Goal: Task Accomplishment & Management: Manage account settings

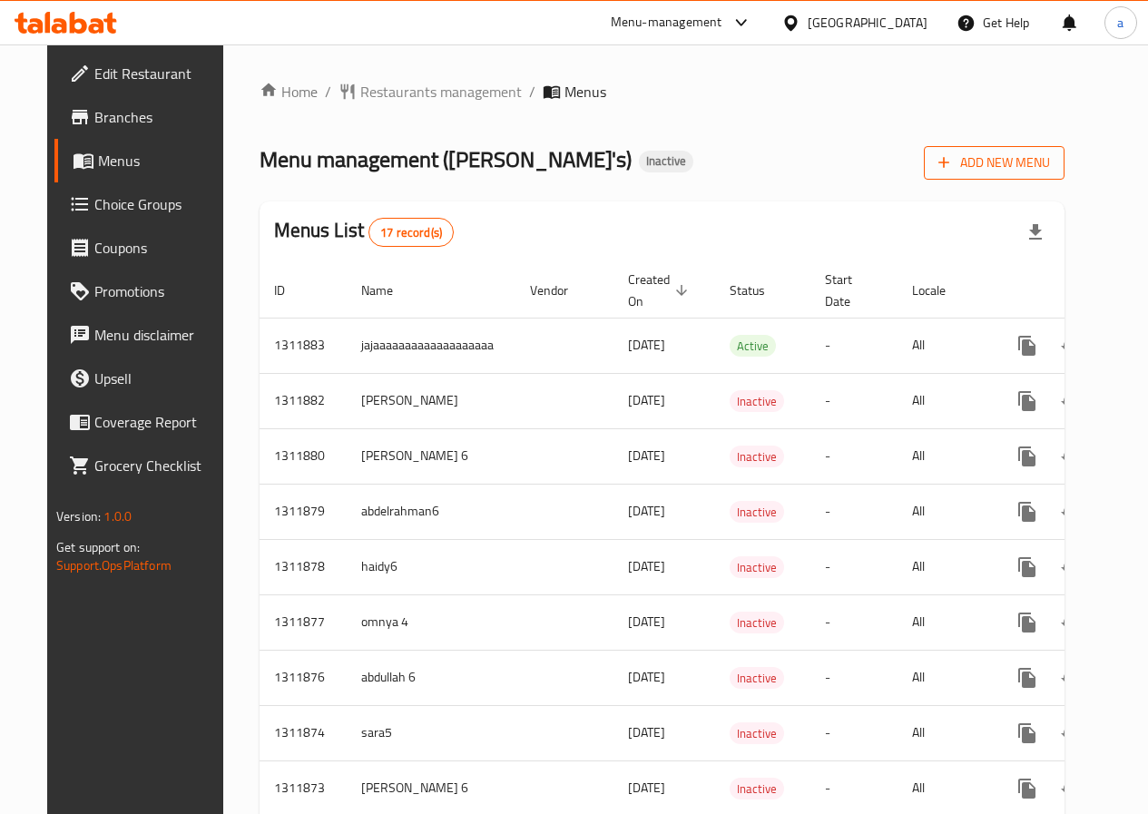
click at [1015, 167] on span "Add New Menu" at bounding box center [994, 163] width 112 height 23
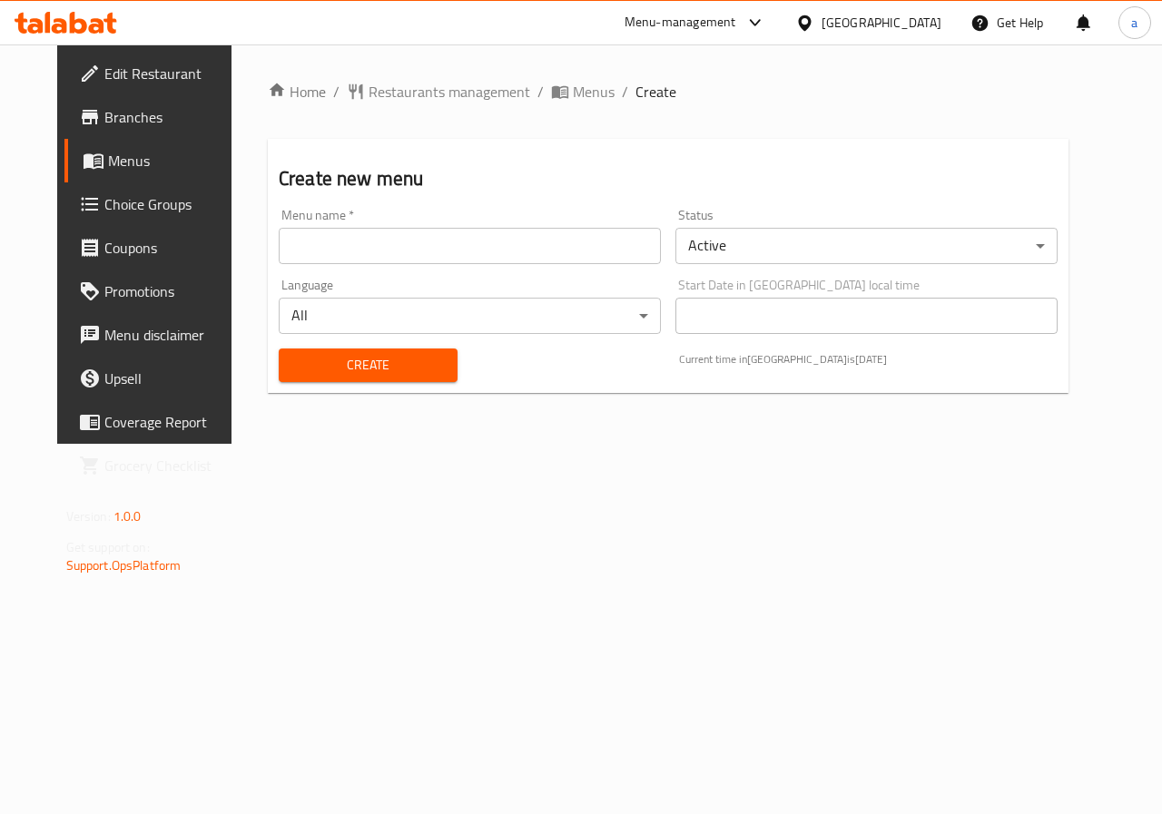
click at [531, 259] on input "text" at bounding box center [470, 246] width 382 height 36
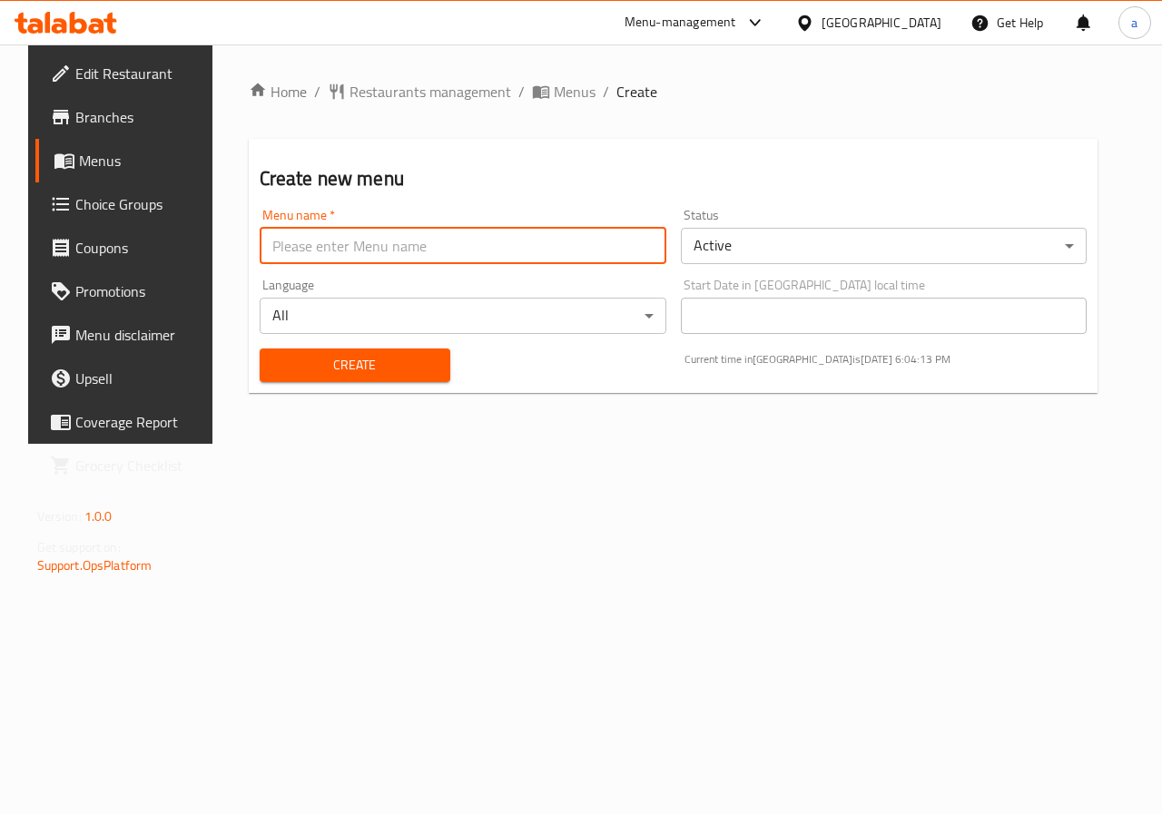
type input "abdalkarimamer"
click at [367, 368] on span "Create" at bounding box center [355, 365] width 162 height 23
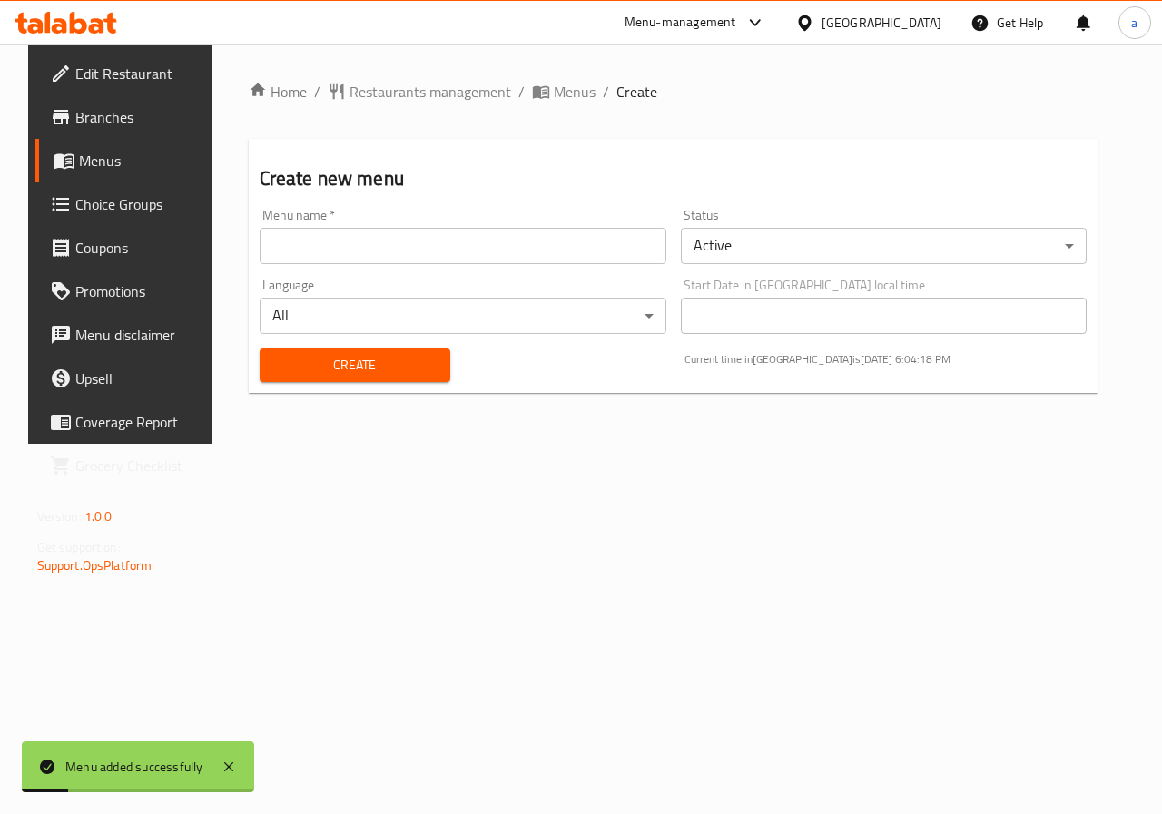
click at [91, 163] on span "Menus" at bounding box center [143, 161] width 129 height 22
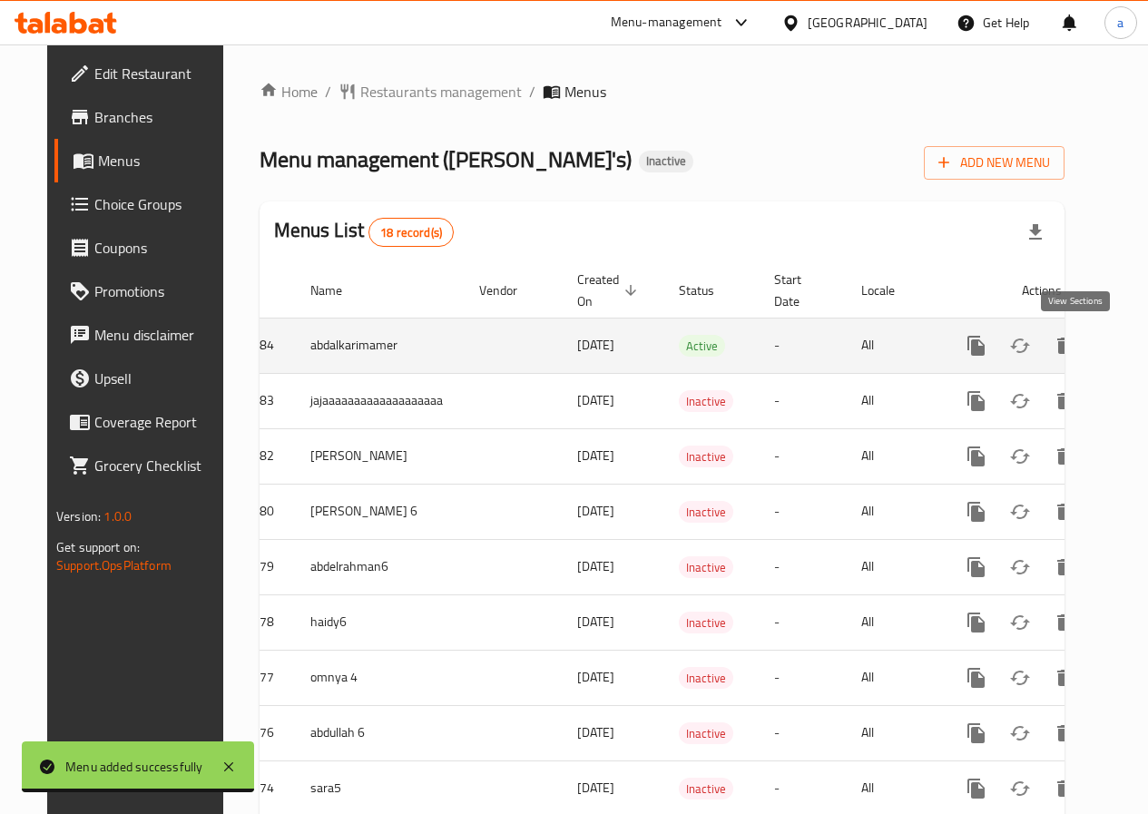
click at [1096, 347] on icon "enhanced table" at bounding box center [1107, 346] width 22 height 22
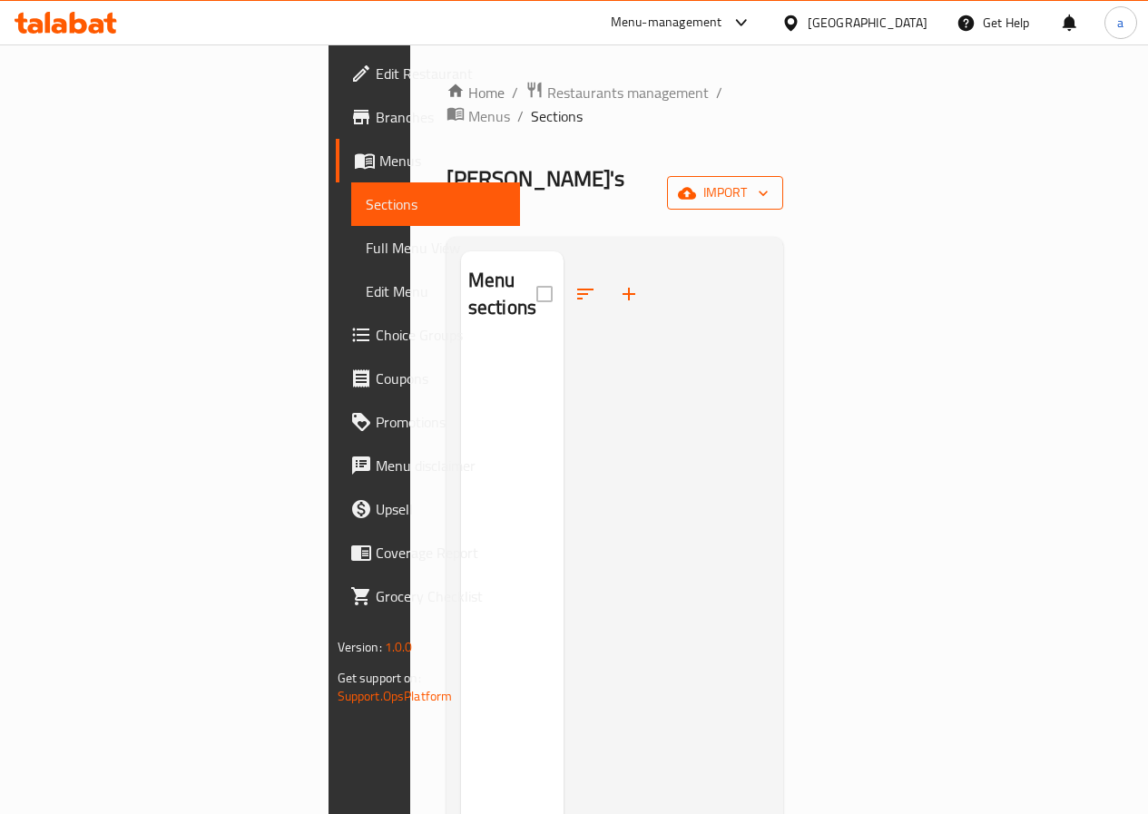
click at [769, 181] on span "import" at bounding box center [724, 192] width 87 height 23
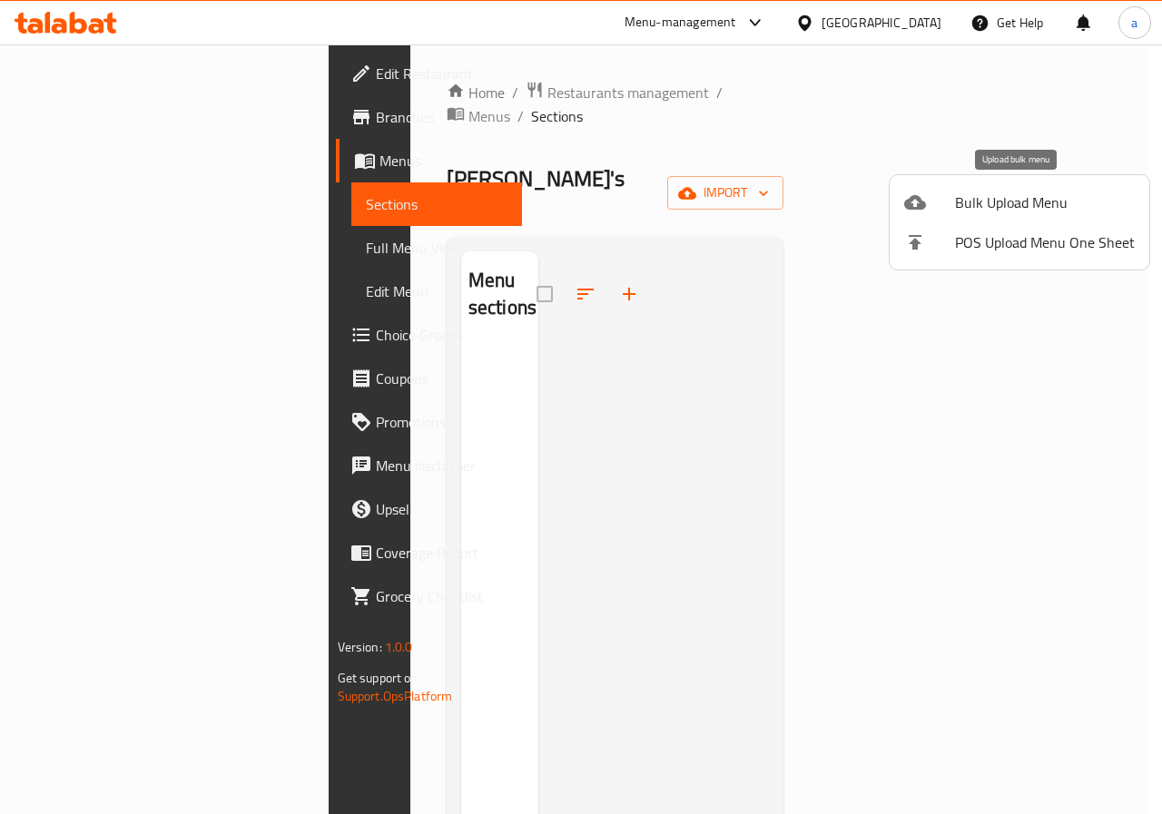
click at [944, 206] on div at bounding box center [929, 202] width 51 height 22
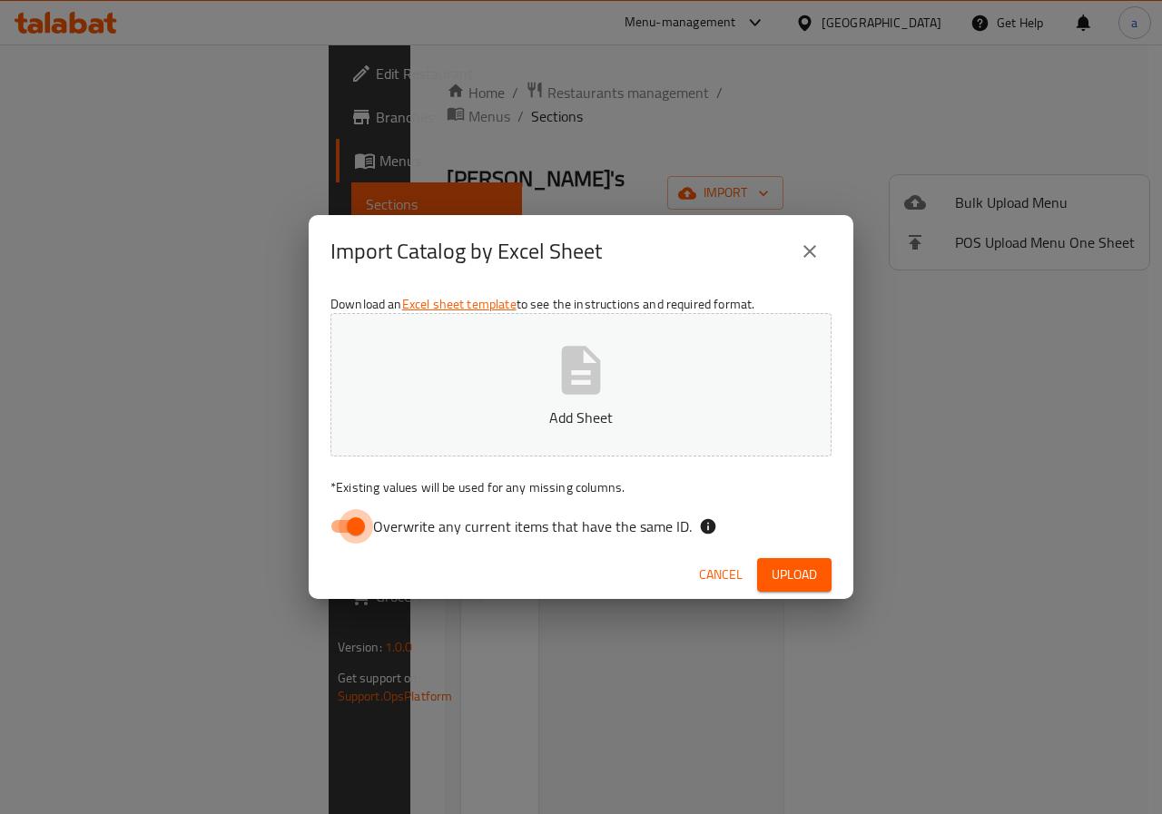
drag, startPoint x: 354, startPoint y: 532, endPoint x: 354, endPoint y: 517, distance: 14.5
click at [354, 531] on input "Overwrite any current items that have the same ID." at bounding box center [355, 526] width 103 height 34
checkbox input "false"
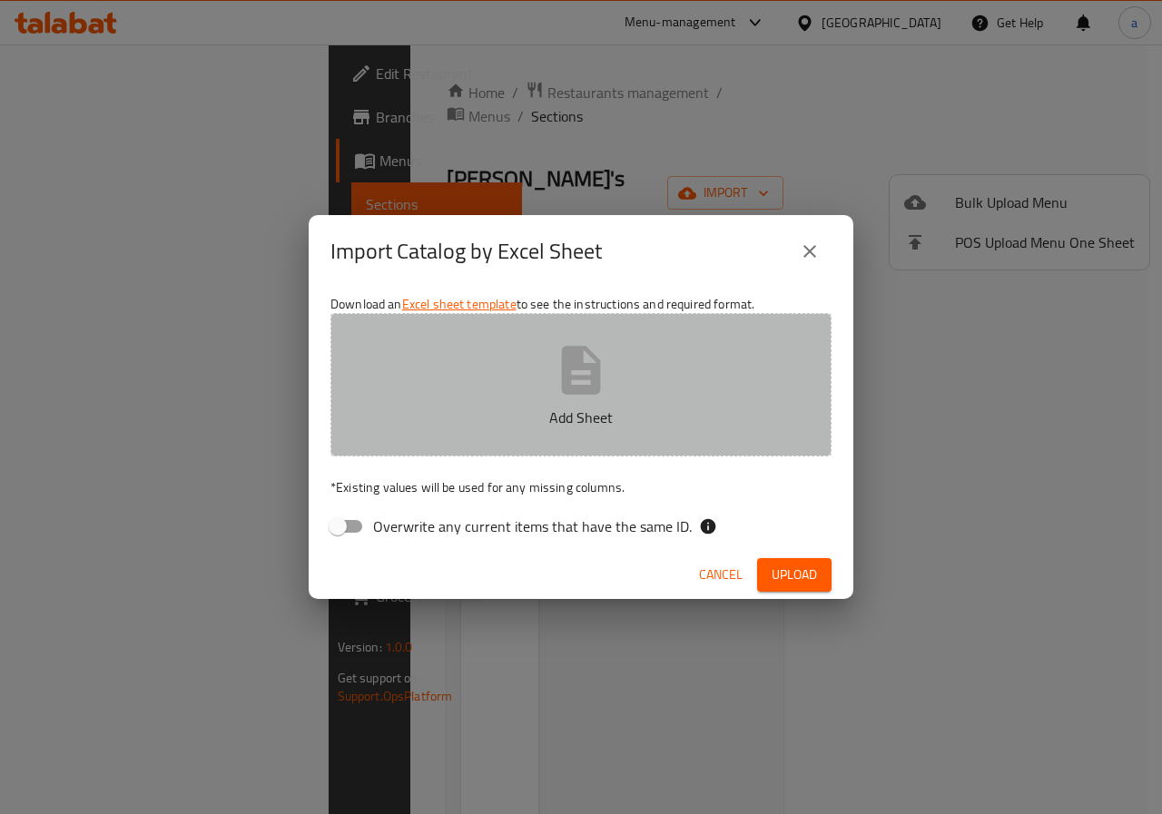
click at [489, 415] on p "Add Sheet" at bounding box center [580, 418] width 445 height 22
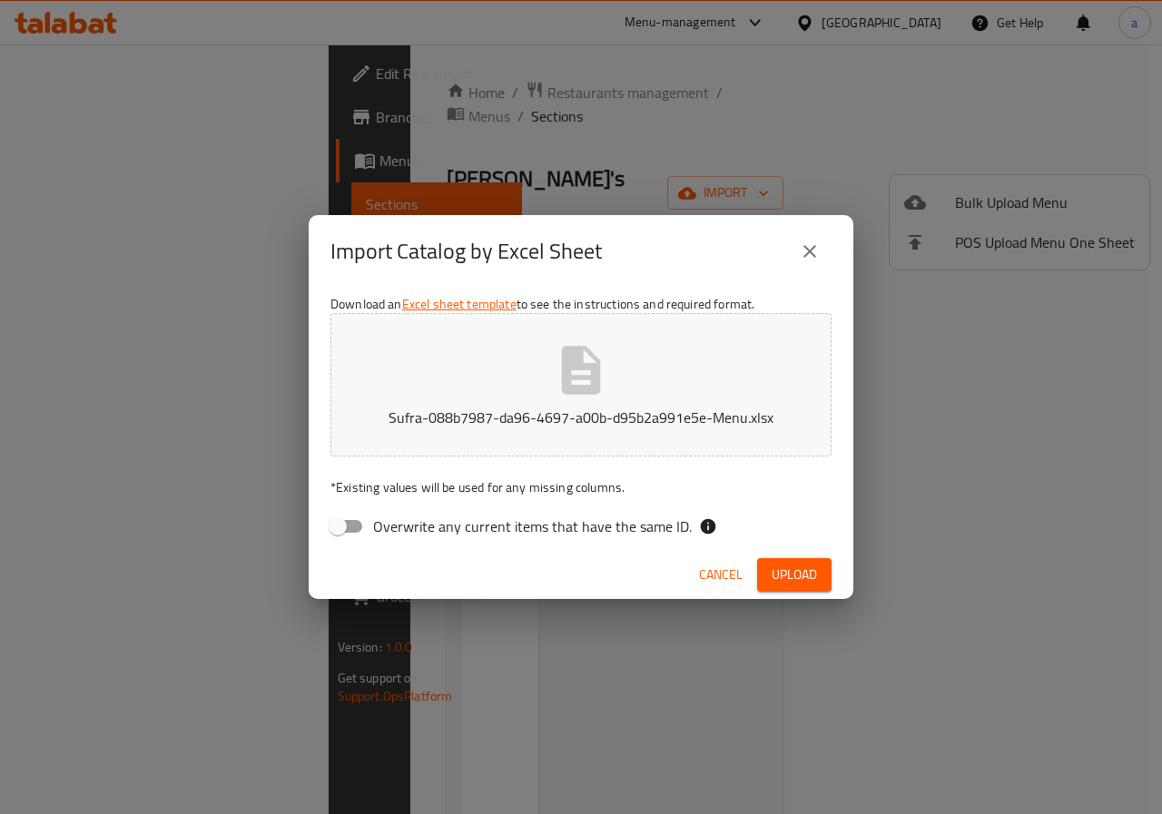
click at [783, 574] on span "Upload" at bounding box center [793, 575] width 45 height 23
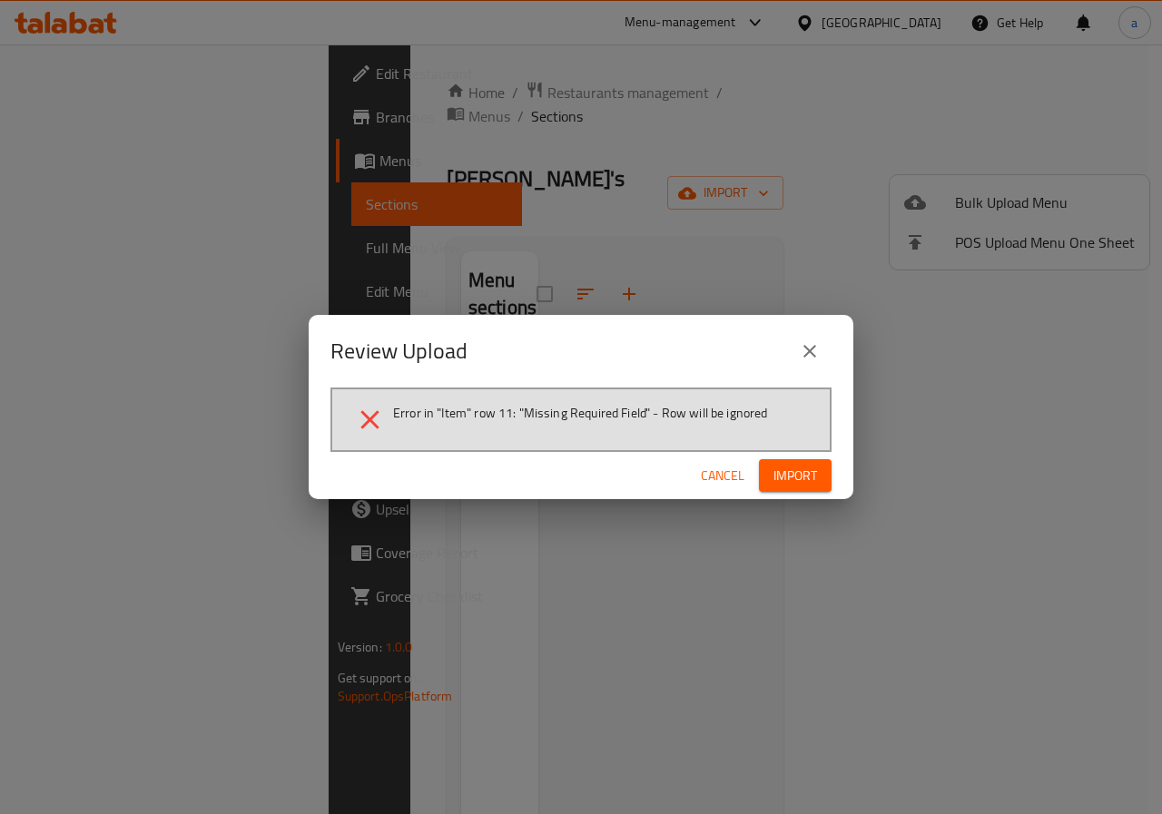
click at [808, 478] on span "Import" at bounding box center [795, 476] width 44 height 23
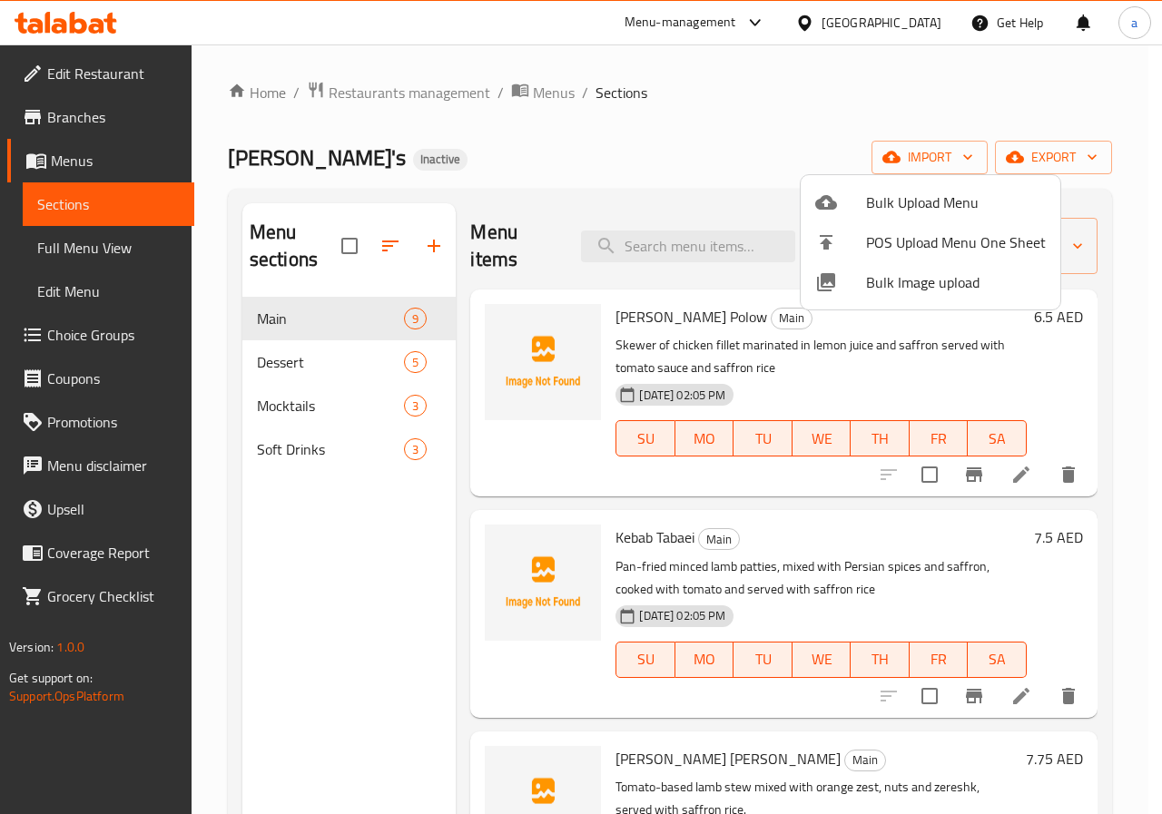
click at [736, 167] on div at bounding box center [581, 407] width 1162 height 814
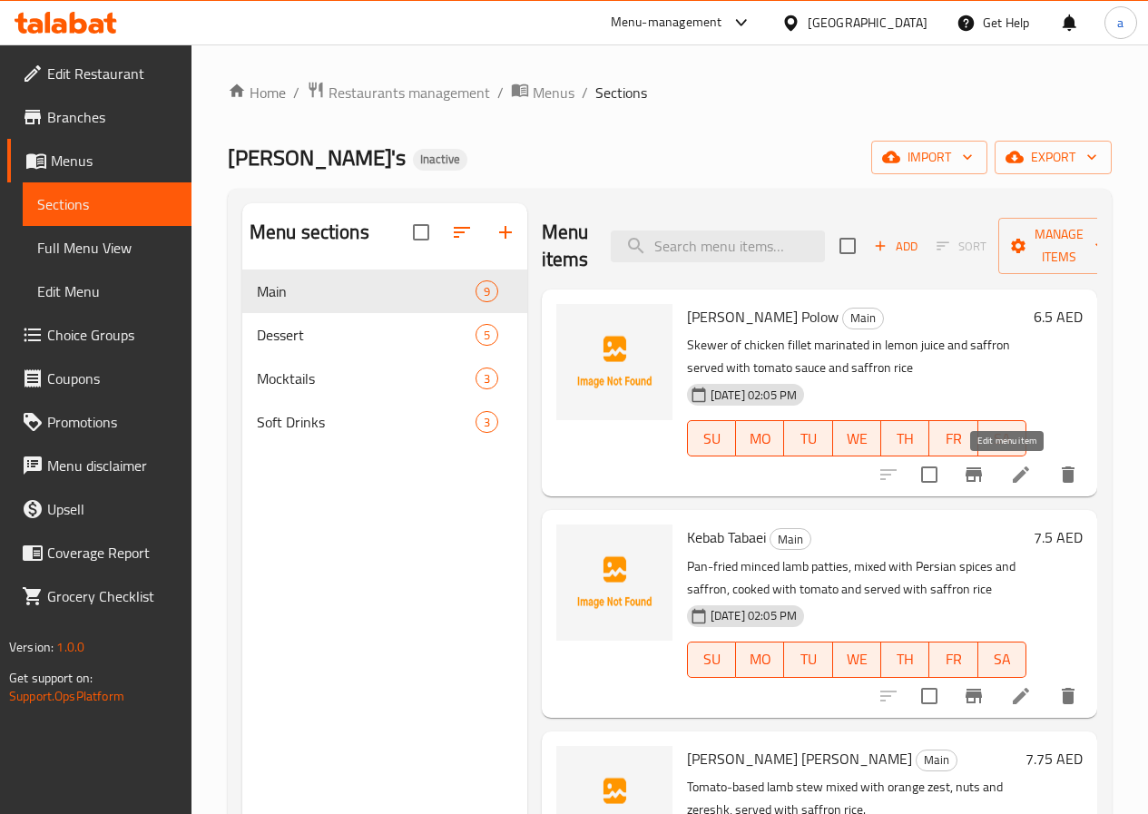
click at [1010, 472] on icon at bounding box center [1021, 475] width 22 height 22
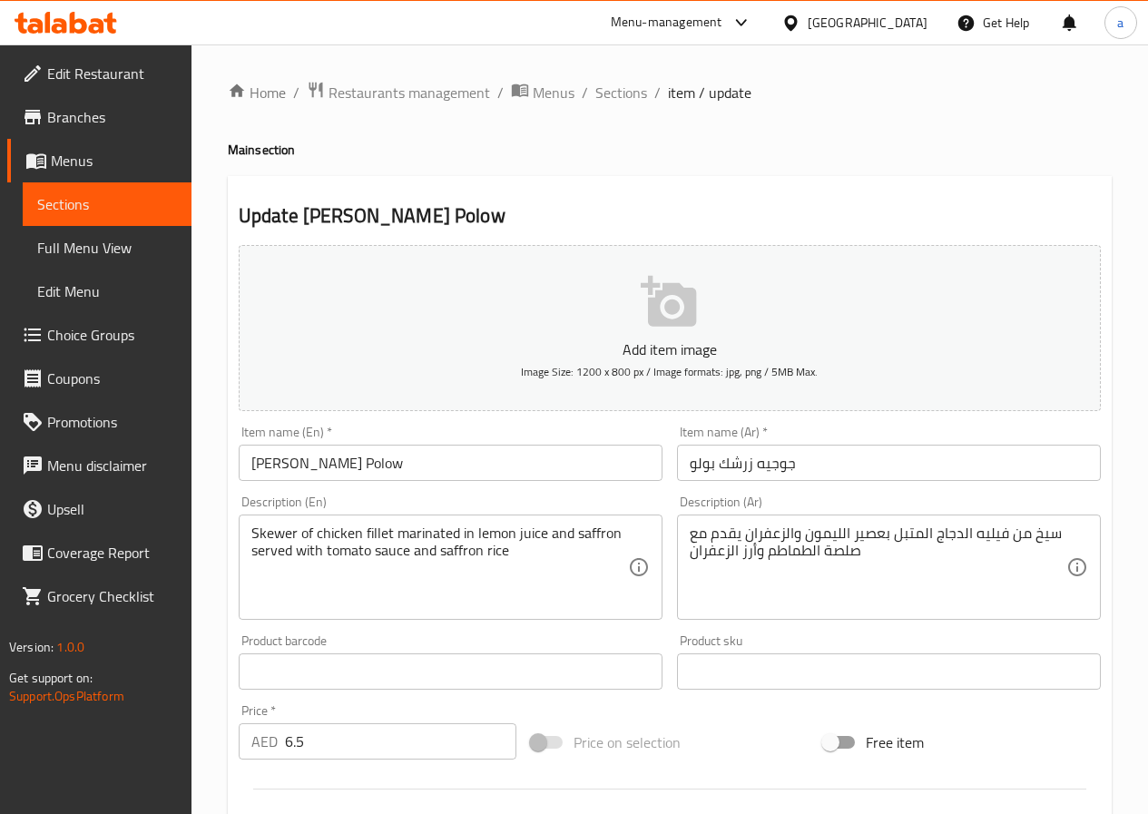
click at [440, 454] on input "[PERSON_NAME] Polow" at bounding box center [451, 463] width 424 height 36
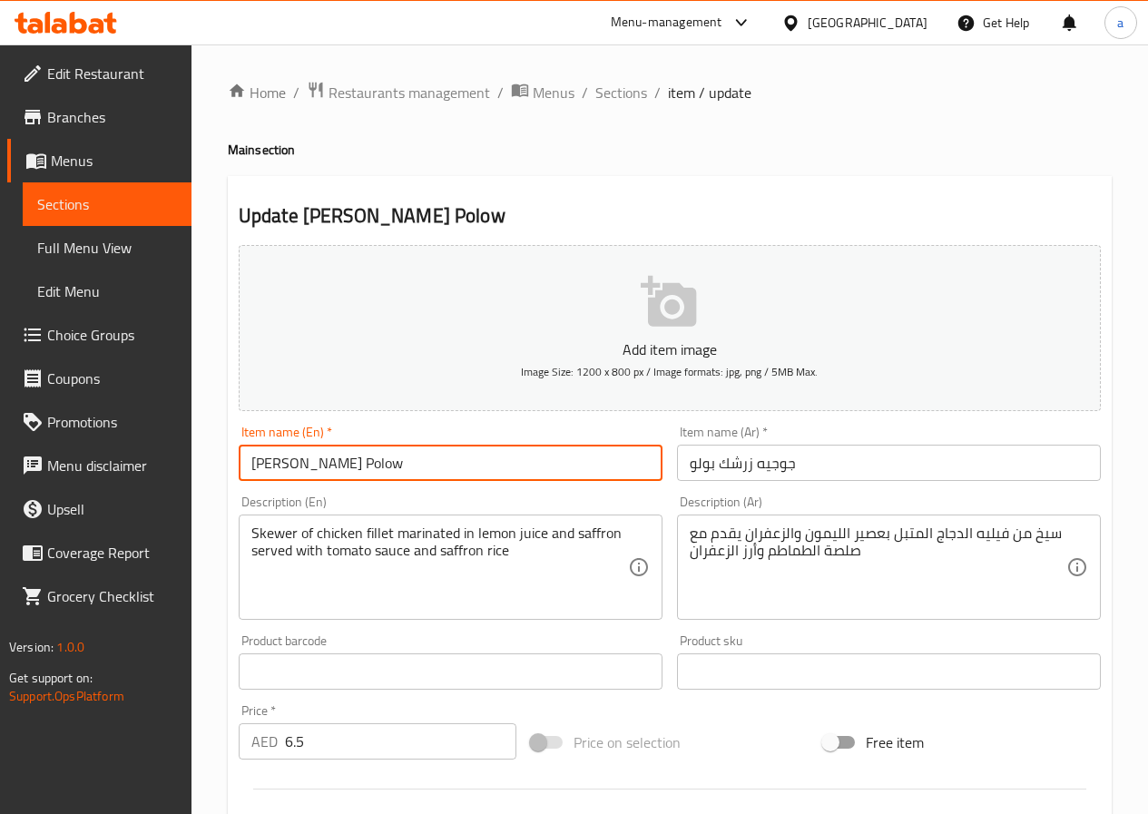
click at [440, 454] on input "[PERSON_NAME] Polow" at bounding box center [451, 463] width 424 height 36
click at [438, 453] on input "[PERSON_NAME] Polow" at bounding box center [451, 463] width 424 height 36
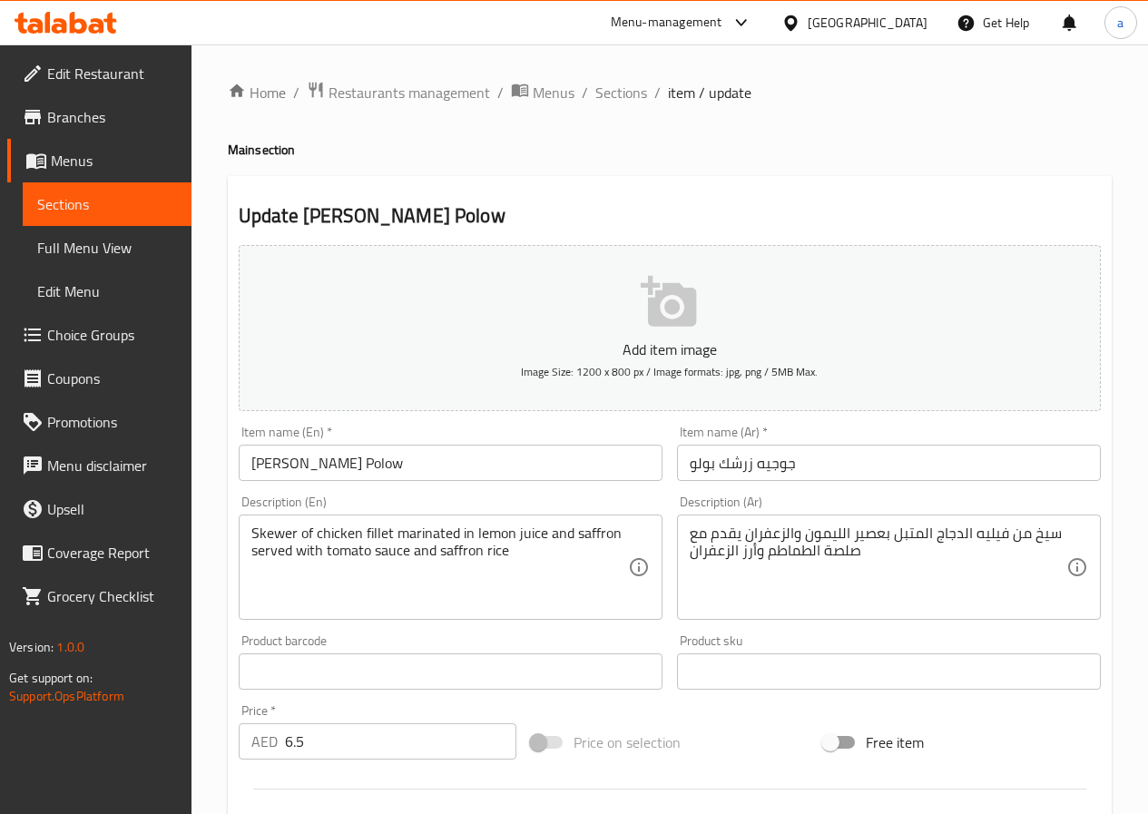
click at [580, 550] on textarea "Skewer of chicken fillet marinated in lemon juice and saffron served with tomat…" at bounding box center [439, 567] width 377 height 86
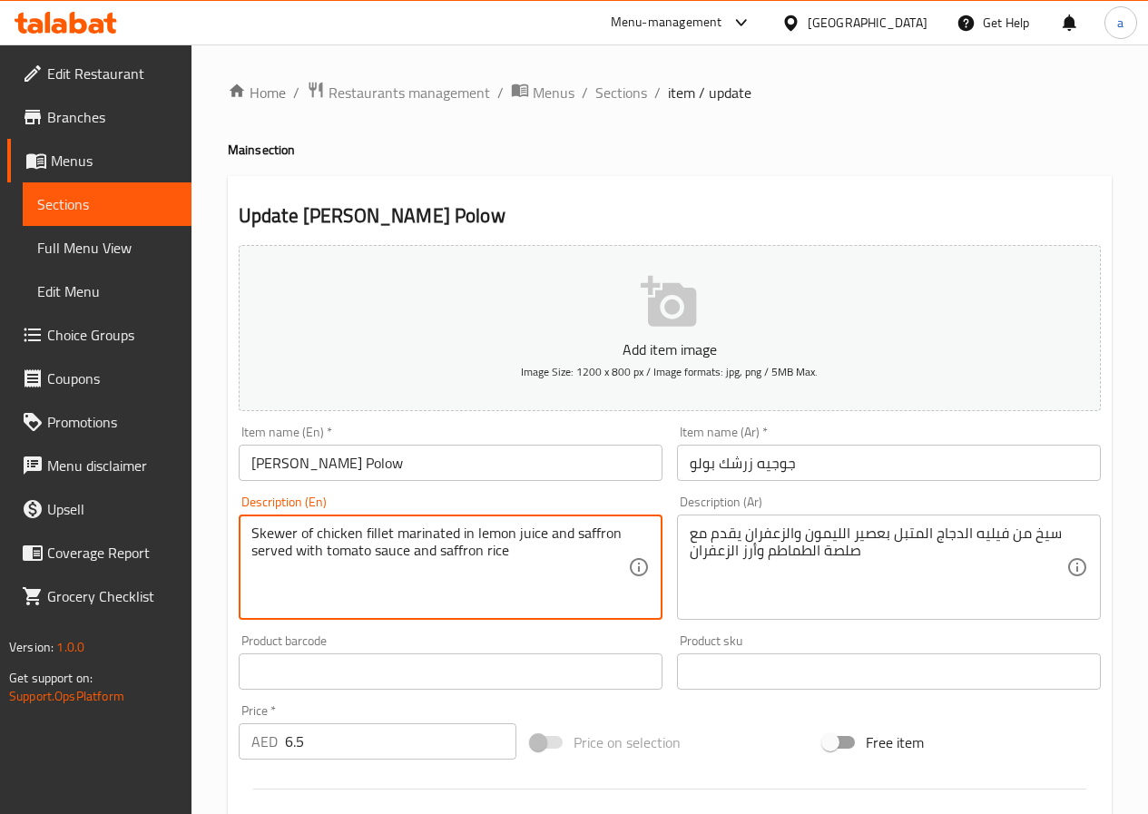
click at [580, 550] on textarea "Skewer of chicken fillet marinated in lemon juice and saffron served with tomat…" at bounding box center [439, 567] width 377 height 86
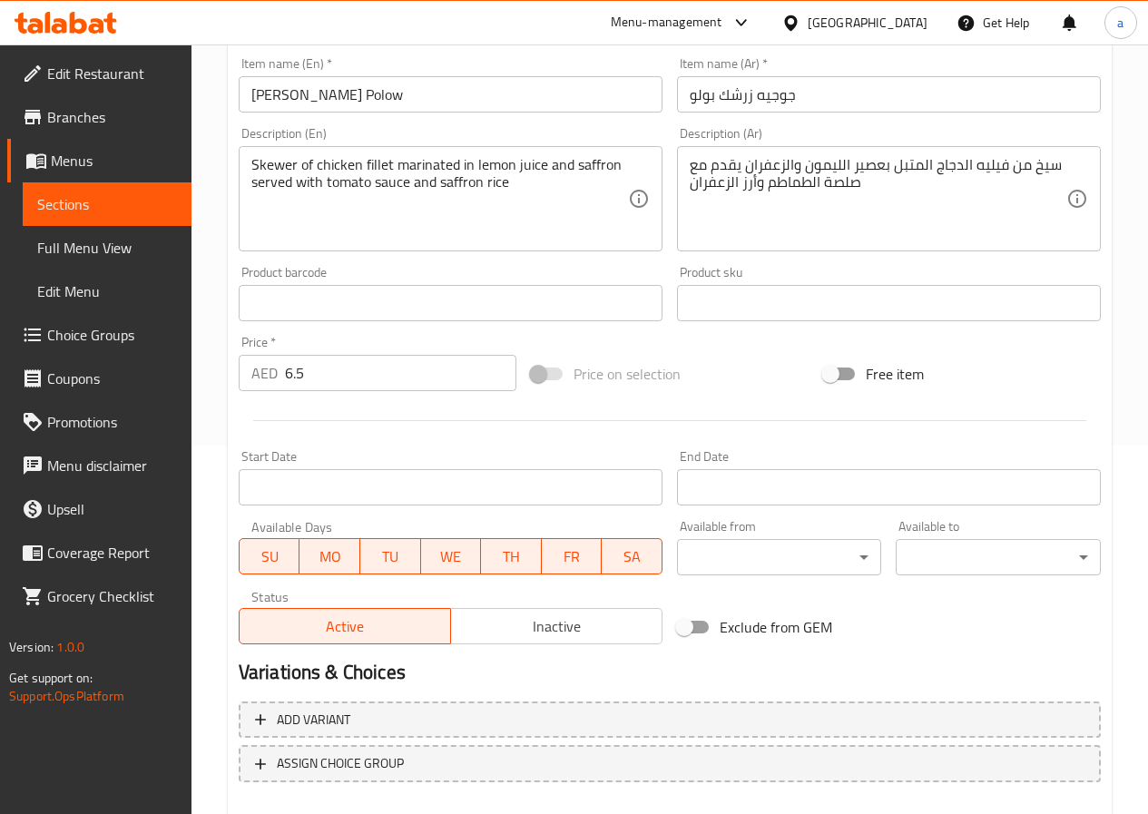
scroll to position [468, 0]
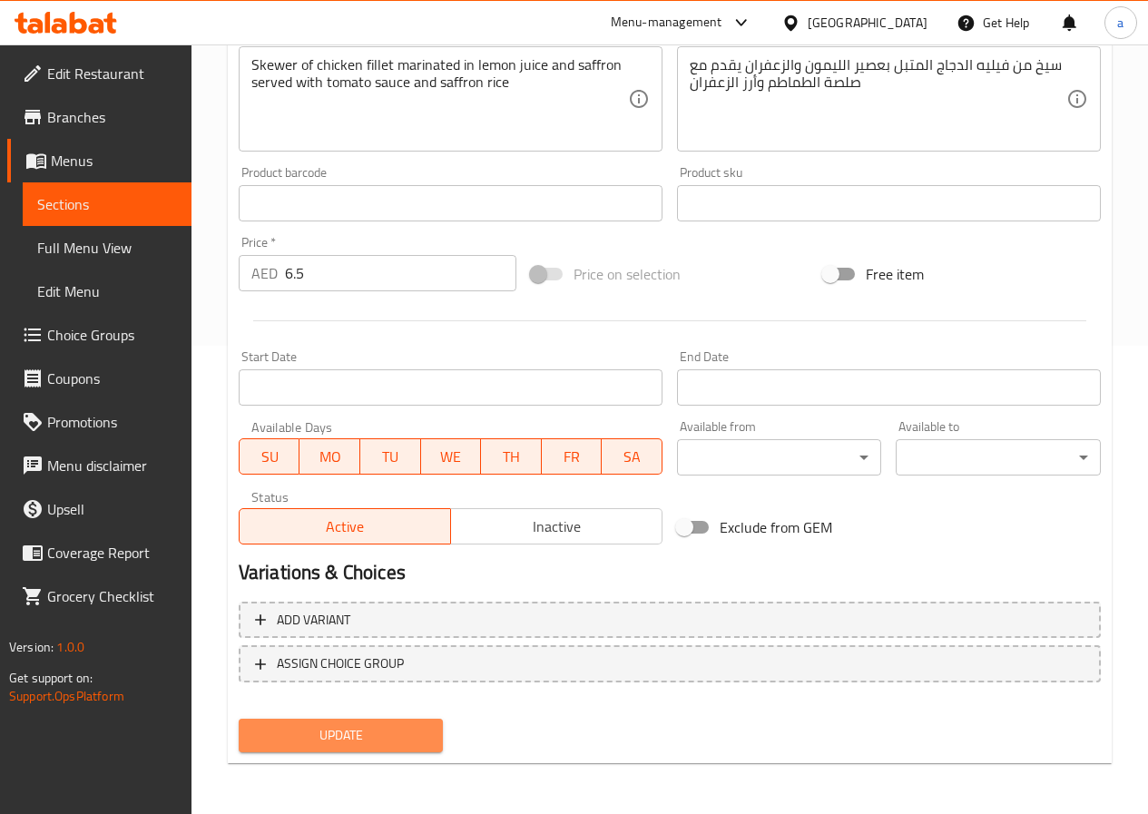
click at [337, 742] on span "Update" at bounding box center [341, 735] width 176 height 23
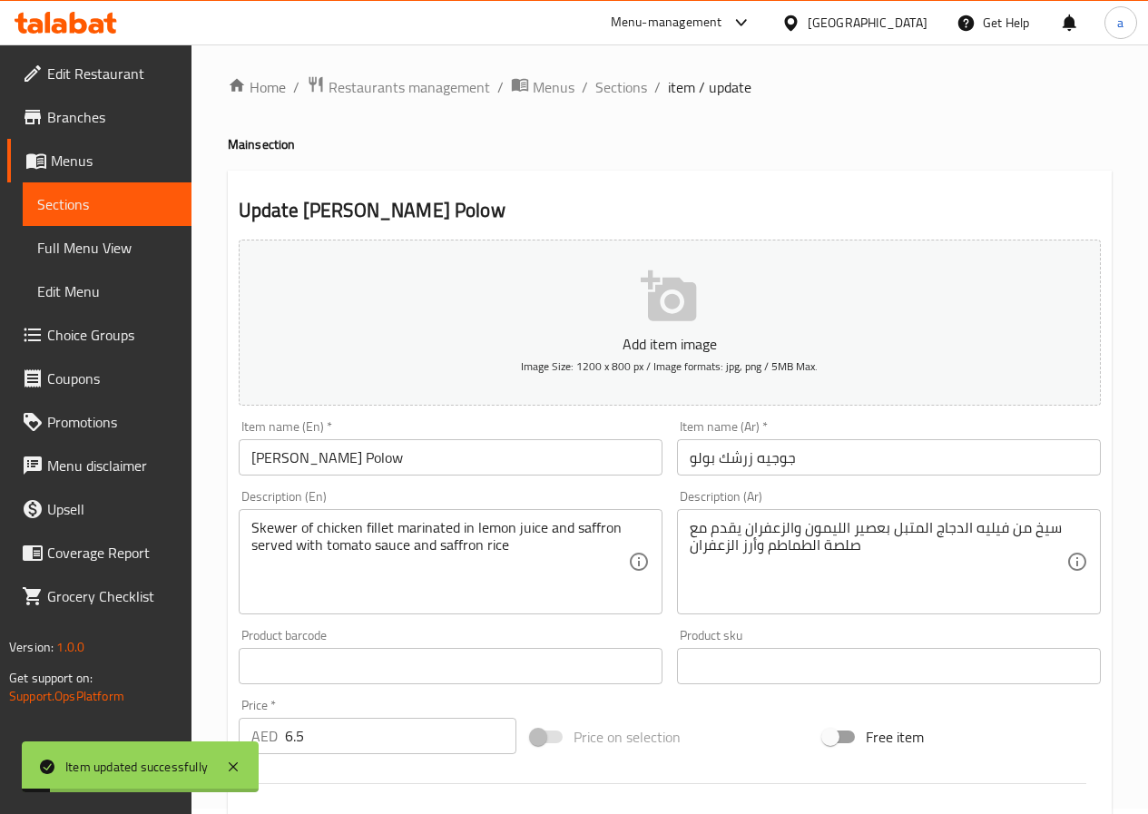
scroll to position [0, 0]
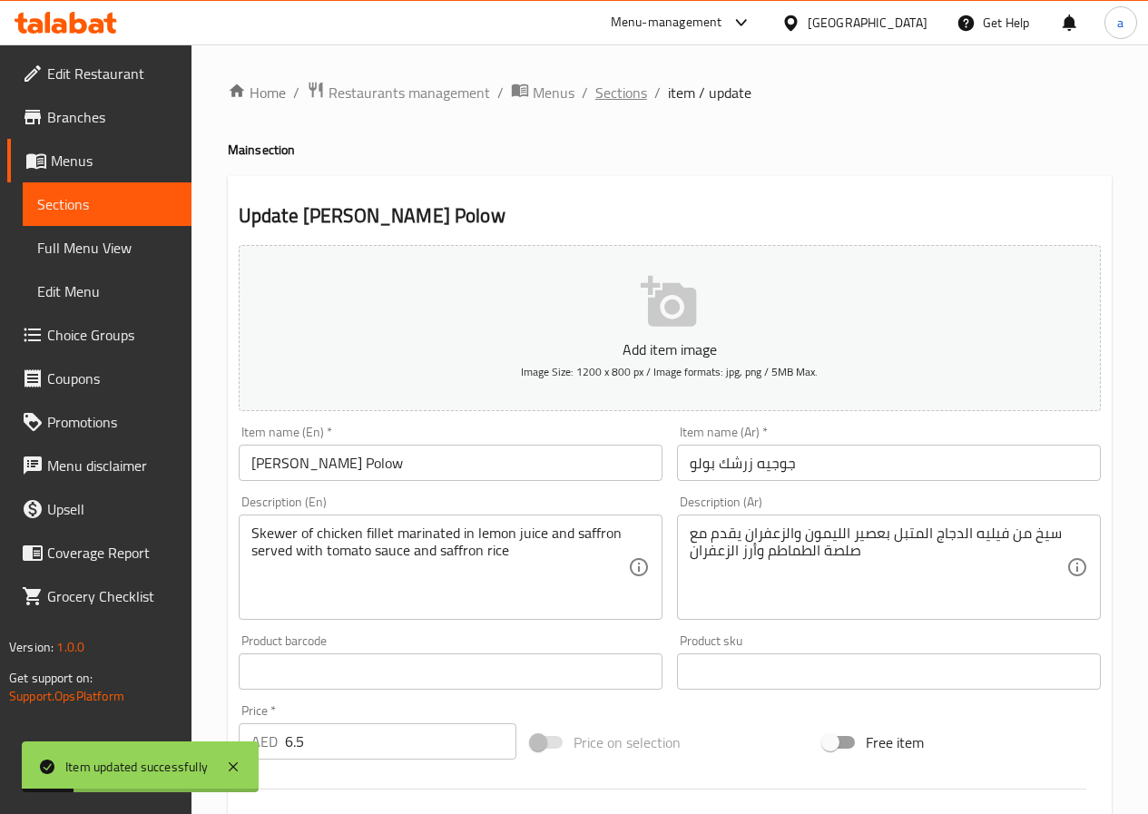
click at [613, 85] on span "Sections" at bounding box center [621, 93] width 52 height 22
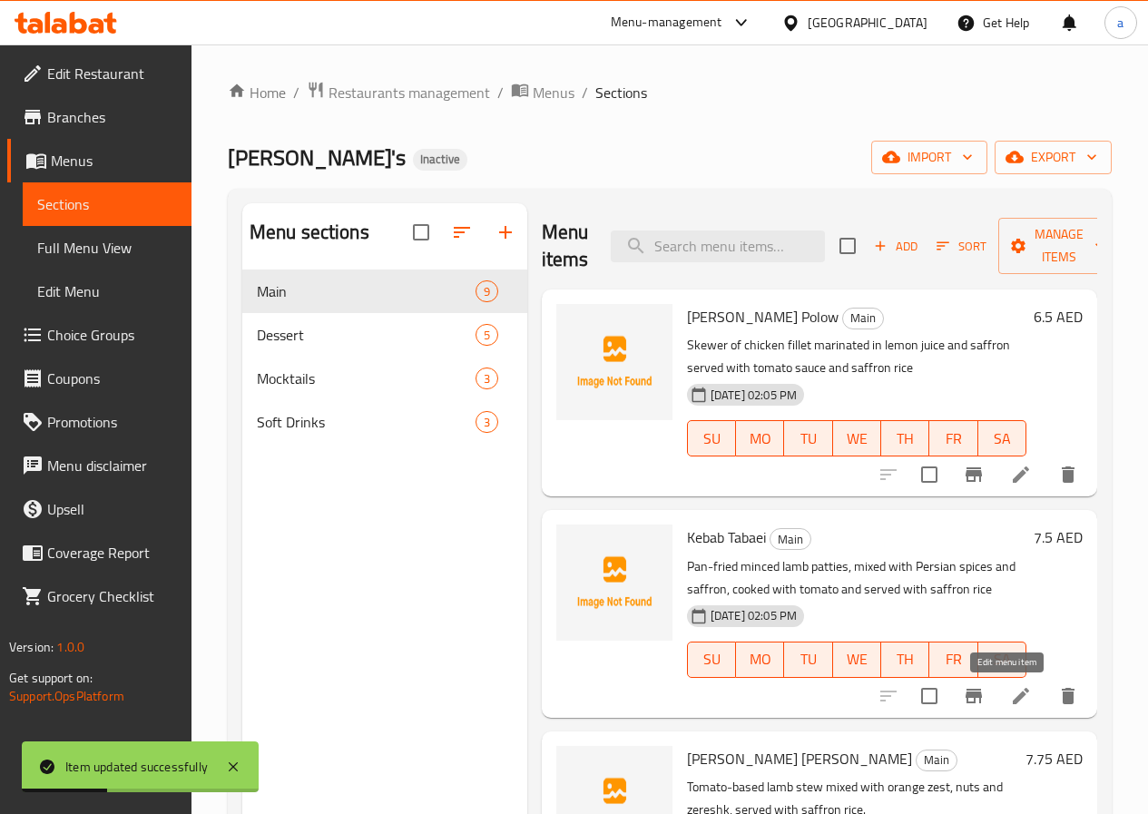
click at [1013, 693] on icon at bounding box center [1021, 696] width 16 height 16
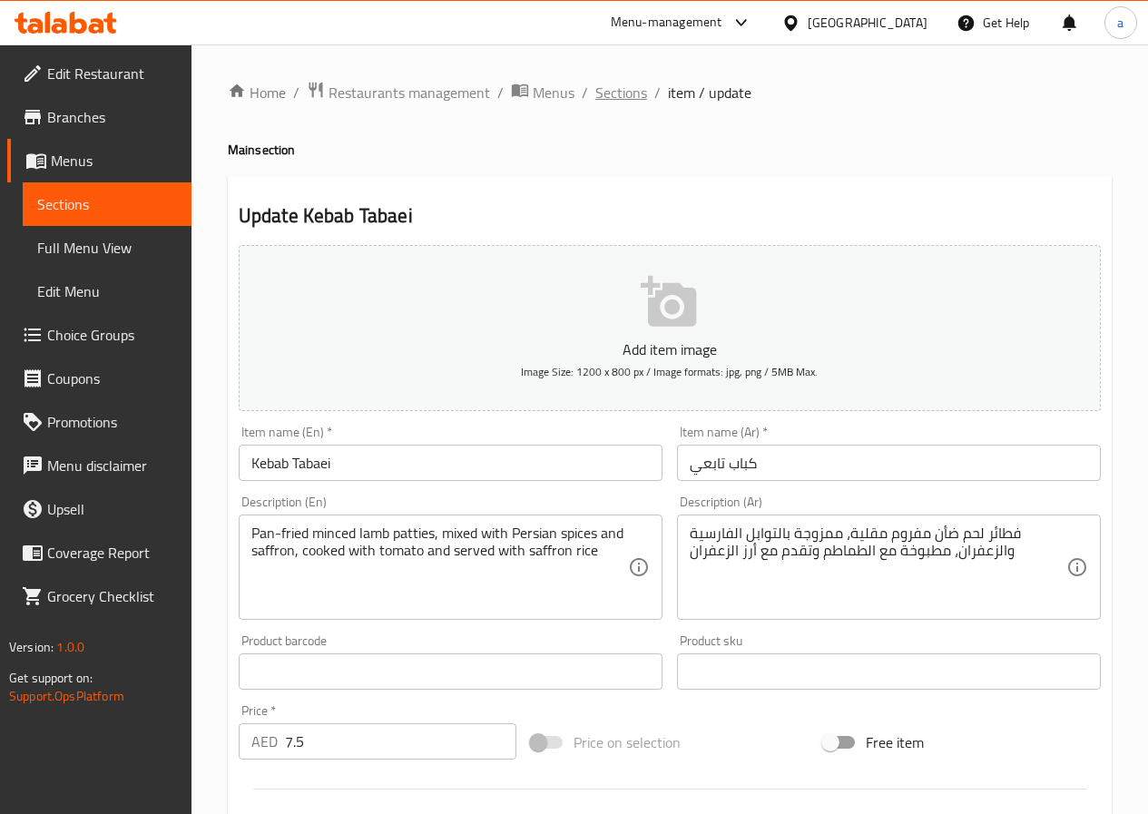
click at [613, 100] on span "Sections" at bounding box center [621, 93] width 52 height 22
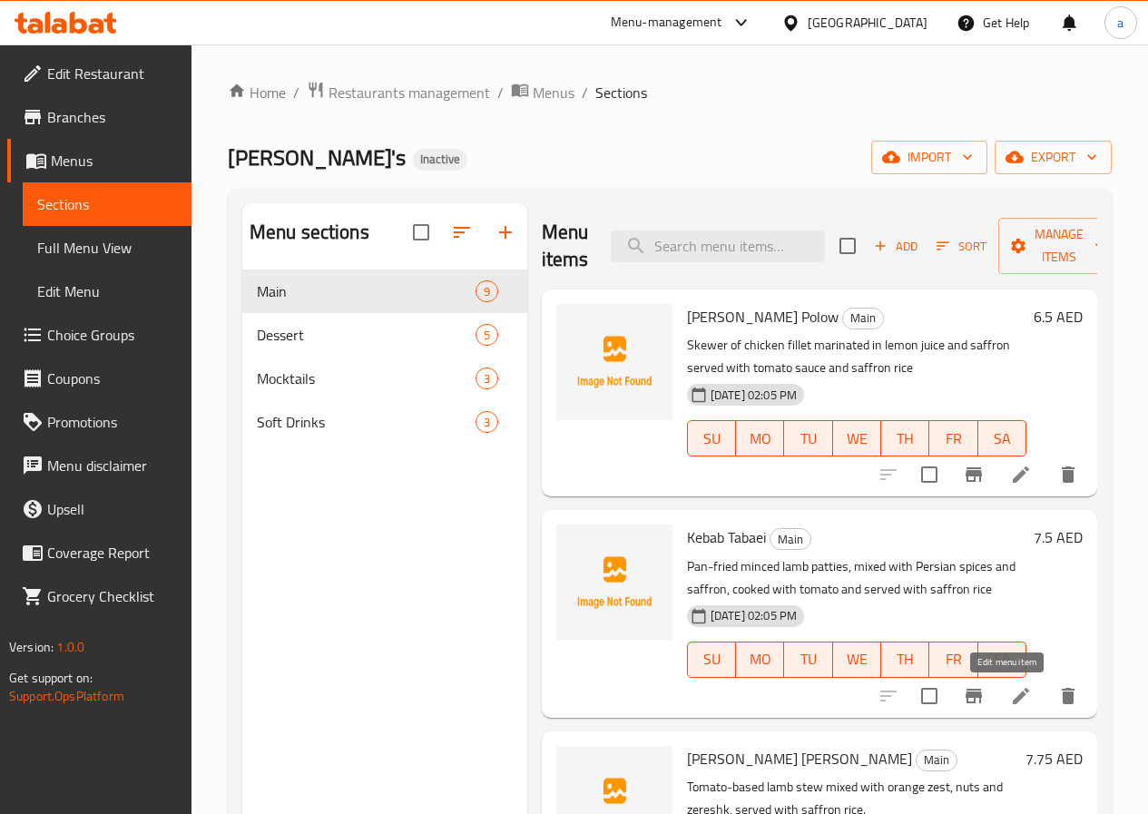
click at [1013, 694] on icon at bounding box center [1021, 696] width 16 height 16
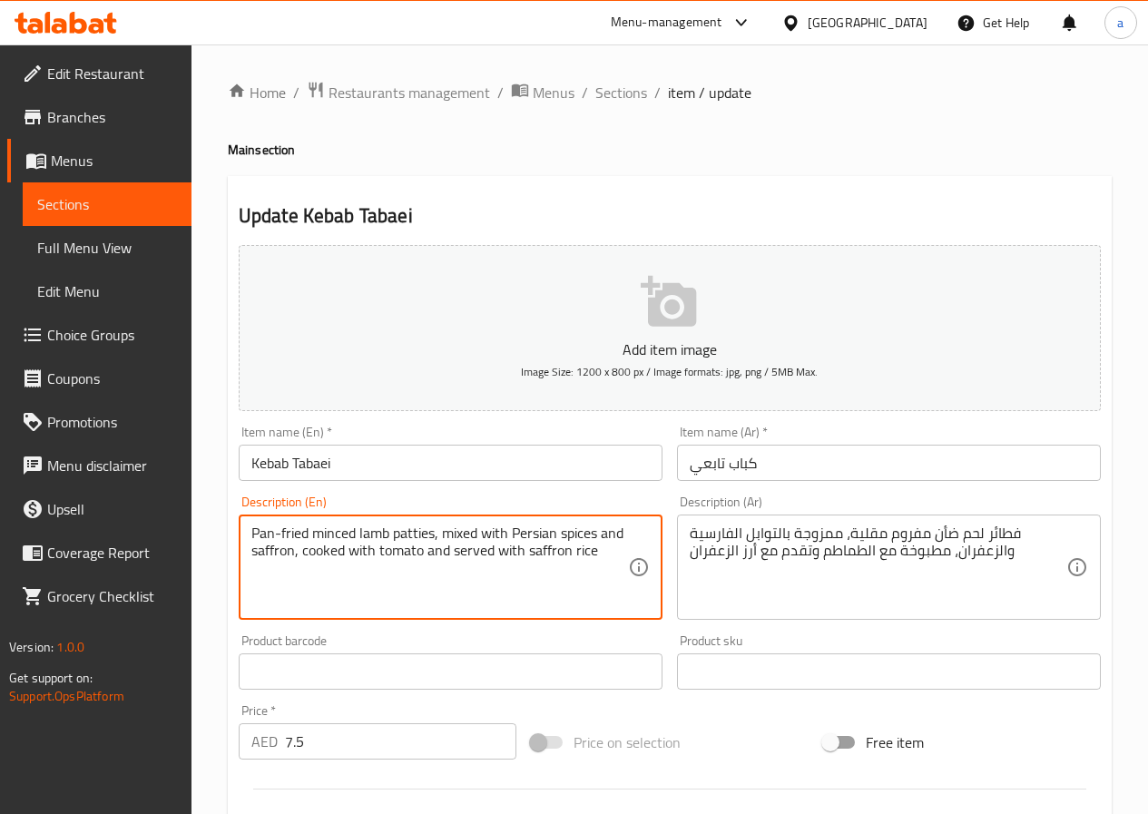
click at [599, 555] on textarea "Pan-fried minced lamb patties, mixed with Persian spices and saffron, cooked wi…" at bounding box center [439, 567] width 377 height 86
click at [608, 545] on textarea "Pan-fried minced lamb patties, mixed with Persian spices and saffron, cooked wi…" at bounding box center [439, 567] width 377 height 86
click at [593, 554] on textarea "Pan-fried minced lamb patties, mixed with Persian spices and saffron, cooked wi…" at bounding box center [439, 567] width 377 height 86
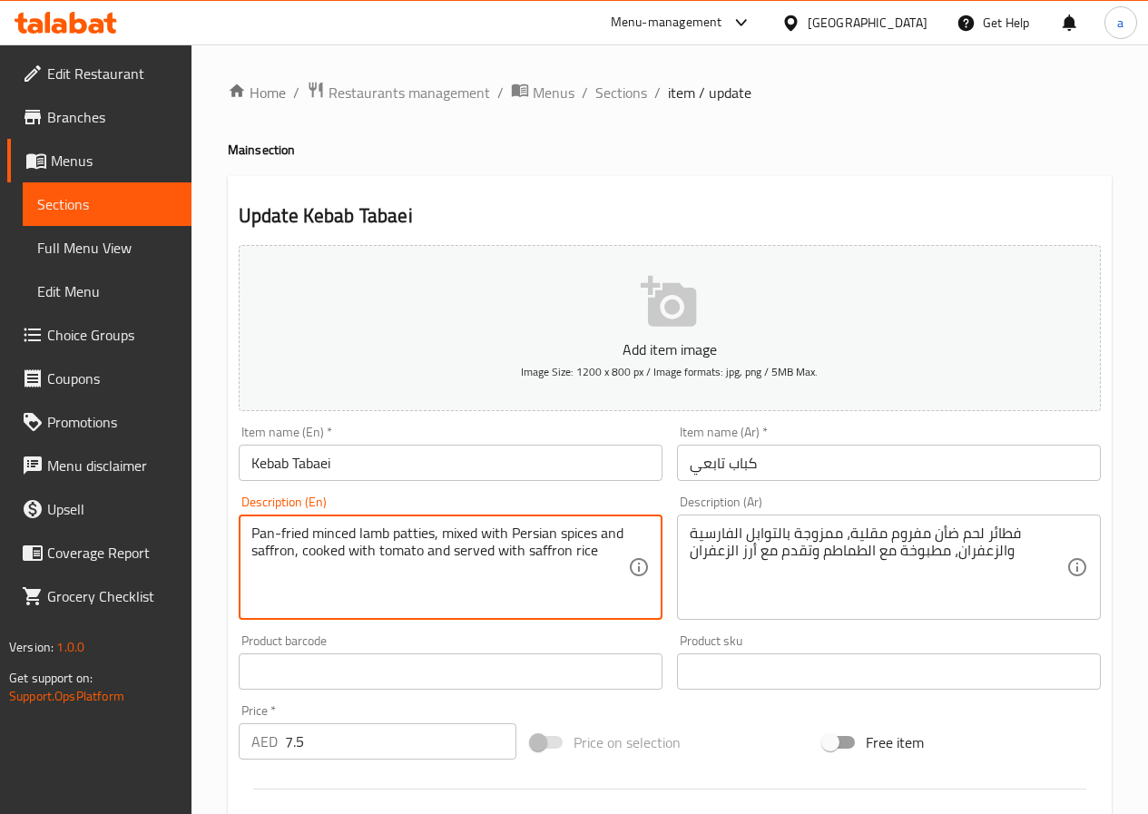
click at [593, 554] on textarea "Pan-fried minced lamb patties, mixed with Persian spices and saffron, cooked wi…" at bounding box center [439, 567] width 377 height 86
type textarea "Pan-fried minced lamb patties, mixed with Persian spices and saffron, cooked wi…"
click at [606, 558] on textarea "Pan-fried minced lamb patties, mixed with Persian spices and saffron, cooked wi…" at bounding box center [439, 567] width 377 height 86
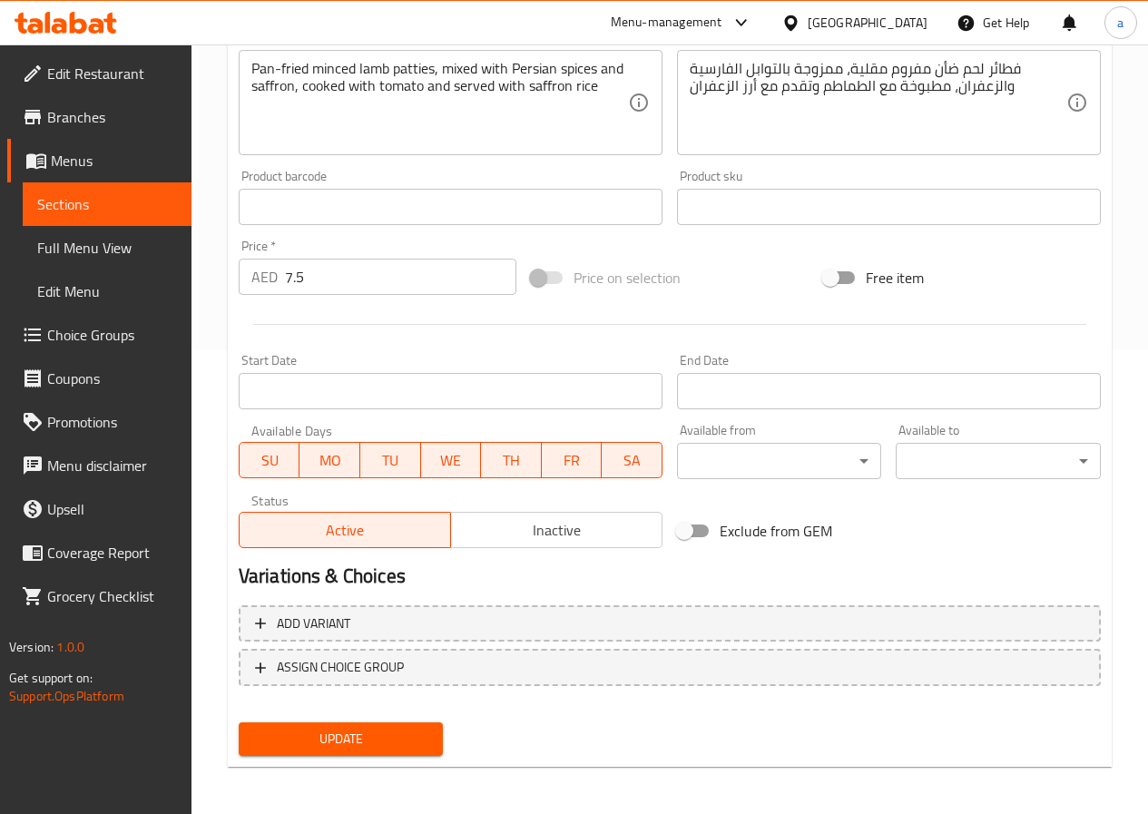
scroll to position [468, 0]
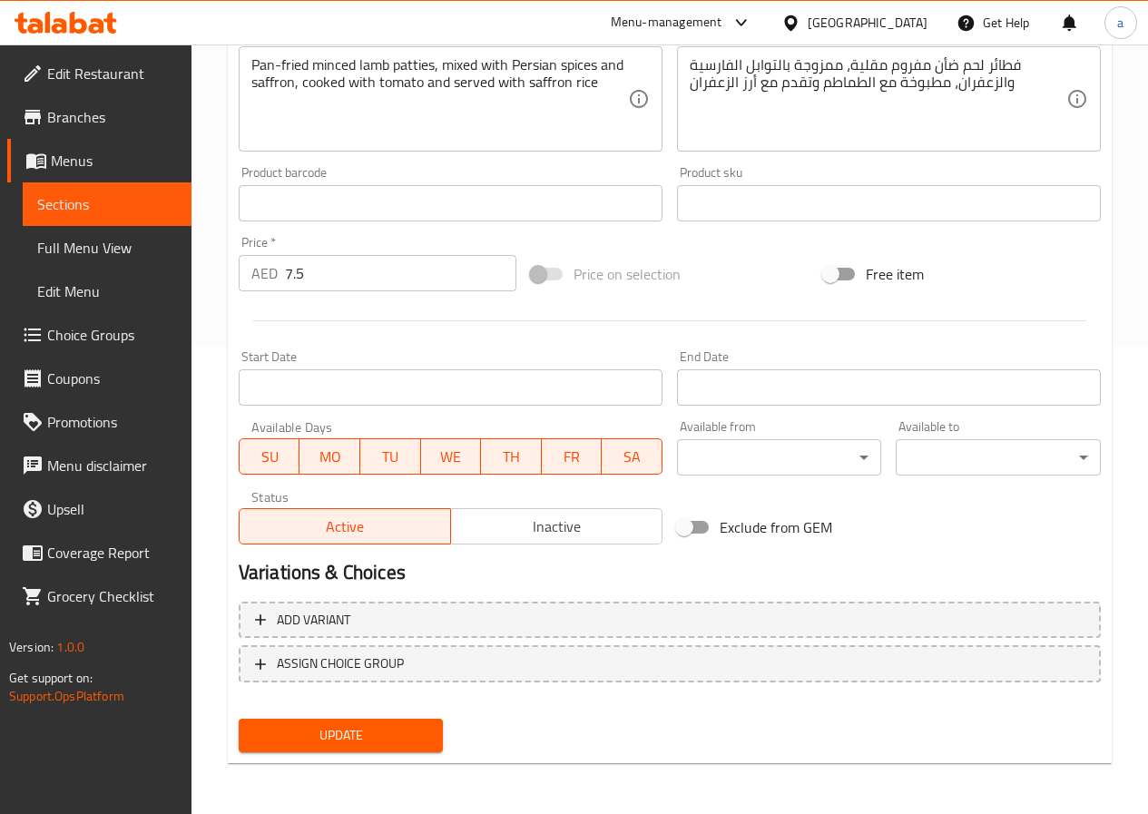
click at [300, 739] on span "Update" at bounding box center [341, 735] width 176 height 23
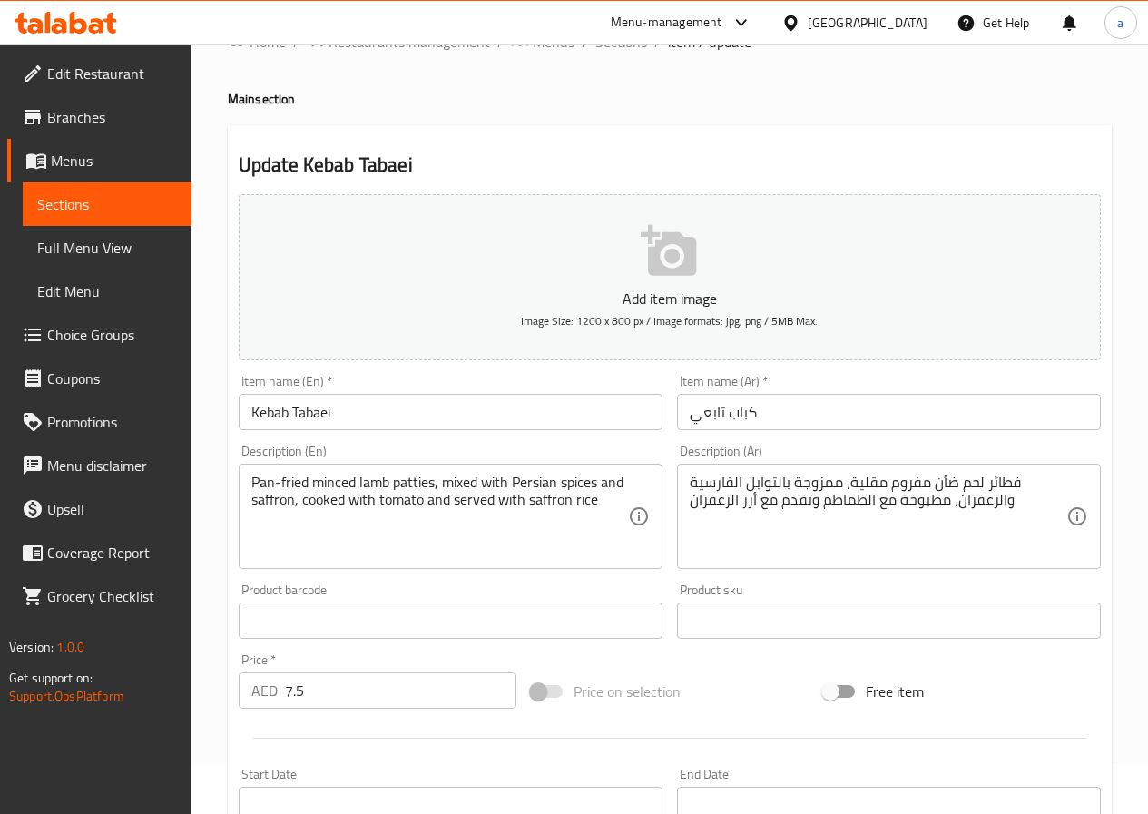
scroll to position [0, 0]
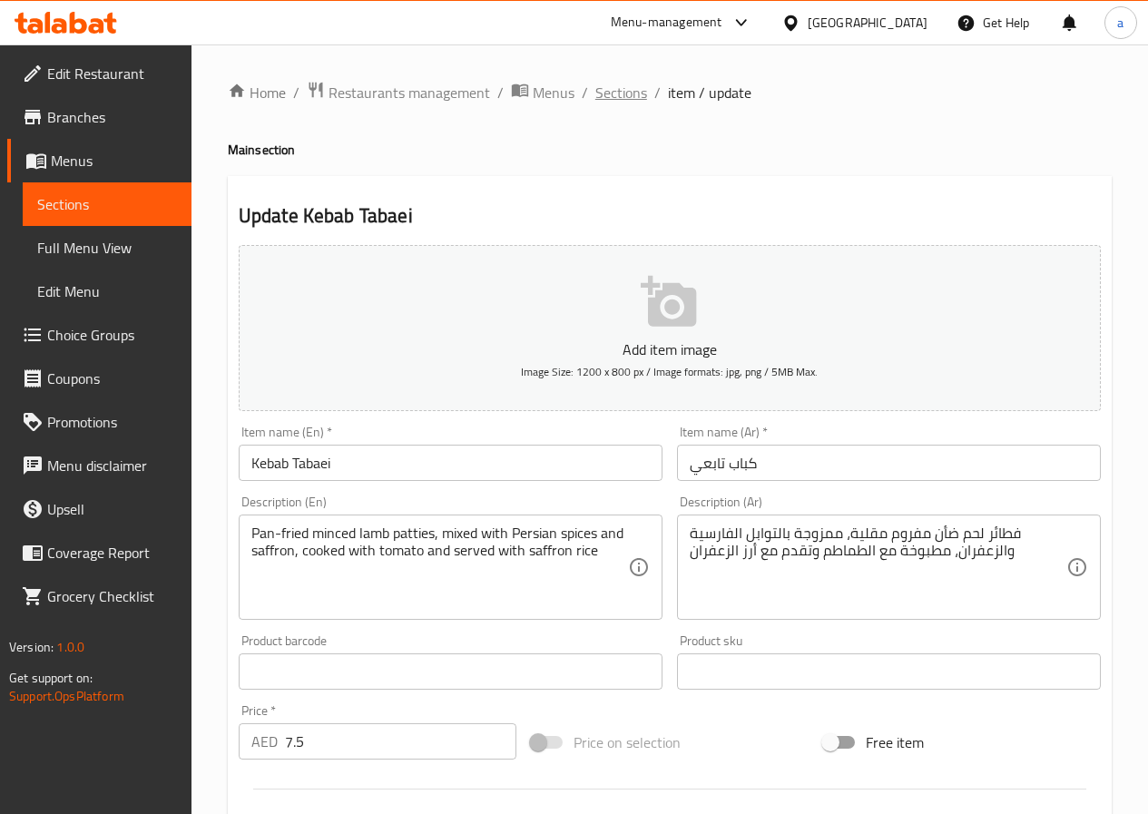
click at [618, 94] on span "Sections" at bounding box center [621, 93] width 52 height 22
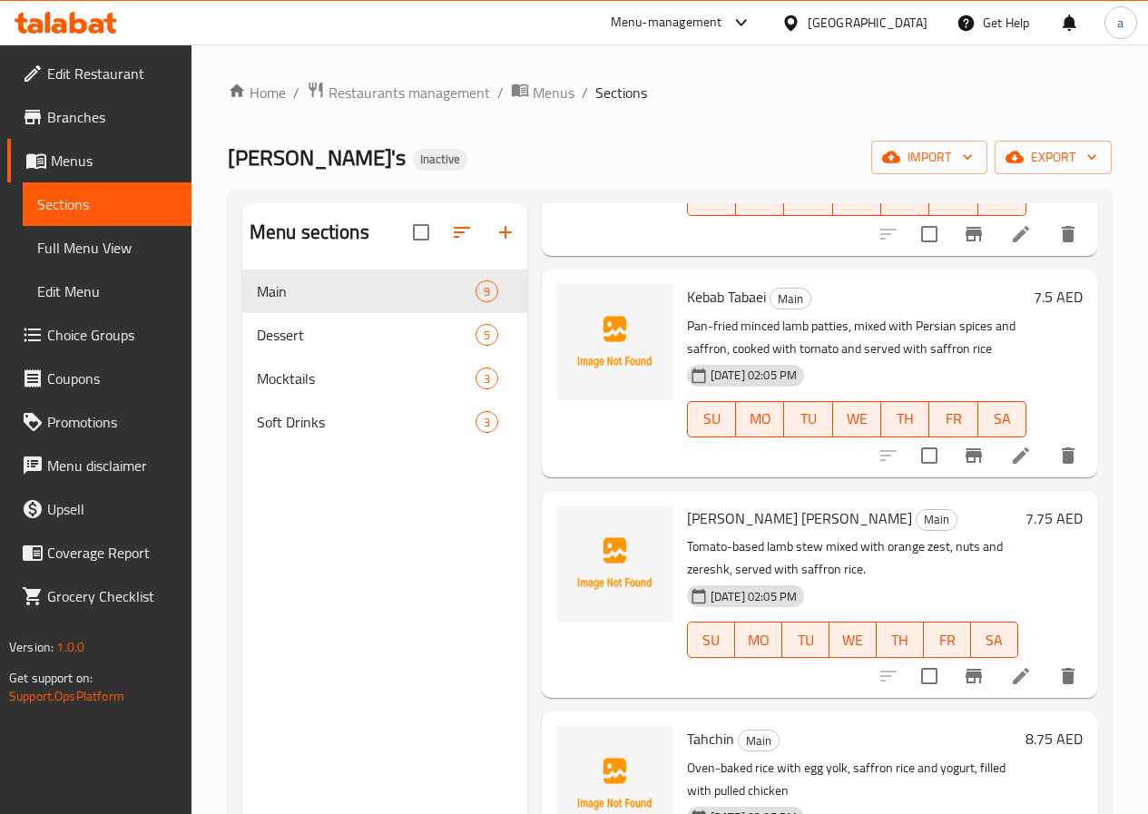
scroll to position [272, 0]
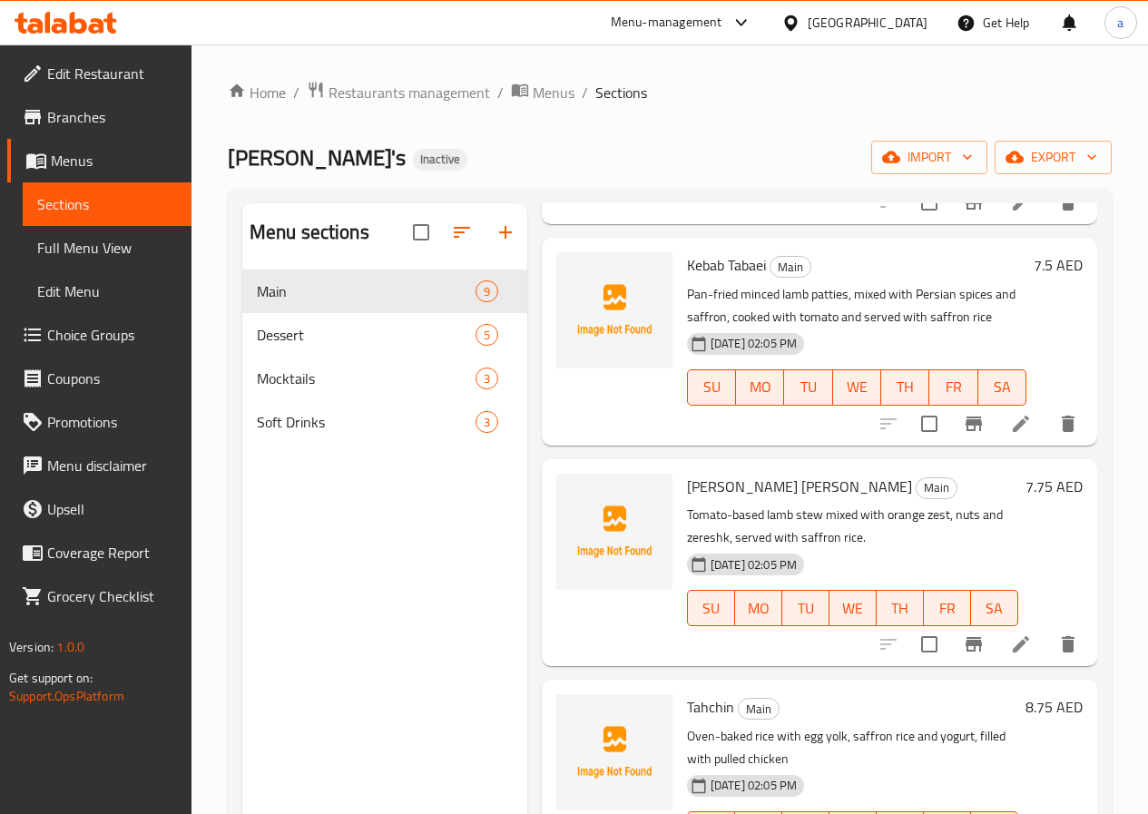
click at [1010, 641] on icon at bounding box center [1021, 644] width 22 height 22
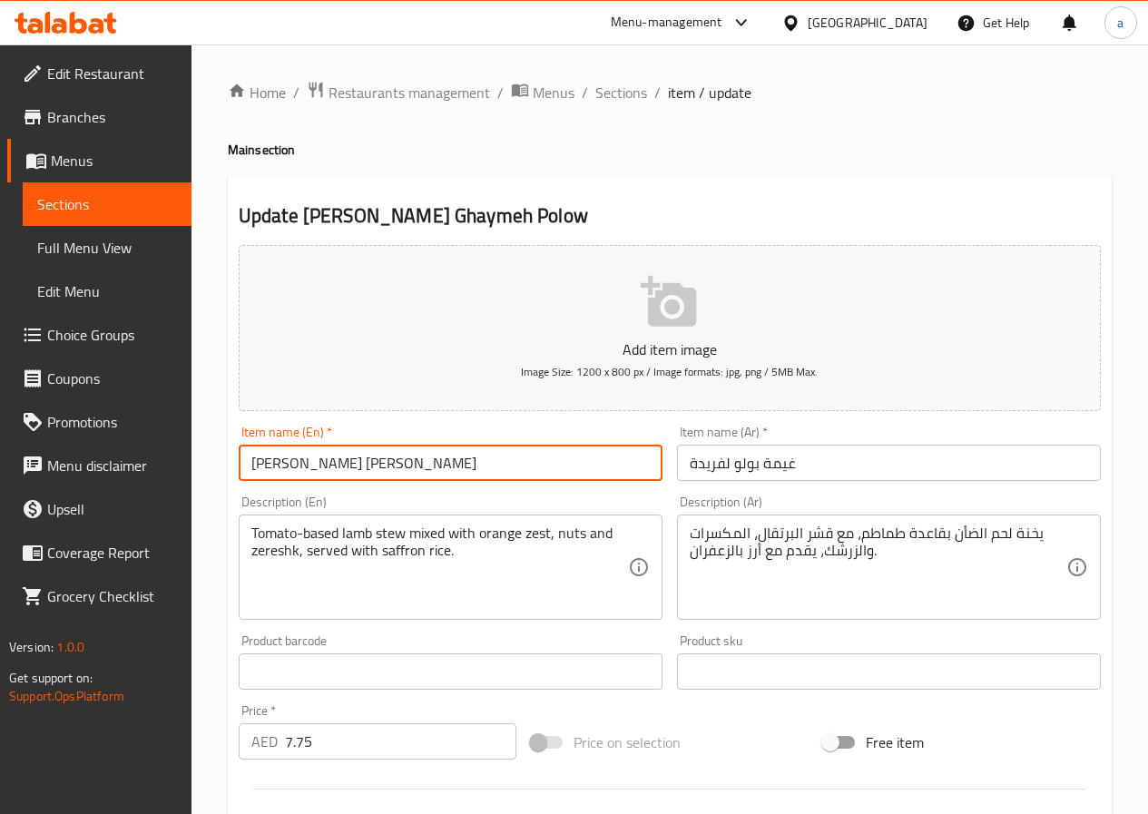
drag, startPoint x: 439, startPoint y: 471, endPoint x: 198, endPoint y: 458, distance: 241.7
click at [198, 458] on div "Home / Restaurants management / Menus / Sections / item / update Main section U…" at bounding box center [669, 663] width 956 height 1238
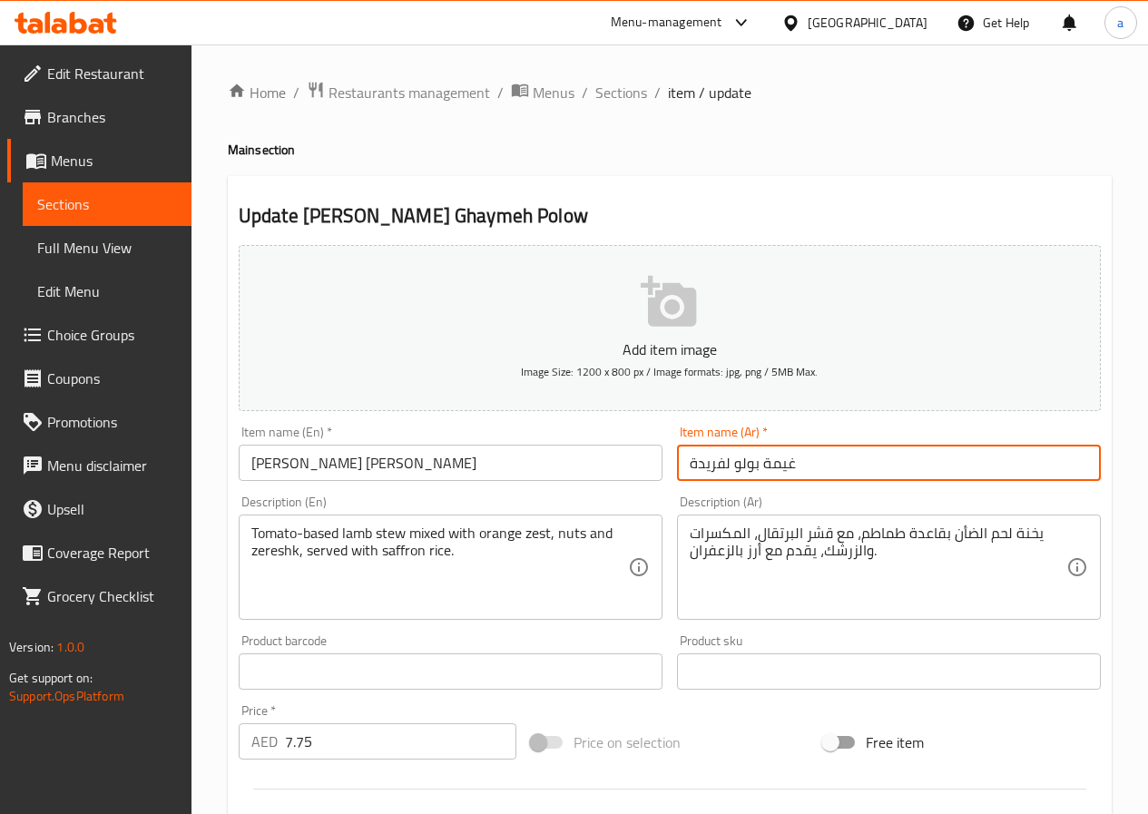
drag, startPoint x: 838, startPoint y: 457, endPoint x: 647, endPoint y: 458, distance: 190.6
click at [647, 458] on div "Add item image Image Size: 1200 x 800 px / Image formats: jpg, png / 5MB Max. I…" at bounding box center [669, 629] width 877 height 782
paste input "[PERSON_NAME]"
type input "[PERSON_NAME]"
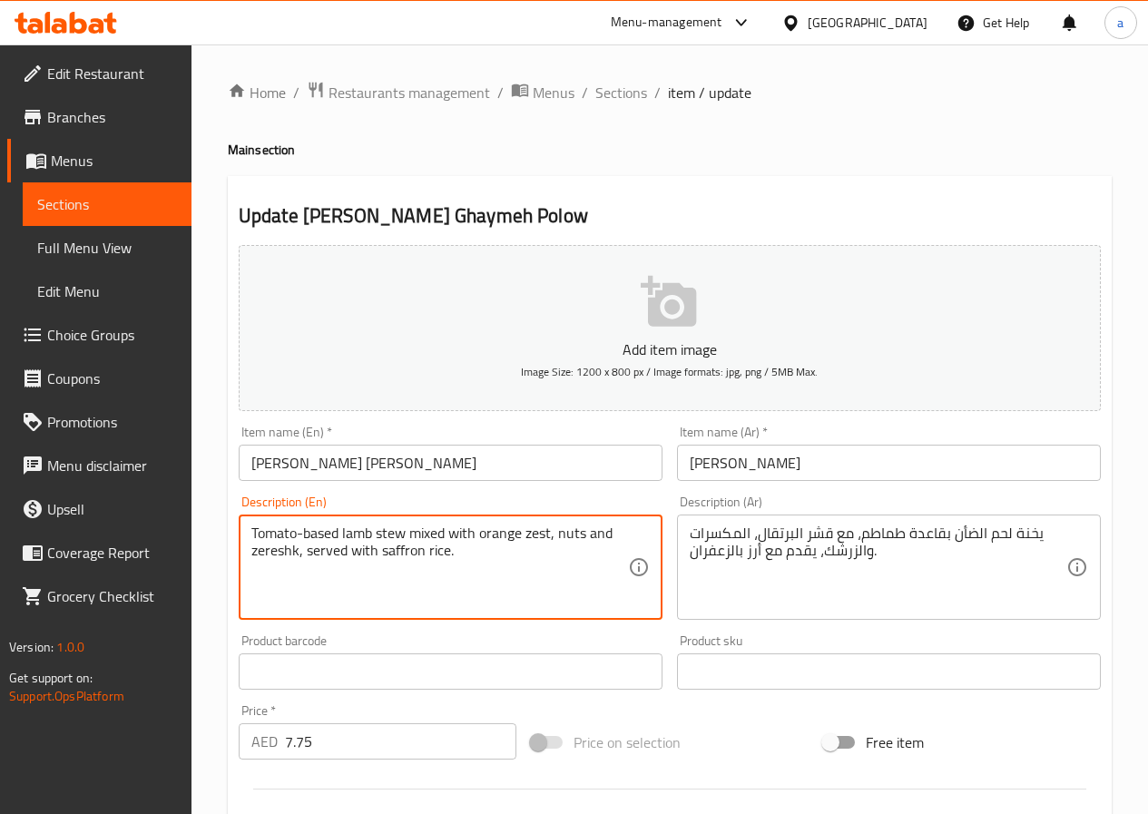
drag, startPoint x: 464, startPoint y: 557, endPoint x: 238, endPoint y: 523, distance: 228.6
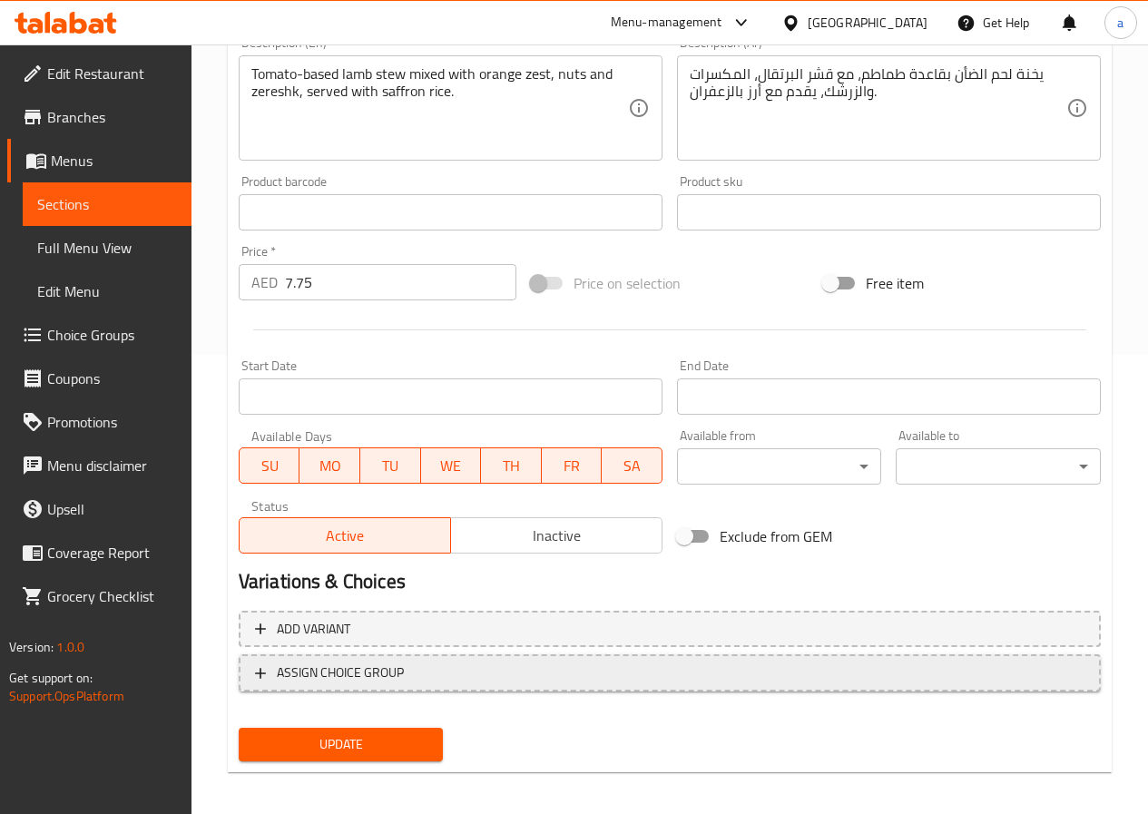
scroll to position [468, 0]
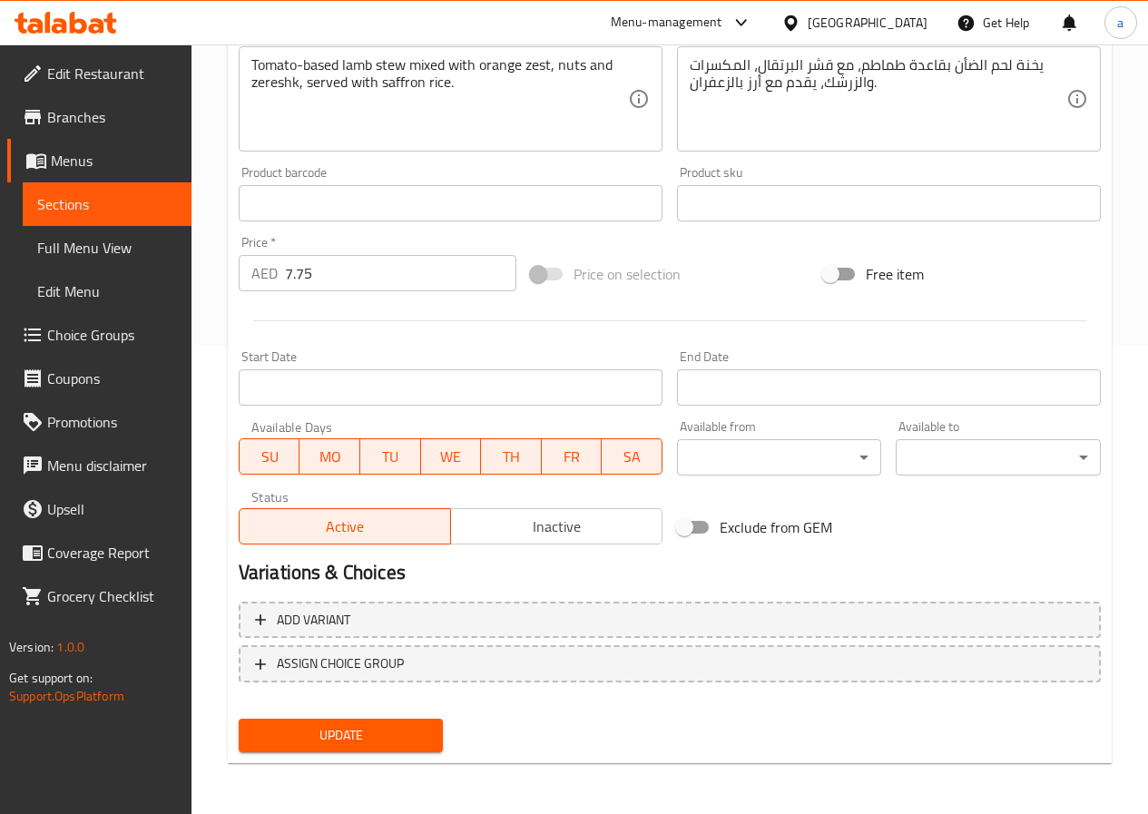
click at [359, 729] on span "Update" at bounding box center [341, 735] width 176 height 23
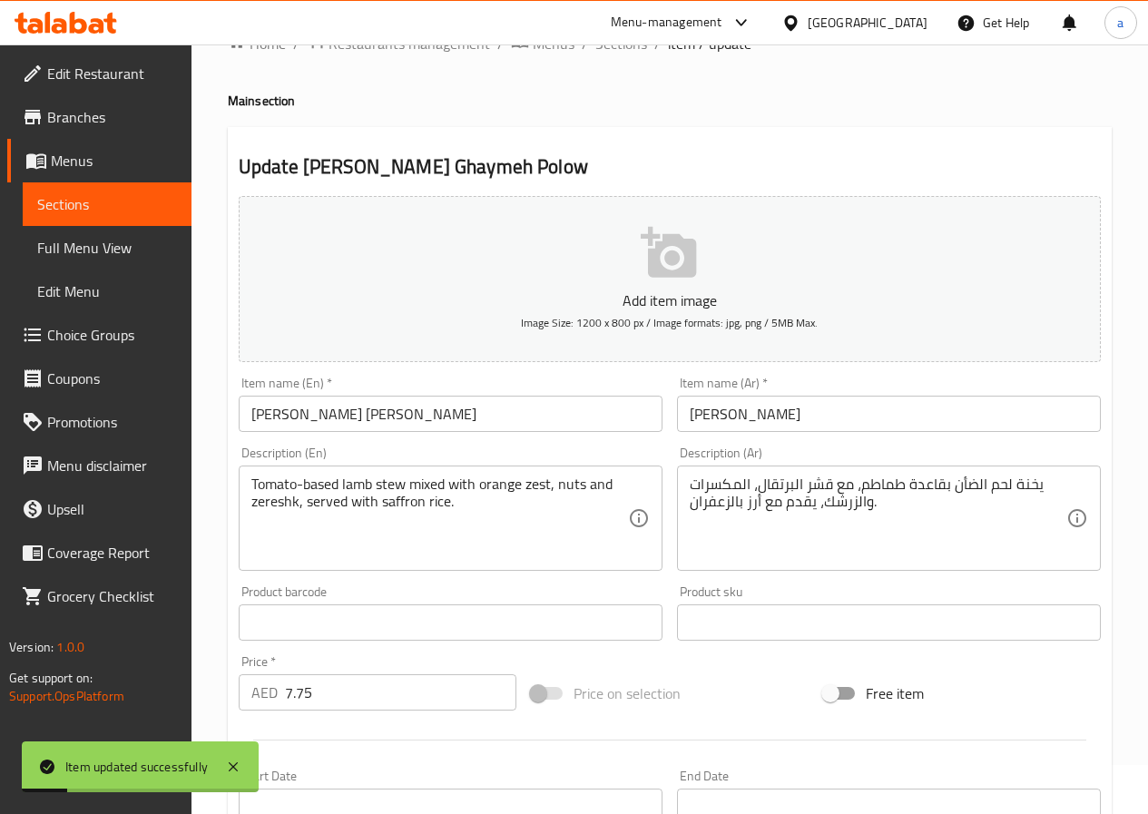
scroll to position [0, 0]
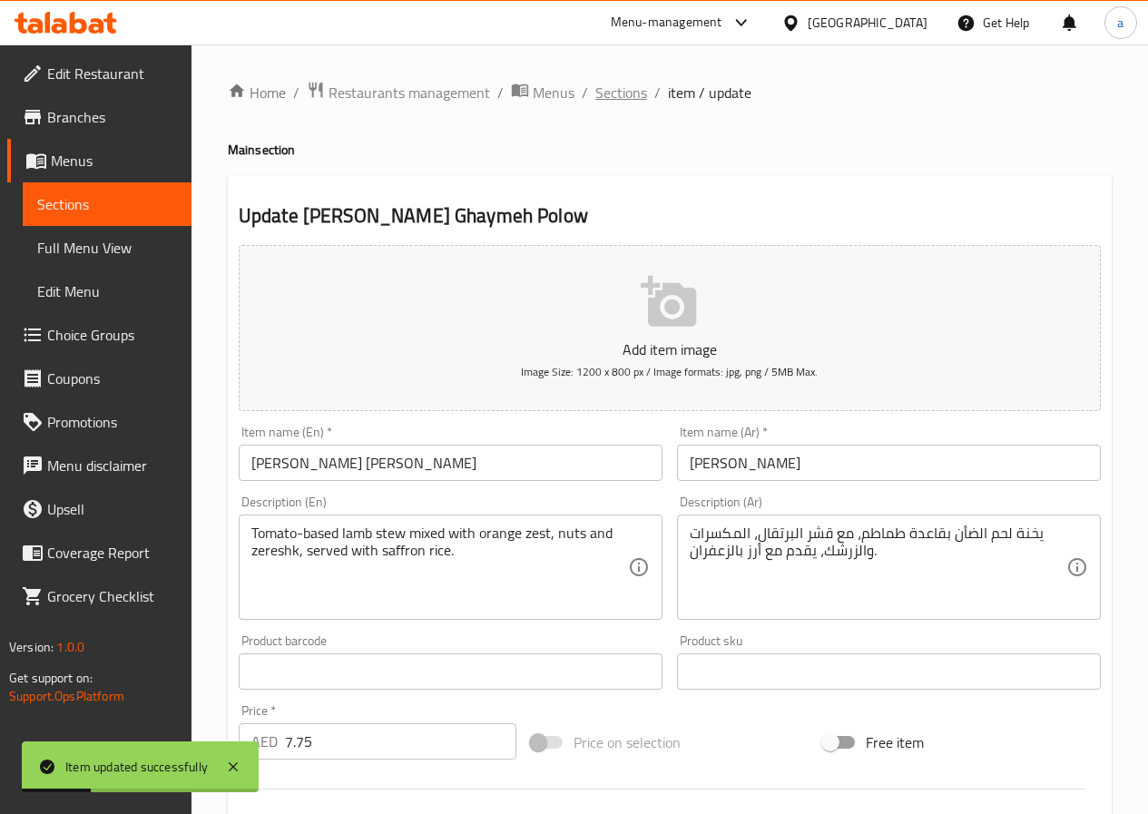
click at [615, 98] on span "Sections" at bounding box center [621, 93] width 52 height 22
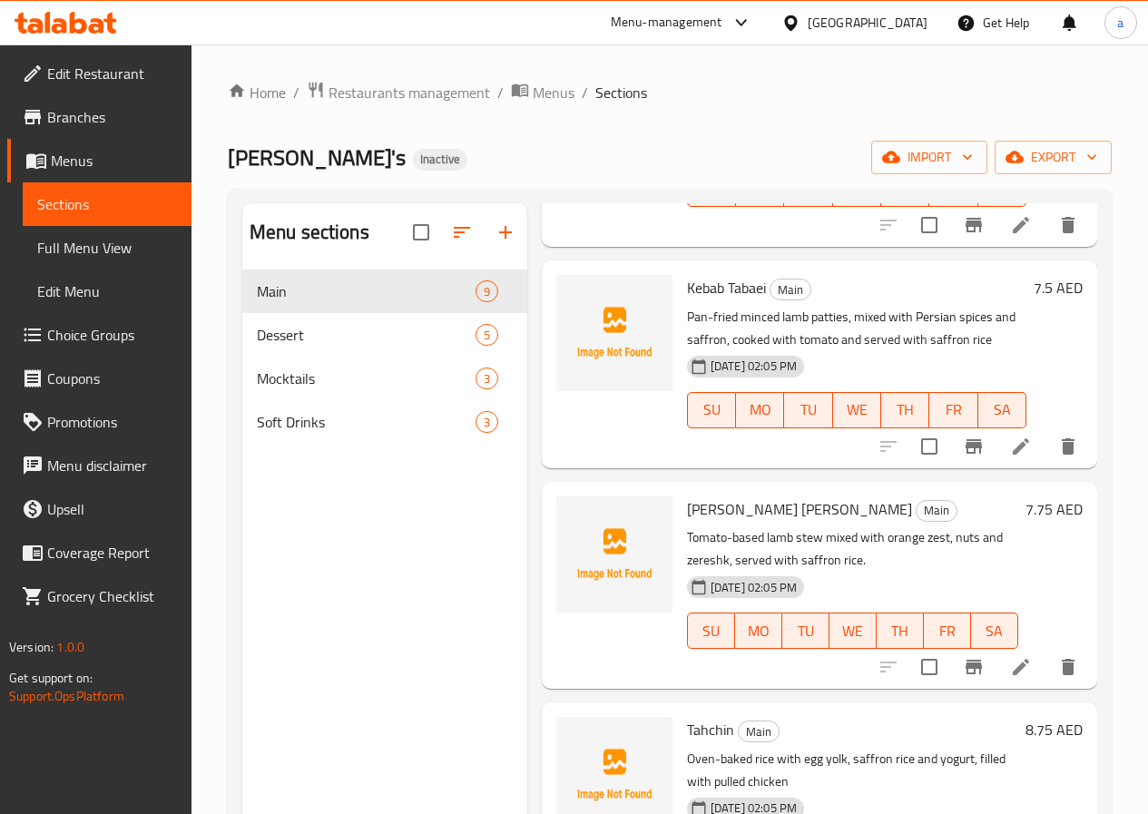
scroll to position [363, 0]
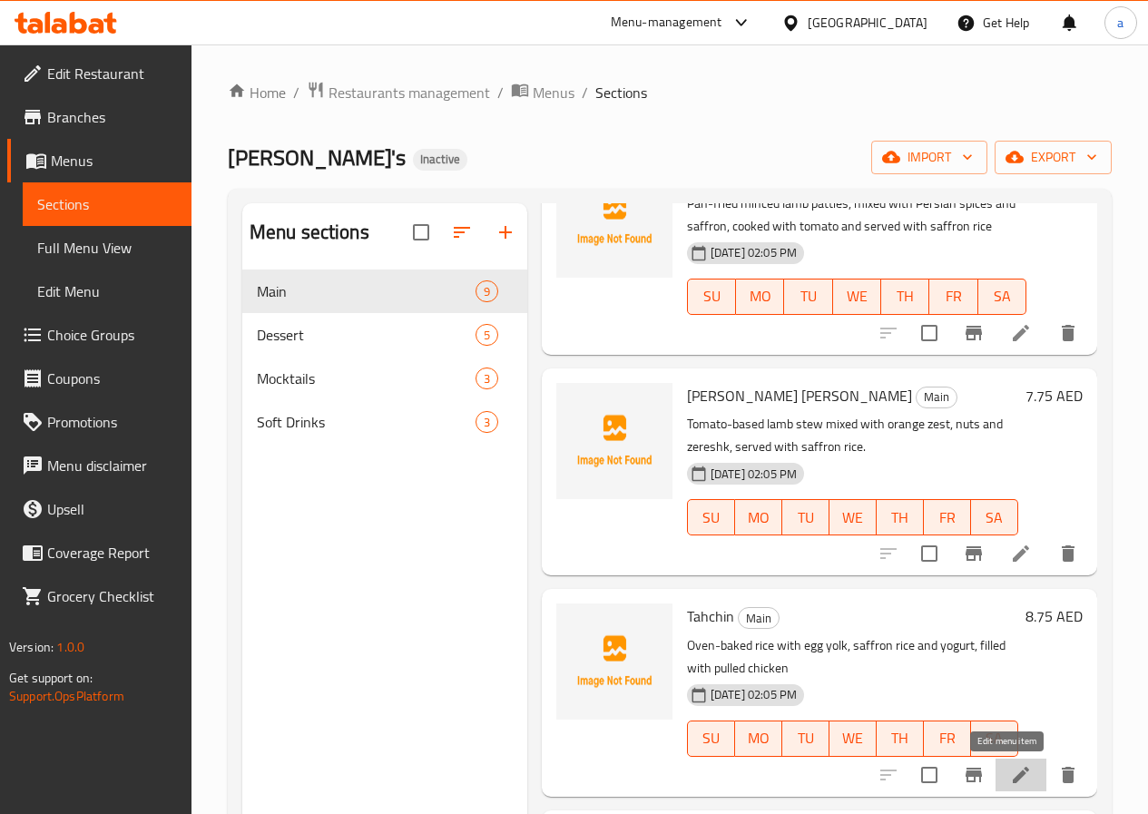
click at [1010, 777] on icon at bounding box center [1021, 775] width 22 height 22
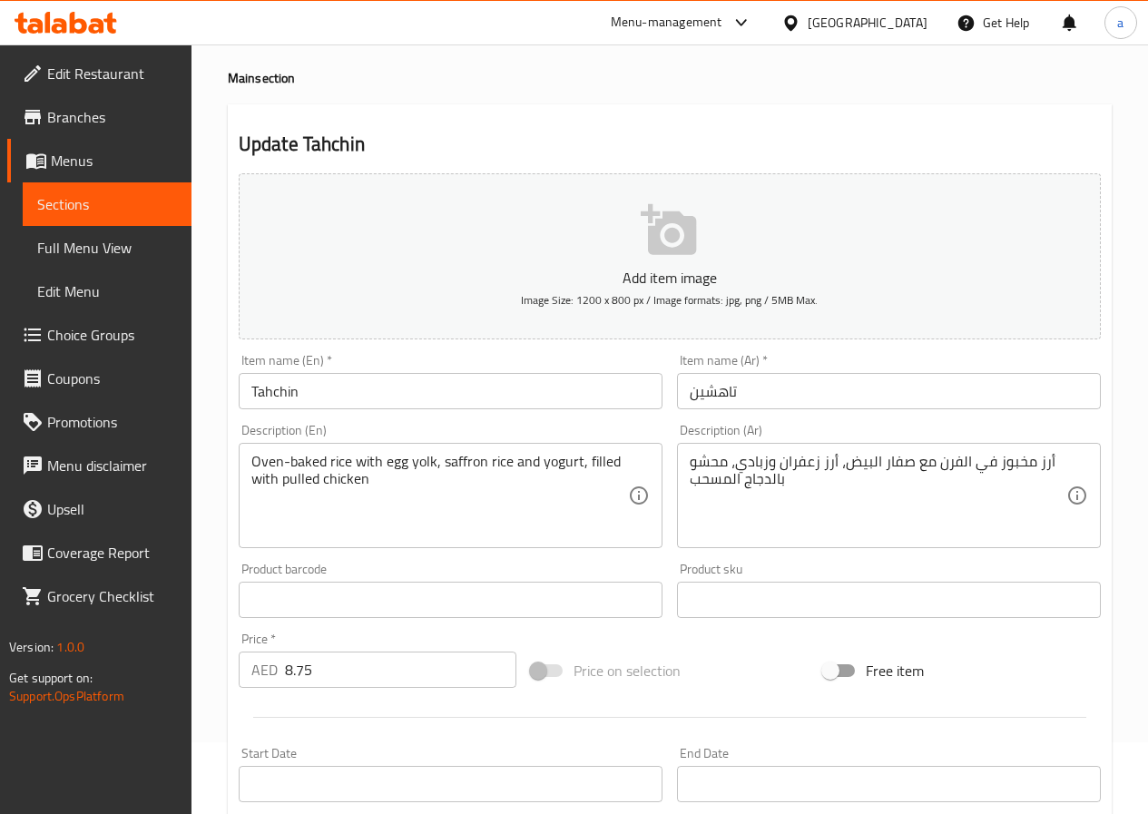
scroll to position [181, 0]
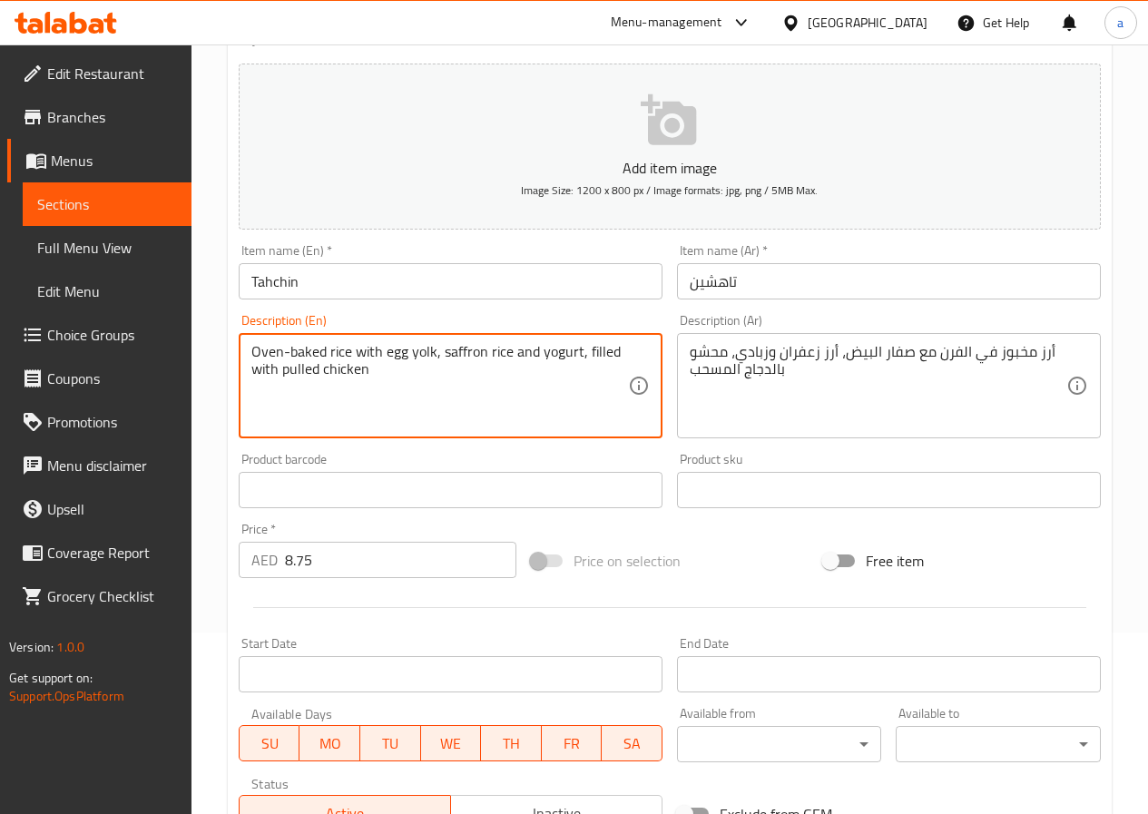
click at [397, 385] on textarea "Oven-baked rice with egg yolk, saffron rice and yogurt, filled with pulled chic…" at bounding box center [439, 386] width 377 height 86
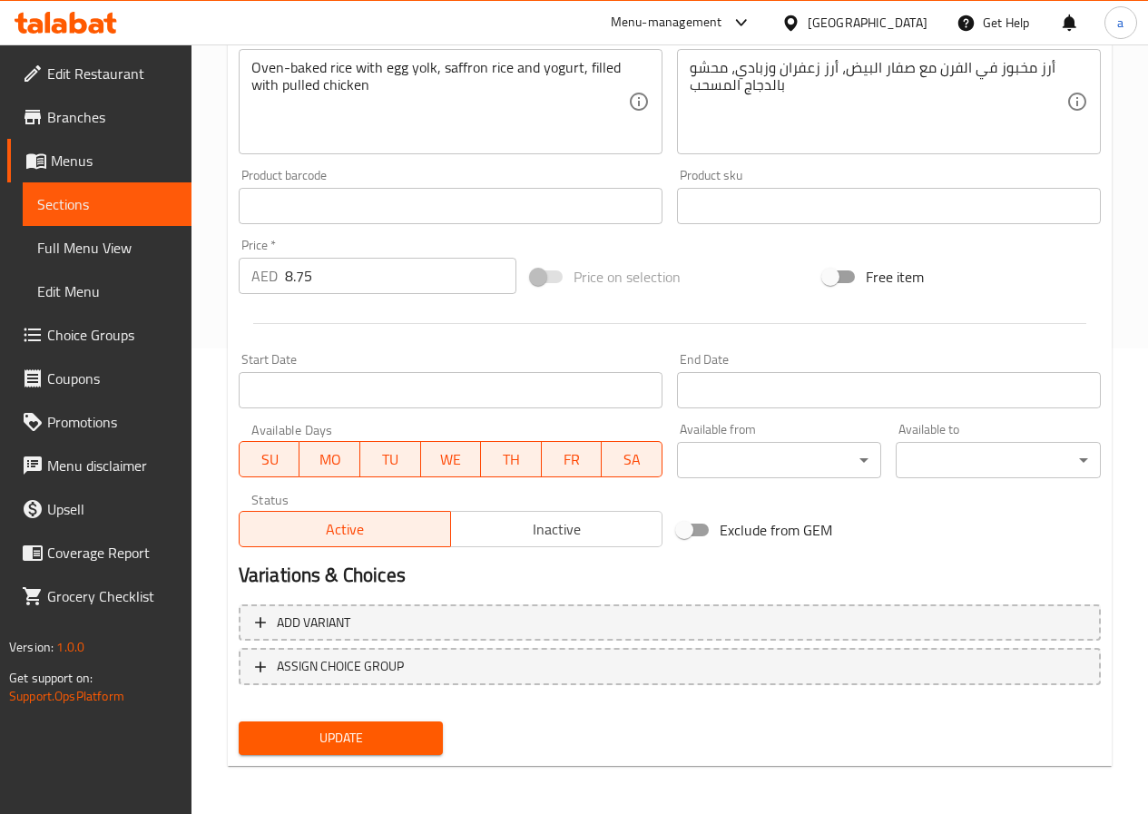
scroll to position [468, 0]
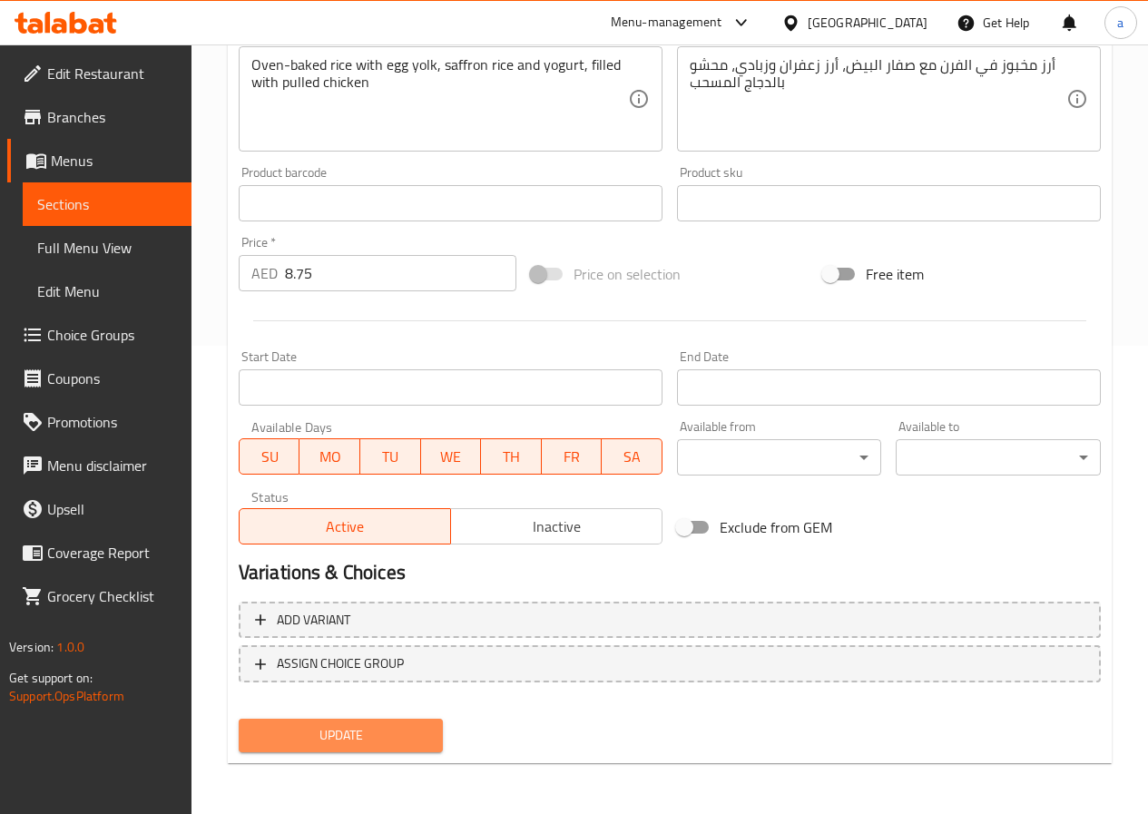
click at [335, 729] on span "Update" at bounding box center [341, 735] width 176 height 23
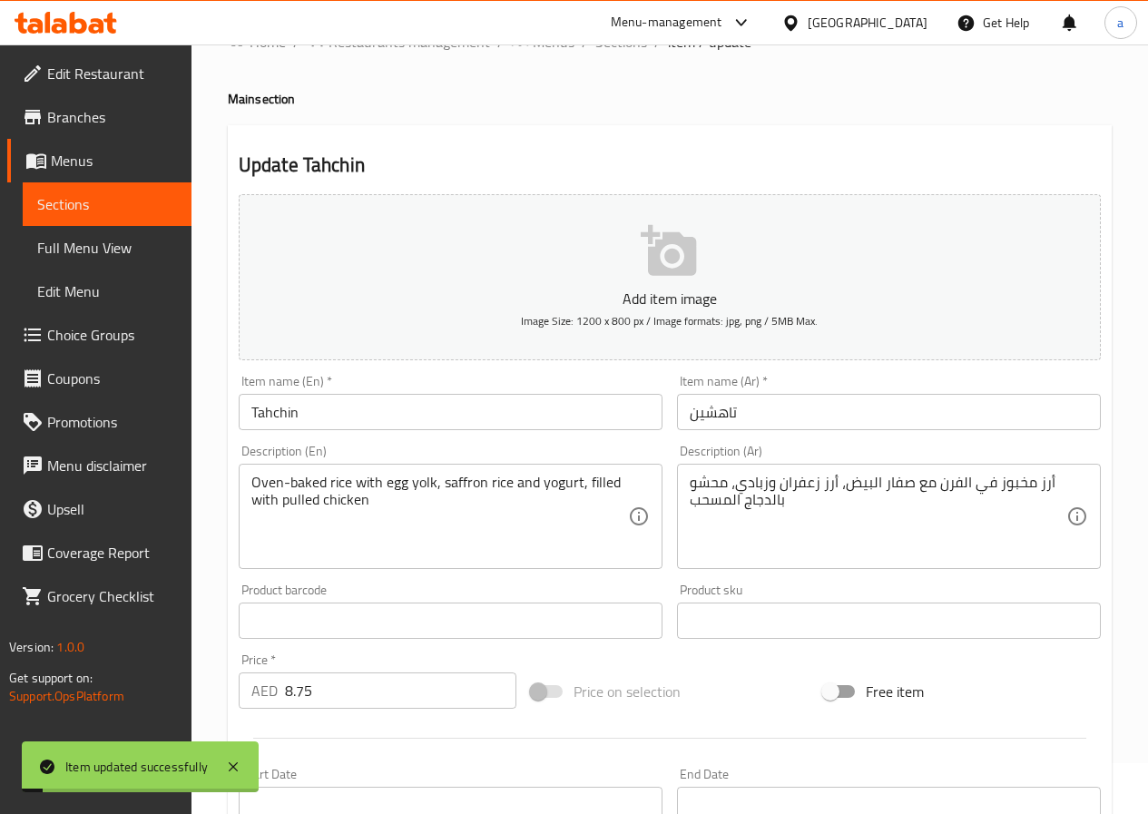
scroll to position [0, 0]
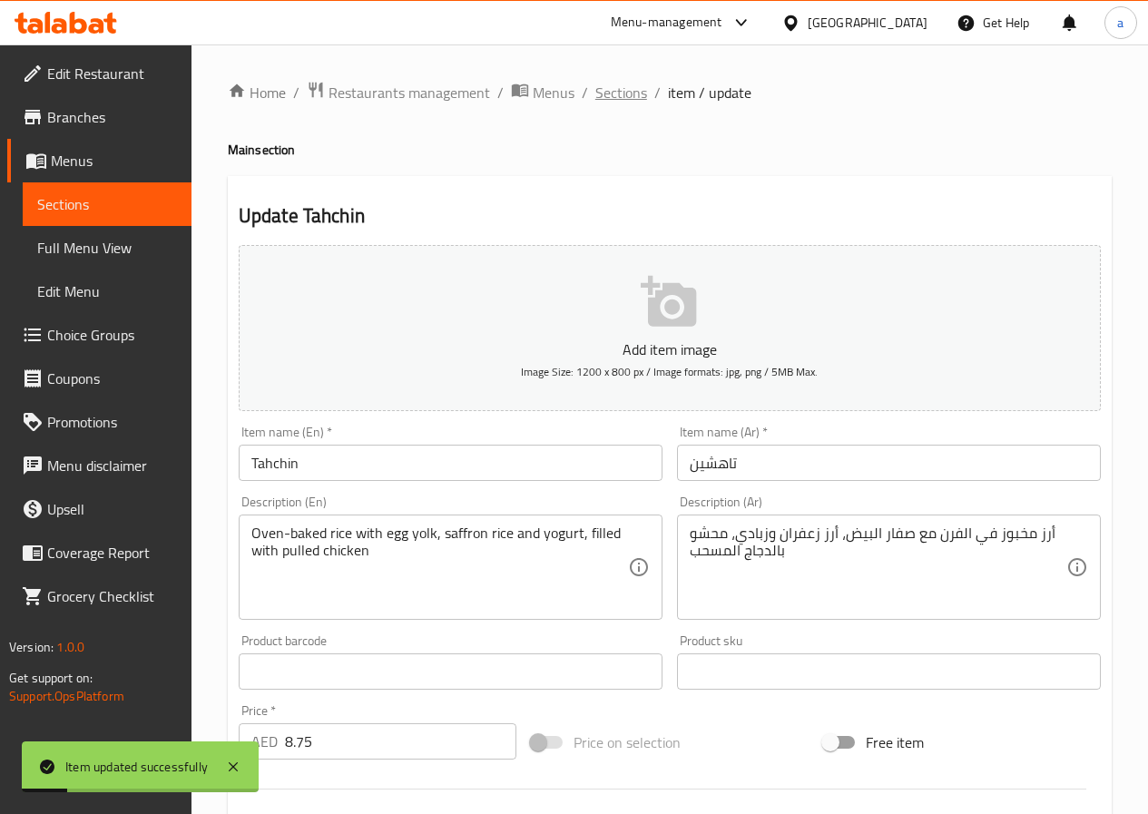
click at [625, 90] on span "Sections" at bounding box center [621, 93] width 52 height 22
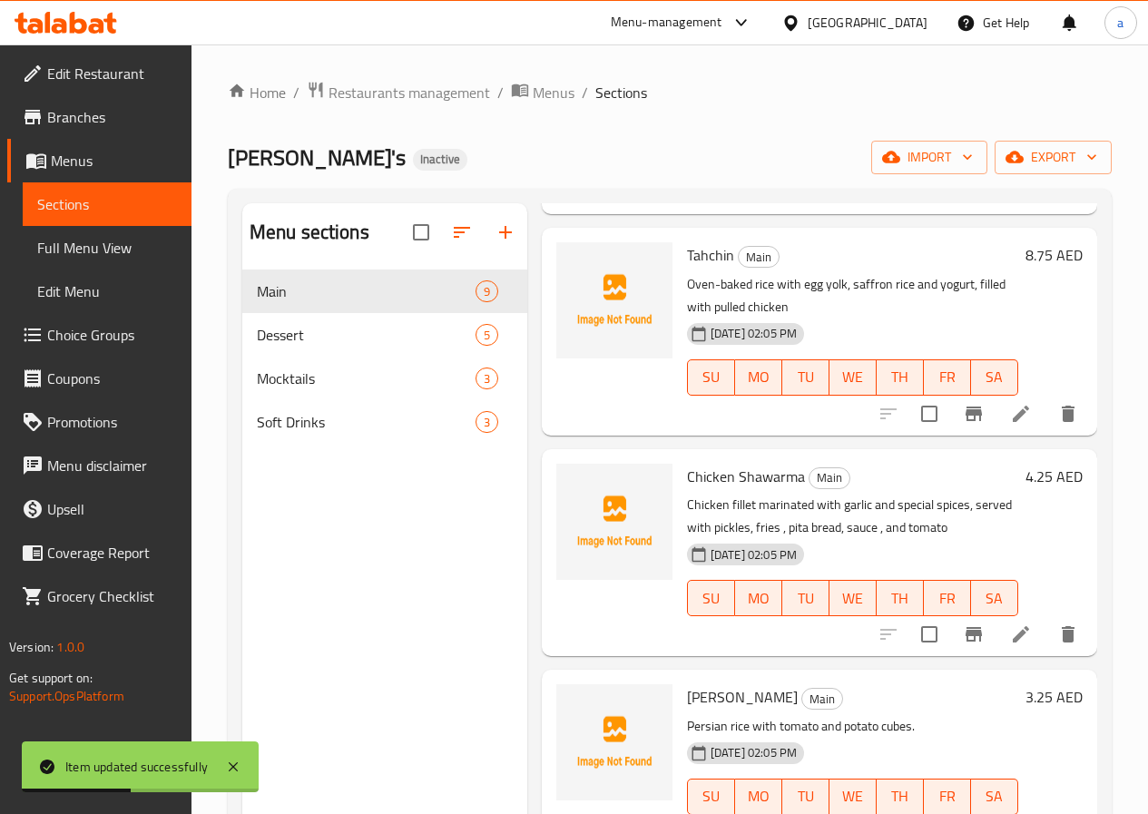
scroll to position [726, 0]
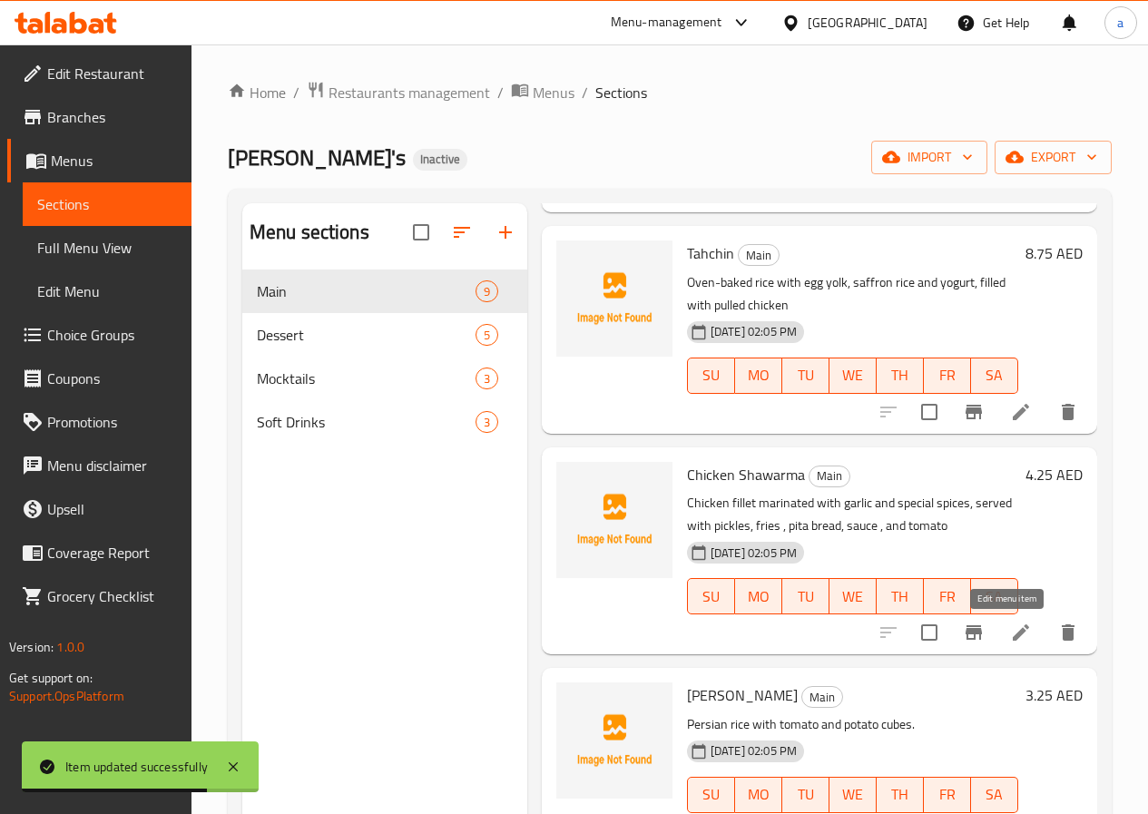
click at [1015, 632] on icon at bounding box center [1021, 633] width 22 height 22
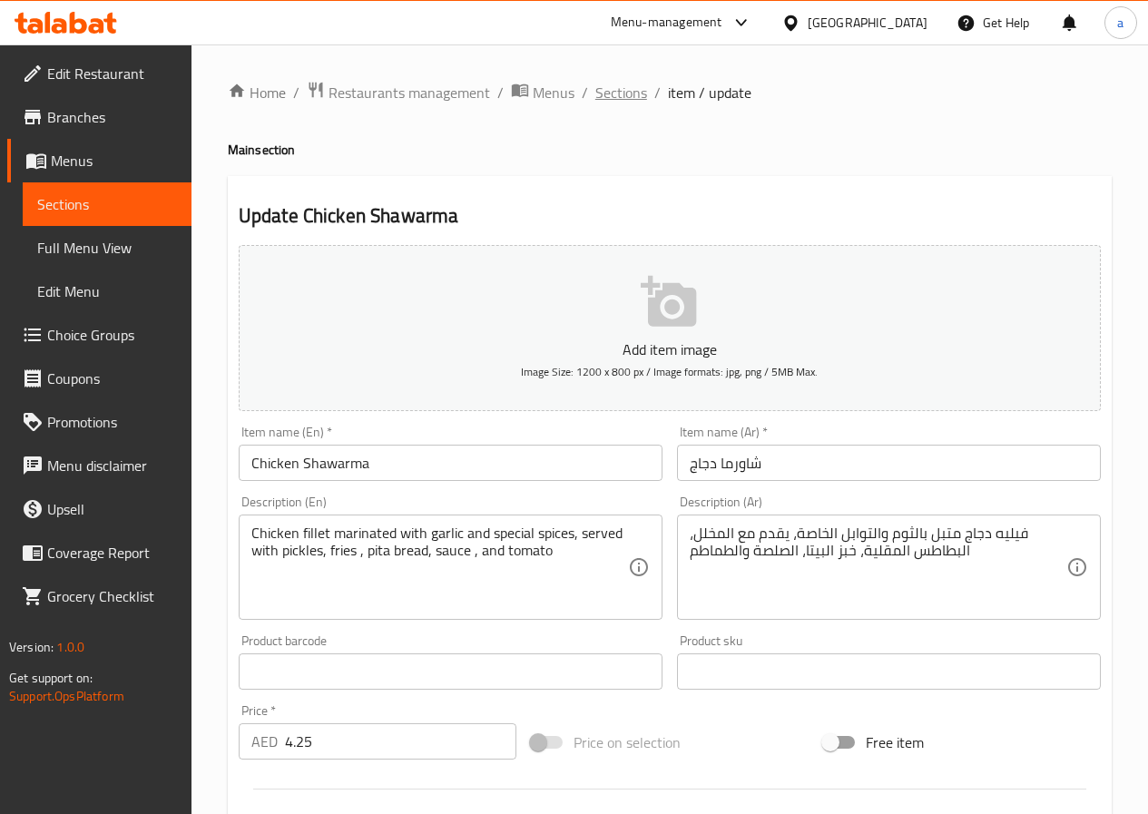
click at [624, 98] on span "Sections" at bounding box center [621, 93] width 52 height 22
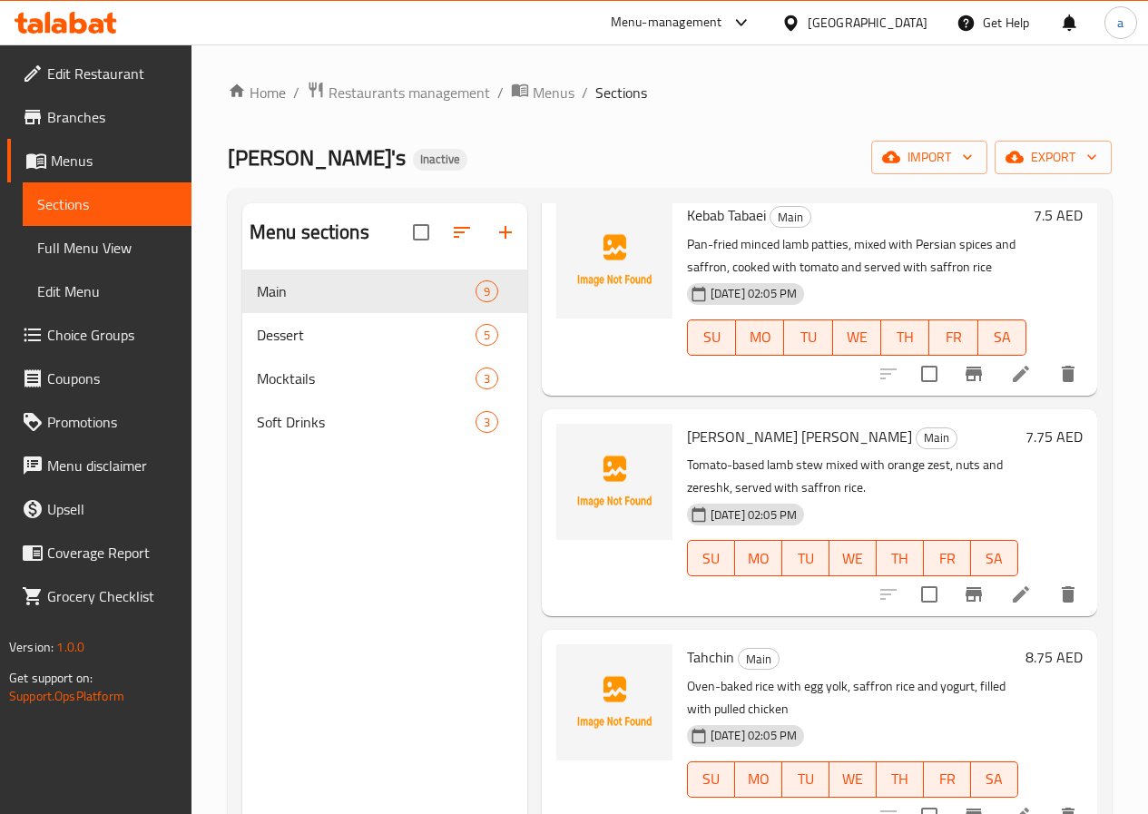
scroll to position [363, 0]
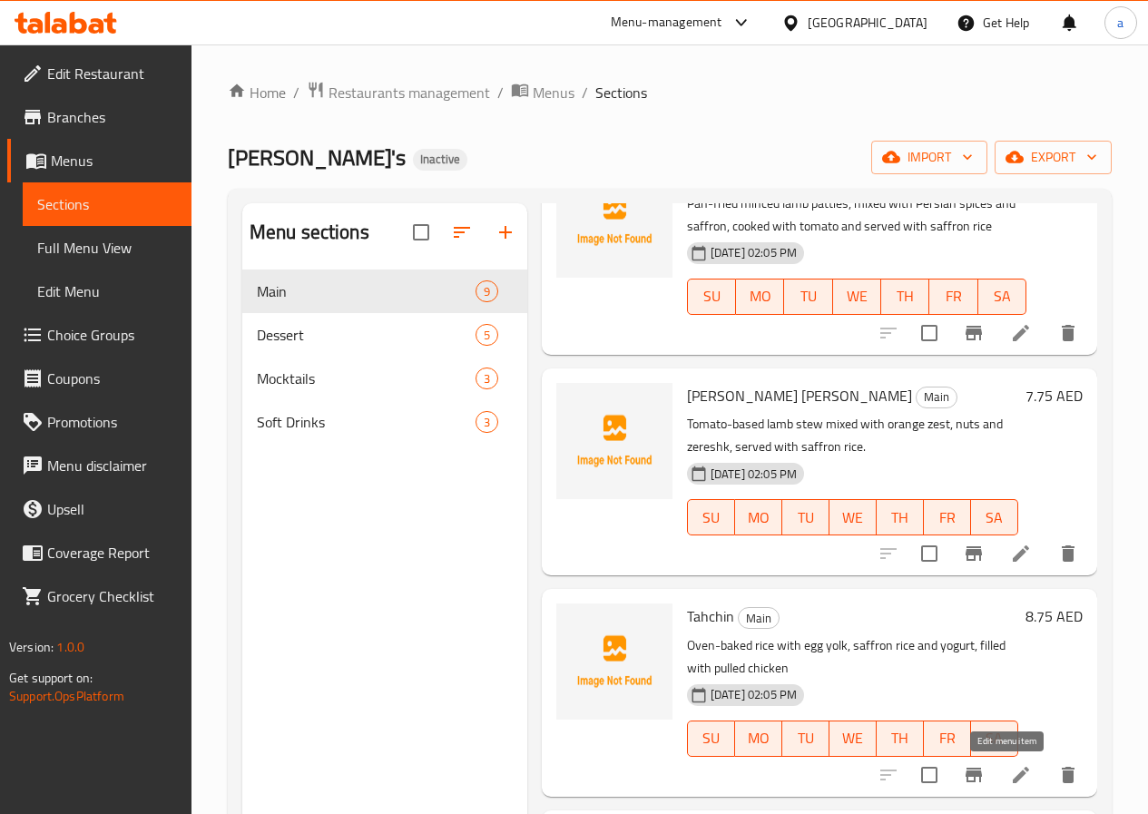
click at [1013, 778] on icon at bounding box center [1021, 775] width 16 height 16
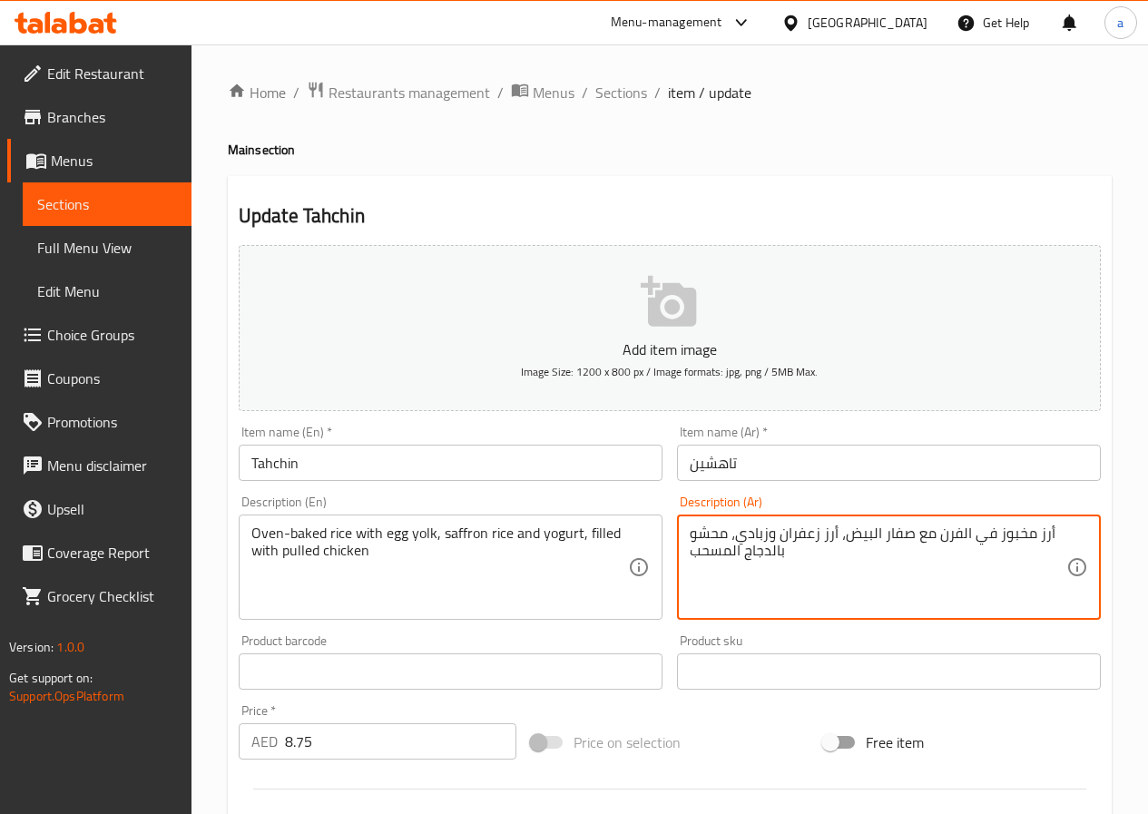
drag, startPoint x: 691, startPoint y: 532, endPoint x: 730, endPoint y: 538, distance: 39.5
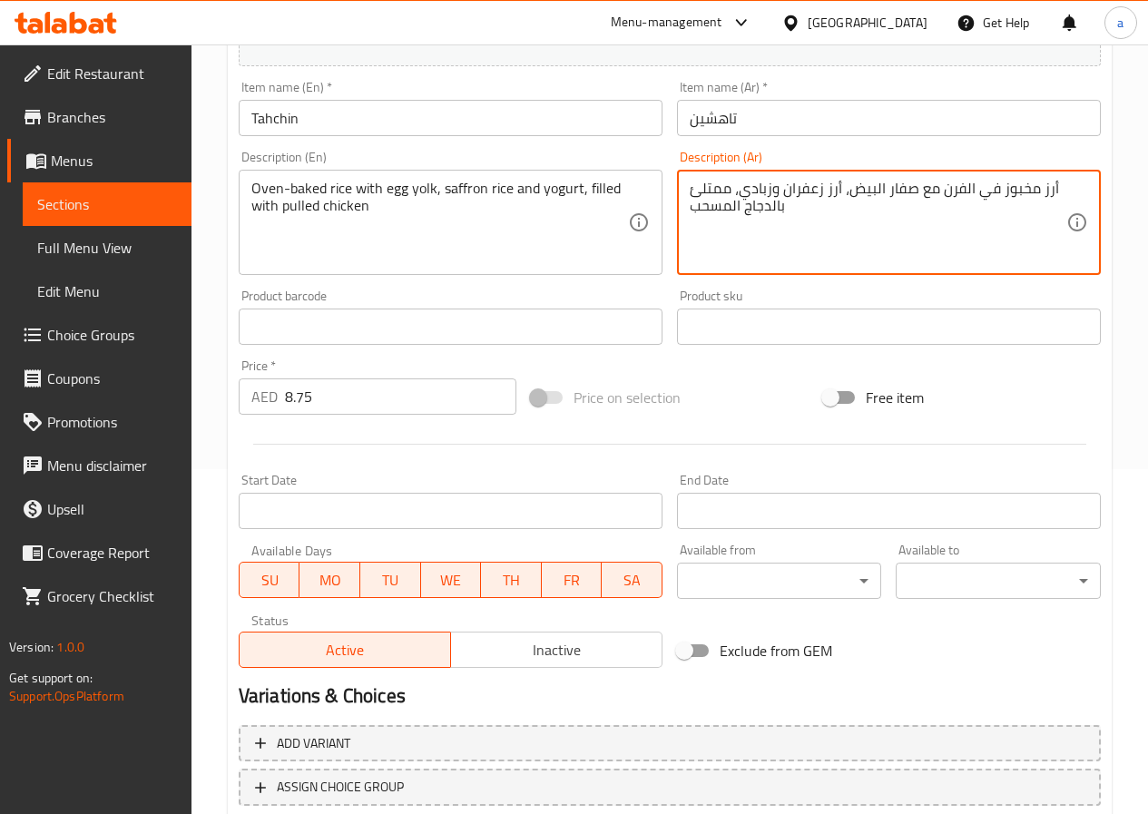
scroll to position [468, 0]
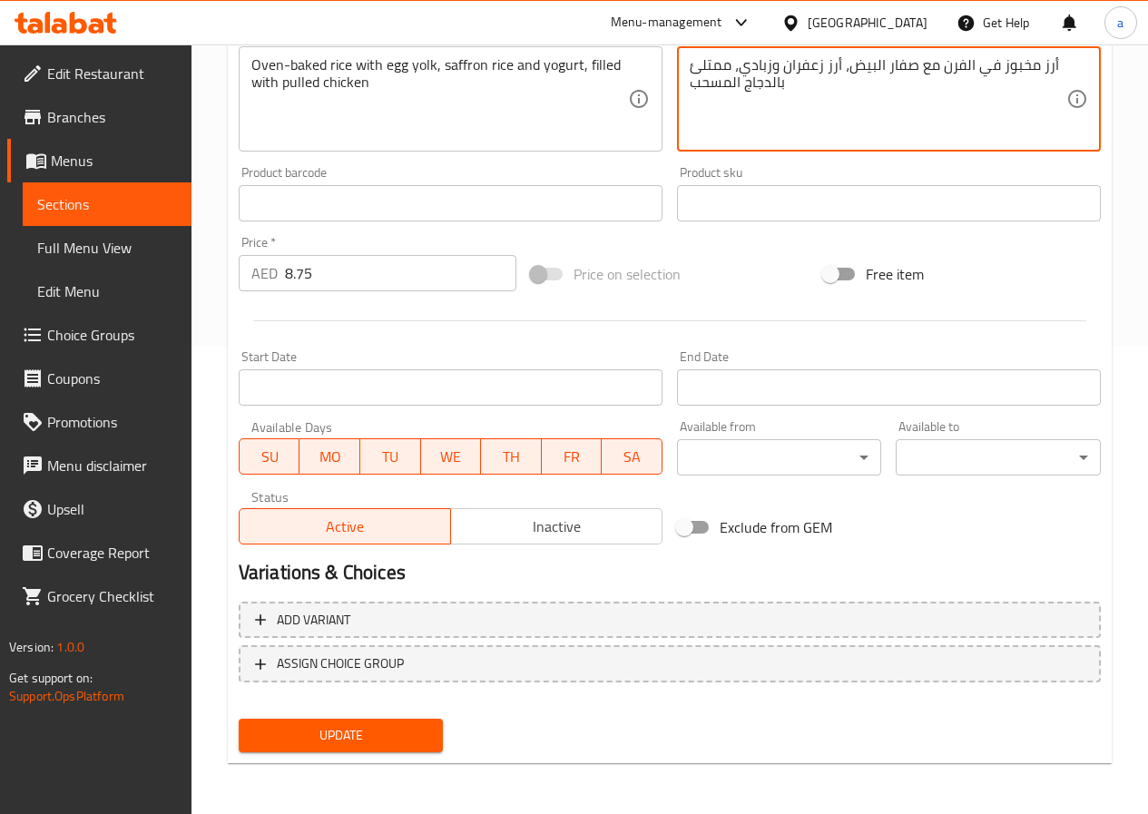
type textarea "أرز مخبوز في الفرن مع صفار البيض، أرز زعفران وزبادي، ممتلئ بالدجاج المسحب"
click at [392, 729] on span "Update" at bounding box center [341, 735] width 176 height 23
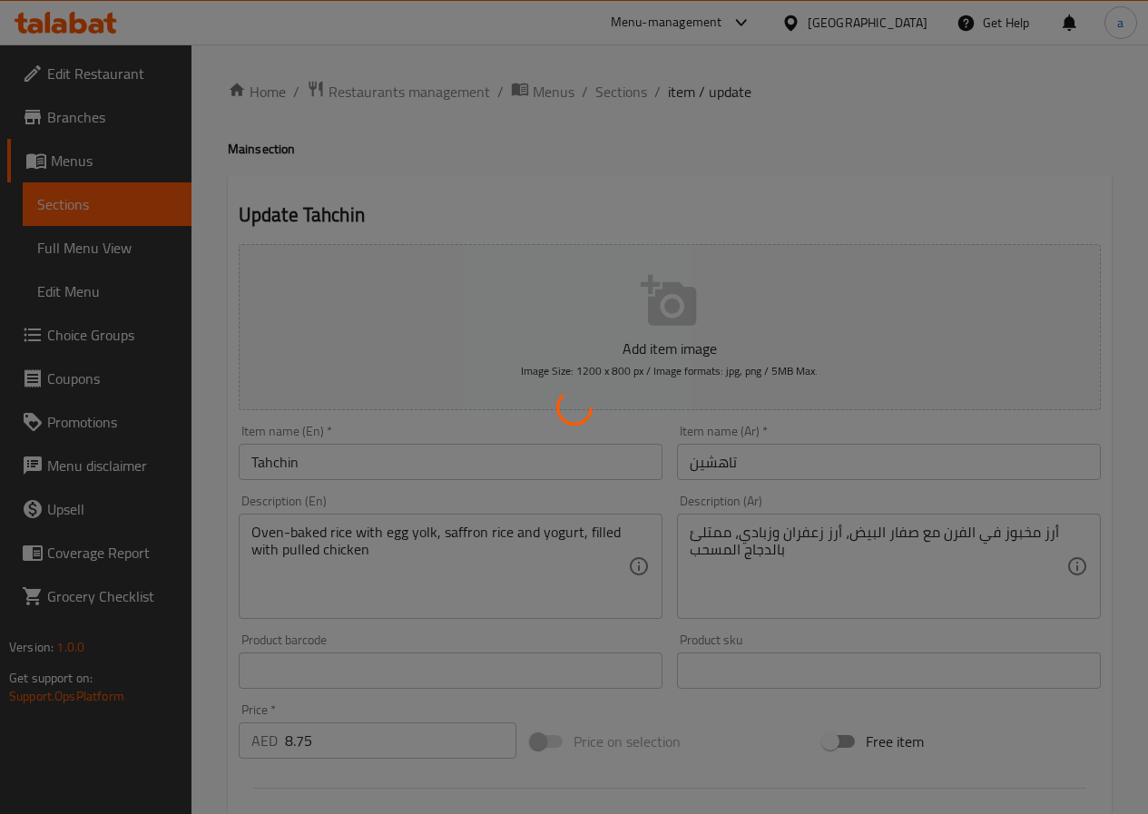
scroll to position [0, 0]
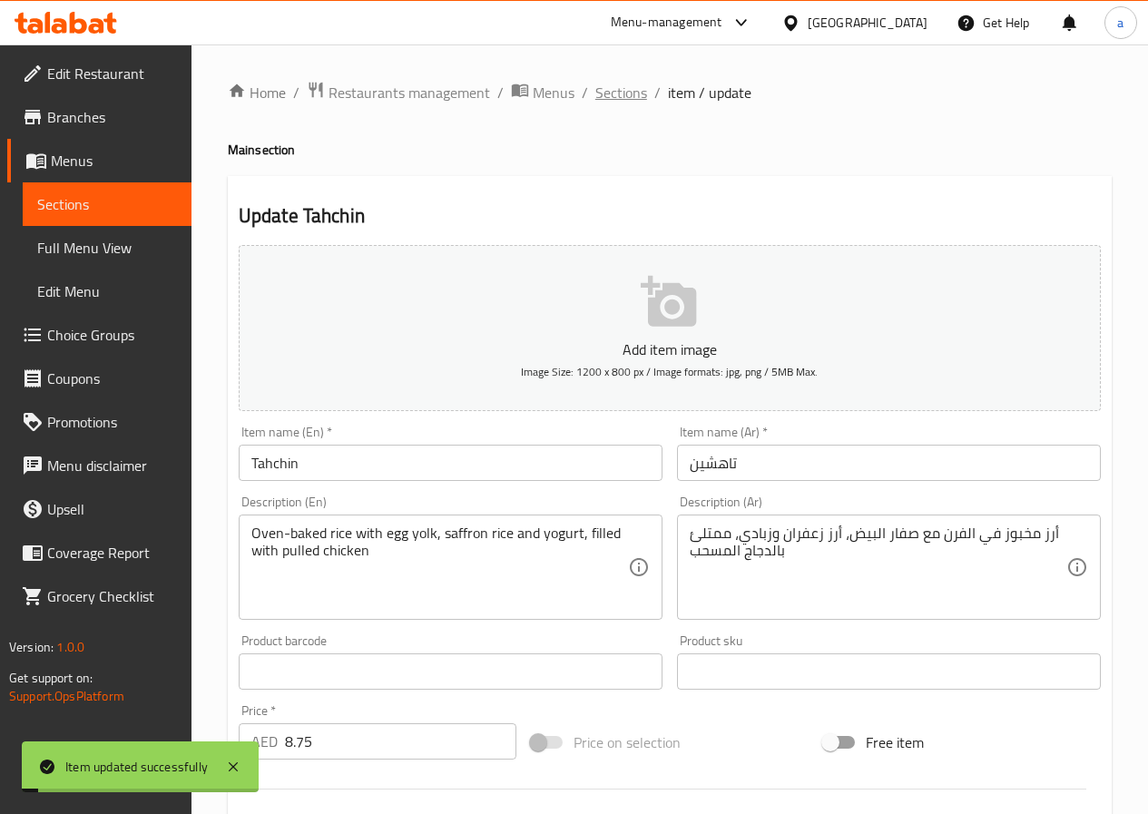
click at [616, 91] on span "Sections" at bounding box center [621, 93] width 52 height 22
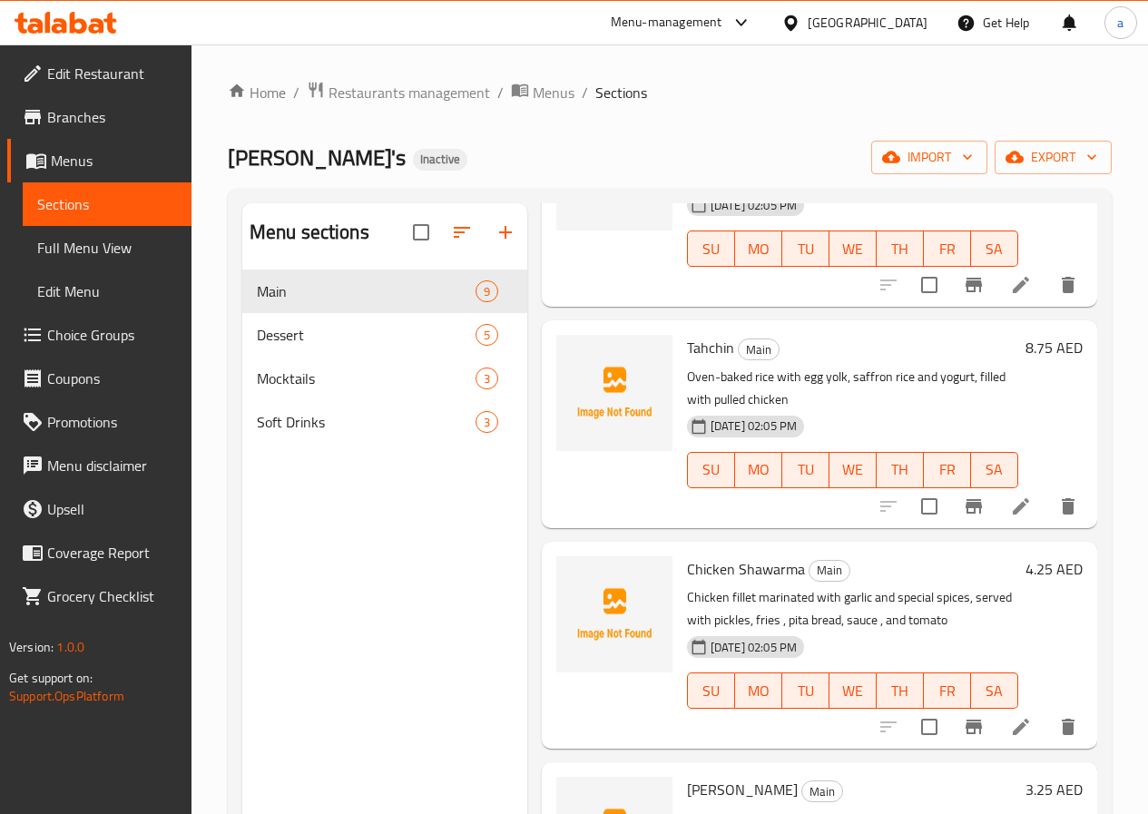
scroll to position [635, 0]
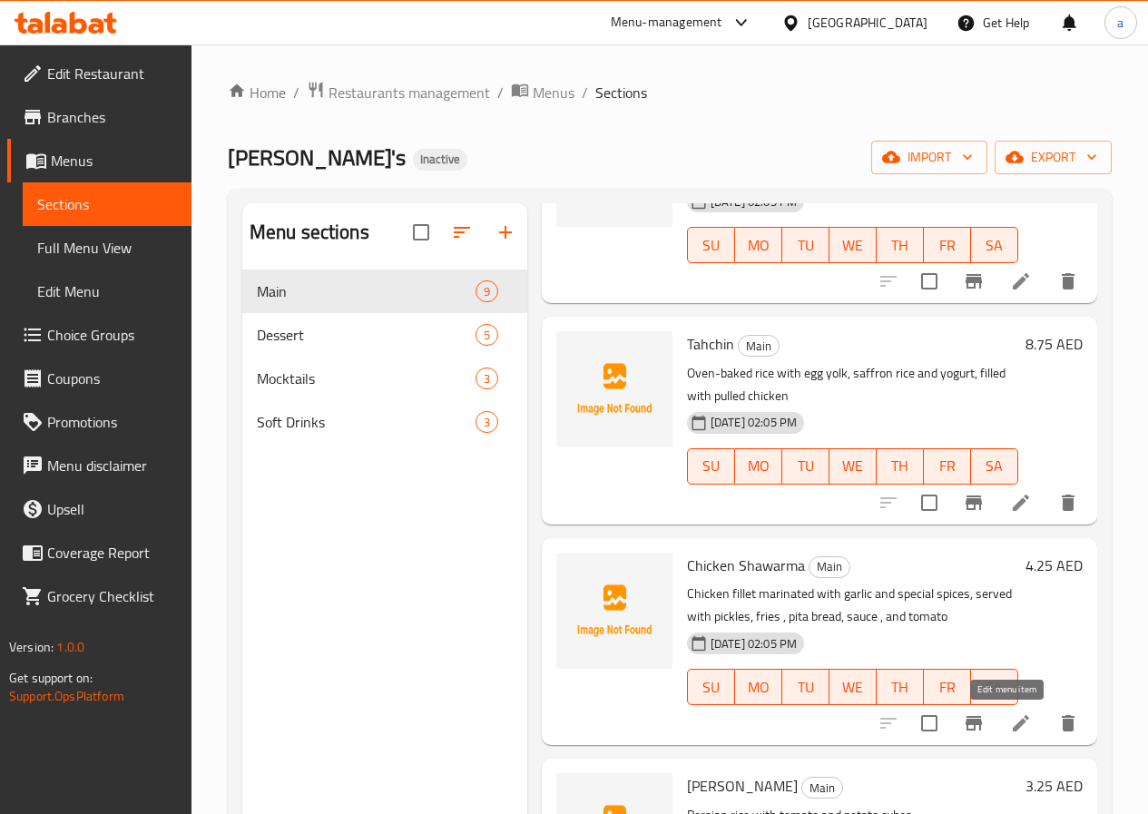
click at [1013, 722] on icon at bounding box center [1021, 723] width 16 height 16
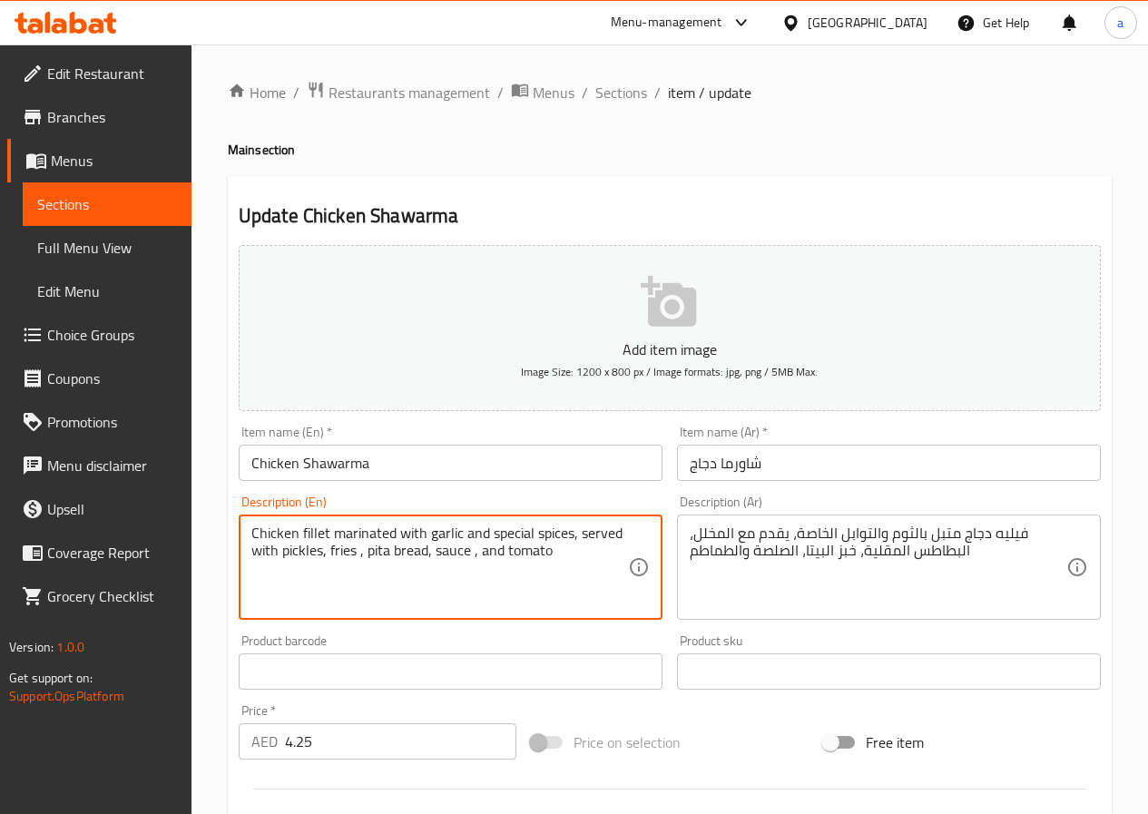
click at [584, 553] on textarea "Chicken fillet marinated with garlic and special spices, served with pickles, f…" at bounding box center [439, 567] width 377 height 86
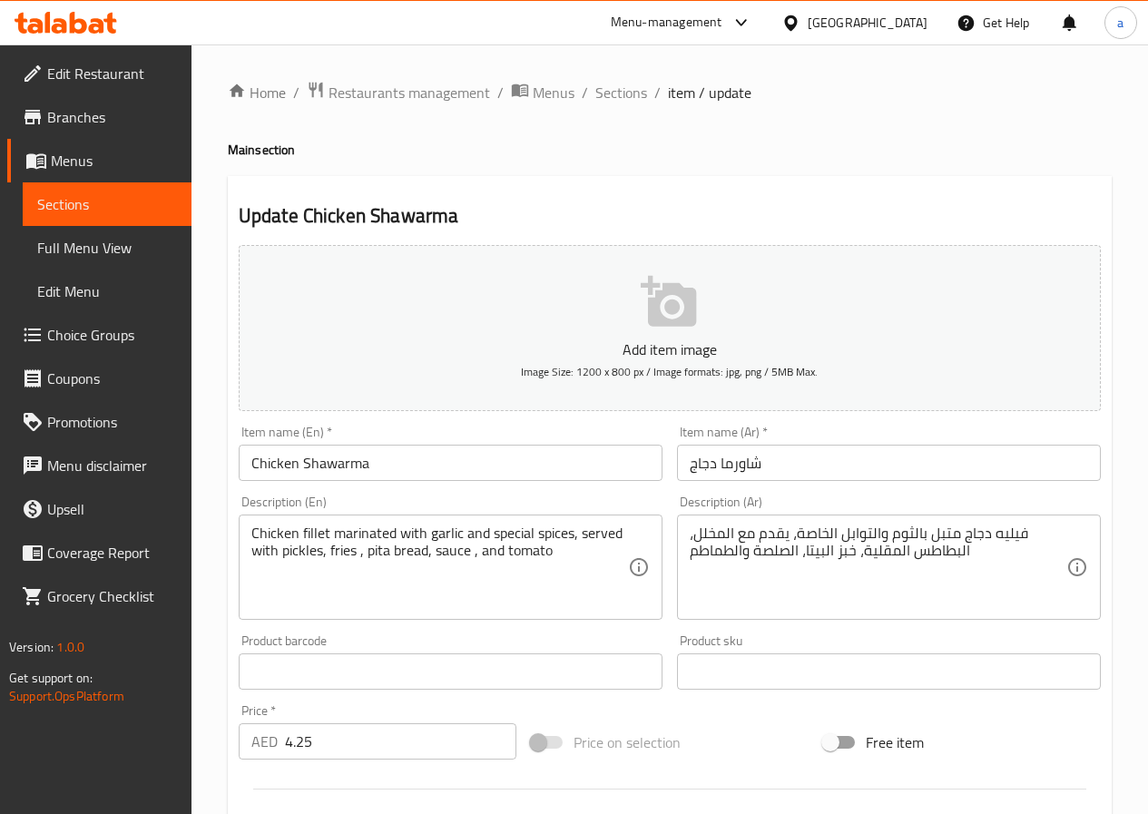
drag, startPoint x: 620, startPoint y: 92, endPoint x: 648, endPoint y: 126, distance: 44.5
click at [620, 92] on span "Sections" at bounding box center [621, 93] width 52 height 22
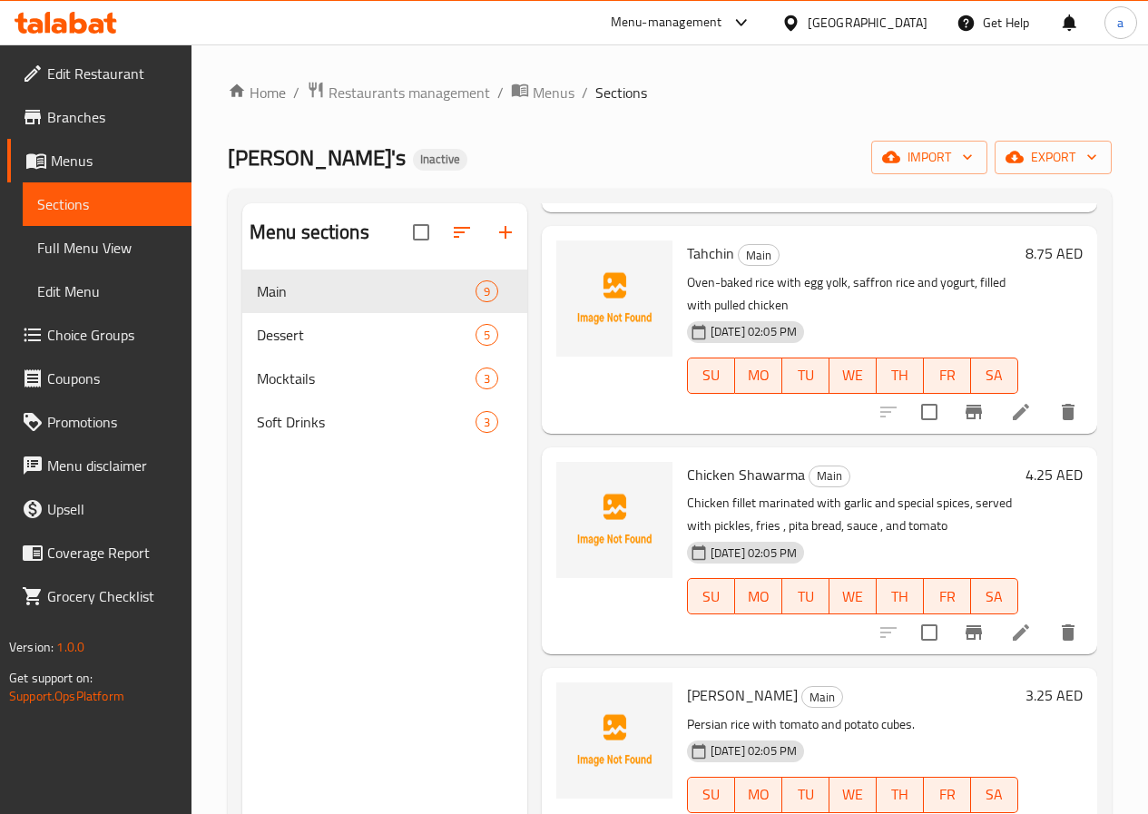
scroll to position [817, 0]
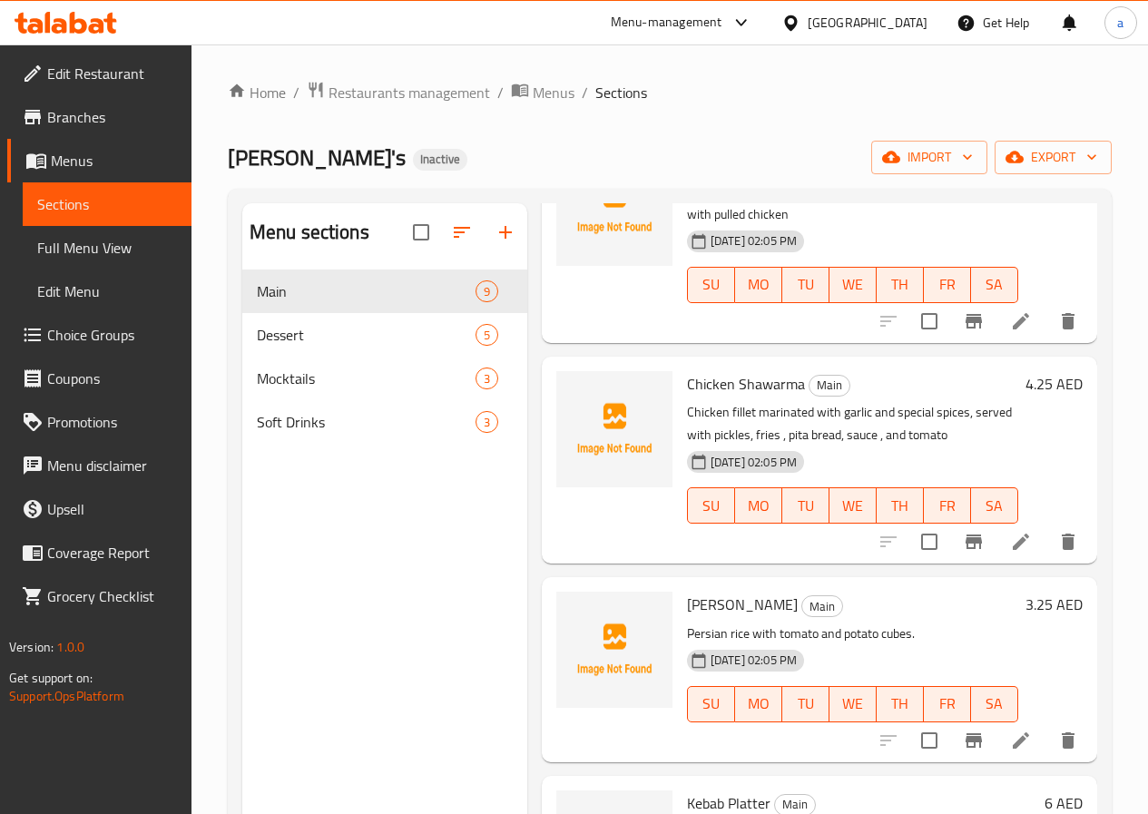
click at [1013, 543] on icon at bounding box center [1021, 542] width 16 height 16
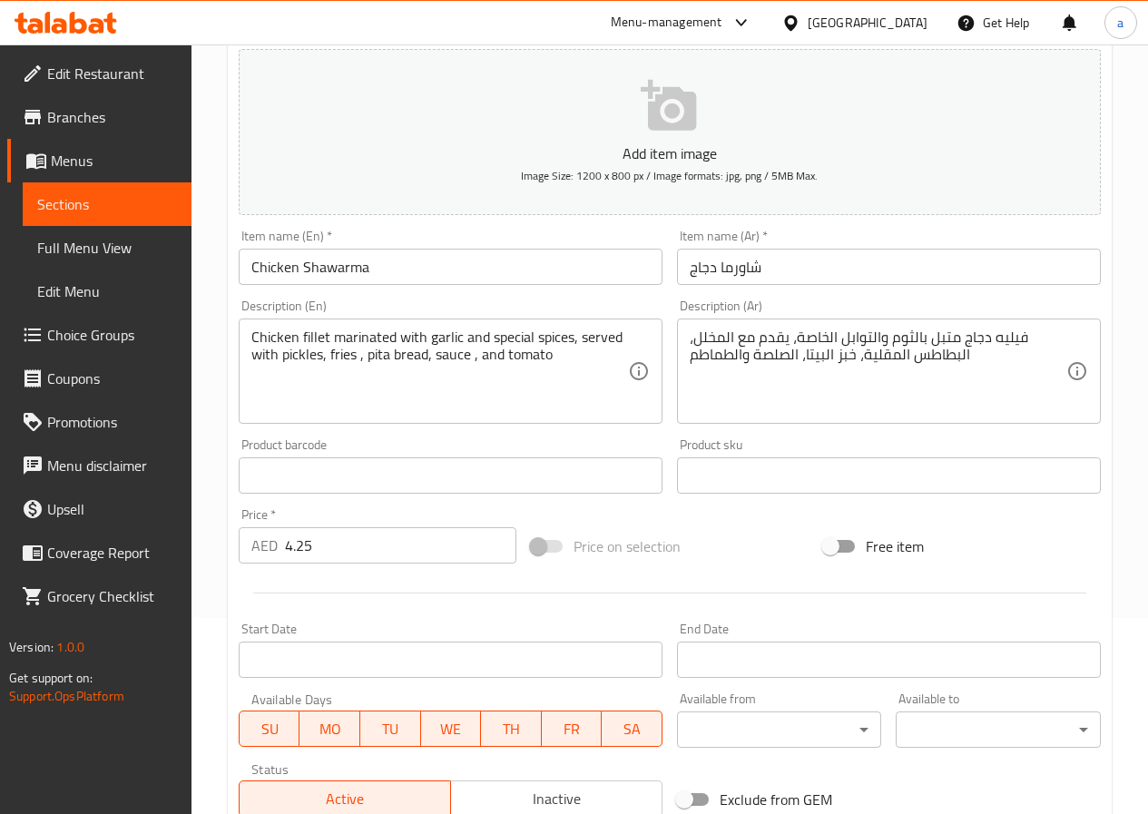
scroll to position [468, 0]
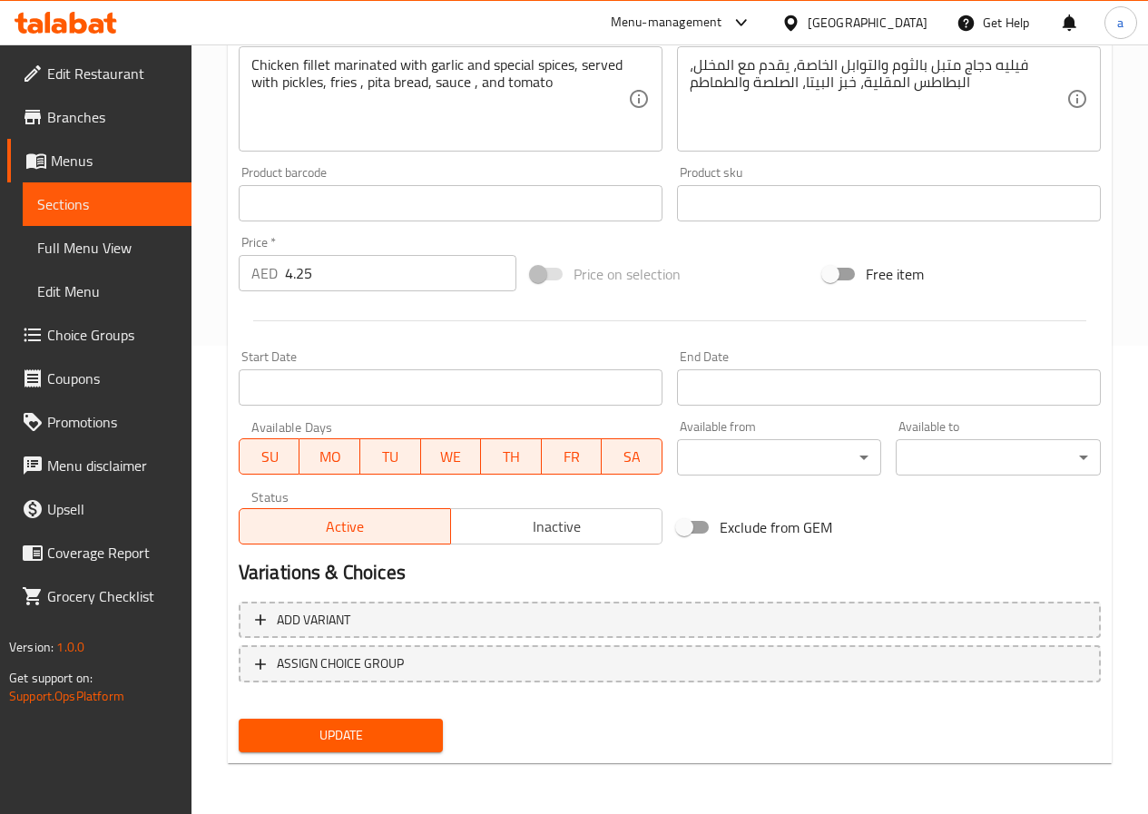
click at [368, 725] on span "Update" at bounding box center [341, 735] width 176 height 23
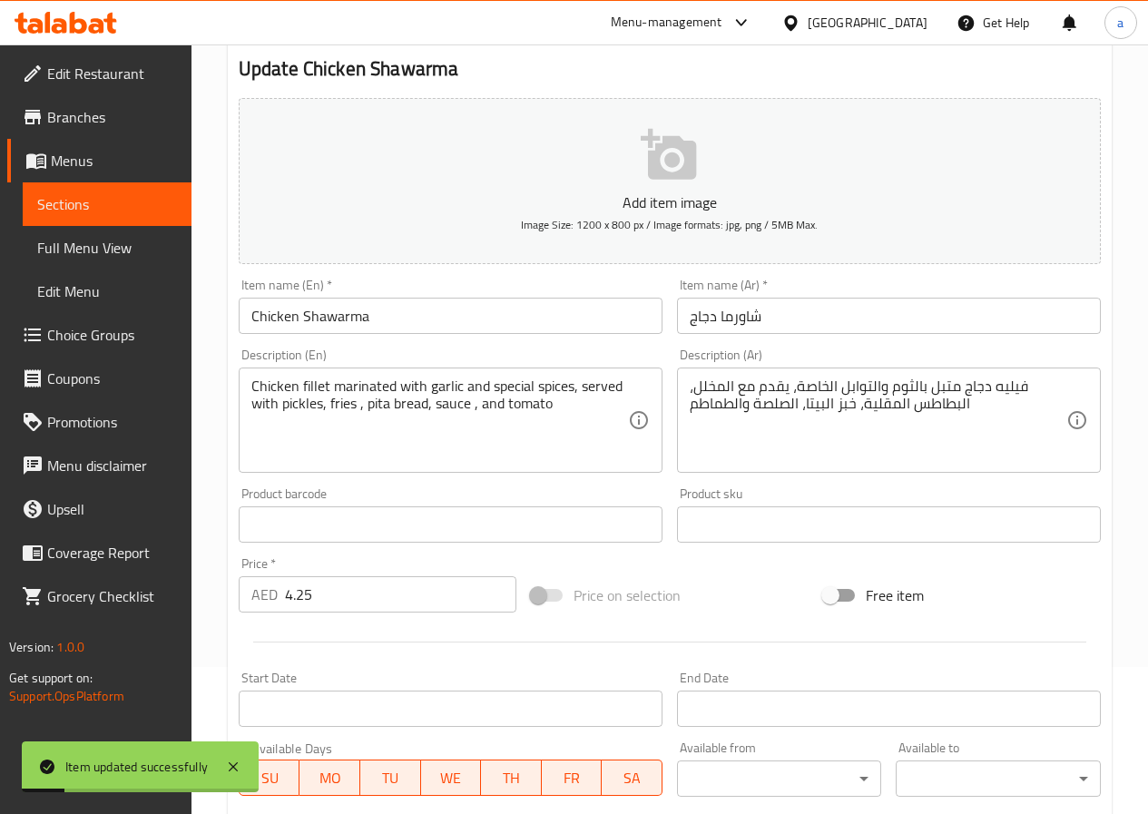
scroll to position [0, 0]
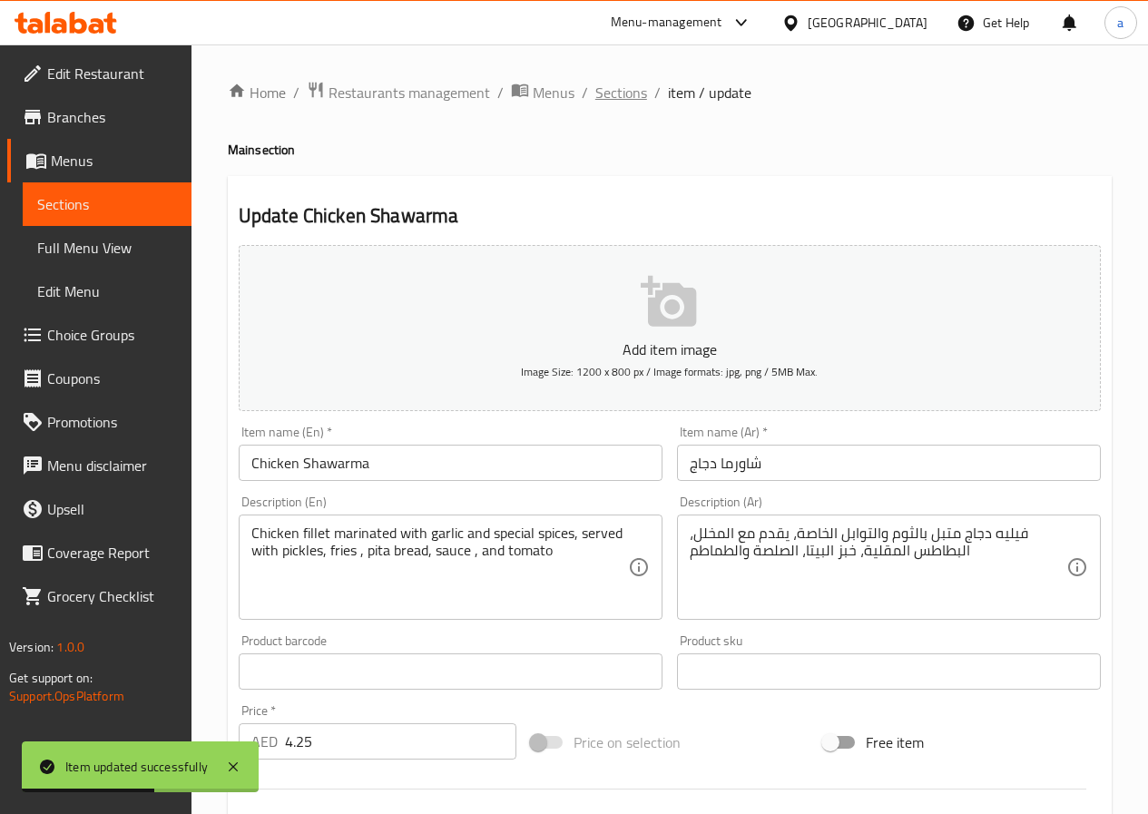
click at [620, 90] on span "Sections" at bounding box center [621, 93] width 52 height 22
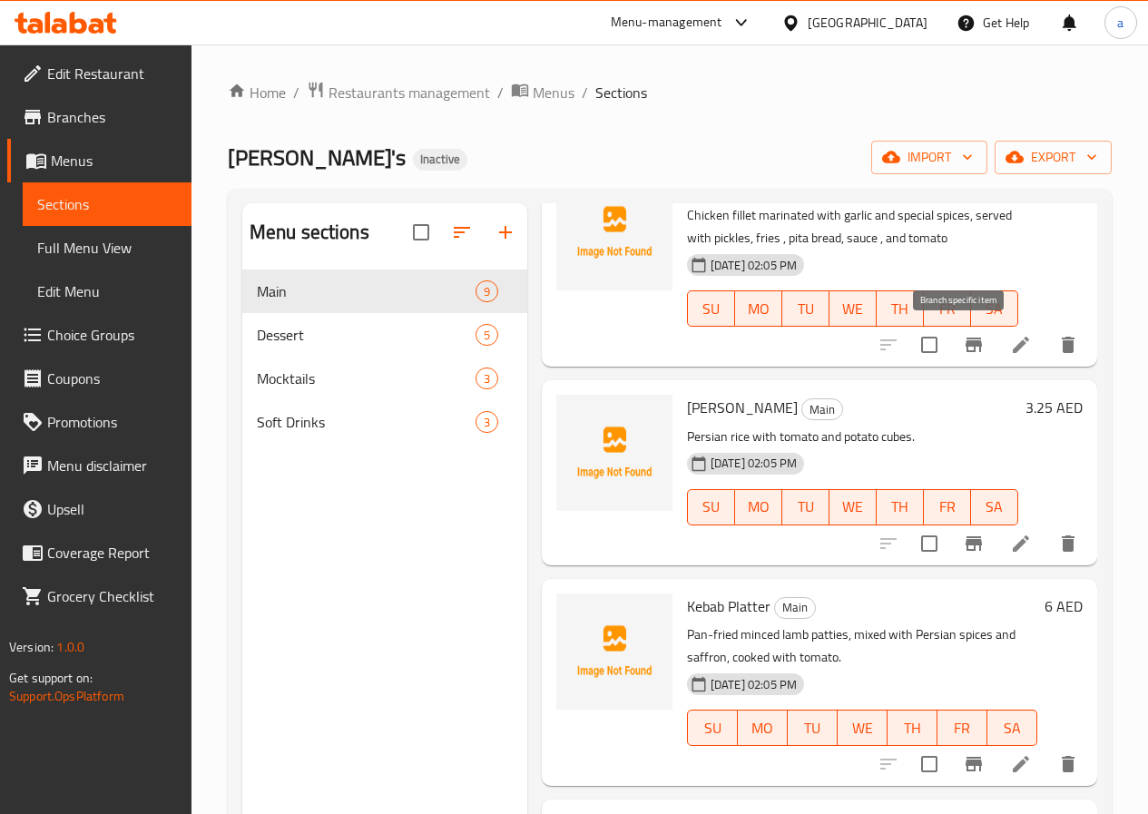
scroll to position [1043, 0]
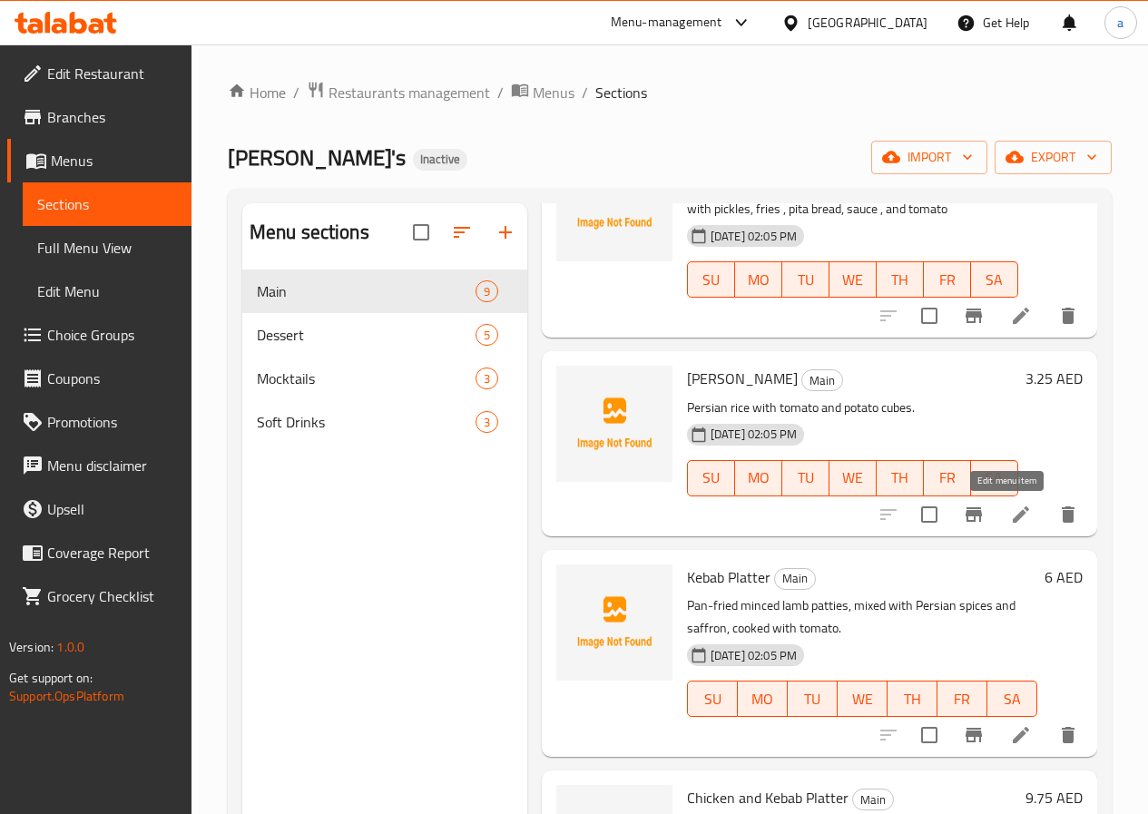
click at [1011, 516] on icon at bounding box center [1021, 515] width 22 height 22
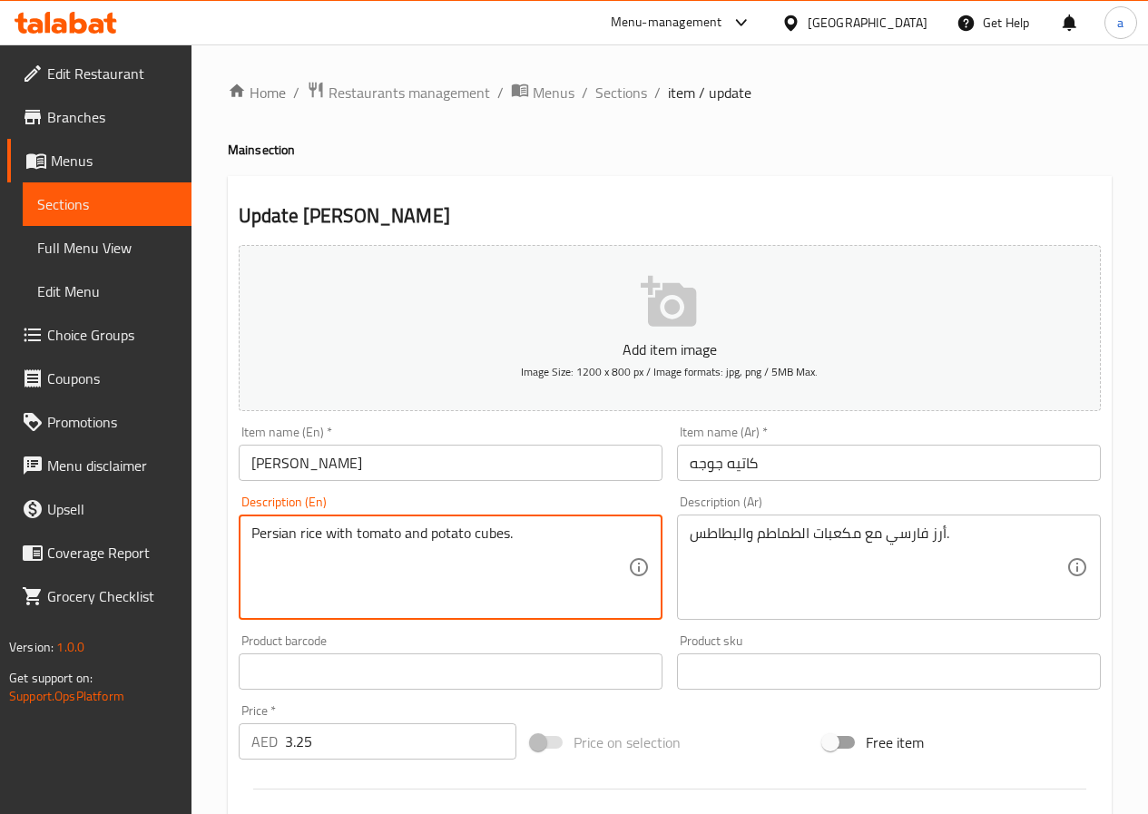
click at [539, 536] on textarea "Persian rice with tomato and potato cubes." at bounding box center [439, 567] width 377 height 86
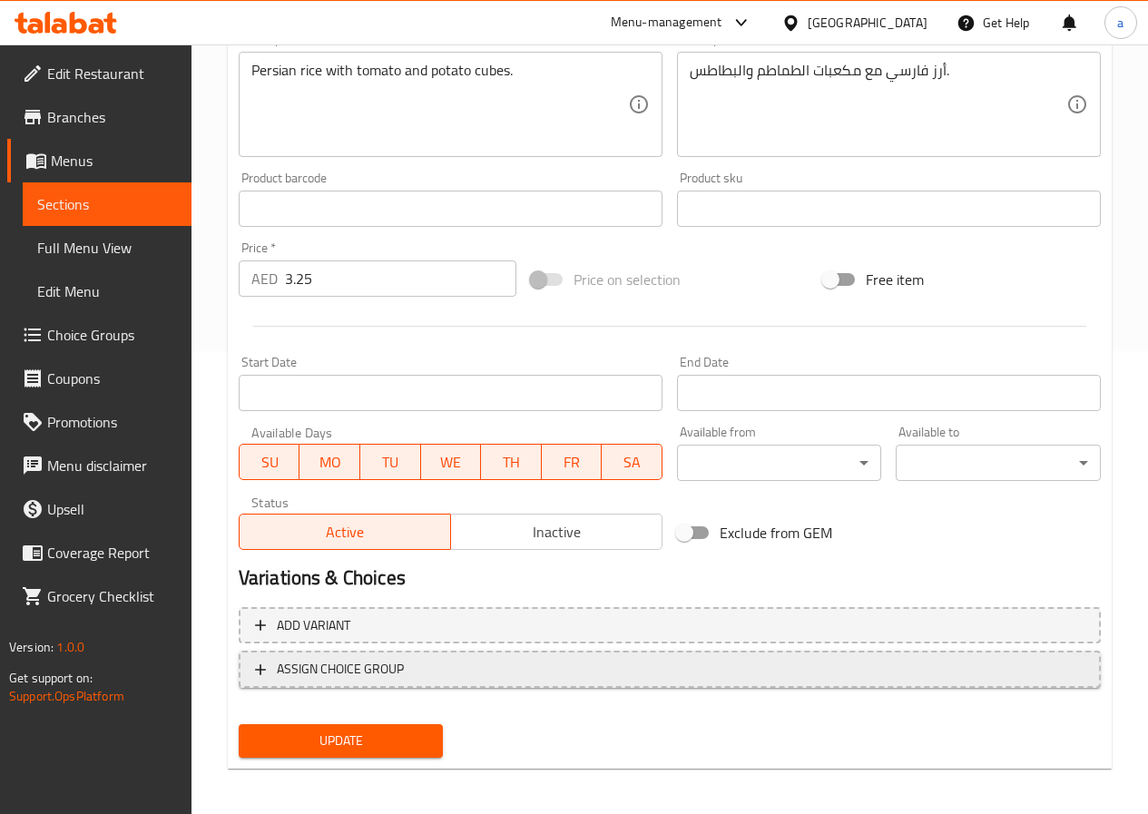
scroll to position [468, 0]
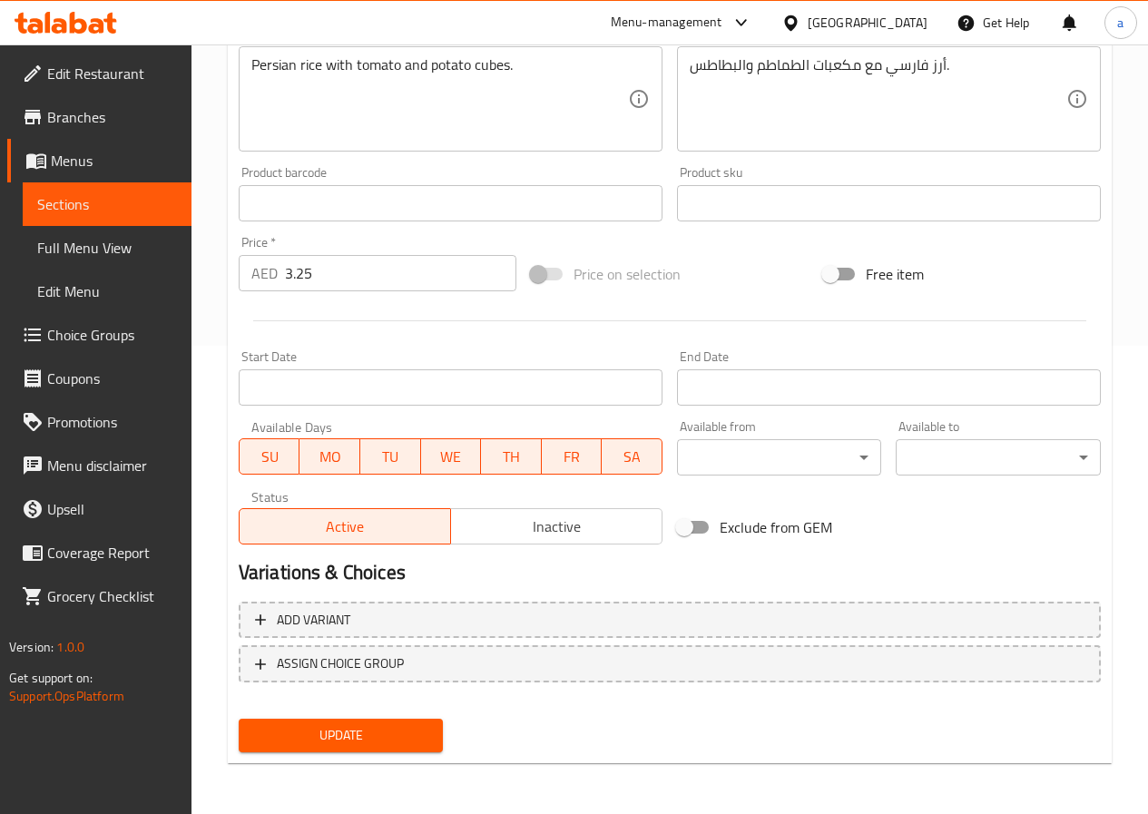
click at [359, 731] on span "Update" at bounding box center [341, 735] width 176 height 23
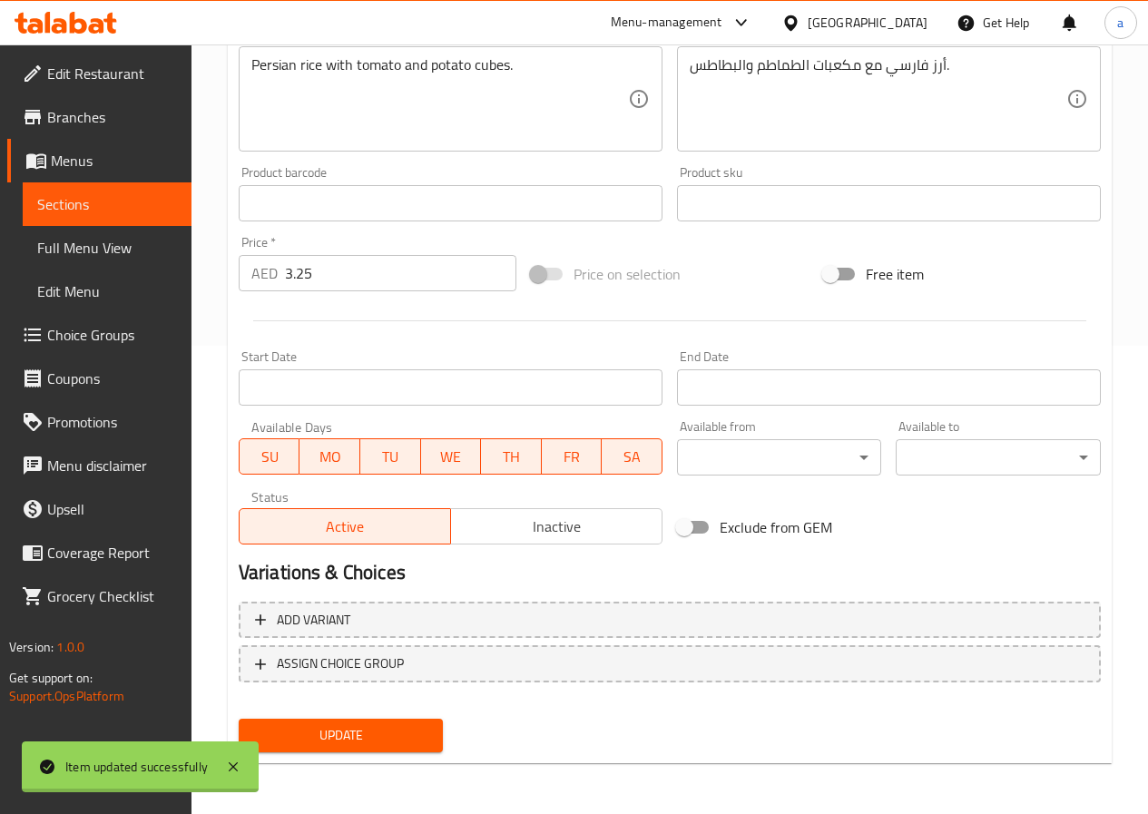
scroll to position [196, 0]
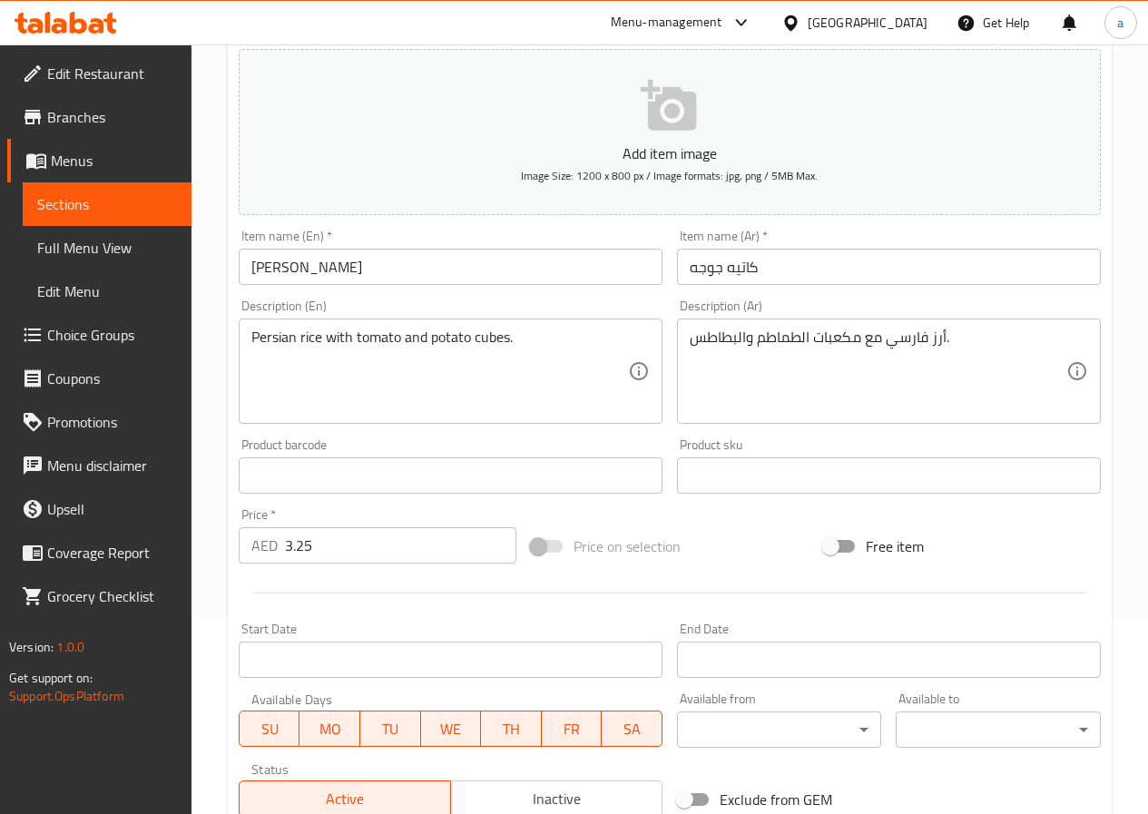
click at [425, 265] on input "[PERSON_NAME]" at bounding box center [451, 267] width 424 height 36
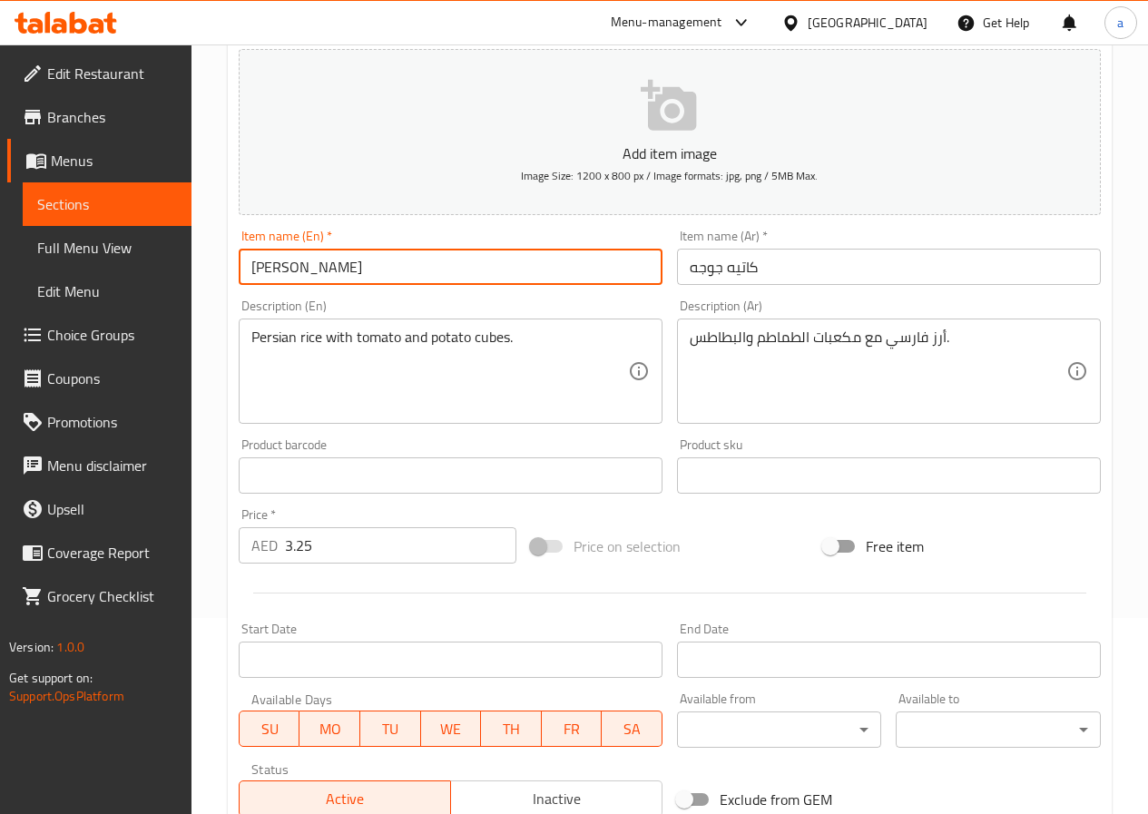
click at [425, 265] on input "[PERSON_NAME]" at bounding box center [451, 267] width 424 height 36
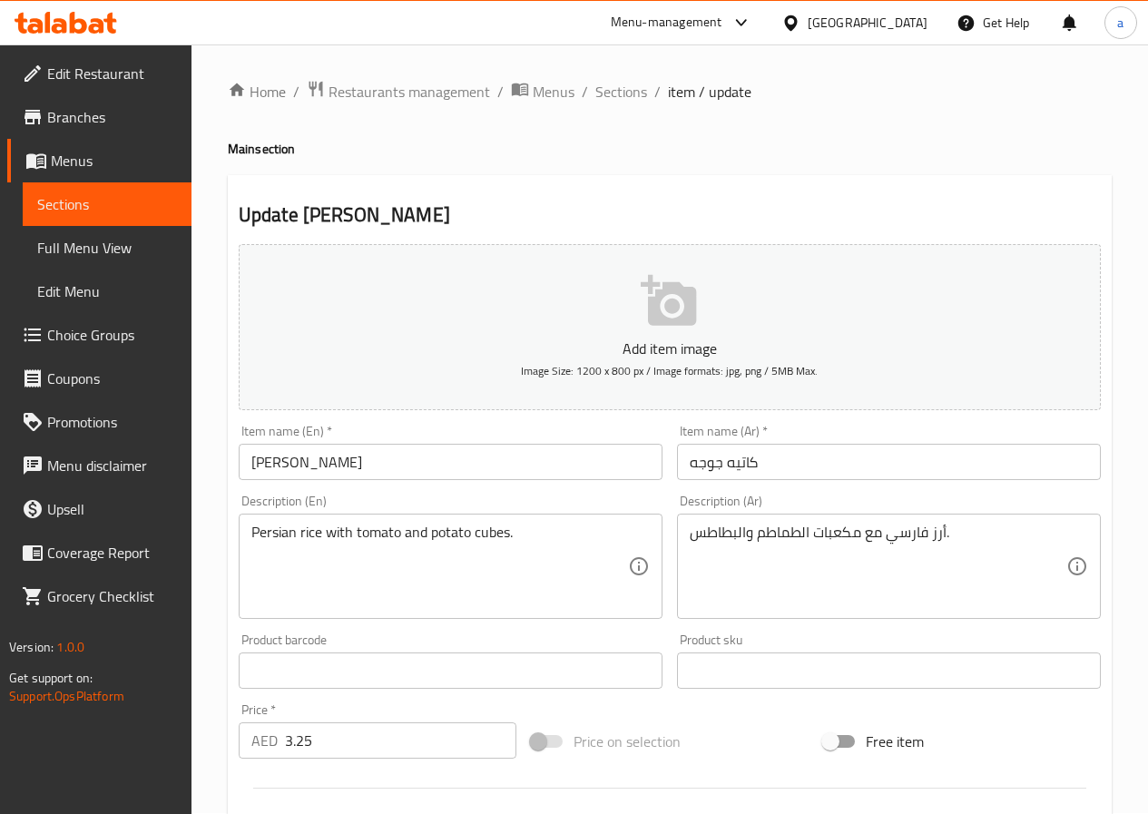
scroll to position [0, 0]
drag, startPoint x: 632, startPoint y: 99, endPoint x: 632, endPoint y: 112, distance: 12.7
click at [632, 99] on span "Sections" at bounding box center [621, 93] width 52 height 22
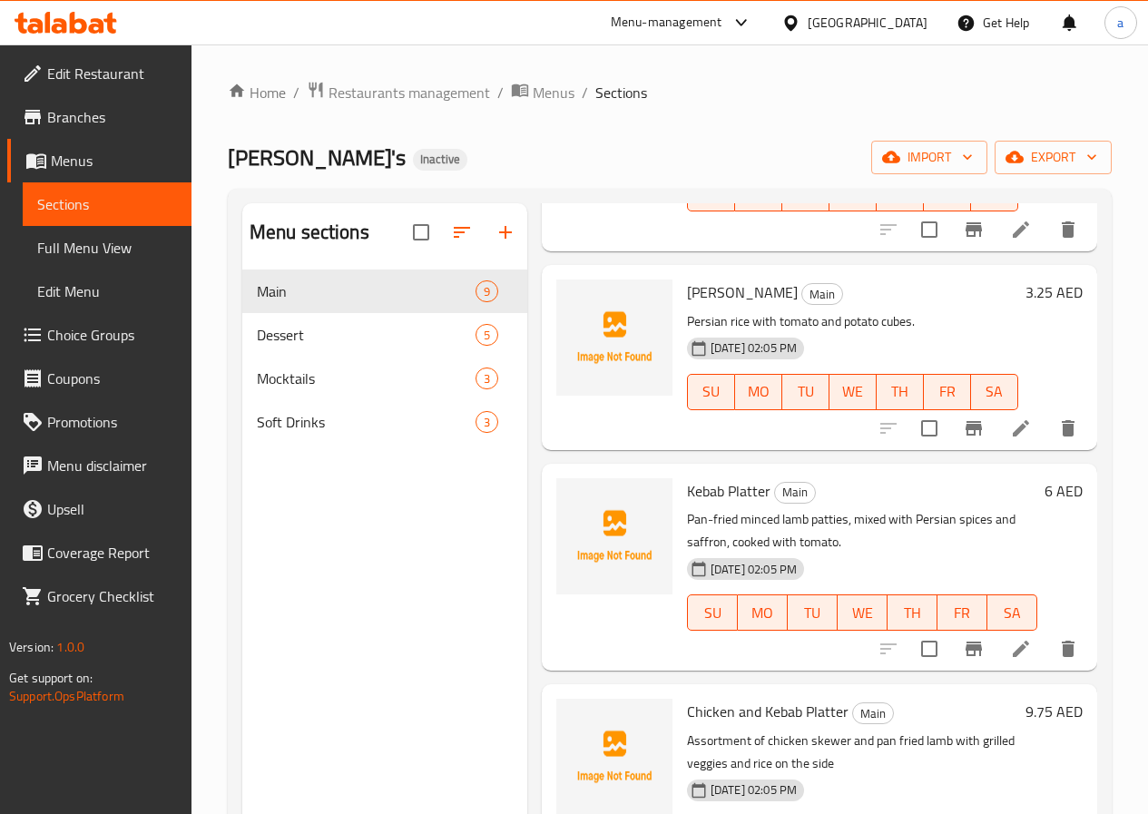
scroll to position [1224, 0]
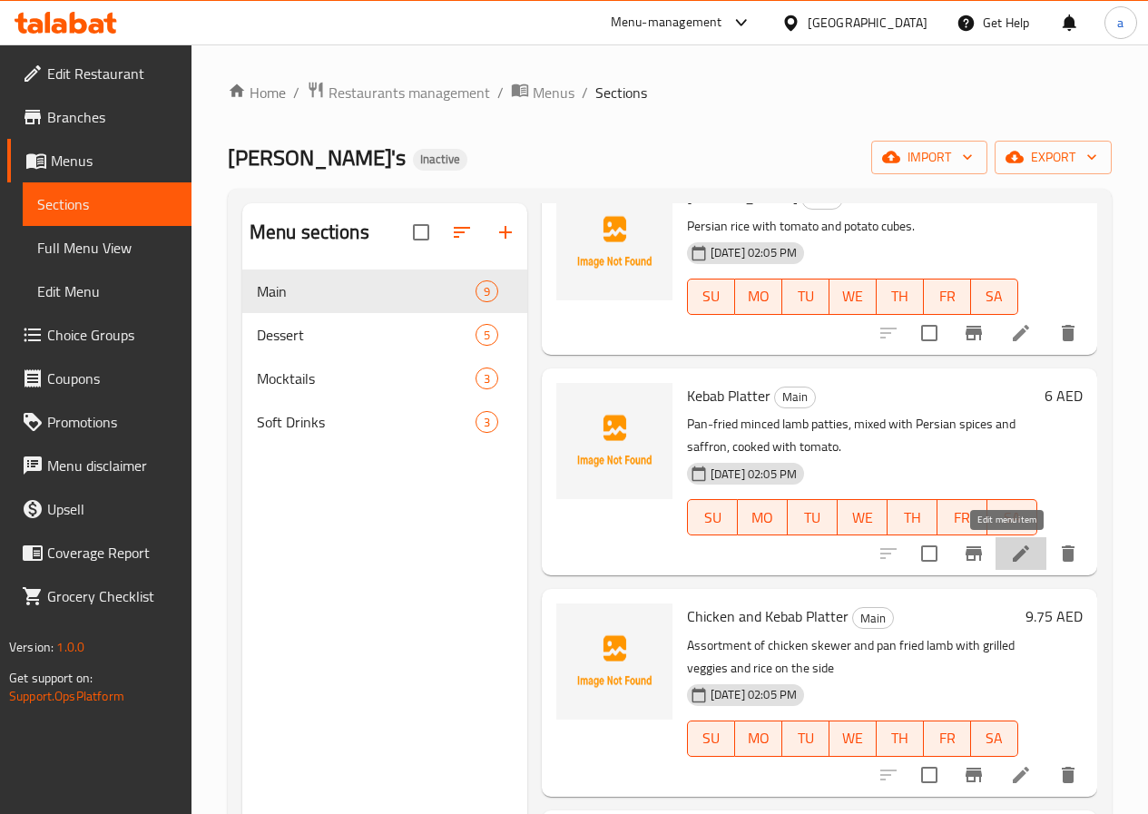
click at [1013, 557] on icon at bounding box center [1021, 553] width 16 height 16
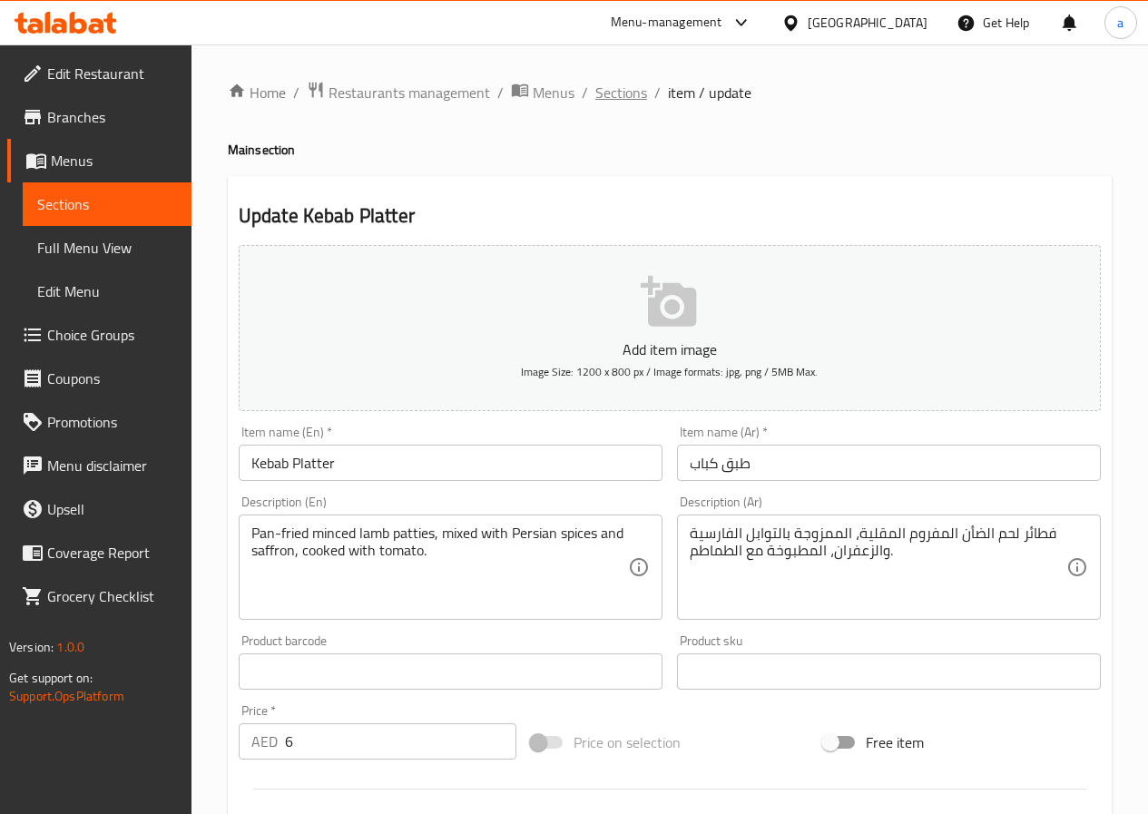
click at [631, 93] on span "Sections" at bounding box center [621, 93] width 52 height 22
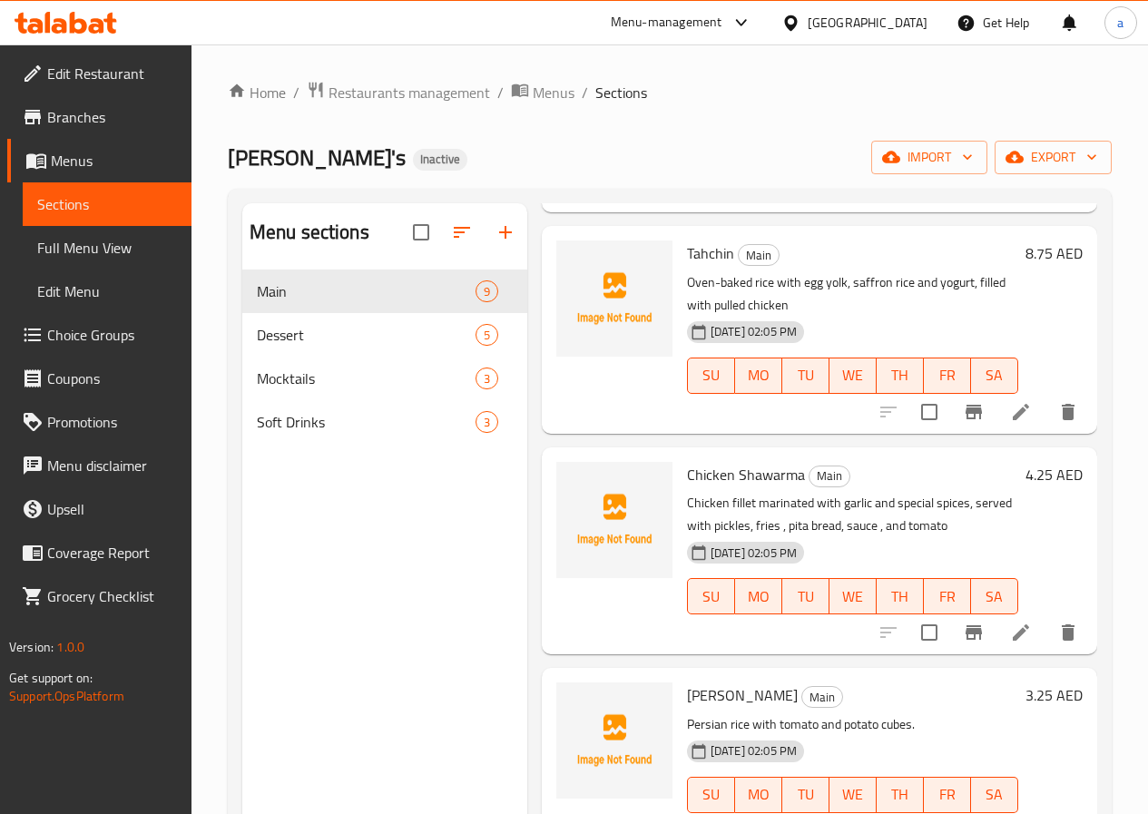
scroll to position [817, 0]
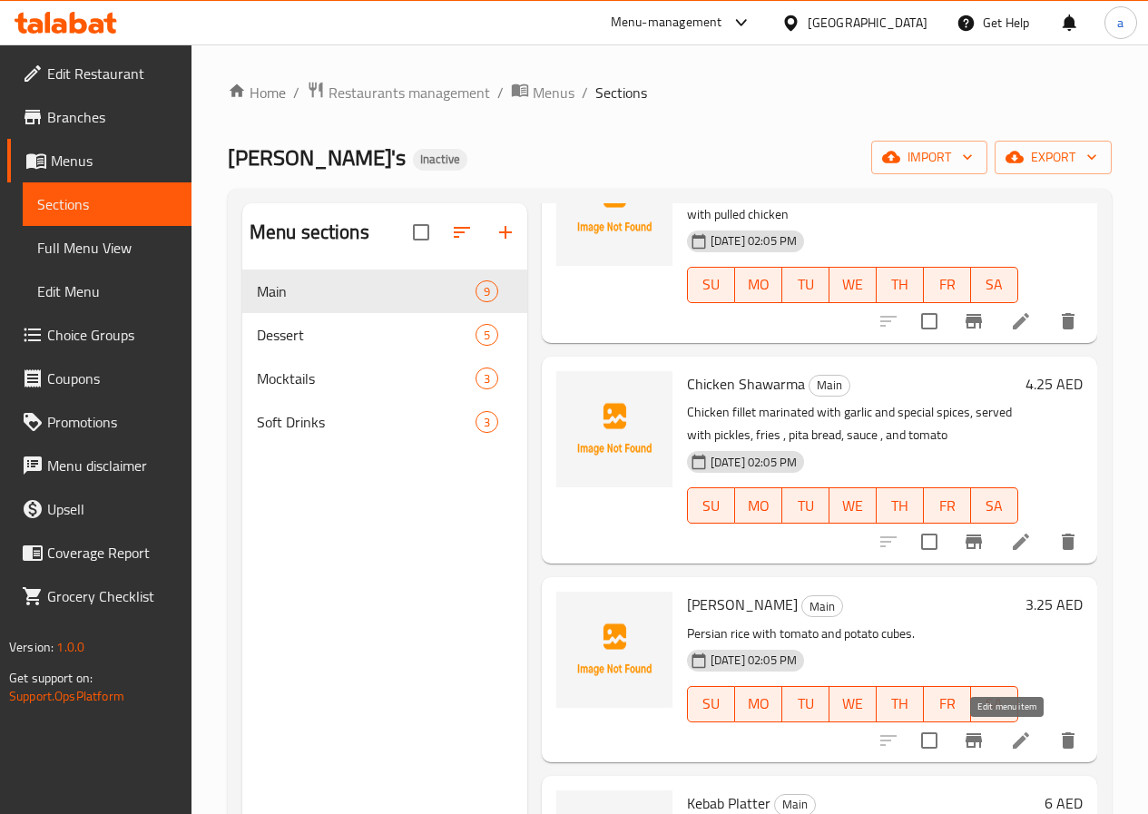
click at [1012, 740] on icon at bounding box center [1021, 741] width 22 height 22
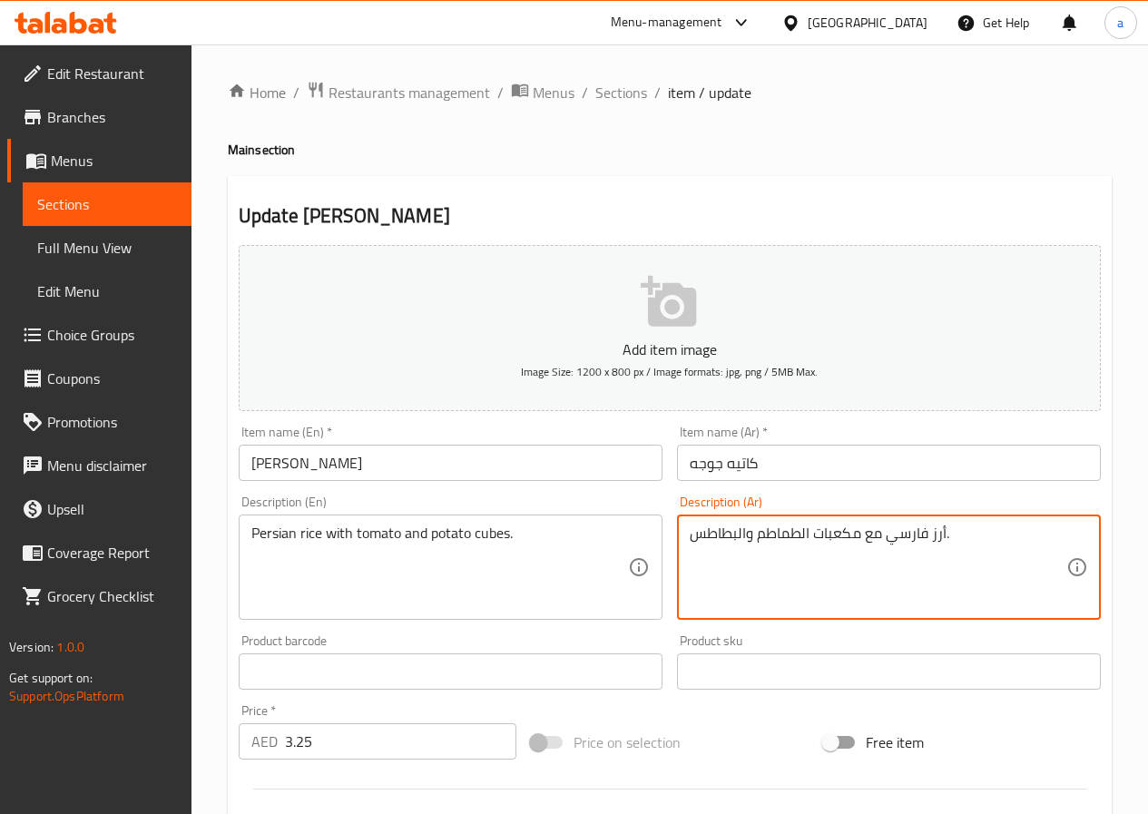
drag, startPoint x: 799, startPoint y: 534, endPoint x: 757, endPoint y: 536, distance: 42.7
click at [850, 534] on textarea "أرز فارسي مع مكعبات الطماطم والبطاطس." at bounding box center [878, 567] width 377 height 86
paste textarea "مكعبات"
type textarea "أرز فارسي مع الطماطم و مكعبات البطاطس."
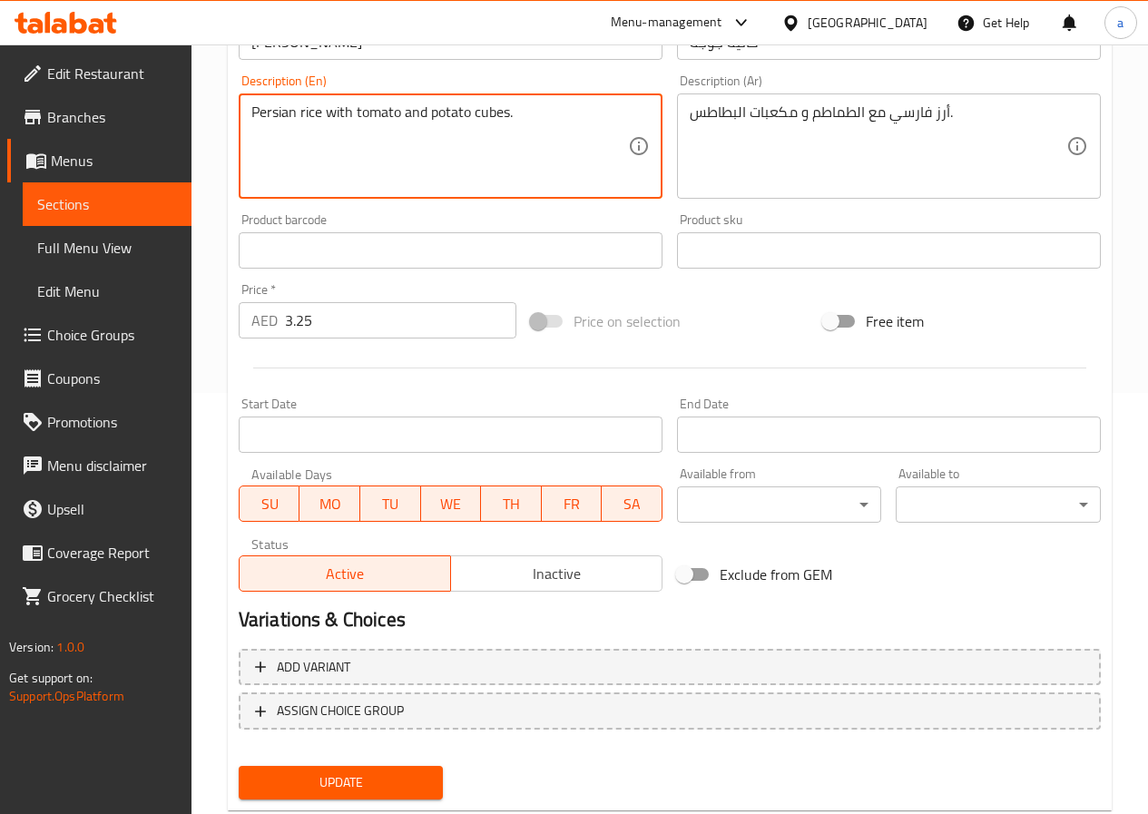
scroll to position [468, 0]
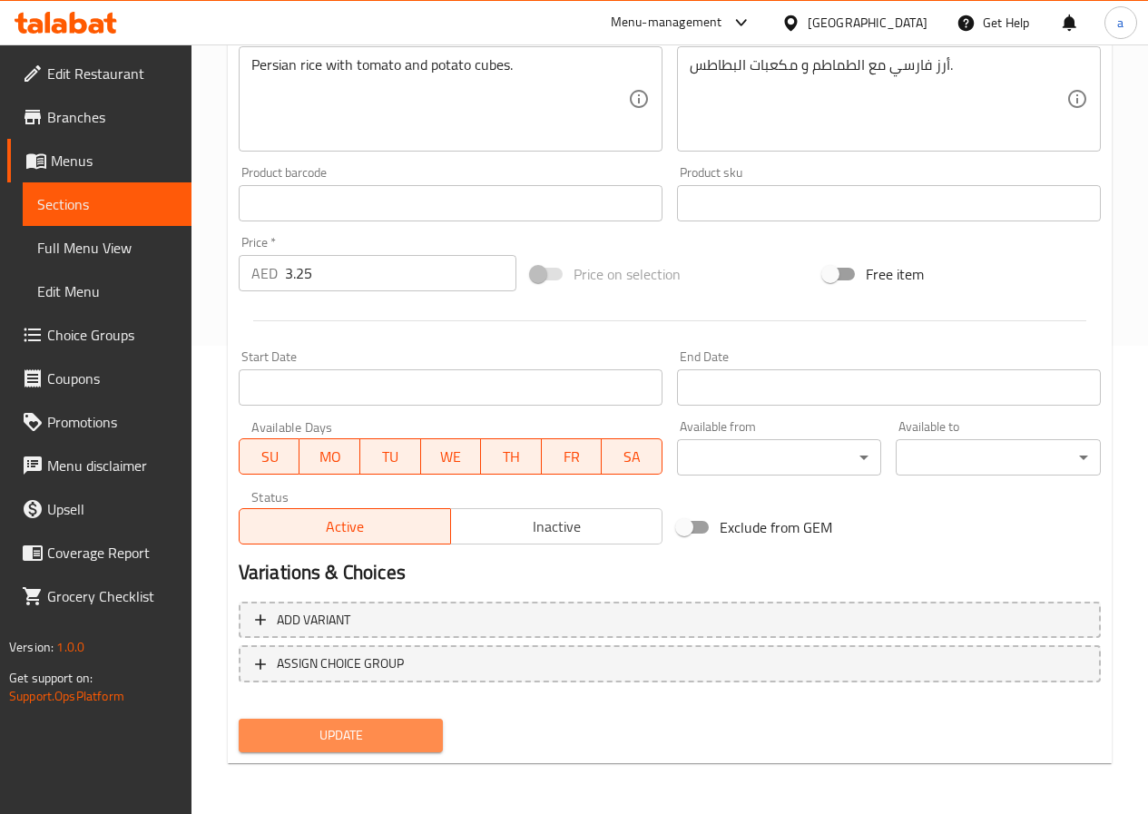
click at [327, 743] on span "Update" at bounding box center [341, 735] width 176 height 23
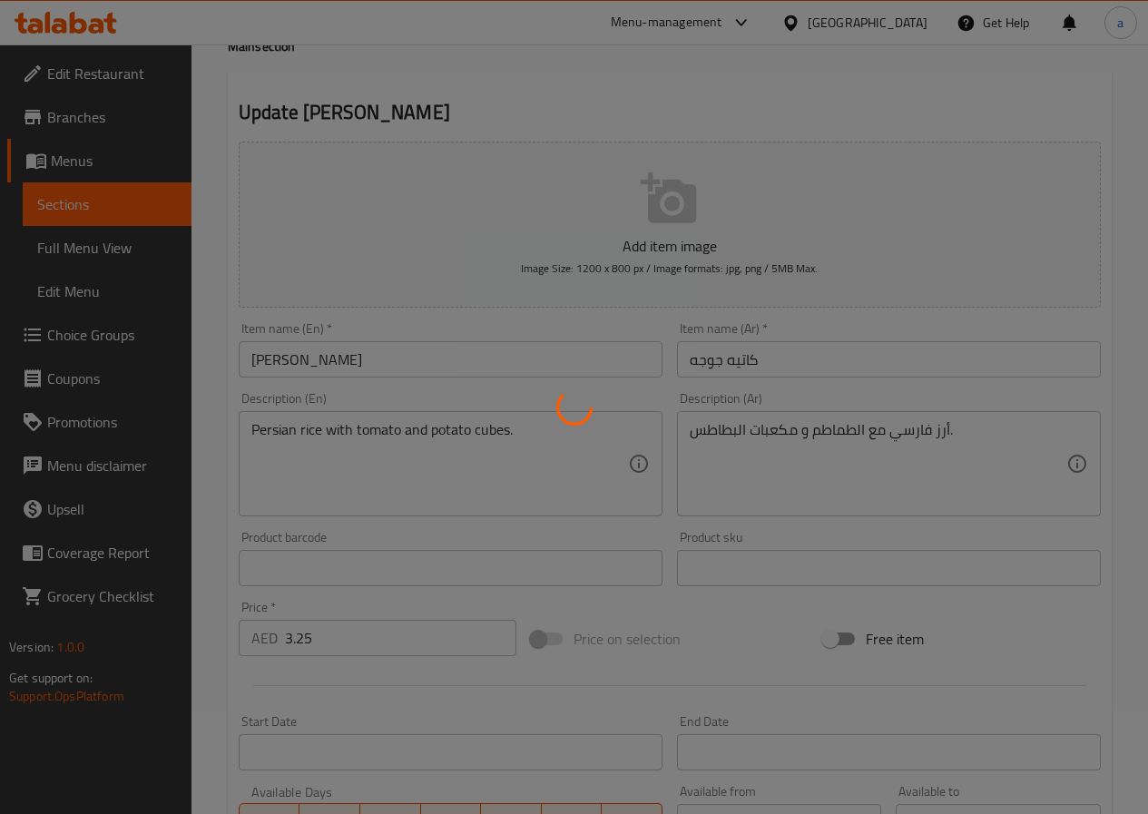
scroll to position [0, 0]
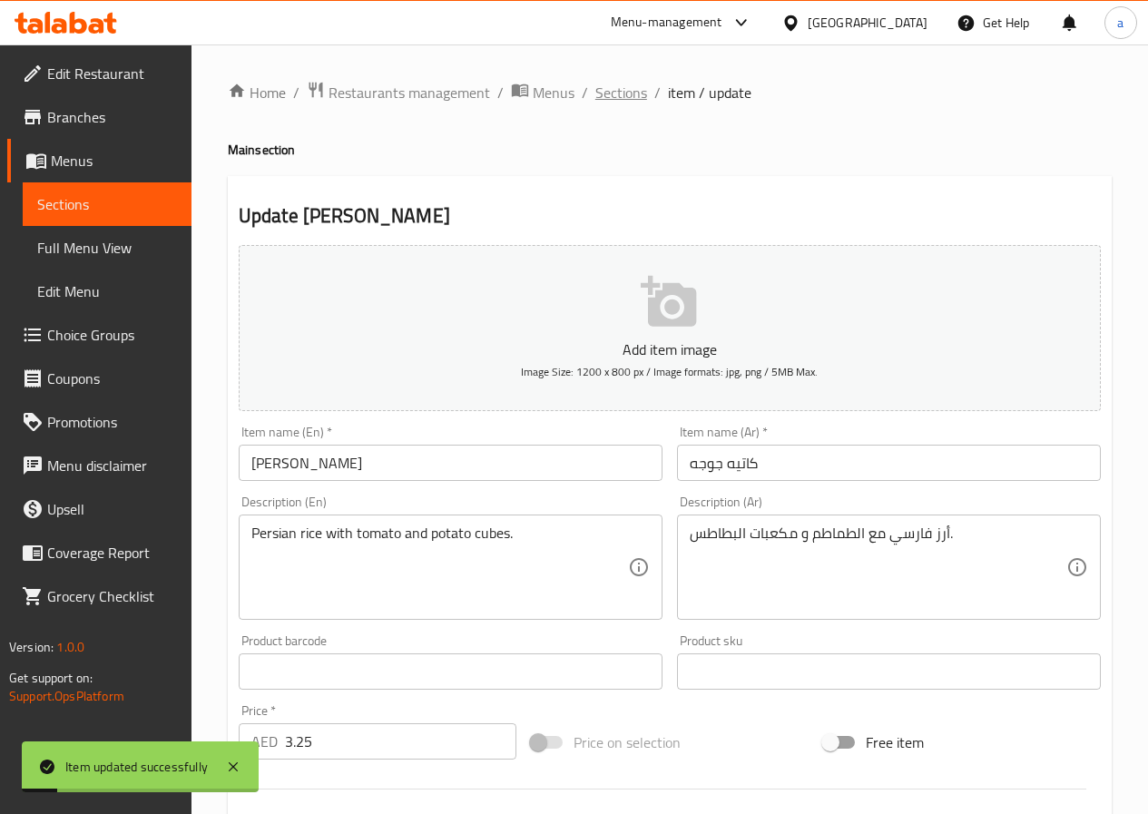
click at [619, 90] on span "Sections" at bounding box center [621, 93] width 52 height 22
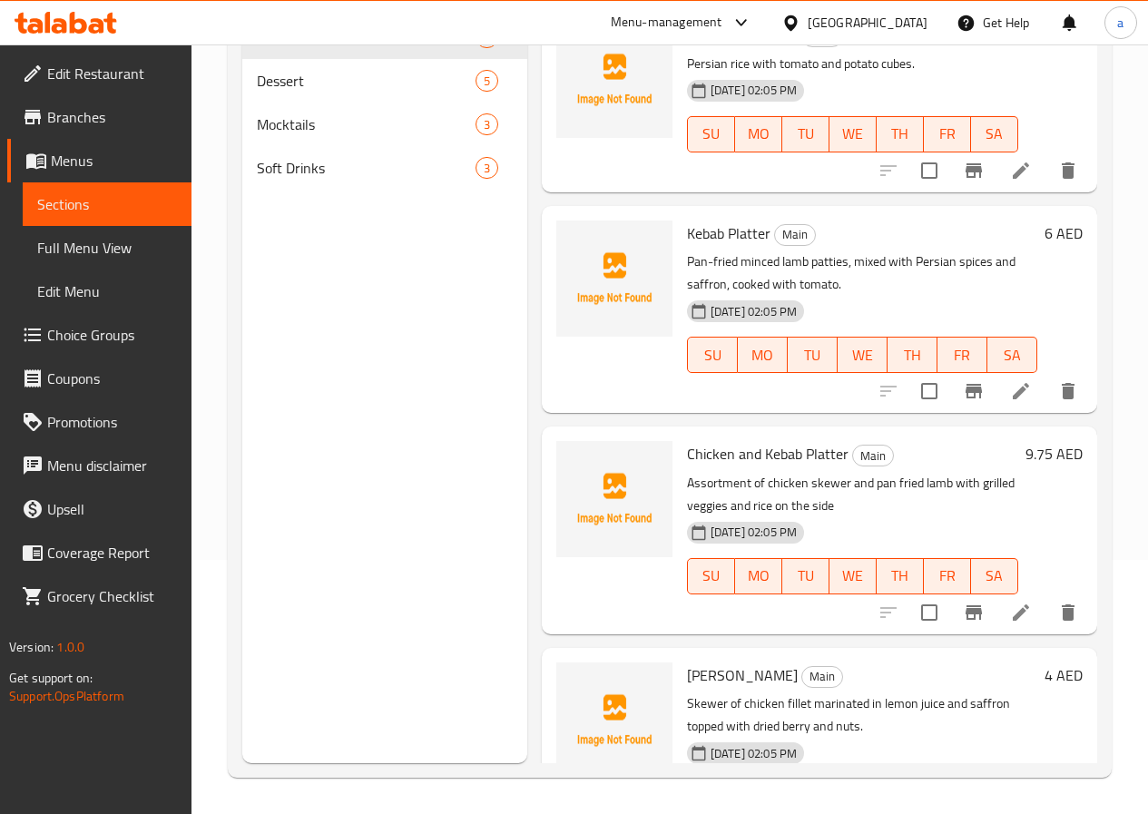
scroll to position [952, 0]
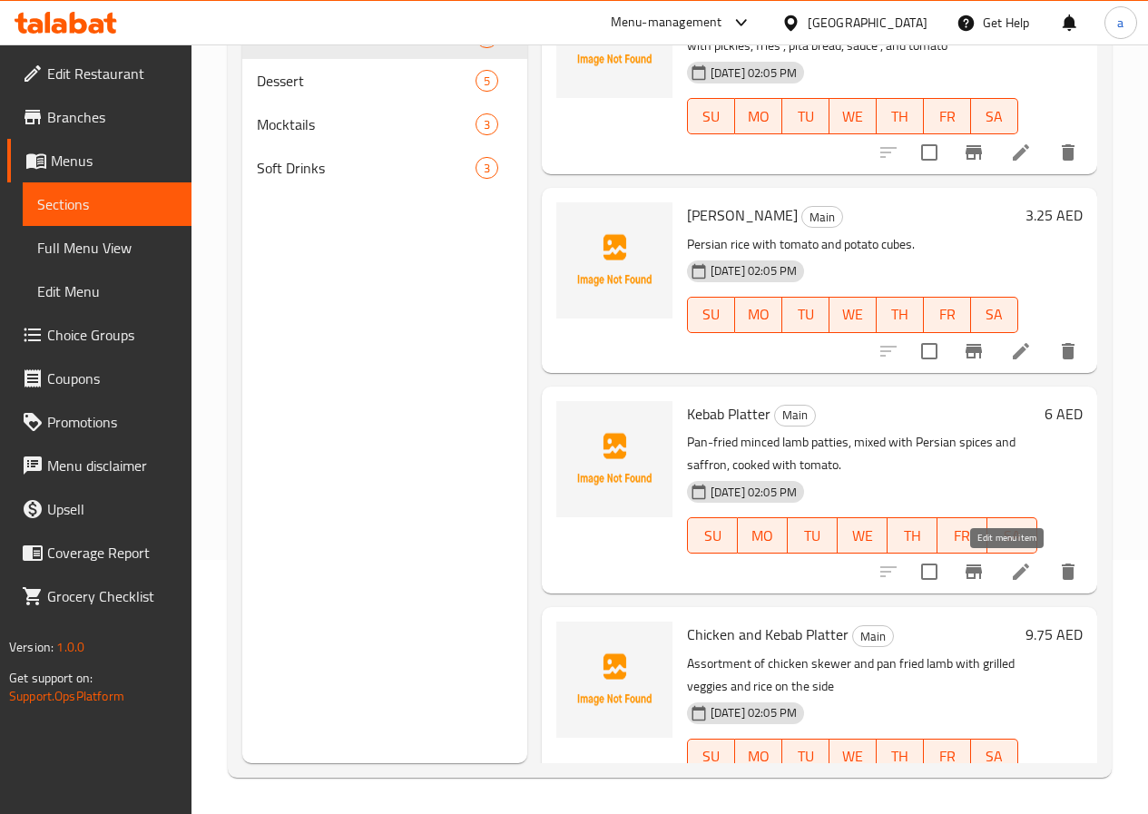
click at [1013, 574] on icon at bounding box center [1021, 572] width 22 height 22
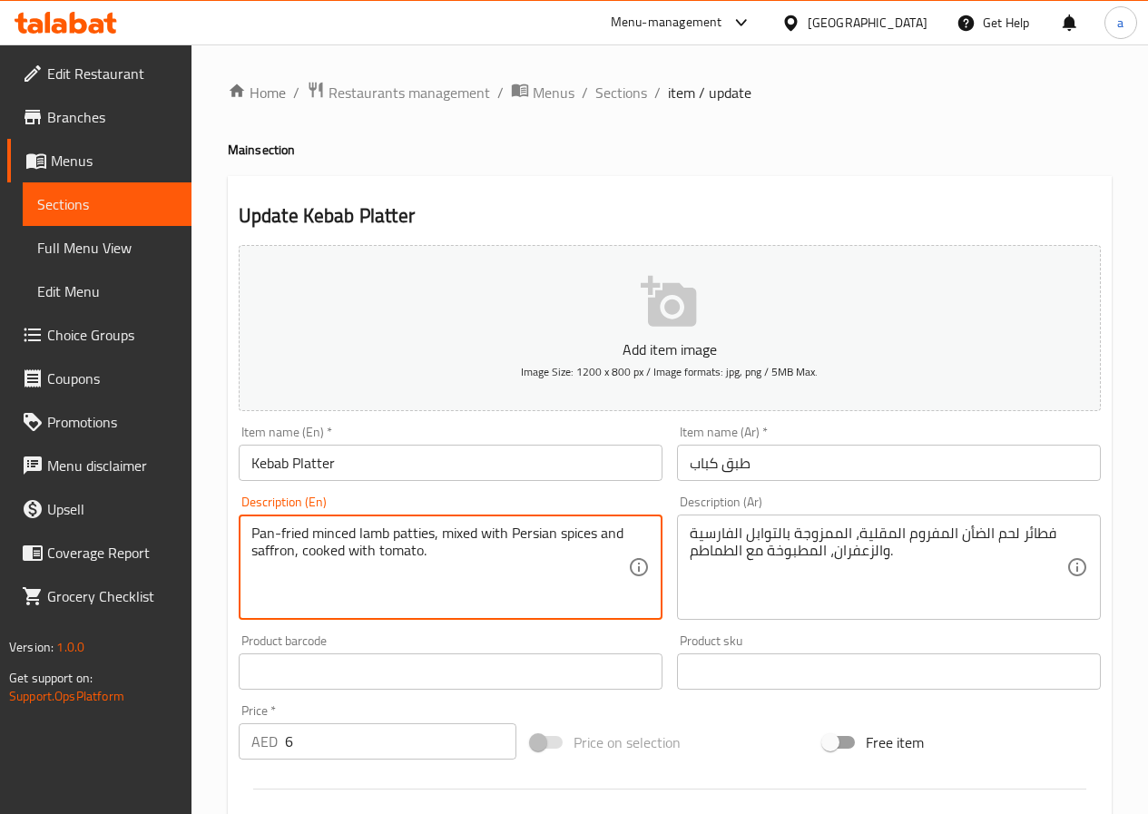
click at [499, 560] on textarea "Pan-fried minced lamb patties, mixed with Persian spices and saffron, cooked wi…" at bounding box center [439, 567] width 377 height 86
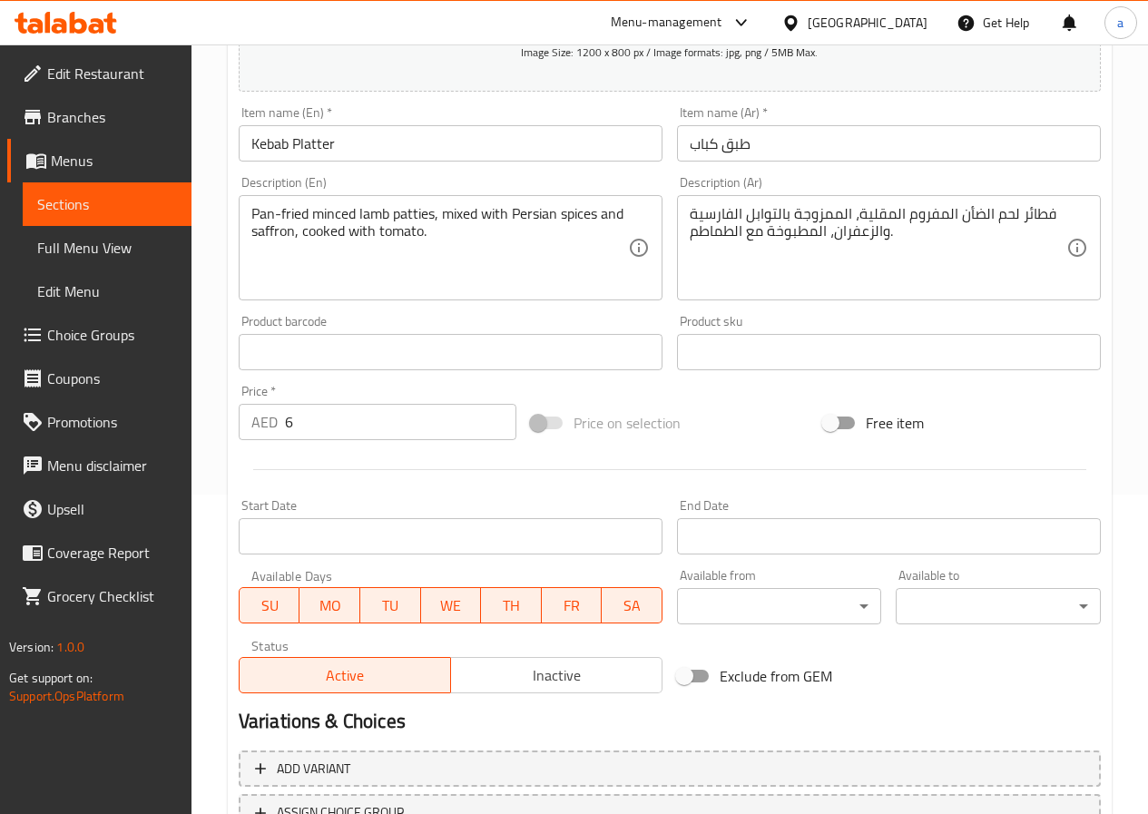
scroll to position [287, 0]
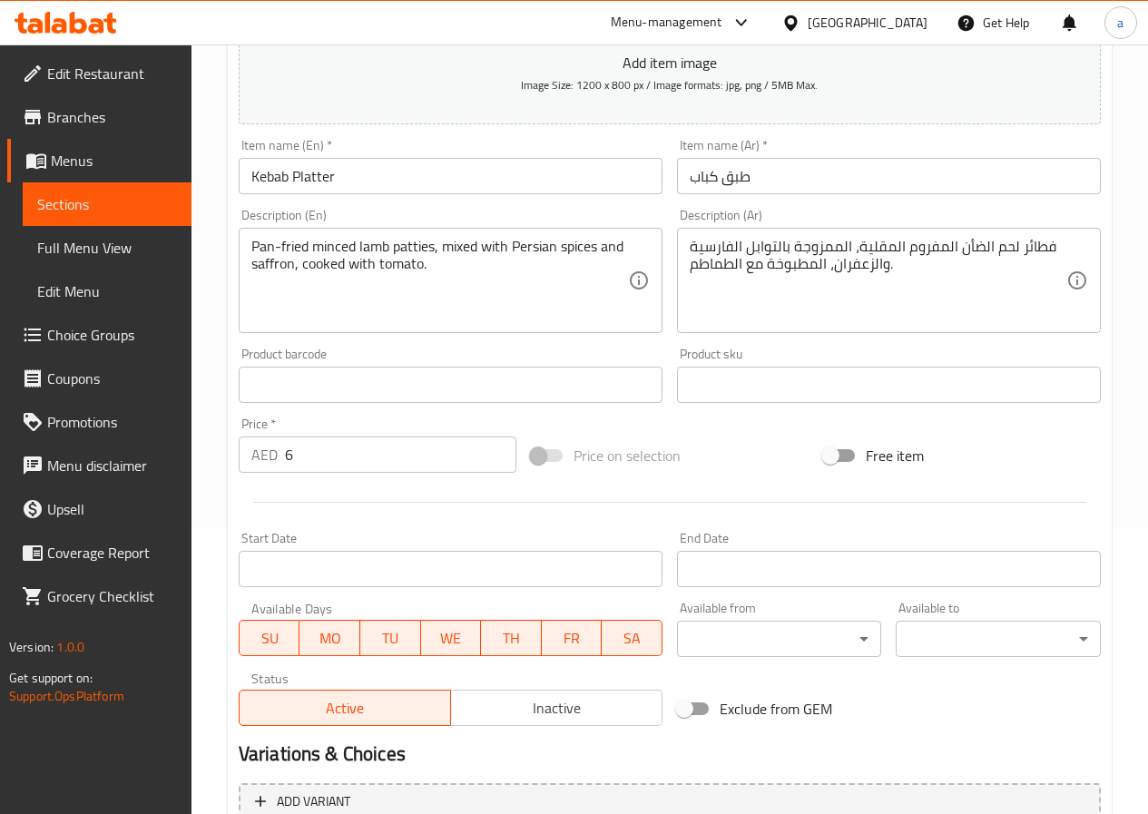
click at [289, 243] on textarea "Pan-fried minced lamb patties, mixed with Persian spices and saffron, cooked wi…" at bounding box center [439, 281] width 377 height 86
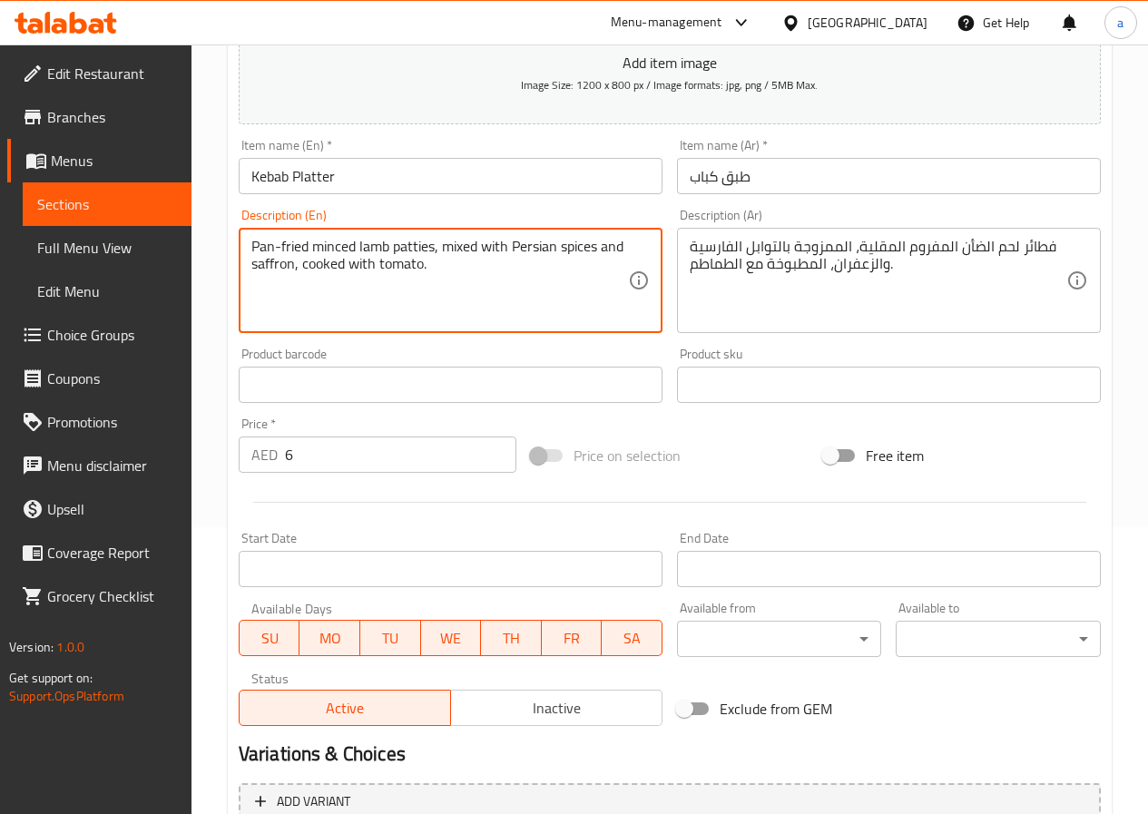
click at [411, 249] on textarea "Pan-fried minced lamb patties, mixed with Persian spices and saffron, cooked wi…" at bounding box center [439, 281] width 377 height 86
click at [415, 246] on textarea "Pan-fried minced lamb patties, mixed with Persian spices and saffron, cooked wi…" at bounding box center [439, 281] width 377 height 86
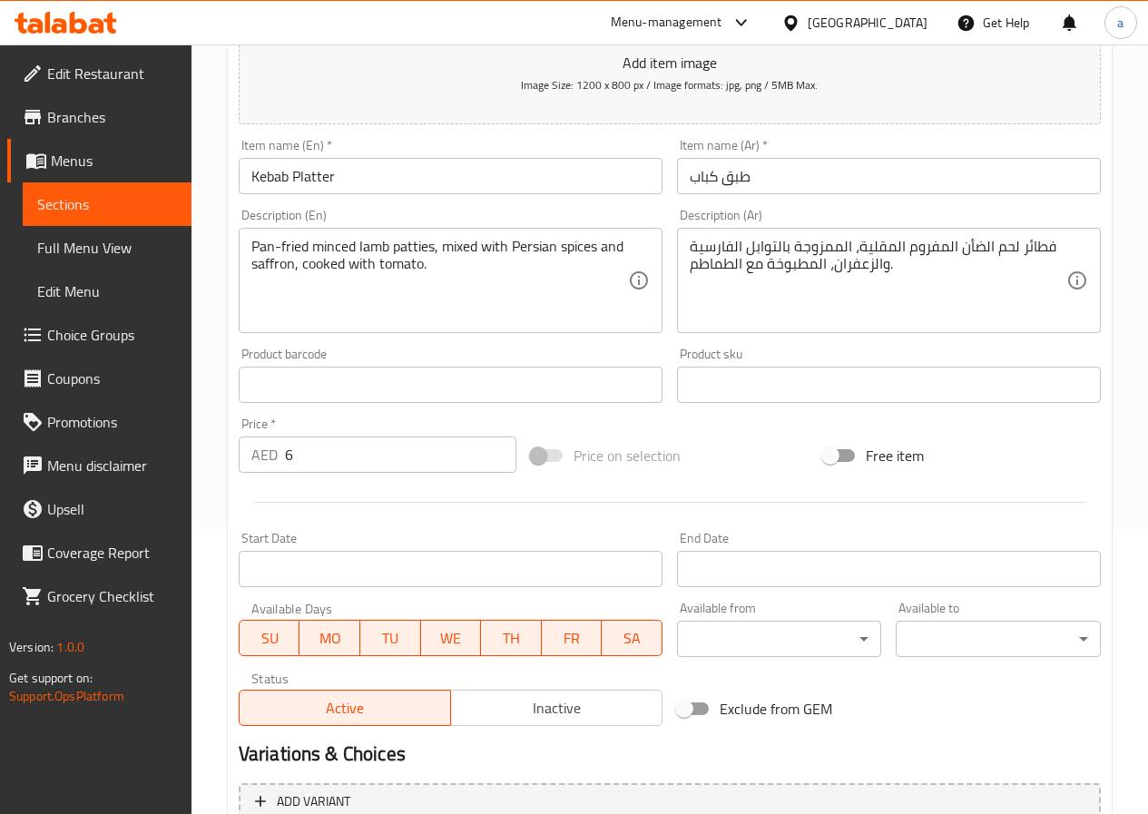
click at [268, 244] on textarea "Pan-fried minced lamb patties, mixed with Persian spices and saffron, cooked wi…" at bounding box center [439, 281] width 377 height 86
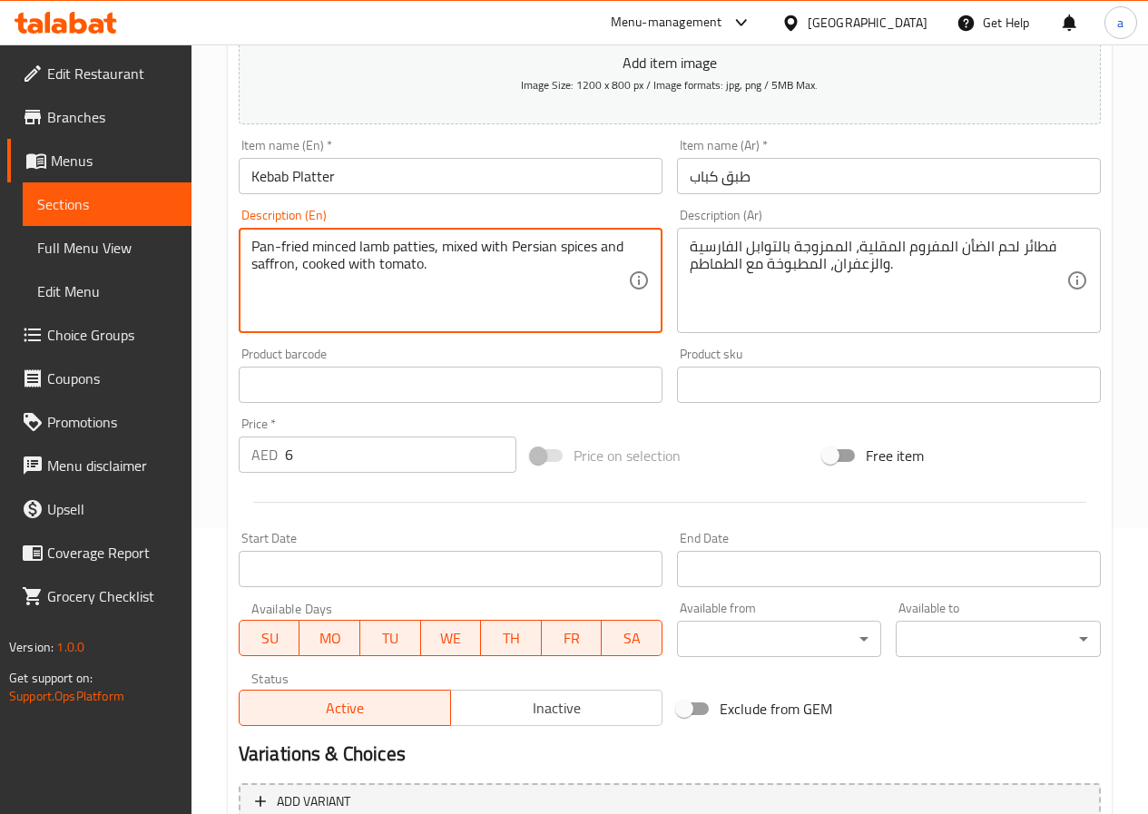
click at [268, 244] on textarea "Pan-fried minced lamb patties, mixed with Persian spices and saffron, cooked wi…" at bounding box center [439, 281] width 377 height 86
drag, startPoint x: 308, startPoint y: 248, endPoint x: 249, endPoint y: 246, distance: 59.0
click at [249, 246] on div "Pan-fried minced lamb patties, mixed with Persian spices and saffron, cooked wi…" at bounding box center [451, 280] width 424 height 105
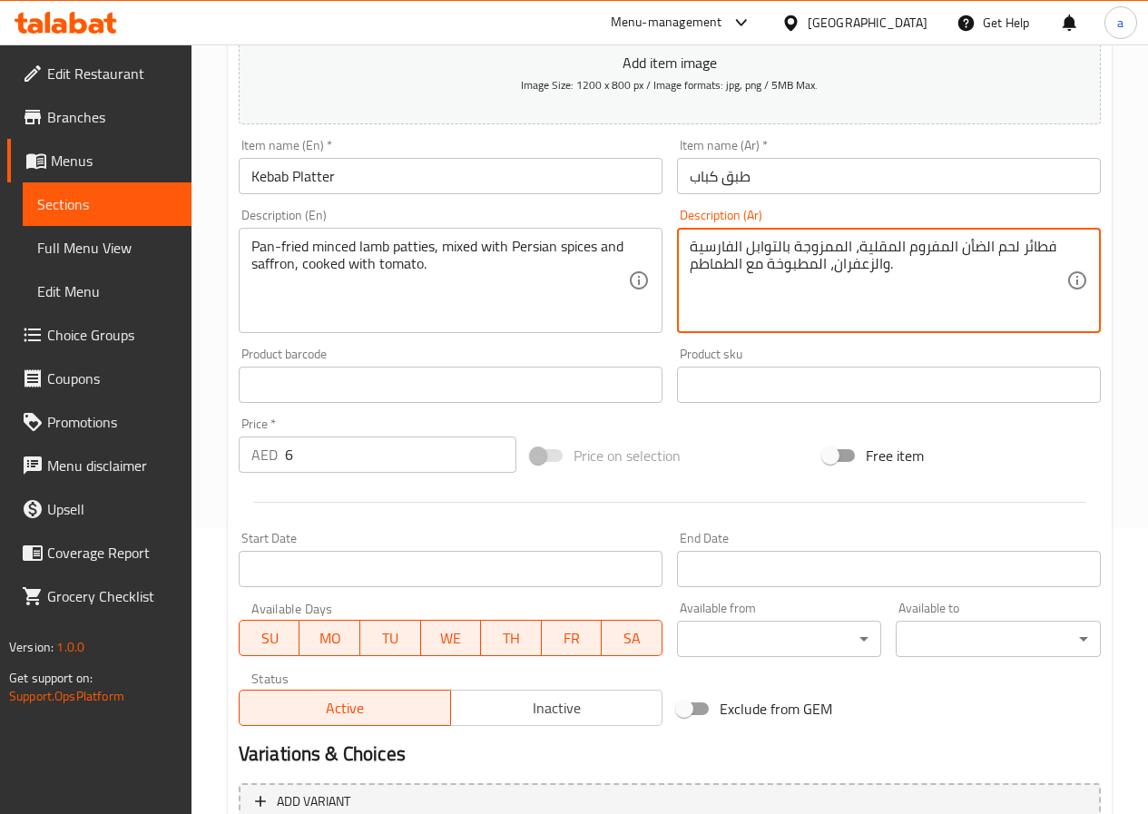
click at [1037, 248] on textarea "فطائر لحم الضأن المفروم المقلية، الممزوجة بالتوابل الفارسية والزعفران، المطبوخة…" at bounding box center [878, 281] width 377 height 86
paste textarea "قلي بالطاسة"
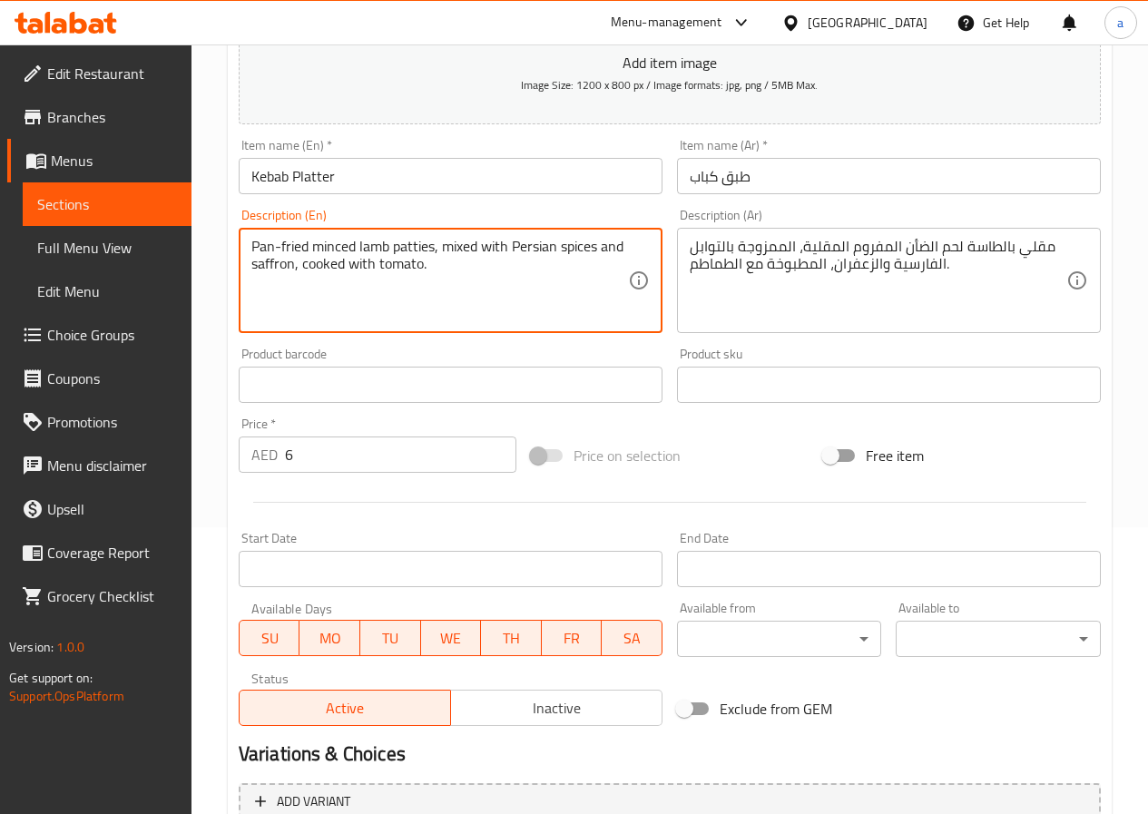
drag, startPoint x: 432, startPoint y: 246, endPoint x: 245, endPoint y: 251, distance: 187.0
drag, startPoint x: 435, startPoint y: 244, endPoint x: 230, endPoint y: 245, distance: 204.2
click at [231, 245] on div "Description (En) Pan-fried minced lamb patties, mixed with Persian spices and s…" at bounding box center [450, 270] width 438 height 139
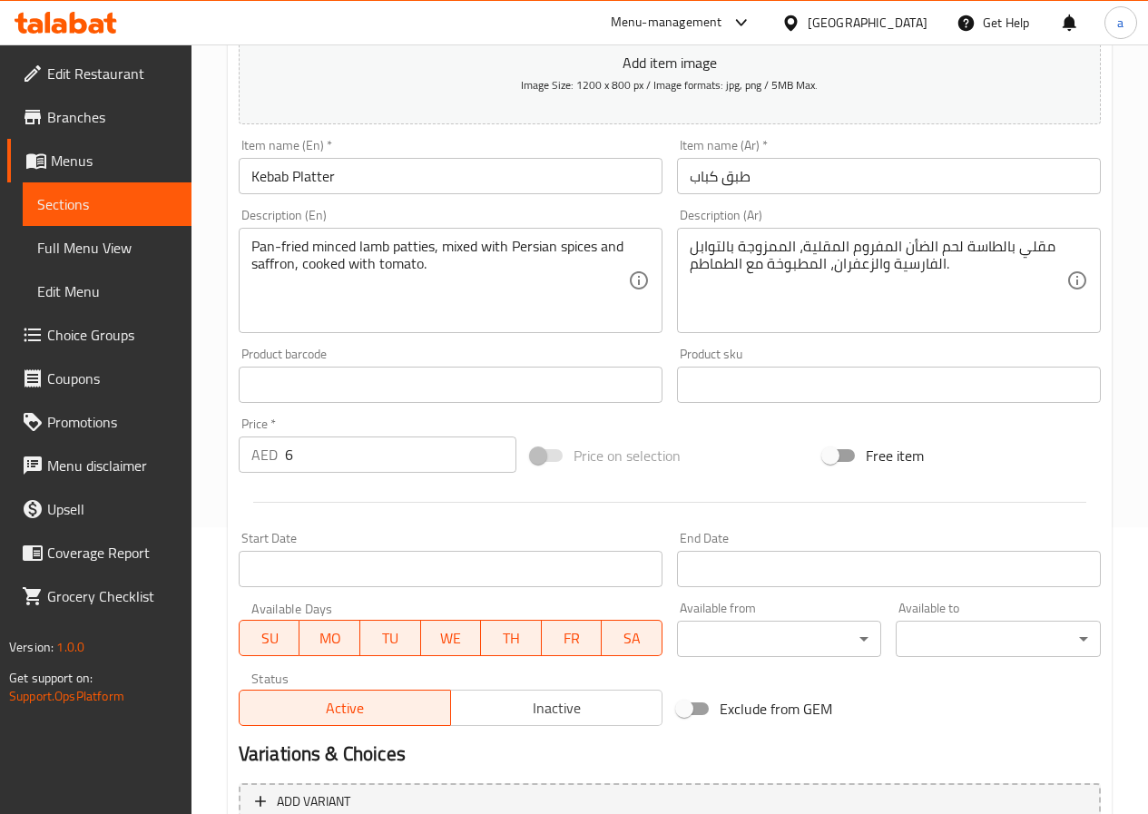
click at [412, 246] on textarea "Pan-fried minced lamb patties, mixed with Persian spices and saffron, cooked wi…" at bounding box center [439, 281] width 377 height 86
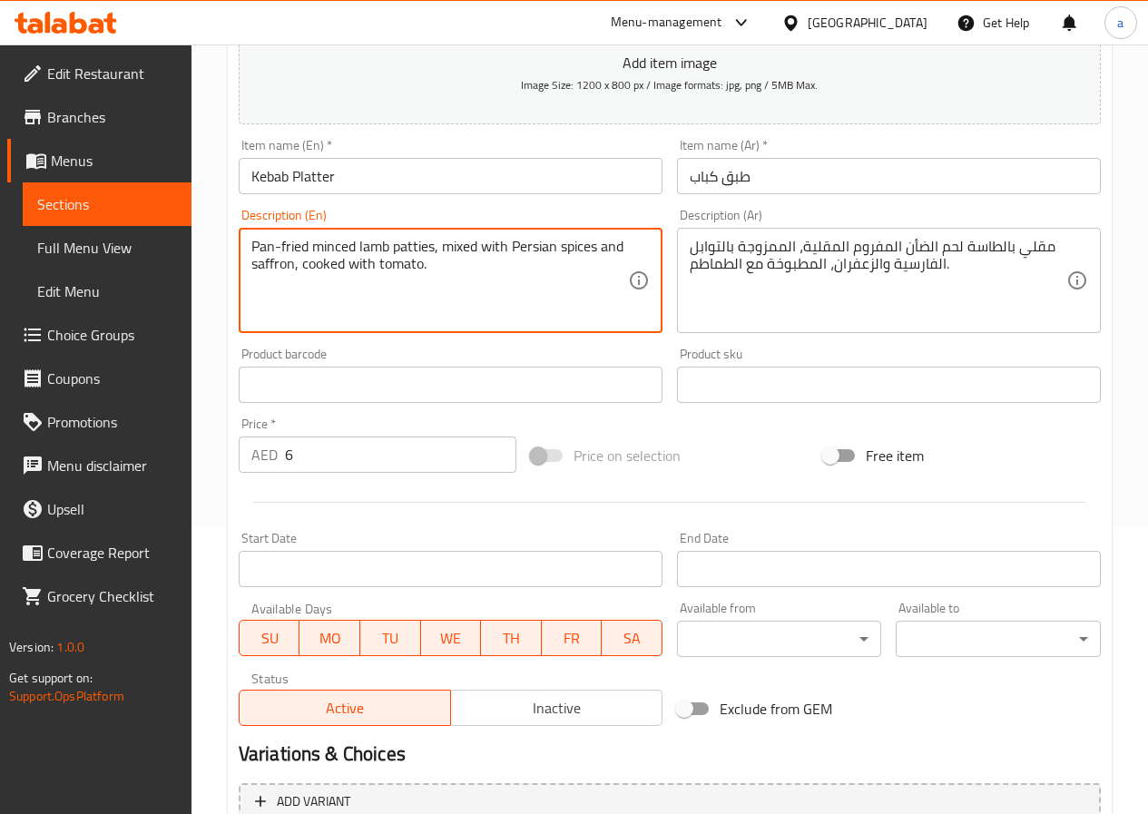
click at [412, 246] on textarea "Pan-fried minced lamb patties, mixed with Persian spices and saffron, cooked wi…" at bounding box center [439, 281] width 377 height 86
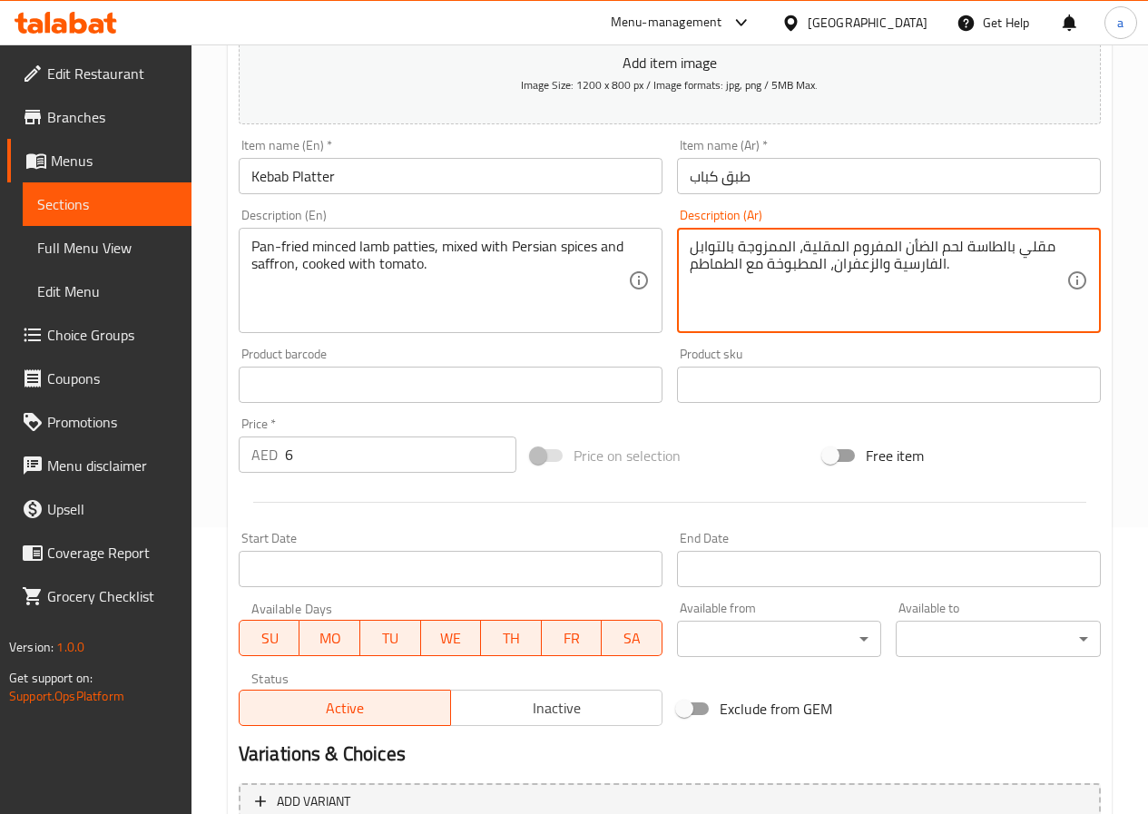
click at [828, 248] on textarea "مقلي بالطاسة لحم الضأن المفروم المقلية، الممزوجة بالتوابل الفارسية والزعفران، ا…" at bounding box center [878, 281] width 377 height 86
click at [971, 248] on textarea "مقلي بالطاسة لحم الضأن المفروم ، الممزوجة بالتوابل الفارسية والزعفران، المطبوخة…" at bounding box center [878, 281] width 377 height 86
drag, startPoint x: 975, startPoint y: 246, endPoint x: 1066, endPoint y: 249, distance: 91.7
click at [1066, 249] on div "مقلي بالطاسة لحم الضأن المفروم ، الممزوجة بالتوابل الفارسية والزعفران، المطبوخة…" at bounding box center [889, 280] width 424 height 105
drag, startPoint x: 1058, startPoint y: 247, endPoint x: 972, endPoint y: 248, distance: 86.2
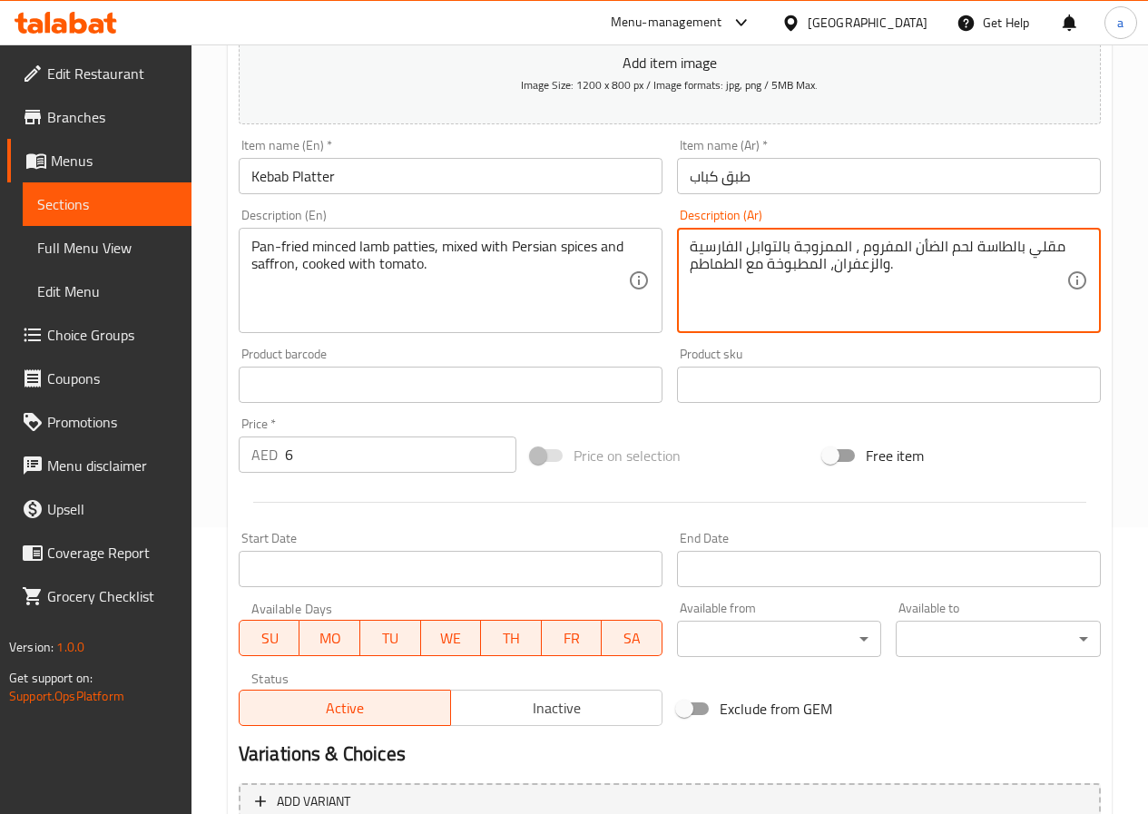
click at [972, 248] on textarea "مقلي بالطاسة لحم الضأن المفروم ، الممزوجة بالتوابل الفارسية والزعفران، المطبوخة…" at bounding box center [878, 281] width 377 height 86
click at [858, 245] on textarea "شريحة لحم الضأن المفروم ، الممزوجة بالتوابل الفارسية والزعفران، المطبوخة مع الط…" at bounding box center [878, 281] width 377 height 86
click at [857, 250] on textarea "شريحة لحم الضأن المفروم ، الممزوجة بالتوابل الفارسية والزعفران، المطبوخة مع الط…" at bounding box center [878, 281] width 377 height 86
click at [858, 250] on textarea "شريحة لحم الضأن المفروم ، الممزوجة بالتوابل الفارسية والزعفران، المطبوخة مع الط…" at bounding box center [878, 281] width 377 height 86
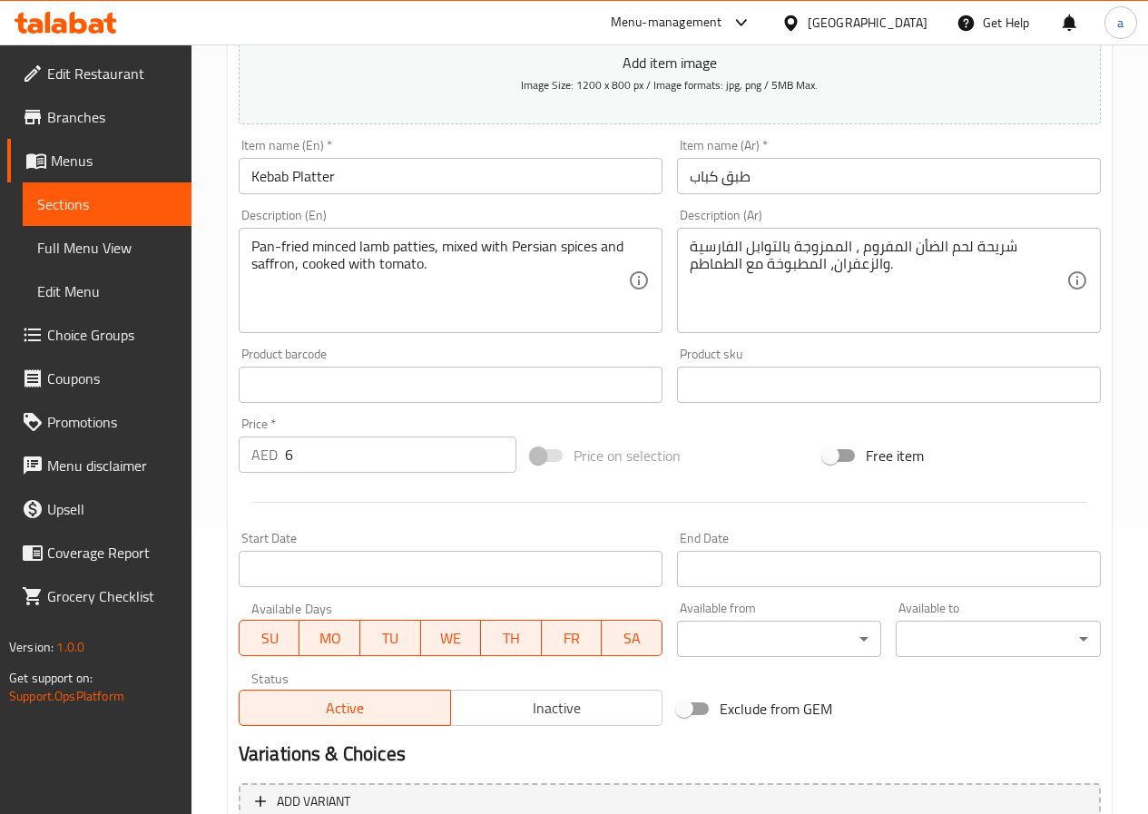
click at [860, 251] on textarea "شريحة لحم الضأن المفروم ، الممزوجة بالتوابل الفارسية والزعفران، المطبوخة مع الط…" at bounding box center [878, 281] width 377 height 86
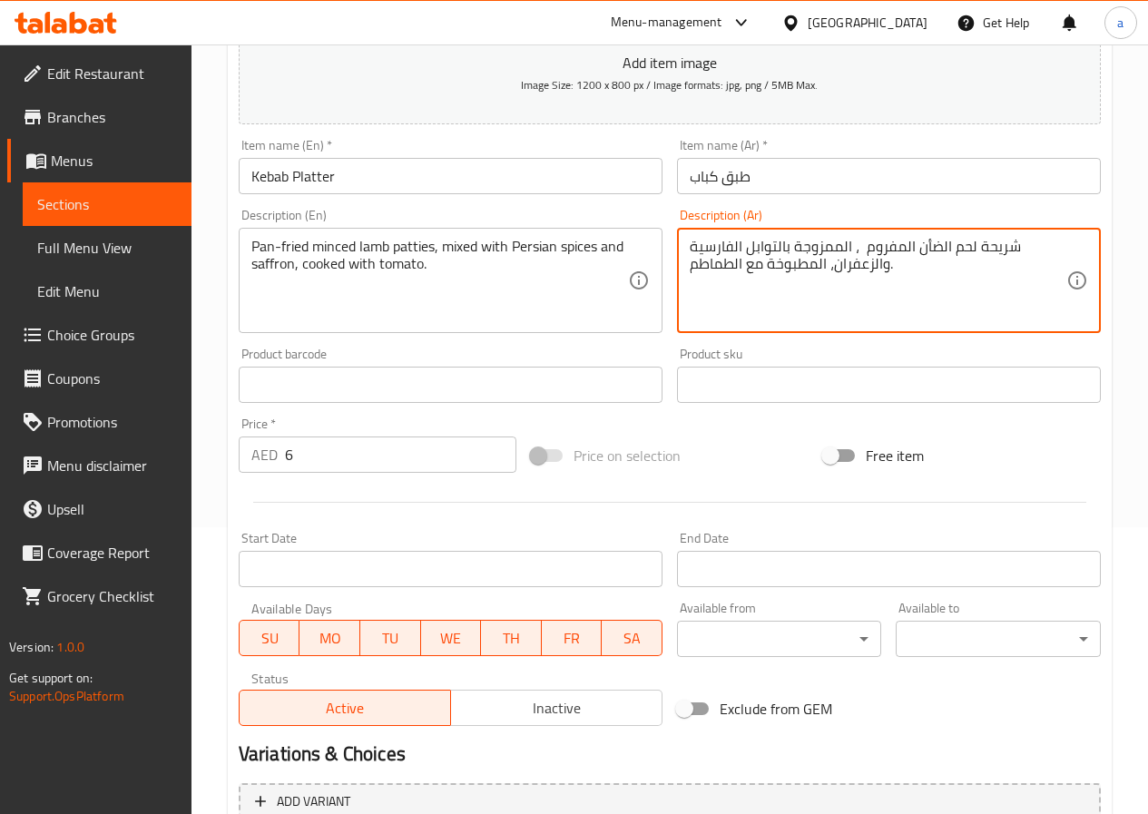
paste textarea "مقلي بالطاسة"
type textarea "شريحة لحم الضأن المفروم مقلي بالطاسة ، الممزوجة بالتوابل الفارسية والزعفران، ال…"
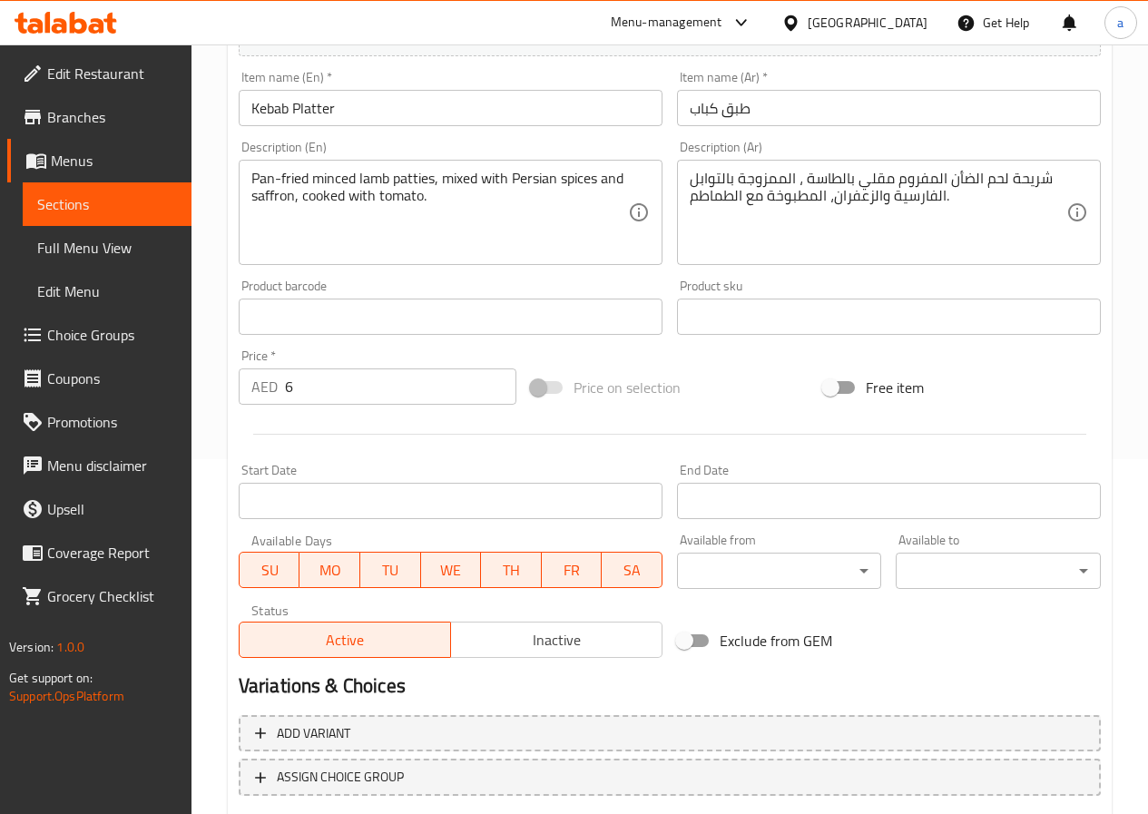
scroll to position [468, 0]
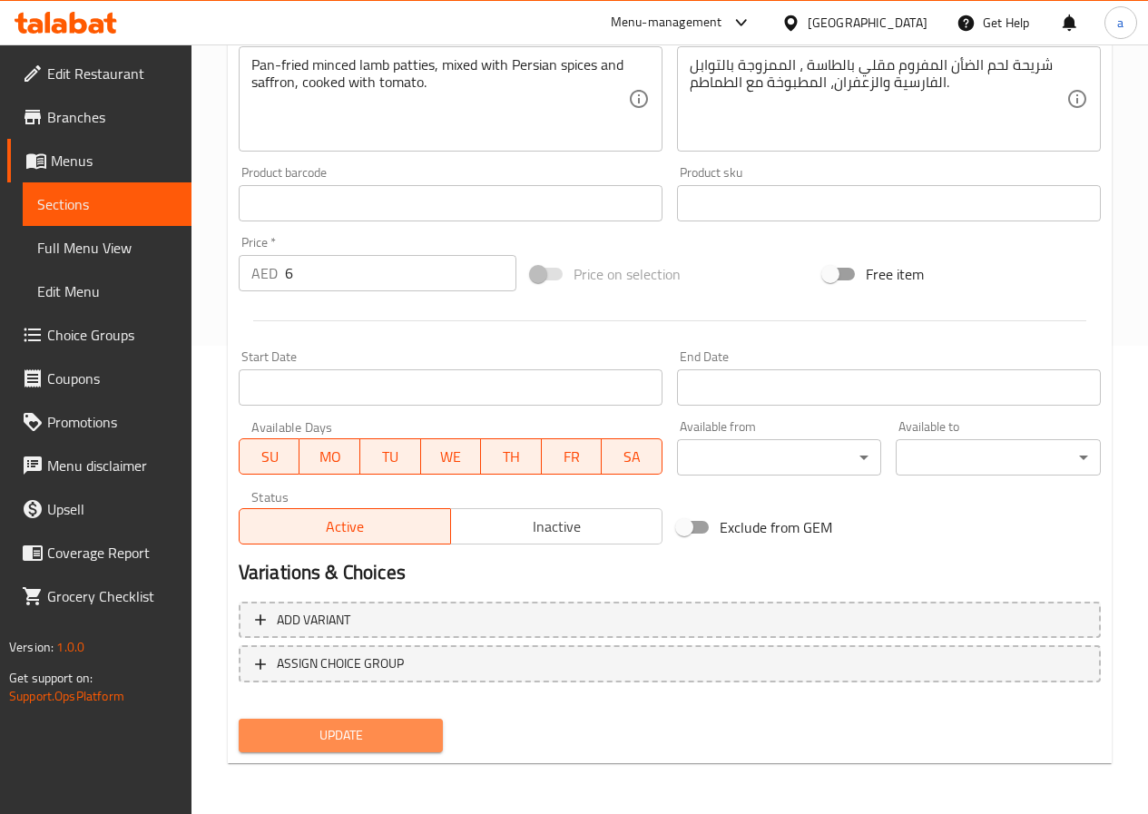
click at [370, 722] on button "Update" at bounding box center [341, 736] width 205 height 34
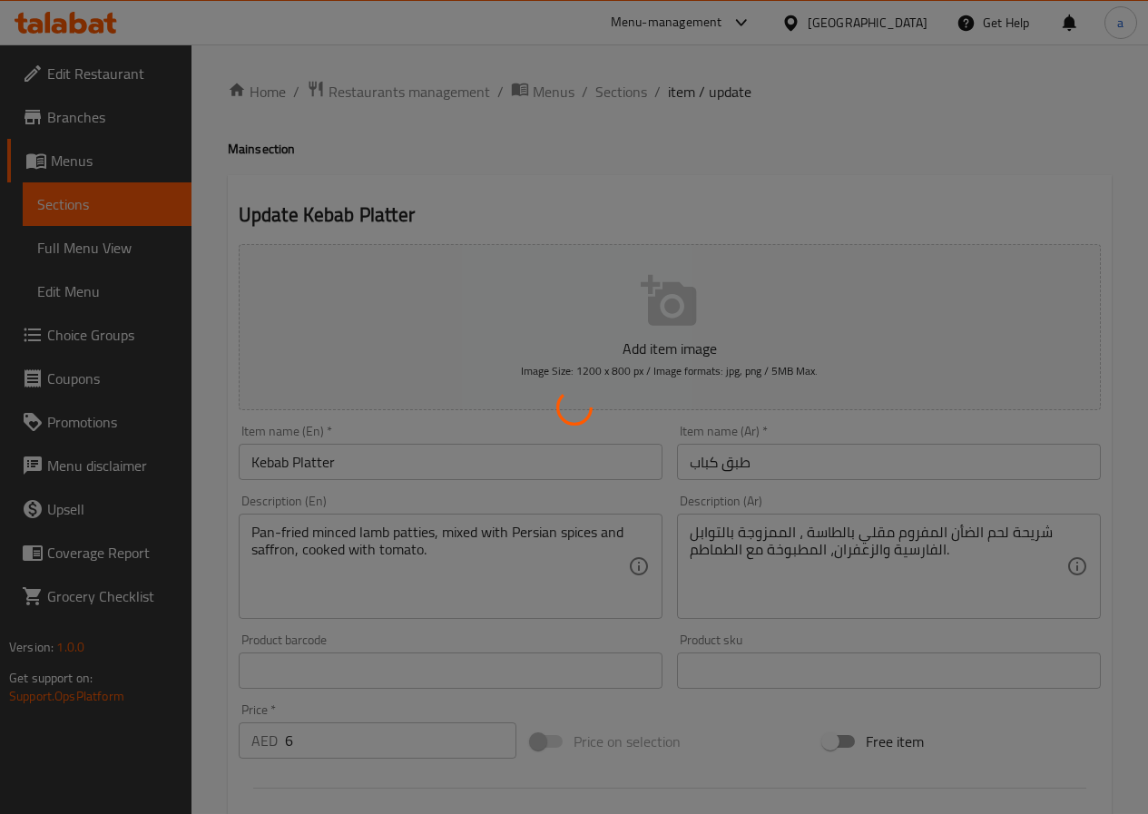
scroll to position [0, 0]
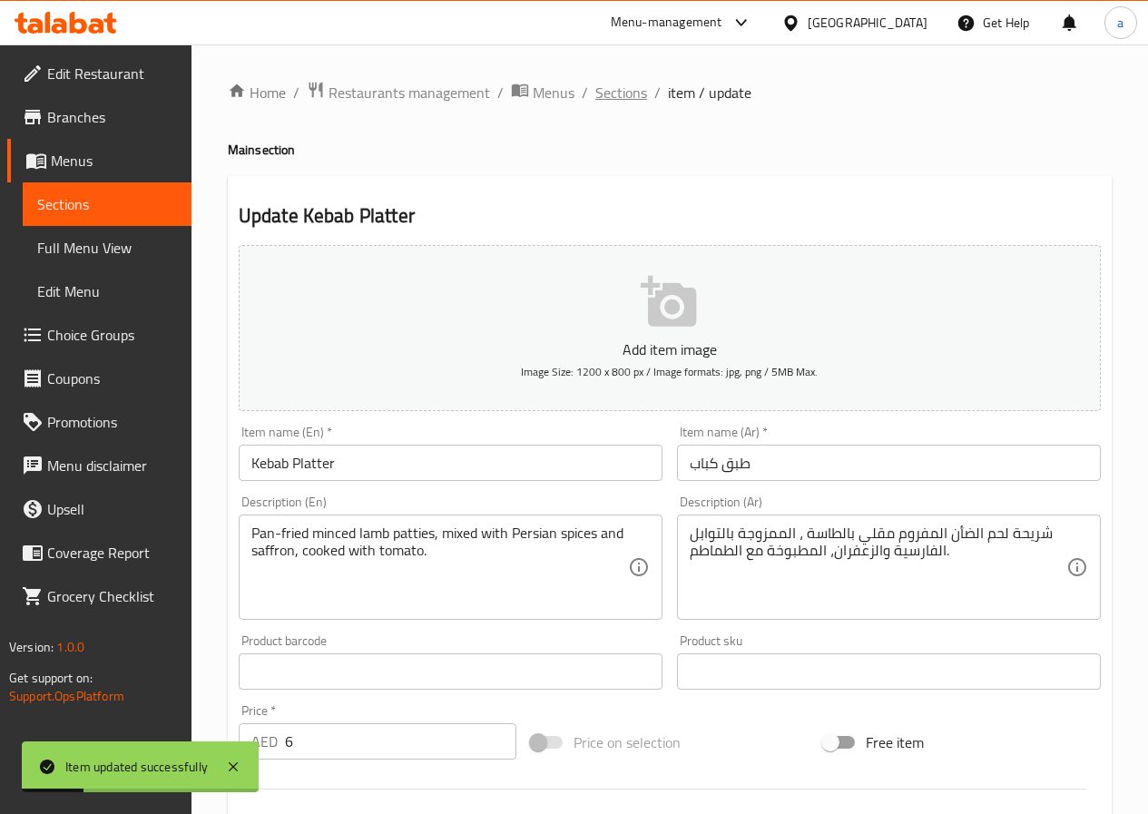
click at [615, 98] on span "Sections" at bounding box center [621, 93] width 52 height 22
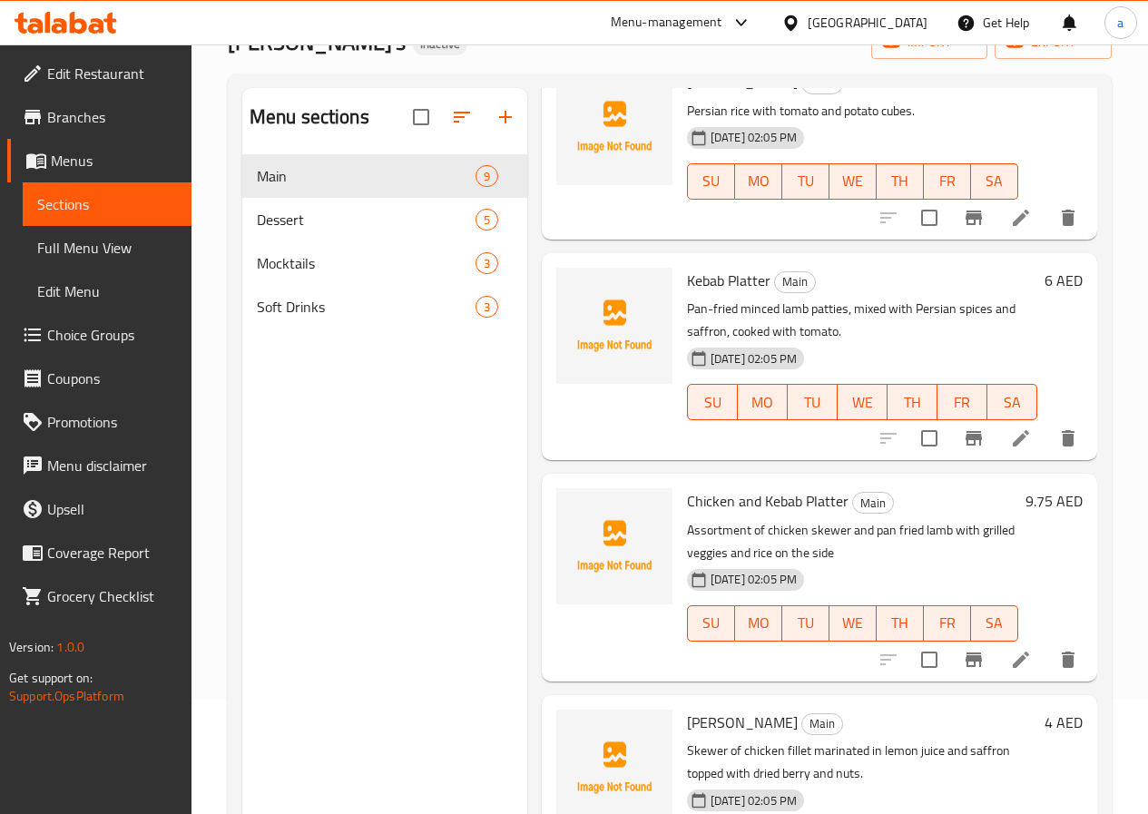
scroll to position [254, 0]
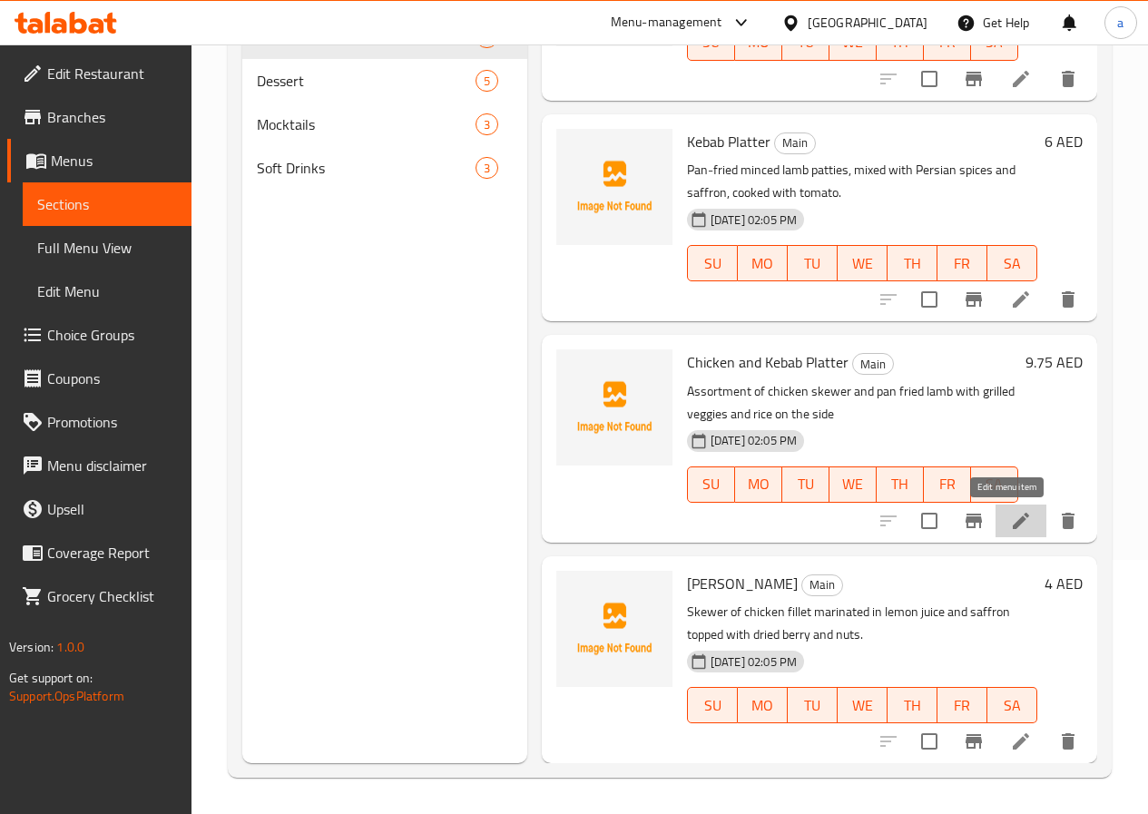
click at [1013, 528] on icon at bounding box center [1021, 520] width 16 height 16
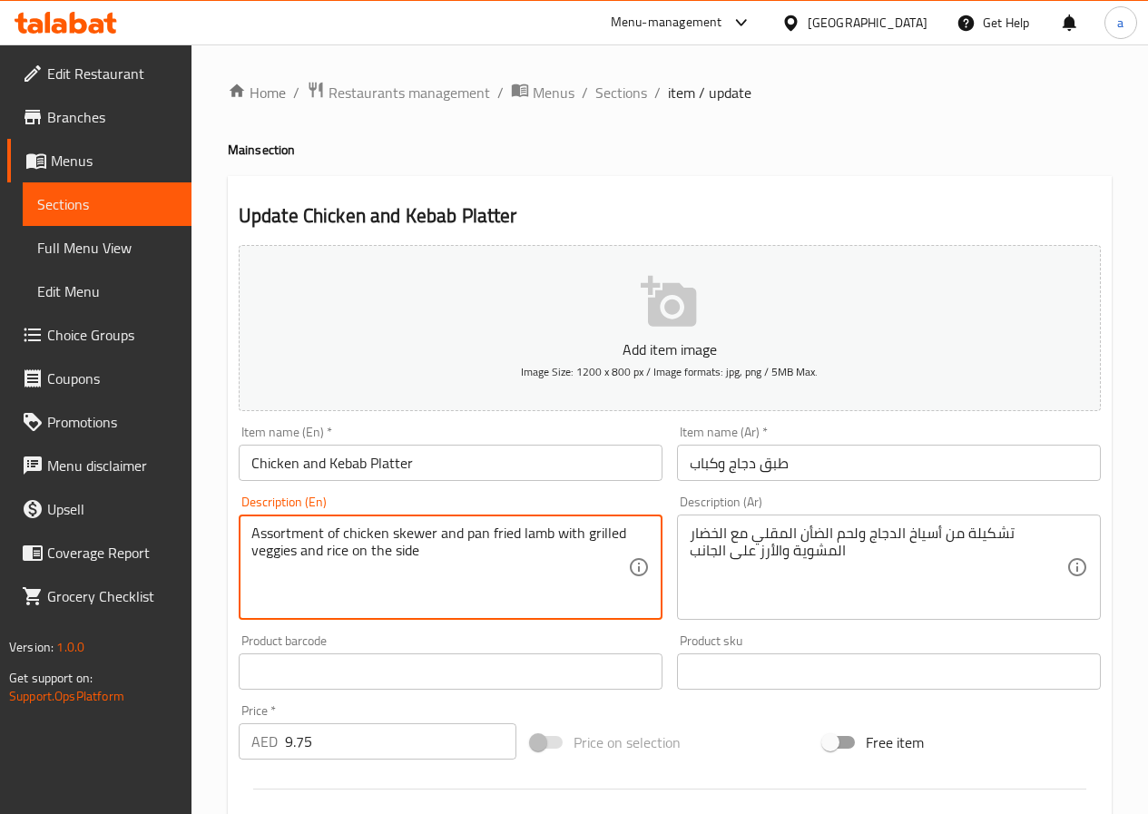
click at [524, 554] on textarea "Assortment of chicken skewer and pan fried lamb with grilled veggies and rice o…" at bounding box center [439, 567] width 377 height 86
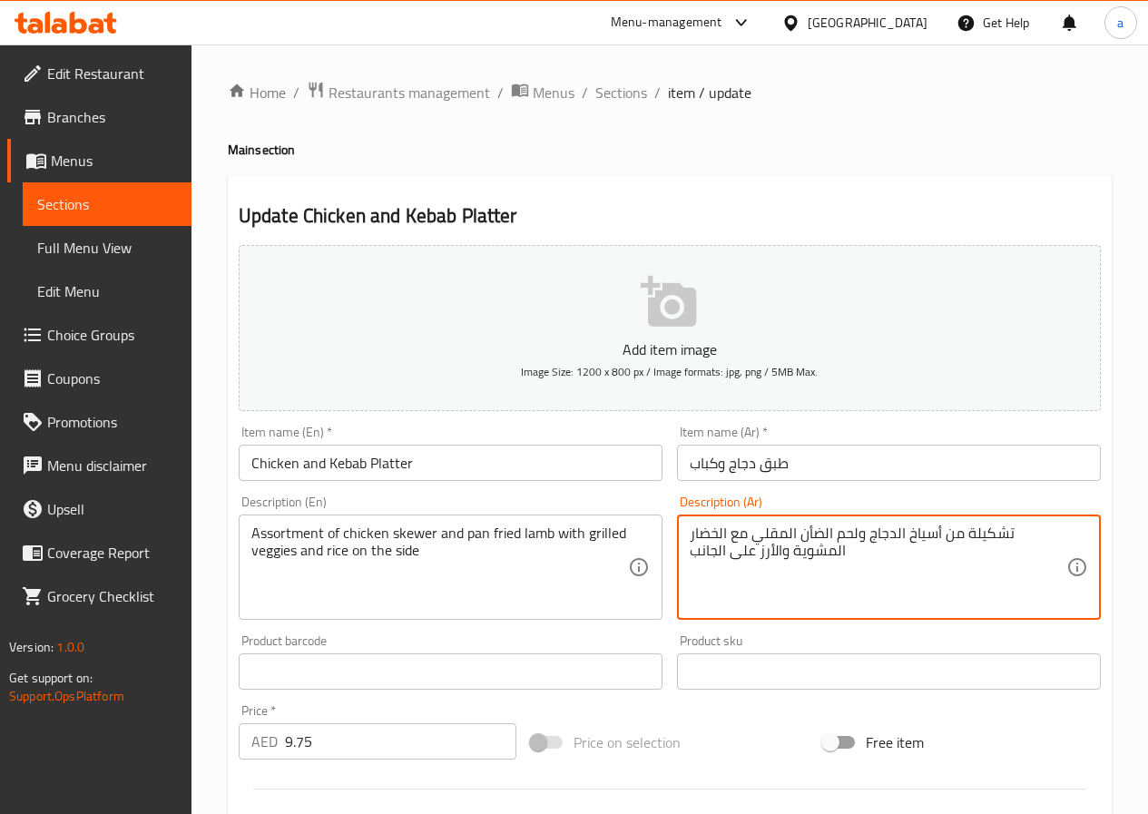
click at [822, 537] on textarea "تشكيلة من أسياخ الدجاج ولحم الضأن المقلي مع الخضار المشوية والأرز على الجانب" at bounding box center [878, 567] width 377 height 86
paste textarea "مقلي بالطاسة"
type textarea "تشكيلة من أسياخ الدجاج ولحم الضأن مقلي بالطاسة مع الخضار المشوية والأرز على الج…"
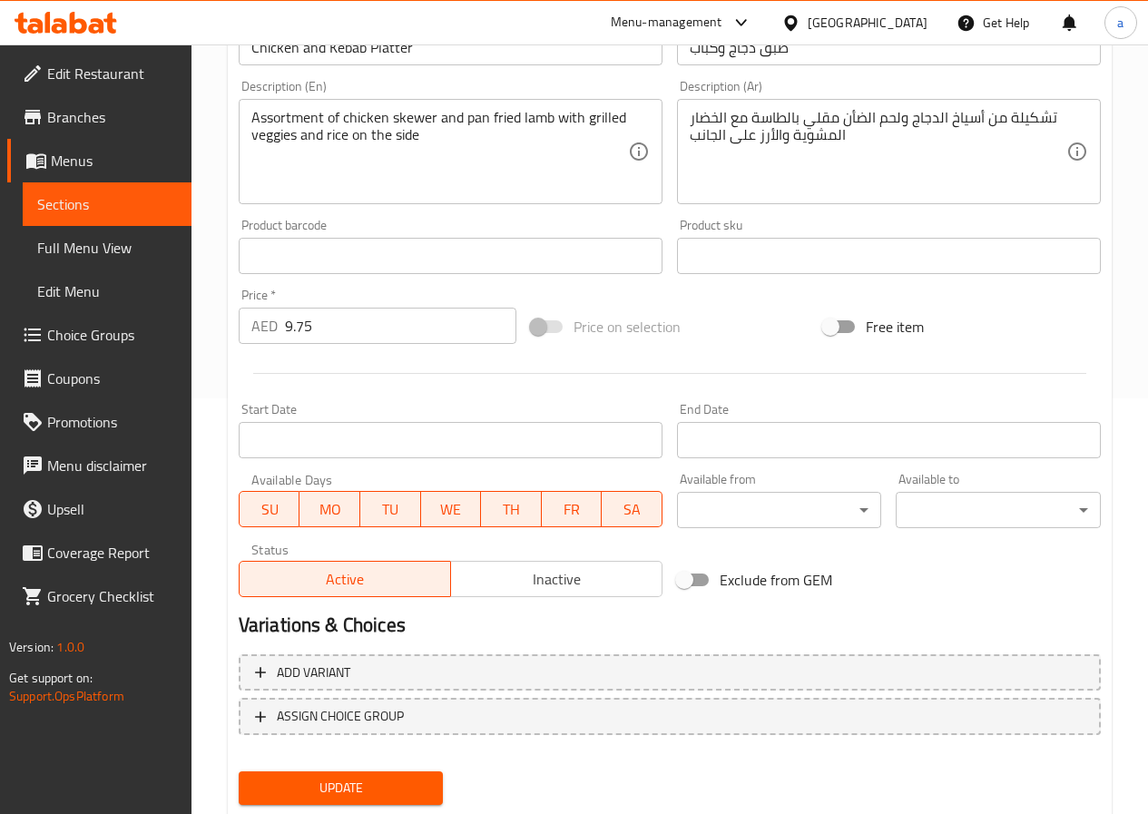
scroll to position [468, 0]
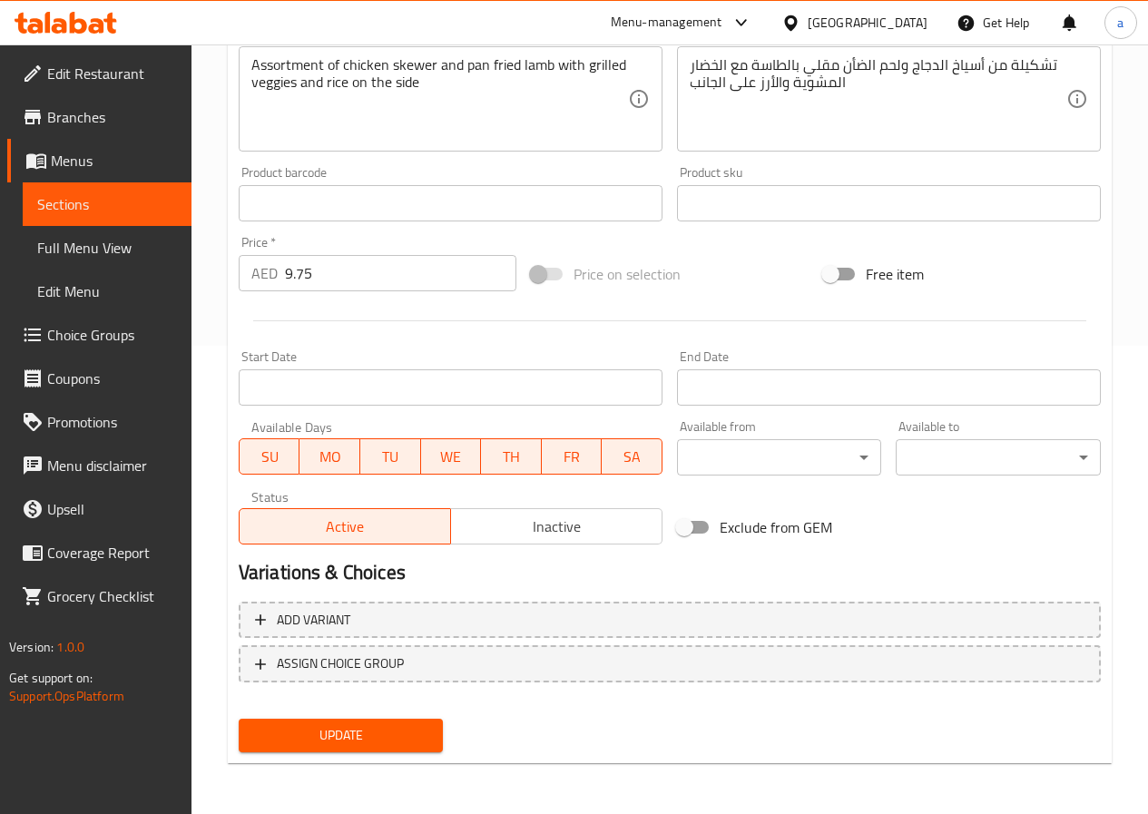
click at [340, 739] on span "Update" at bounding box center [341, 735] width 176 height 23
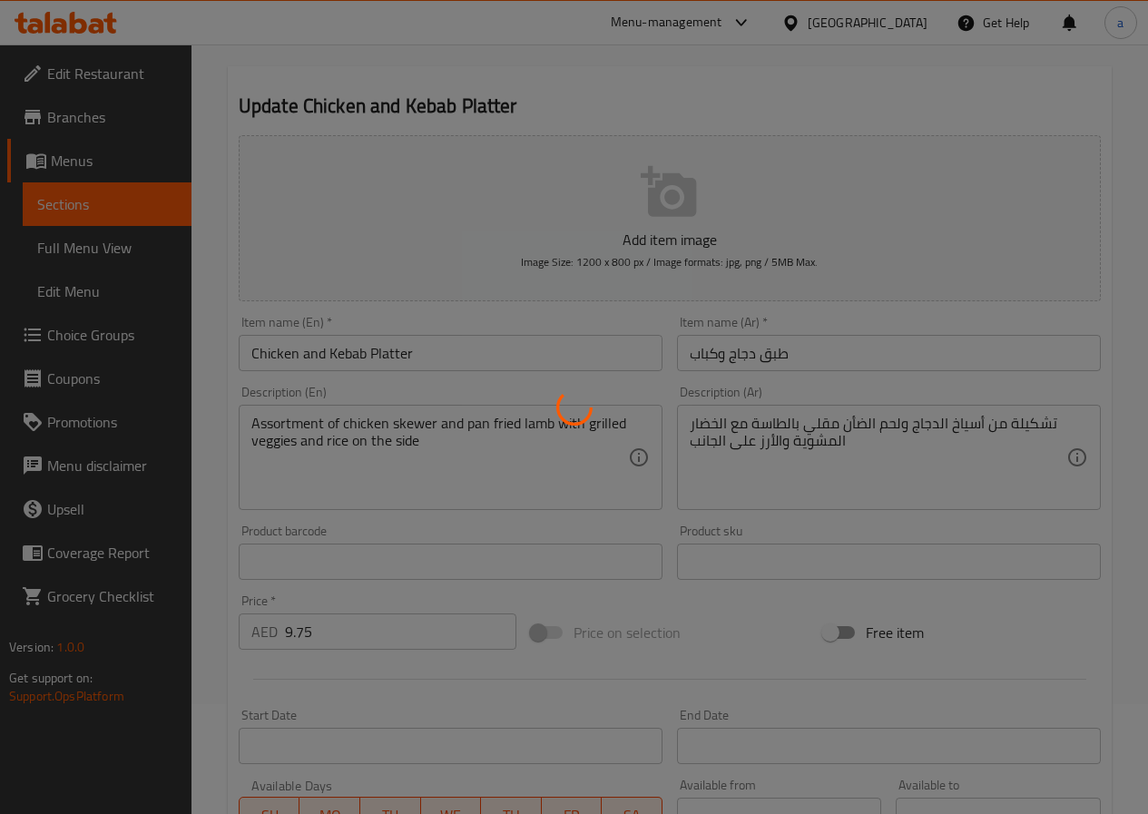
scroll to position [0, 0]
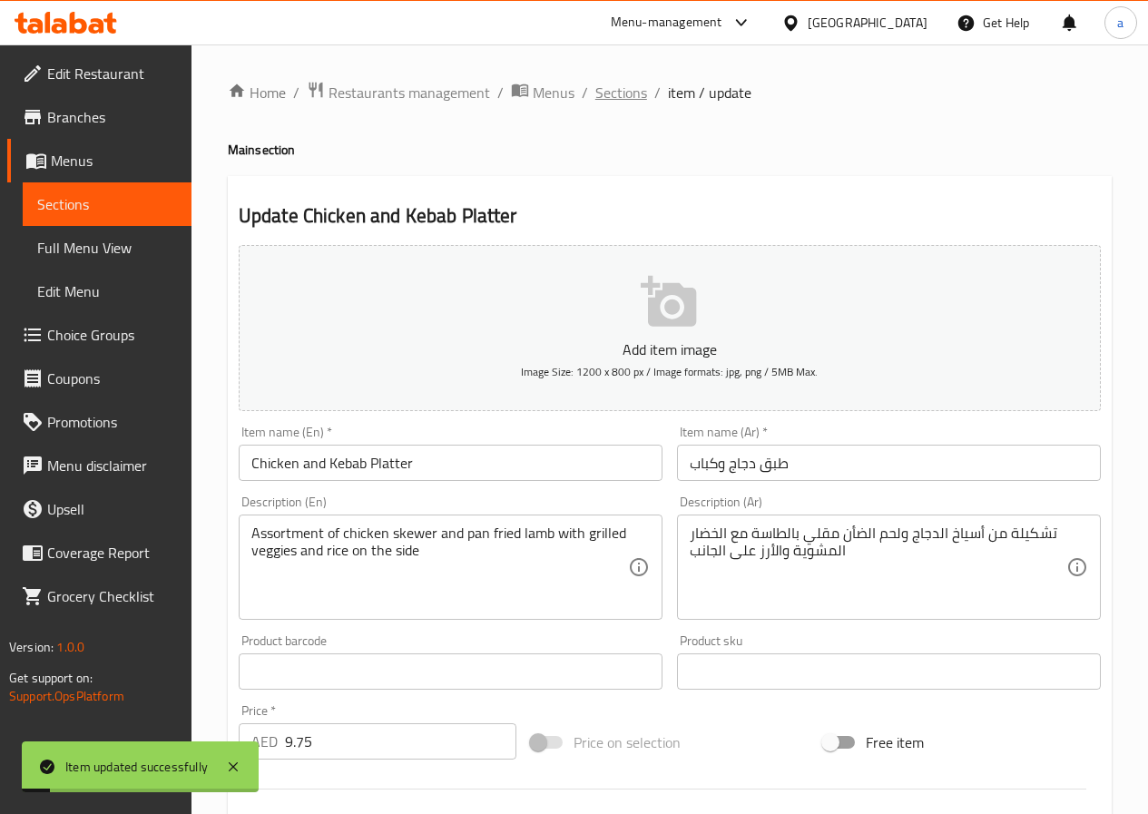
click at [620, 92] on span "Sections" at bounding box center [621, 93] width 52 height 22
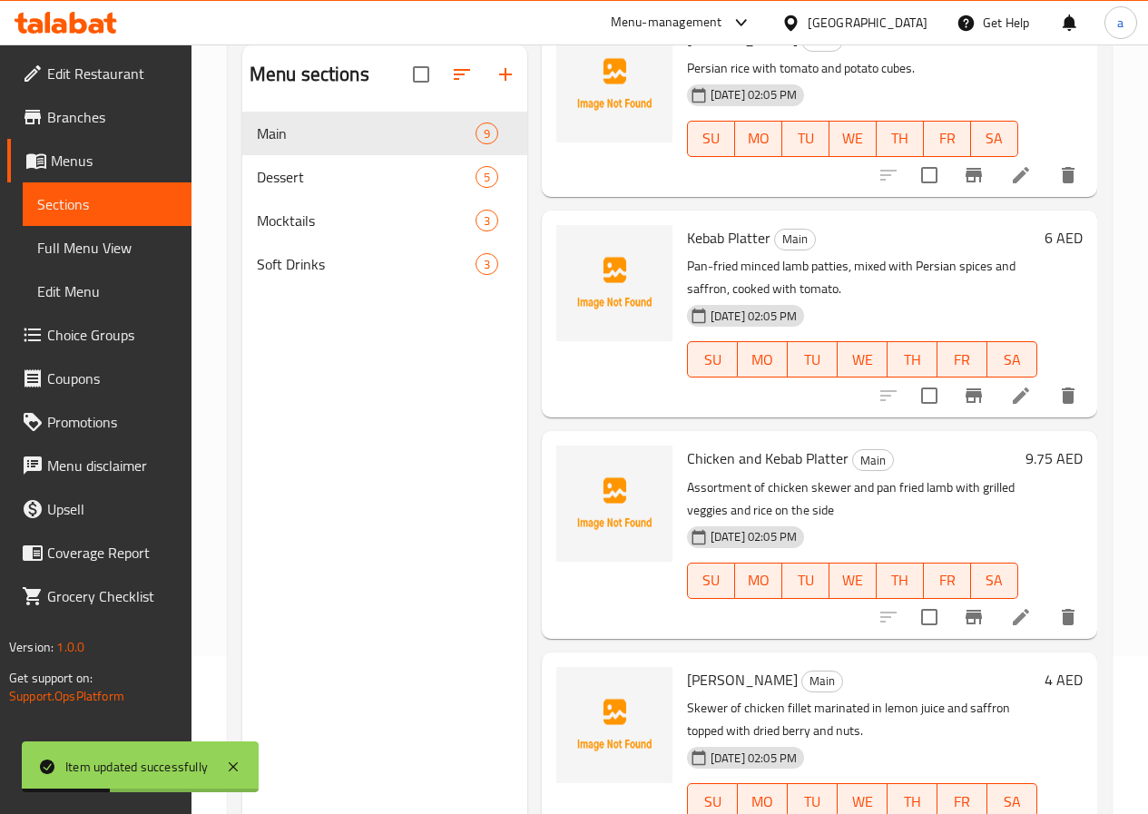
scroll to position [254, 0]
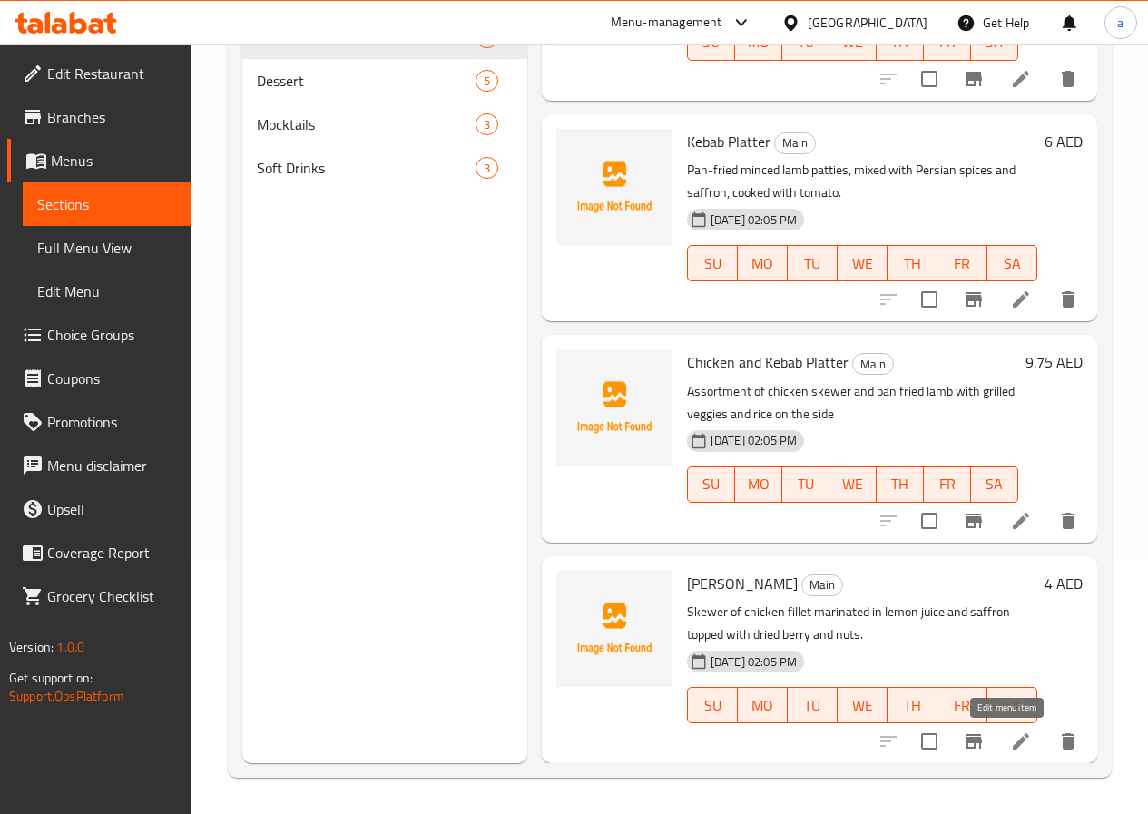
click at [1011, 742] on icon at bounding box center [1021, 741] width 22 height 22
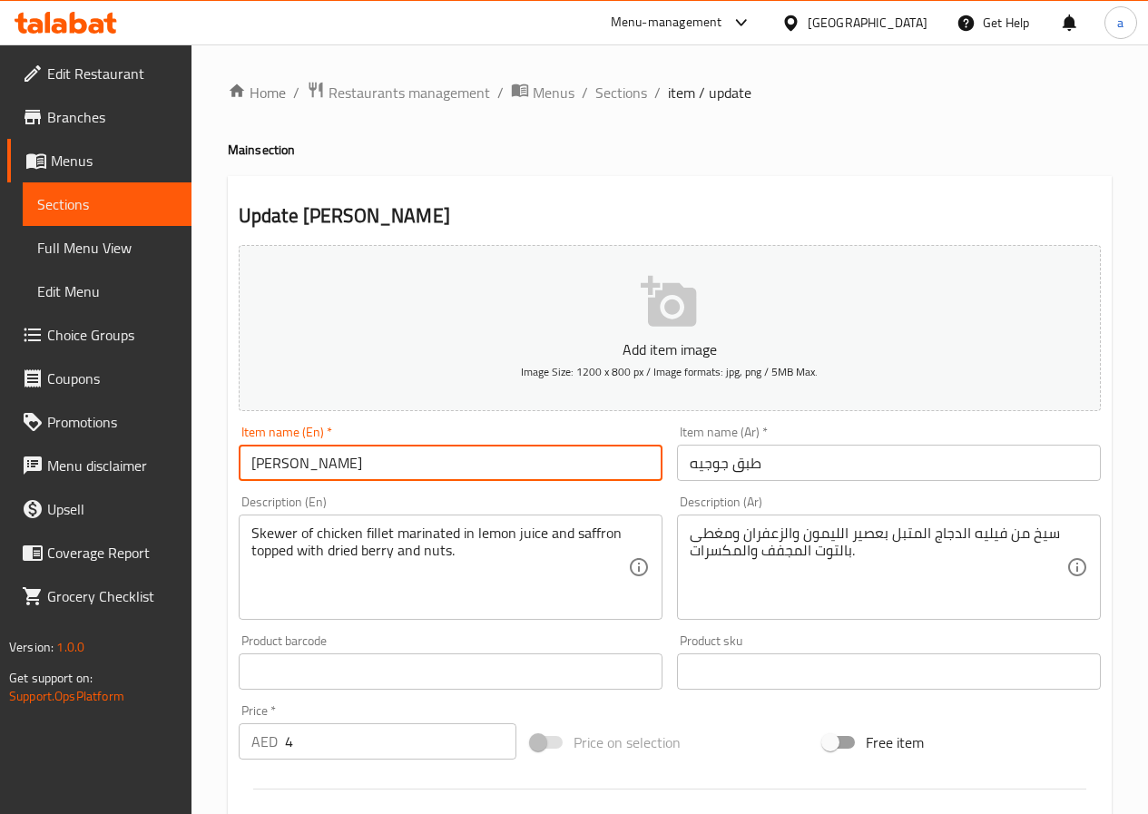
click at [437, 461] on input "[PERSON_NAME]" at bounding box center [451, 463] width 424 height 36
click at [437, 462] on input "[PERSON_NAME]" at bounding box center [451, 463] width 424 height 36
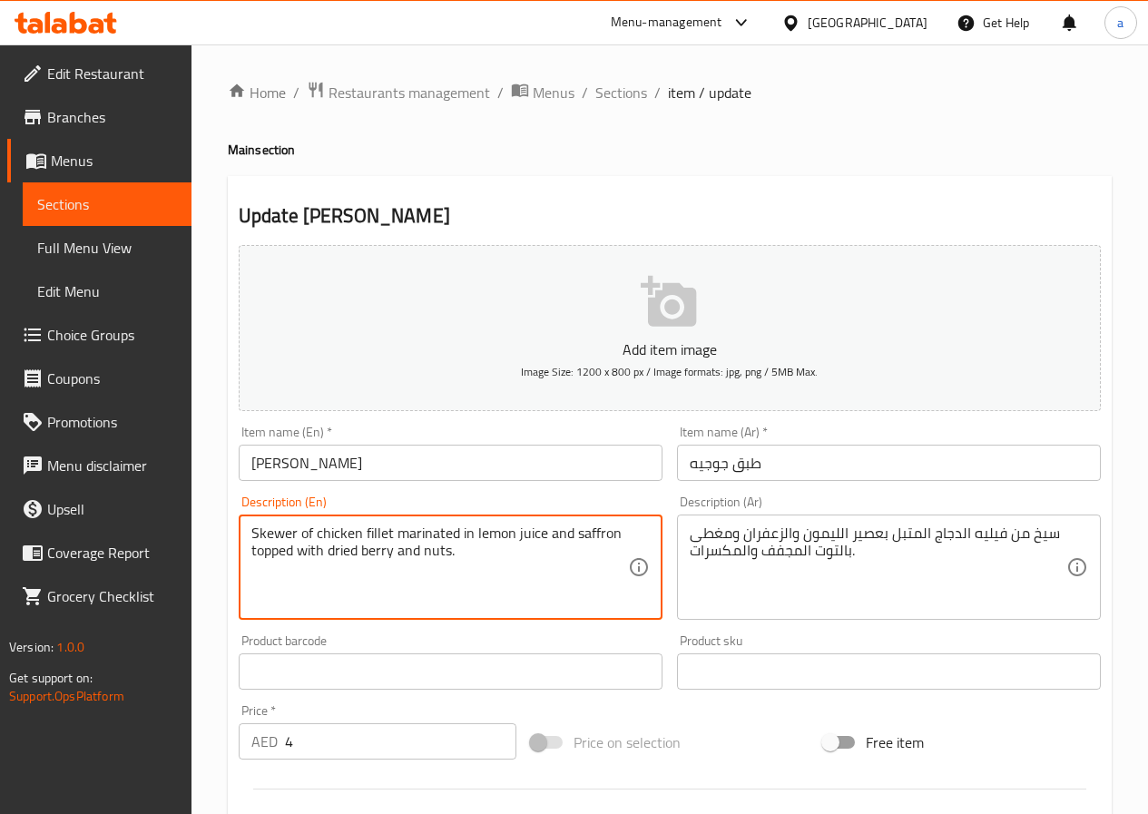
click at [533, 559] on textarea "Skewer of chicken fillet marinated in lemon juice and saffron topped with dried…" at bounding box center [439, 567] width 377 height 86
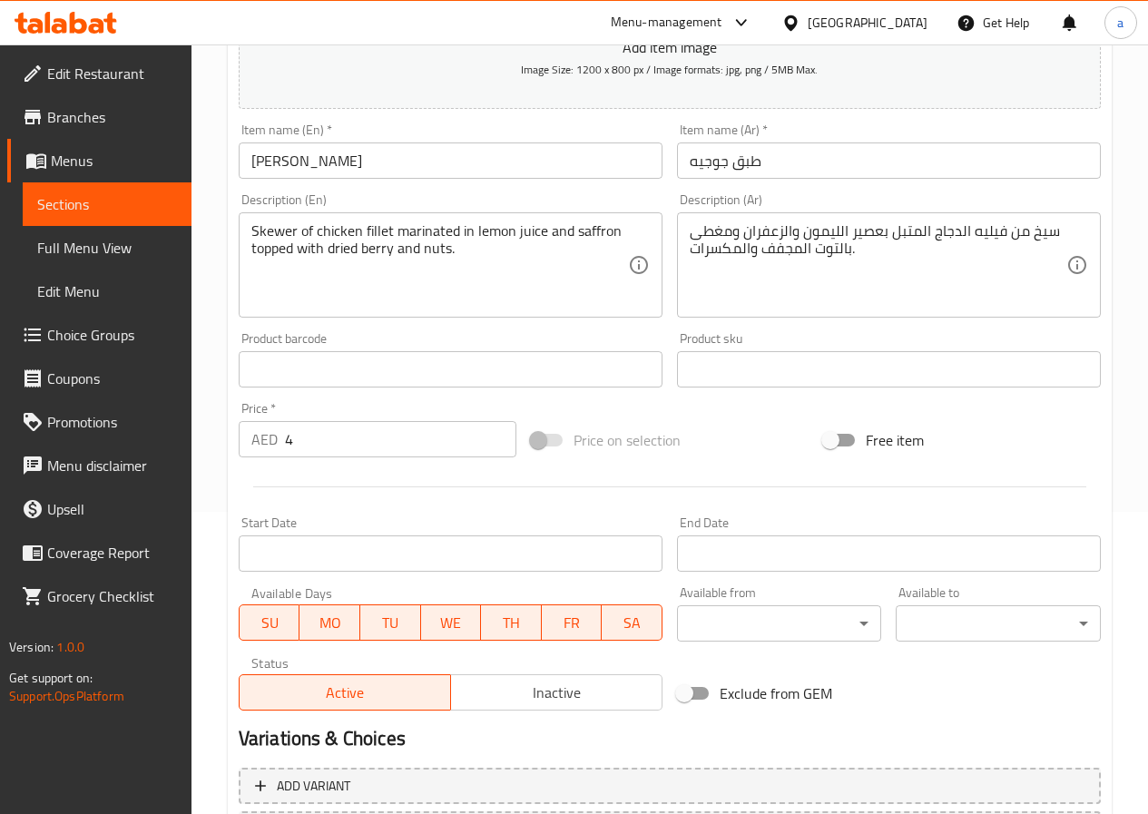
scroll to position [468, 0]
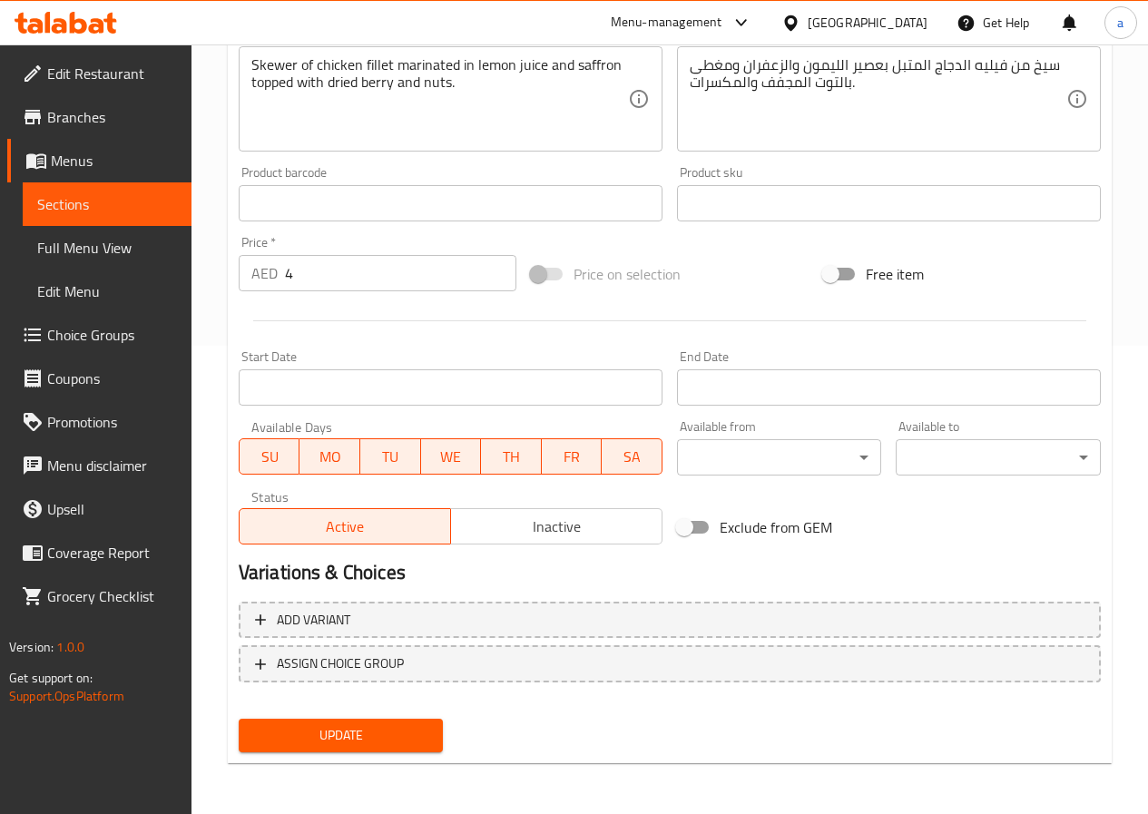
click at [305, 735] on span "Update" at bounding box center [341, 735] width 176 height 23
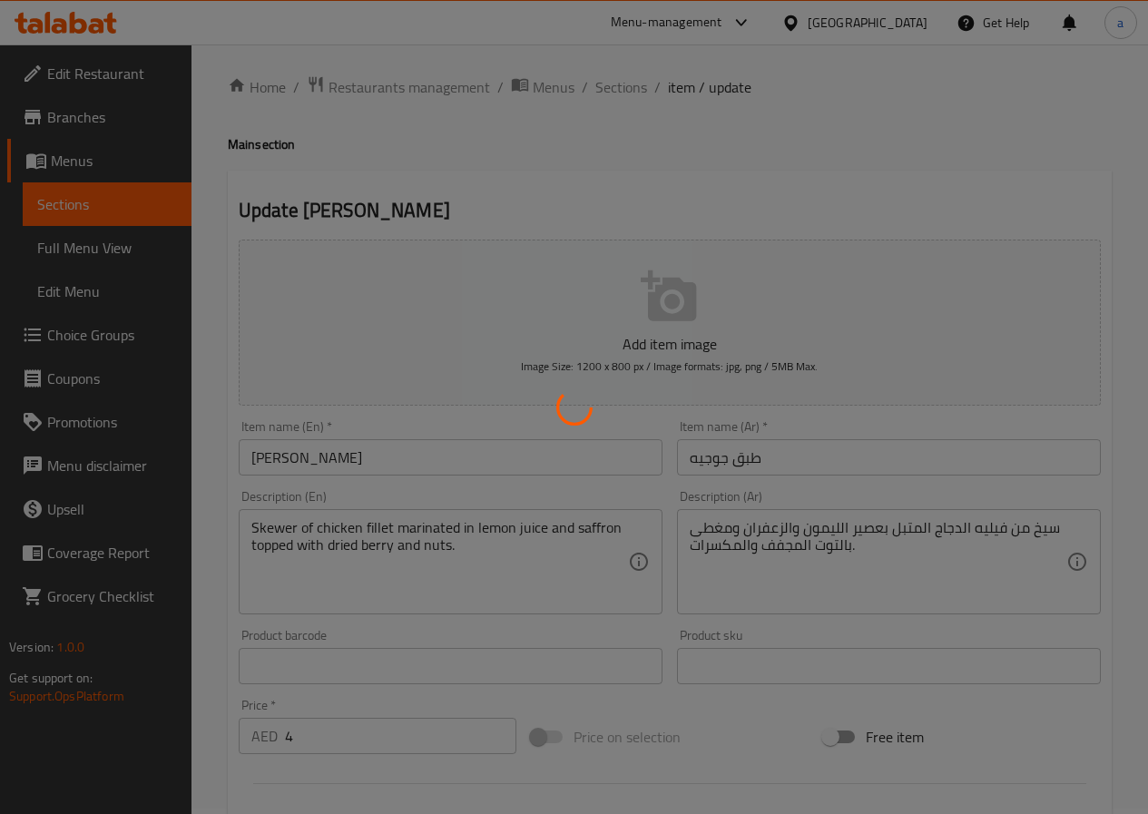
scroll to position [0, 0]
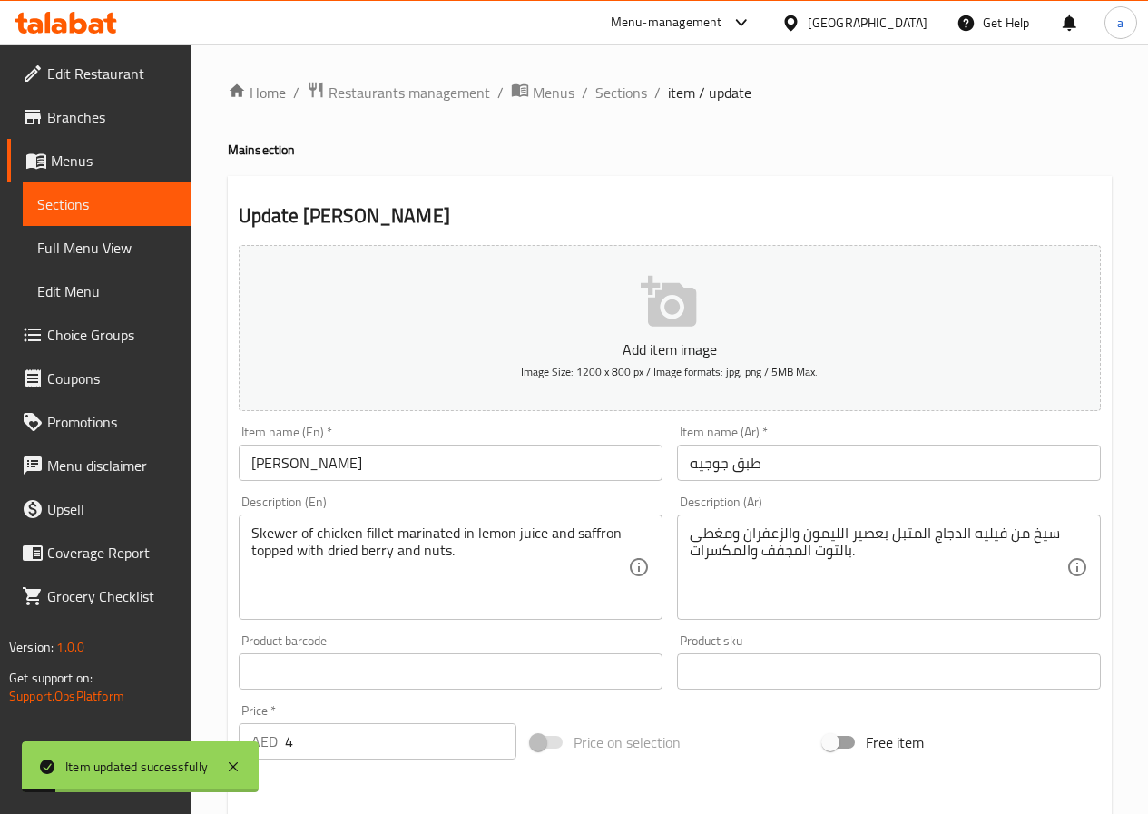
drag, startPoint x: 623, startPoint y: 92, endPoint x: 625, endPoint y: 131, distance: 39.1
click at [622, 92] on span "Sections" at bounding box center [621, 93] width 52 height 22
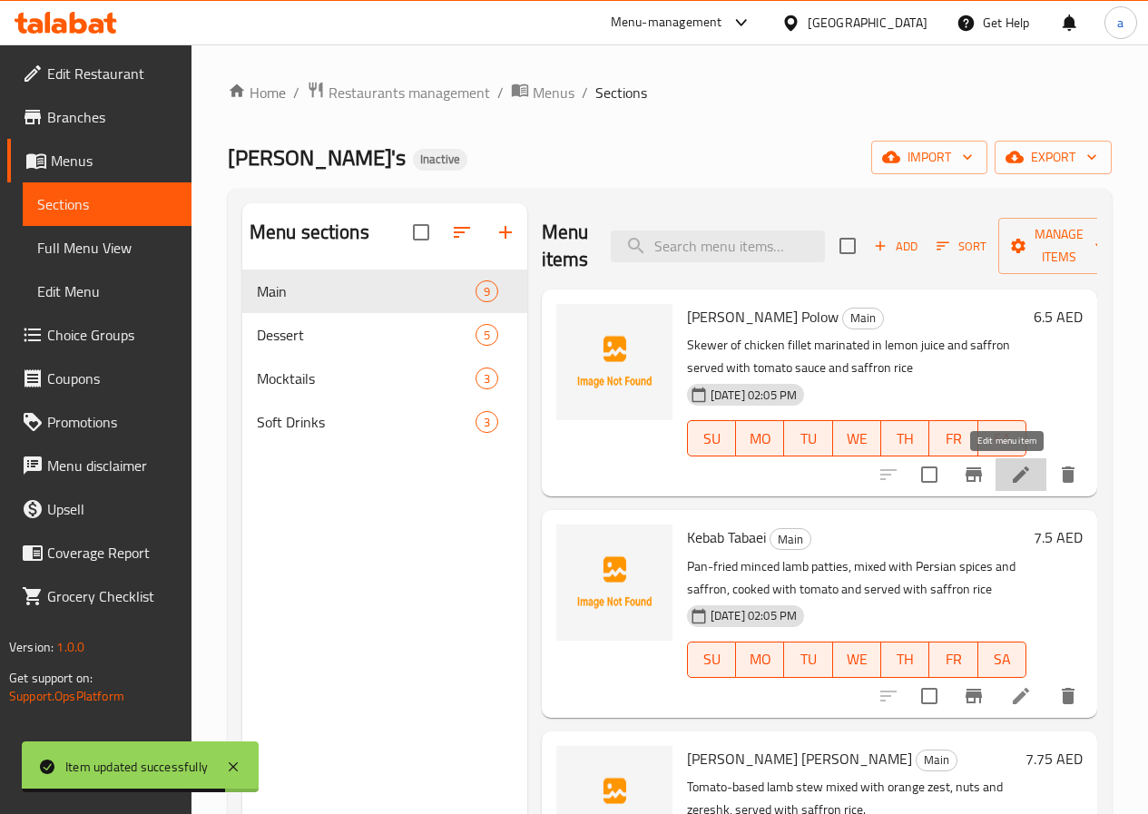
click at [1010, 478] on icon at bounding box center [1021, 475] width 22 height 22
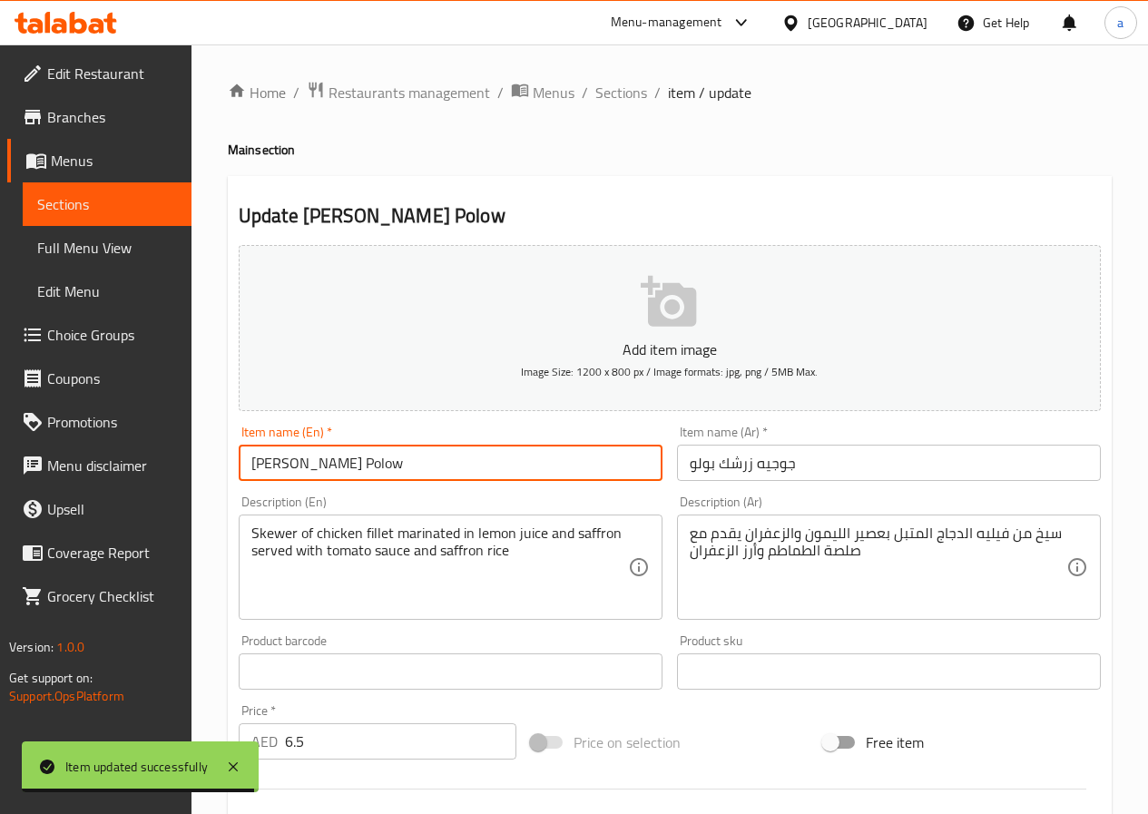
click at [394, 466] on input "[PERSON_NAME] Polow" at bounding box center [451, 463] width 424 height 36
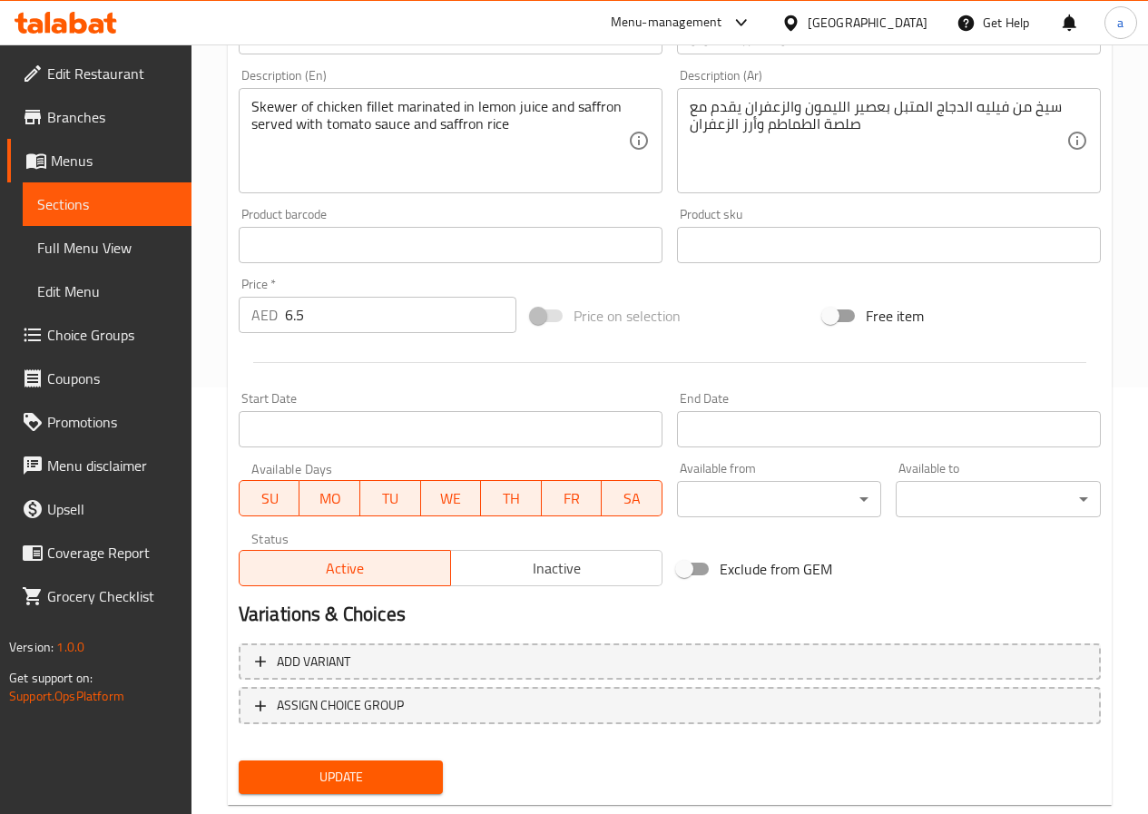
scroll to position [468, 0]
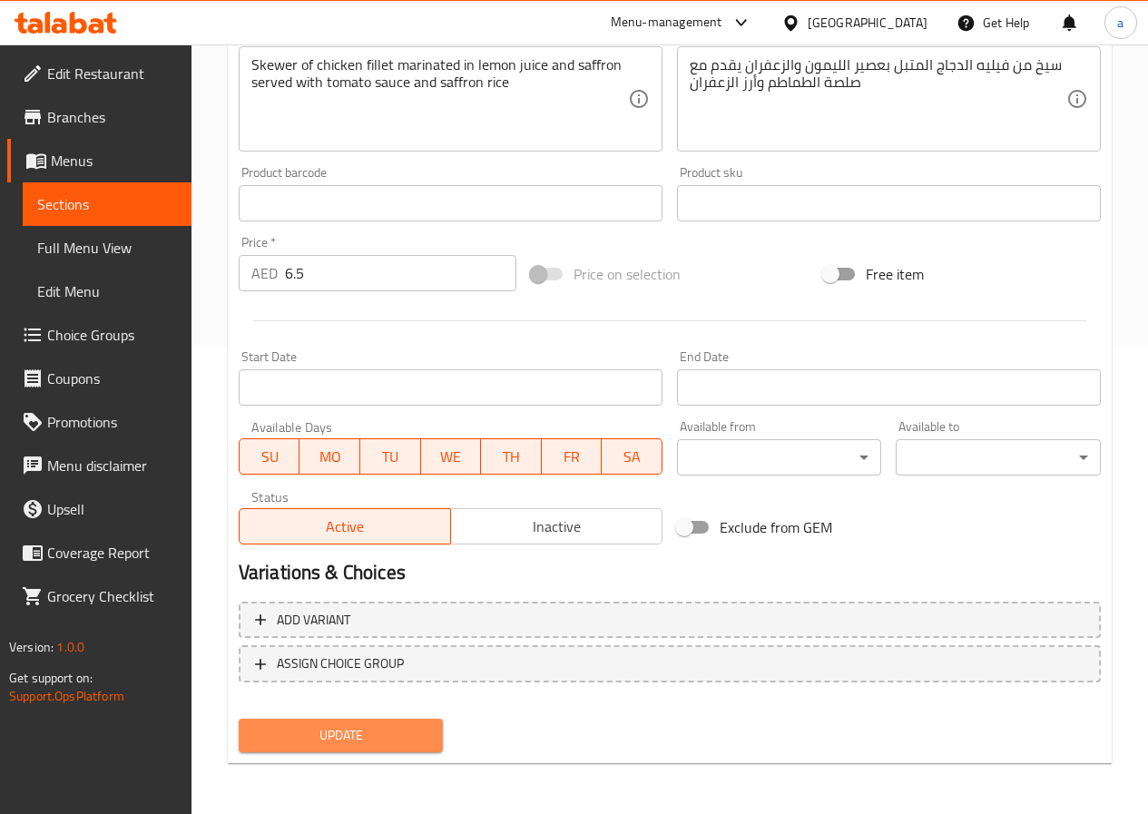
click at [377, 740] on span "Update" at bounding box center [341, 735] width 176 height 23
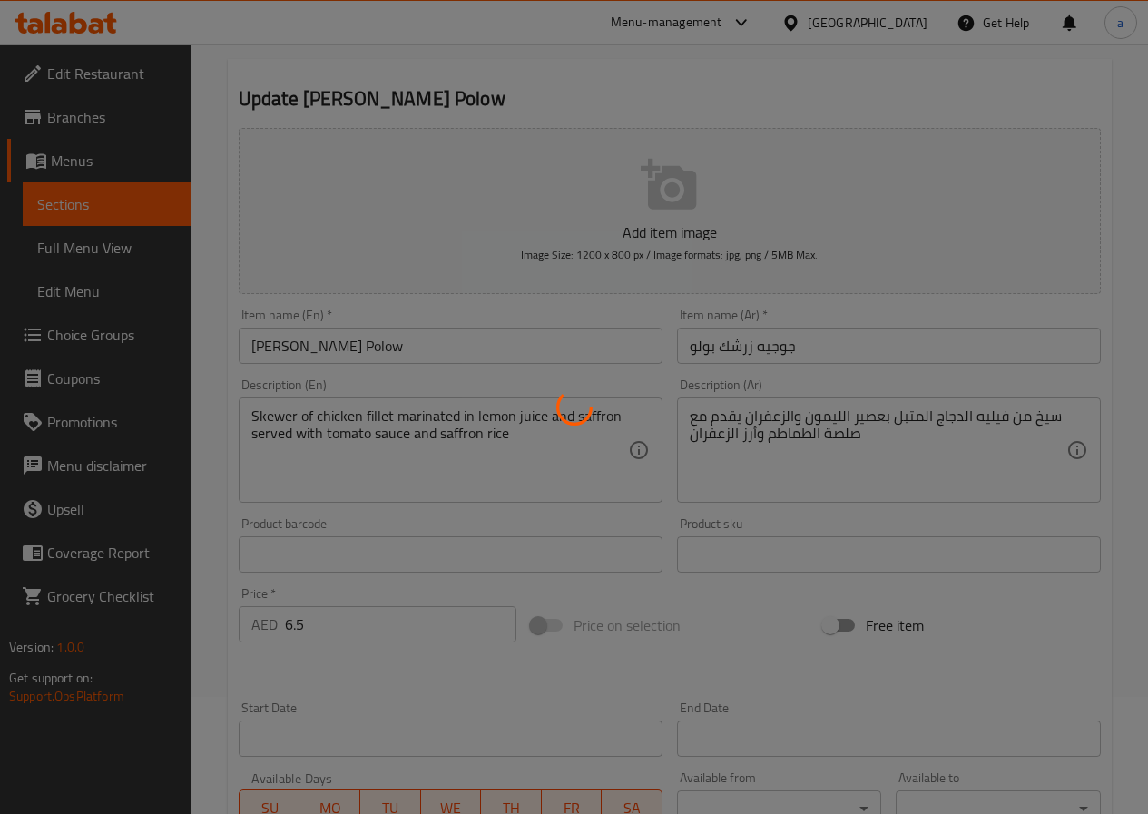
scroll to position [0, 0]
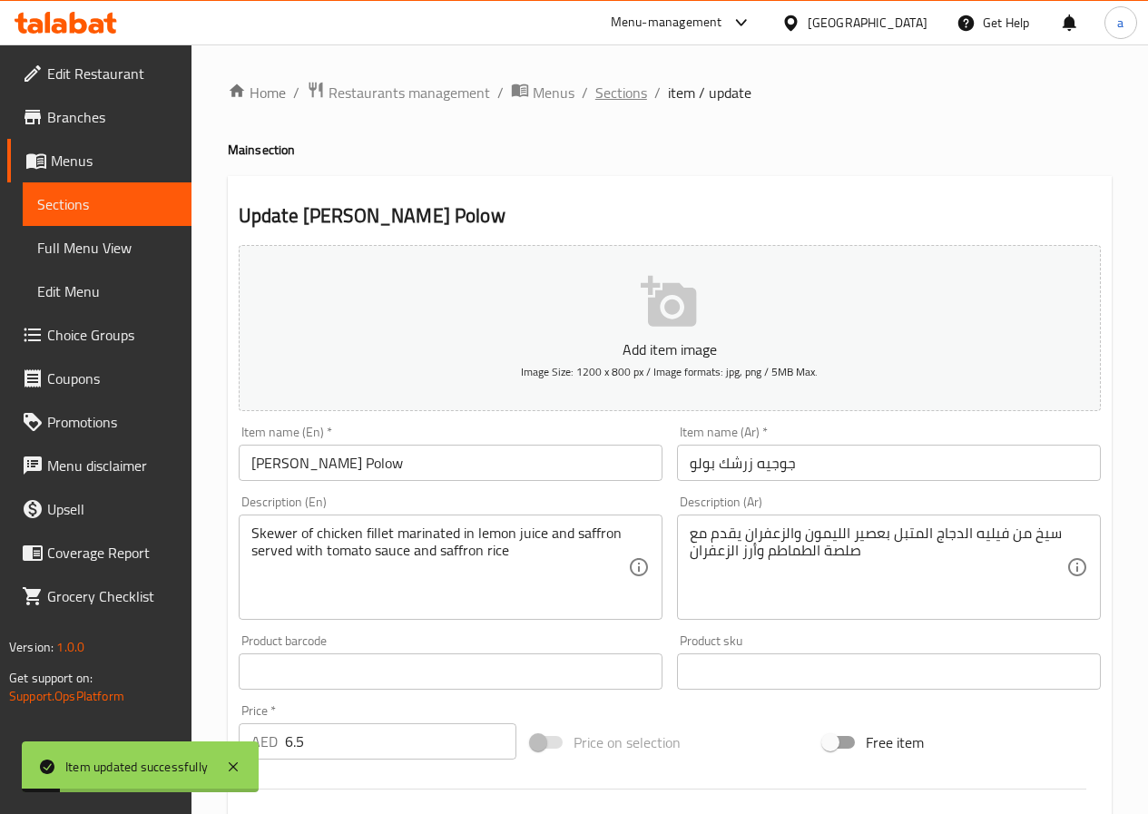
click at [616, 87] on span "Sections" at bounding box center [621, 93] width 52 height 22
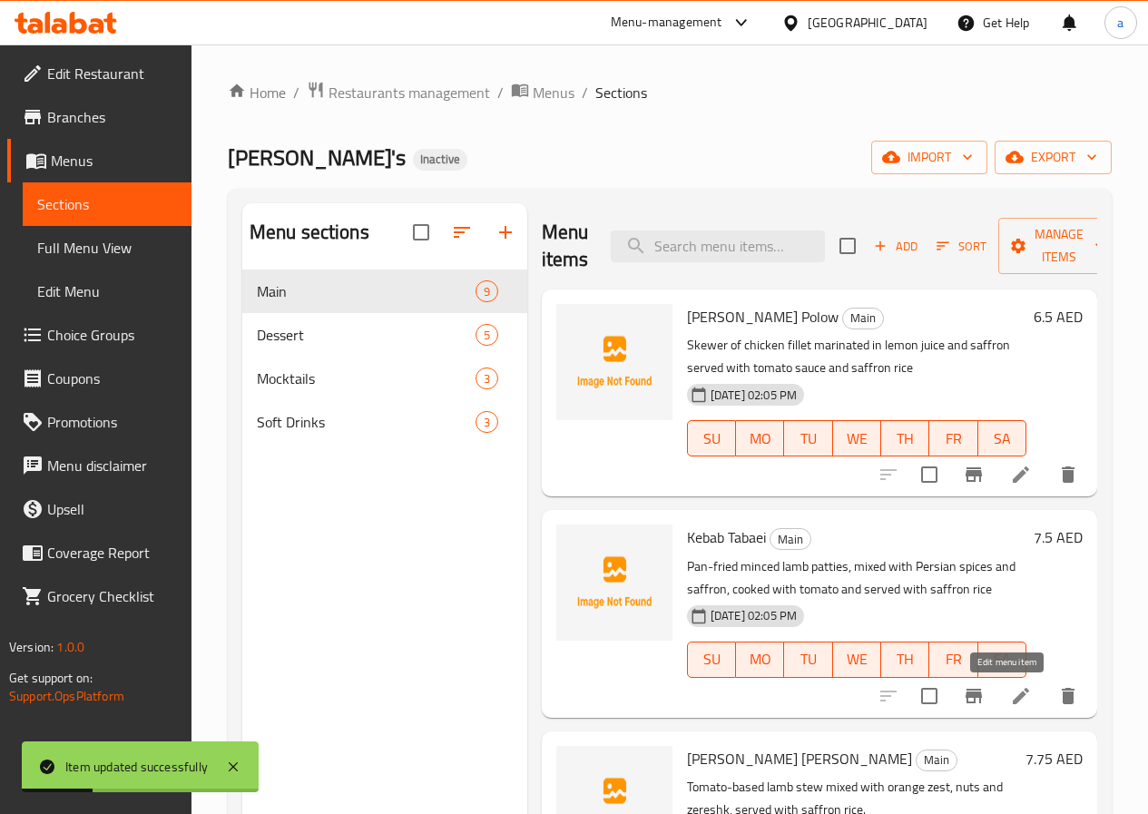
click at [1013, 697] on icon at bounding box center [1021, 696] width 16 height 16
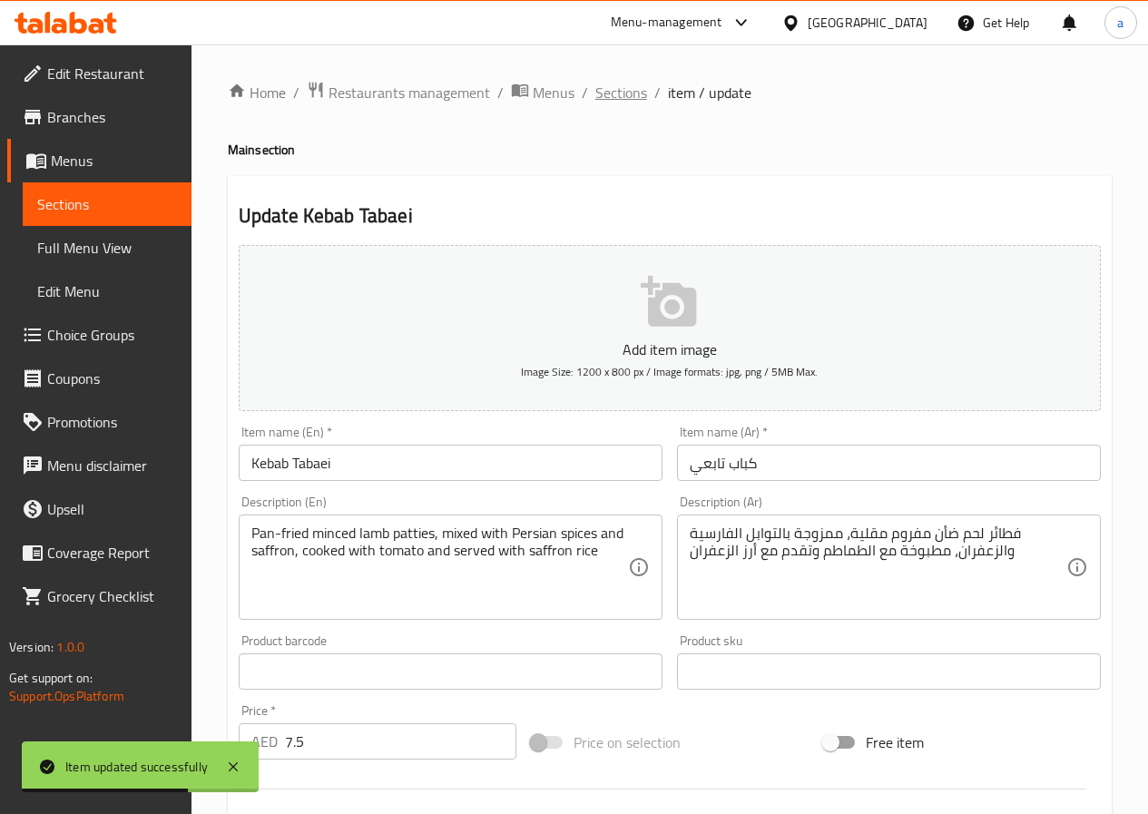
click at [621, 93] on span "Sections" at bounding box center [621, 93] width 52 height 22
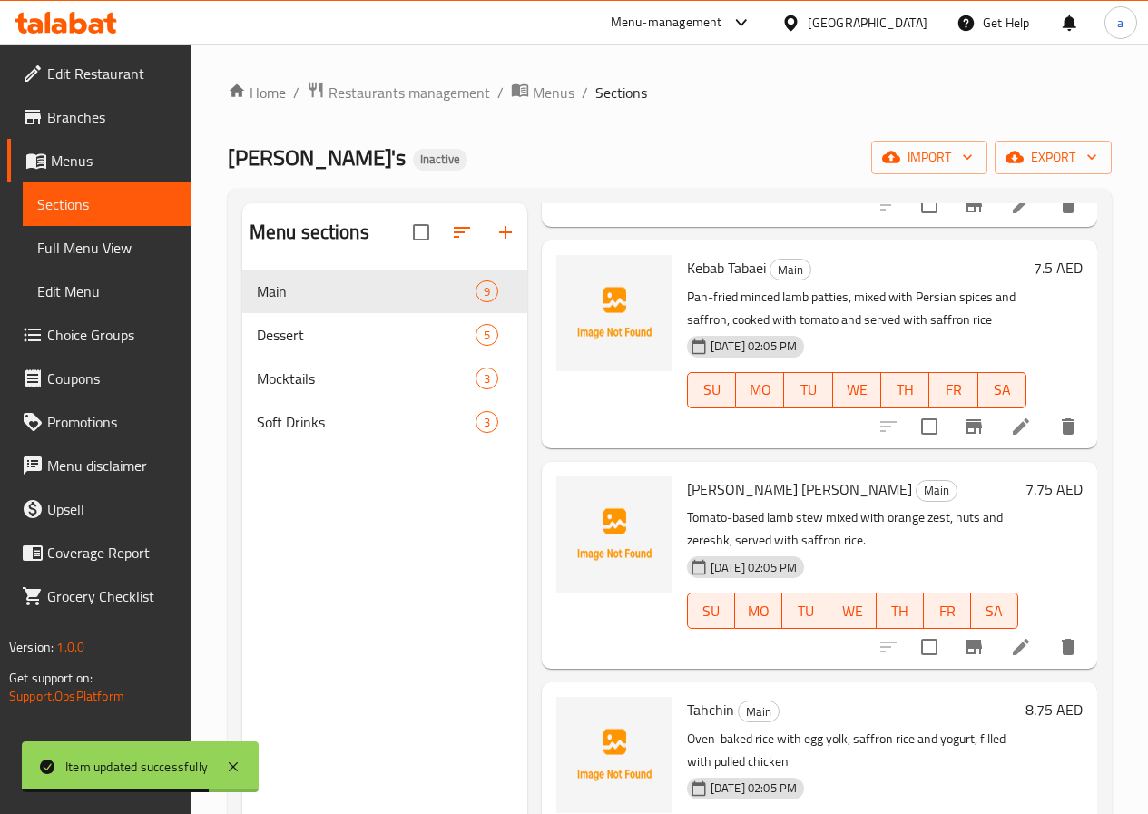
scroll to position [272, 0]
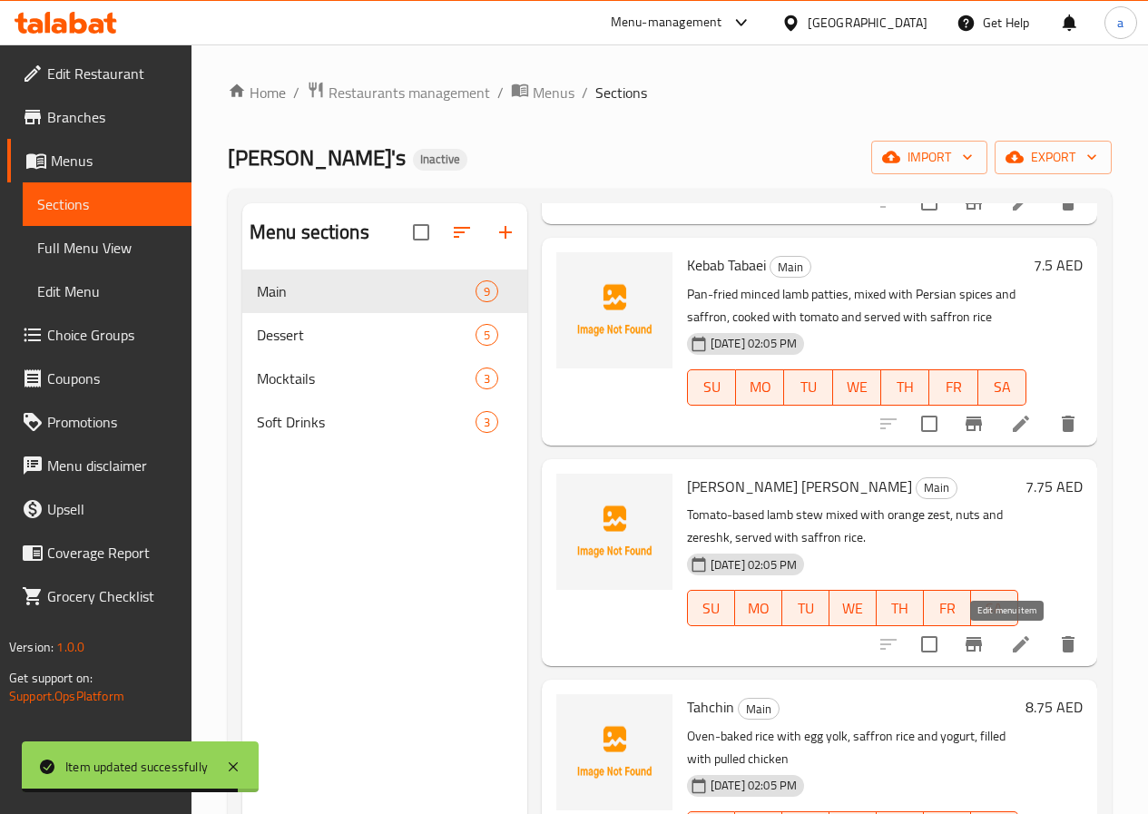
click at [1010, 642] on icon at bounding box center [1021, 644] width 22 height 22
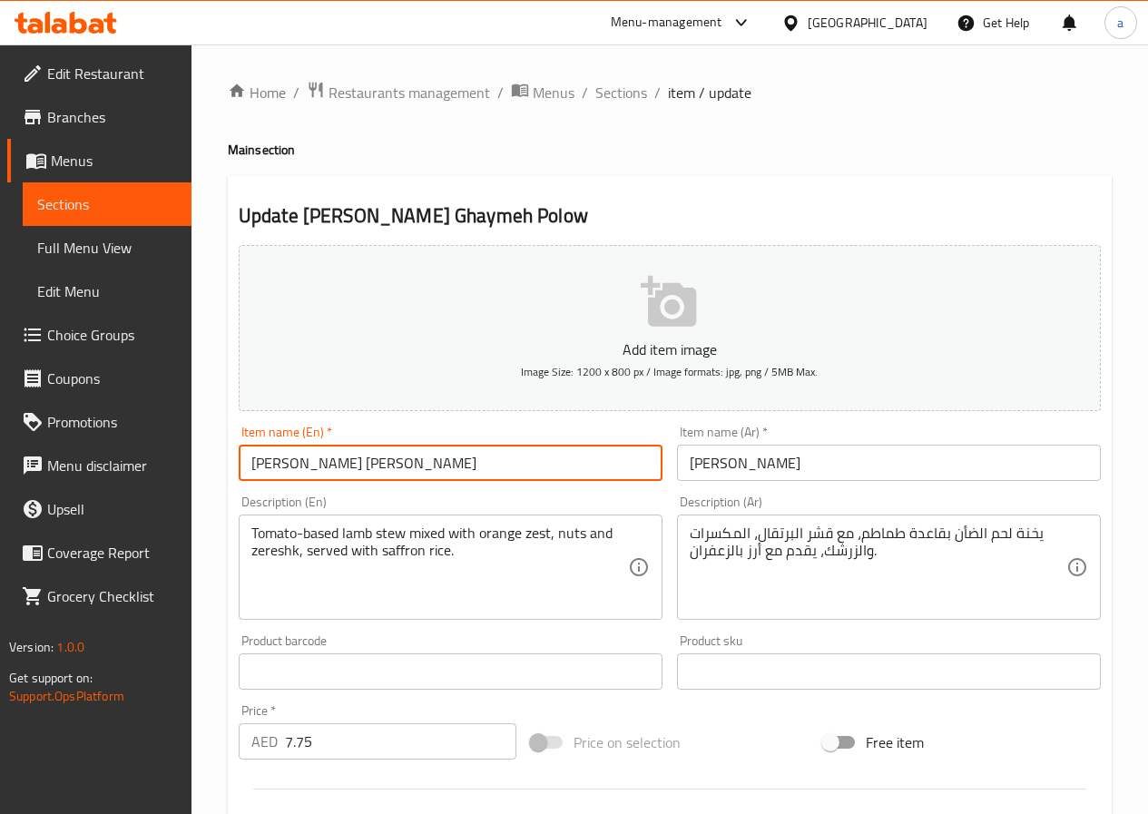
click at [516, 466] on input "[PERSON_NAME] [PERSON_NAME]" at bounding box center [451, 463] width 424 height 36
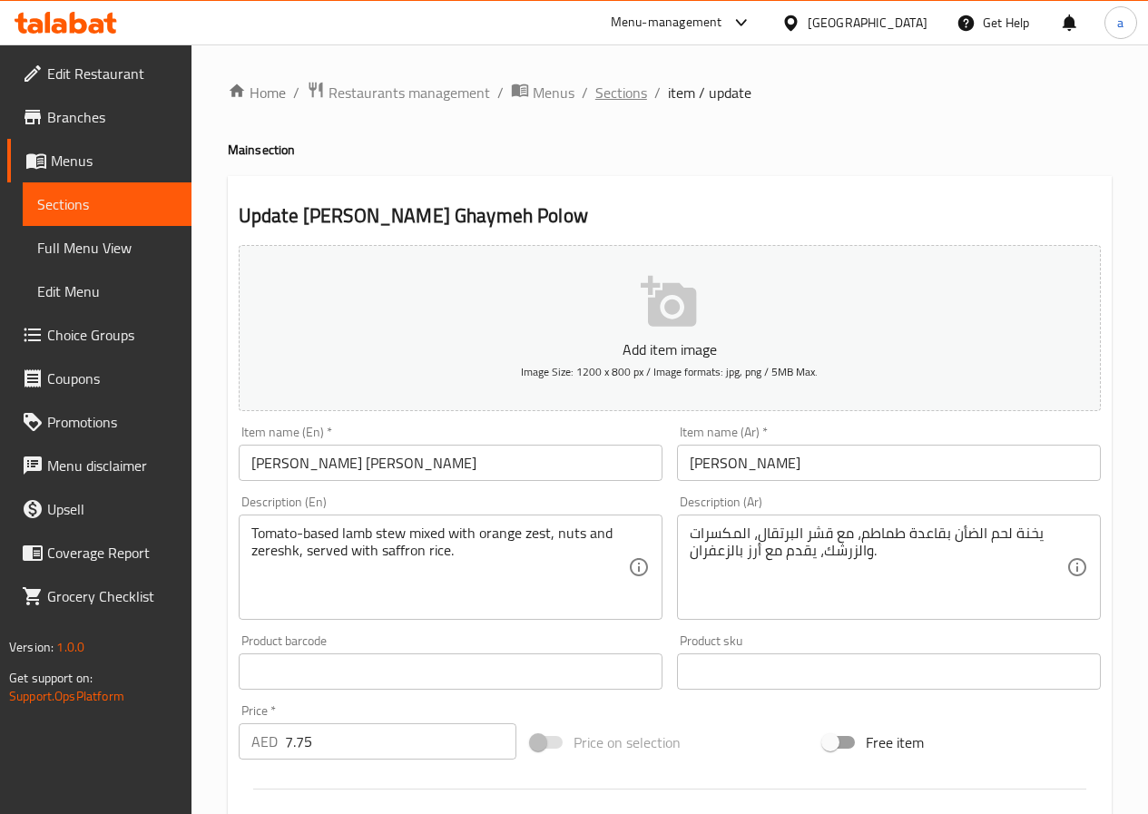
click at [625, 96] on span "Sections" at bounding box center [621, 93] width 52 height 22
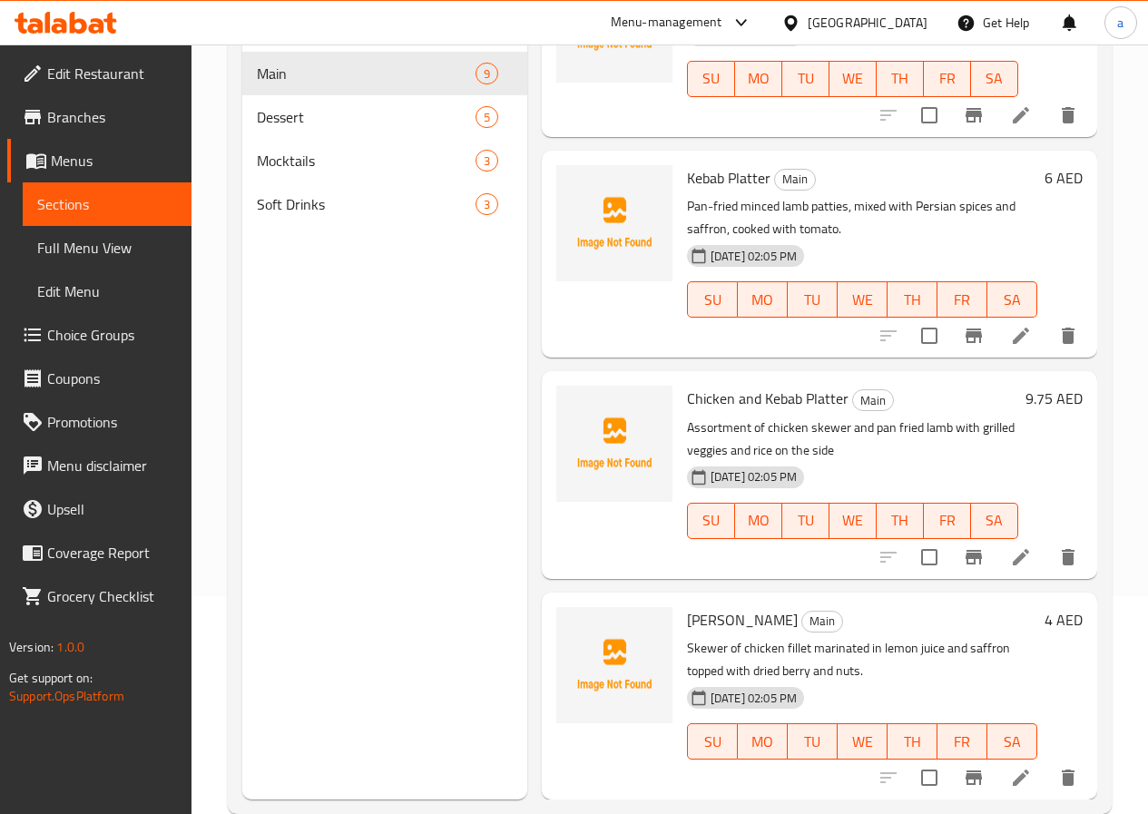
scroll to position [254, 0]
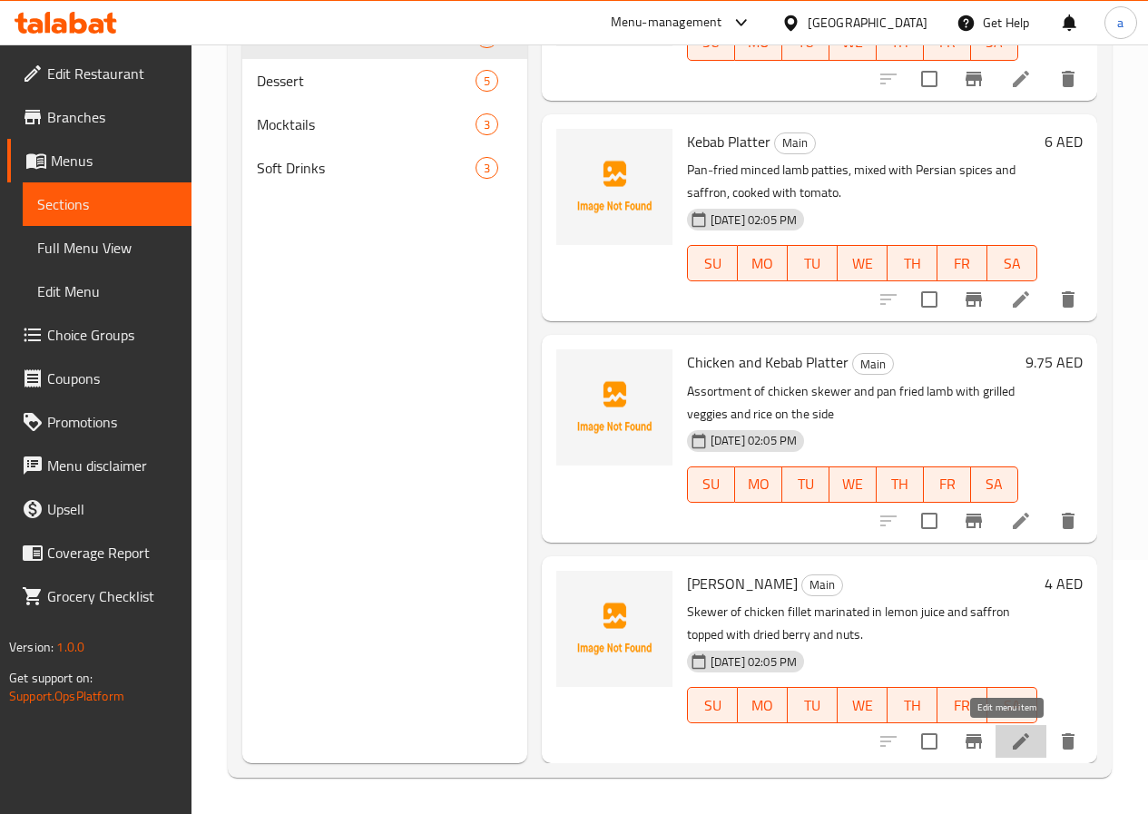
click at [1013, 740] on icon at bounding box center [1021, 741] width 22 height 22
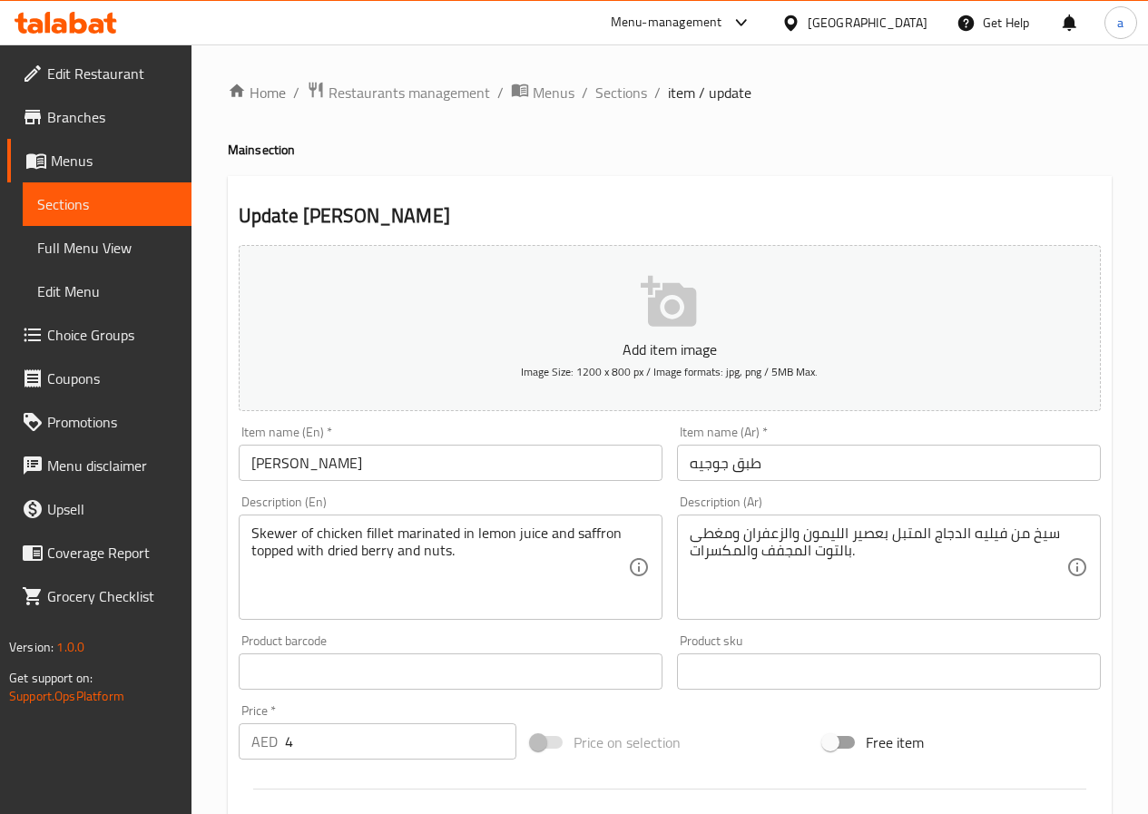
click at [461, 446] on input "[PERSON_NAME]" at bounding box center [451, 463] width 424 height 36
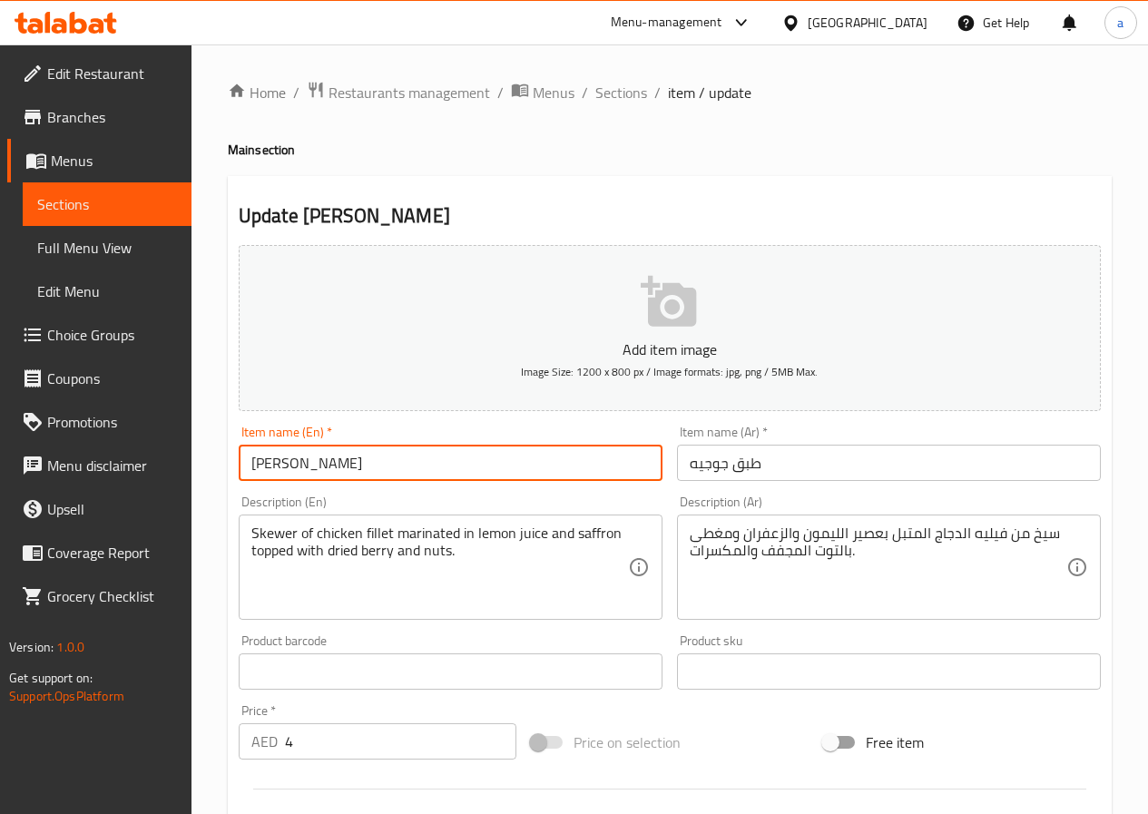
click at [461, 446] on input "[PERSON_NAME]" at bounding box center [451, 463] width 424 height 36
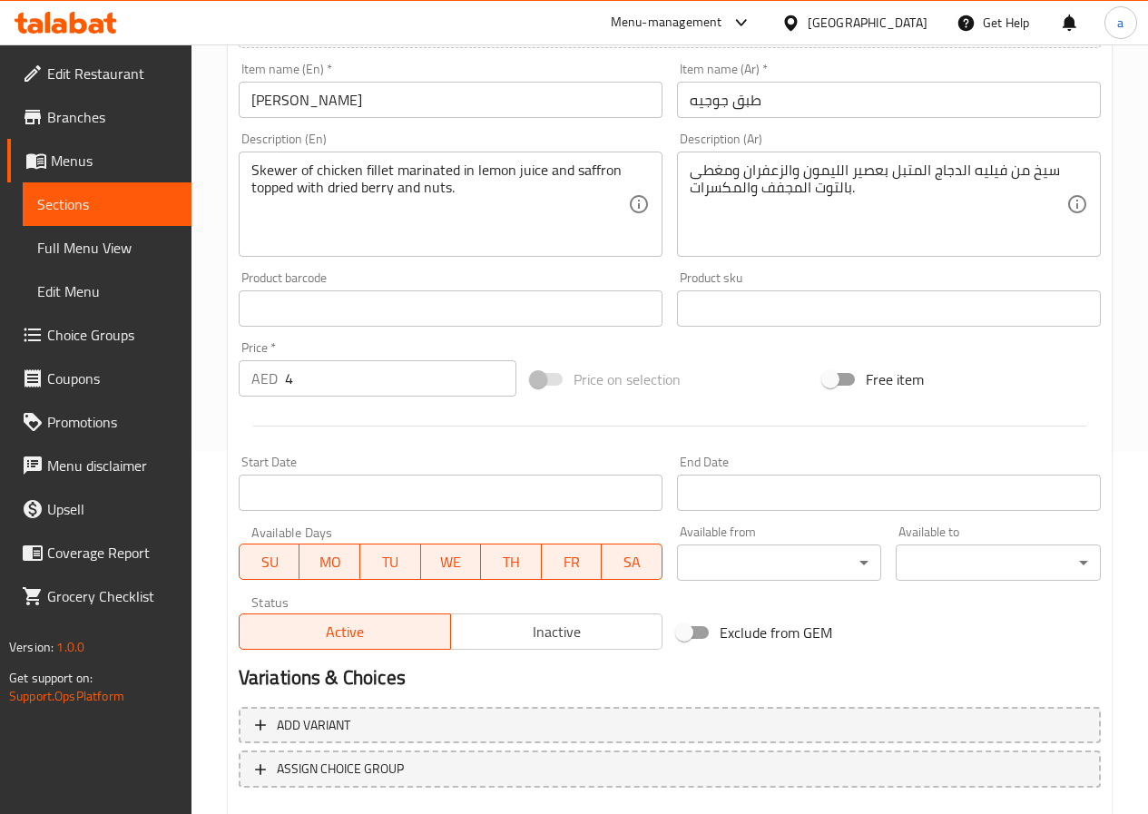
scroll to position [468, 0]
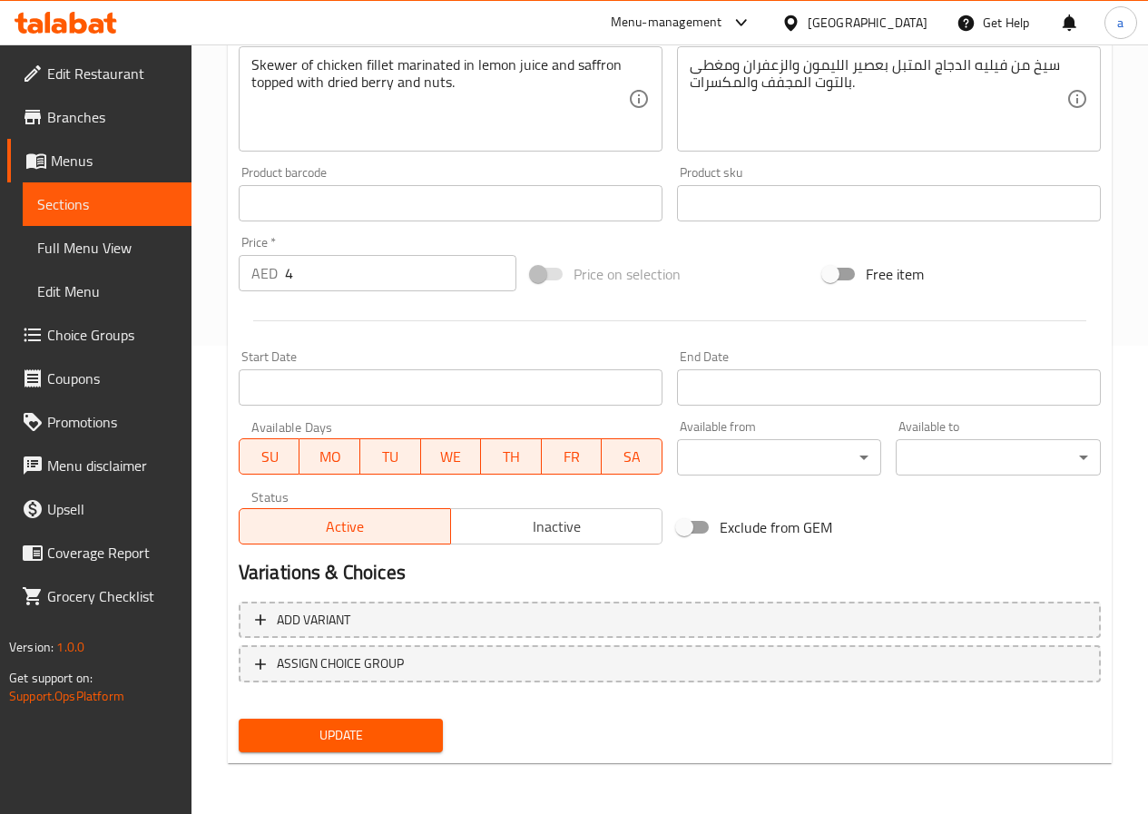
click at [372, 730] on span "Update" at bounding box center [341, 735] width 176 height 23
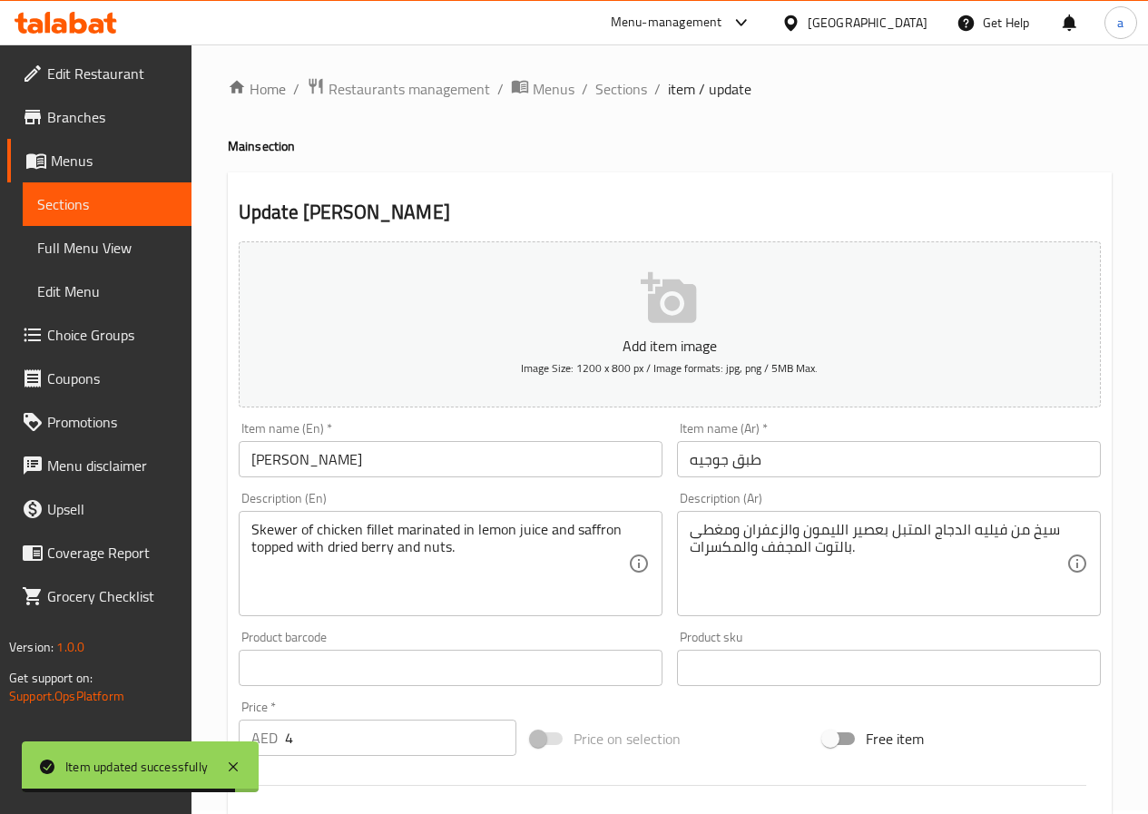
scroll to position [0, 0]
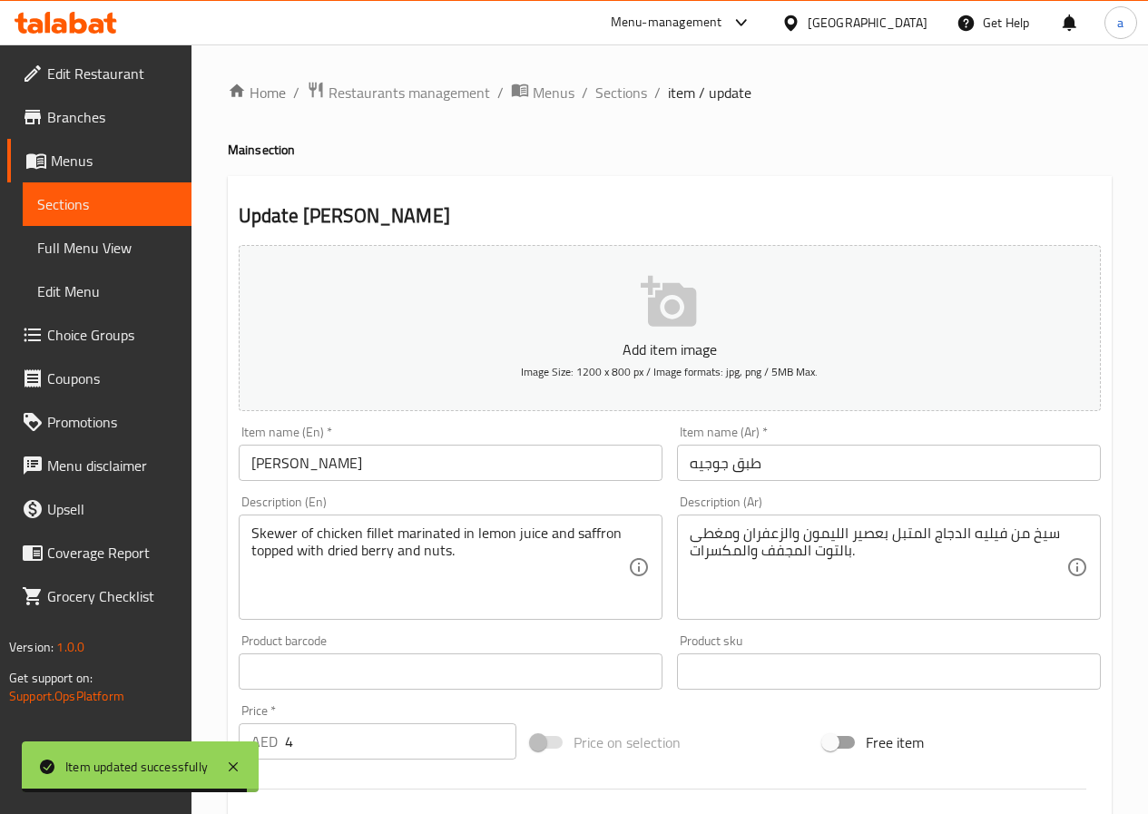
drag, startPoint x: 623, startPoint y: 95, endPoint x: 596, endPoint y: 129, distance: 42.7
click at [623, 95] on span "Sections" at bounding box center [621, 93] width 52 height 22
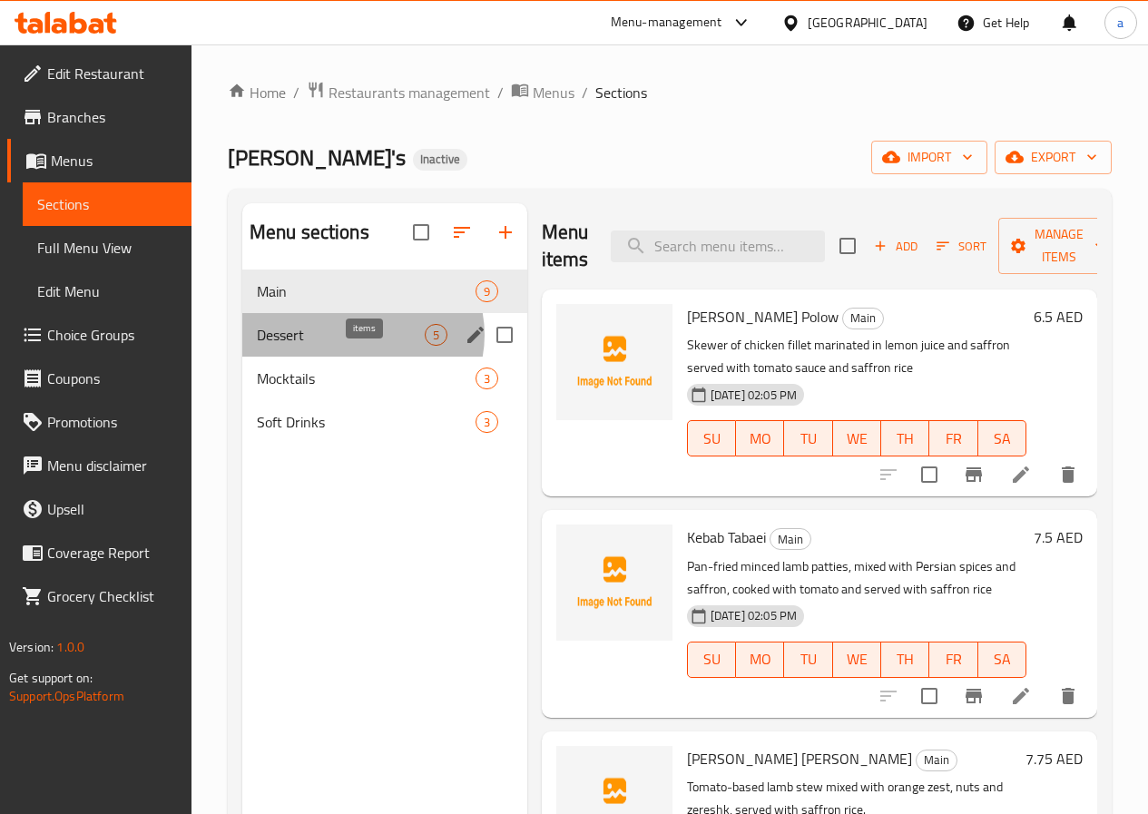
click at [426, 344] on span "5" at bounding box center [436, 335] width 21 height 17
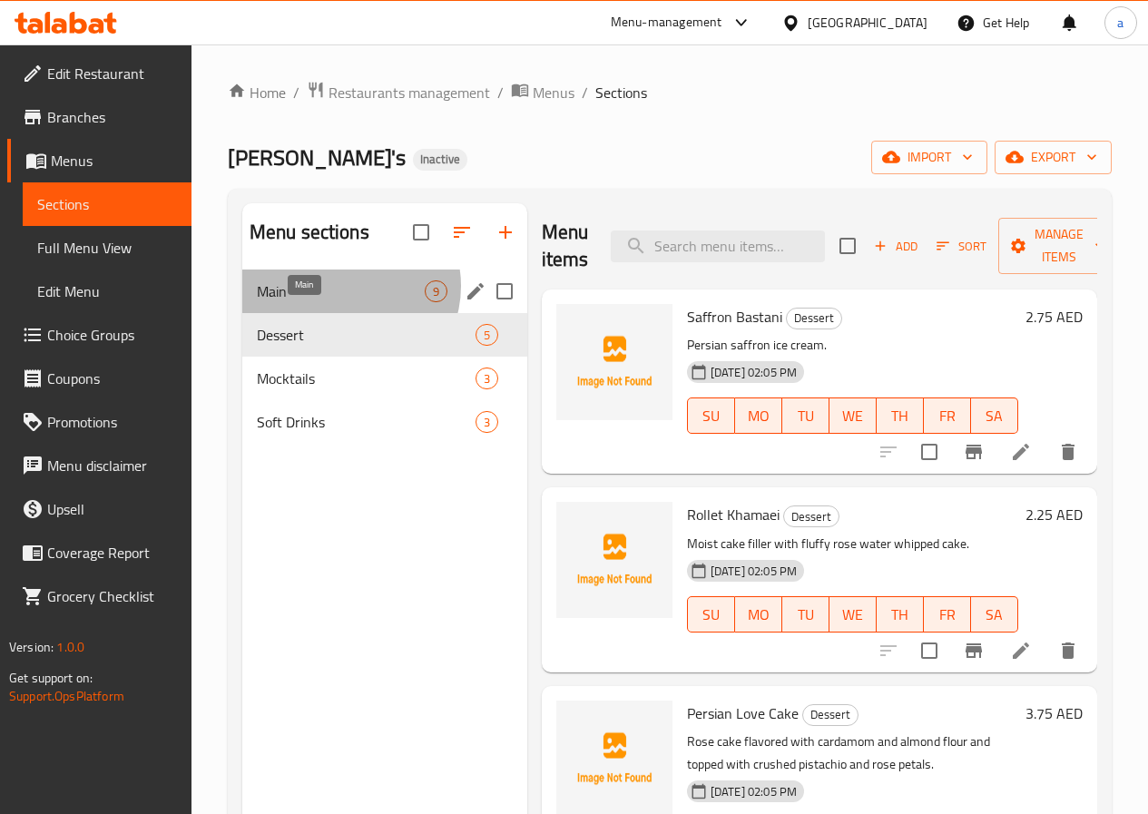
click at [346, 302] on span "Main" at bounding box center [341, 291] width 168 height 22
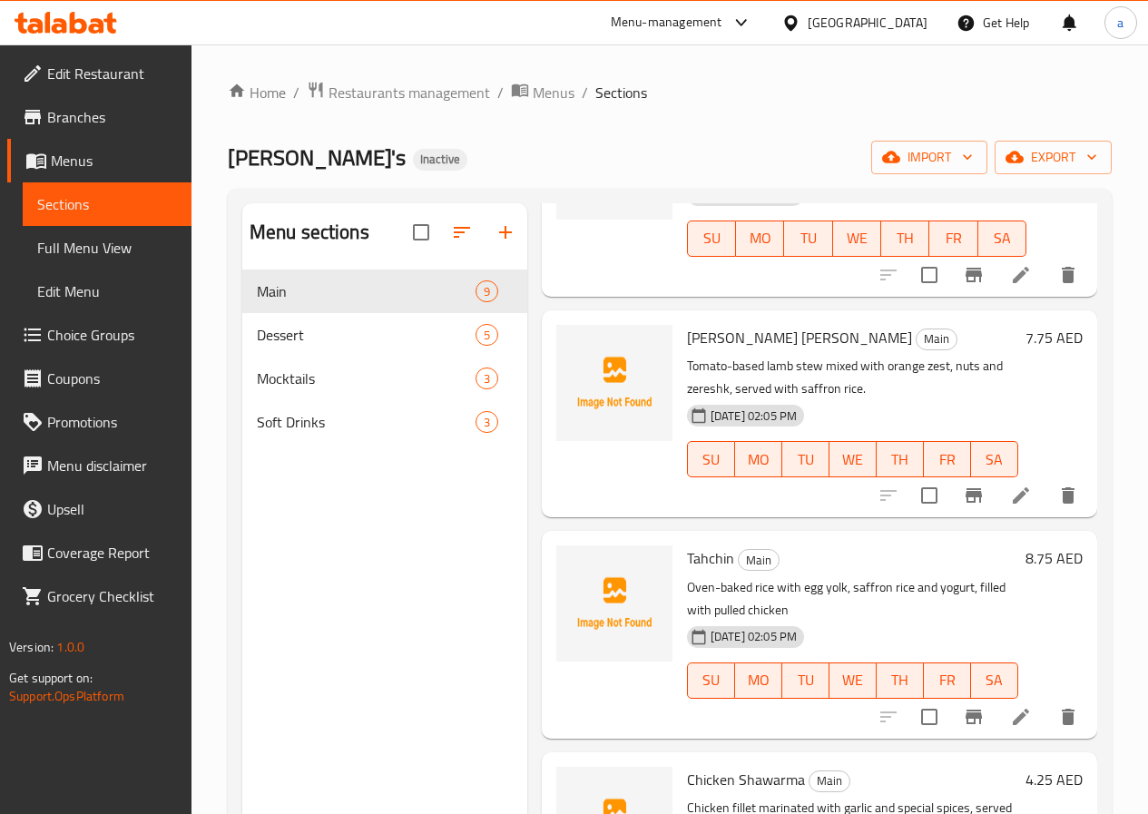
scroll to position [454, 0]
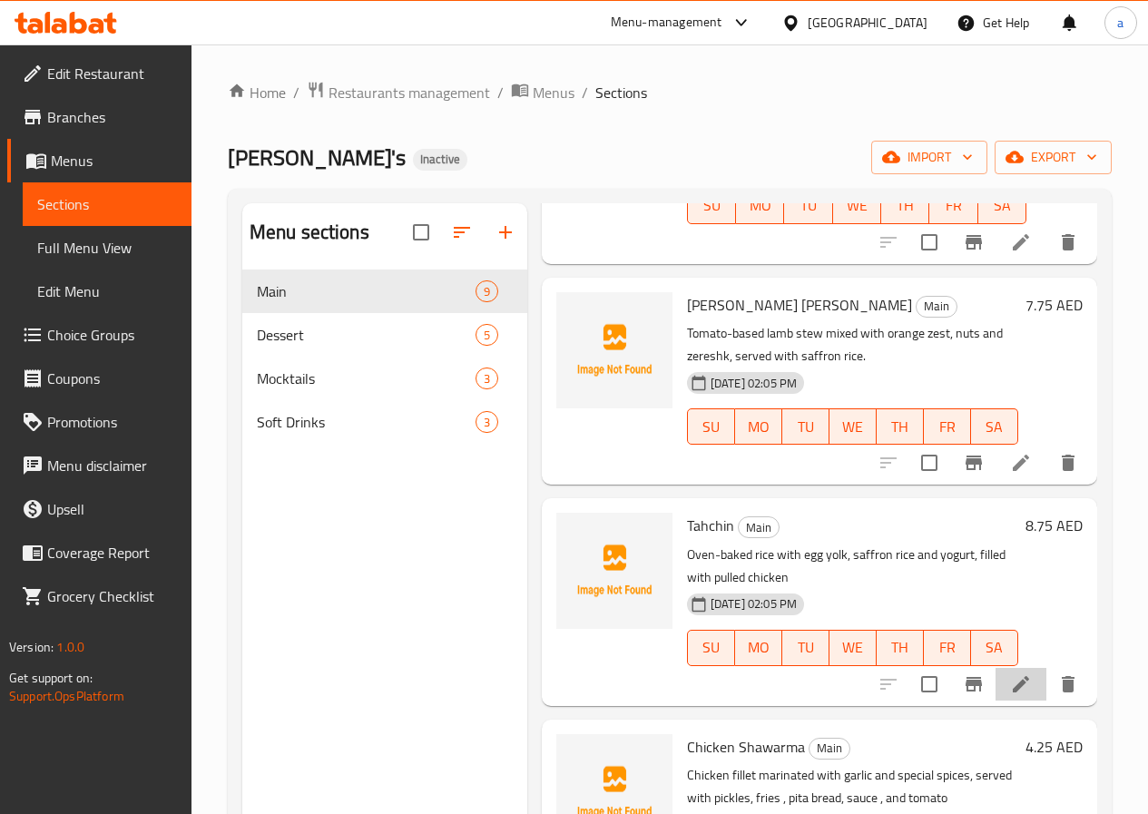
click at [1010, 685] on icon at bounding box center [1021, 684] width 22 height 22
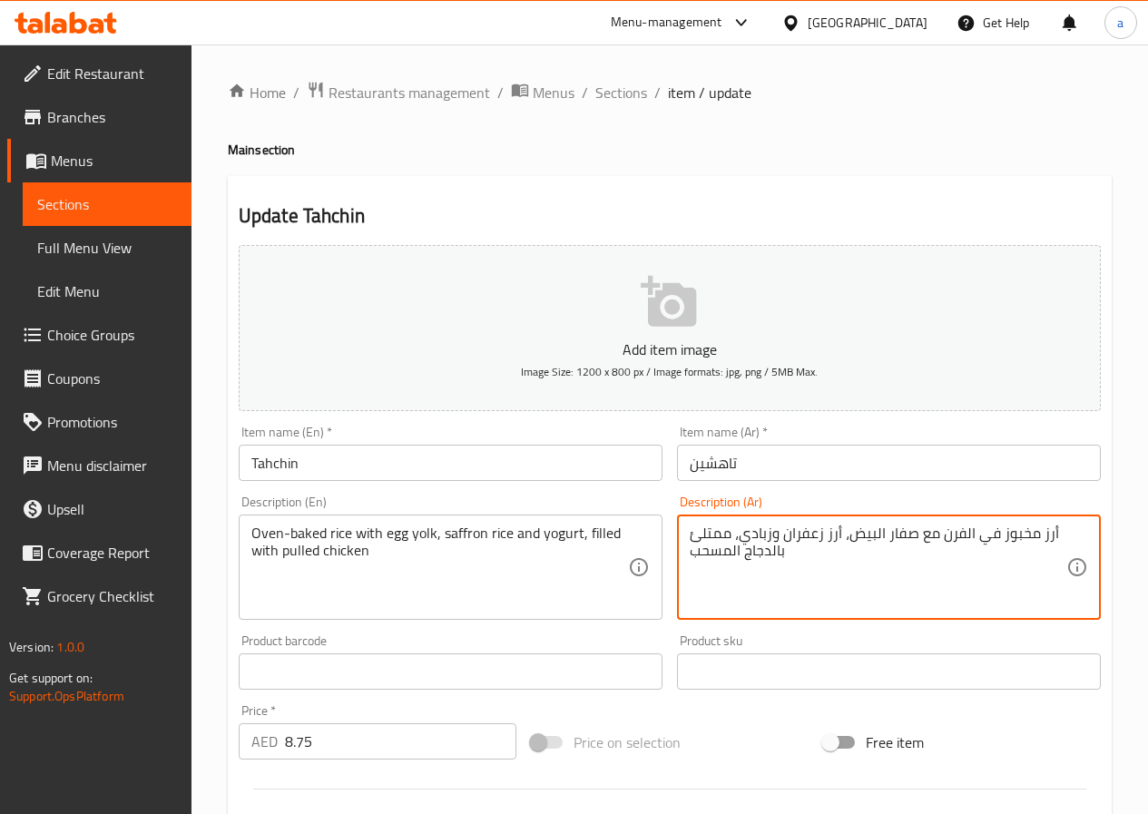
click at [717, 555] on textarea "أرز مخبوز في الفرن مع صفار البيض، أرز زعفران وزبادي، ممتلئ بالدجاج المسحب" at bounding box center [878, 567] width 377 height 86
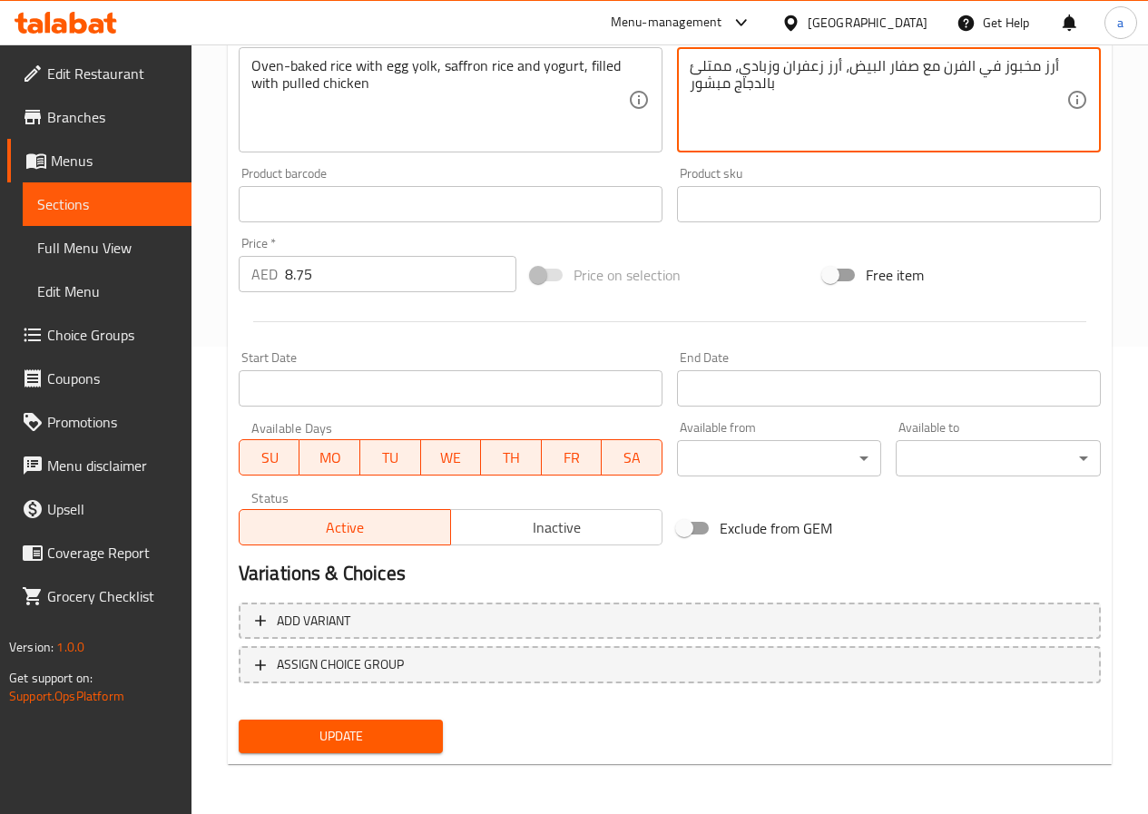
scroll to position [468, 0]
type textarea "أرز مخبوز في الفرن مع صفار البيض، أرز زعفران وزبادي، ممتلئ بالدجاج مبشور"
click at [398, 729] on span "Update" at bounding box center [341, 735] width 176 height 23
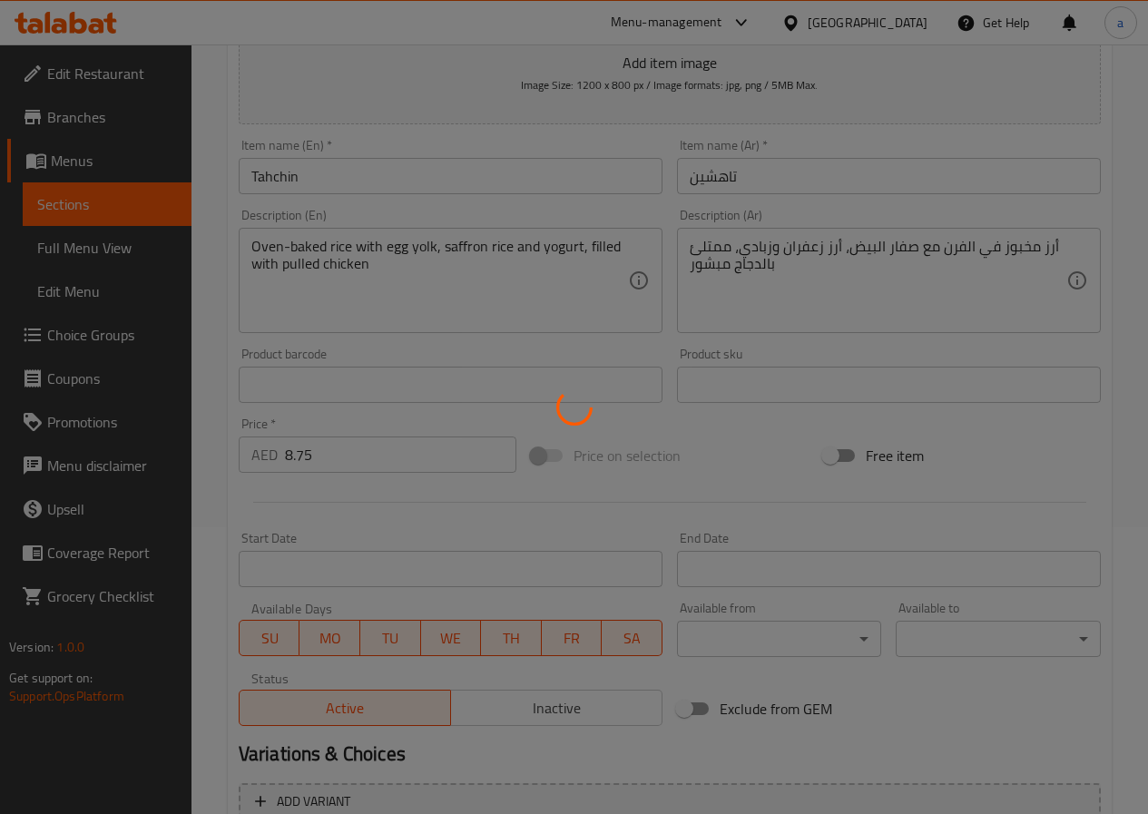
scroll to position [0, 0]
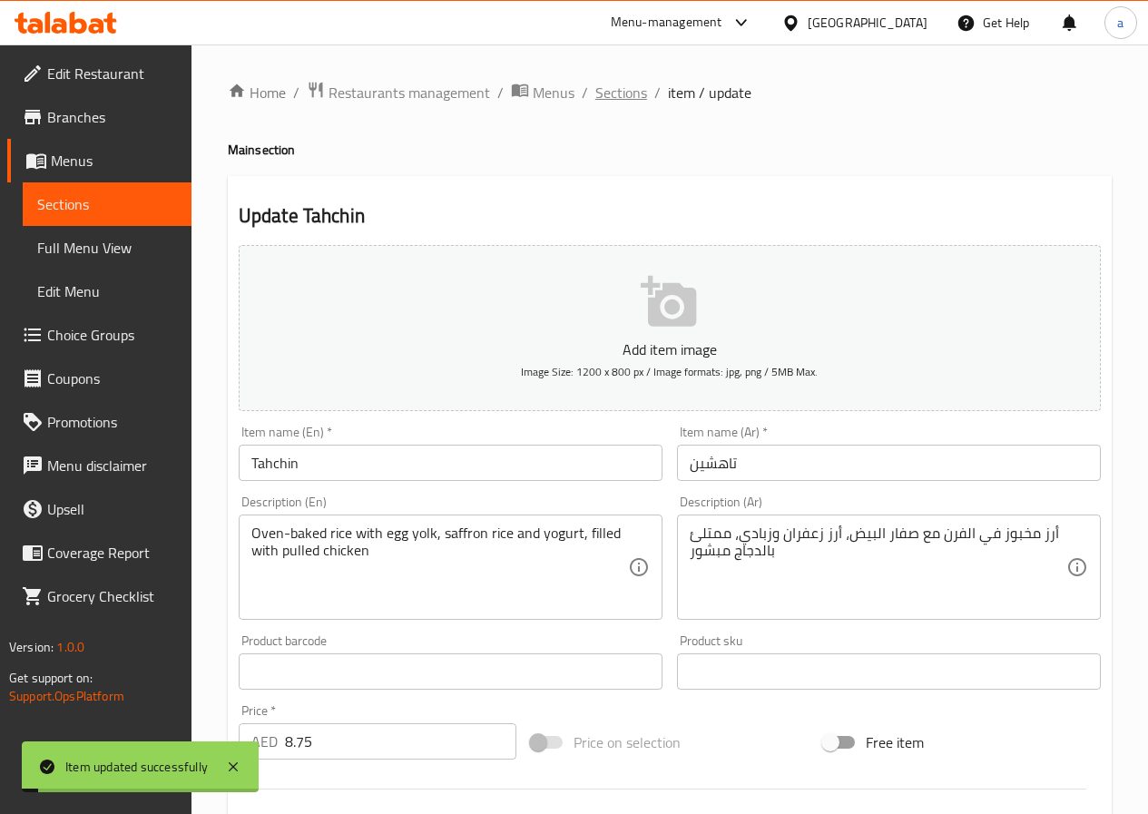
click at [615, 88] on span "Sections" at bounding box center [621, 93] width 52 height 22
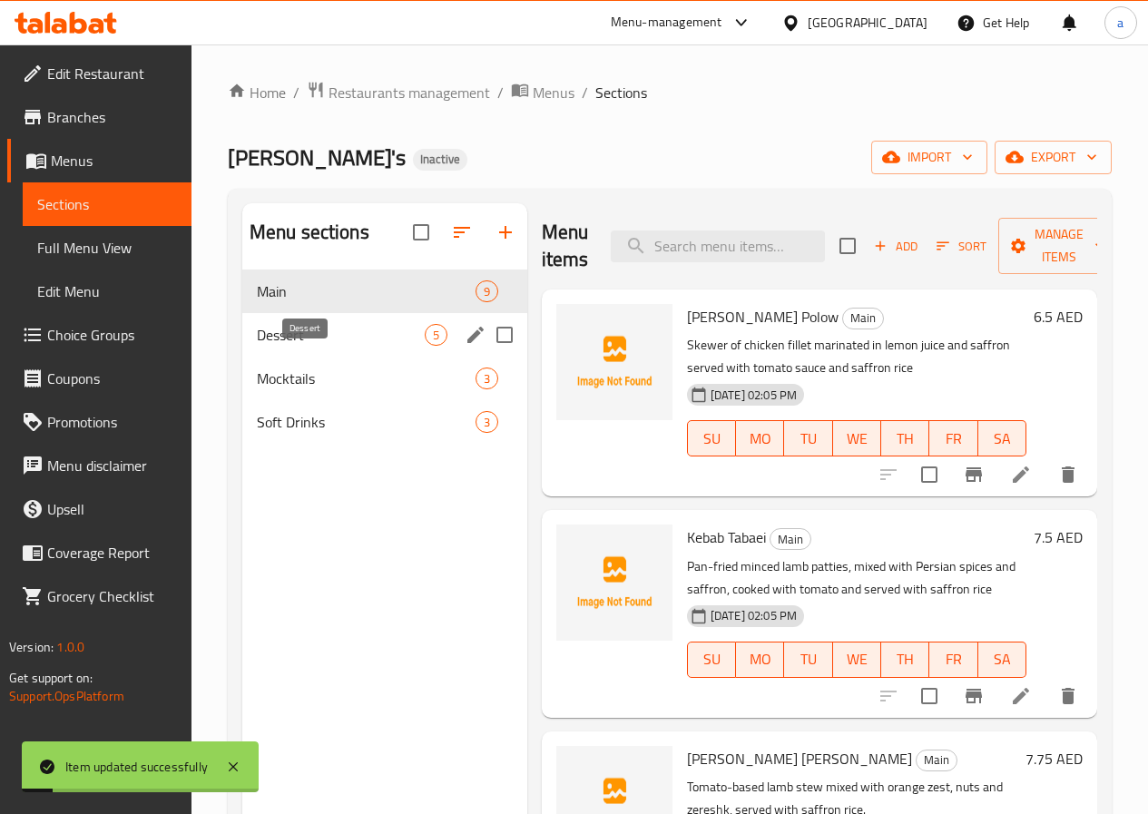
click at [294, 346] on span "Dessert" at bounding box center [341, 335] width 168 height 22
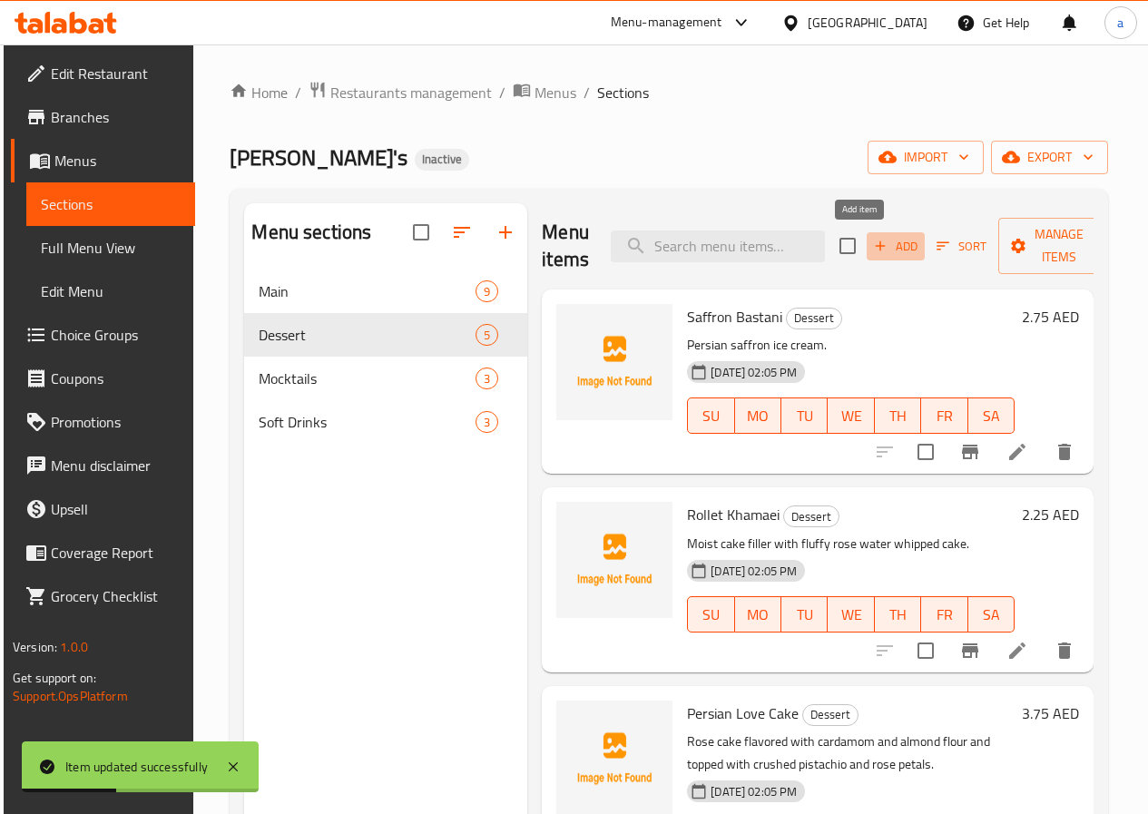
click at [872, 248] on icon "button" at bounding box center [880, 246] width 16 height 16
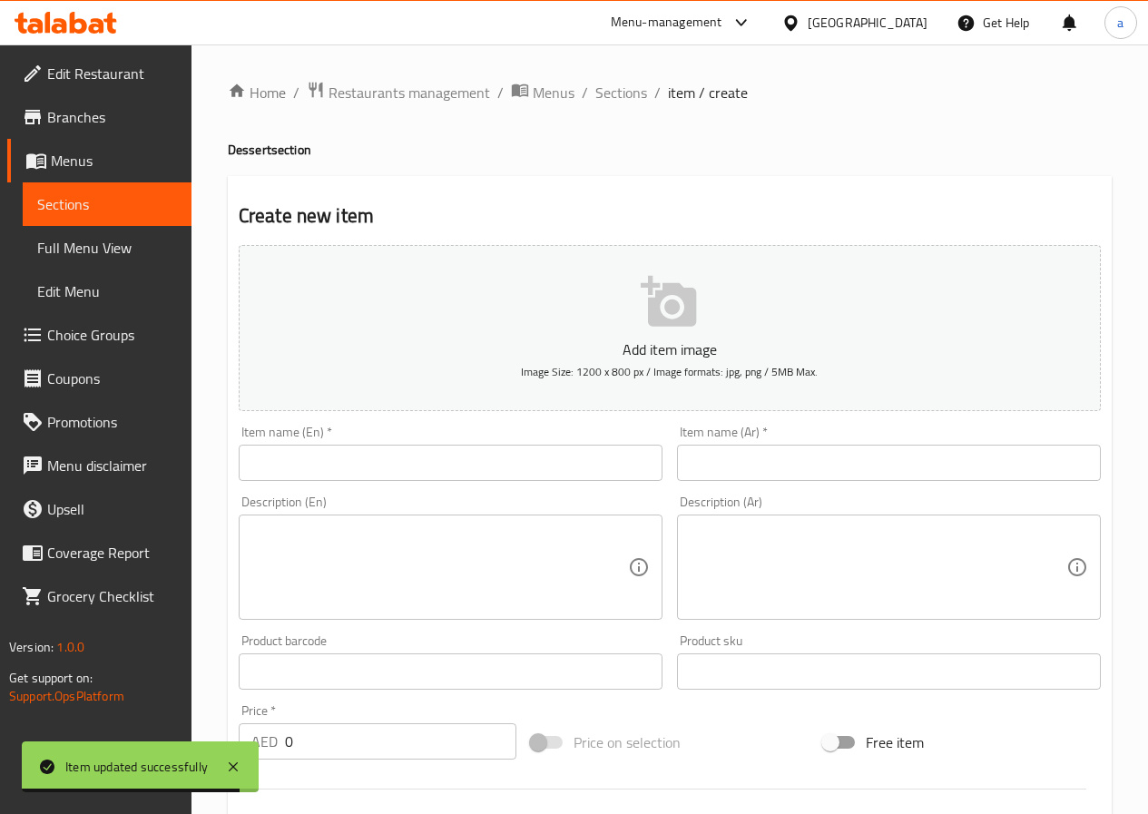
click at [446, 456] on input "text" at bounding box center [451, 463] width 424 height 36
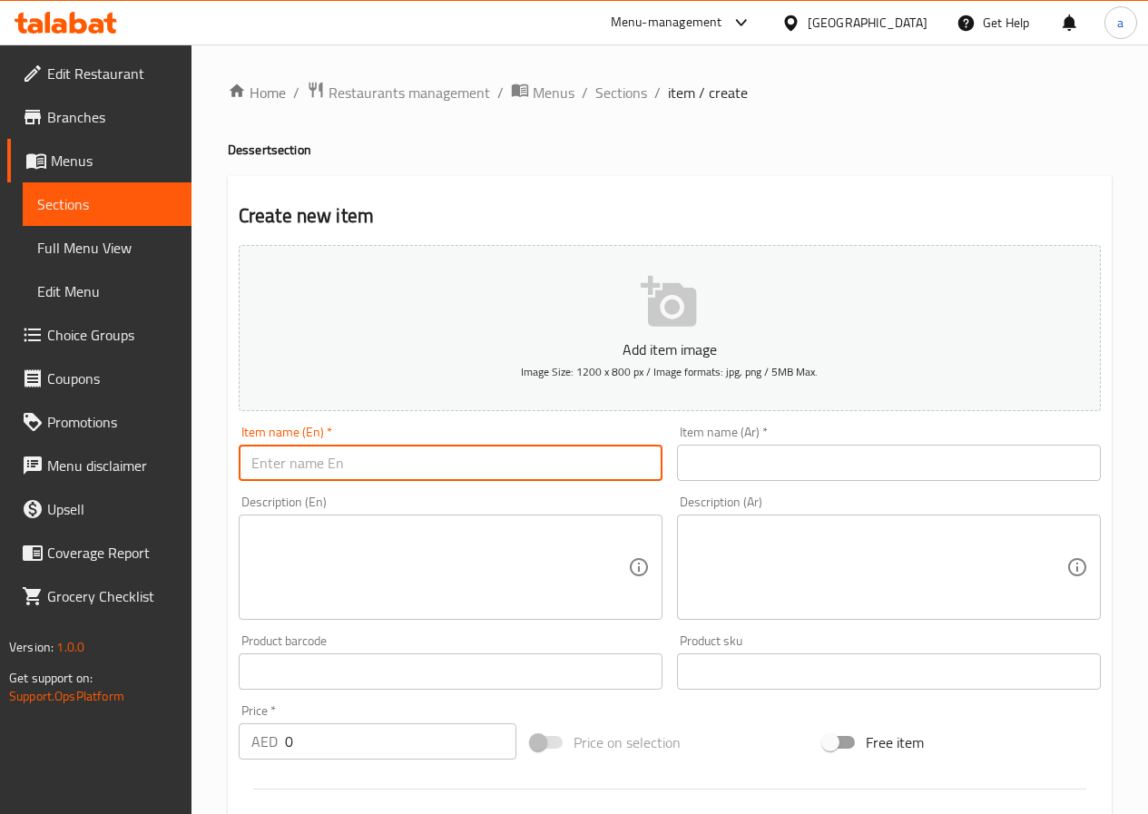
paste input "[PERSON_NAME] Ultimate Cheese Cake"
type input "[PERSON_NAME] Ultimate Cheese Cake"
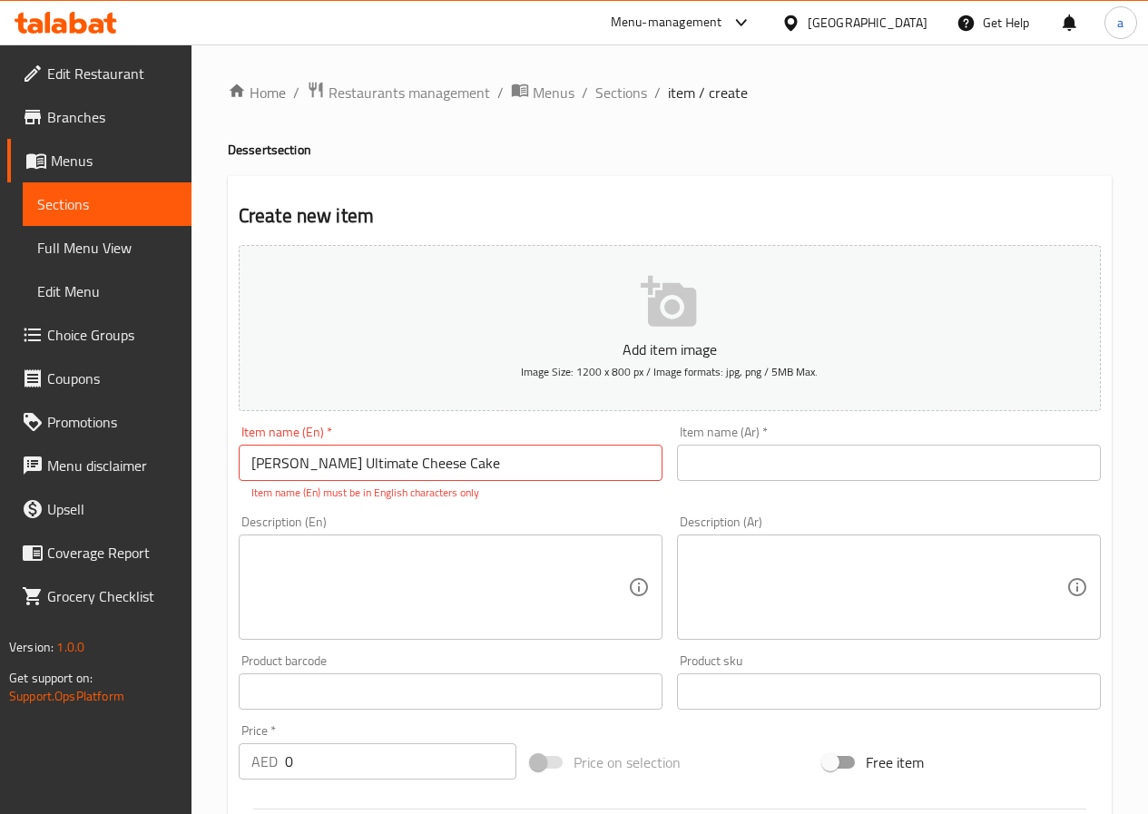
click at [798, 468] on input "text" at bounding box center [889, 463] width 424 height 36
click at [752, 446] on input "text" at bounding box center [889, 463] width 424 height 36
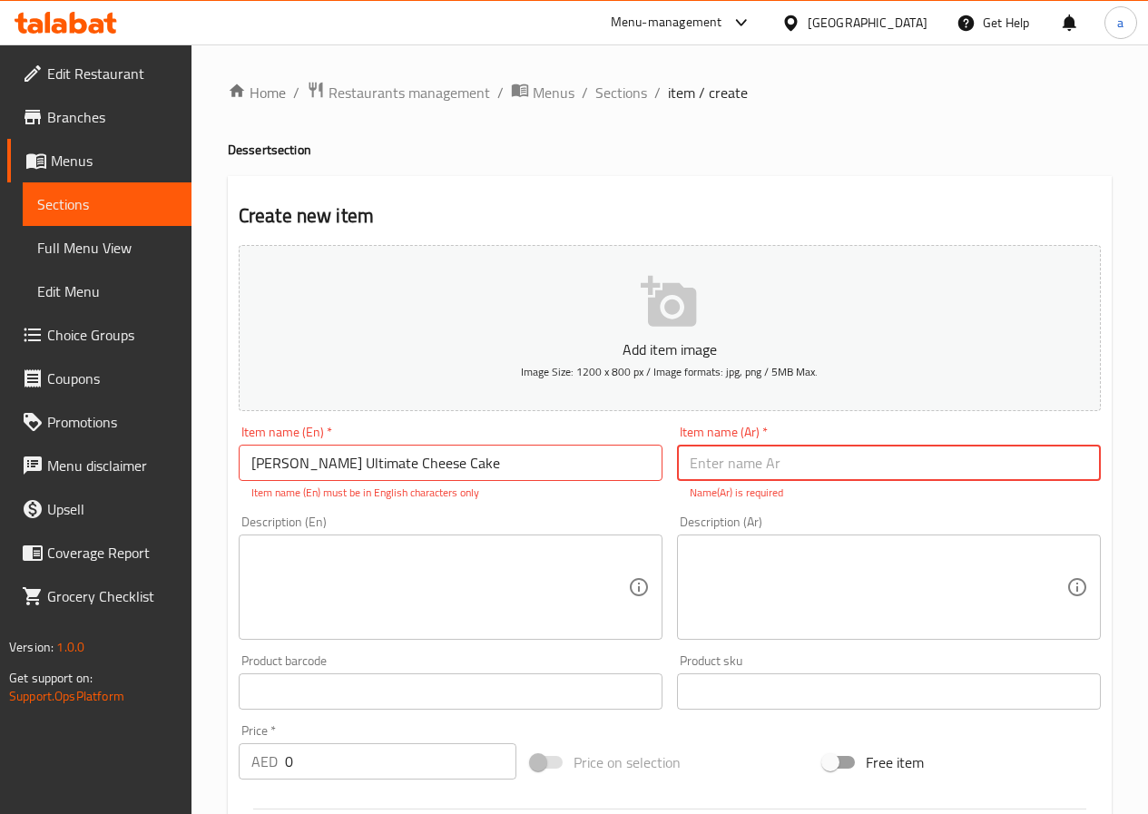
click at [762, 469] on input "text" at bounding box center [889, 463] width 424 height 36
click at [820, 468] on input "text" at bounding box center [889, 463] width 424 height 36
type input "t"
click at [687, 465] on input "[PERSON_NAME]" at bounding box center [889, 463] width 424 height 36
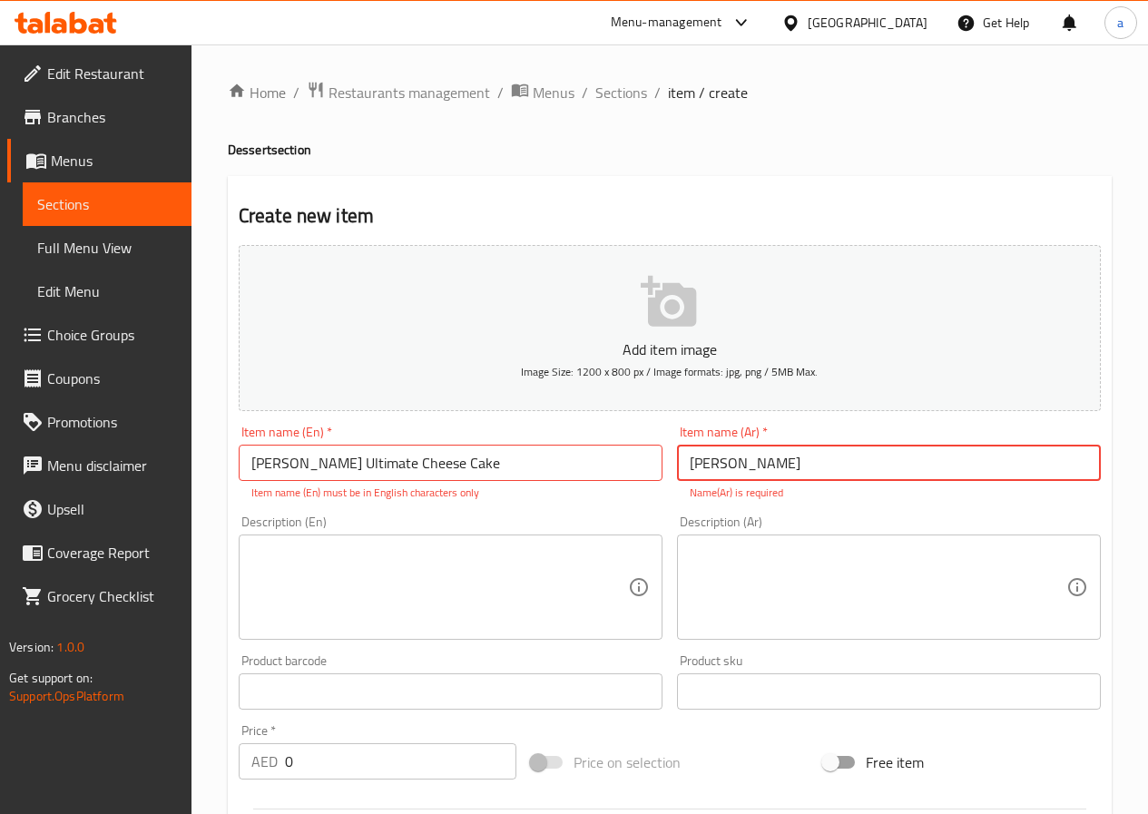
click at [687, 465] on input "[PERSON_NAME]" at bounding box center [889, 463] width 424 height 36
drag, startPoint x: 690, startPoint y: 466, endPoint x: 751, endPoint y: 475, distance: 62.4
click at [751, 475] on input "[PERSON_NAME]" at bounding box center [889, 463] width 424 height 36
type input "فريدة التميت تشيز كيك"
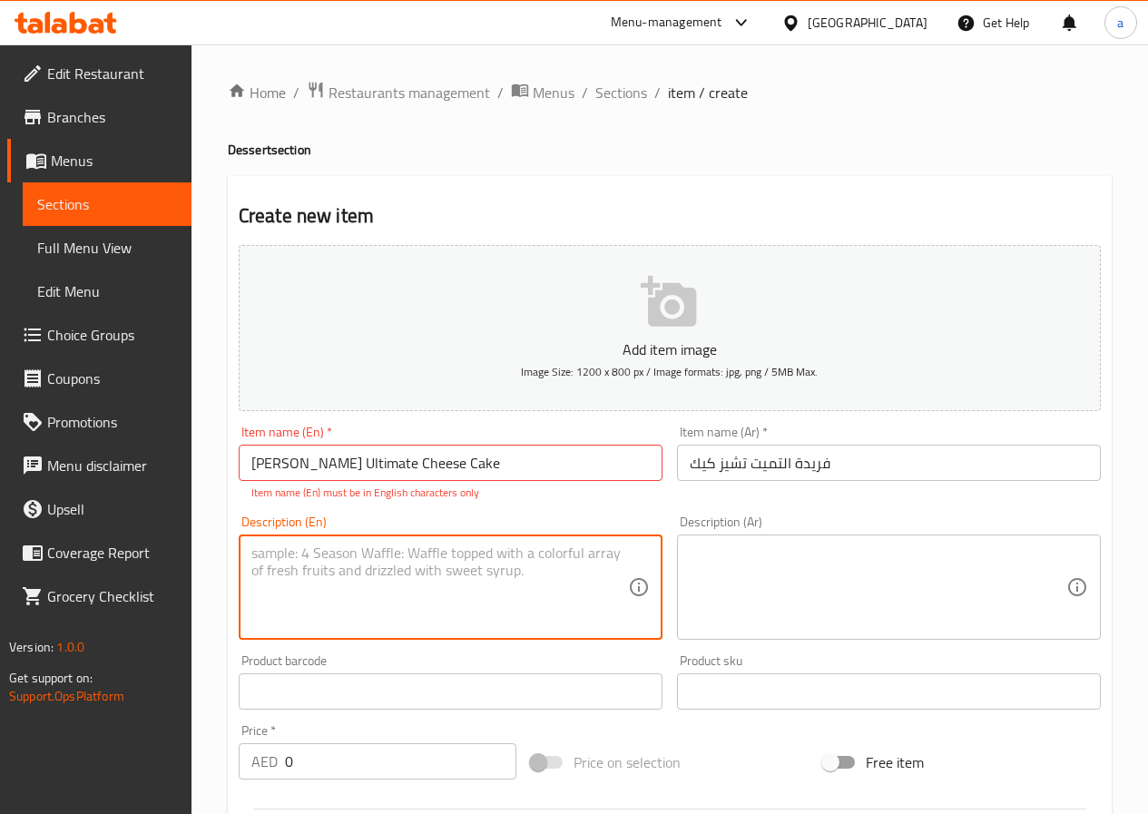
click at [496, 554] on textarea at bounding box center [439, 587] width 377 height 86
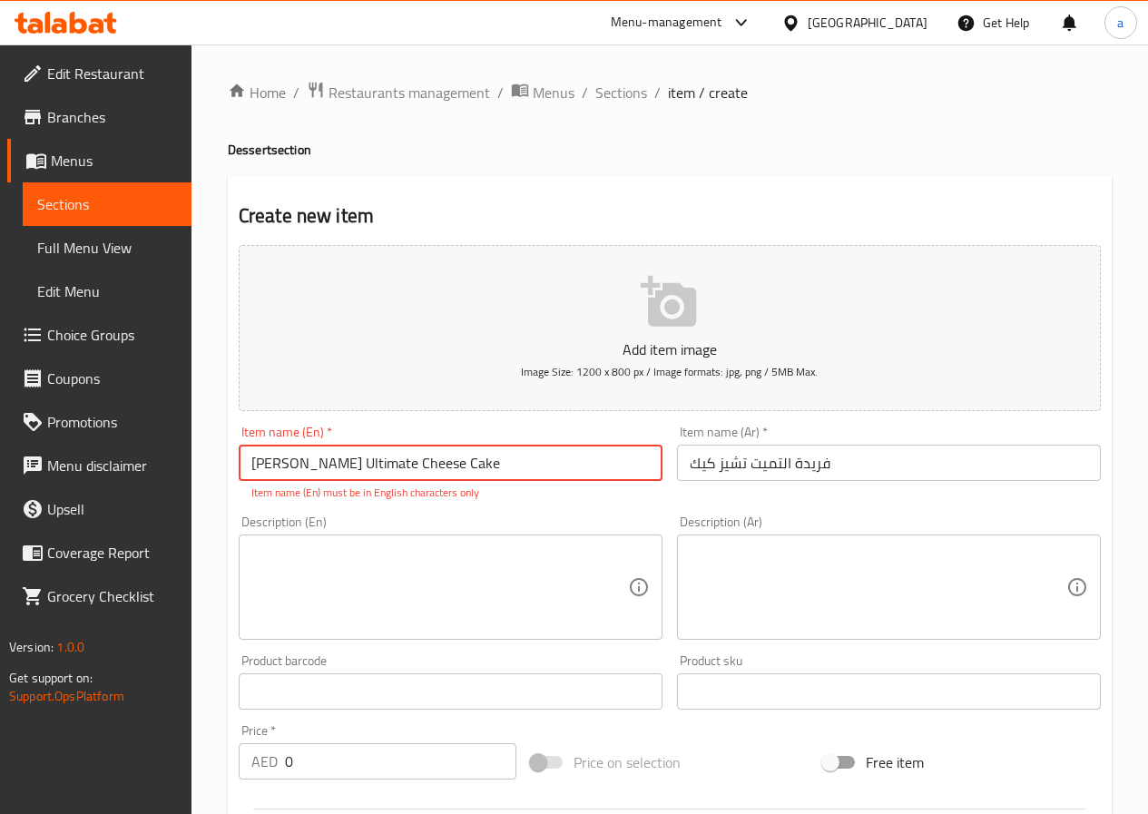
click at [544, 462] on input "[PERSON_NAME] Ultimate Cheese Cake" at bounding box center [451, 463] width 424 height 36
click at [496, 580] on textarea at bounding box center [439, 587] width 377 height 86
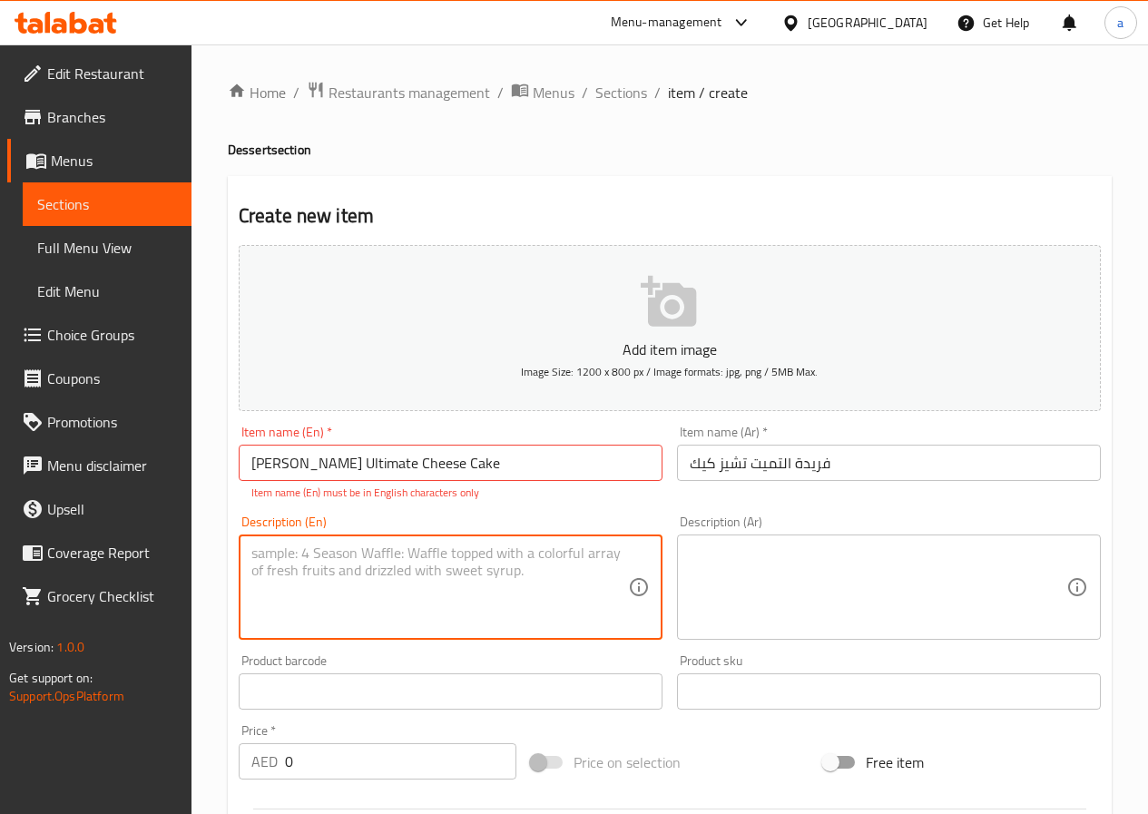
click at [488, 464] on input "[PERSON_NAME] Ultimate Cheese Cake" at bounding box center [451, 463] width 424 height 36
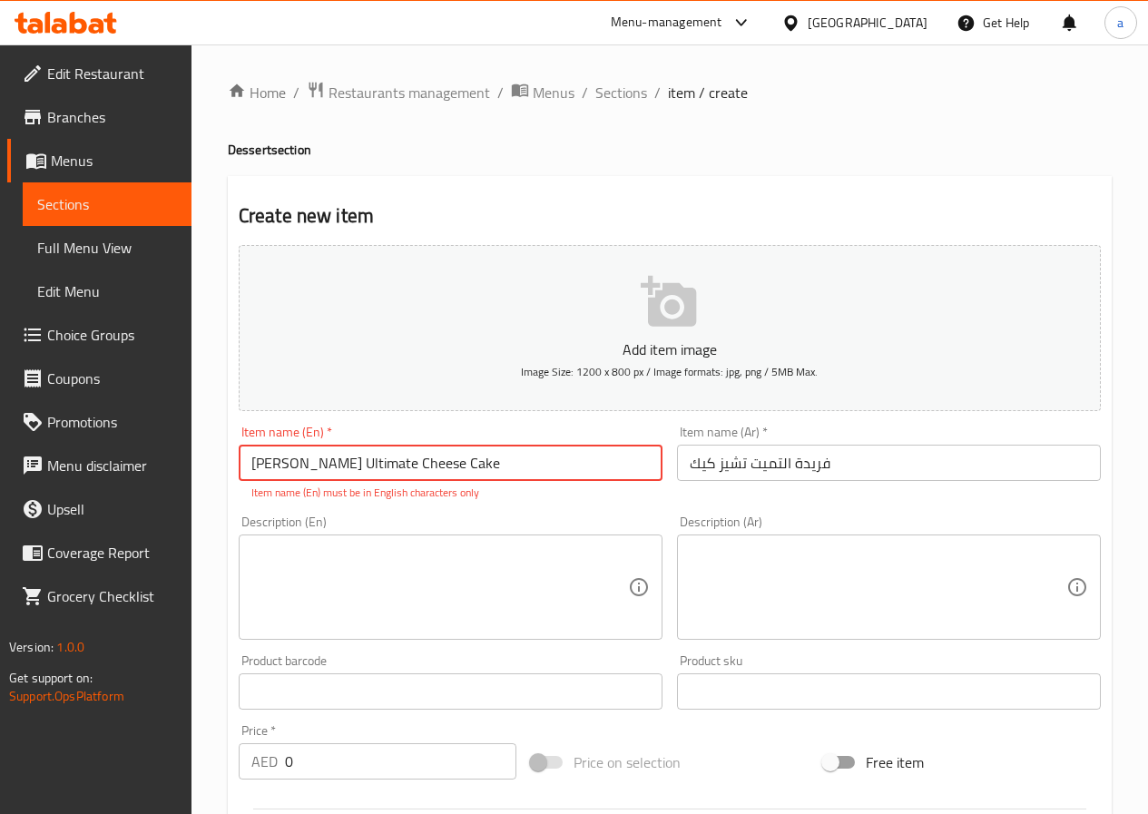
click at [488, 464] on input "[PERSON_NAME] Ultimate Cheese Cake" at bounding box center [451, 463] width 424 height 36
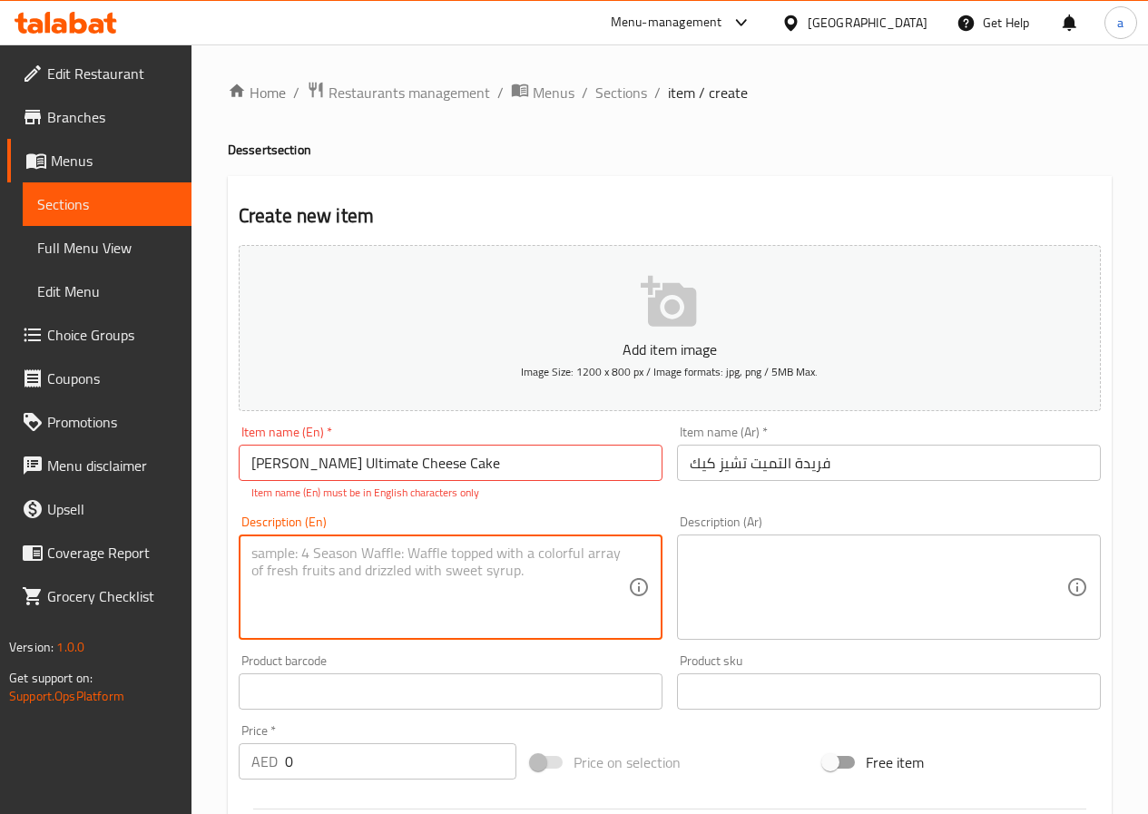
click at [470, 566] on textarea at bounding box center [439, 587] width 377 height 86
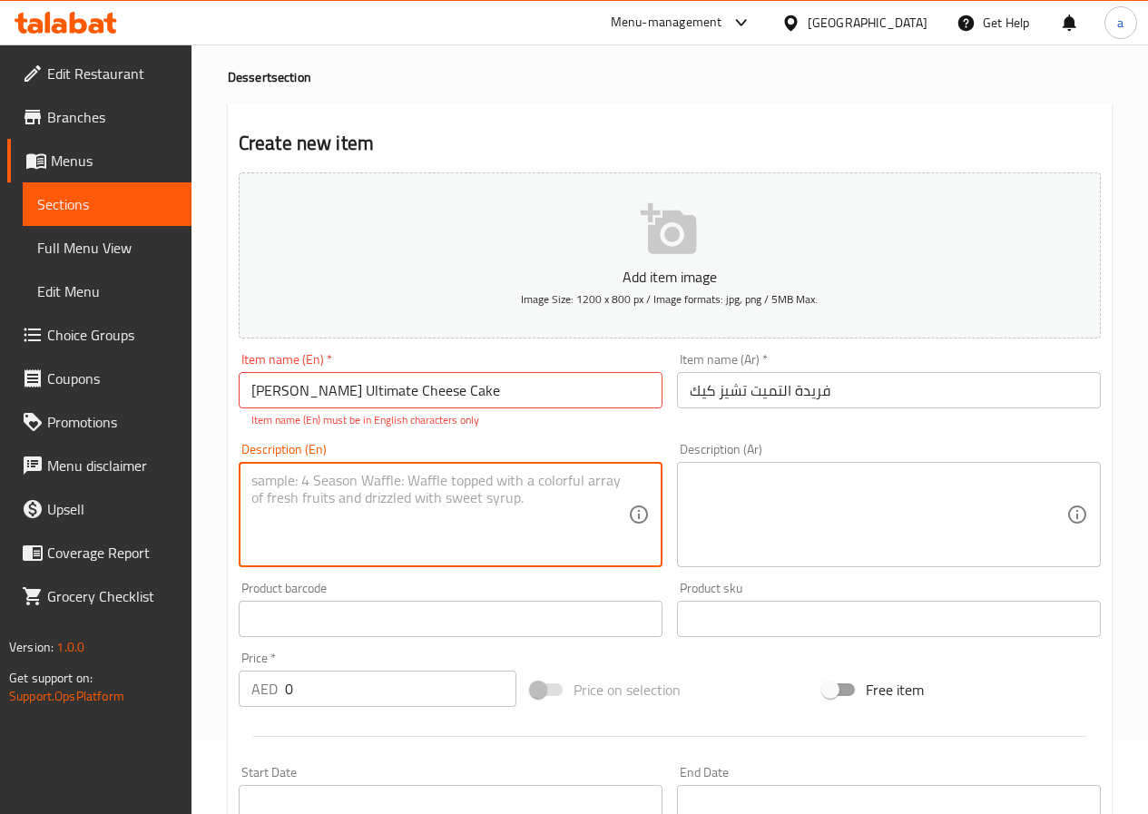
scroll to position [181, 0]
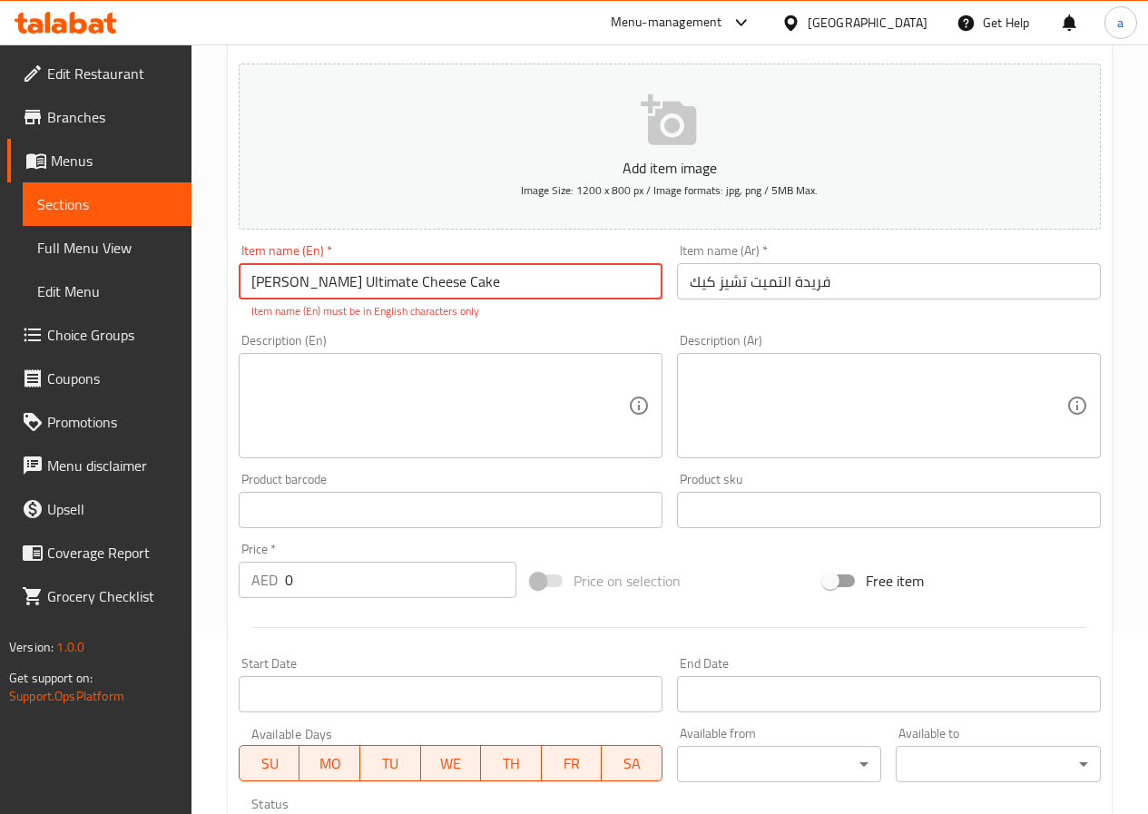
drag, startPoint x: 464, startPoint y: 284, endPoint x: 208, endPoint y: 295, distance: 256.1
click at [208, 295] on div "Home / Restaurants management / Menus / Sections / item / create Dessert sectio…" at bounding box center [669, 492] width 956 height 1258
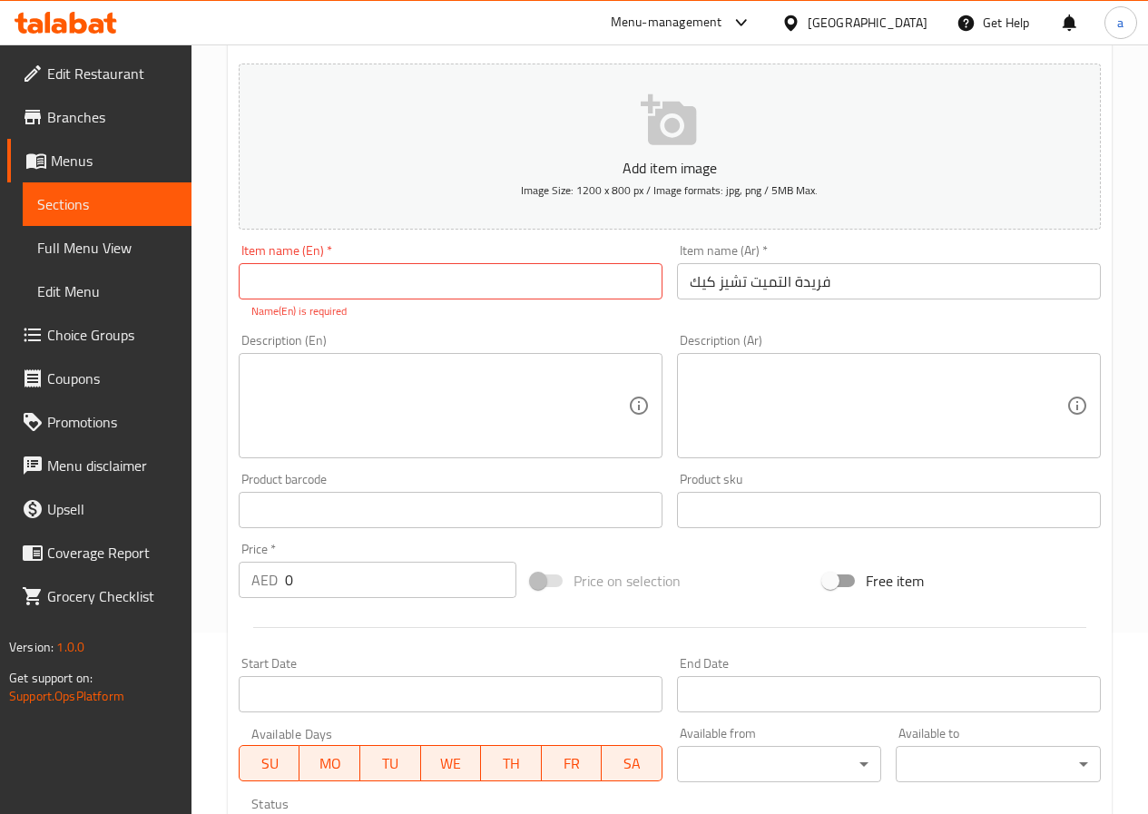
click at [493, 294] on input "text" at bounding box center [451, 281] width 424 height 36
paste input "[PERSON_NAME] Ultimate Cheese Cake"
type input "[PERSON_NAME] Ultimate Cheese Cake"
click at [477, 367] on textarea at bounding box center [439, 406] width 377 height 86
click at [324, 383] on textarea at bounding box center [439, 406] width 377 height 86
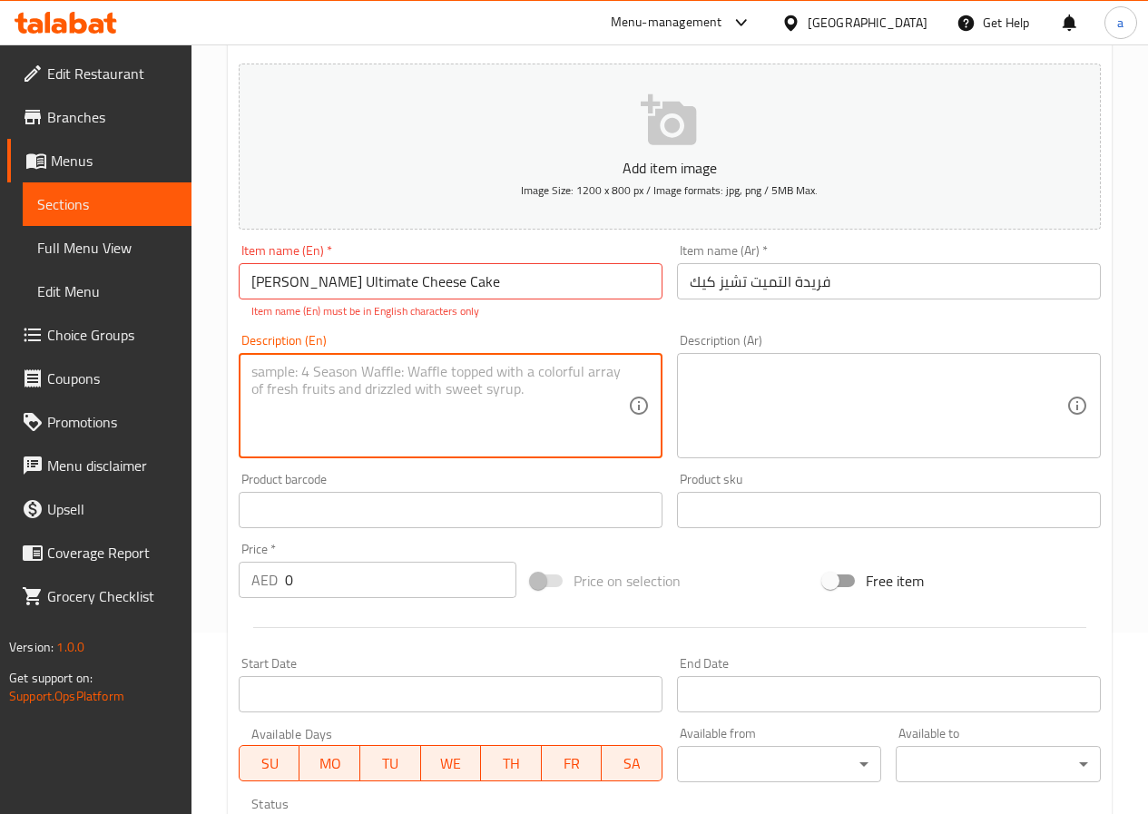
paste textarea "Classic baked cheesecake served with seasonal fruit sauce"
type textarea "Classic baked cheesecake served with seasonal fruit sauce"
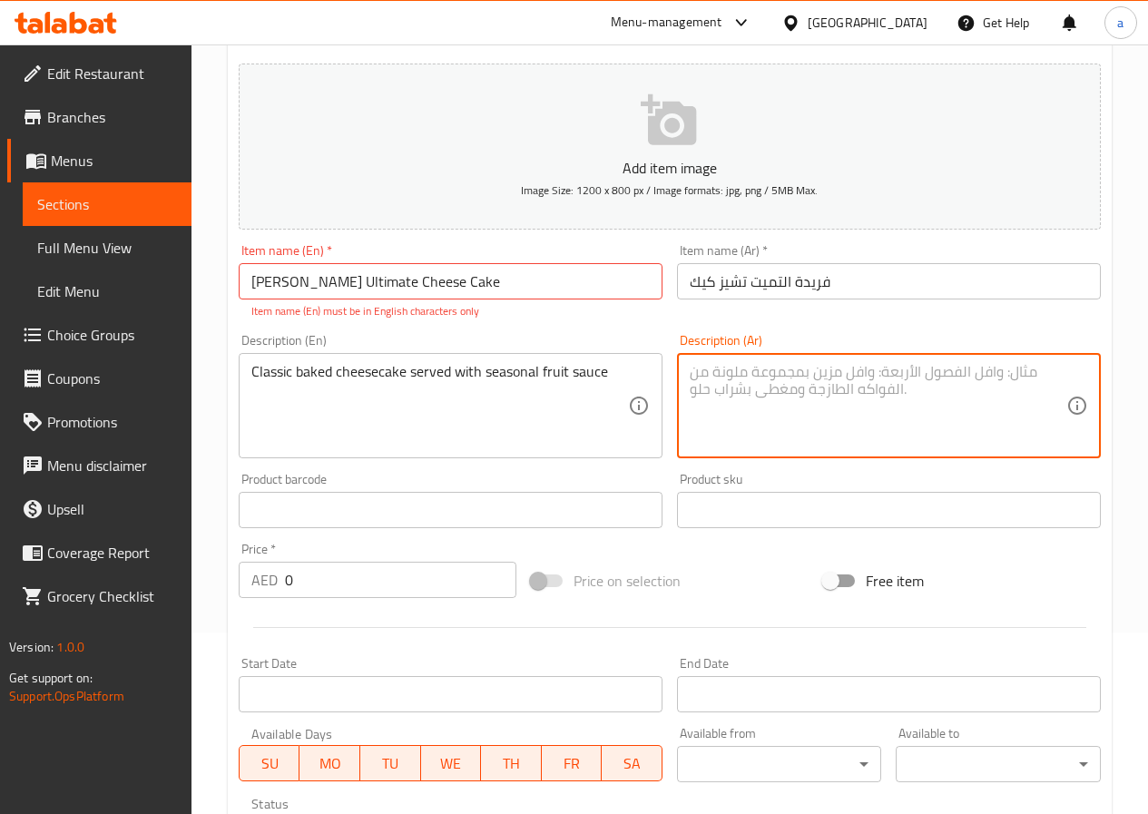
click at [969, 383] on textarea at bounding box center [878, 406] width 377 height 86
type textarea "j"
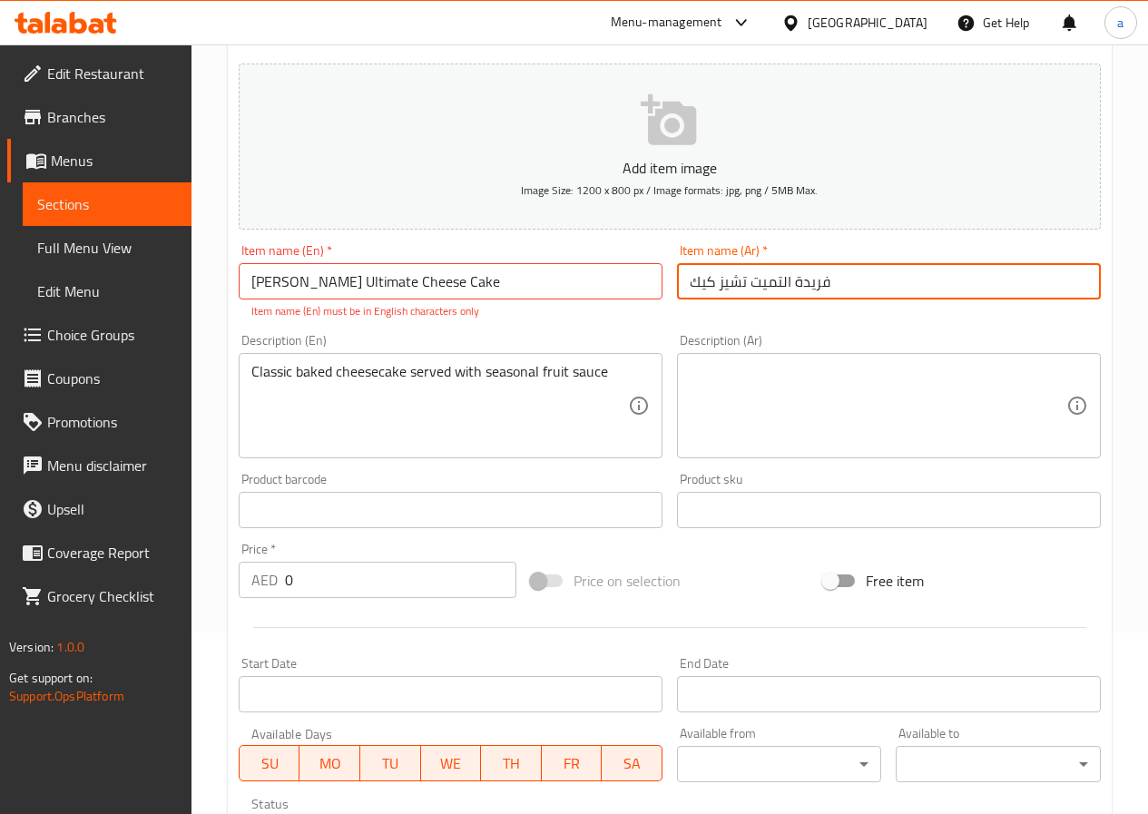
drag, startPoint x: 743, startPoint y: 280, endPoint x: 671, endPoint y: 289, distance: 73.2
click at [671, 289] on div "Item name (Ar)   * فريدة التميت تشيز كيك Item name (Ar) *" at bounding box center [889, 282] width 438 height 90
drag, startPoint x: 749, startPoint y: 279, endPoint x: 673, endPoint y: 281, distance: 75.4
click at [673, 281] on div "Item name (Ar)   * فريدة التميت تشيز كيك Item name (Ar) *" at bounding box center [889, 282] width 438 height 90
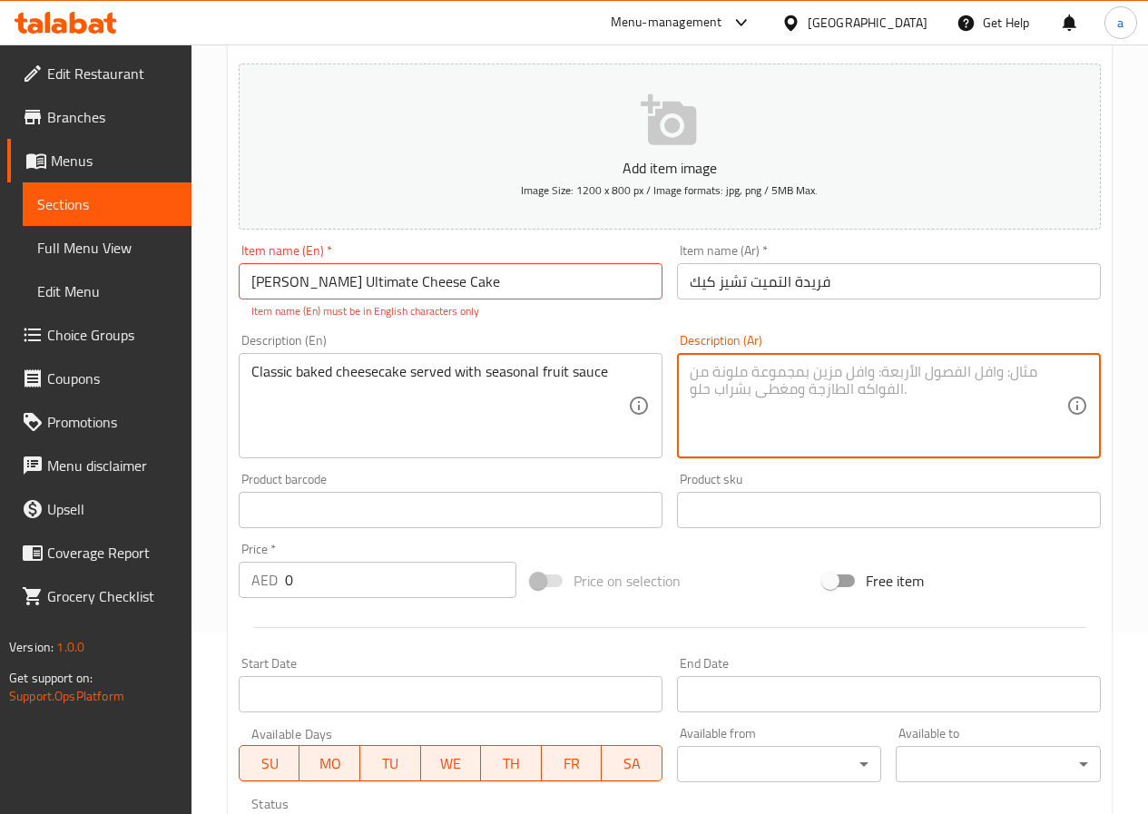
click at [855, 382] on textarea at bounding box center [878, 406] width 377 height 86
paste textarea "تشيز كيك"
click at [692, 371] on textarea "تشيز كيك" at bounding box center [878, 406] width 377 height 86
click at [690, 378] on textarea "تشيز كيك مخبوزة علي الطريقة الكلاسيكية تقدم مع صوص" at bounding box center [878, 406] width 377 height 86
click at [1051, 371] on textarea "تشيز كيك مخبوزة علي الطريقة الكلاسيكية تقدم مع صوص" at bounding box center [878, 406] width 377 height 86
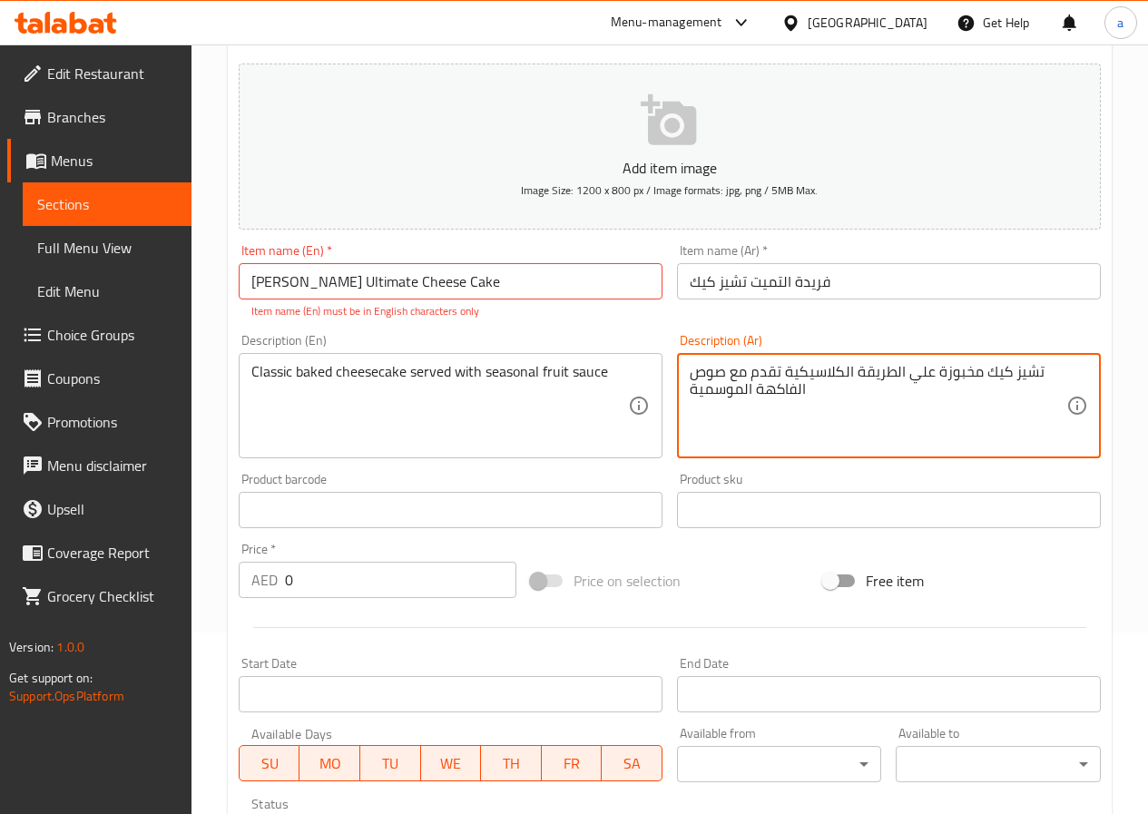
type textarea "تشيز كيك مخبوزة علي الطريقة الكلاسيكية تقدم مع صوص الفاكهة الموسمية"
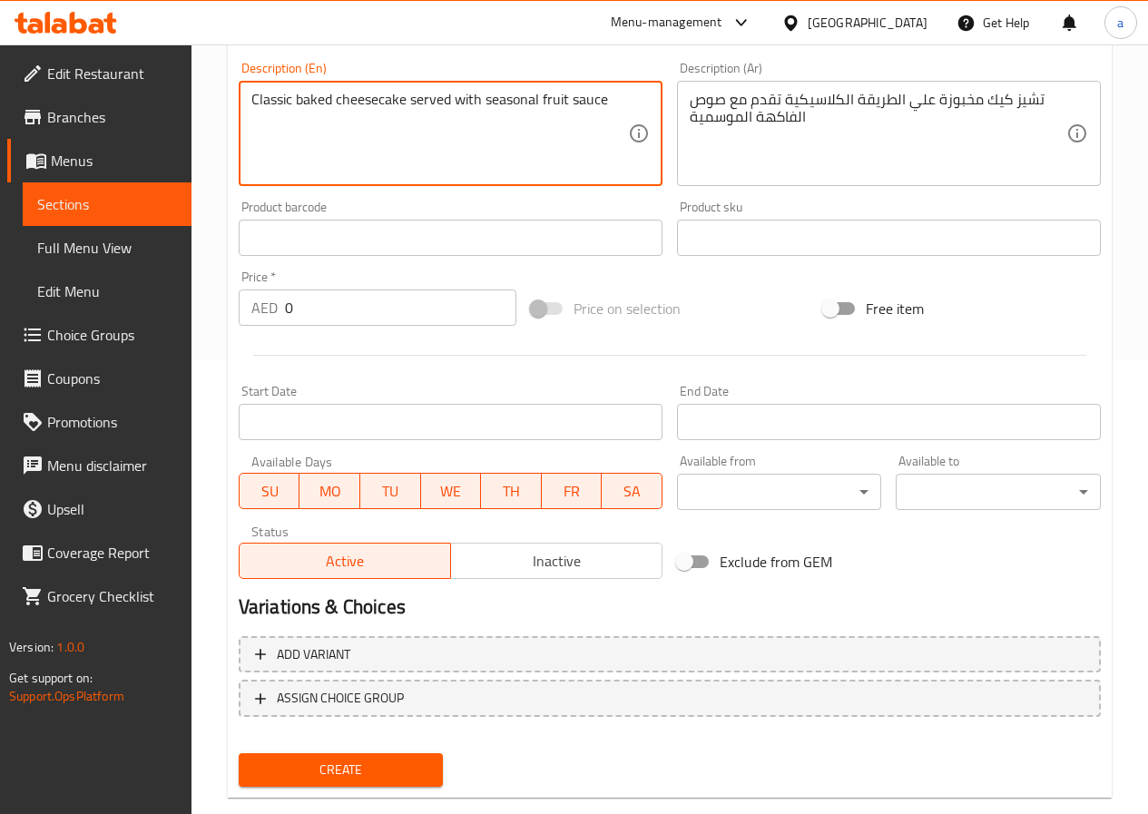
scroll to position [488, 0]
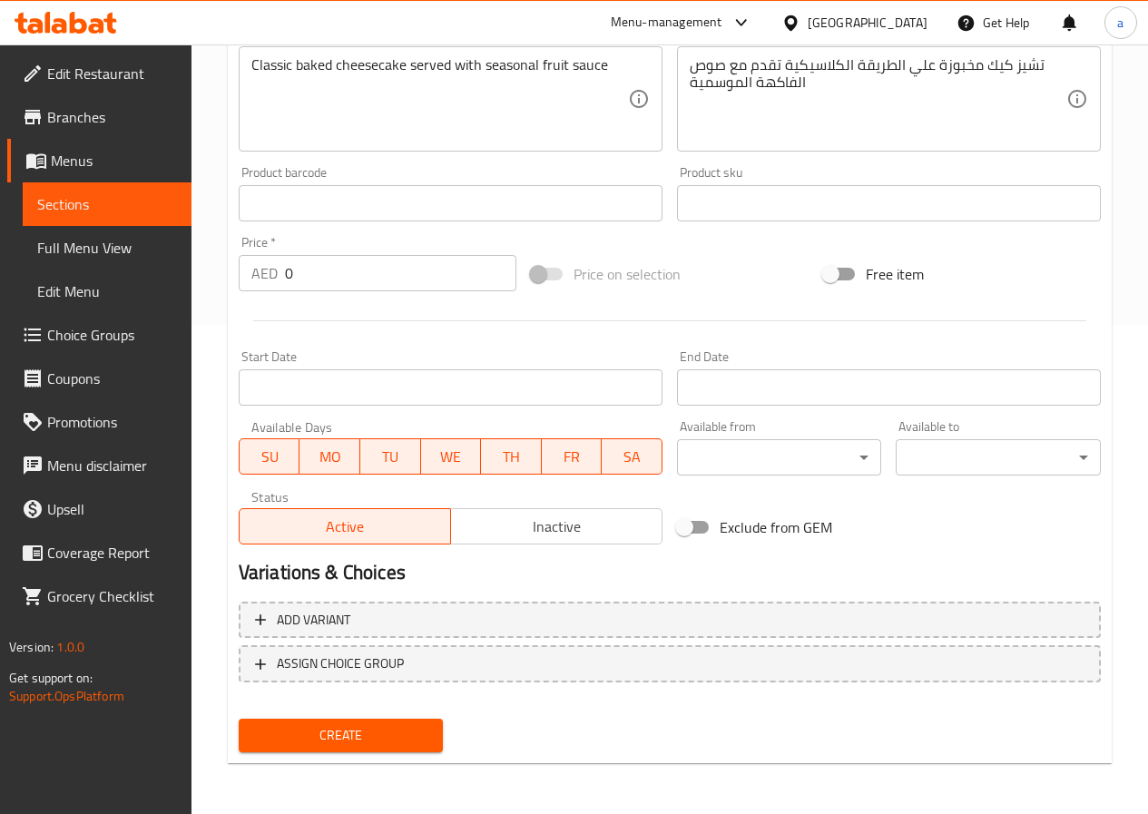
click at [321, 269] on input "0" at bounding box center [400, 273] width 231 height 36
drag, startPoint x: 321, startPoint y: 269, endPoint x: 269, endPoint y: 274, distance: 52.9
click at [269, 274] on div "AED 0 Price *" at bounding box center [378, 273] width 278 height 36
type input "2"
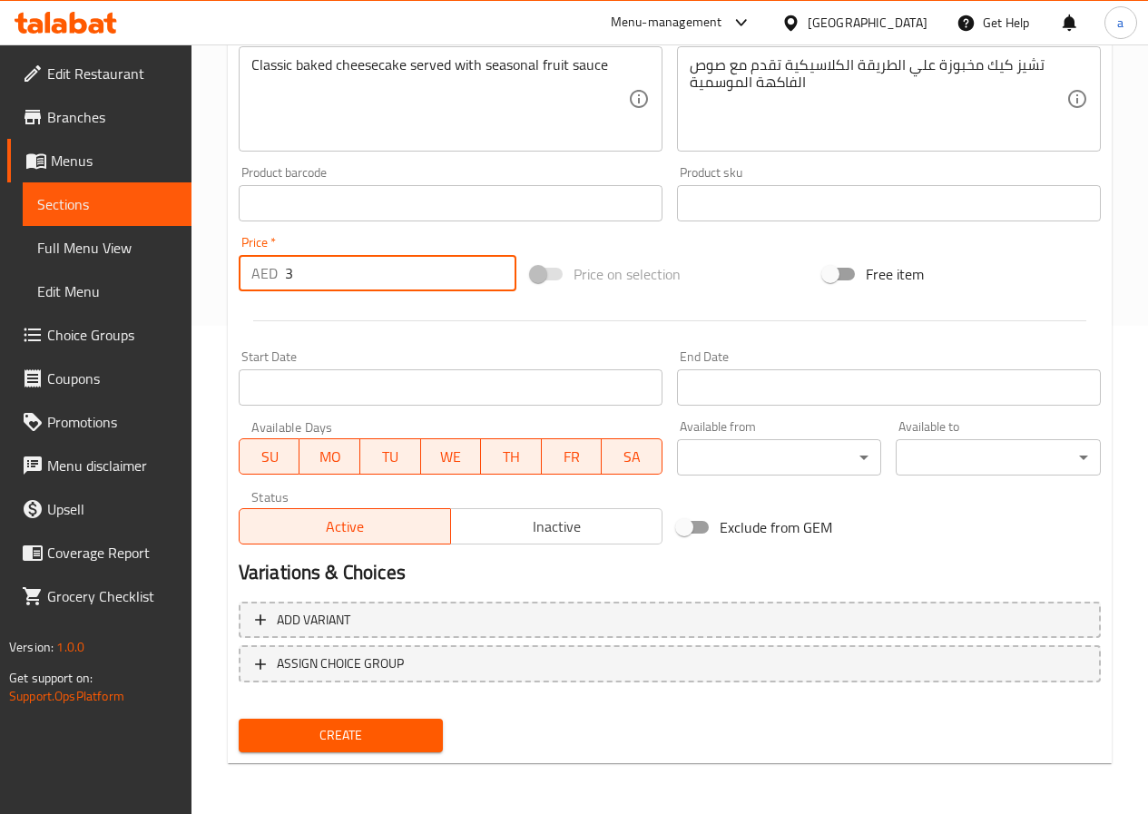
type input "3"
click at [334, 729] on span "Create" at bounding box center [341, 735] width 176 height 23
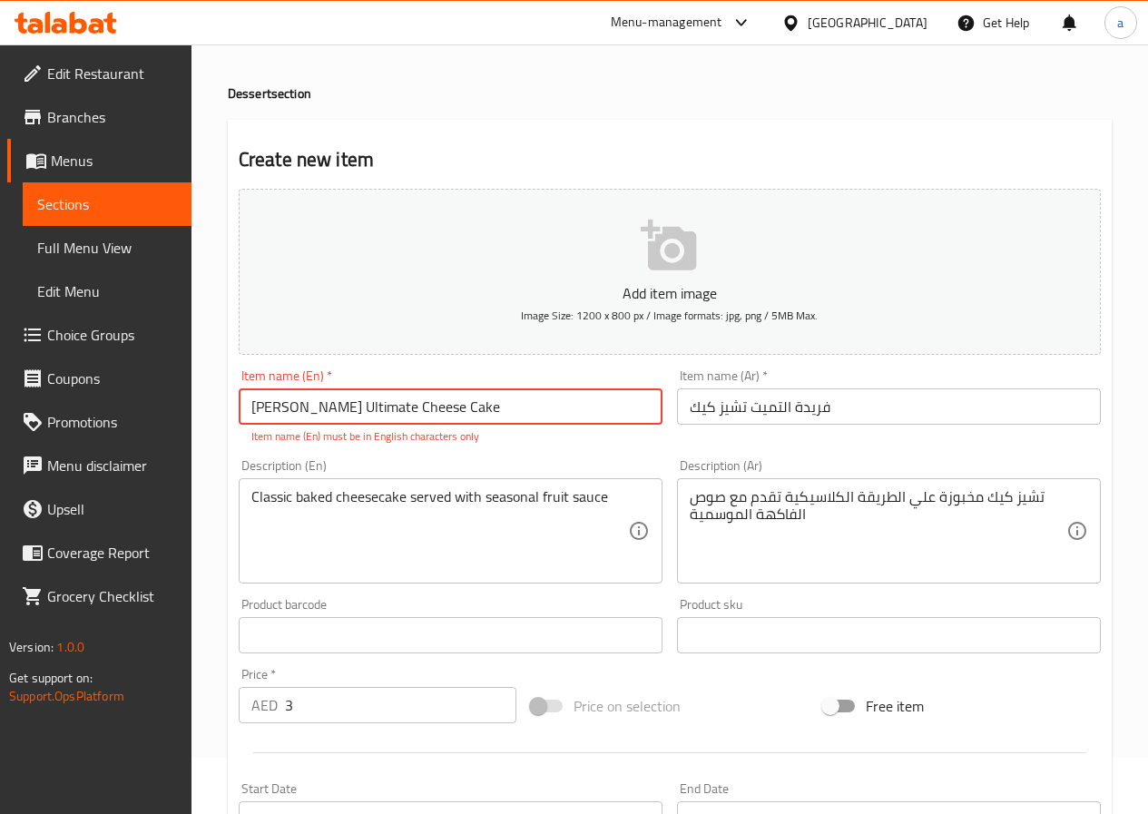
drag, startPoint x: 464, startPoint y: 406, endPoint x: 157, endPoint y: 411, distance: 306.8
click at [157, 411] on div "Edit Restaurant Branches Menus Sections Full Menu View Edit Menu Choice Groups …" at bounding box center [574, 617] width 1148 height 1258
type input "k"
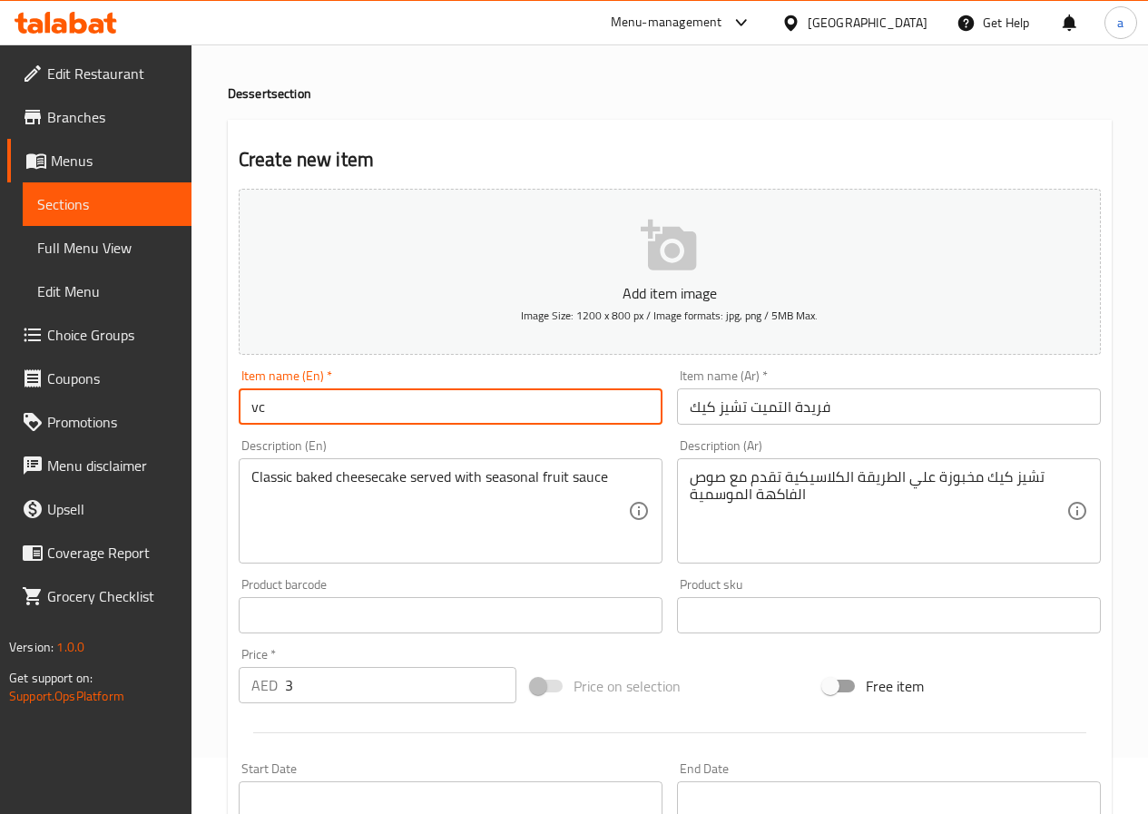
type input "v"
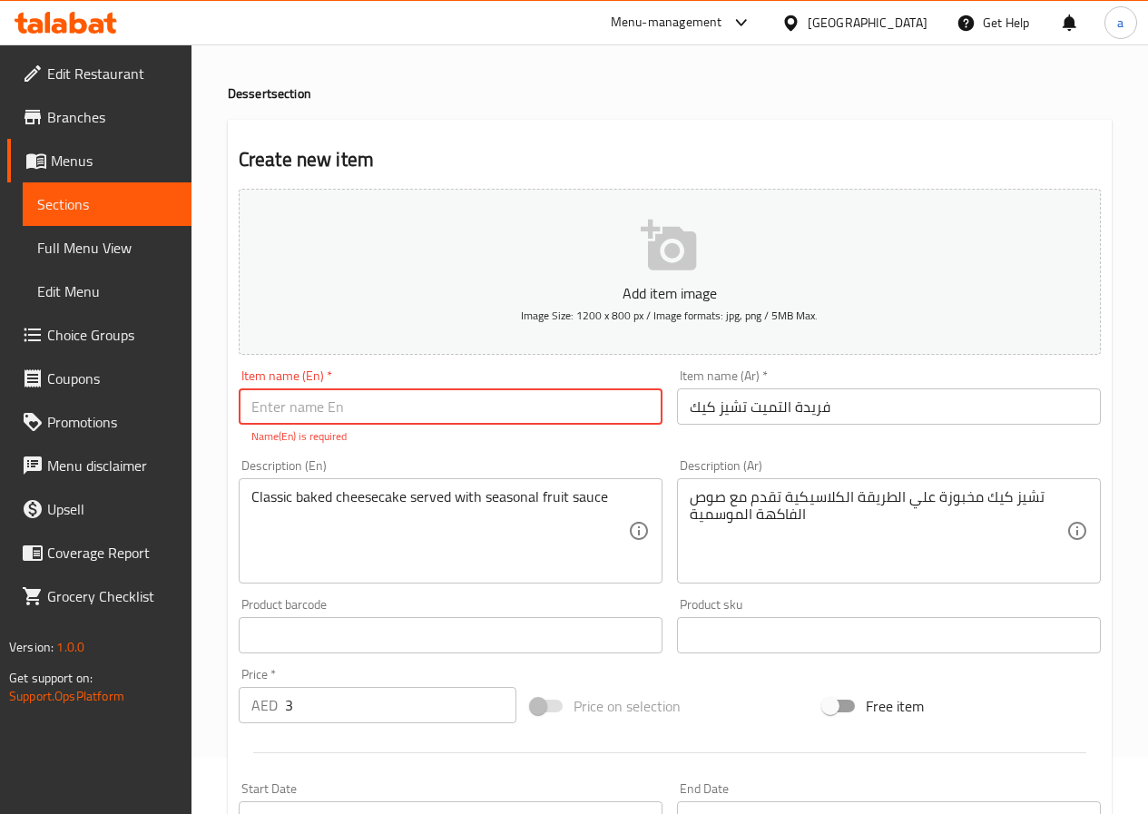
click at [438, 400] on input "text" at bounding box center [451, 406] width 424 height 36
paste input "[PERSON_NAME] Ultimate Cheese Cake"
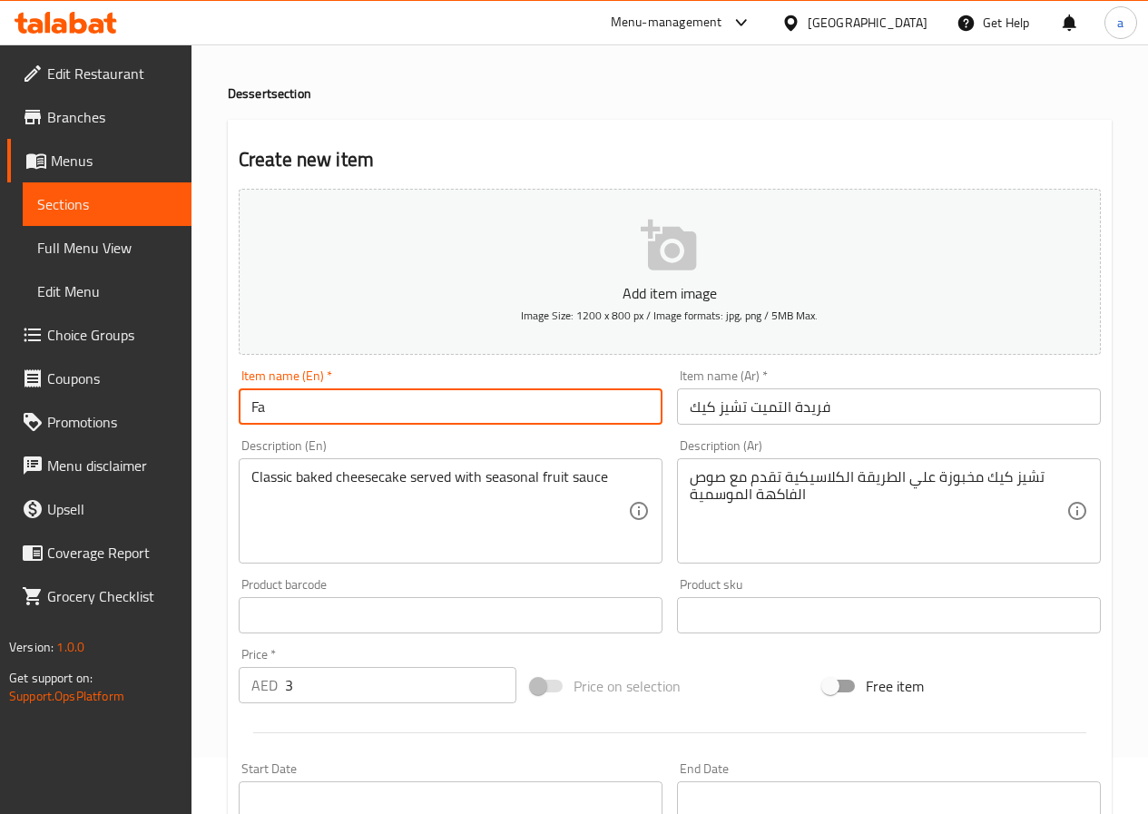
type input "F"
paste input "[PERSON_NAME] Ultimate Cheese Cake"
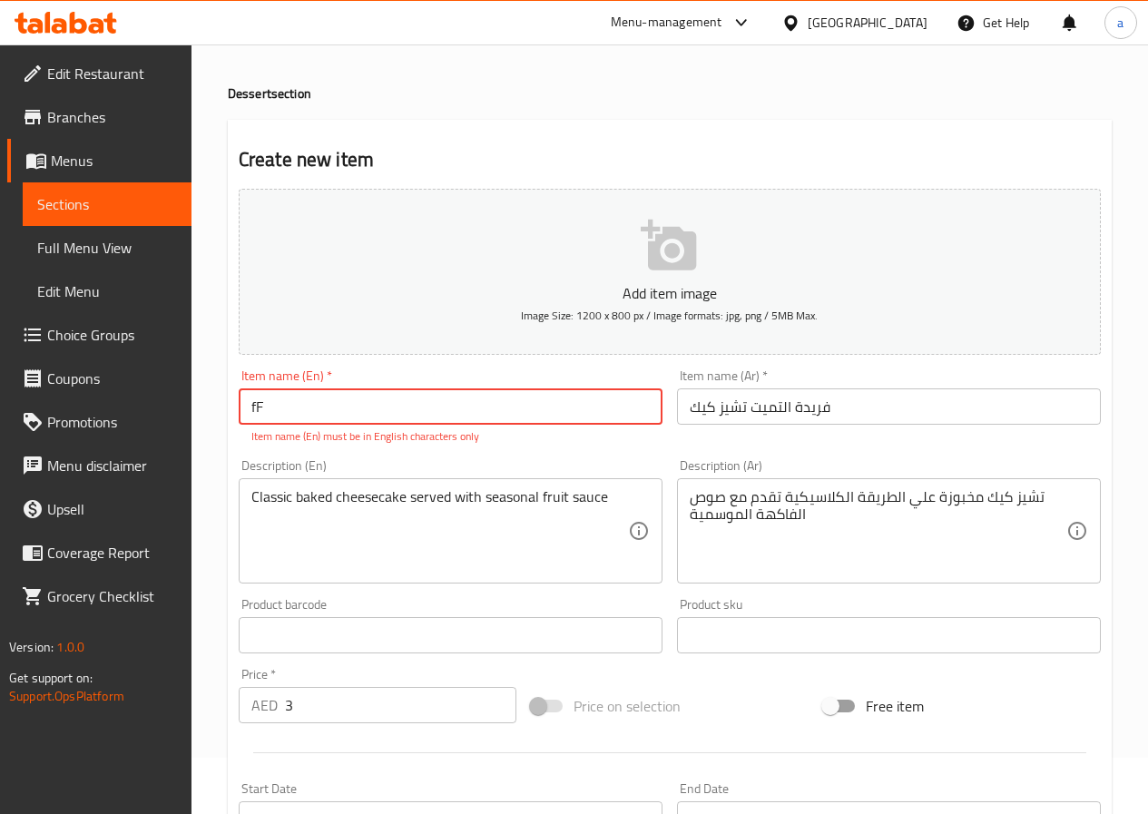
type input "f"
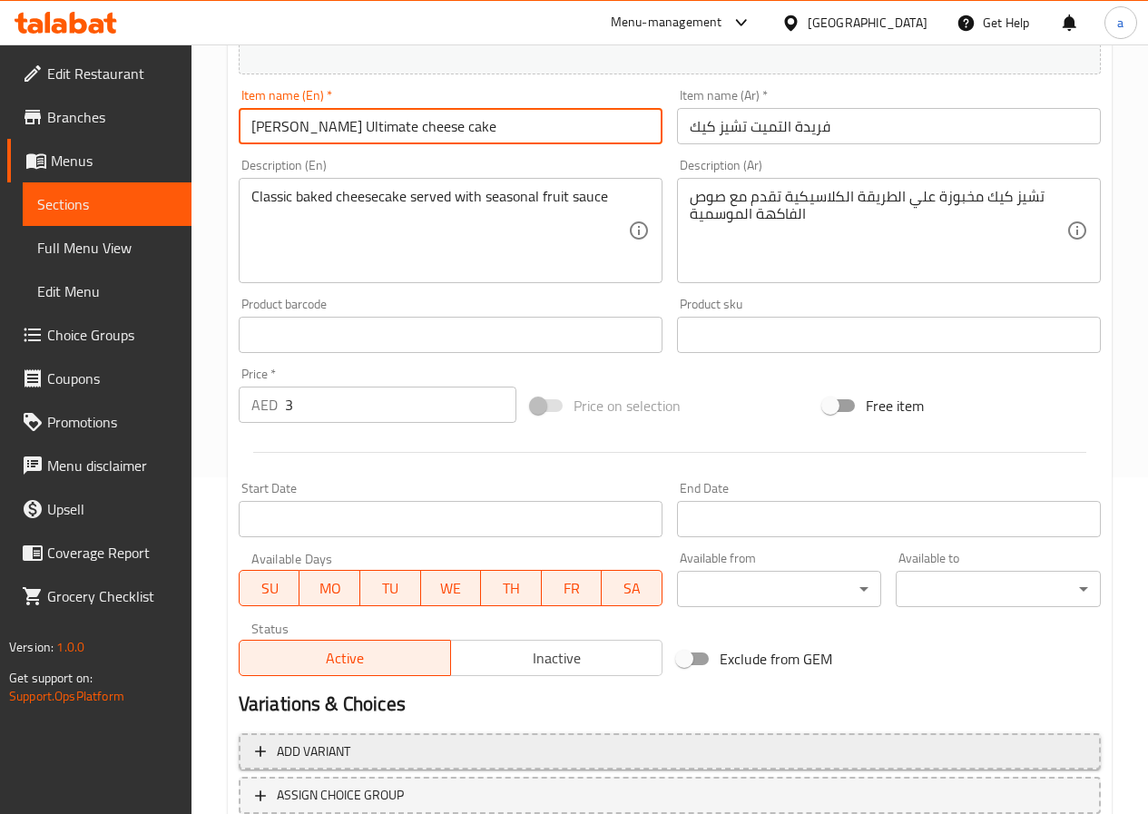
scroll to position [468, 0]
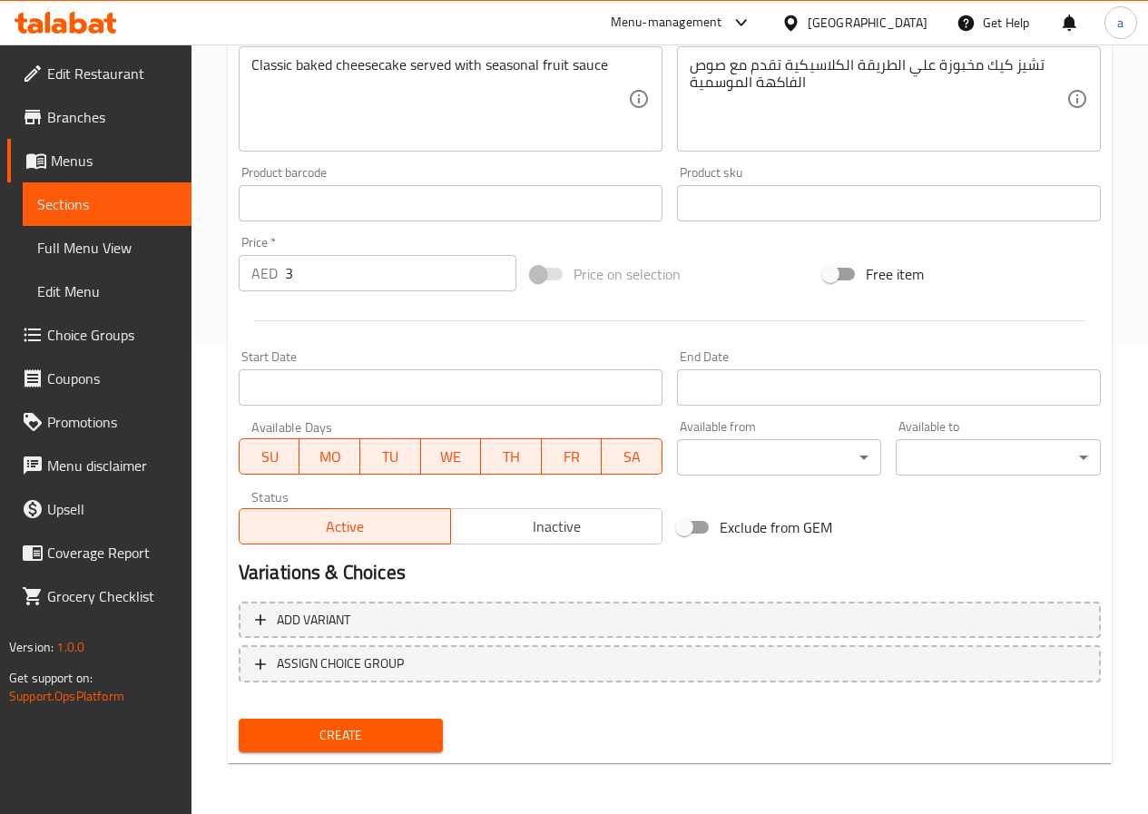
type input "[PERSON_NAME] Ultimate cheese cake"
click at [341, 729] on span "Create" at bounding box center [341, 735] width 176 height 23
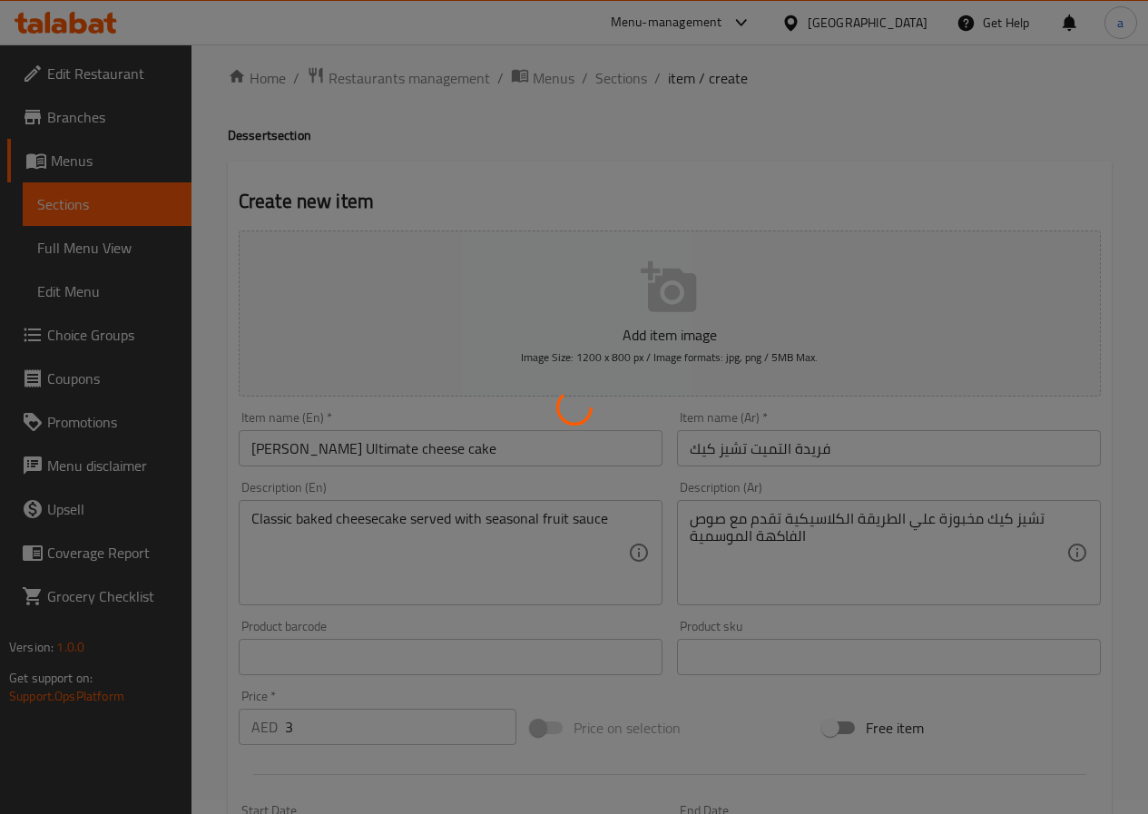
type input "0"
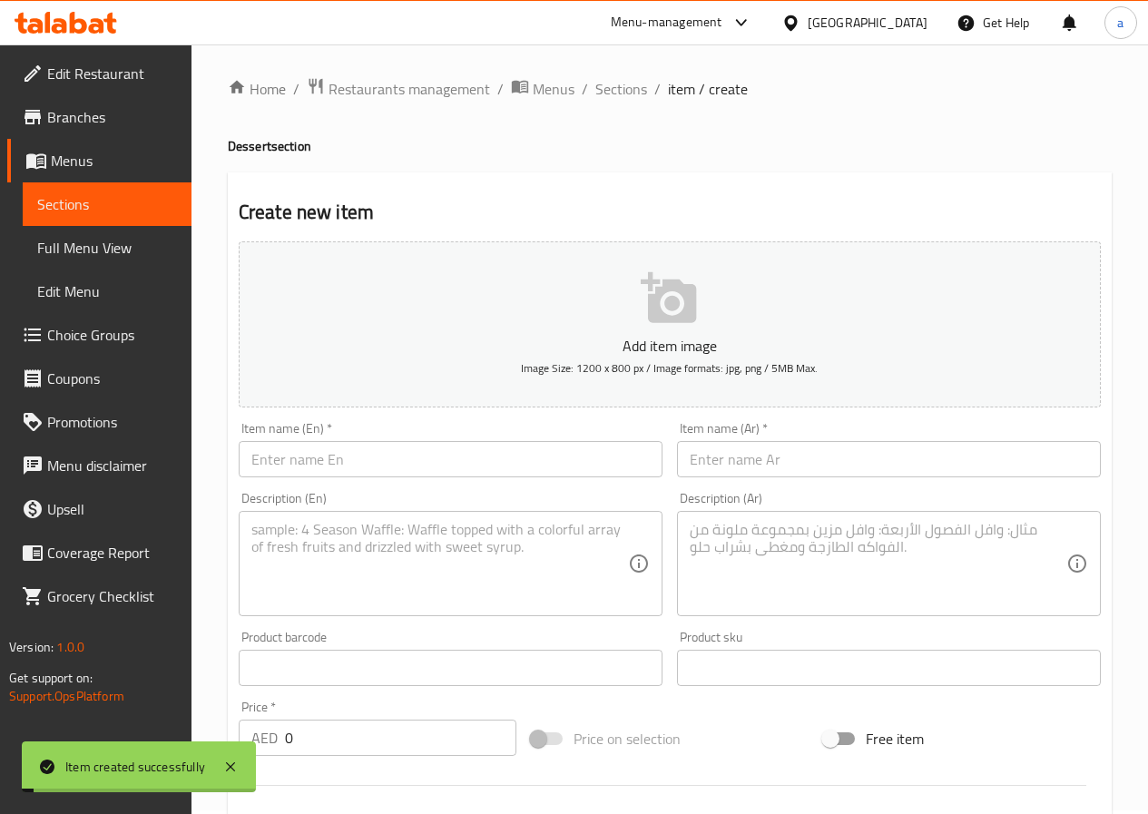
scroll to position [0, 0]
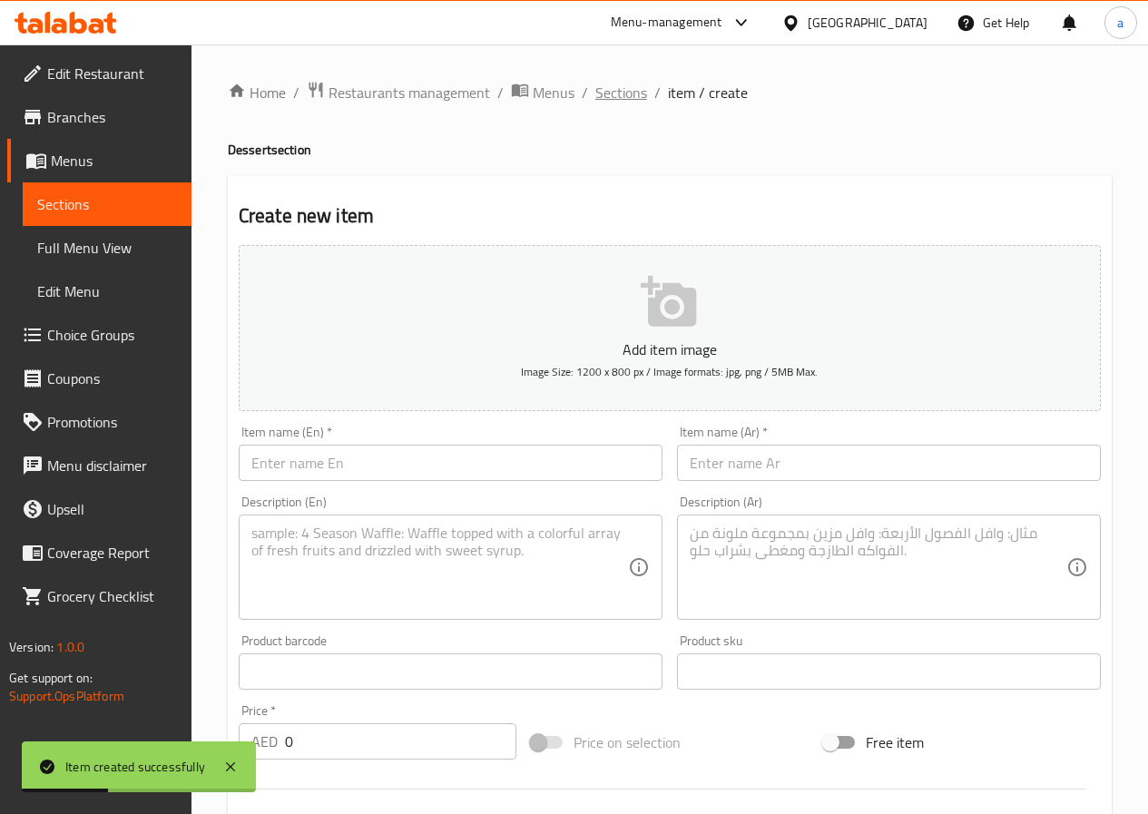
click at [615, 94] on span "Sections" at bounding box center [621, 93] width 52 height 22
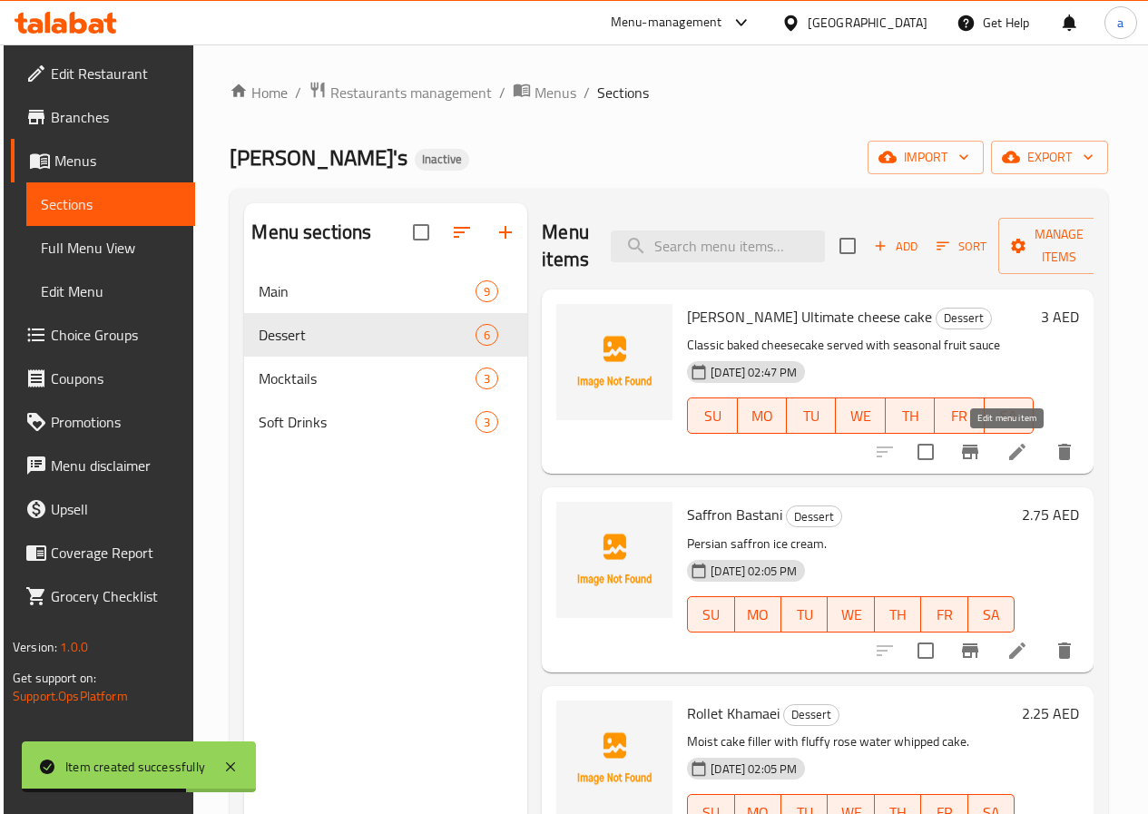
click at [1009, 457] on icon at bounding box center [1017, 452] width 16 height 16
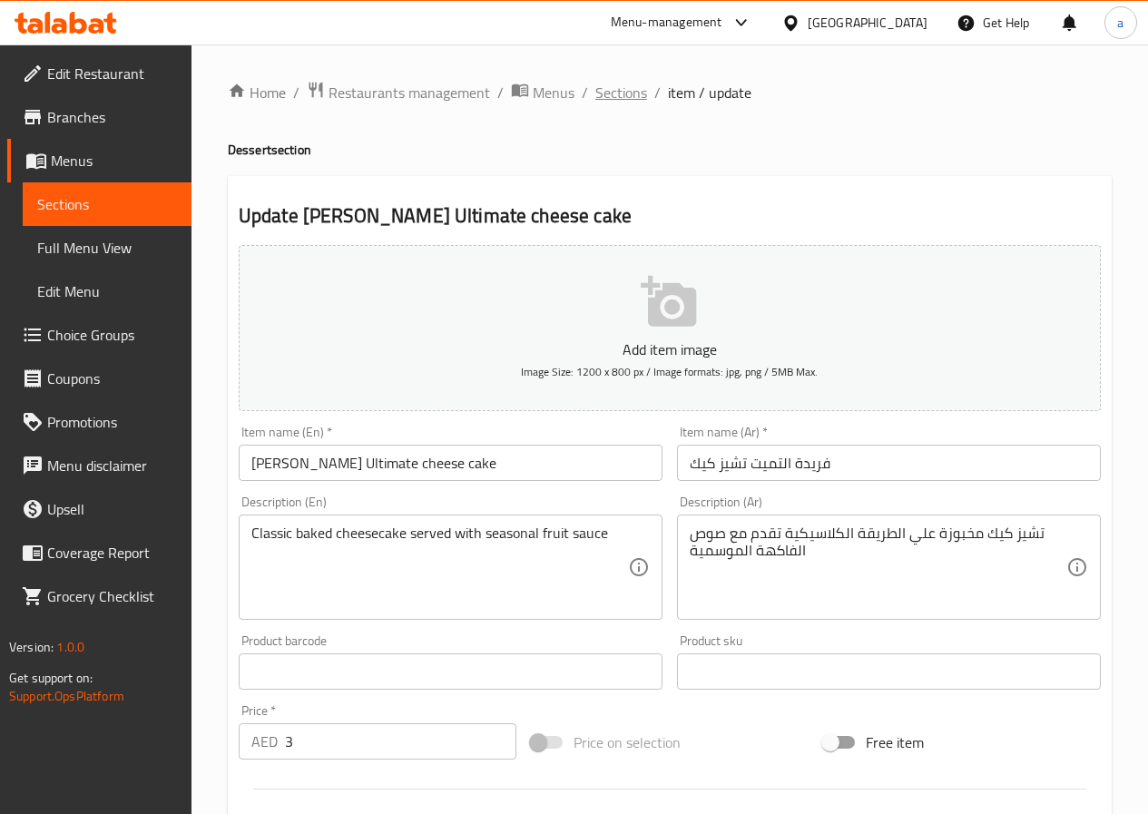
click at [625, 89] on span "Sections" at bounding box center [621, 93] width 52 height 22
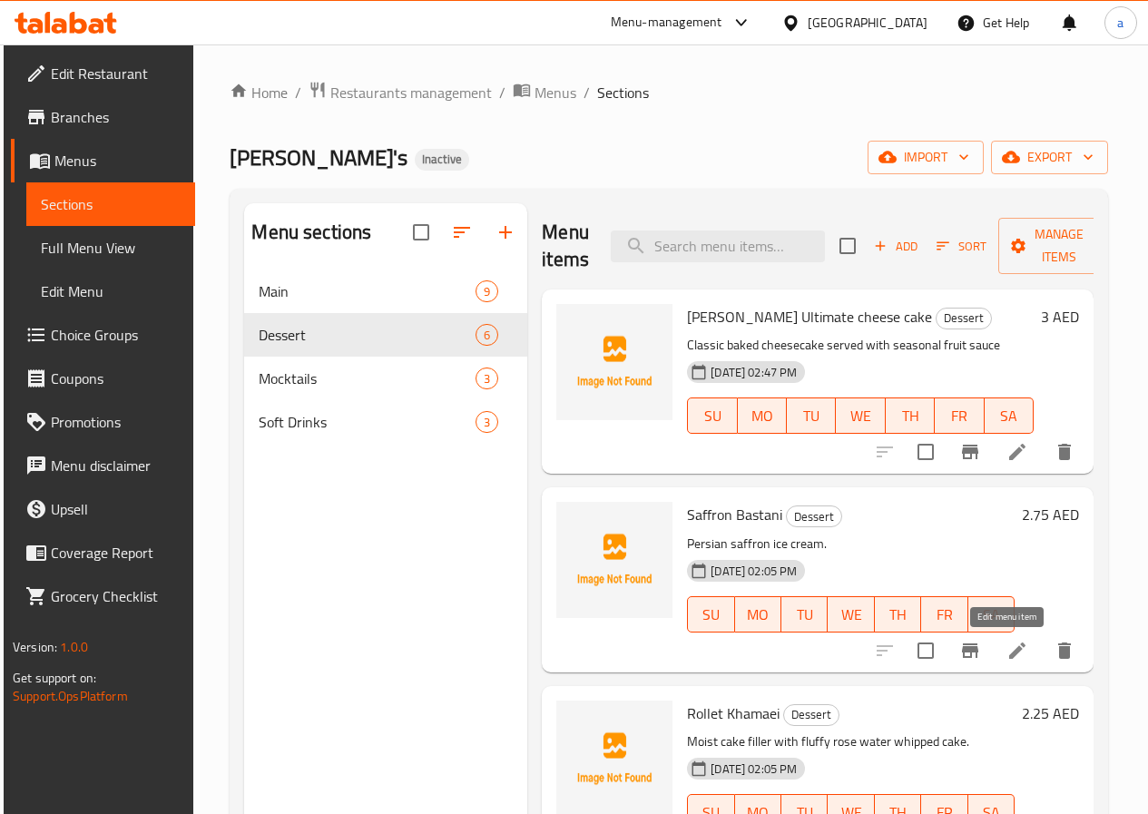
click at [1012, 654] on icon at bounding box center [1017, 651] width 22 height 22
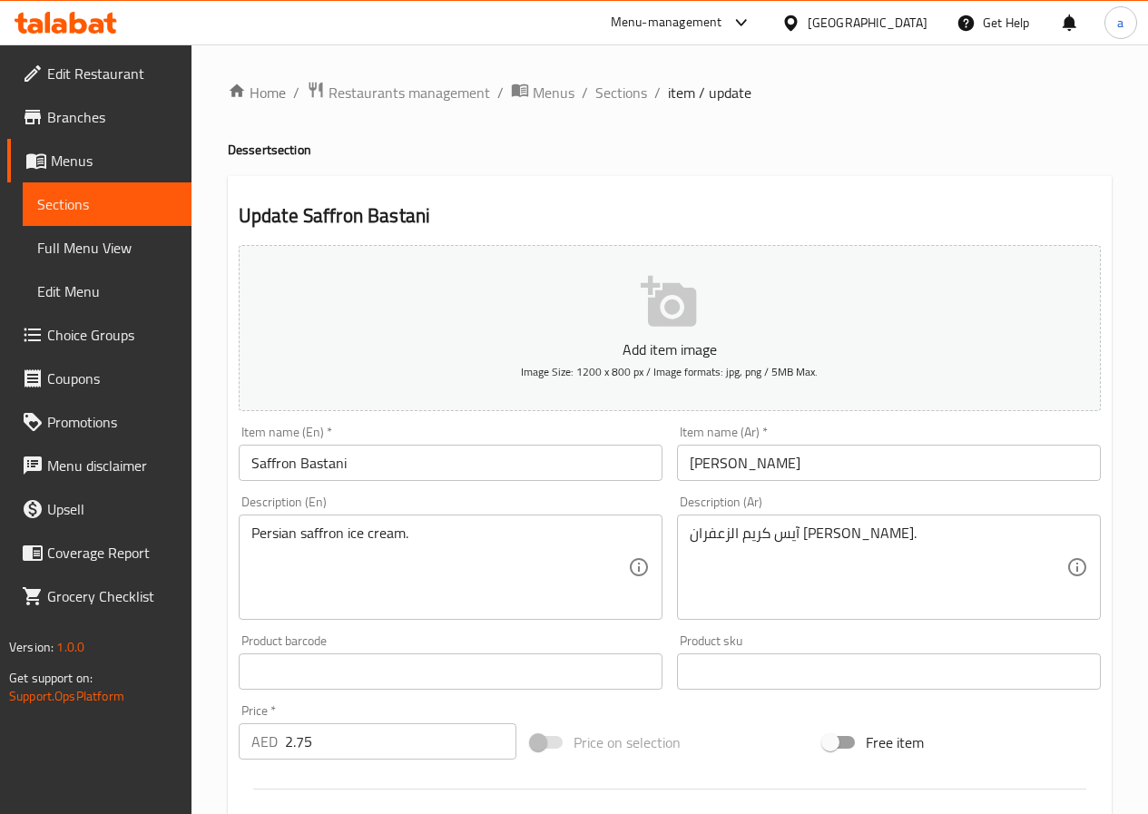
click at [454, 468] on input "Saffron Bastani" at bounding box center [451, 463] width 424 height 36
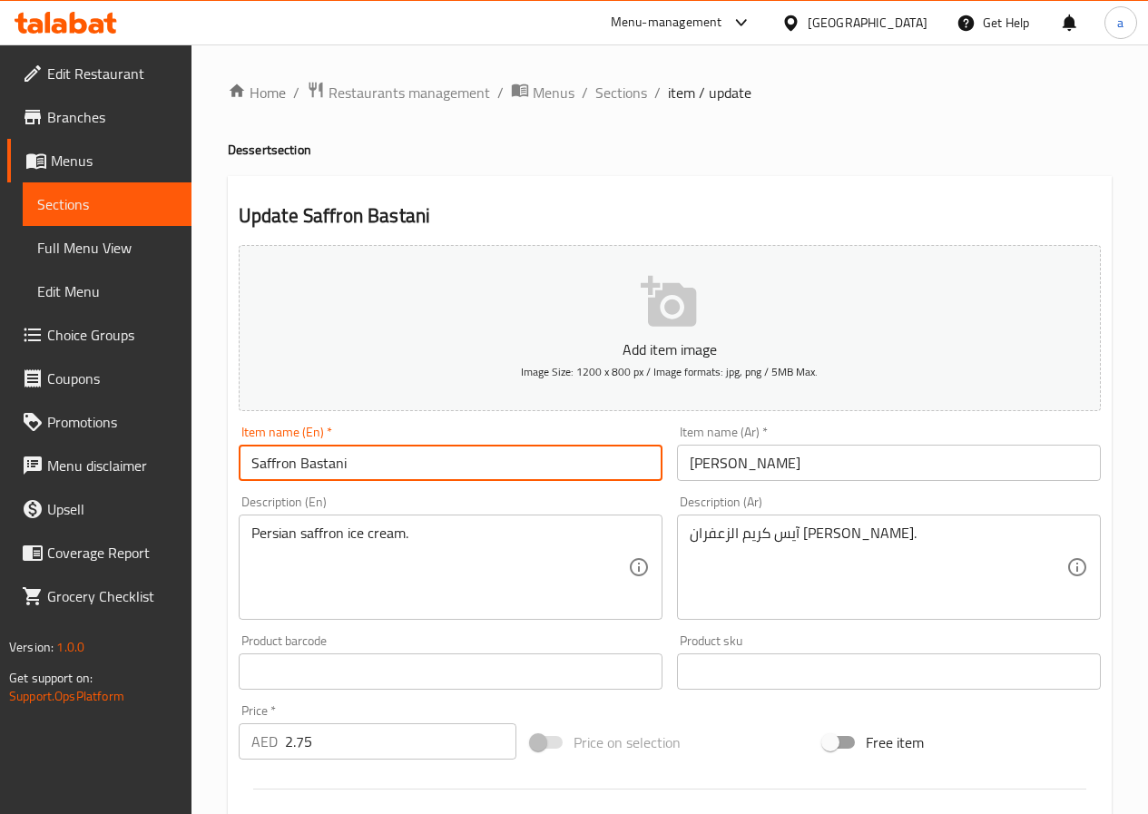
click at [454, 468] on input "Saffron Bastani" at bounding box center [451, 463] width 424 height 36
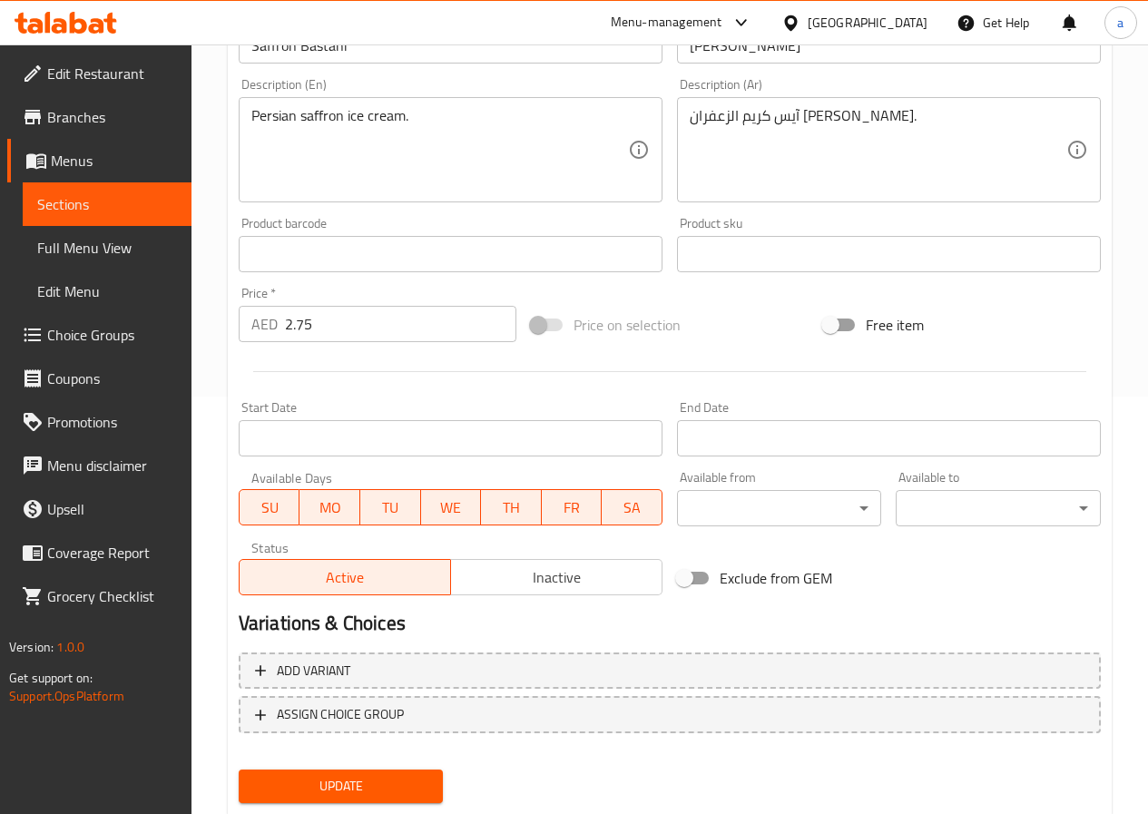
scroll to position [468, 0]
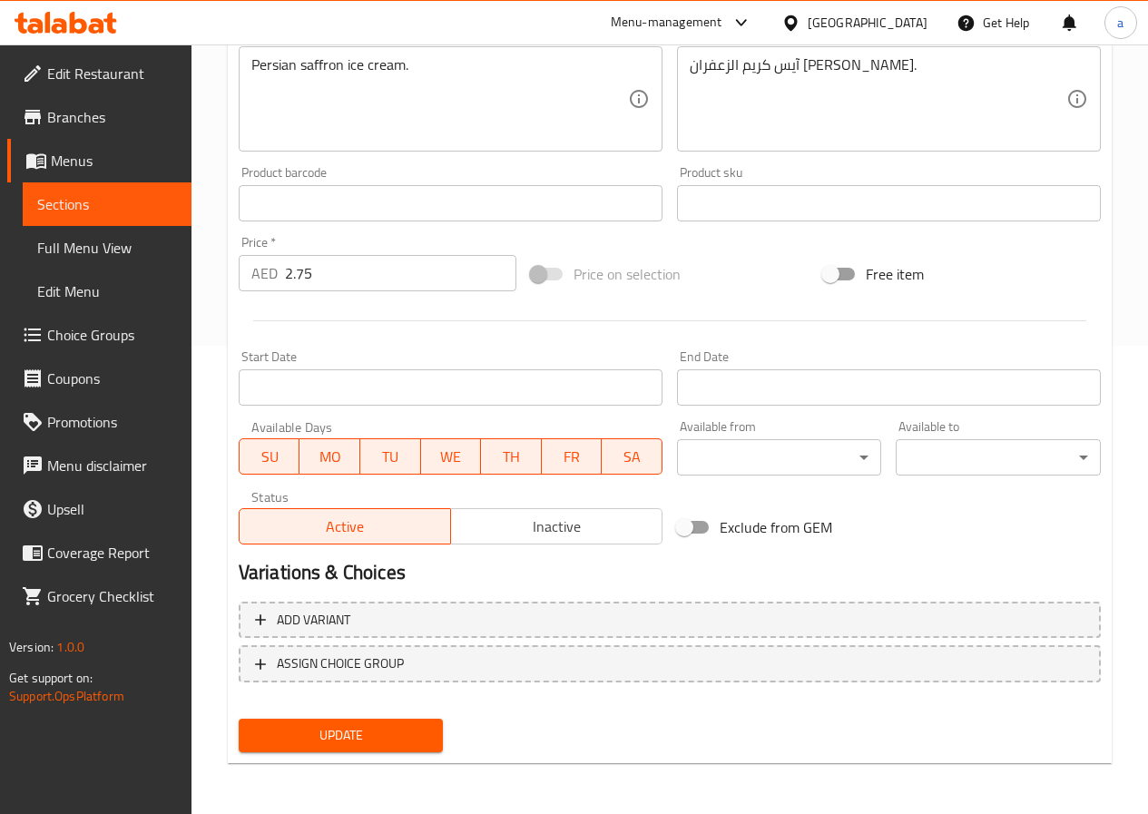
click at [350, 744] on span "Update" at bounding box center [341, 735] width 176 height 23
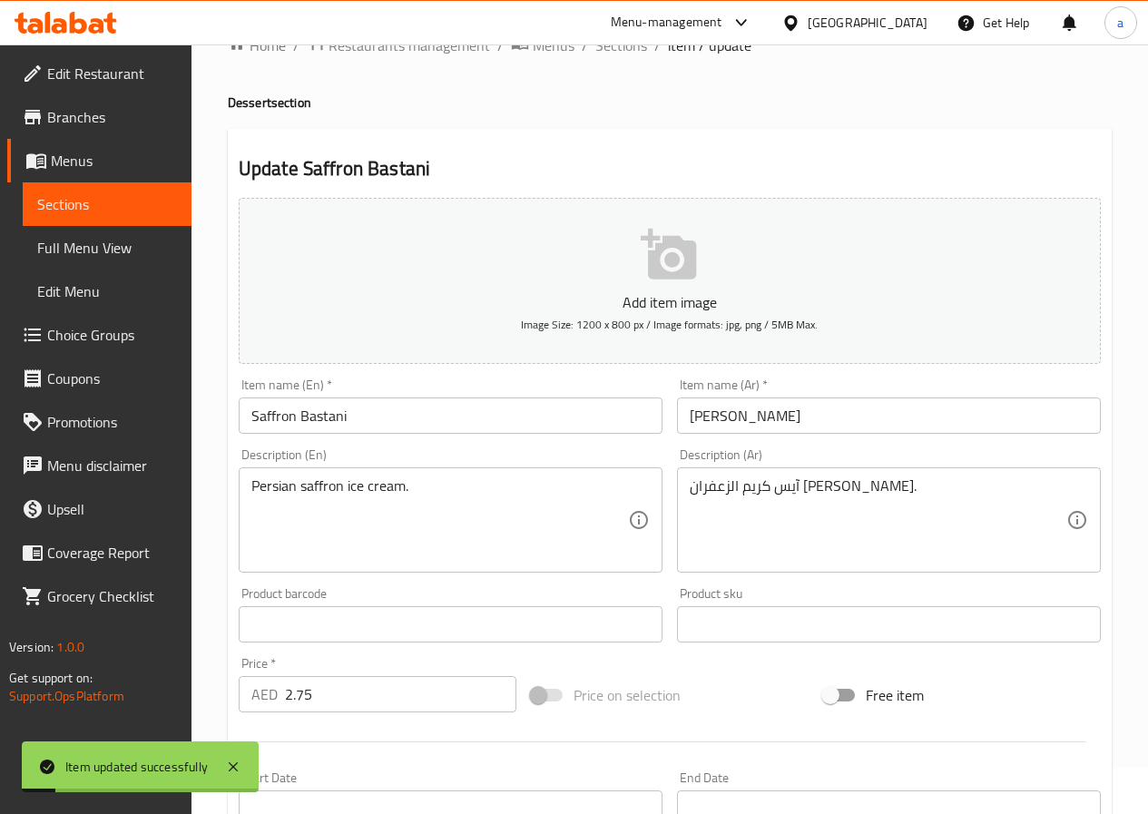
scroll to position [0, 0]
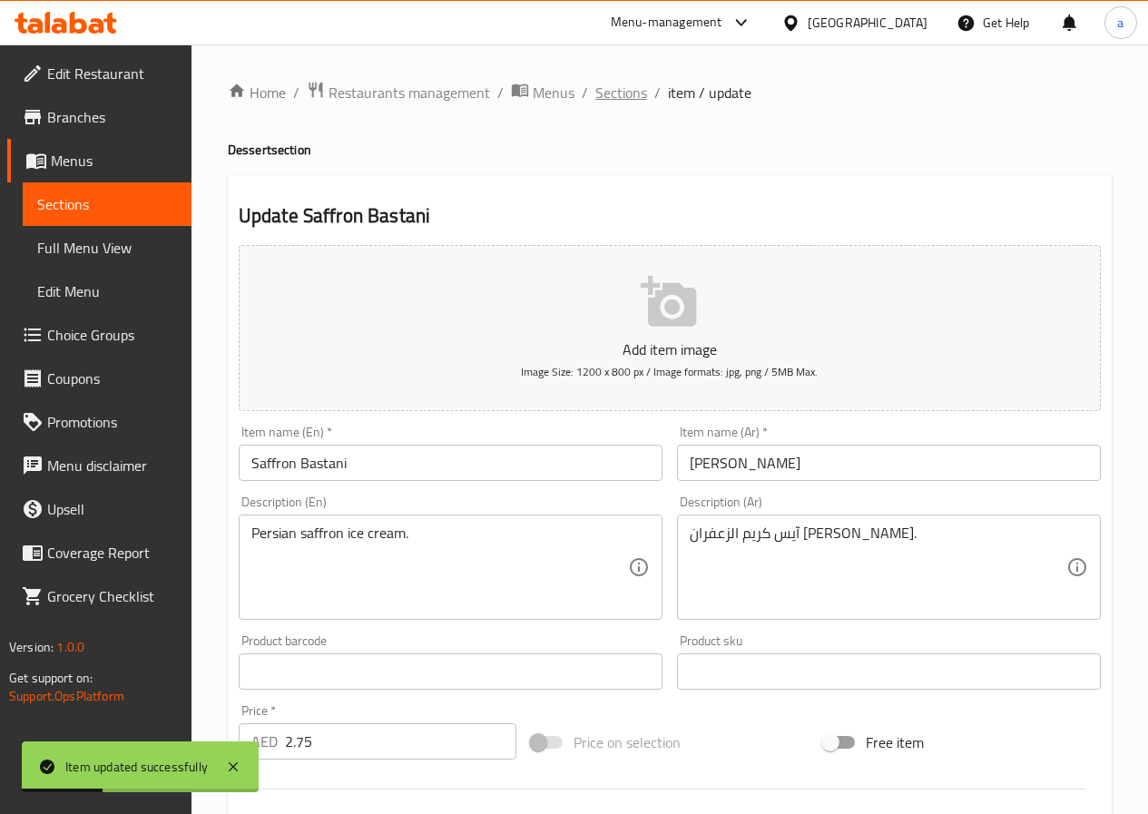
click at [623, 97] on span "Sections" at bounding box center [621, 93] width 52 height 22
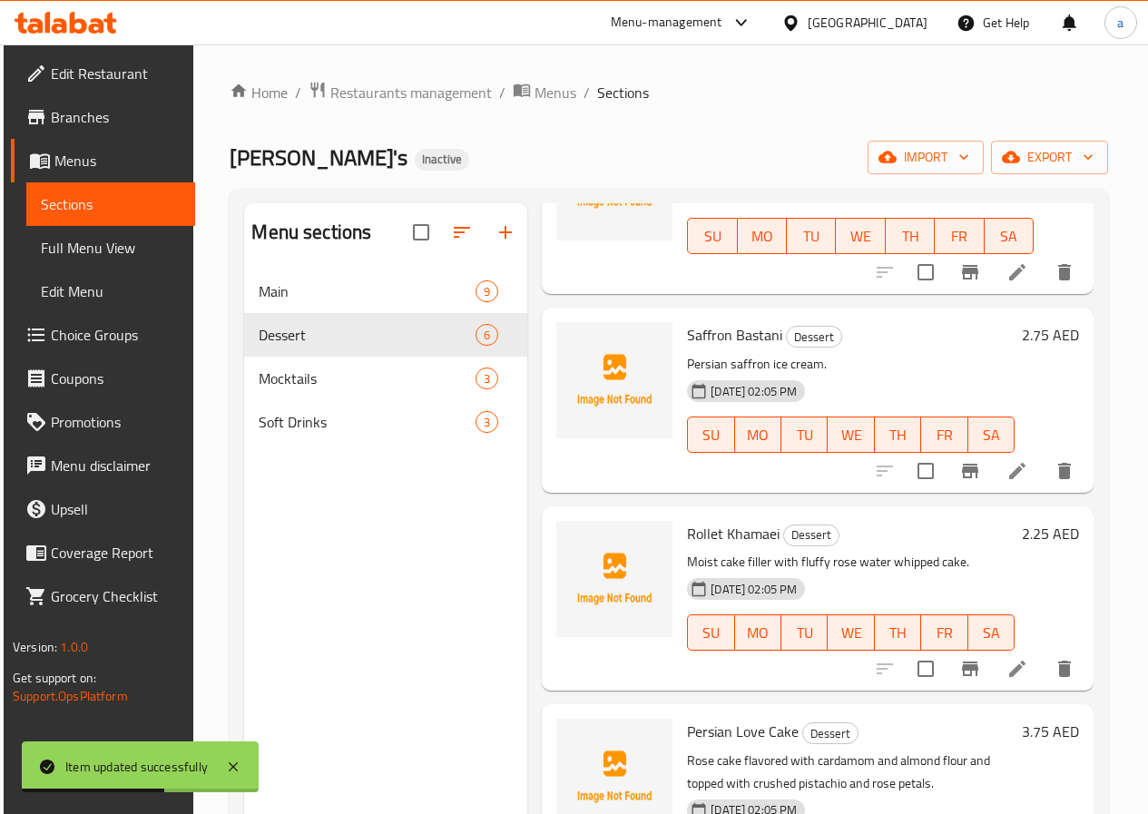
scroll to position [181, 0]
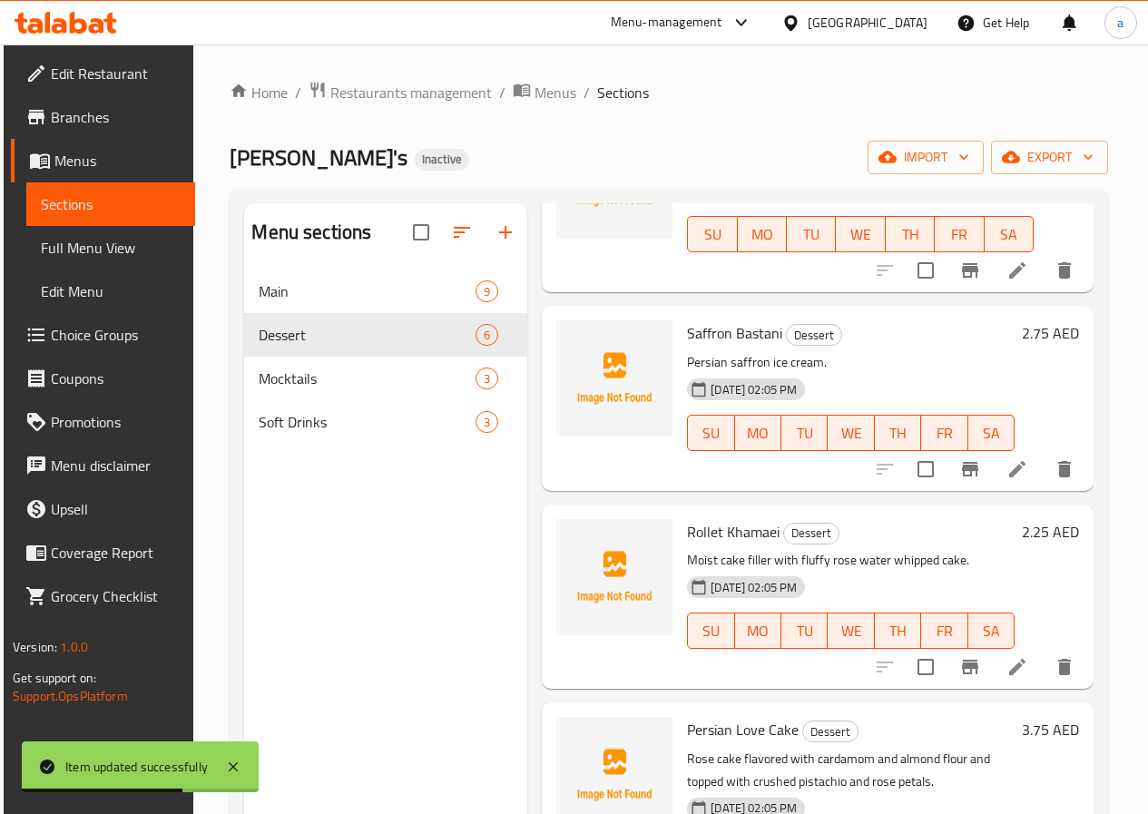
click at [1009, 665] on icon at bounding box center [1017, 667] width 16 height 16
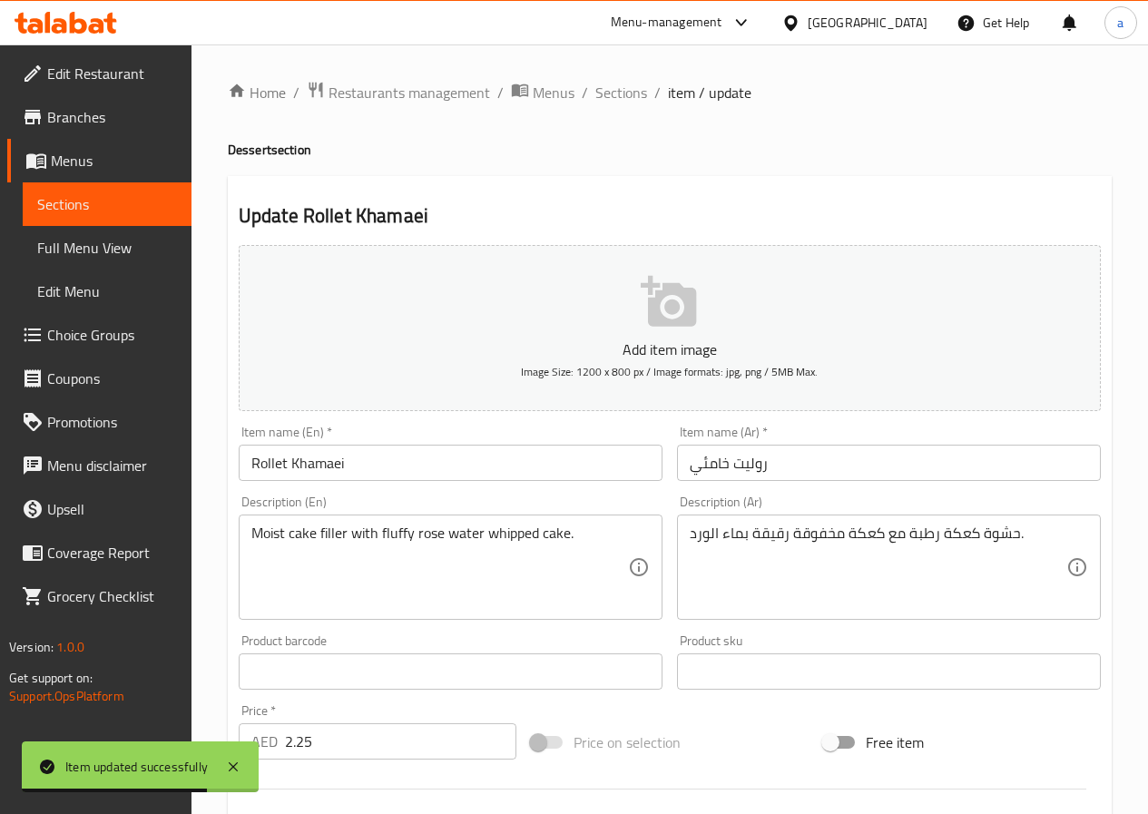
click at [429, 470] on input "Rollet Khamaei" at bounding box center [451, 463] width 424 height 36
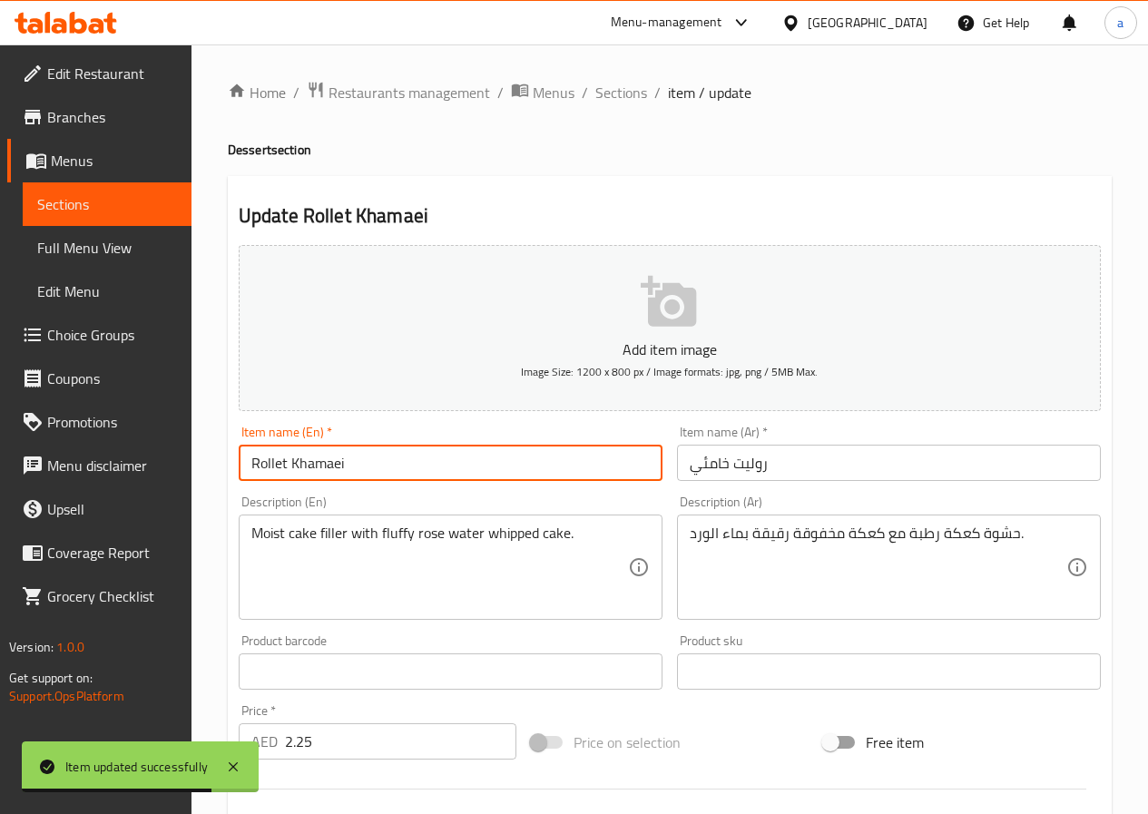
click at [429, 470] on input "Rollet Khamaei" at bounding box center [451, 463] width 424 height 36
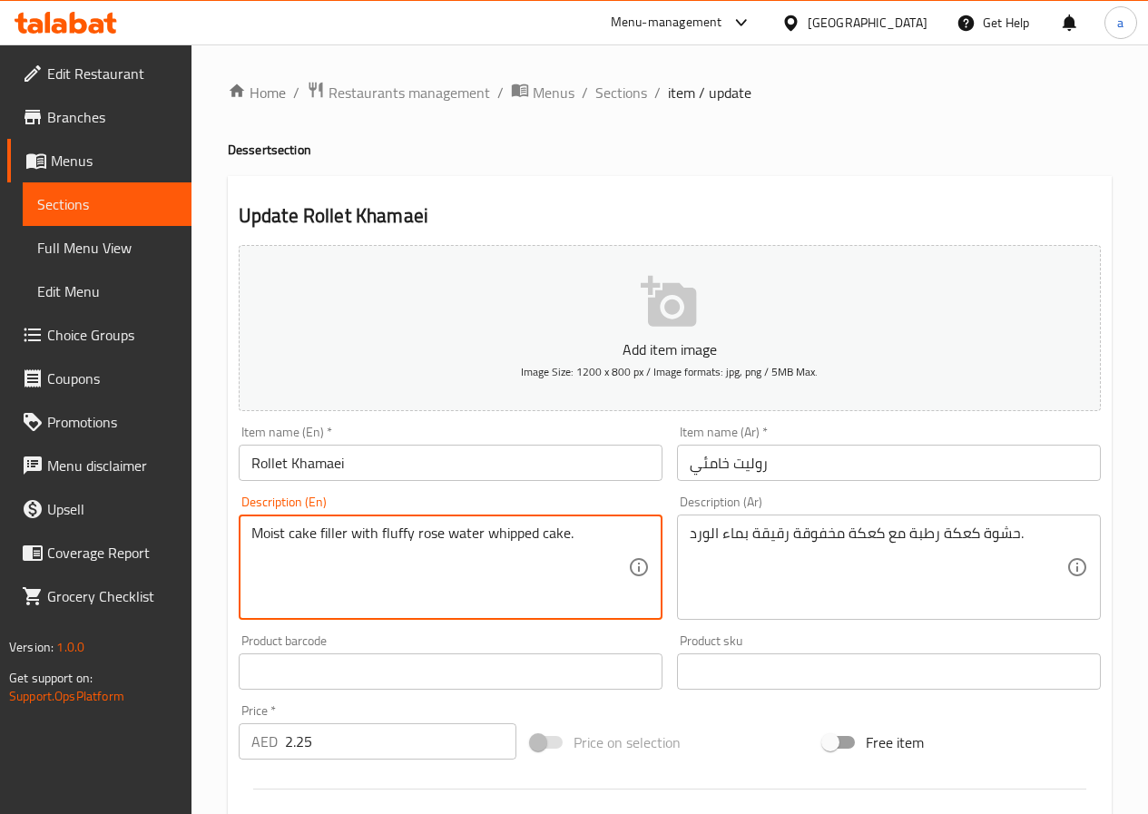
drag, startPoint x: 595, startPoint y: 533, endPoint x: 180, endPoint y: 540, distance: 415.7
click at [271, 533] on textarea "Moist cake filler with fluffy rose water whipped cake." at bounding box center [439, 567] width 377 height 86
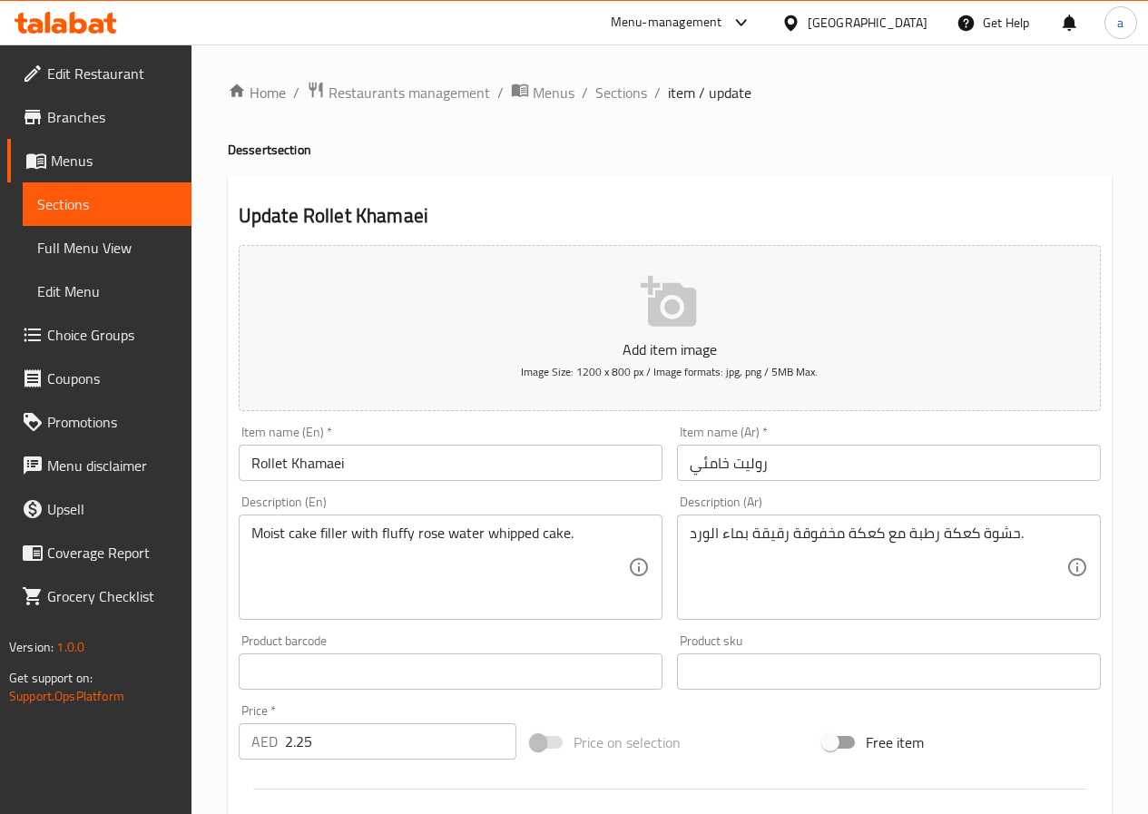
click at [332, 534] on textarea "Moist cake filler with fluffy rose water whipped cake." at bounding box center [439, 567] width 377 height 86
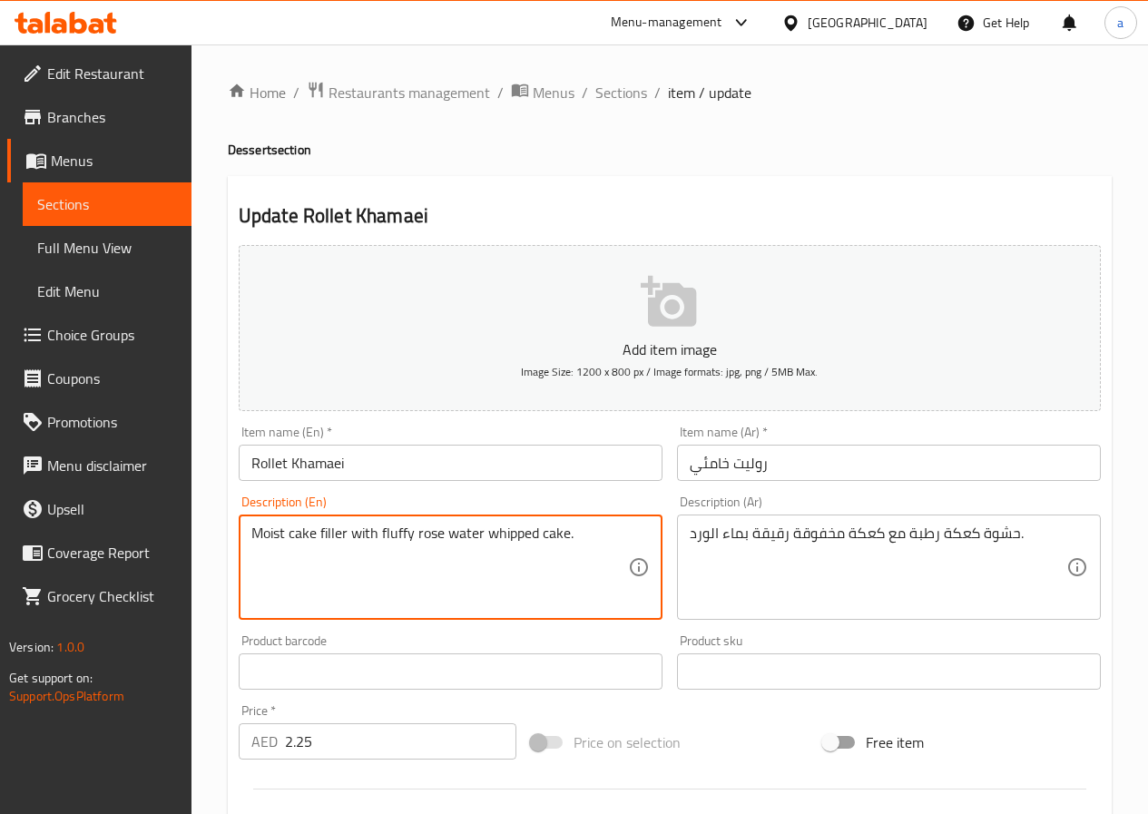
click at [332, 534] on textarea "Moist cake filler with fluffy rose water whipped cake." at bounding box center [439, 567] width 377 height 86
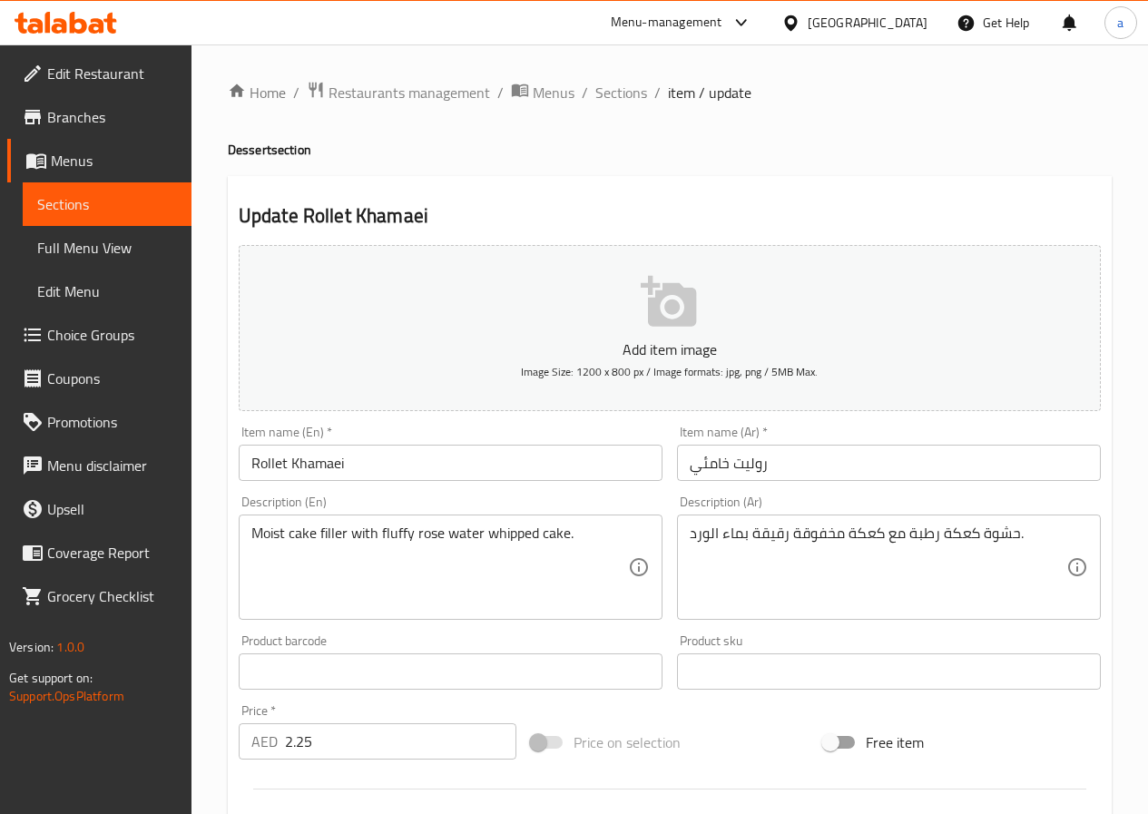
click at [513, 535] on textarea "Moist cake filler with fluffy rose water whipped cake." at bounding box center [439, 567] width 377 height 86
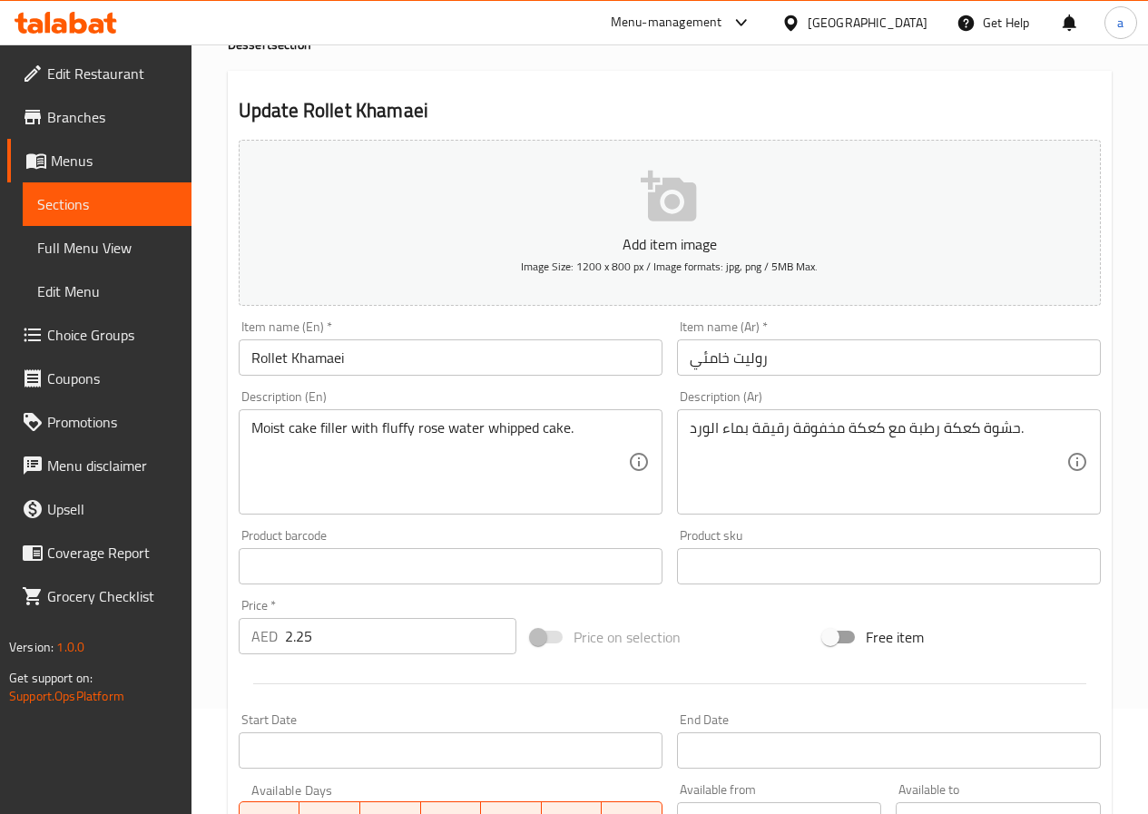
scroll to position [468, 0]
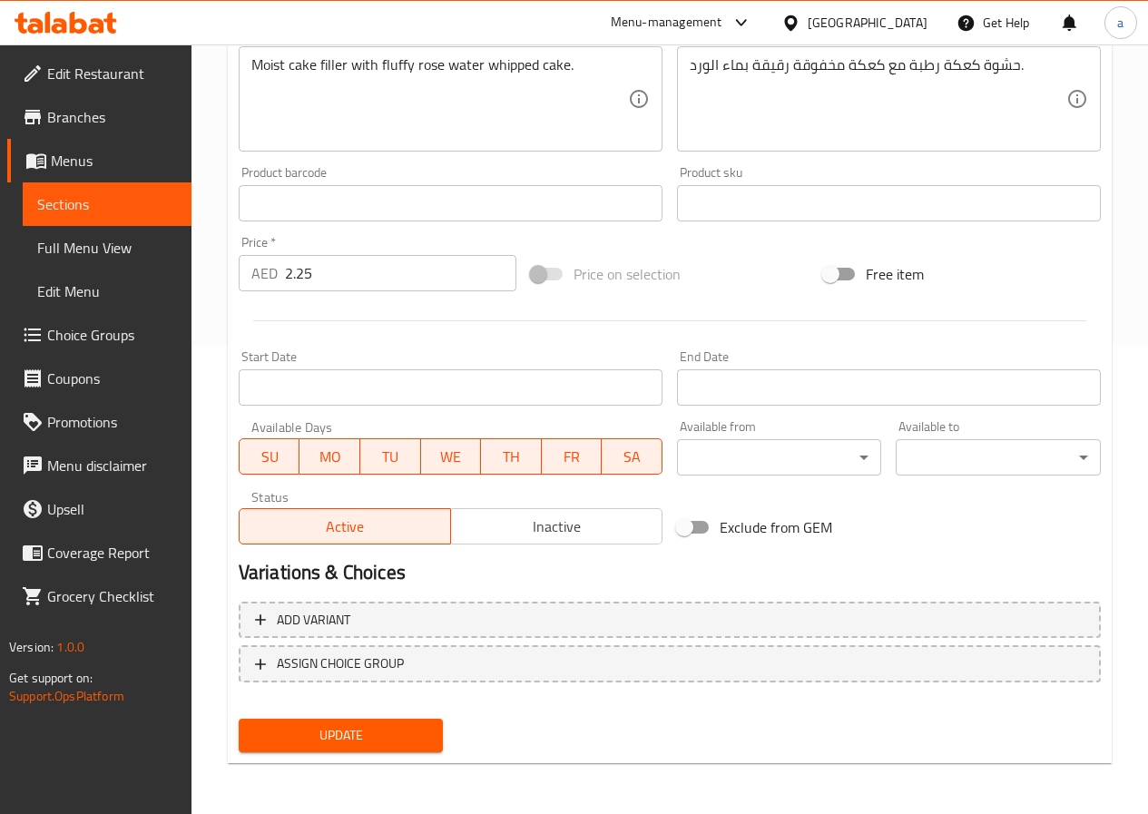
drag, startPoint x: 308, startPoint y: 730, endPoint x: 317, endPoint y: 720, distance: 14.2
click at [308, 730] on span "Update" at bounding box center [341, 735] width 176 height 23
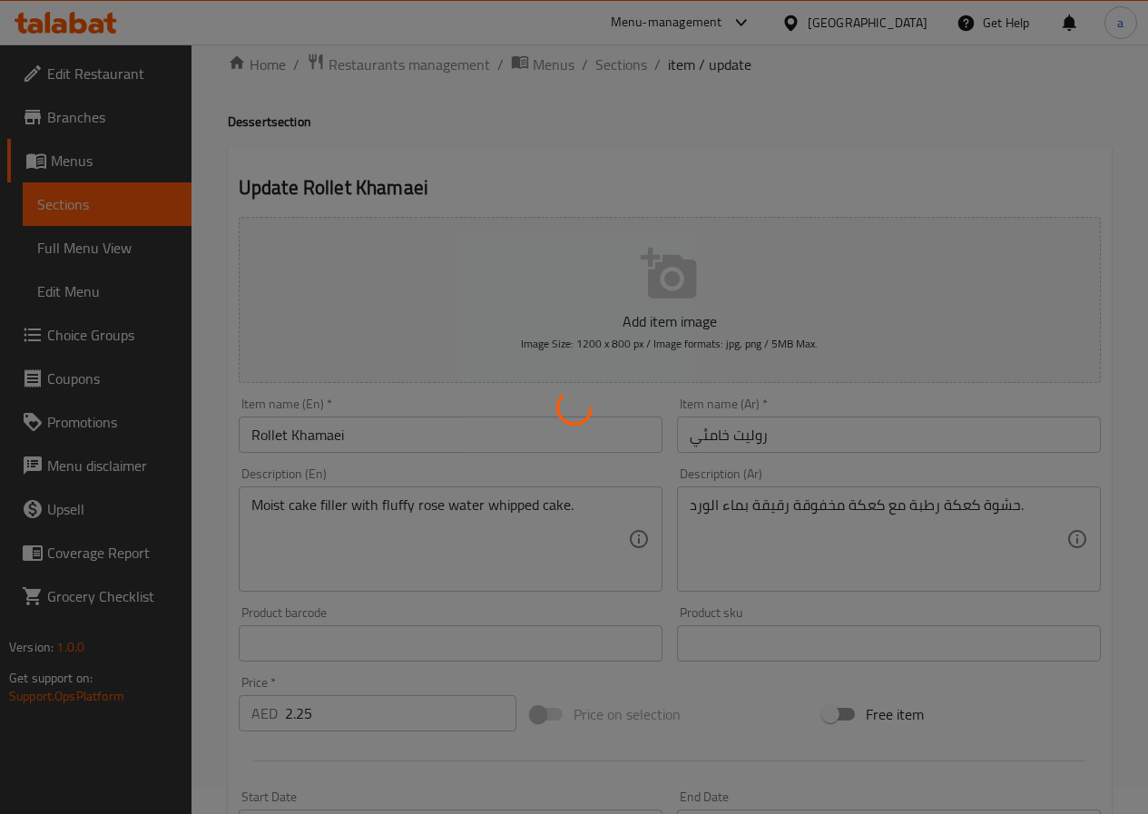
scroll to position [0, 0]
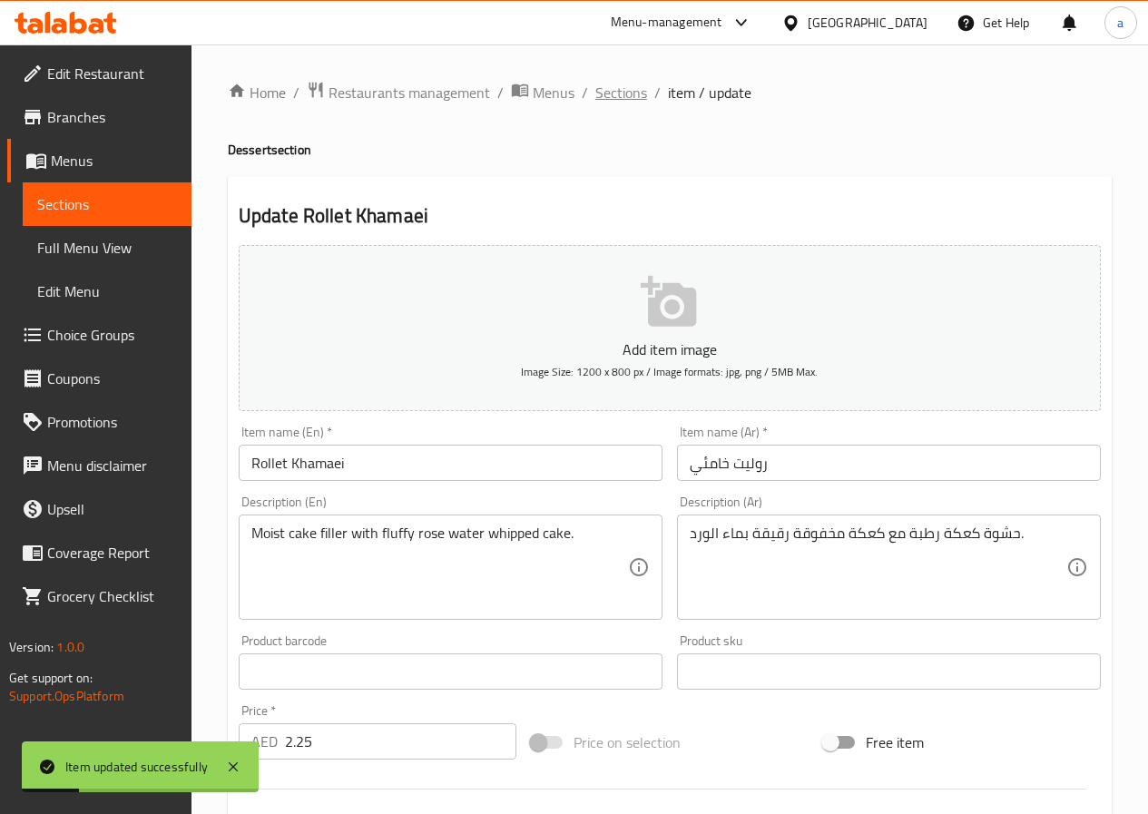
click at [616, 93] on span "Sections" at bounding box center [621, 93] width 52 height 22
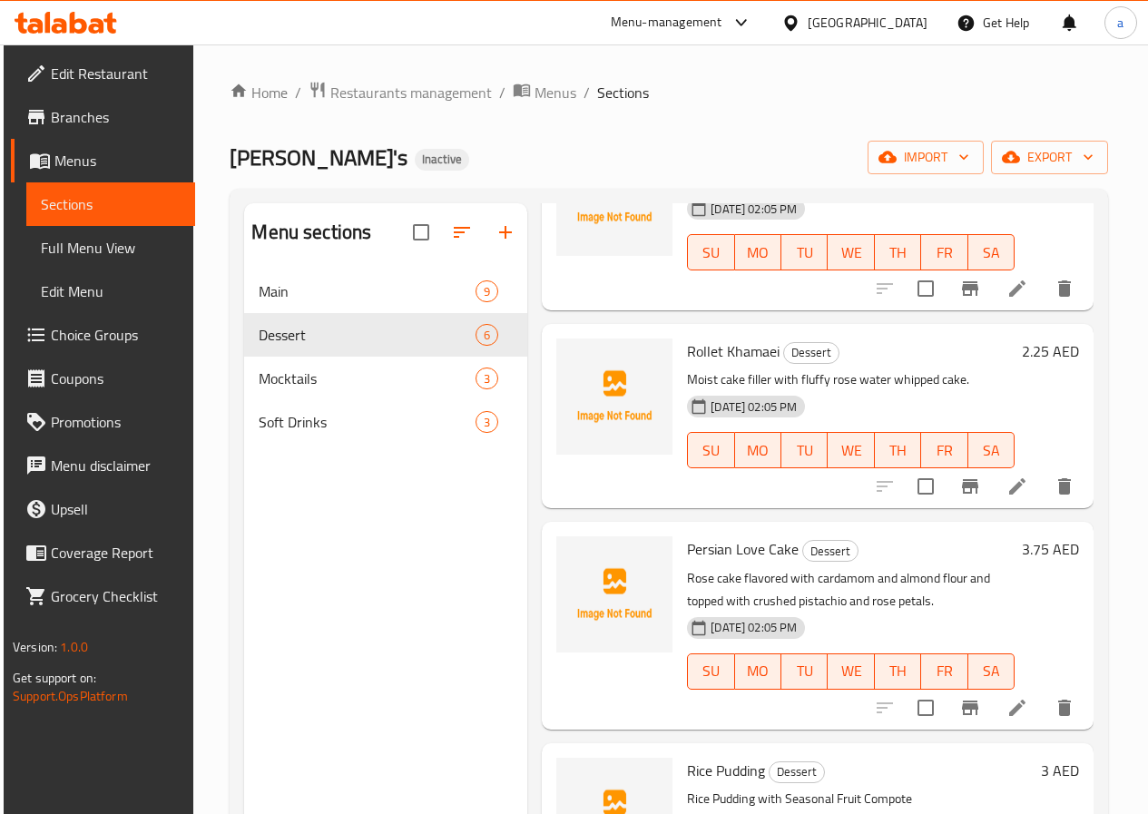
scroll to position [363, 0]
click at [1006, 702] on icon at bounding box center [1017, 707] width 22 height 22
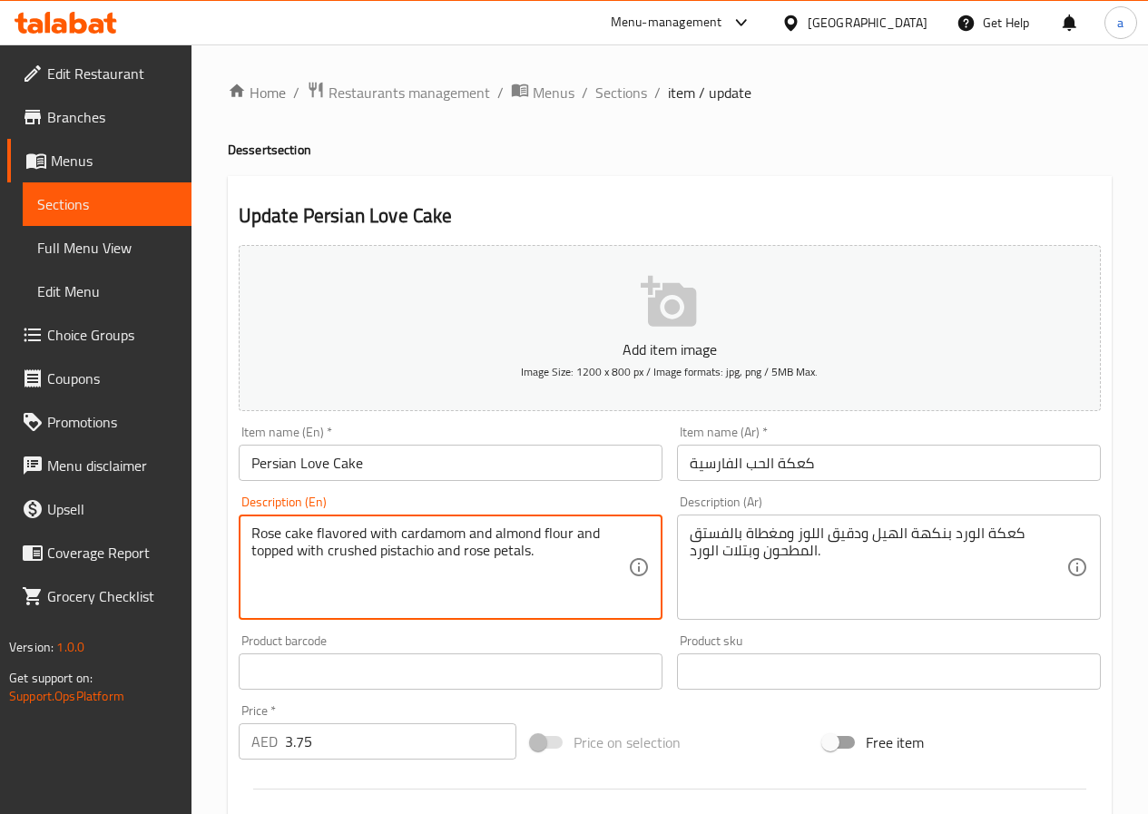
click at [561, 553] on textarea "Rose cake flavored with cardamom and almond flour and topped with crushed pista…" at bounding box center [439, 567] width 377 height 86
click at [489, 461] on input "Persian Love Cake" at bounding box center [451, 463] width 424 height 36
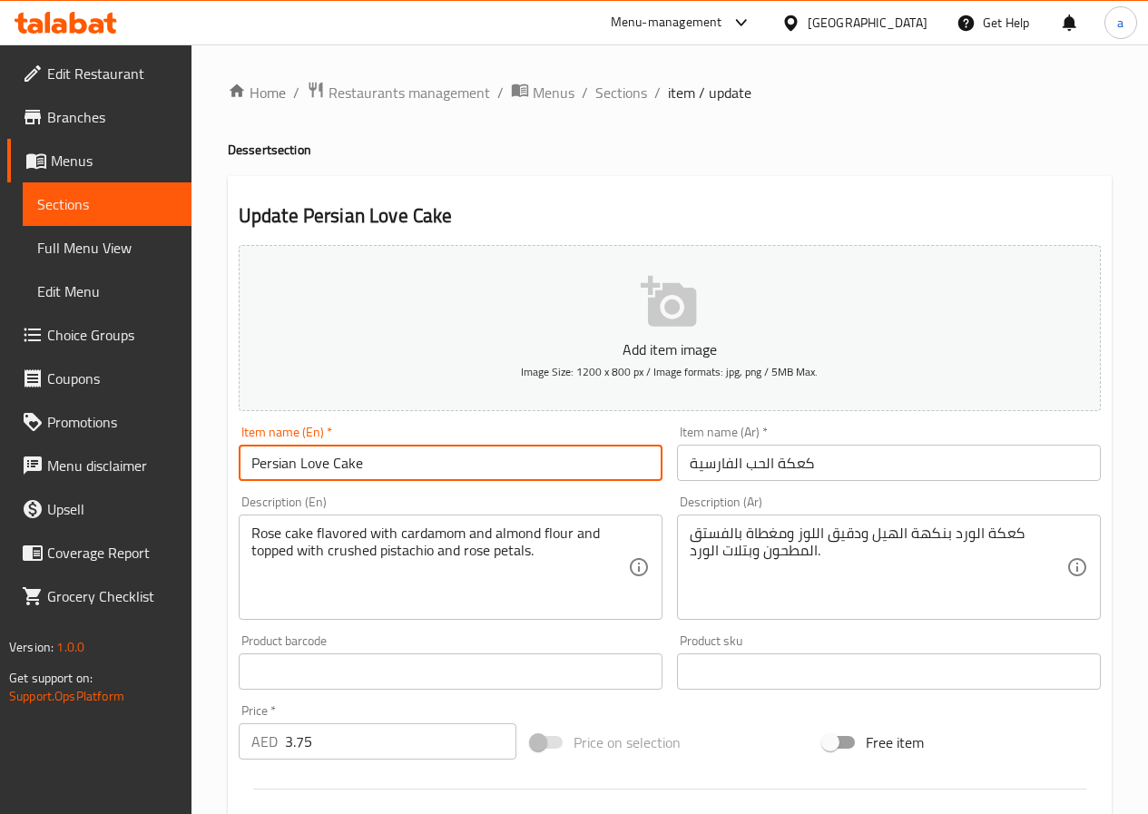
click at [489, 461] on input "Persian Love Cake" at bounding box center [451, 463] width 424 height 36
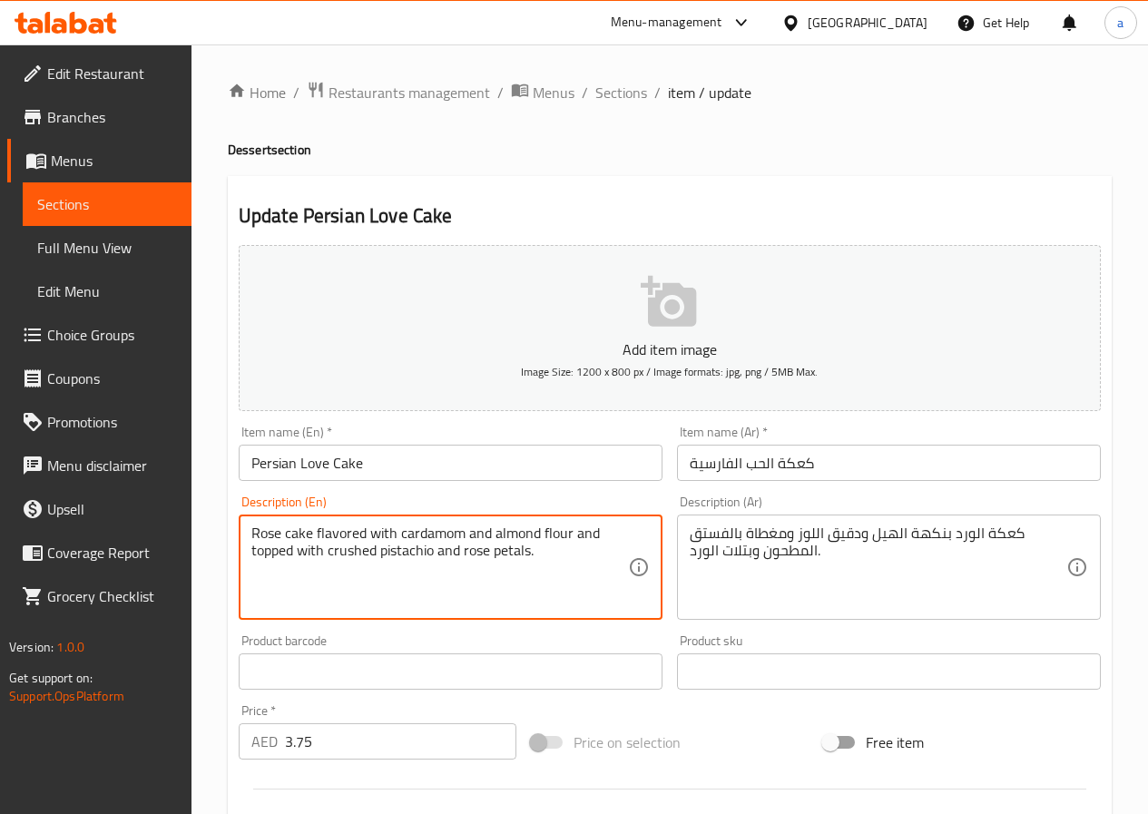
click at [550, 557] on textarea "Rose cake flavored with cardamom and almond flour and topped with crushed pista…" at bounding box center [439, 567] width 377 height 86
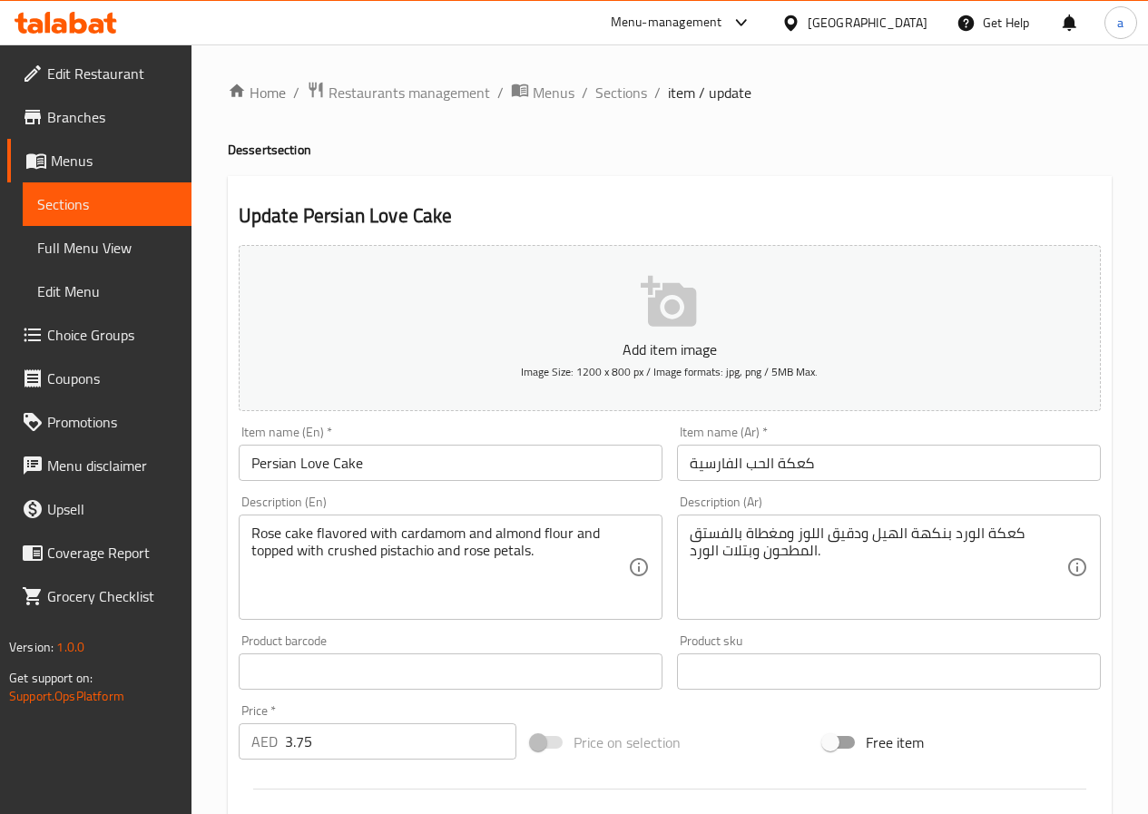
click at [502, 554] on textarea "Rose cake flavored with cardamom and almond flour and topped with crushed pista…" at bounding box center [439, 567] width 377 height 86
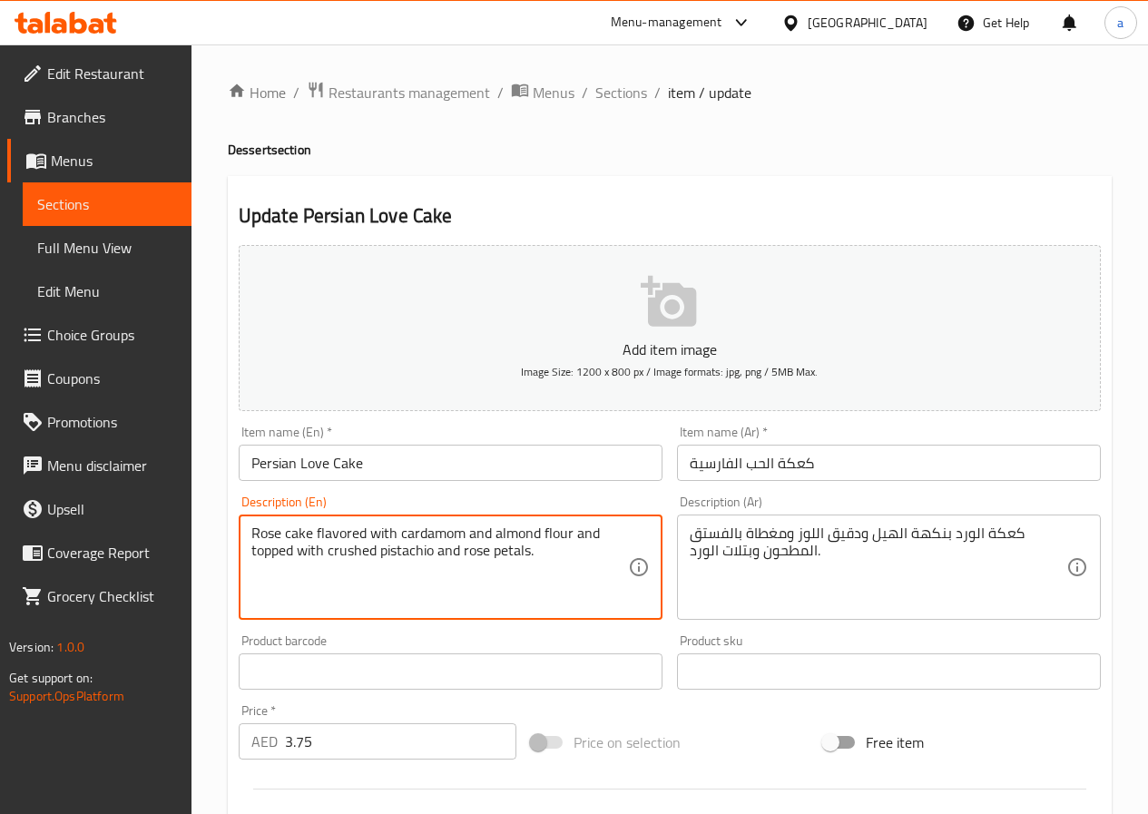
click at [502, 554] on textarea "Rose cake flavored with cardamom and almond flour and topped with crushed pista…" at bounding box center [439, 567] width 377 height 86
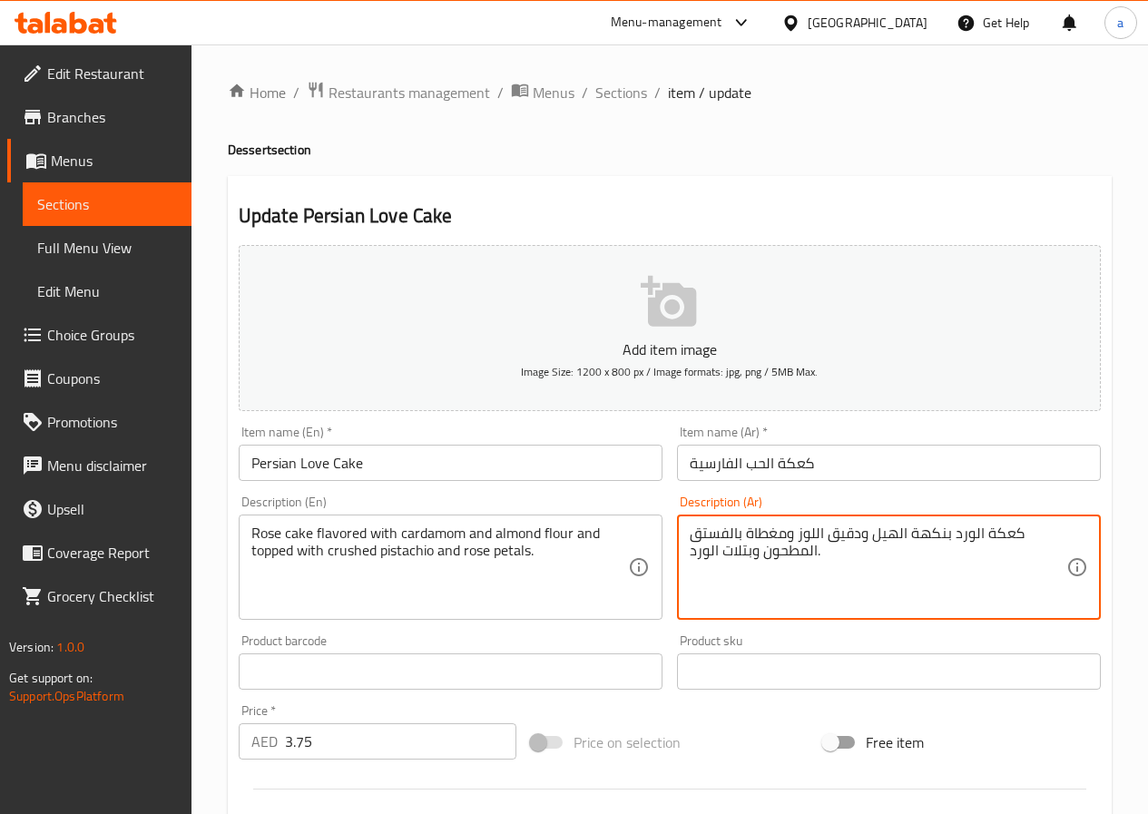
click at [736, 553] on textarea "كعكة الورد بنكهة الهيل ودقيق اللوز ومغطاة بالفستق المطحون وبتلات الورد." at bounding box center [878, 567] width 377 height 86
click at [741, 554] on textarea "كعكة الورد بنكهة الهيل ودقيق اللوز ومغطاة بالفستق المطحون وبتلات الورد." at bounding box center [878, 567] width 377 height 86
click at [737, 551] on textarea "كعكة الورد بنكهة الهيل ودقيق اللوز ومغطاة بالفستق المطحون وبتلات الورد." at bounding box center [878, 567] width 377 height 86
drag, startPoint x: 719, startPoint y: 552, endPoint x: 746, endPoint y: 559, distance: 28.2
click at [746, 559] on textarea "كعكة الورد بنكهة الهيل ودقيق اللوز ومغطاة بالفستق المطحون وبتلات الورد." at bounding box center [878, 567] width 377 height 86
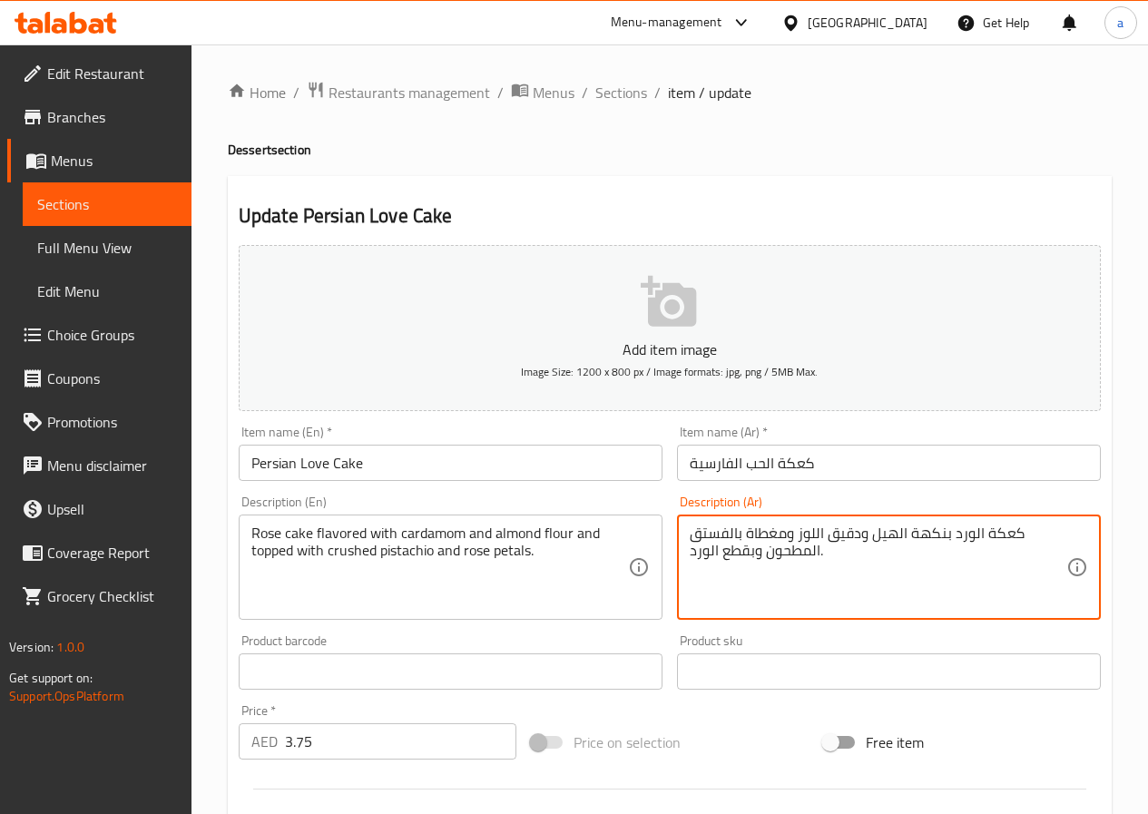
type textarea "كعكة الورد بنكهة الهيل ودقيق اللوز ومغطاة بالفستق المطحون وبقطع الورد."
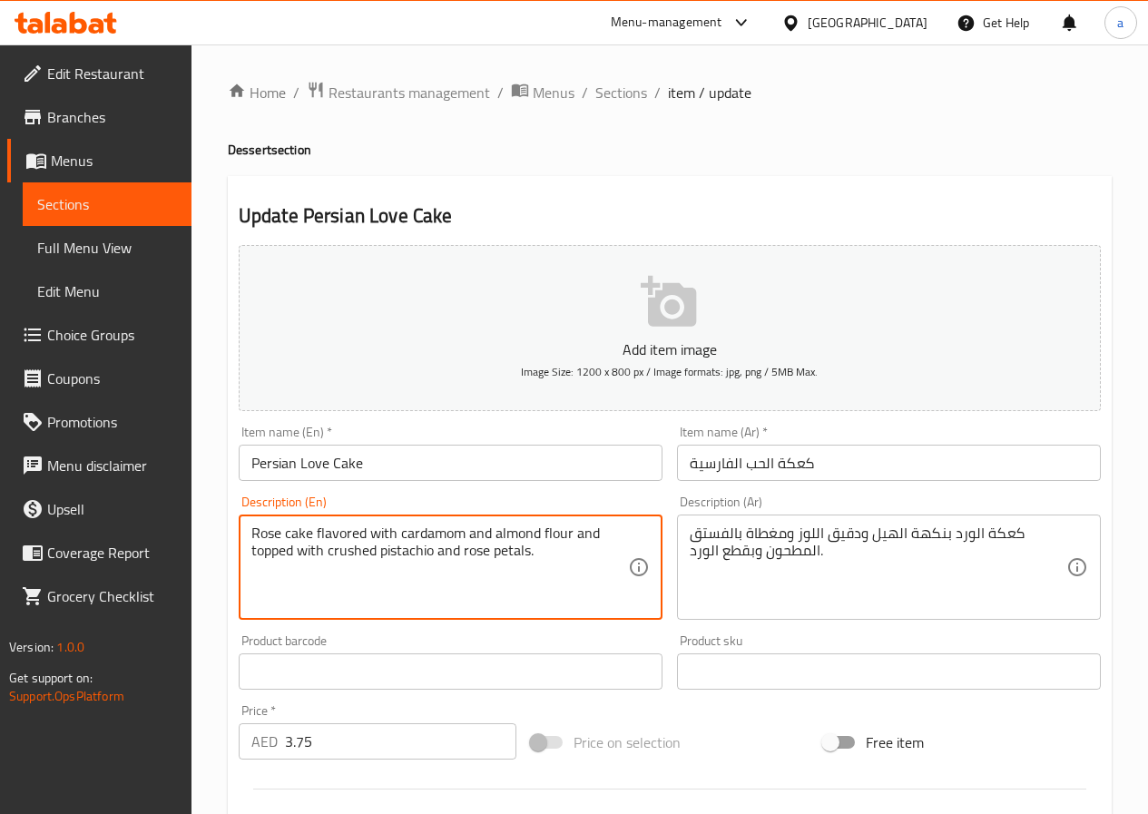
drag, startPoint x: 299, startPoint y: 548, endPoint x: 432, endPoint y: 558, distance: 133.8
click at [432, 558] on textarea "Rose cake flavored with cardamom and almond flour and topped with crushed pista…" at bounding box center [439, 567] width 377 height 86
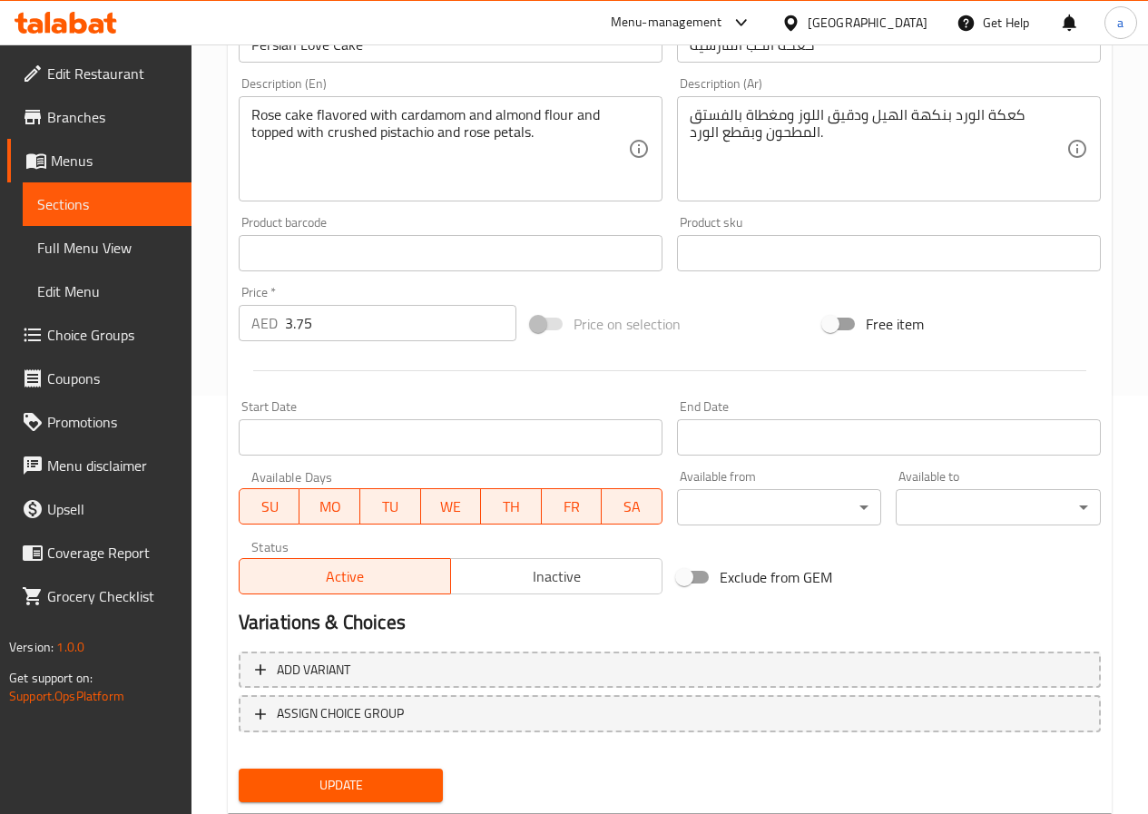
scroll to position [468, 0]
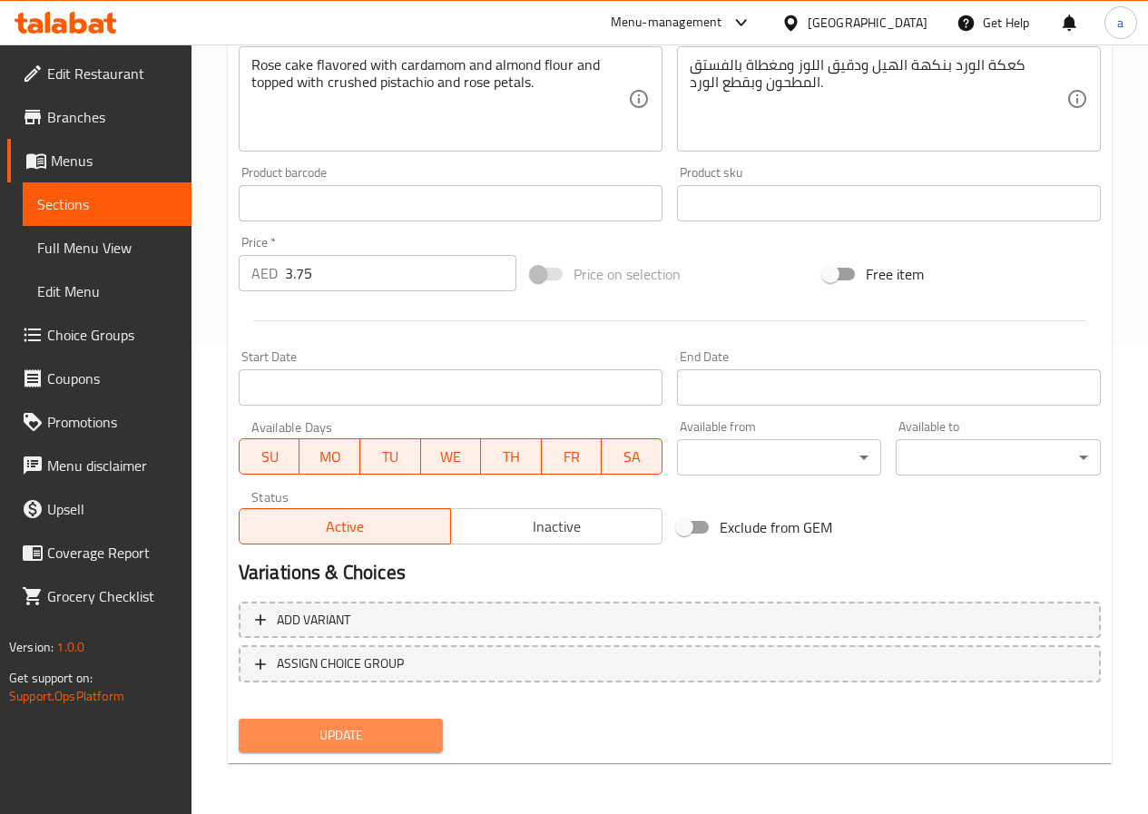
click at [314, 738] on span "Update" at bounding box center [341, 735] width 176 height 23
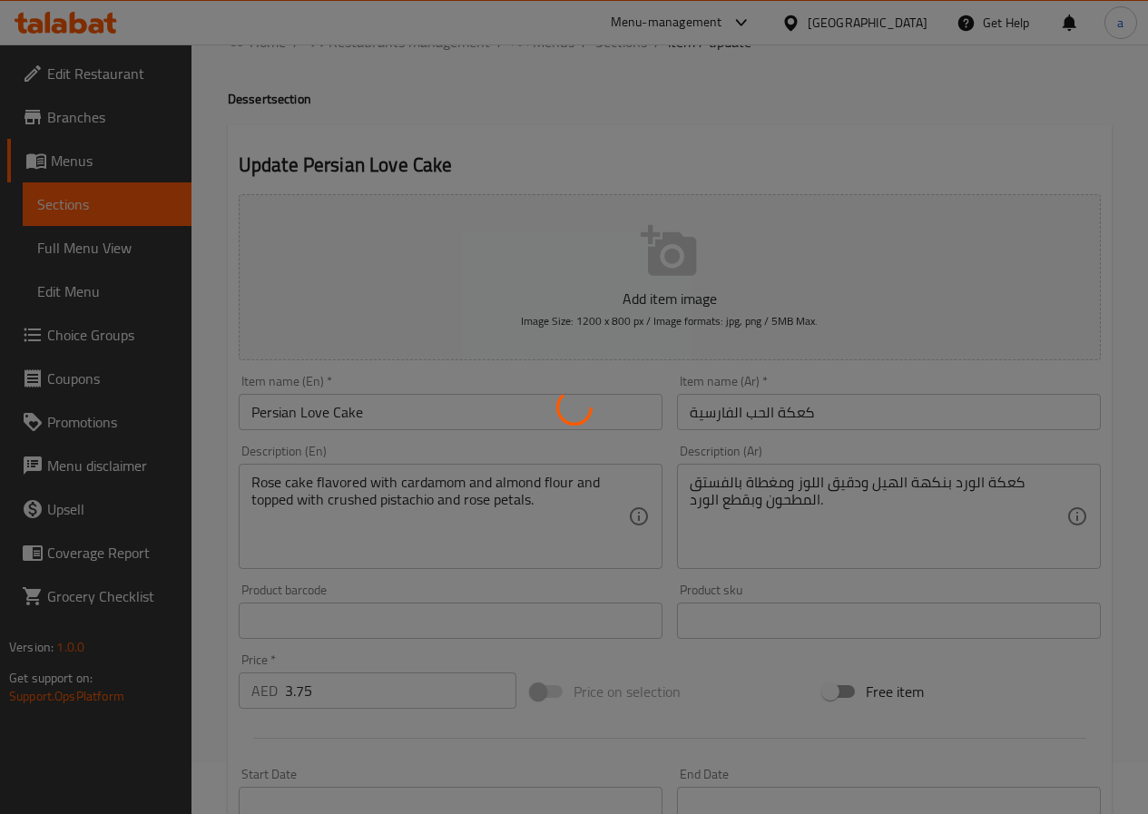
scroll to position [0, 0]
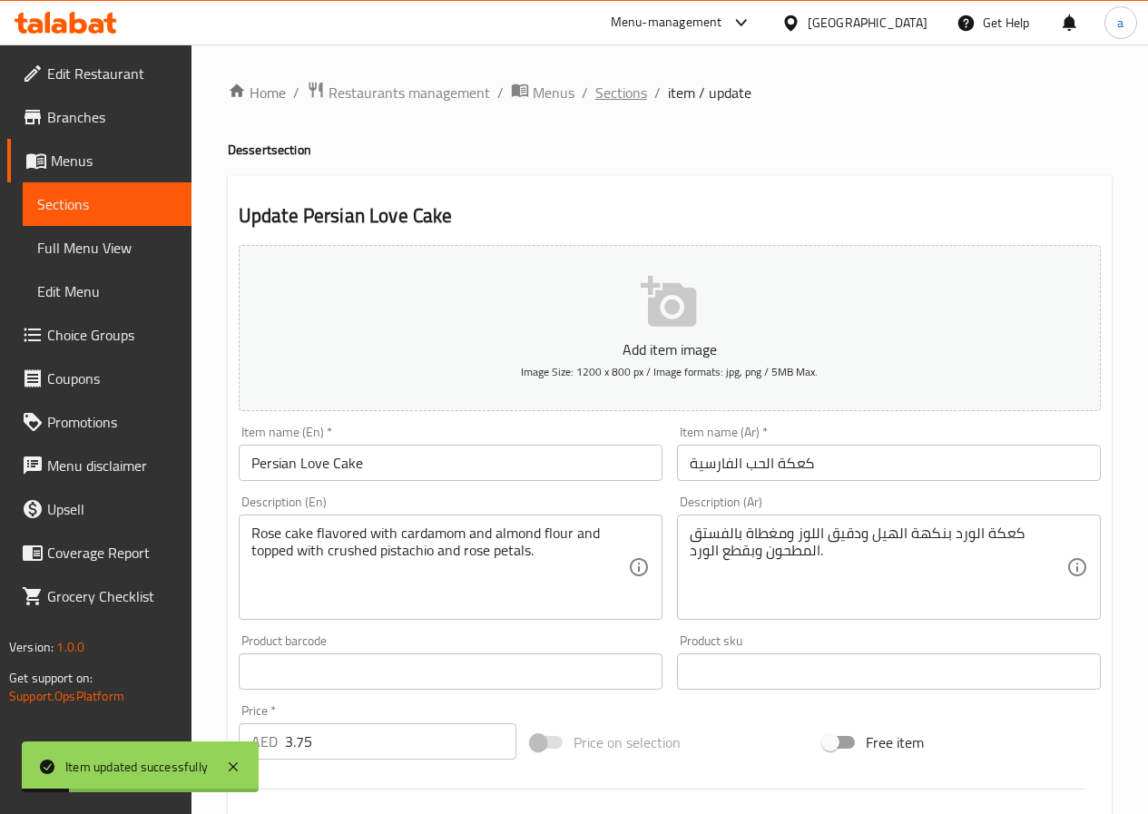
click at [612, 93] on span "Sections" at bounding box center [621, 93] width 52 height 22
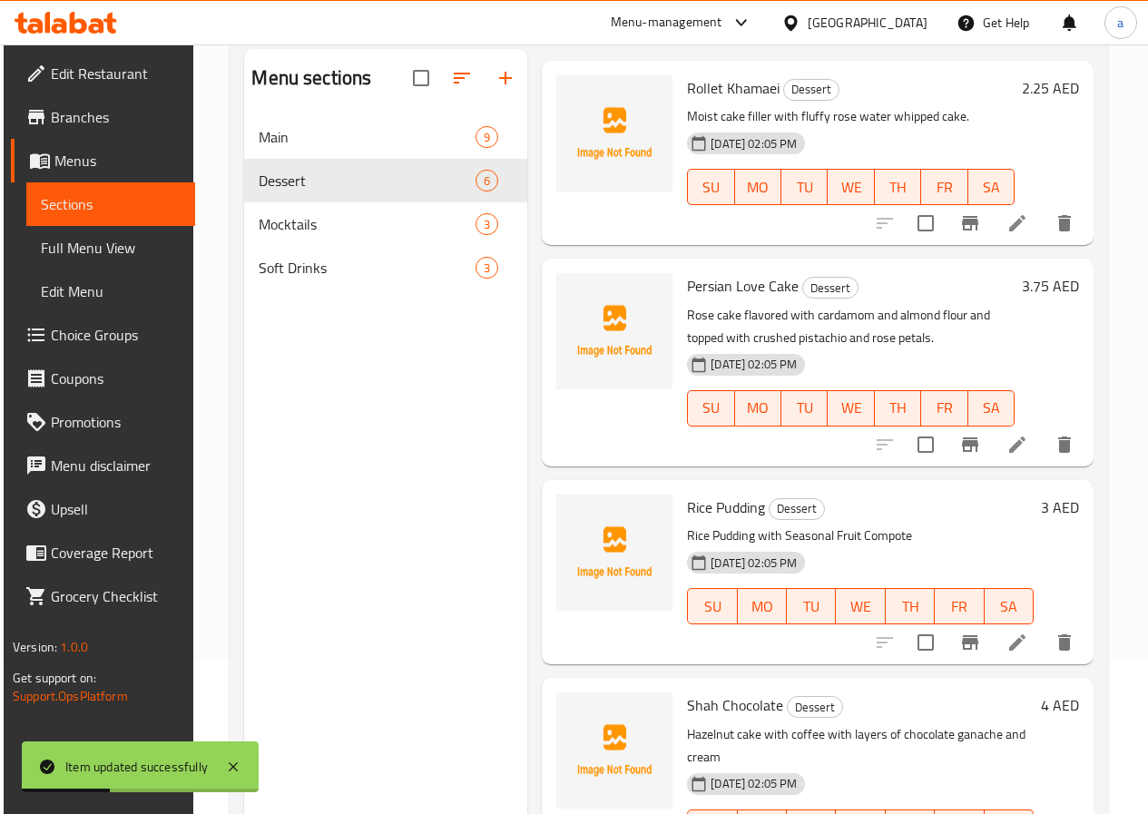
scroll to position [254, 0]
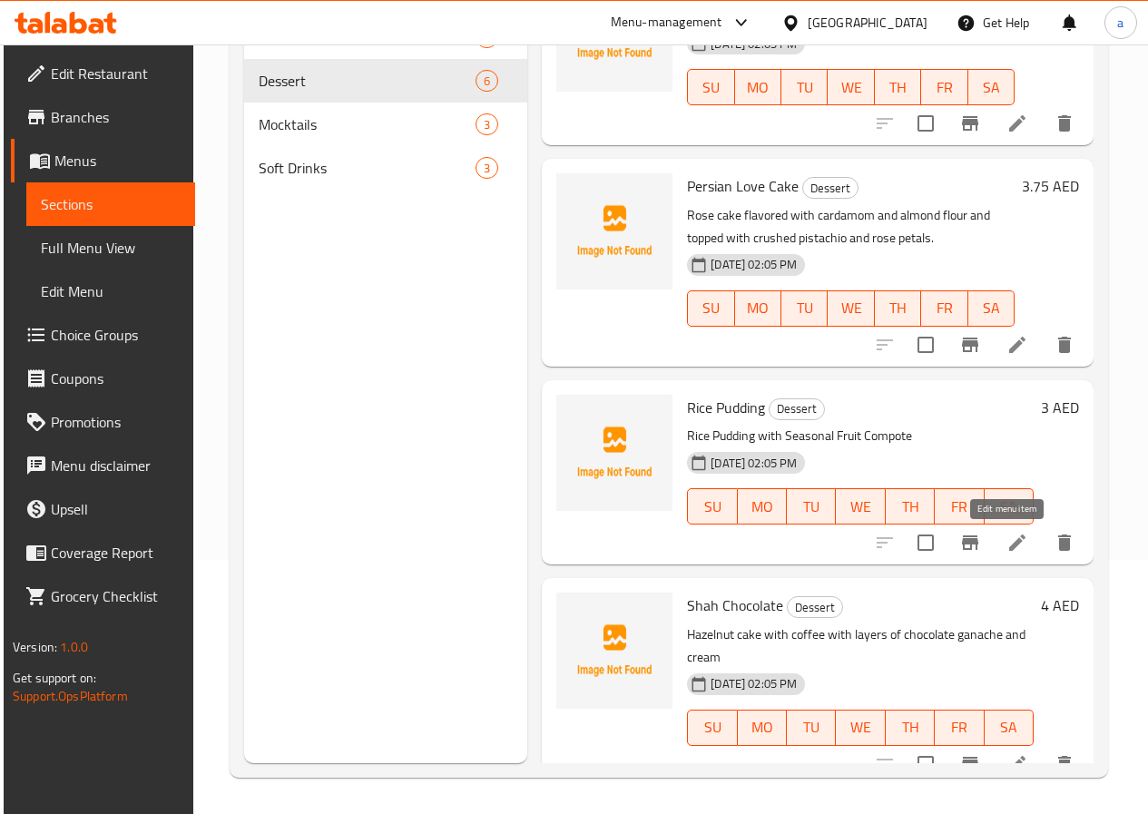
click at [1011, 546] on icon at bounding box center [1017, 543] width 22 height 22
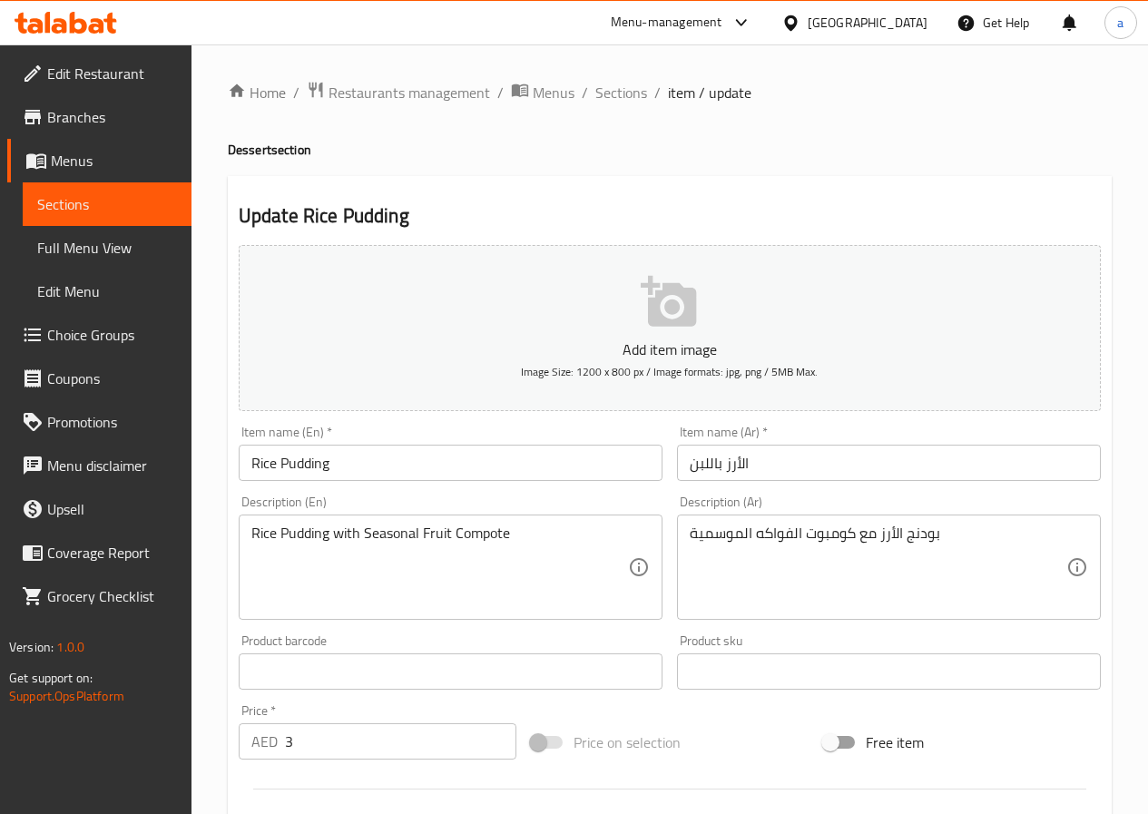
click at [376, 471] on input "Rice Pudding" at bounding box center [451, 463] width 424 height 36
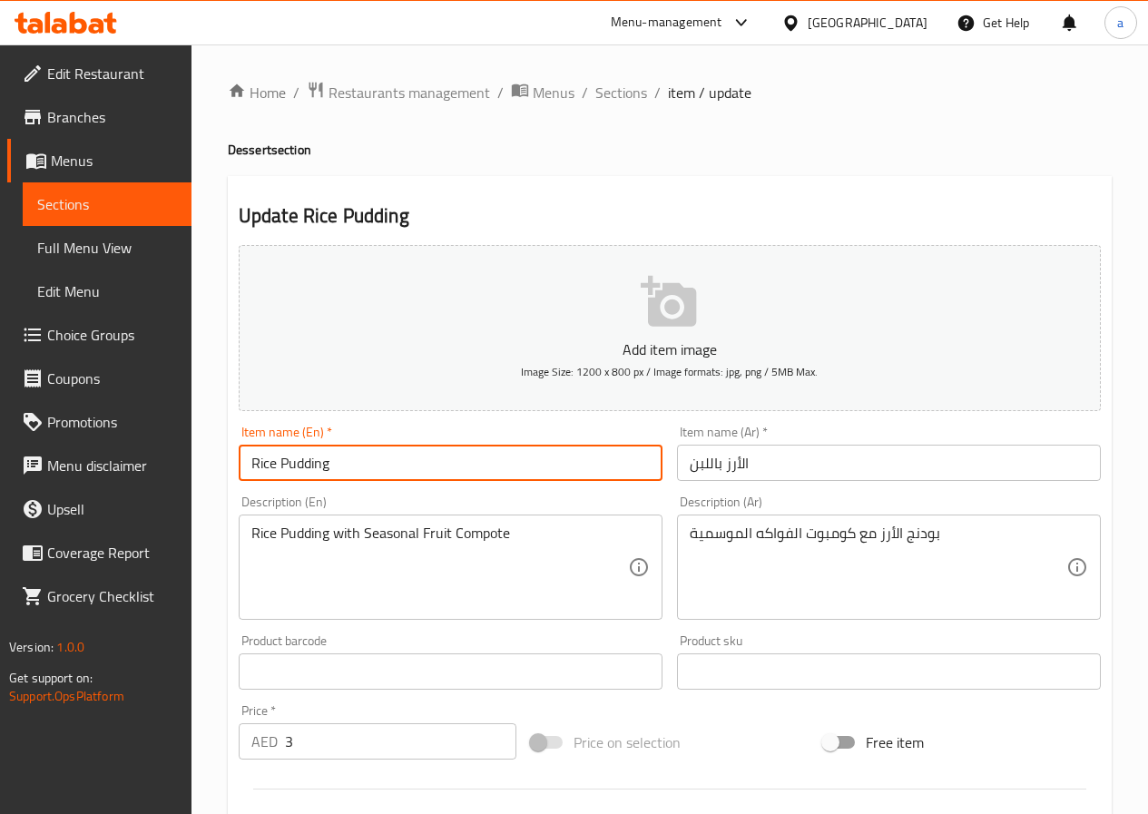
click at [376, 471] on input "Rice Pudding" at bounding box center [451, 463] width 424 height 36
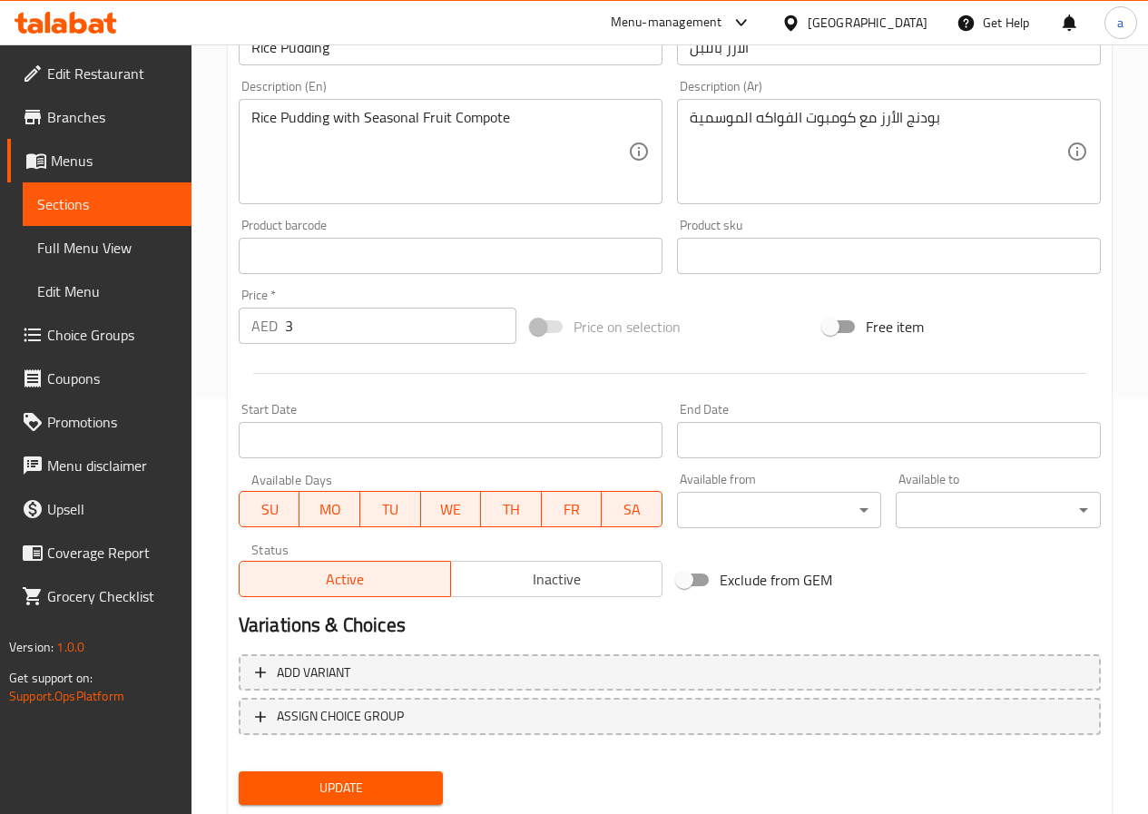
scroll to position [468, 0]
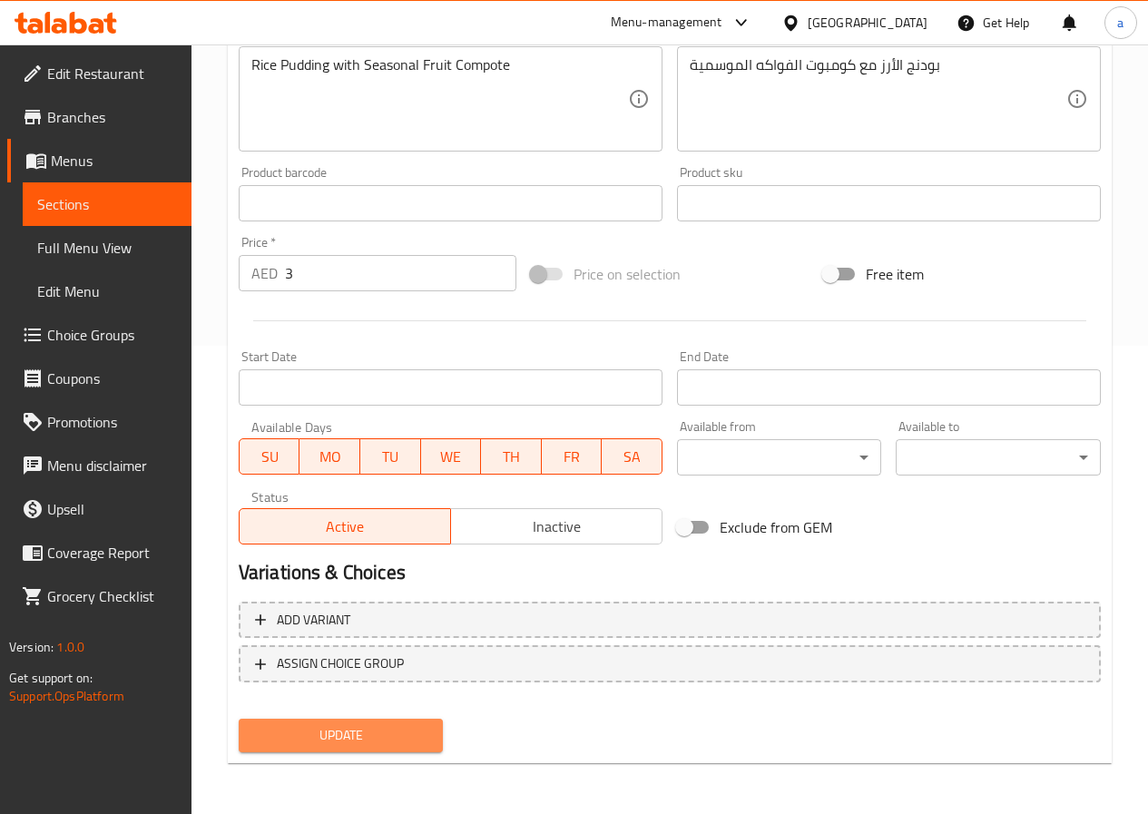
click at [329, 739] on span "Update" at bounding box center [341, 735] width 176 height 23
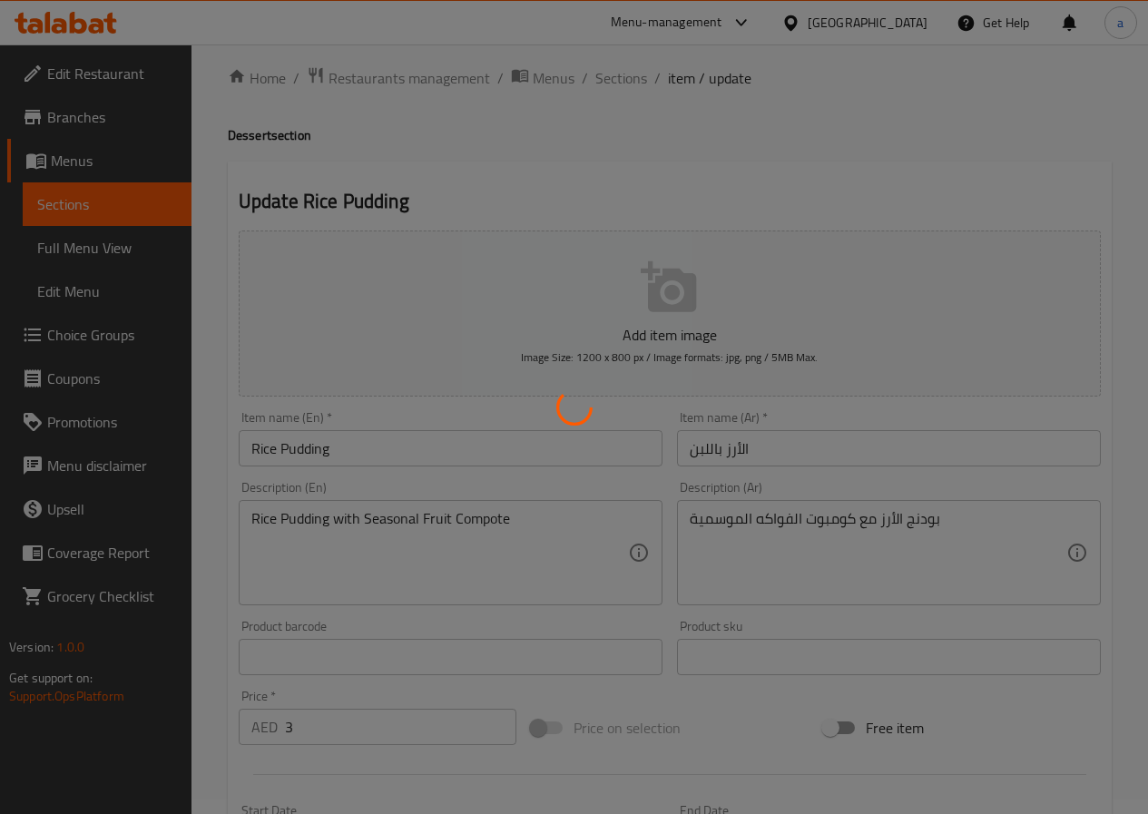
scroll to position [0, 0]
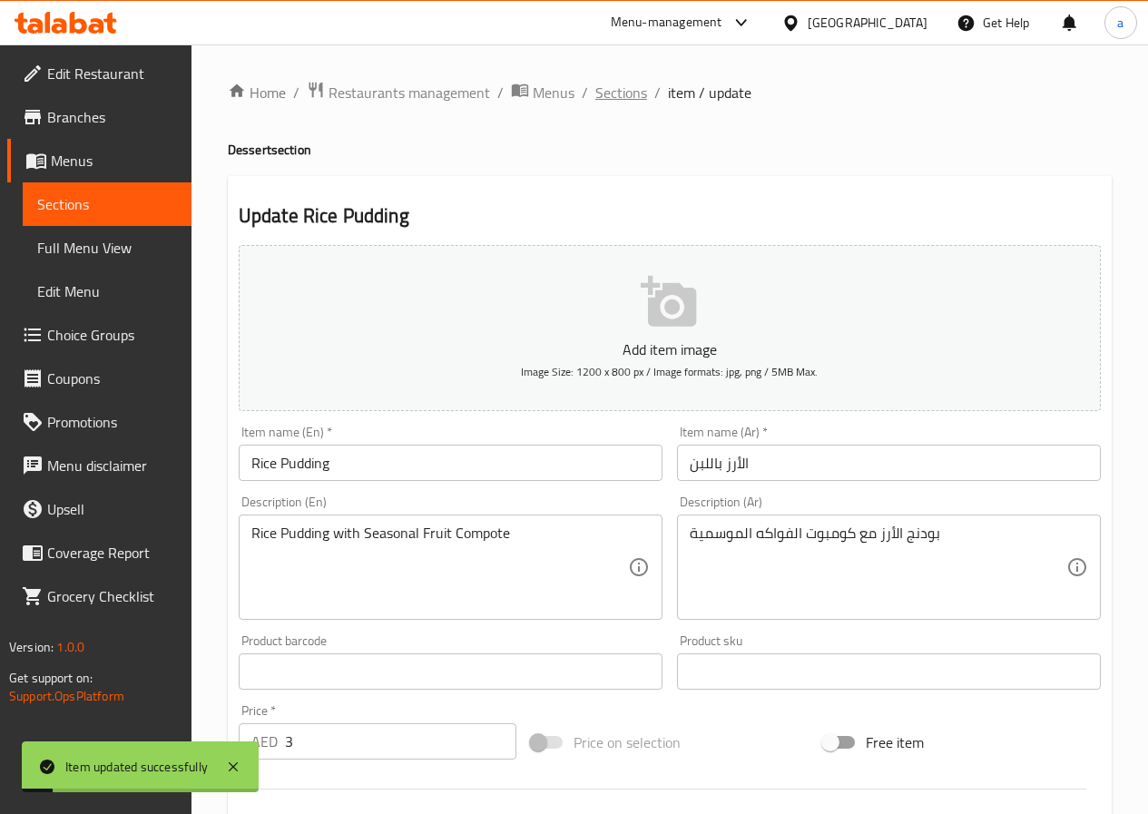
click at [631, 91] on span "Sections" at bounding box center [621, 93] width 52 height 22
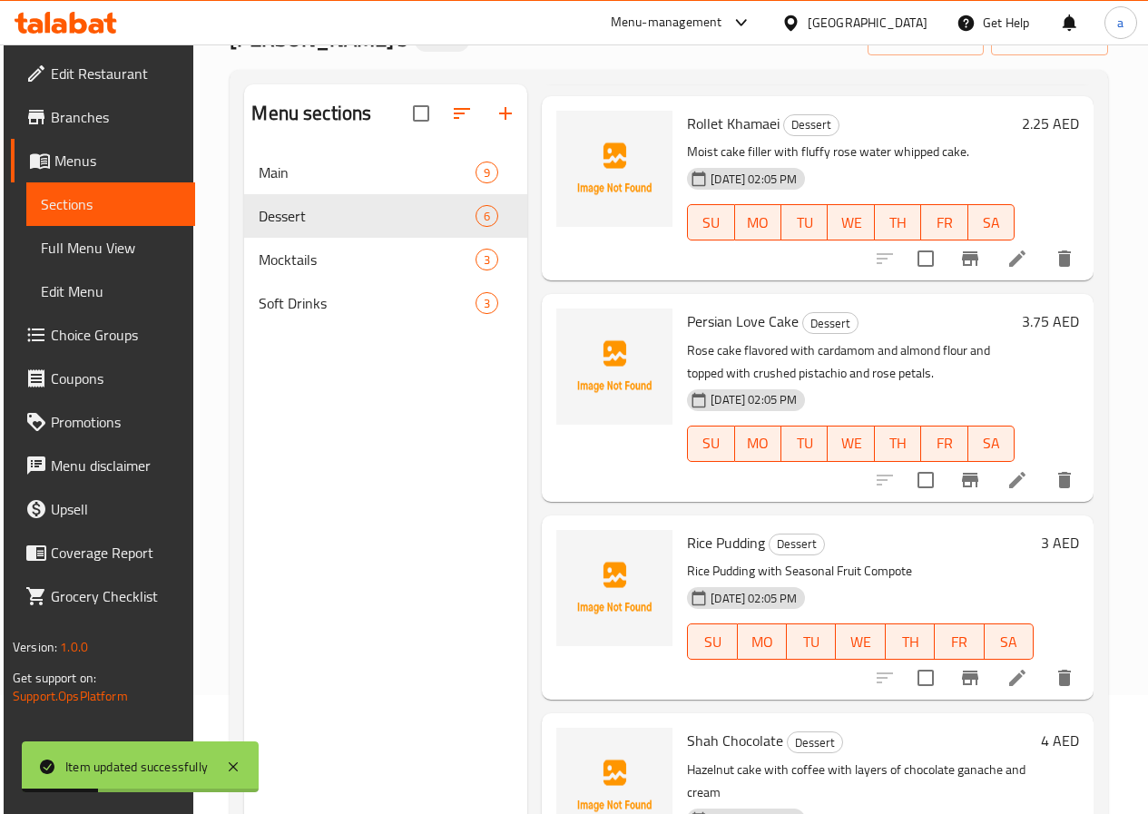
scroll to position [254, 0]
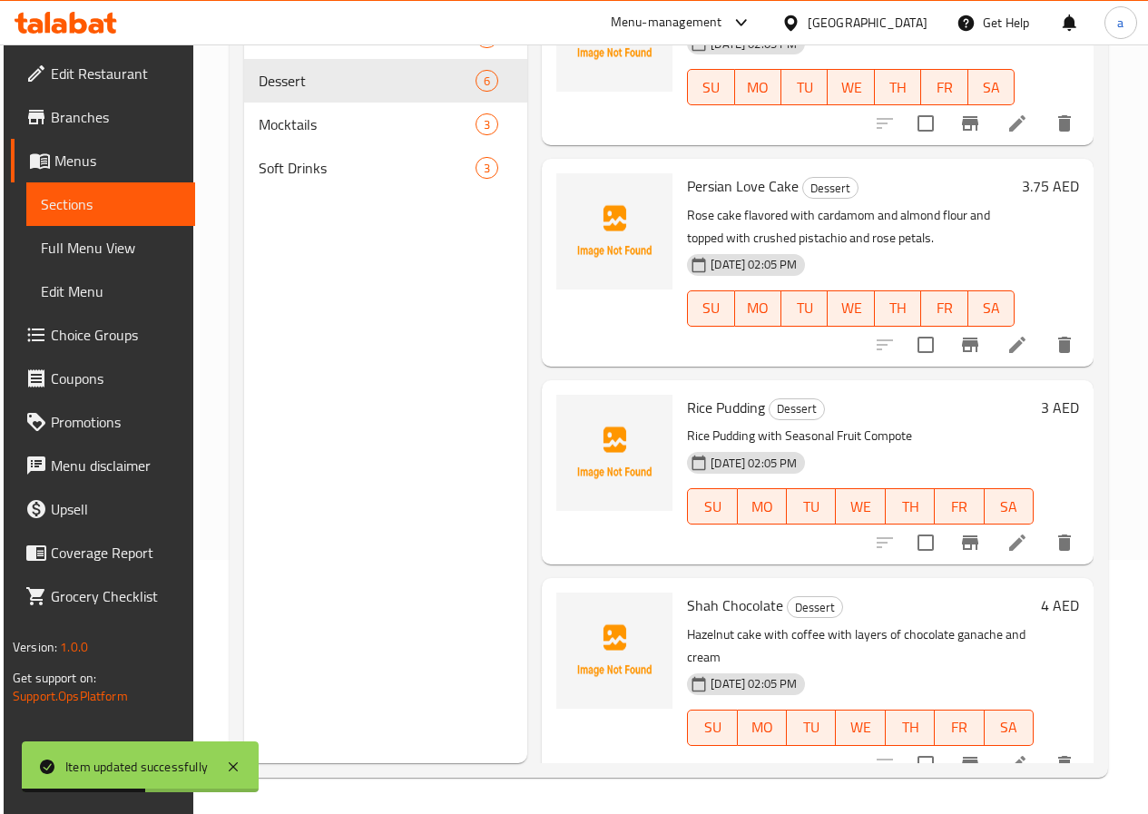
click at [1010, 756] on icon at bounding box center [1017, 764] width 16 height 16
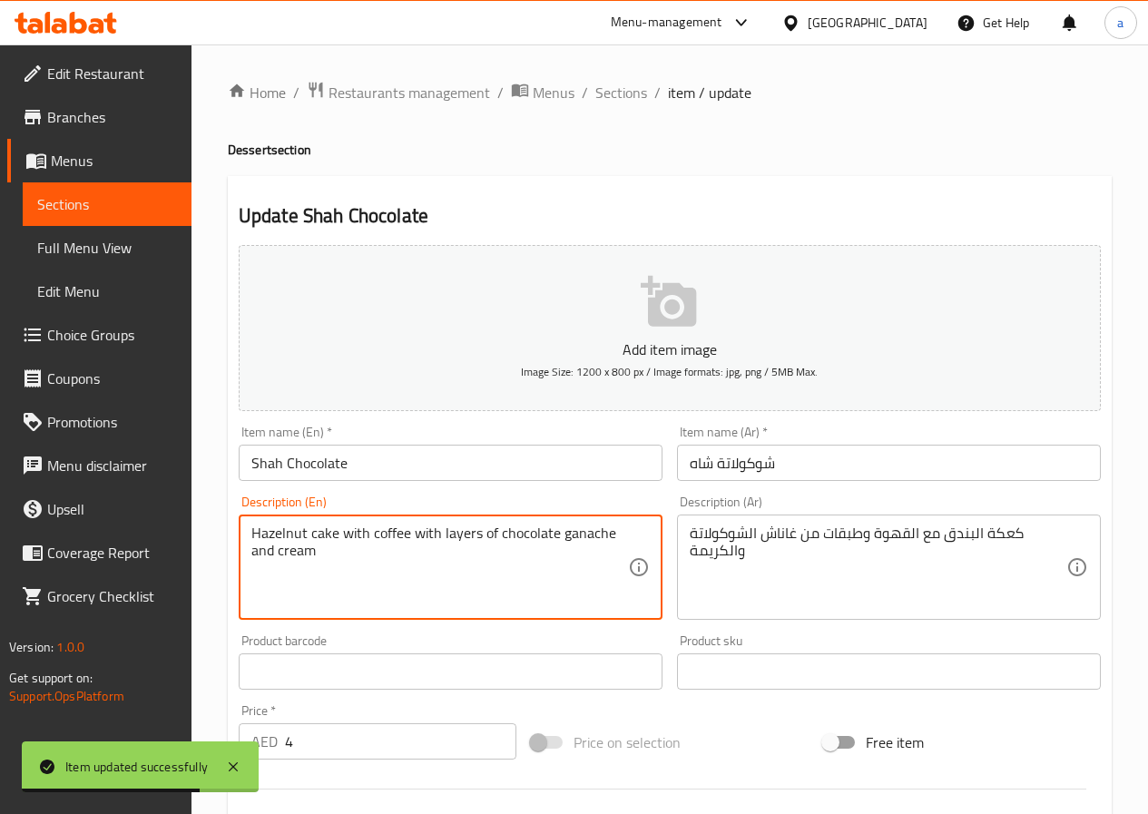
drag, startPoint x: 626, startPoint y: 533, endPoint x: 261, endPoint y: 532, distance: 364.8
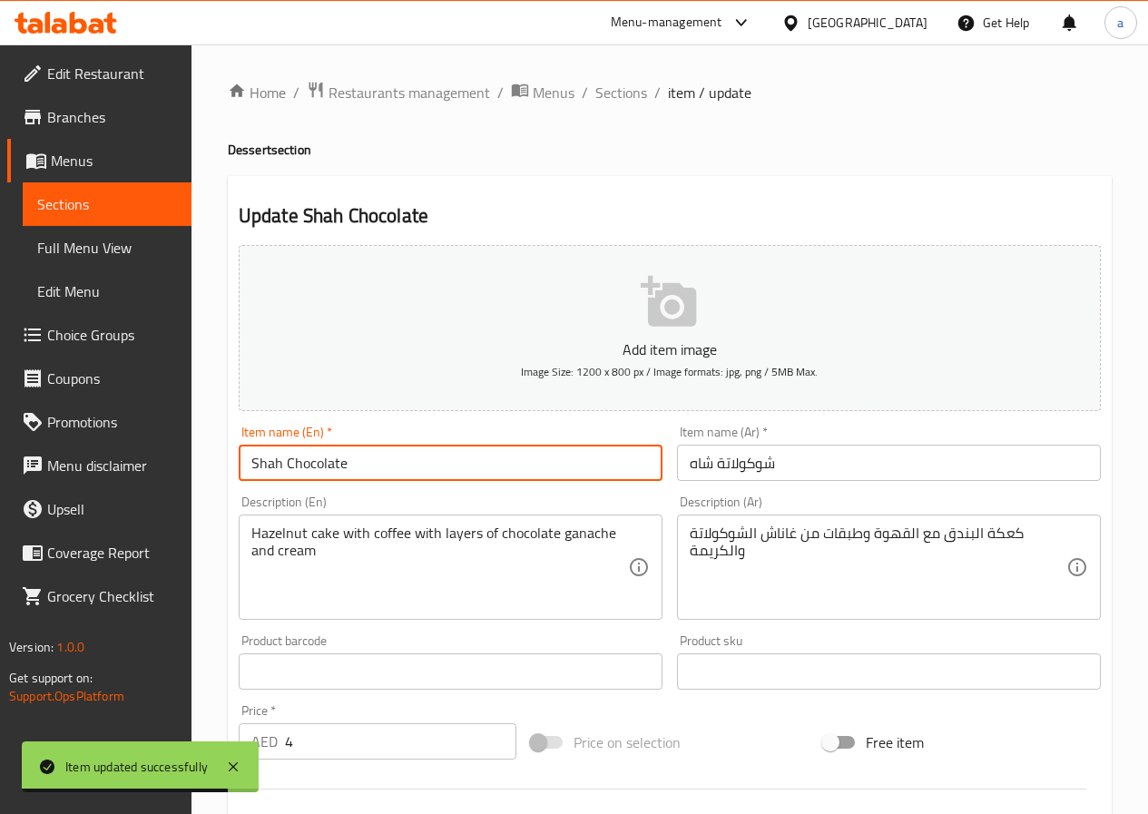
drag, startPoint x: 425, startPoint y: 454, endPoint x: 201, endPoint y: 468, distance: 223.7
click at [201, 468] on div "Home / Restaurants management / Menus / Sections / item / update Dessert sectio…" at bounding box center [669, 663] width 956 height 1238
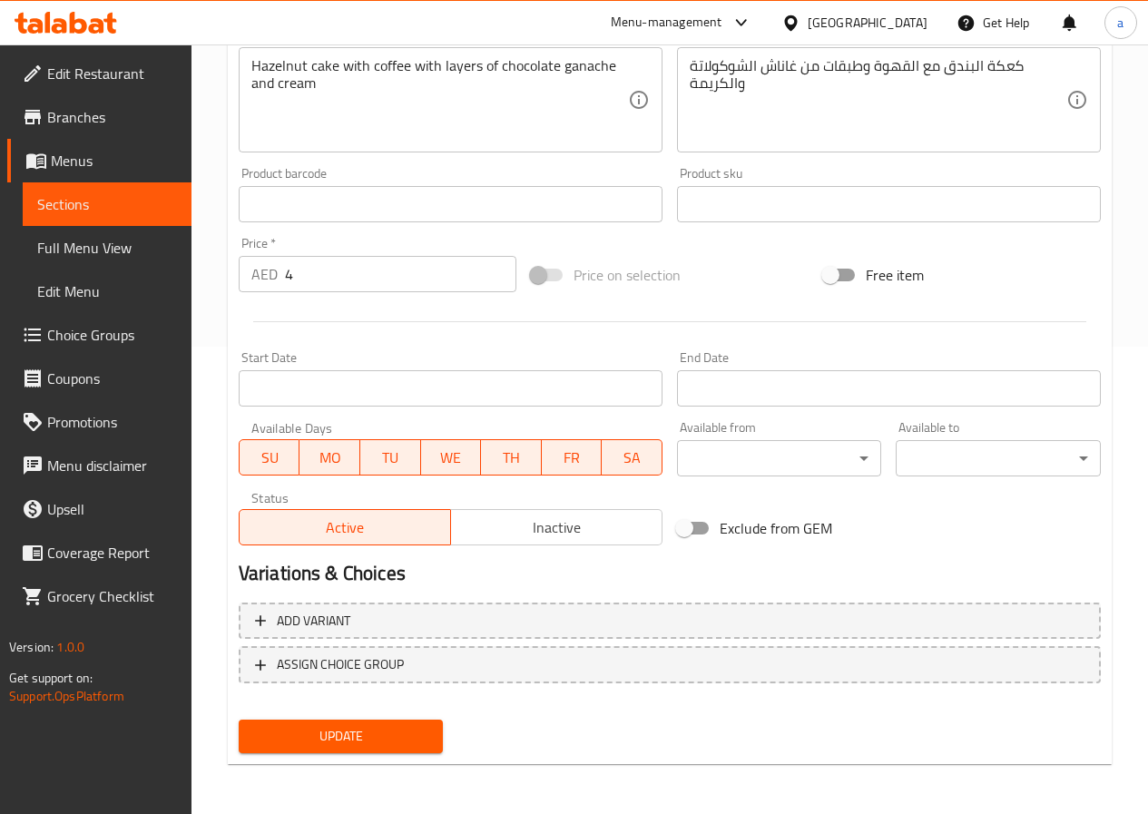
scroll to position [468, 0]
click at [366, 740] on span "Update" at bounding box center [341, 735] width 176 height 23
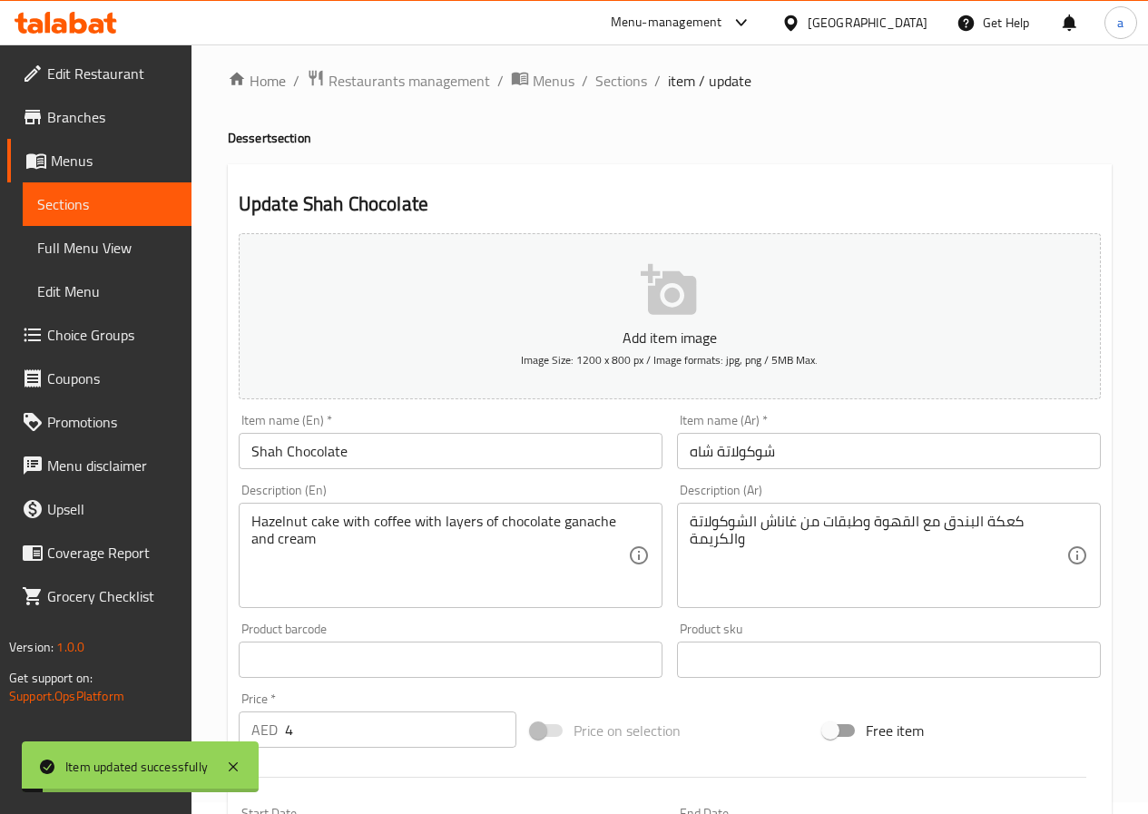
scroll to position [0, 0]
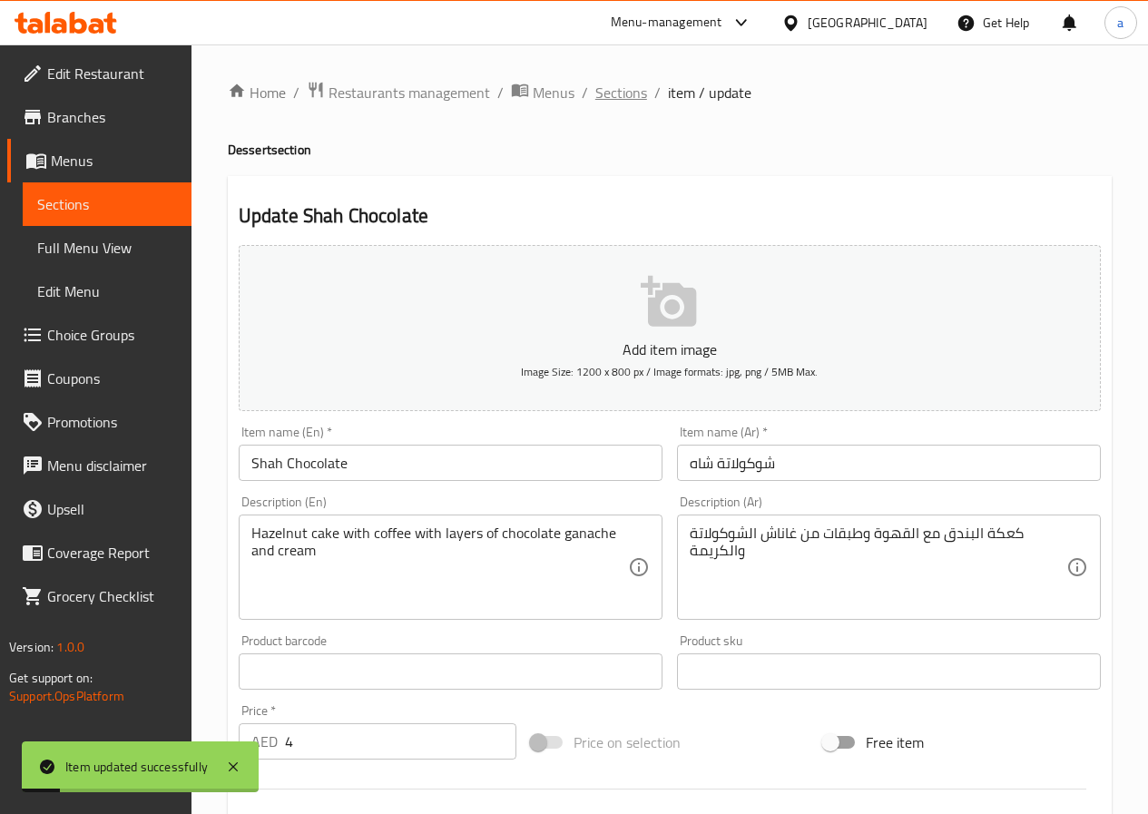
click at [621, 87] on span "Sections" at bounding box center [621, 93] width 52 height 22
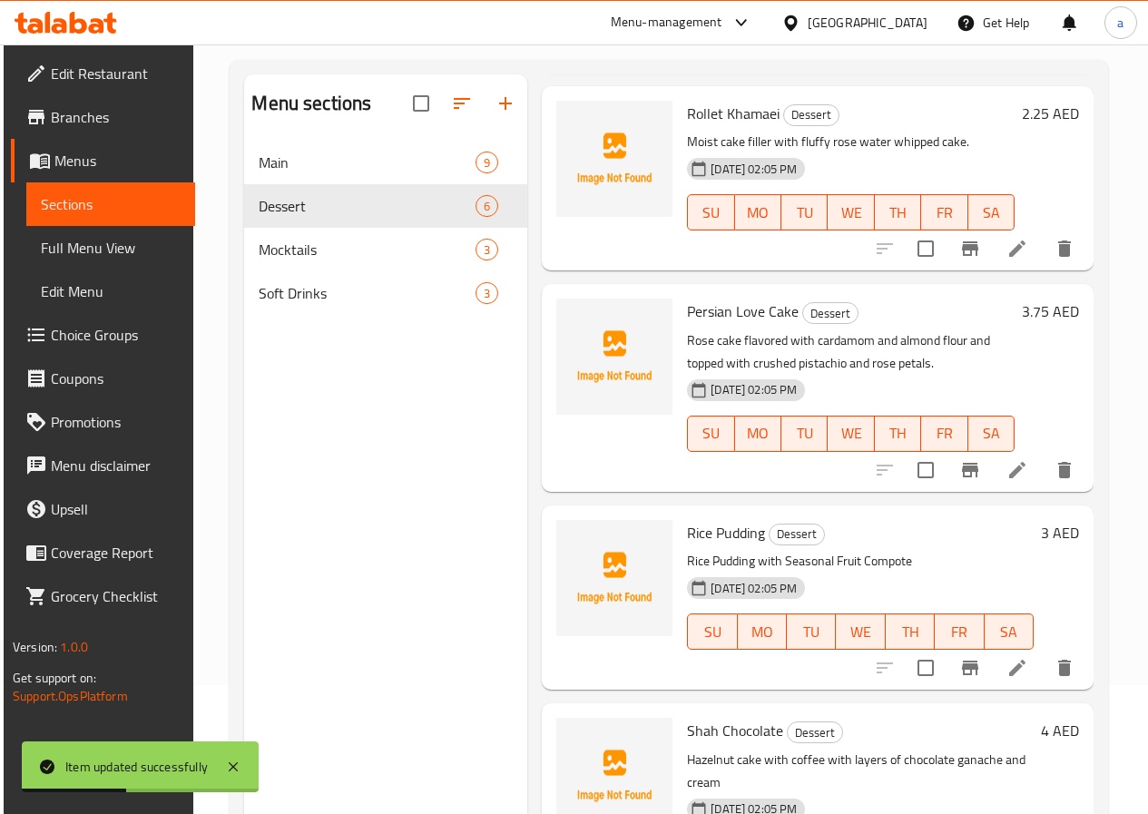
scroll to position [254, 0]
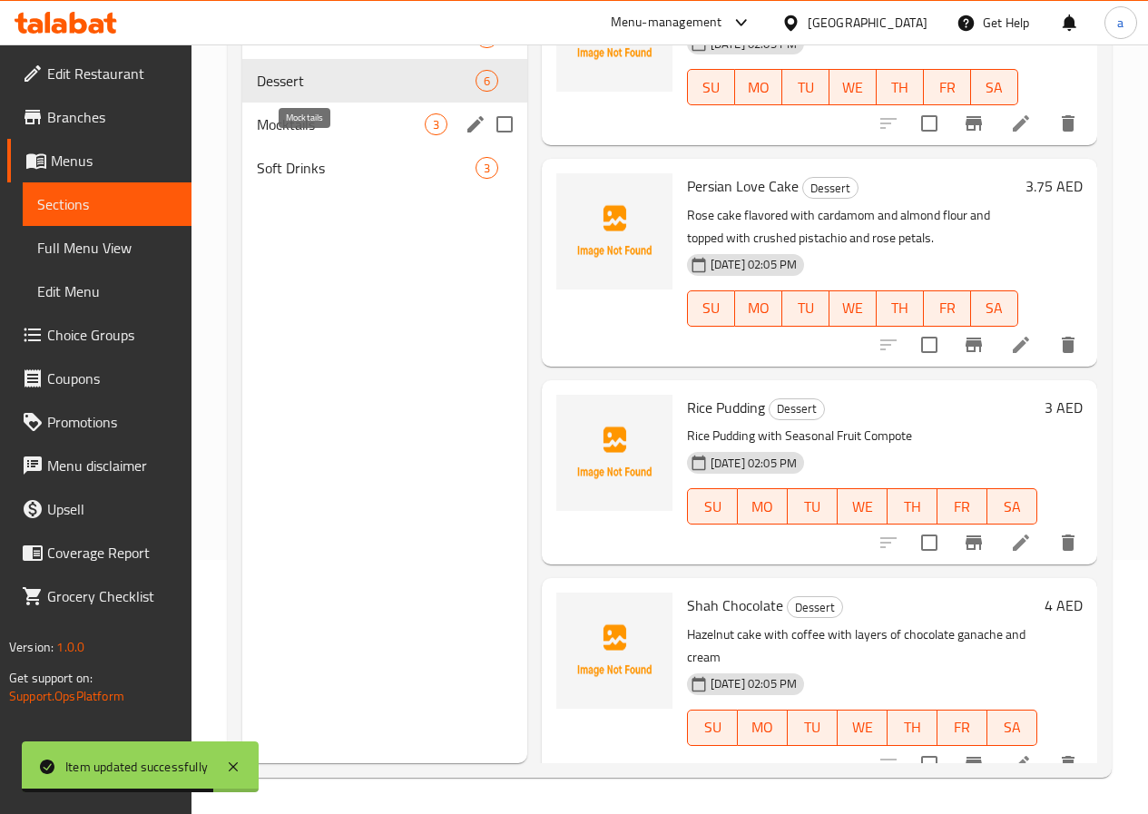
click at [287, 135] on span "Mocktails" at bounding box center [341, 124] width 168 height 22
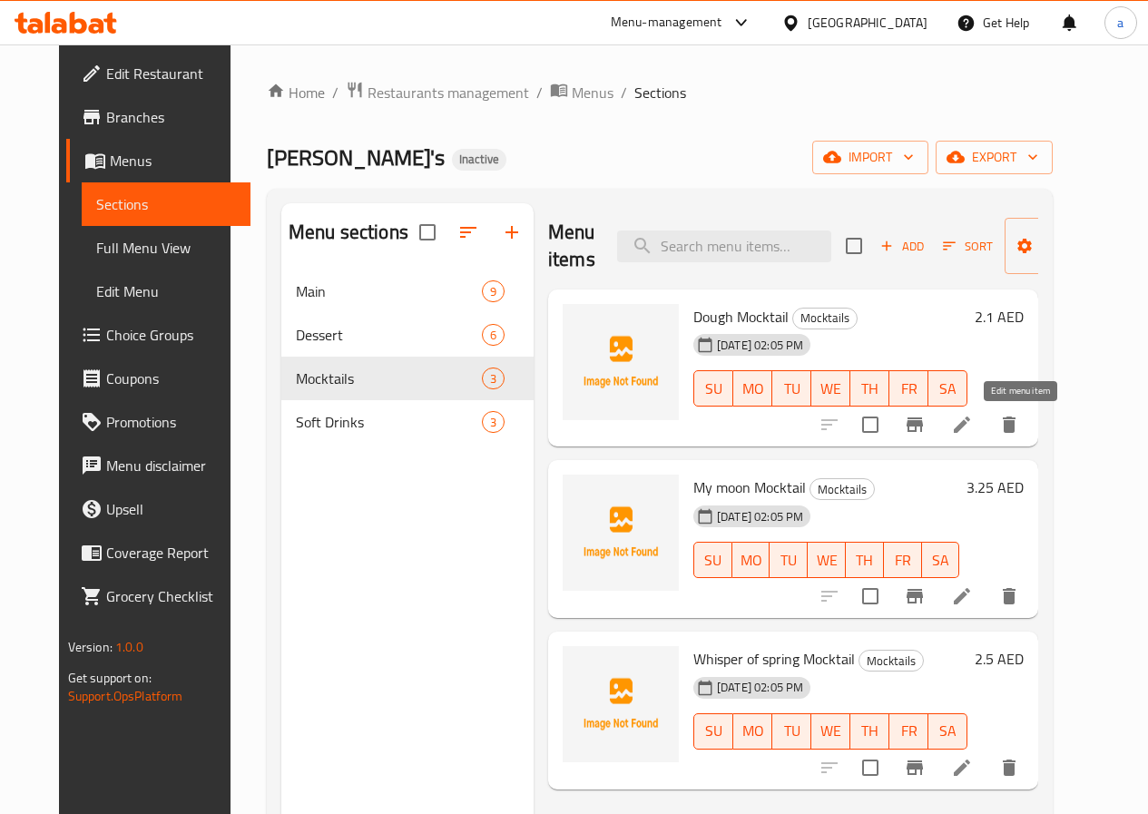
click at [973, 430] on icon at bounding box center [962, 425] width 22 height 22
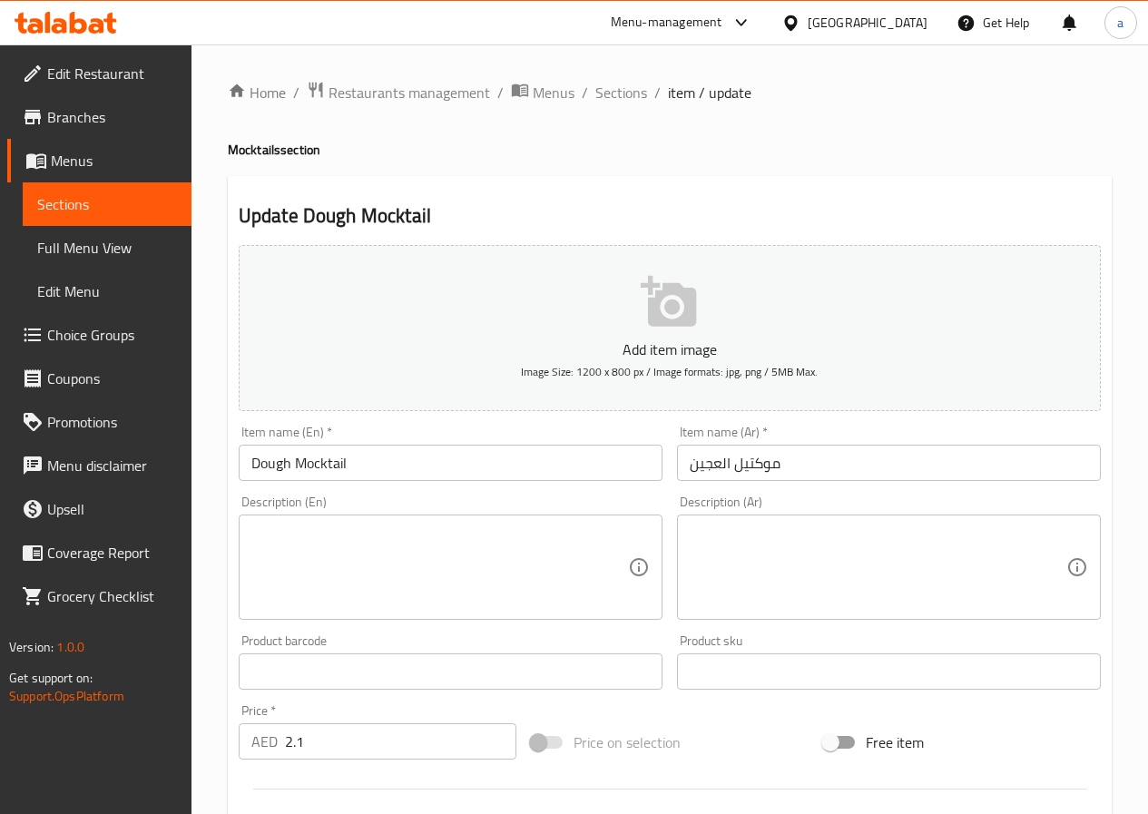
click at [451, 470] on input "Dough Mocktail" at bounding box center [451, 463] width 424 height 36
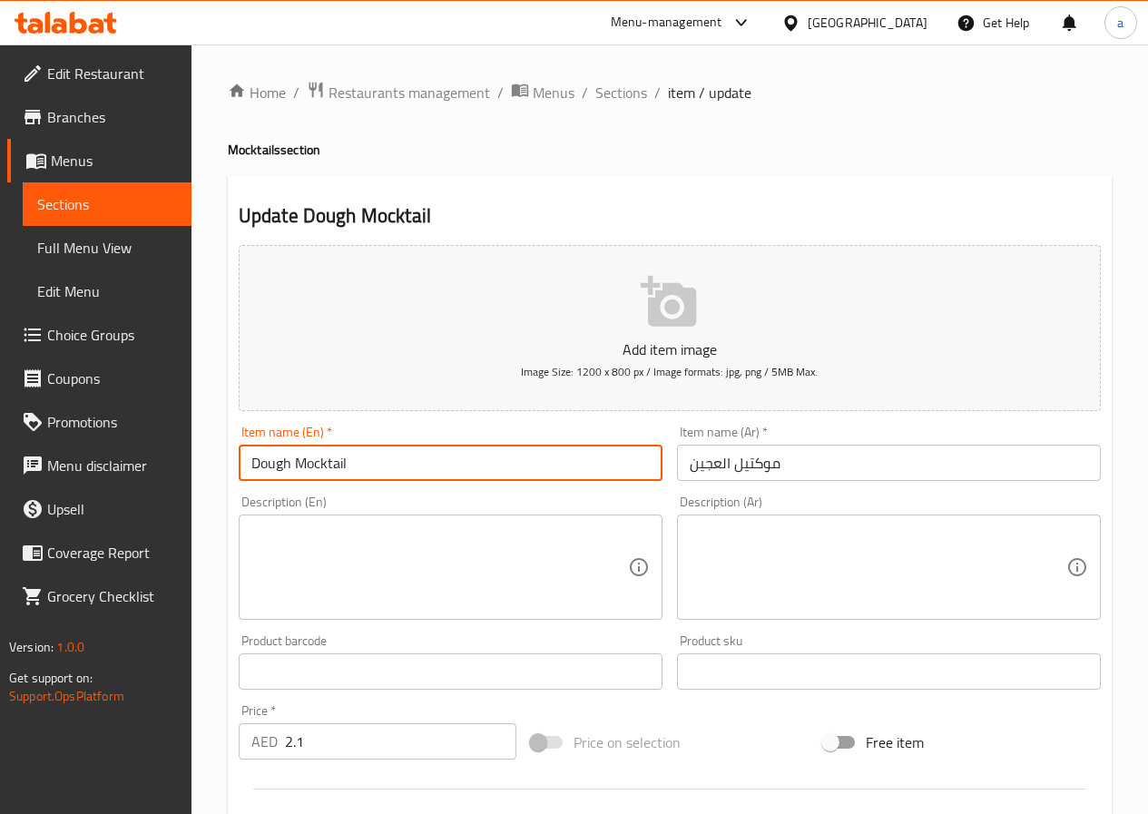
click at [451, 470] on input "Dough Mocktail" at bounding box center [451, 463] width 424 height 36
click at [450, 470] on input "Dough Mocktail" at bounding box center [451, 463] width 424 height 36
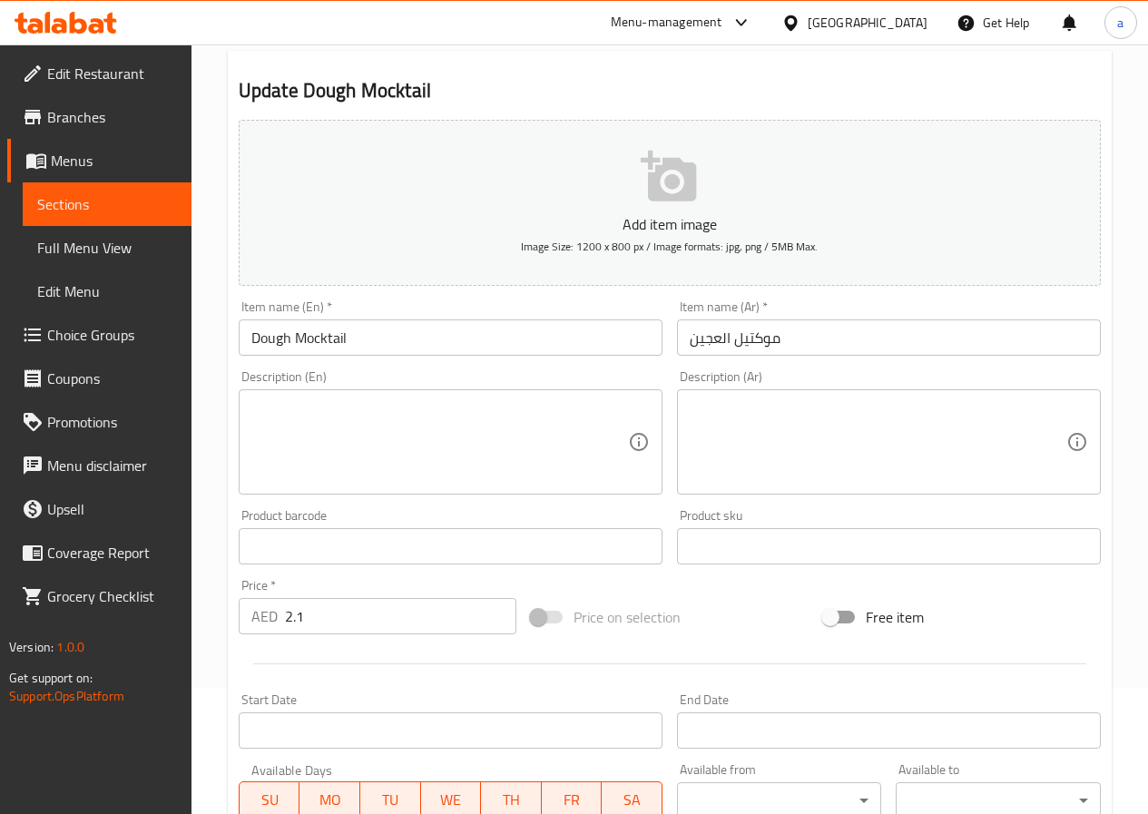
scroll to position [272, 0]
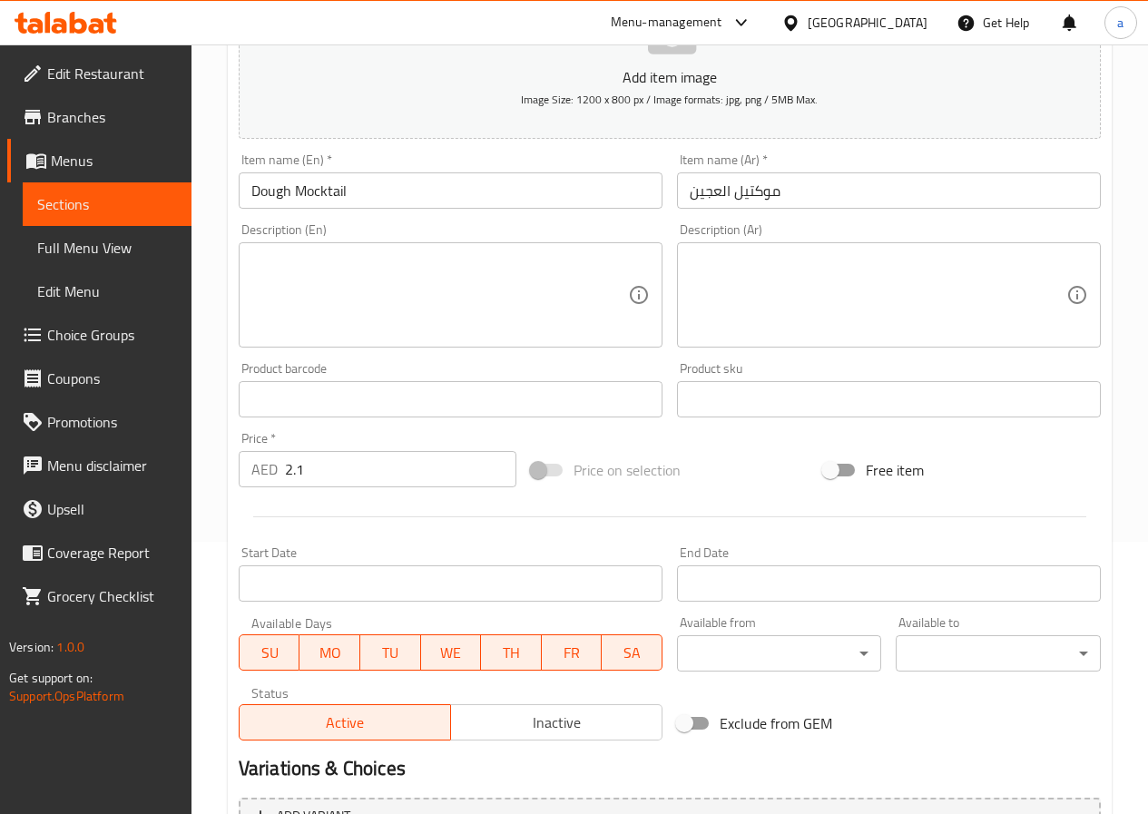
click at [710, 195] on input "موكتيل العجين" at bounding box center [889, 190] width 424 height 36
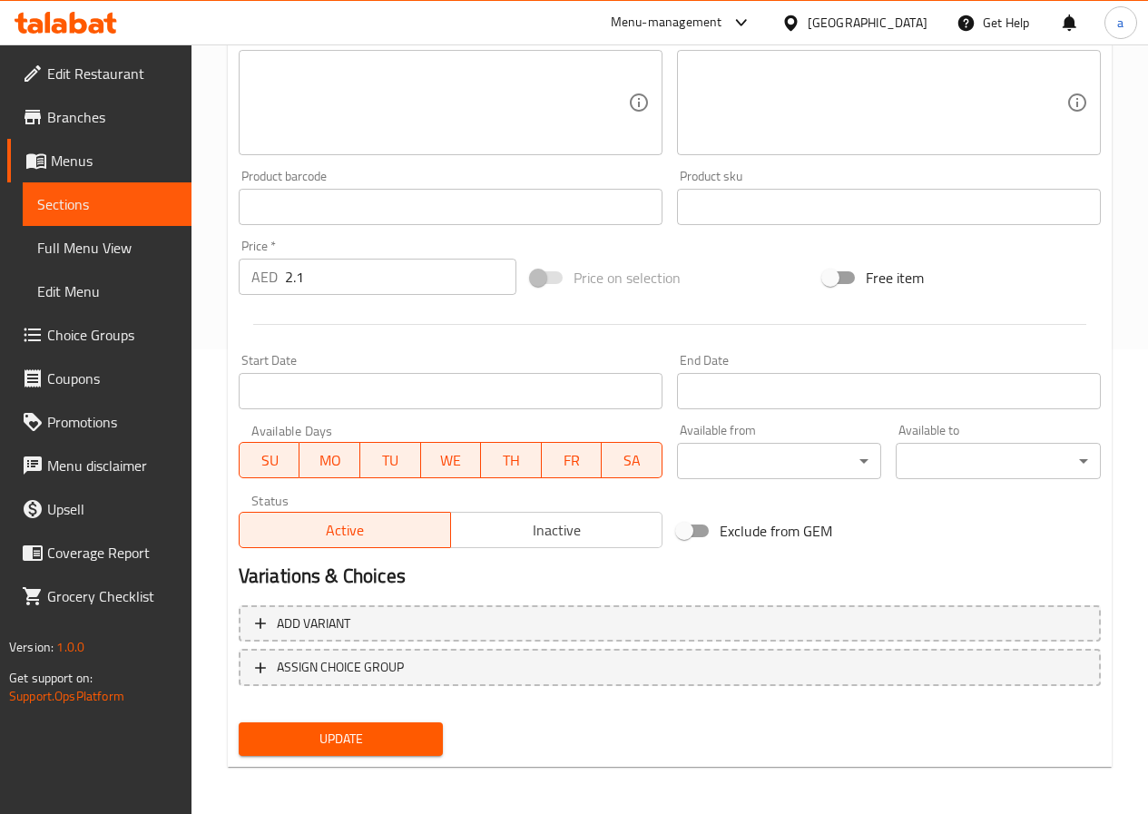
scroll to position [468, 0]
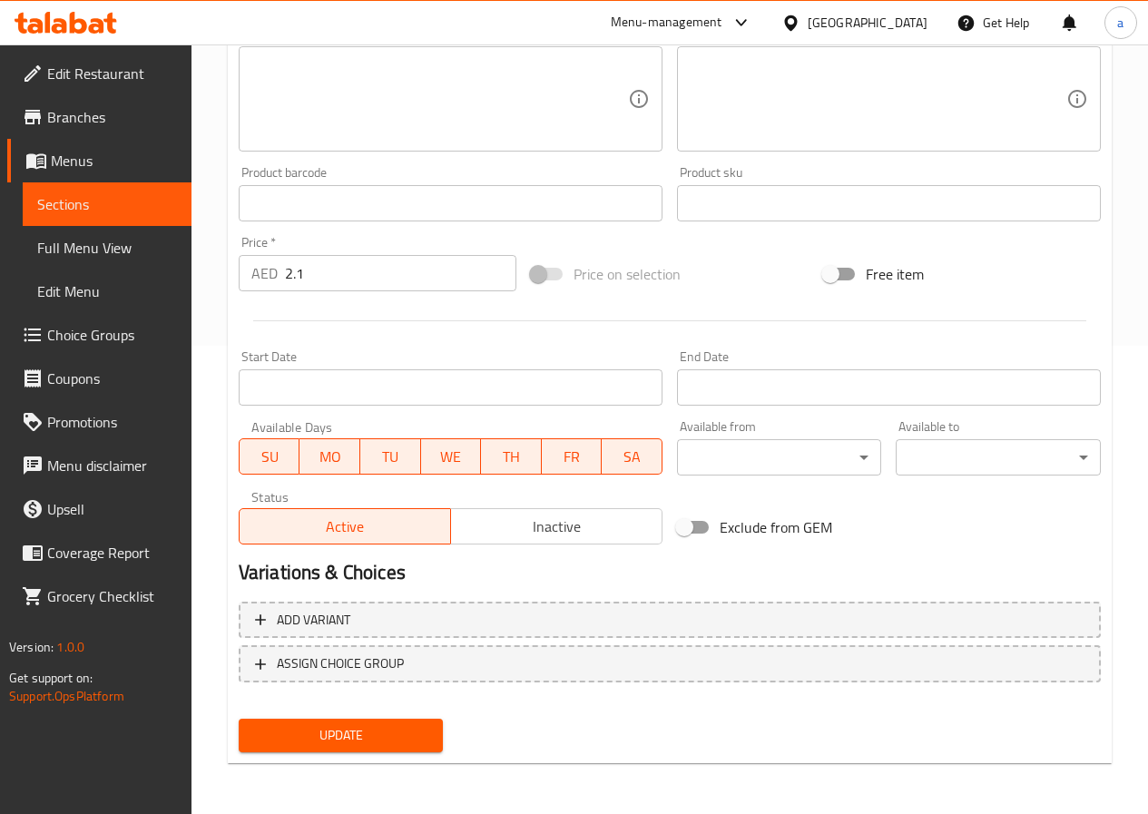
type input "موكتيل دوج"
click at [351, 736] on span "Update" at bounding box center [341, 735] width 176 height 23
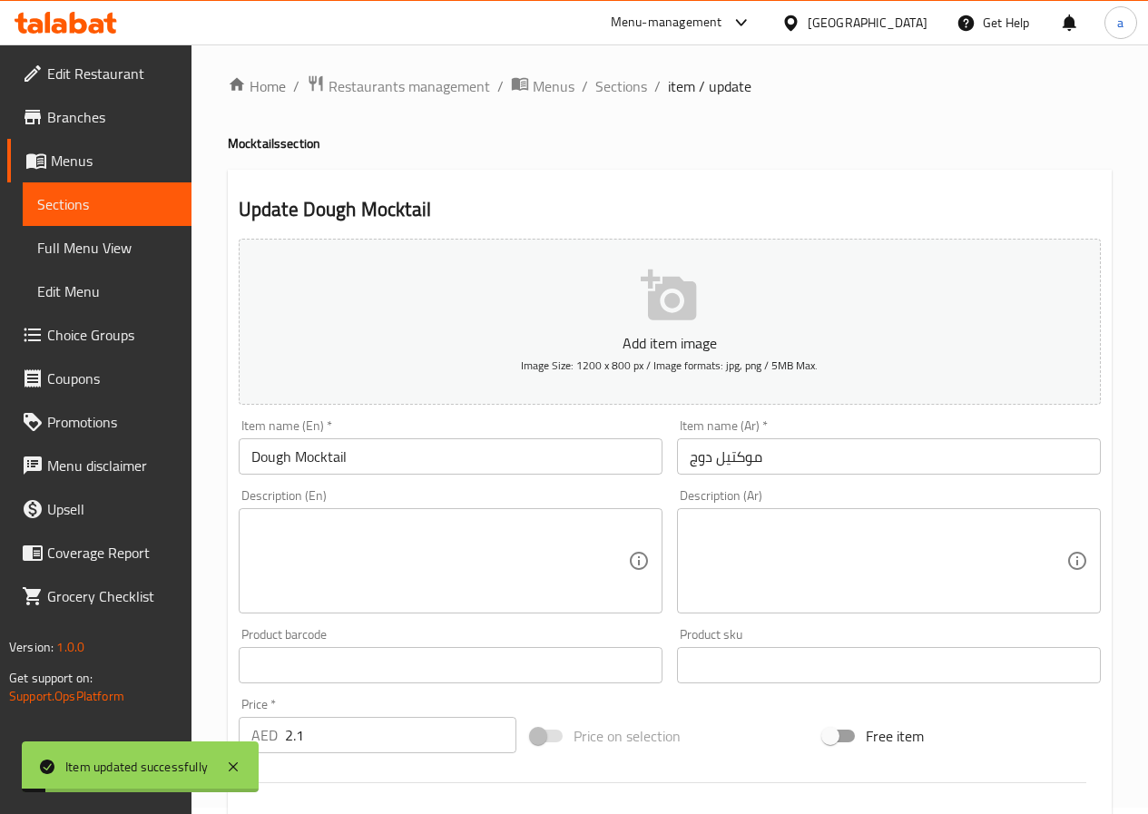
scroll to position [0, 0]
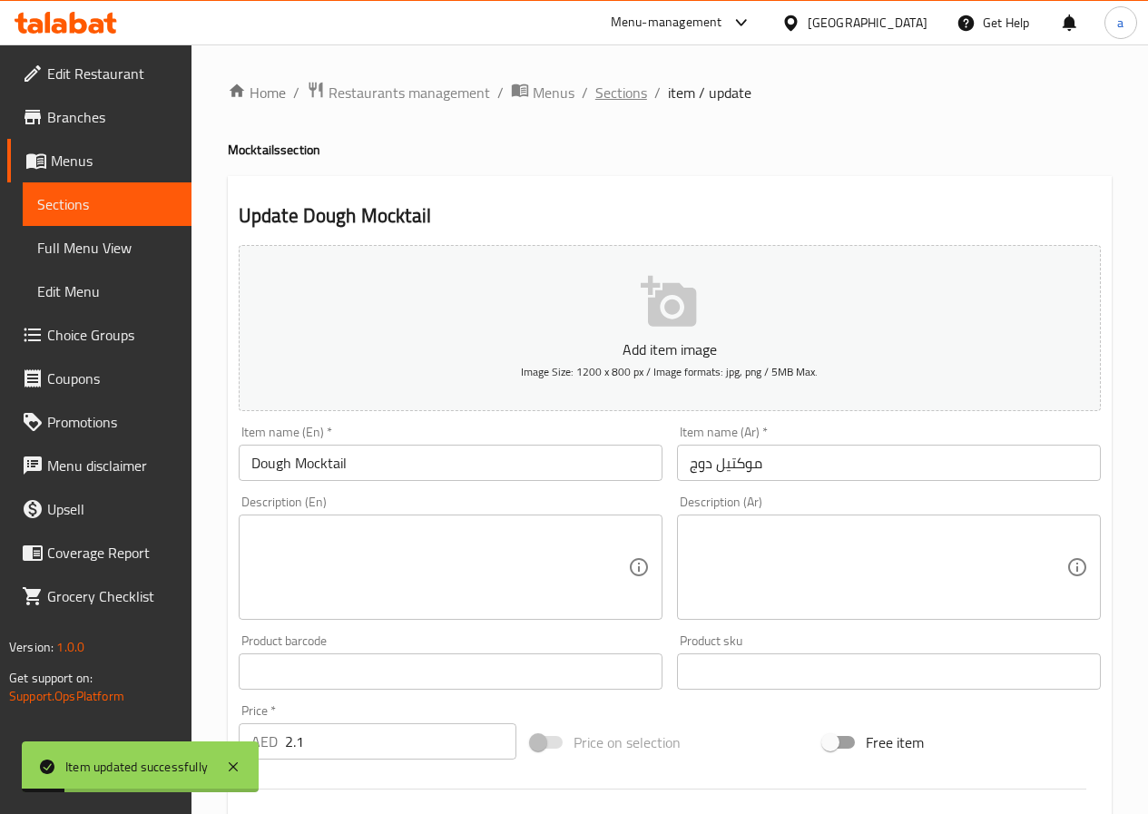
click at [606, 91] on span "Sections" at bounding box center [621, 93] width 52 height 22
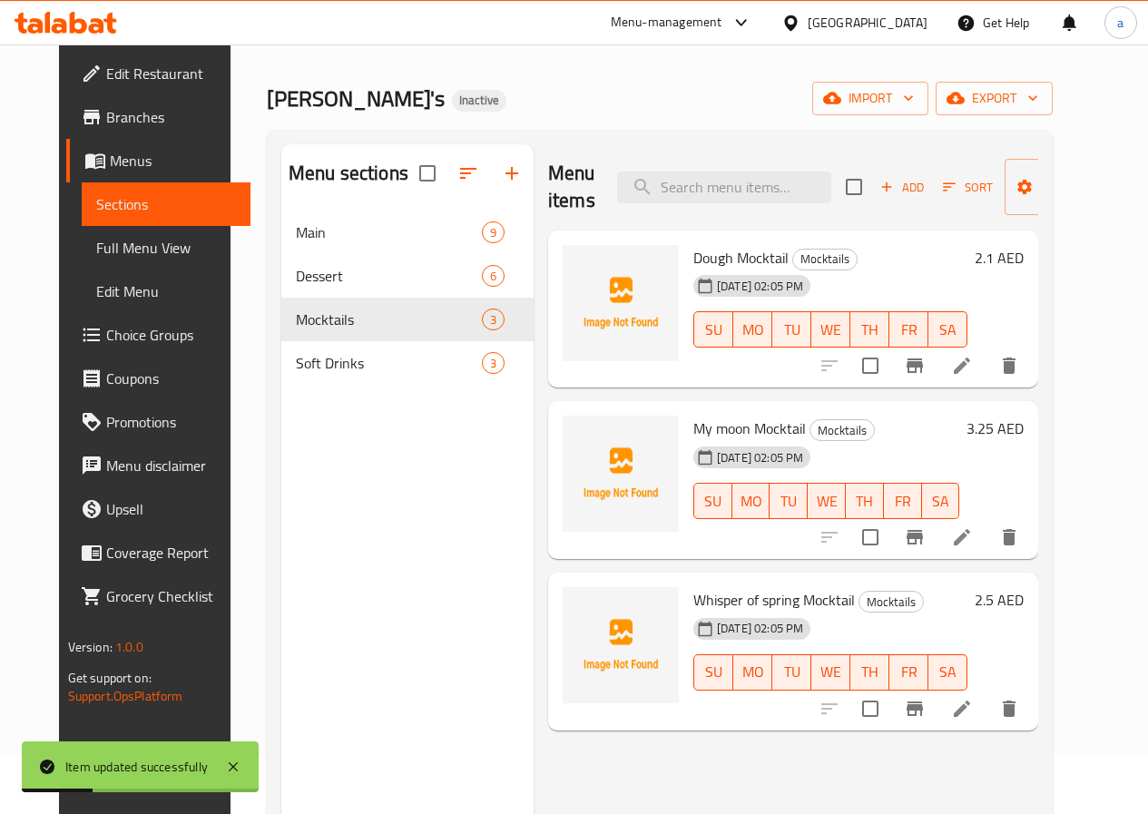
scroll to position [91, 0]
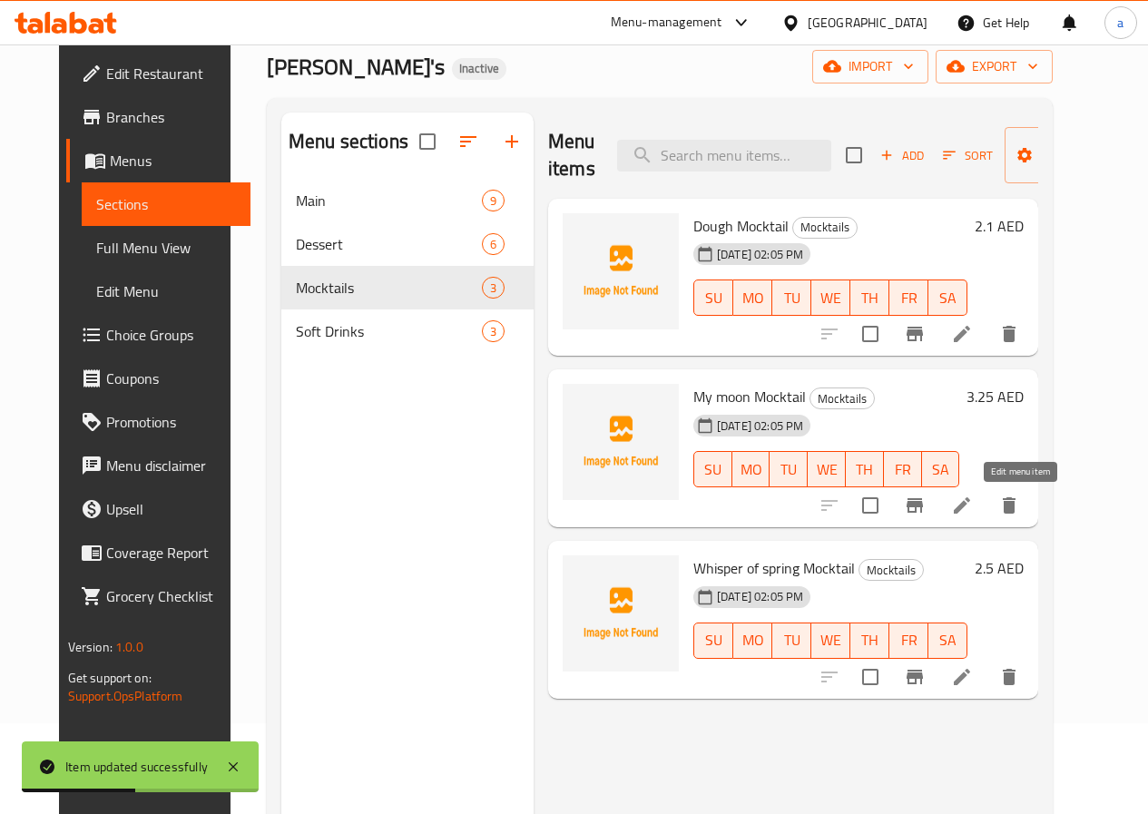
click at [970, 504] on icon at bounding box center [962, 505] width 16 height 16
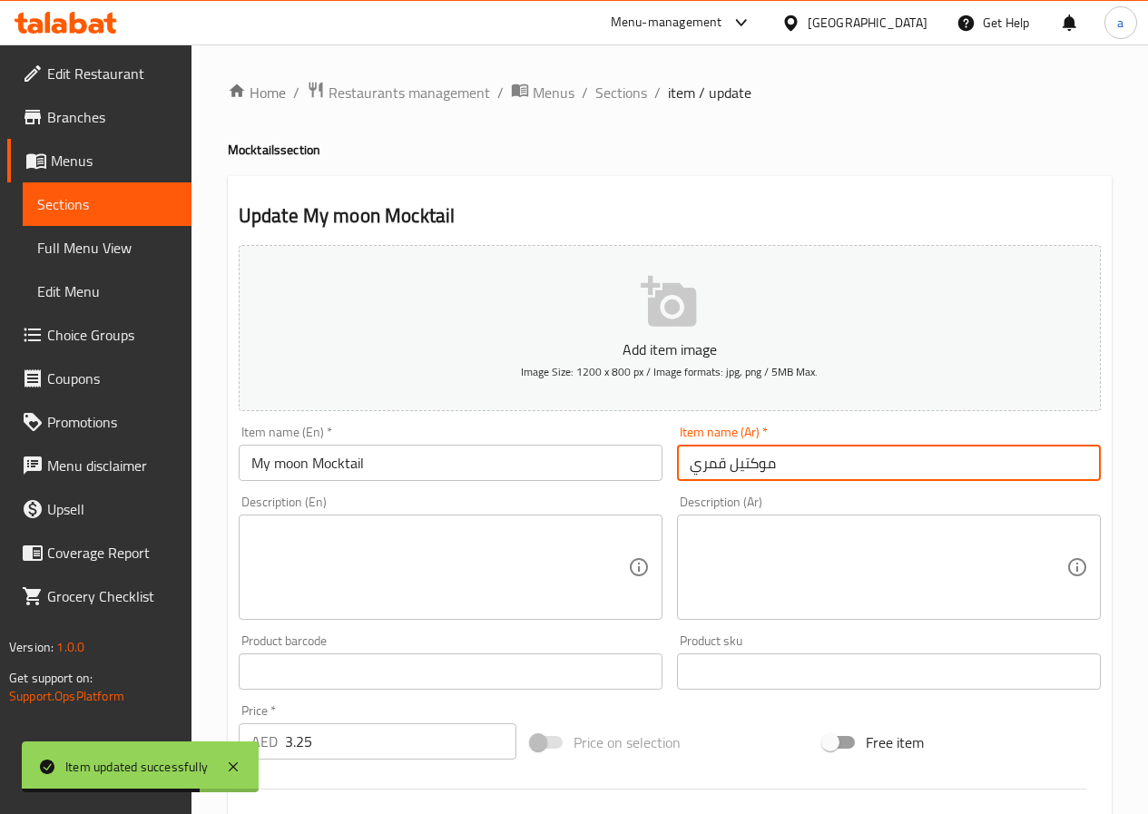
click at [713, 465] on input "موكتيل قمري" at bounding box center [889, 463] width 424 height 36
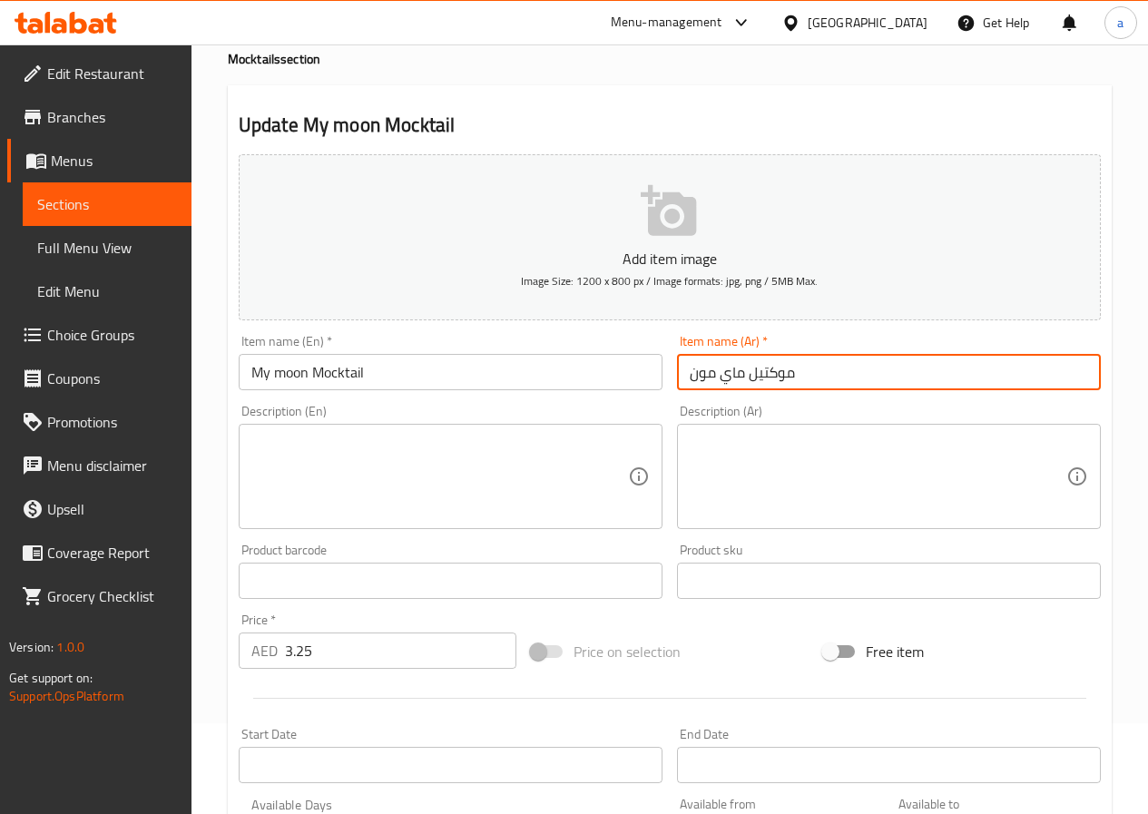
scroll to position [454, 0]
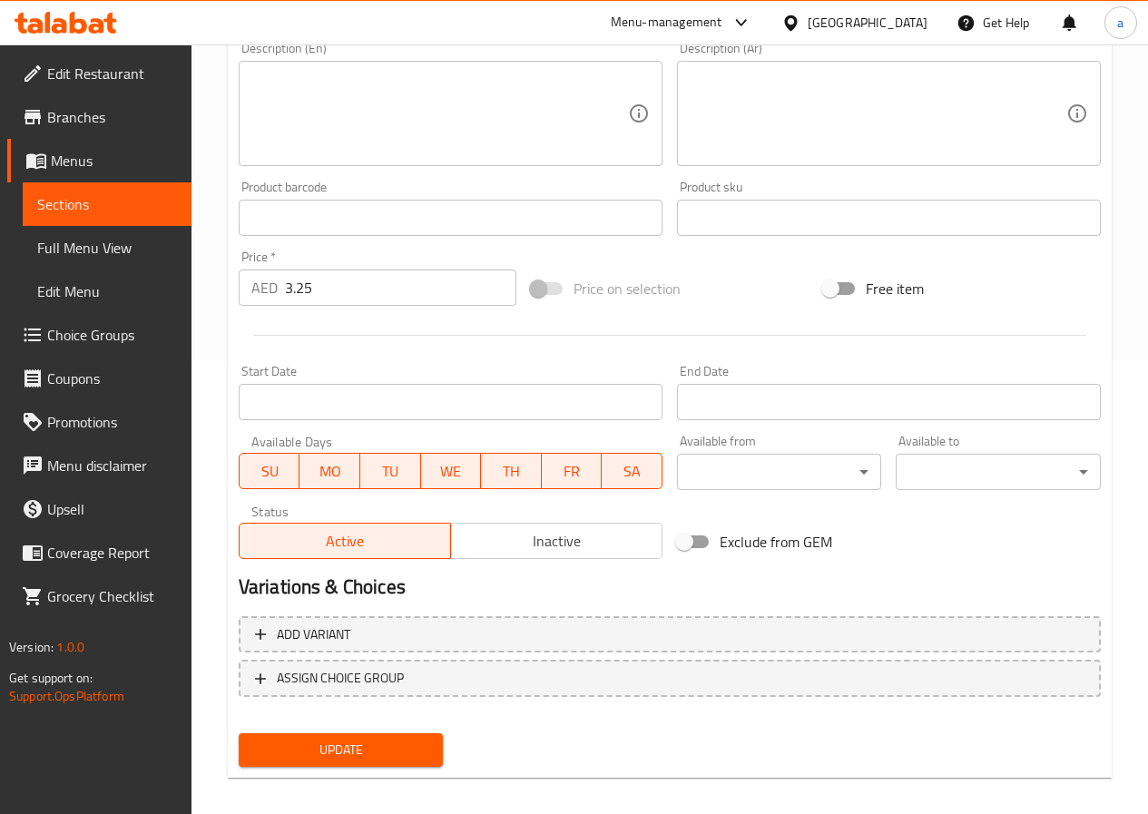
type input "موكتيل ماي مون"
click at [356, 740] on span "Update" at bounding box center [341, 750] width 176 height 23
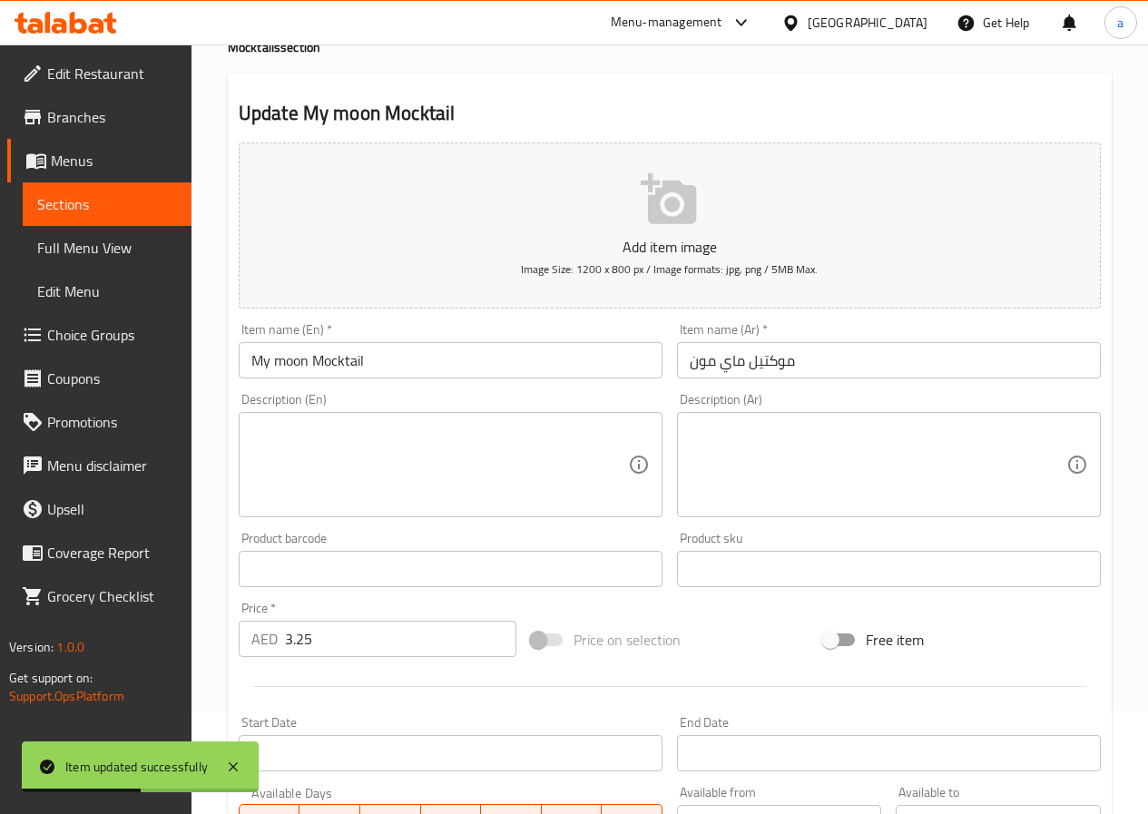
scroll to position [0, 0]
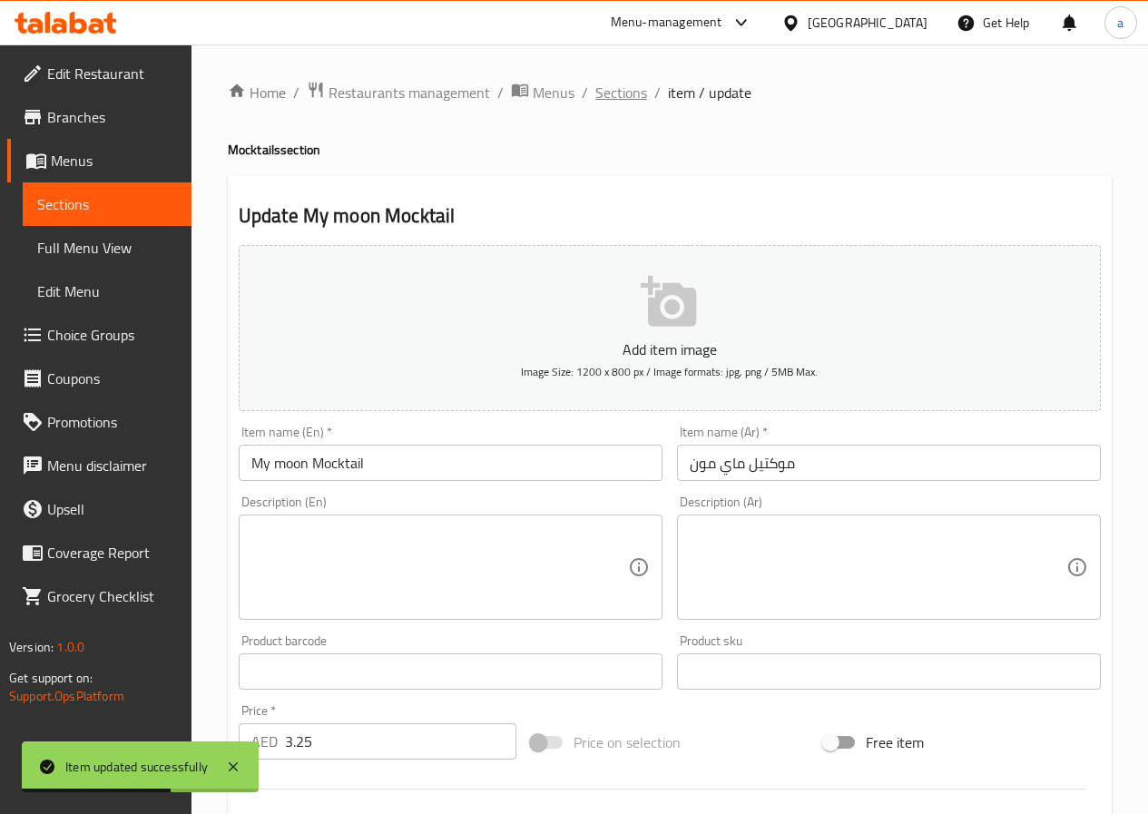
click at [614, 94] on span "Sections" at bounding box center [621, 93] width 52 height 22
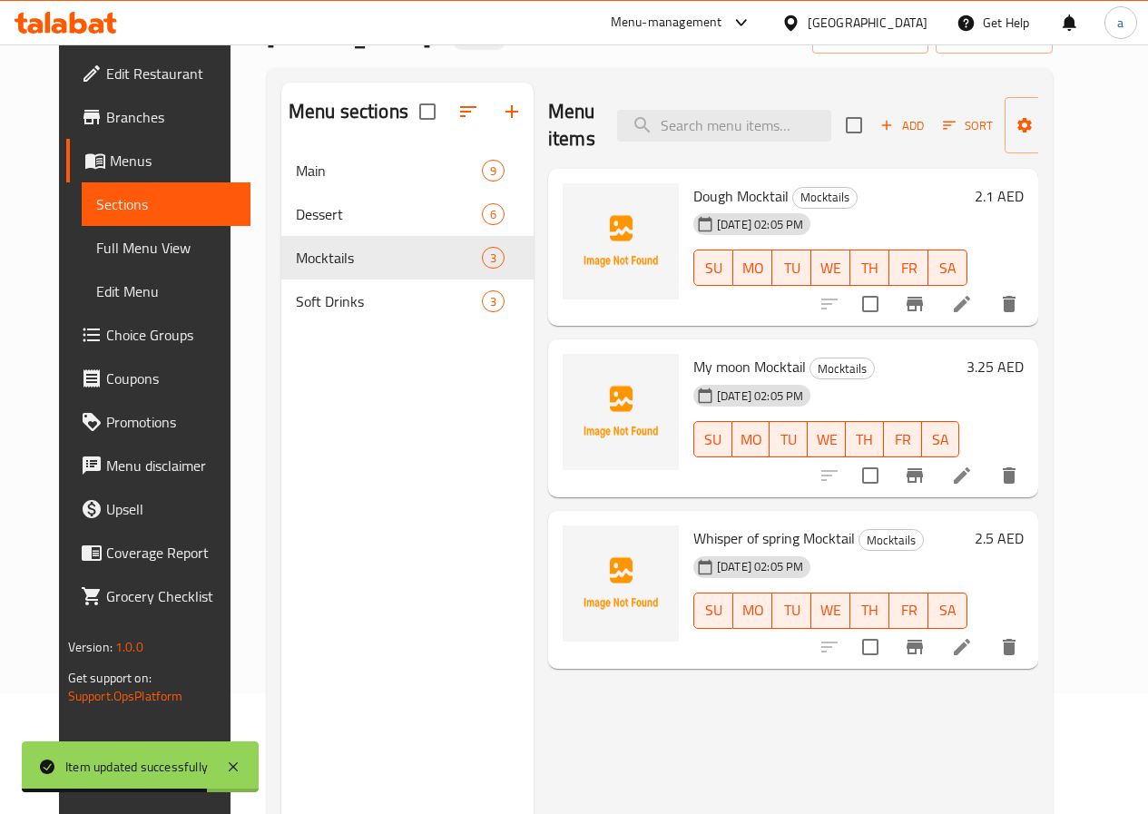
scroll to position [254, 0]
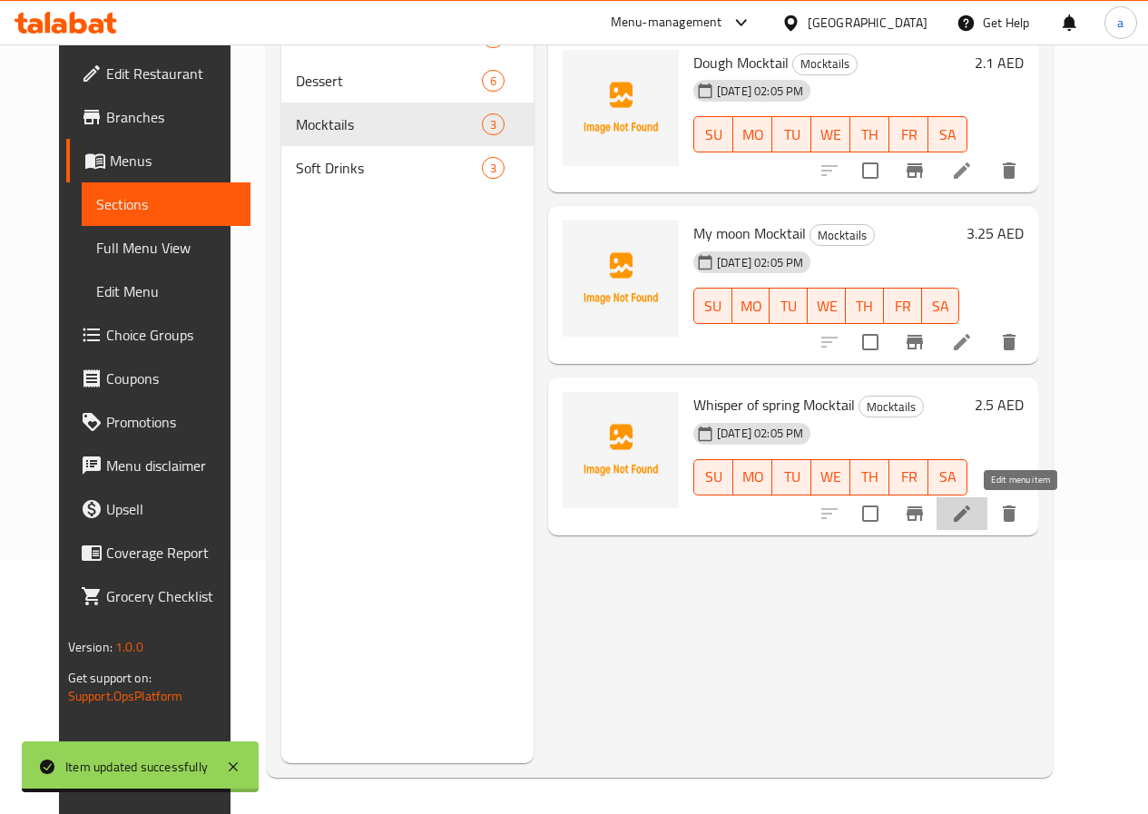
click at [970, 519] on icon at bounding box center [962, 513] width 16 height 16
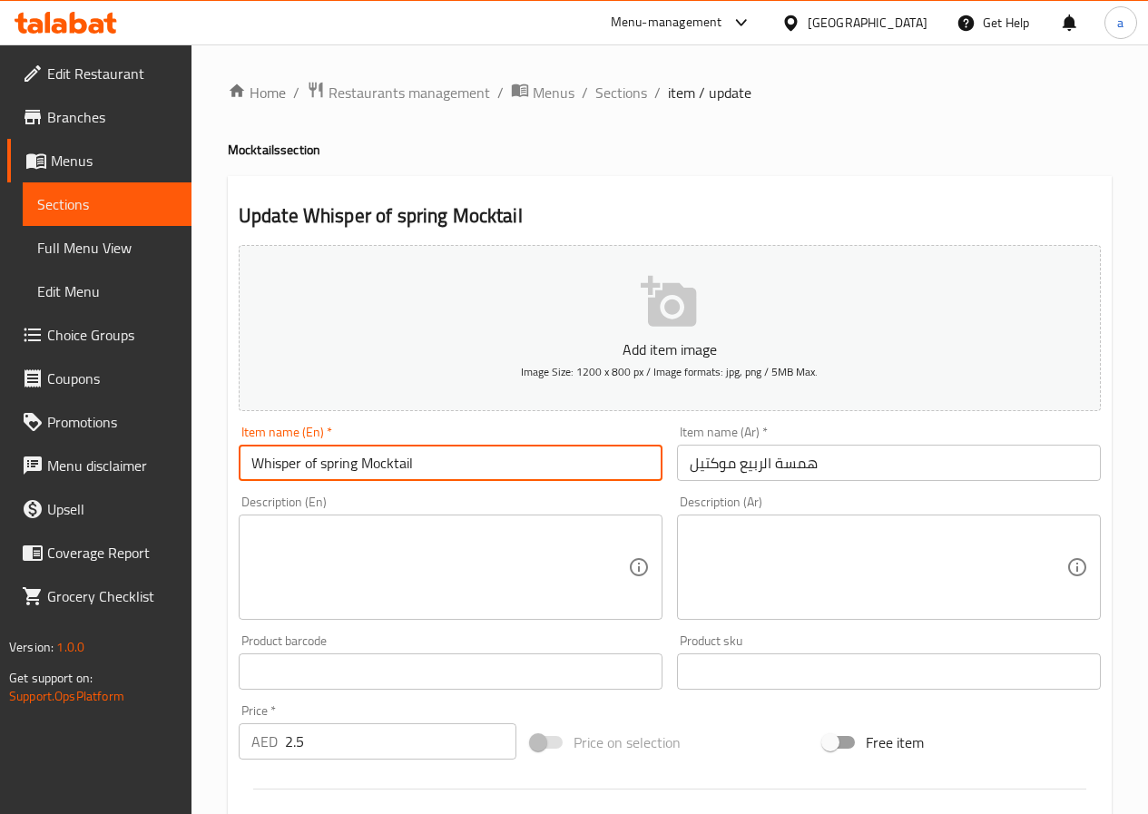
drag, startPoint x: 549, startPoint y: 466, endPoint x: 211, endPoint y: 492, distance: 339.5
click at [211, 492] on div "Home / Restaurants management / Menus / Sections / item / update Mocktails sect…" at bounding box center [669, 663] width 956 height 1238
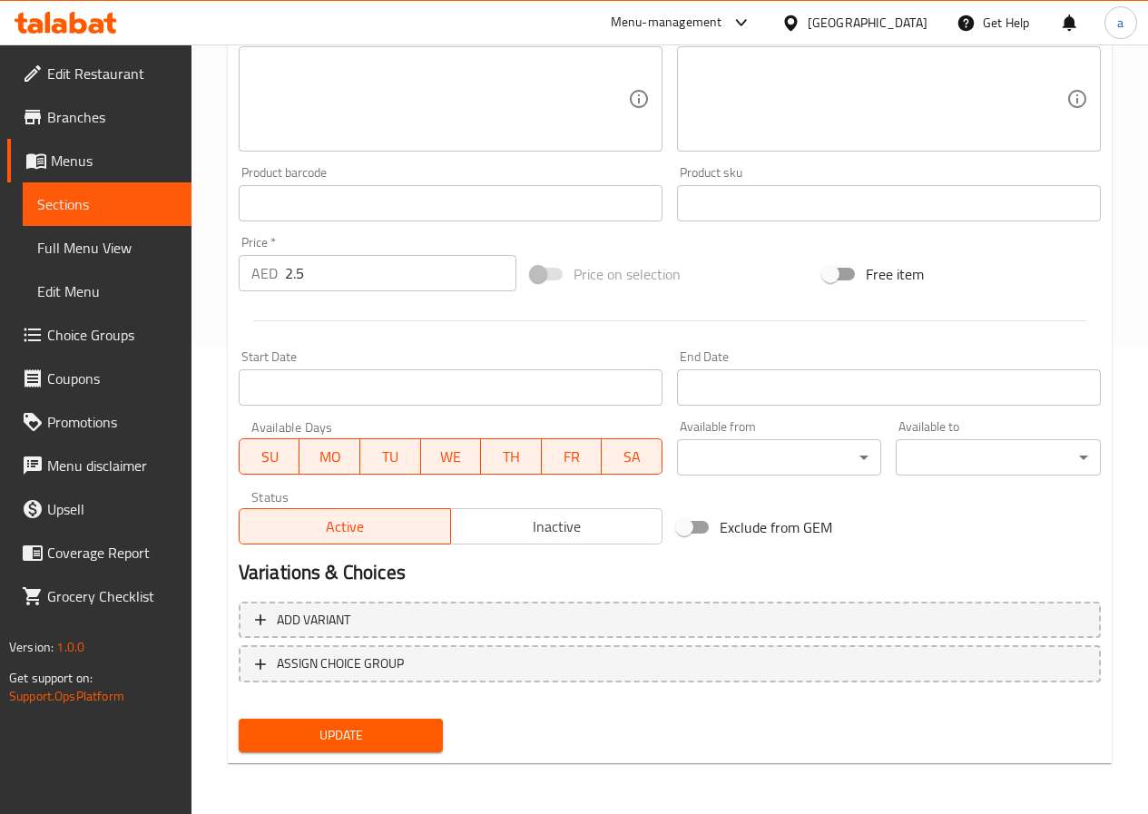
drag, startPoint x: 335, startPoint y: 732, endPoint x: 347, endPoint y: 710, distance: 25.6
click at [335, 732] on span "Update" at bounding box center [341, 735] width 176 height 23
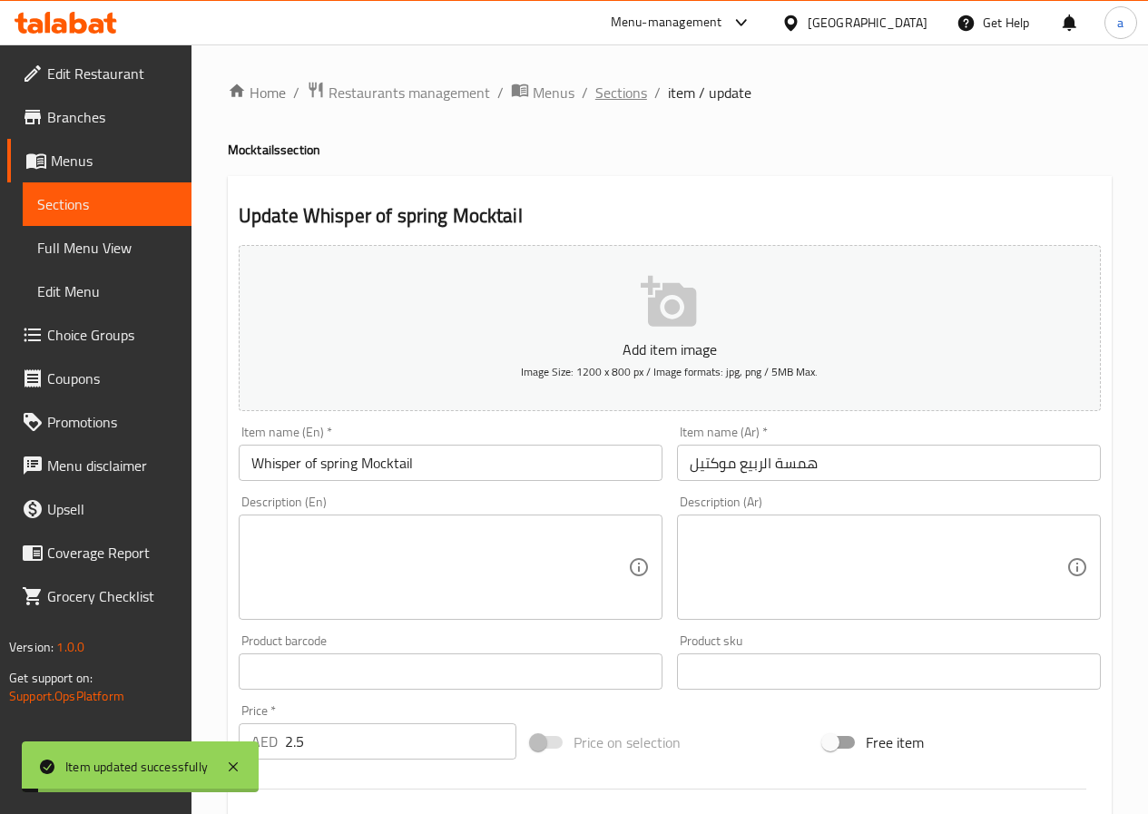
click at [622, 93] on span "Sections" at bounding box center [621, 93] width 52 height 22
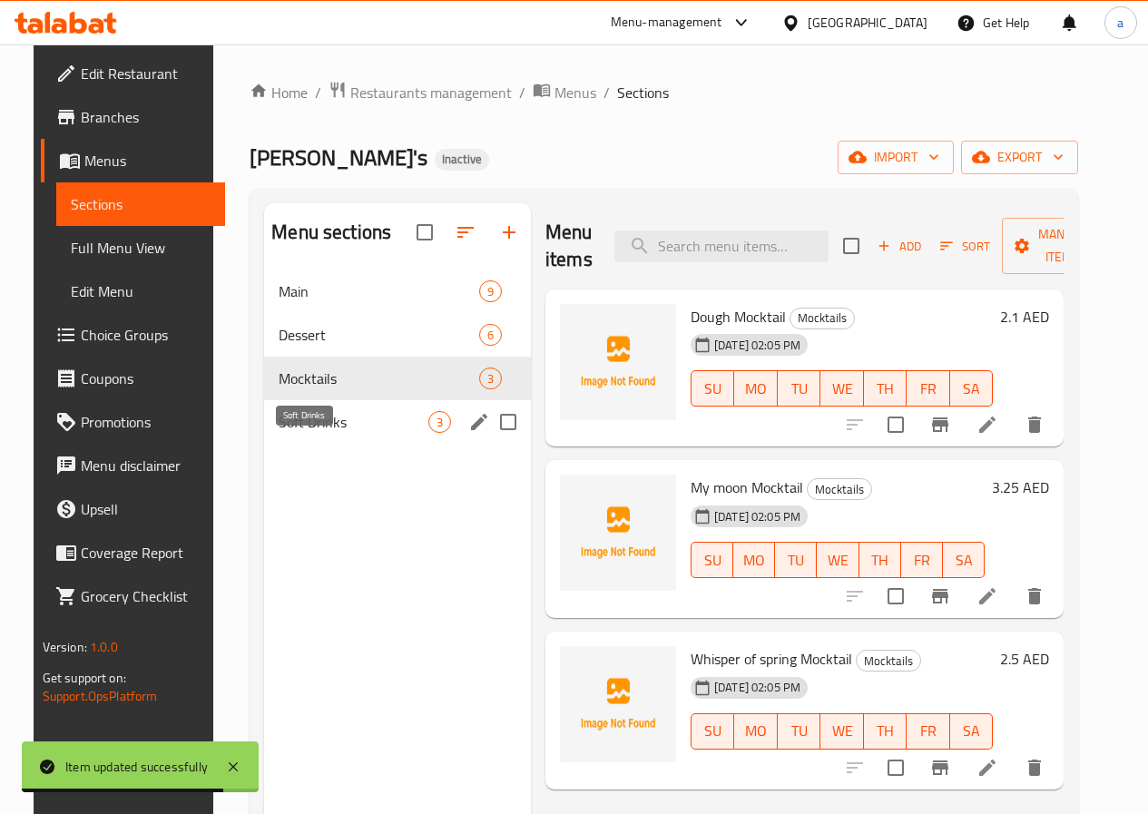
click at [318, 433] on span "Soft Drinks" at bounding box center [354, 422] width 150 height 22
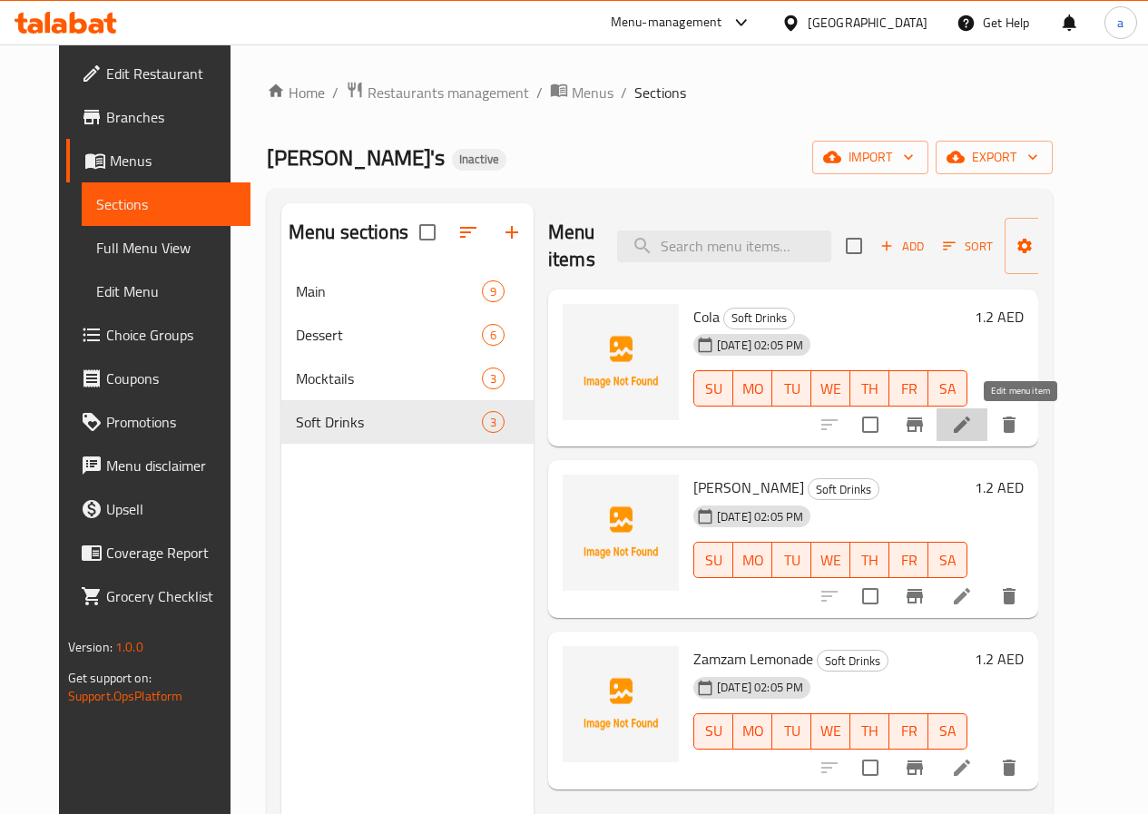
click at [973, 419] on icon at bounding box center [962, 425] width 22 height 22
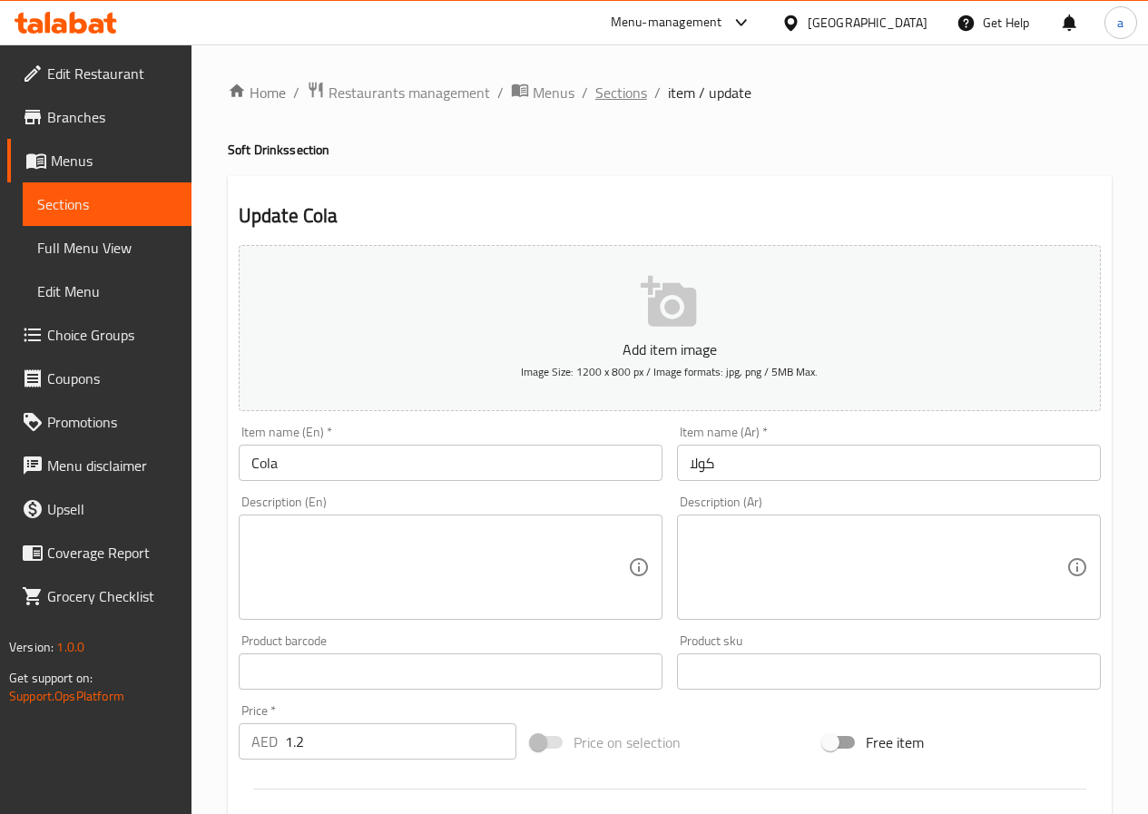
click at [607, 88] on span "Sections" at bounding box center [621, 93] width 52 height 22
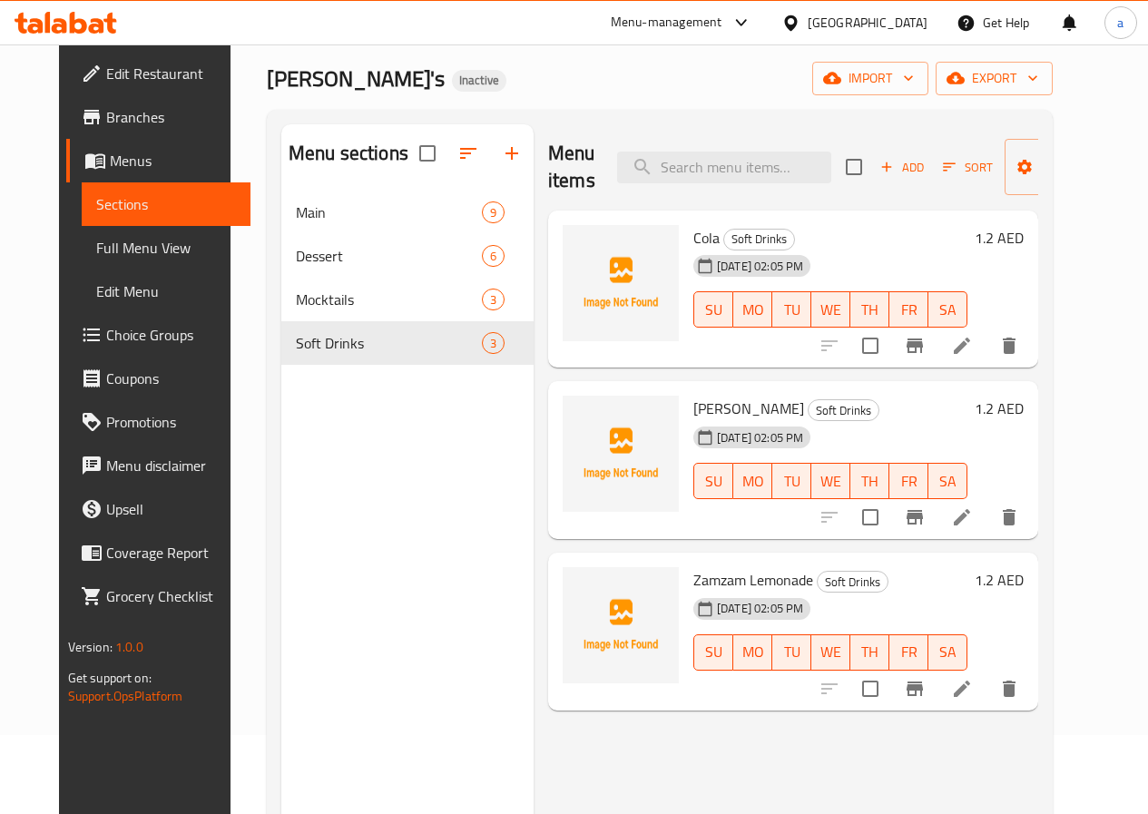
scroll to position [181, 0]
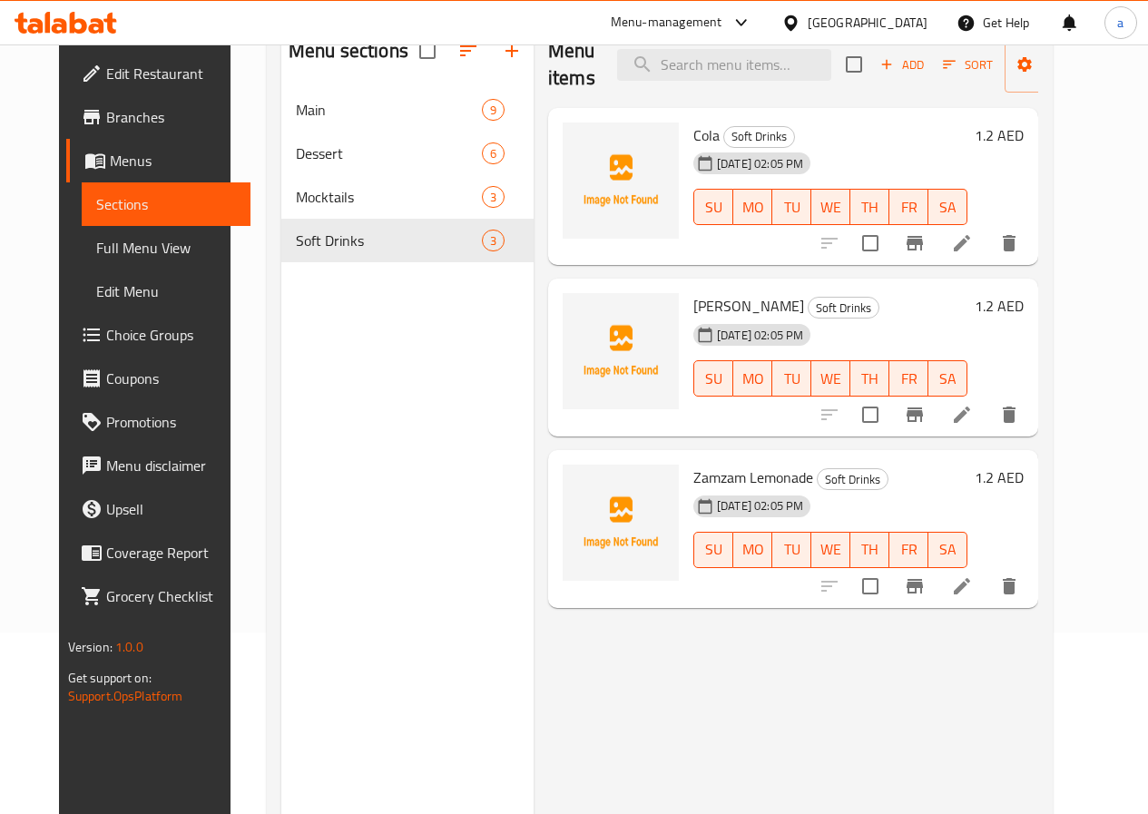
click at [970, 417] on icon at bounding box center [962, 415] width 16 height 16
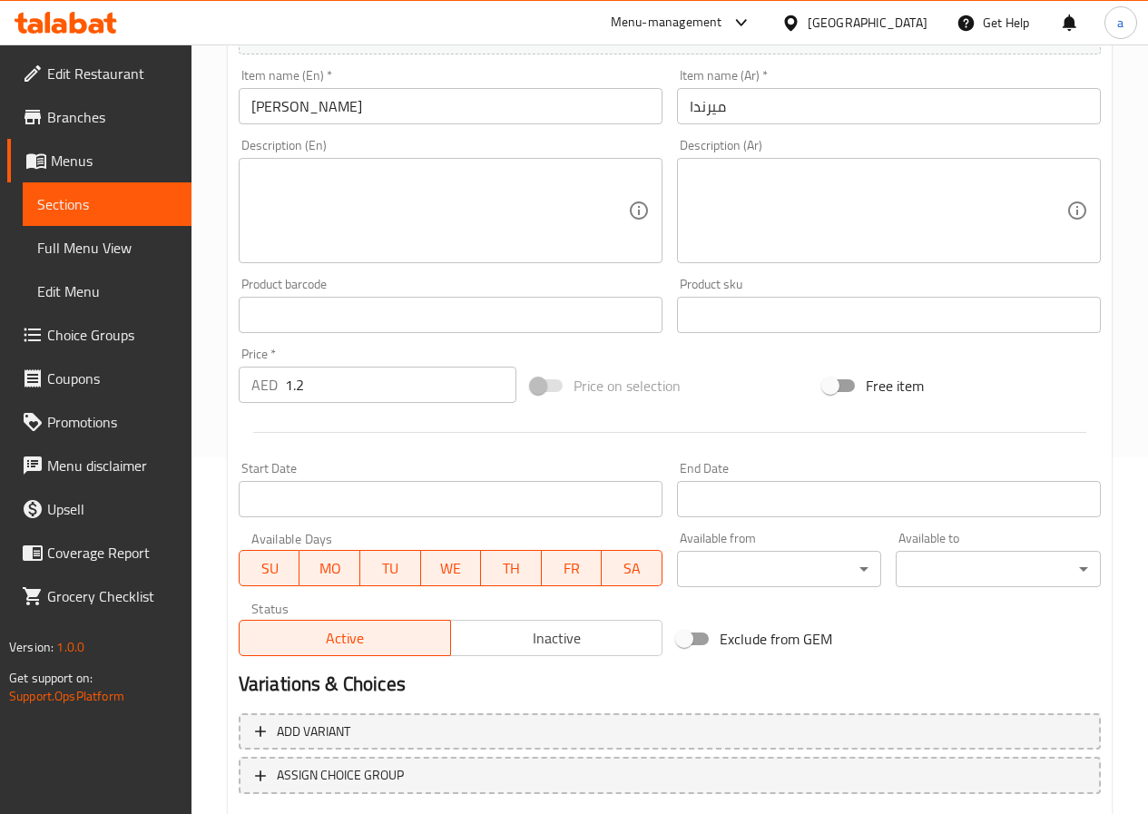
scroll to position [468, 0]
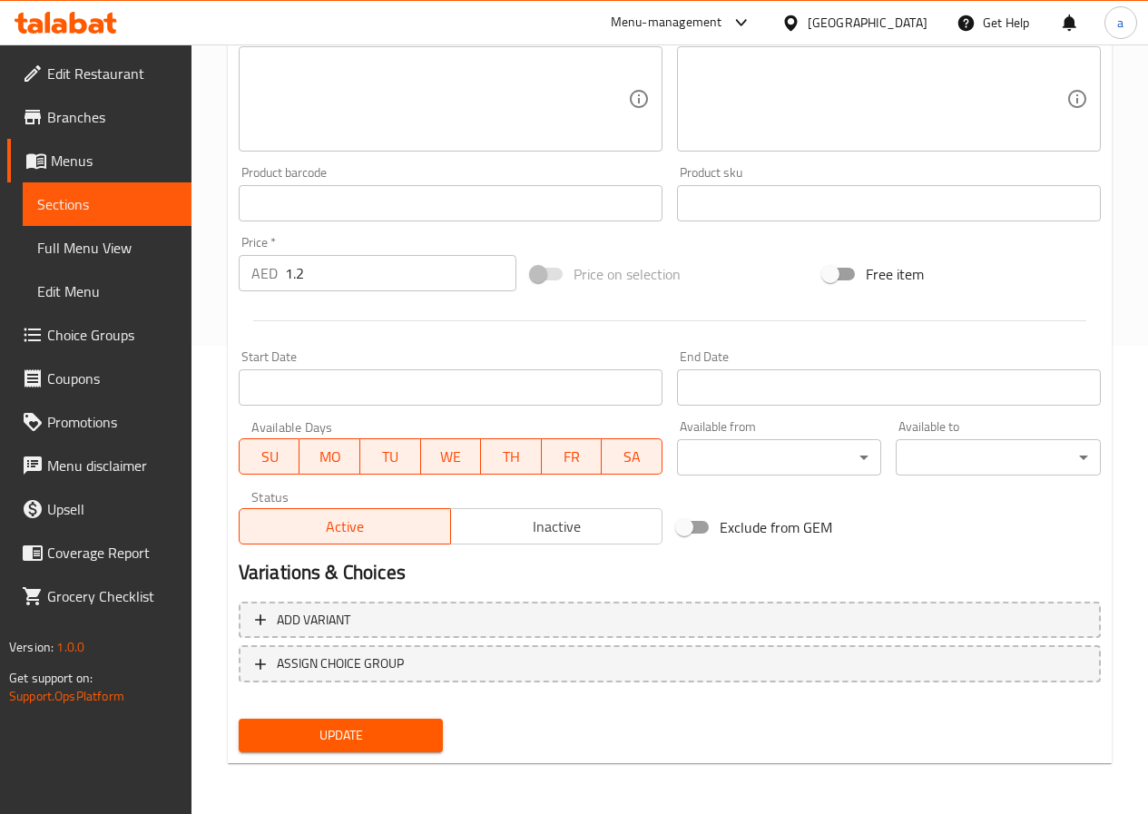
click at [358, 744] on span "Update" at bounding box center [341, 735] width 176 height 23
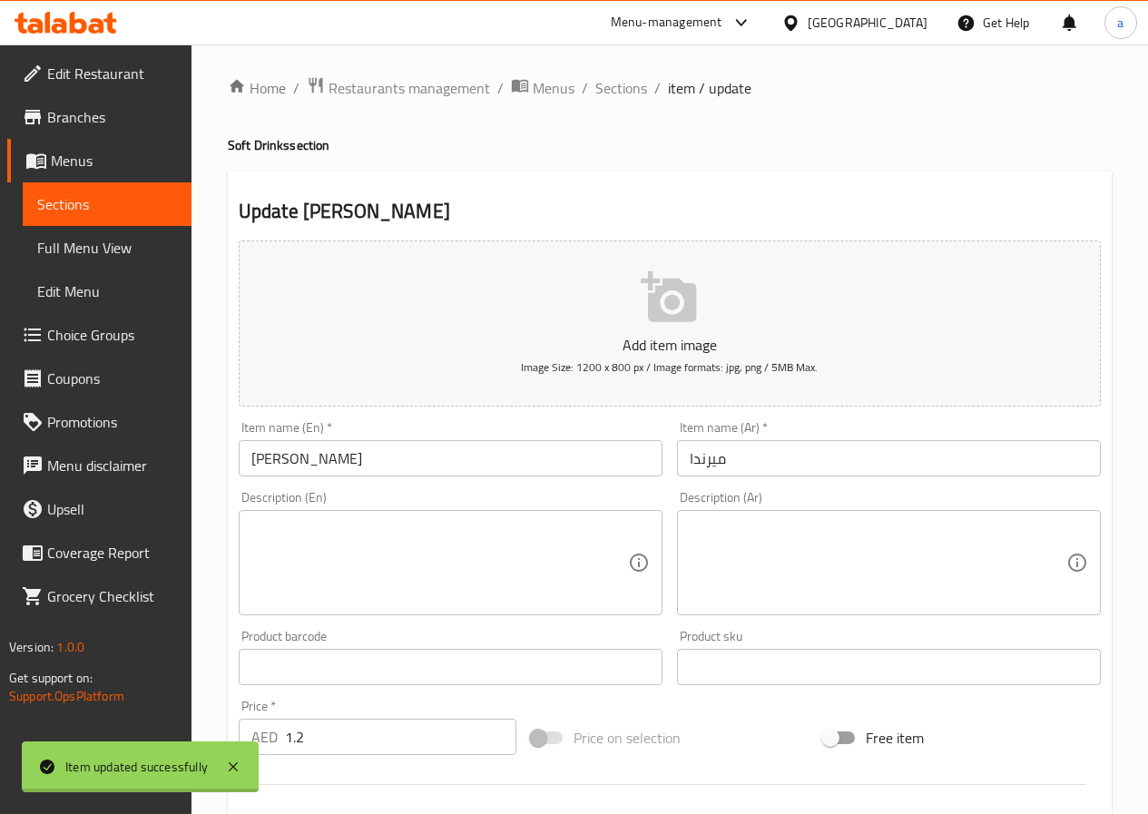
scroll to position [0, 0]
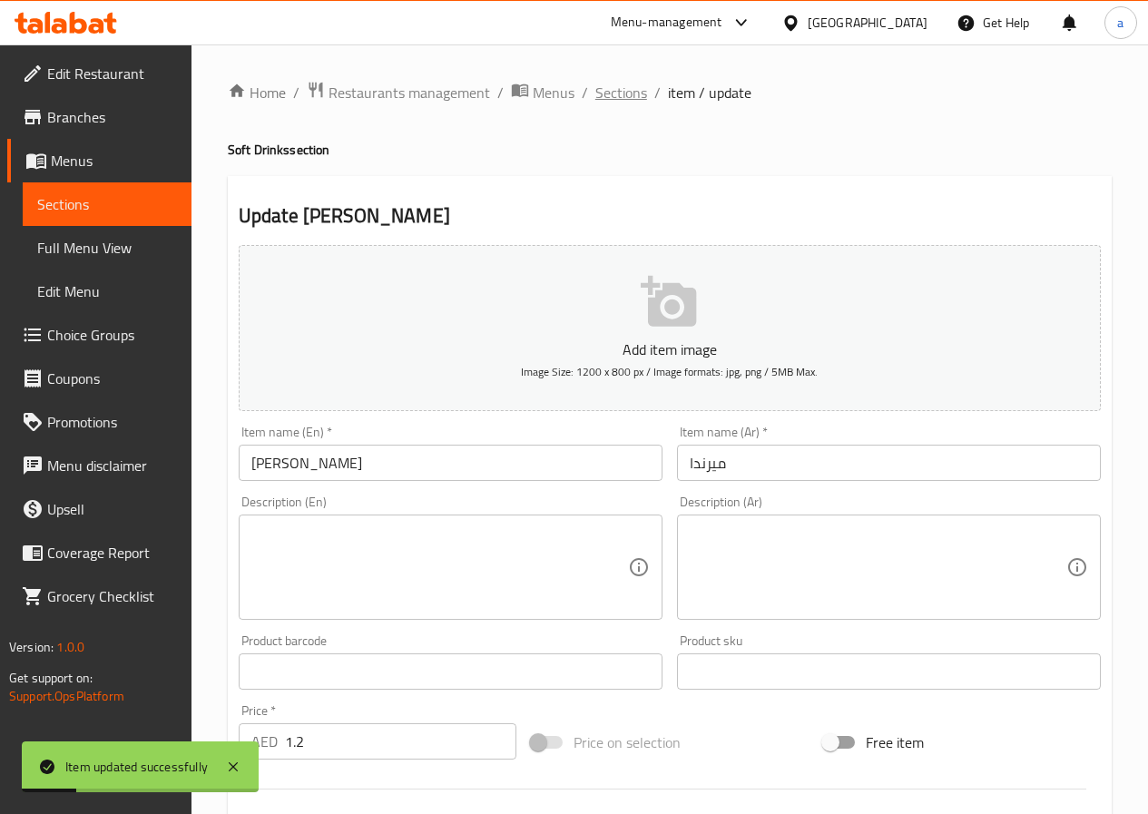
click at [607, 91] on span "Sections" at bounding box center [621, 93] width 52 height 22
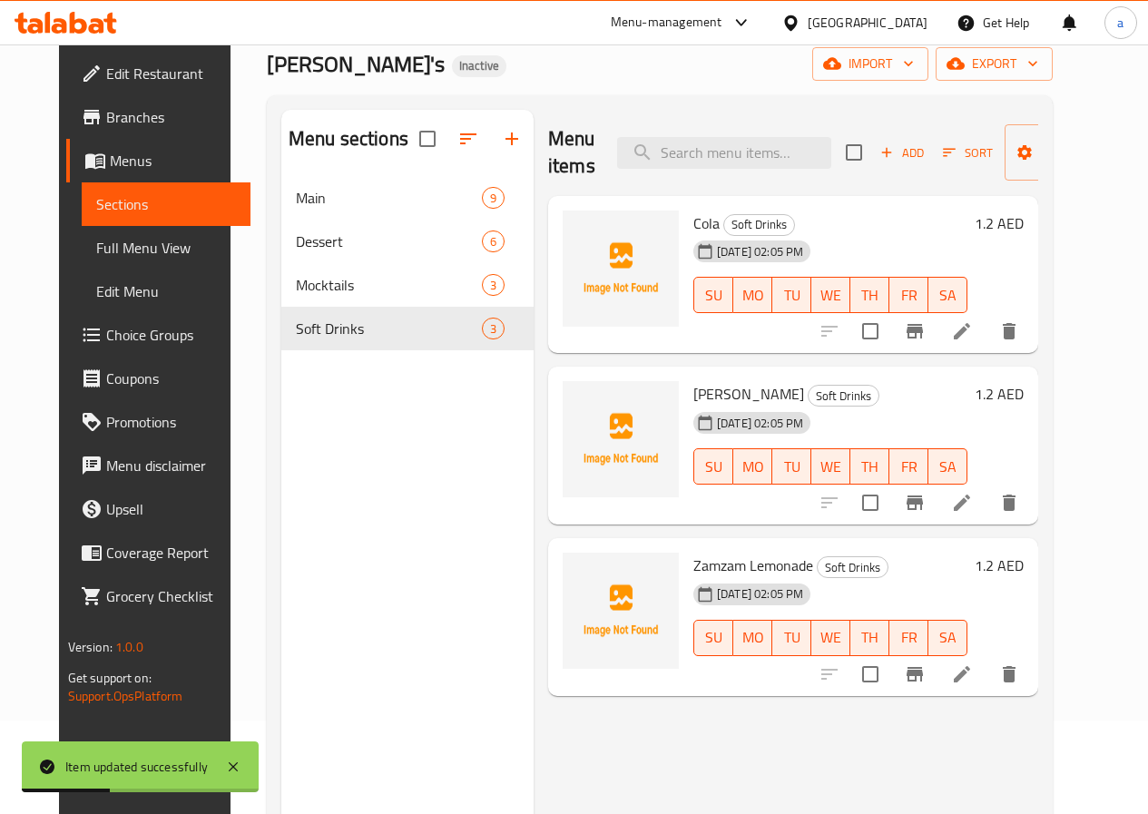
scroll to position [181, 0]
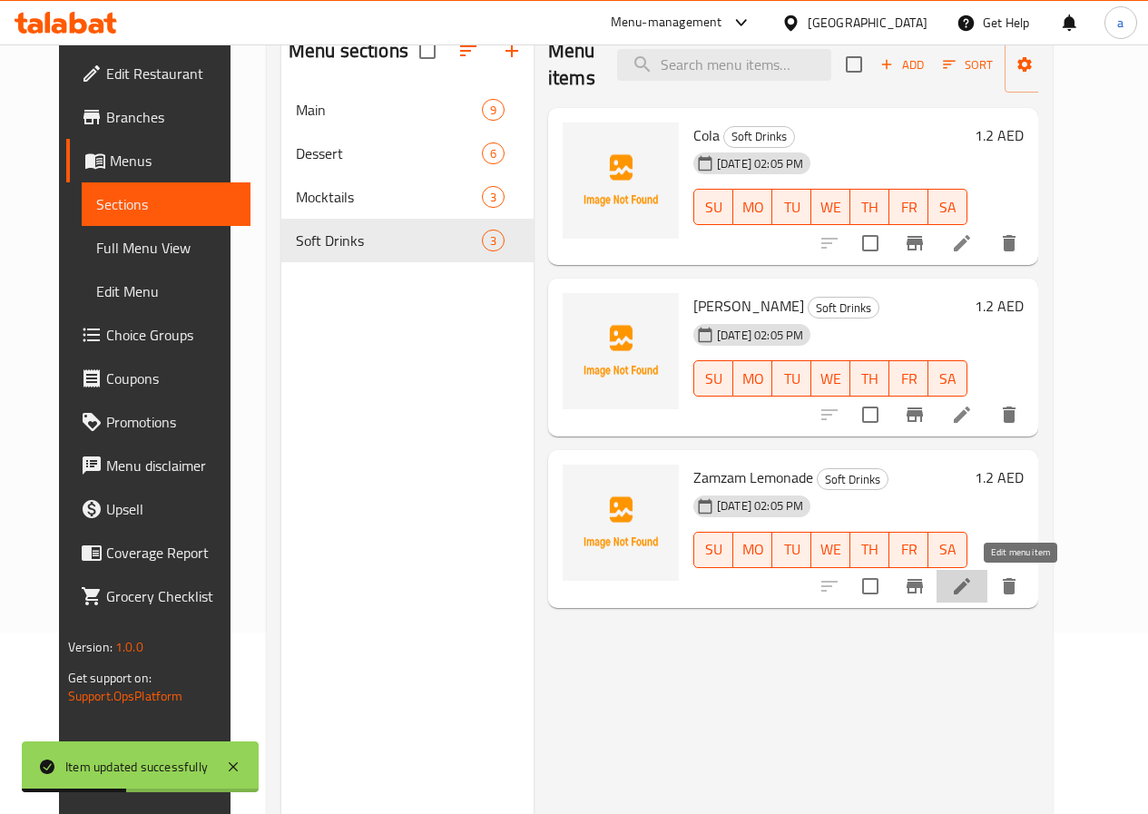
click at [973, 580] on icon at bounding box center [962, 586] width 22 height 22
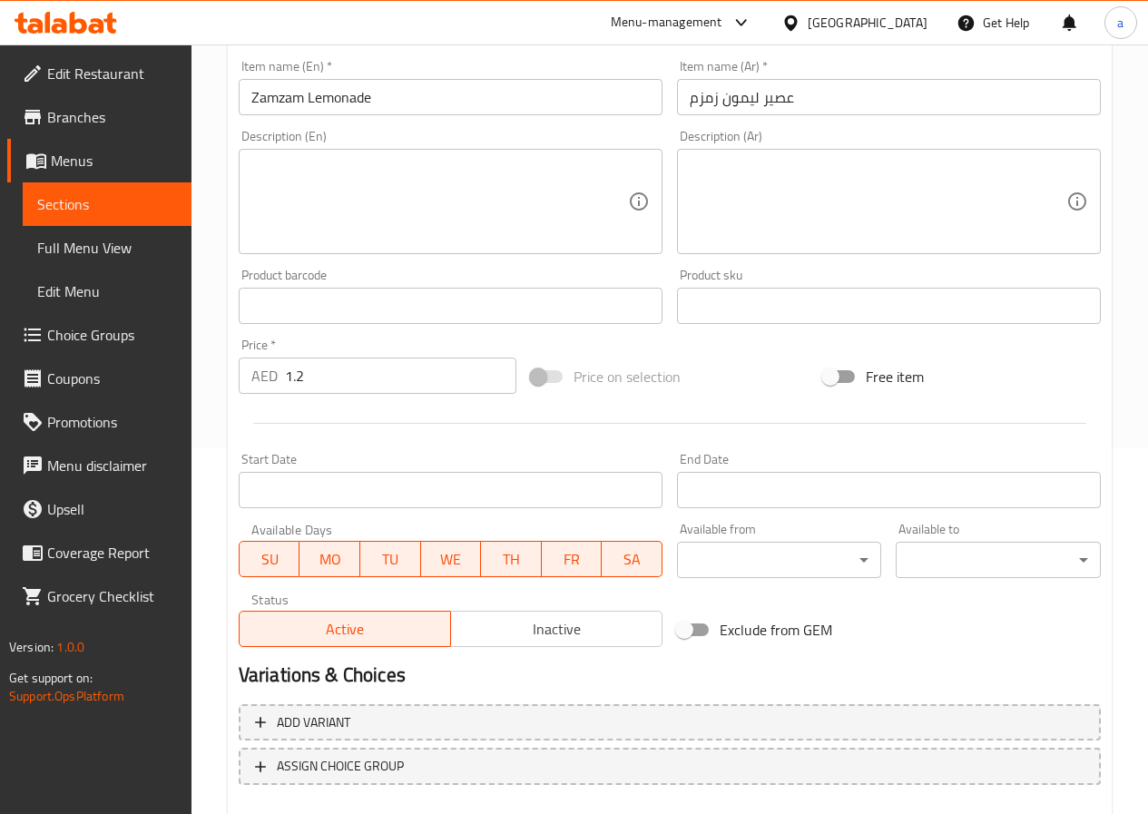
scroll to position [468, 0]
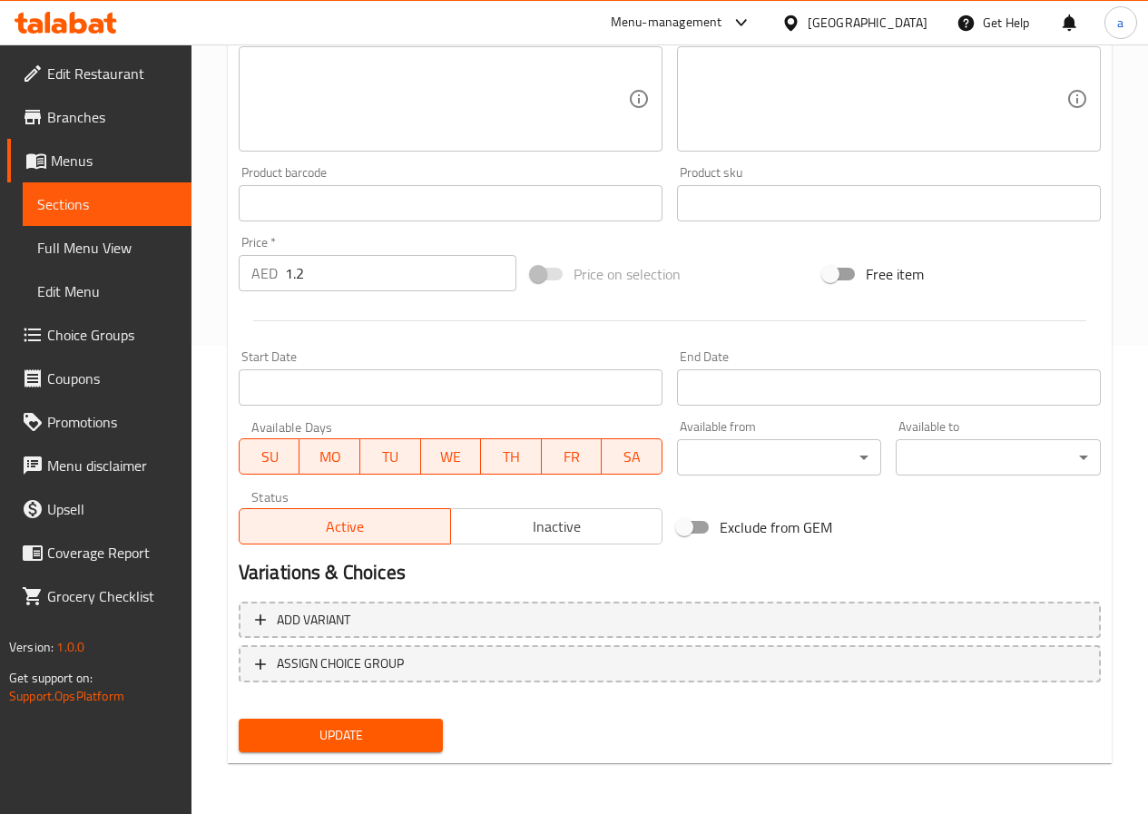
click at [400, 724] on span "Update" at bounding box center [341, 735] width 176 height 23
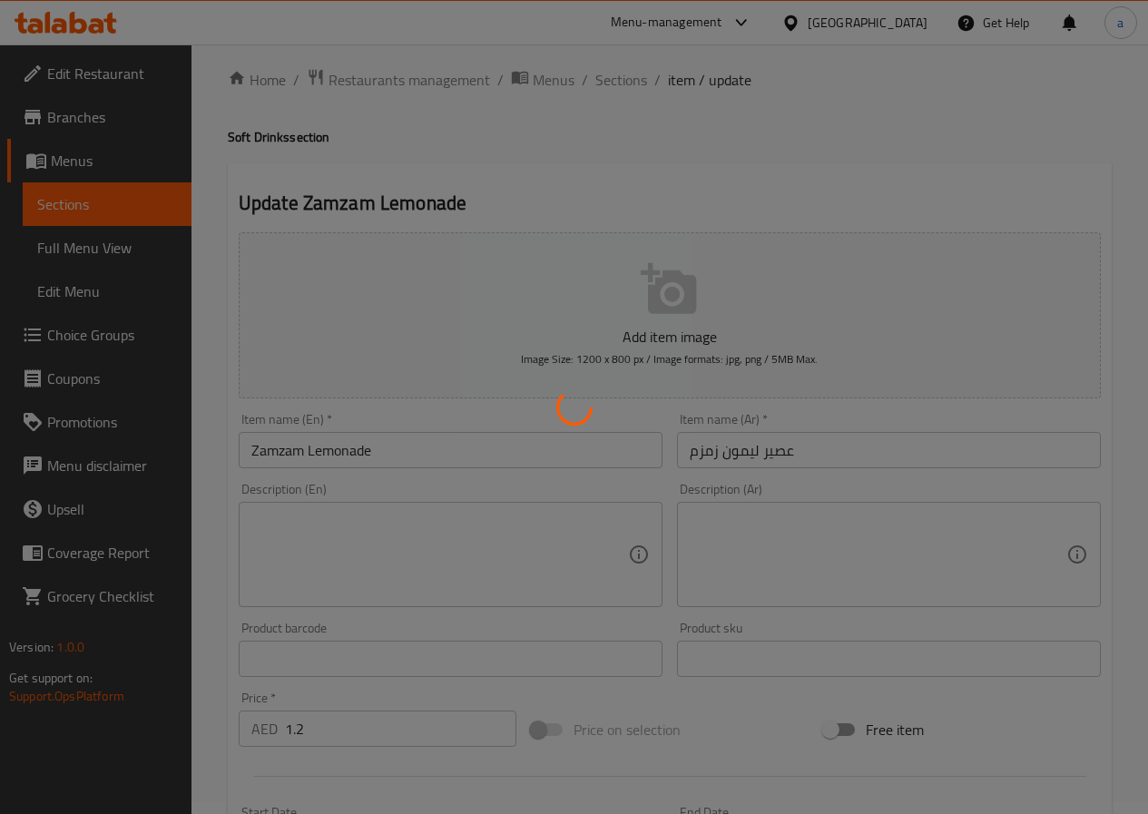
scroll to position [0, 0]
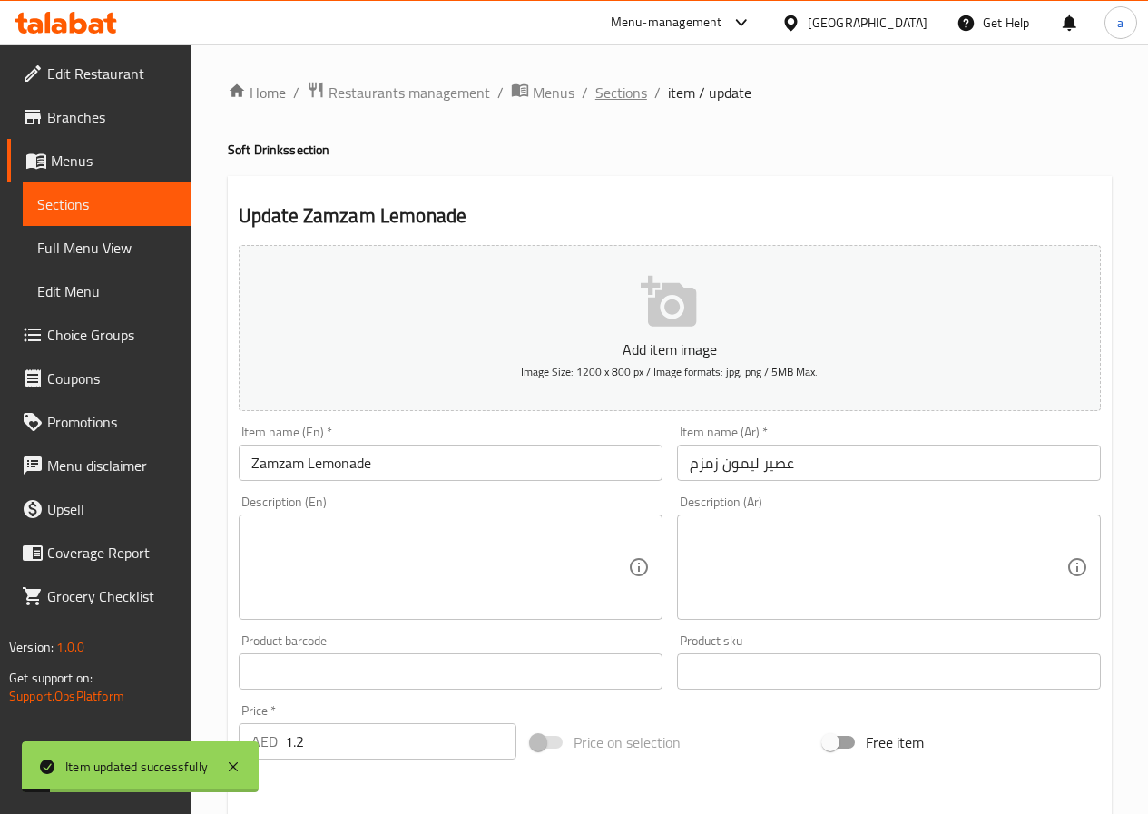
click at [629, 91] on span "Sections" at bounding box center [621, 93] width 52 height 22
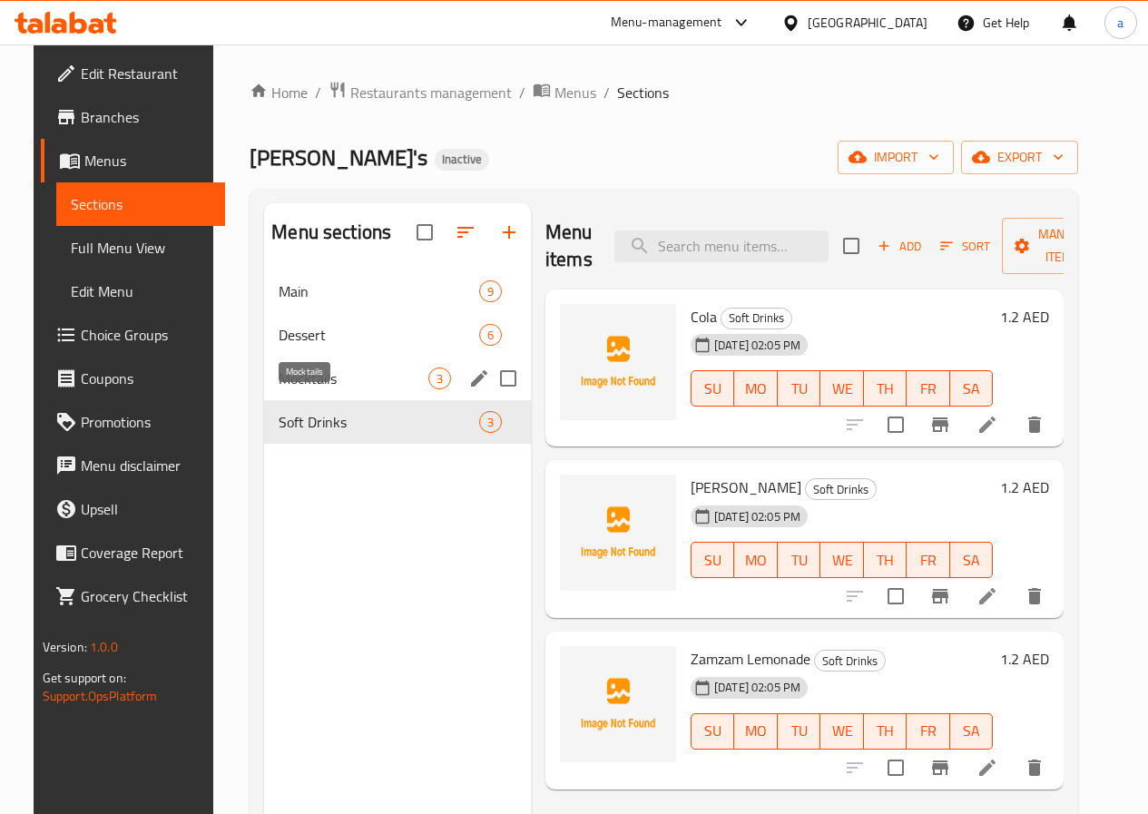
click at [314, 389] on span "Mocktails" at bounding box center [354, 379] width 150 height 22
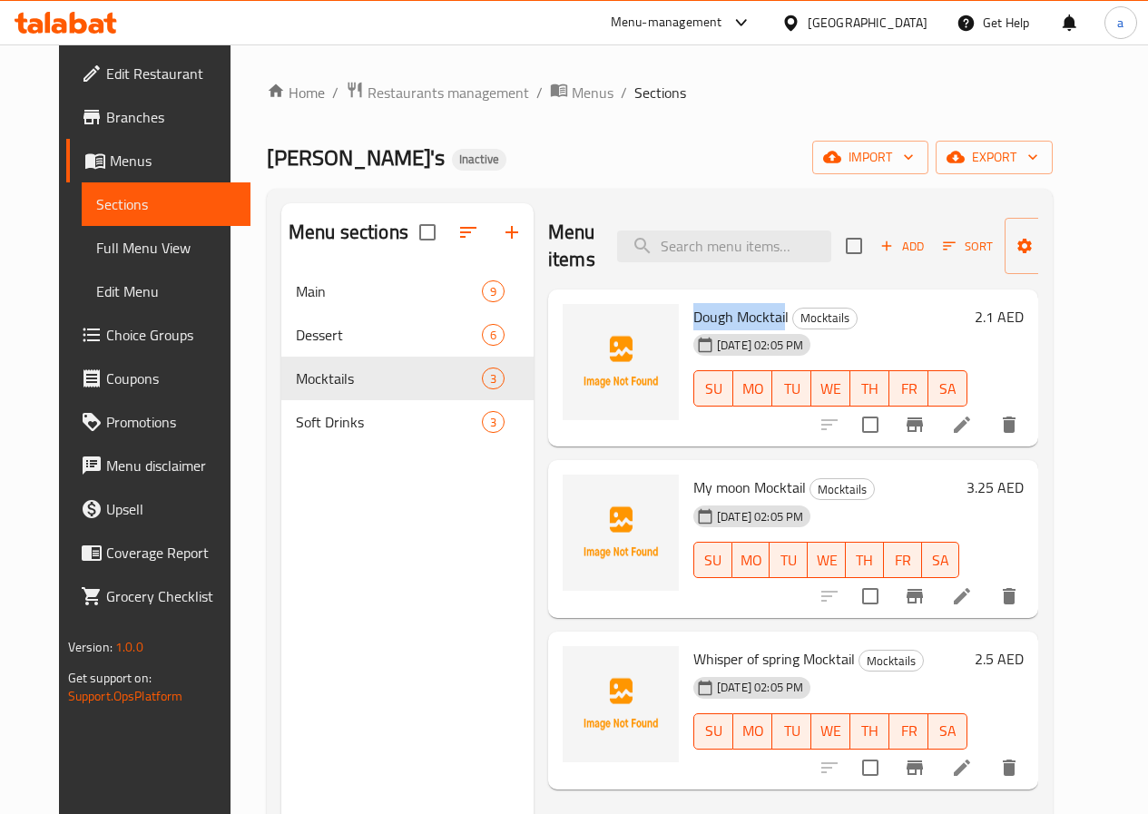
drag, startPoint x: 708, startPoint y: 316, endPoint x: 609, endPoint y: 316, distance: 98.9
click at [686, 316] on div "Dough Mocktail Mocktails [DATE] 02:05 PM SU MO TU WE TH FR SA" at bounding box center [830, 368] width 289 height 143
copy span "[PERSON_NAME]"
click at [970, 421] on icon at bounding box center [962, 425] width 16 height 16
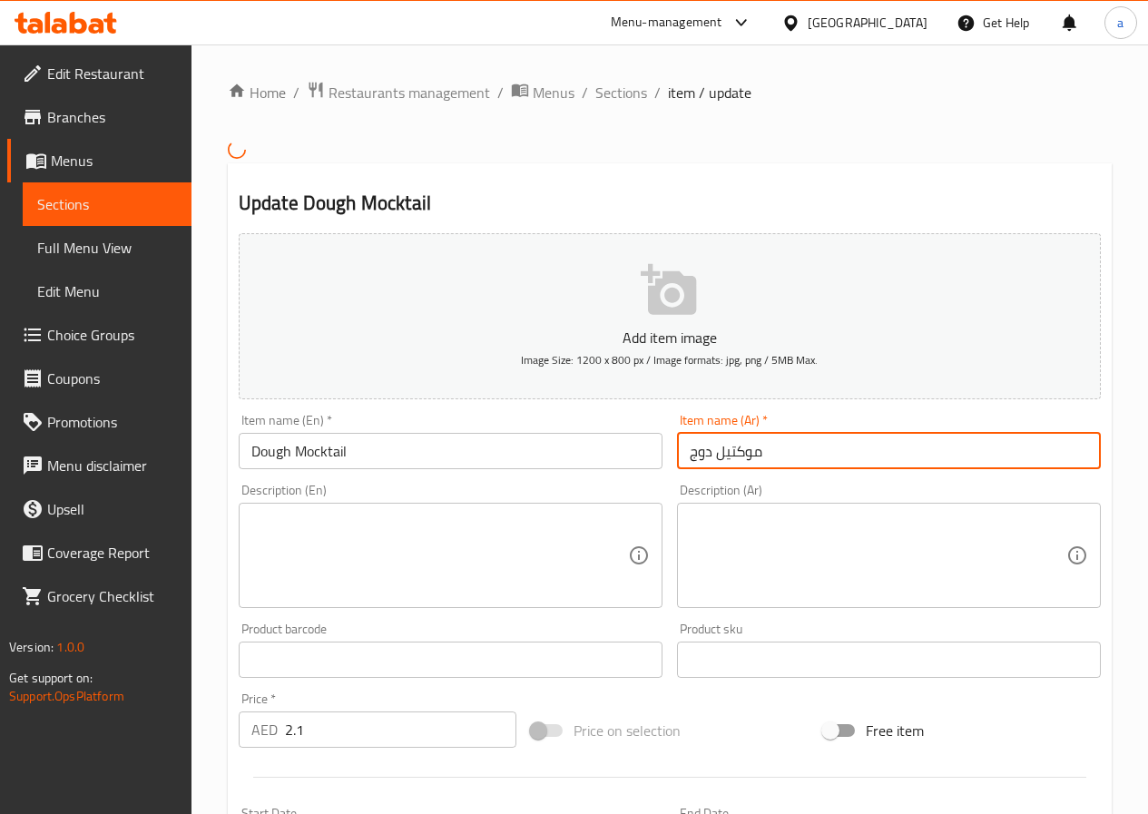
click at [697, 456] on input "موكتيل دوج" at bounding box center [889, 451] width 424 height 36
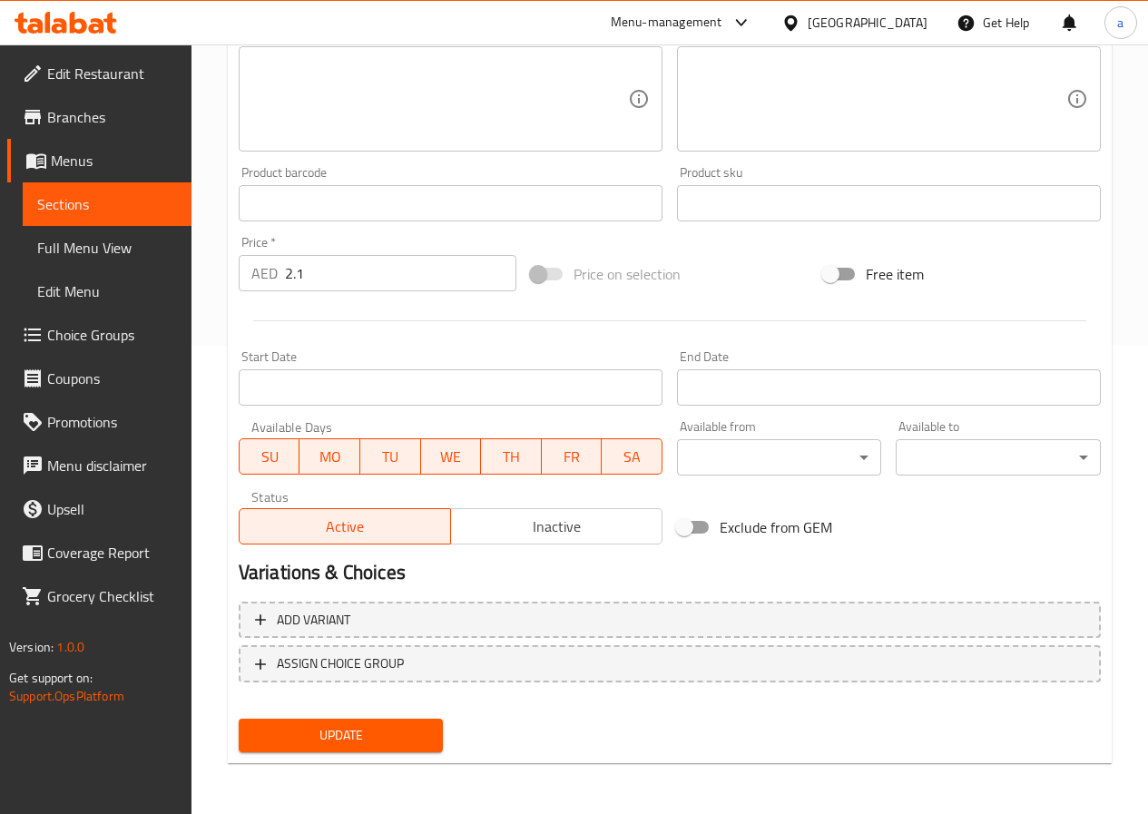
type input "موكتيل دوفي"
click at [361, 734] on span "Update" at bounding box center [341, 735] width 176 height 23
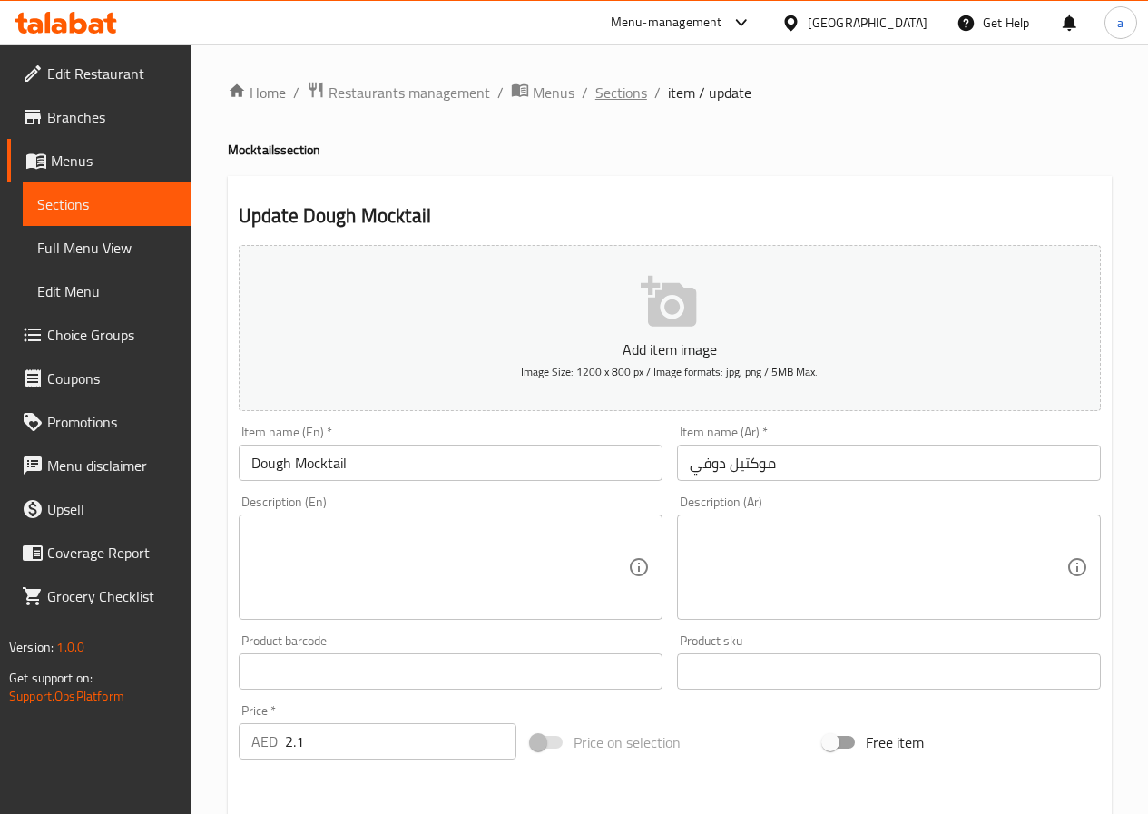
click at [616, 98] on span "Sections" at bounding box center [621, 93] width 52 height 22
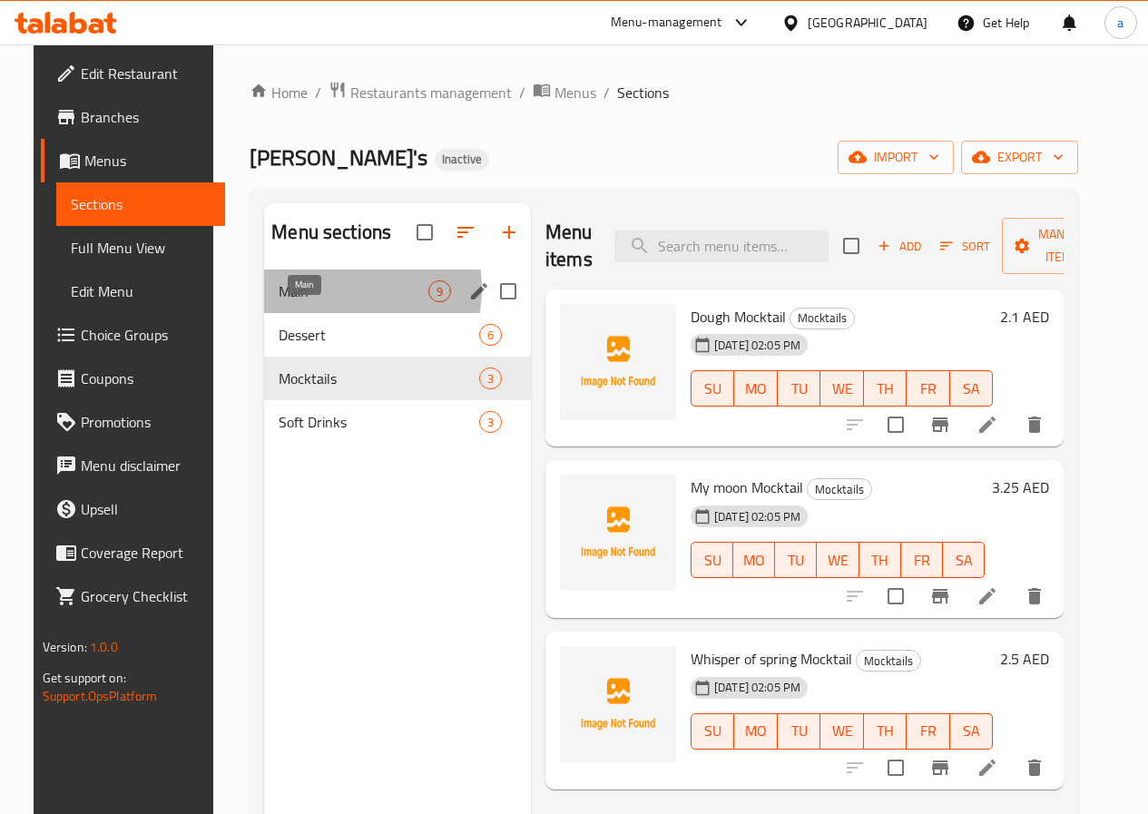
click at [319, 302] on span "Main" at bounding box center [354, 291] width 150 height 22
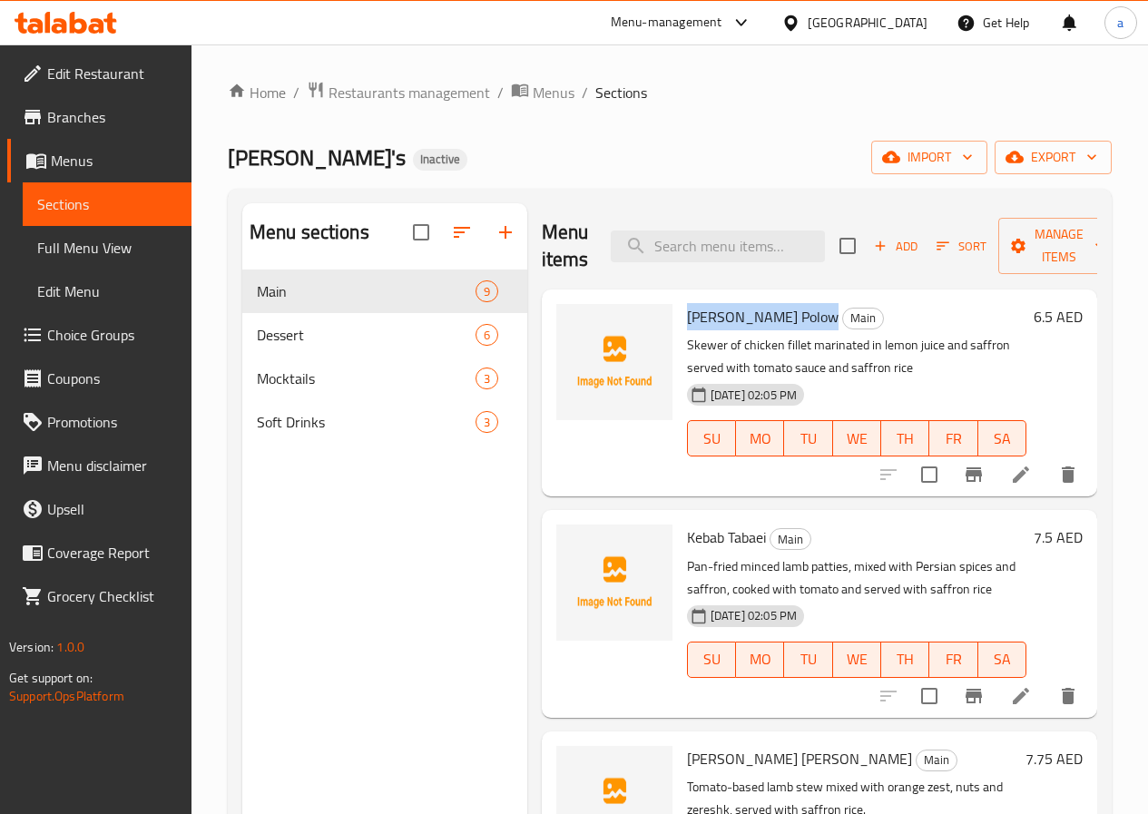
drag, startPoint x: 614, startPoint y: 318, endPoint x: 738, endPoint y: 315, distance: 123.4
click at [738, 315] on div "[PERSON_NAME] Polow Main Skewer of chicken fillet marinated in lemon juice and …" at bounding box center [857, 393] width 354 height 192
copy span "[PERSON_NAME] Polow"
click at [1012, 480] on icon at bounding box center [1021, 475] width 22 height 22
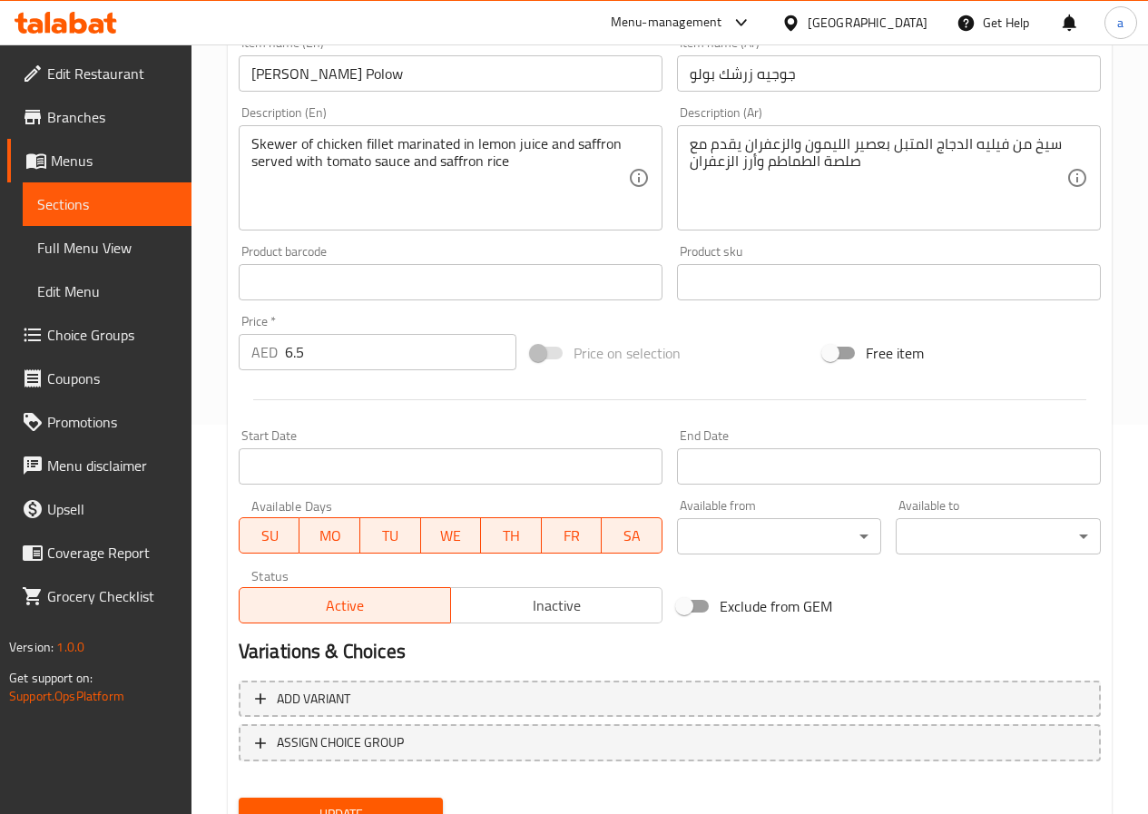
scroll to position [468, 0]
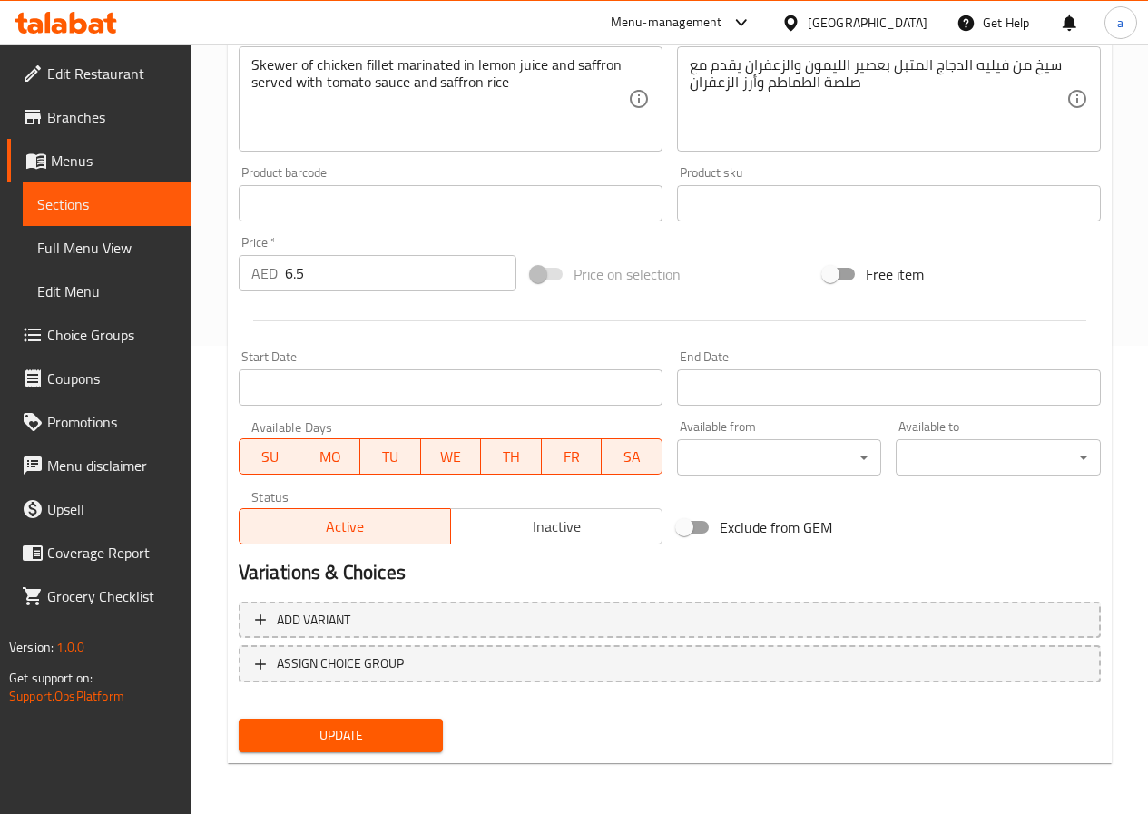
click at [358, 743] on span "Update" at bounding box center [341, 735] width 176 height 23
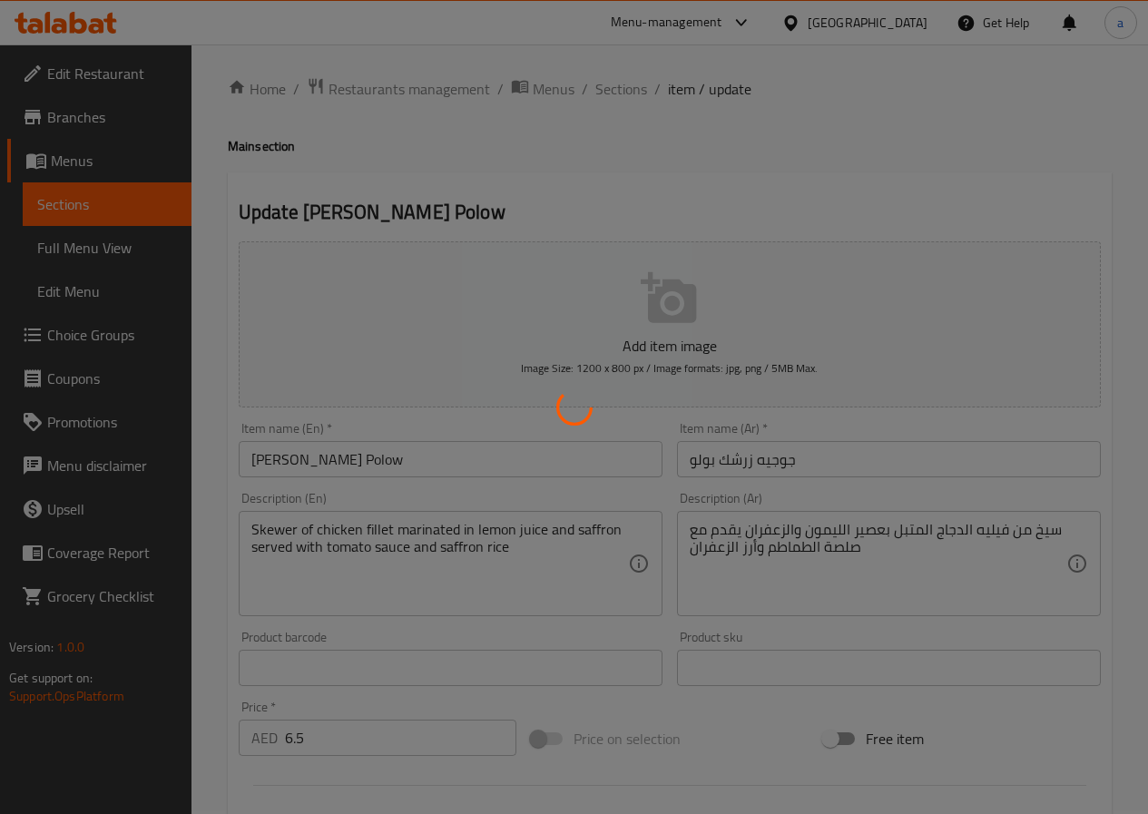
scroll to position [0, 0]
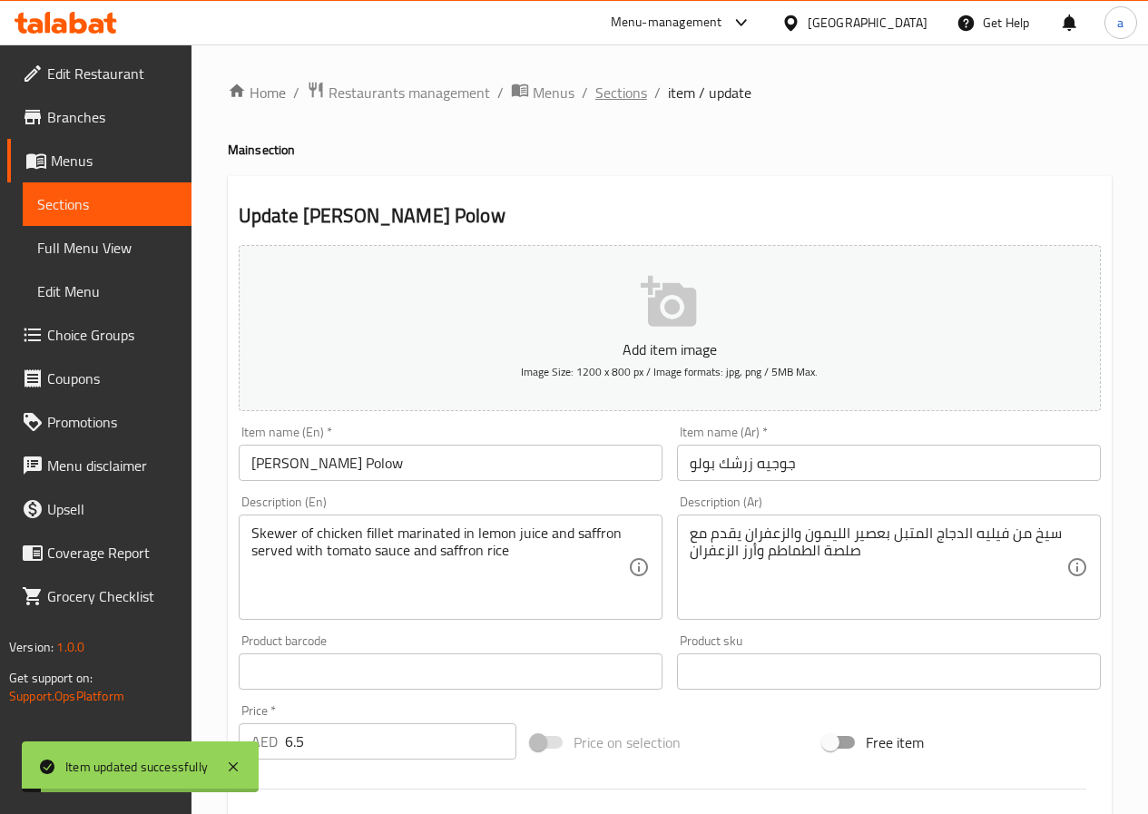
click at [633, 92] on span "Sections" at bounding box center [621, 93] width 52 height 22
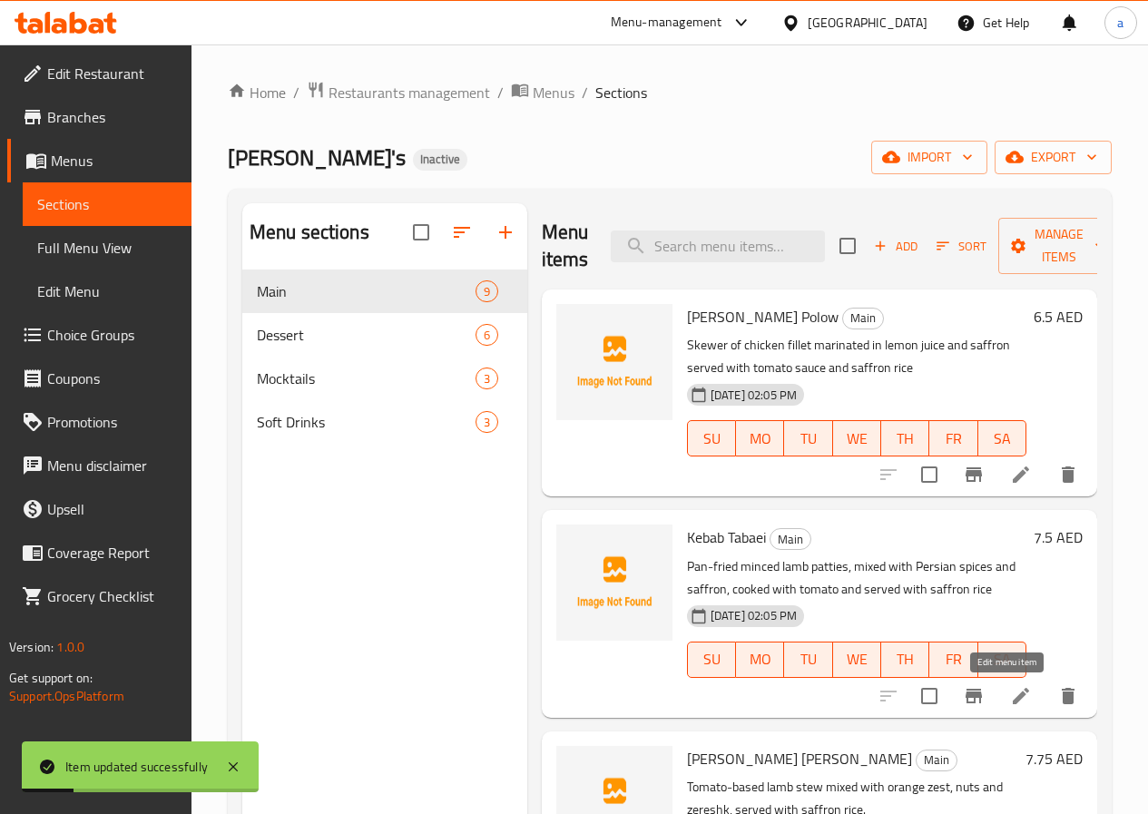
click at [1010, 693] on icon at bounding box center [1021, 696] width 22 height 22
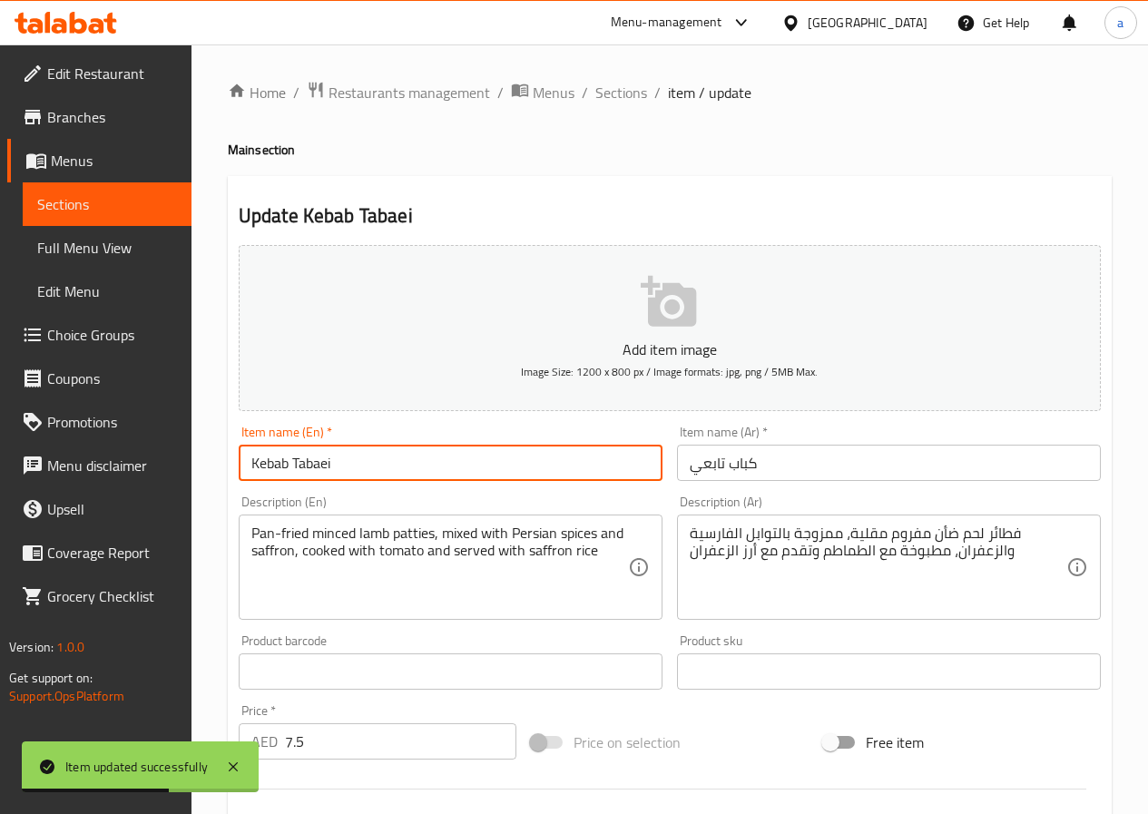
click at [397, 468] on input "Kebab Tabaei" at bounding box center [451, 463] width 424 height 36
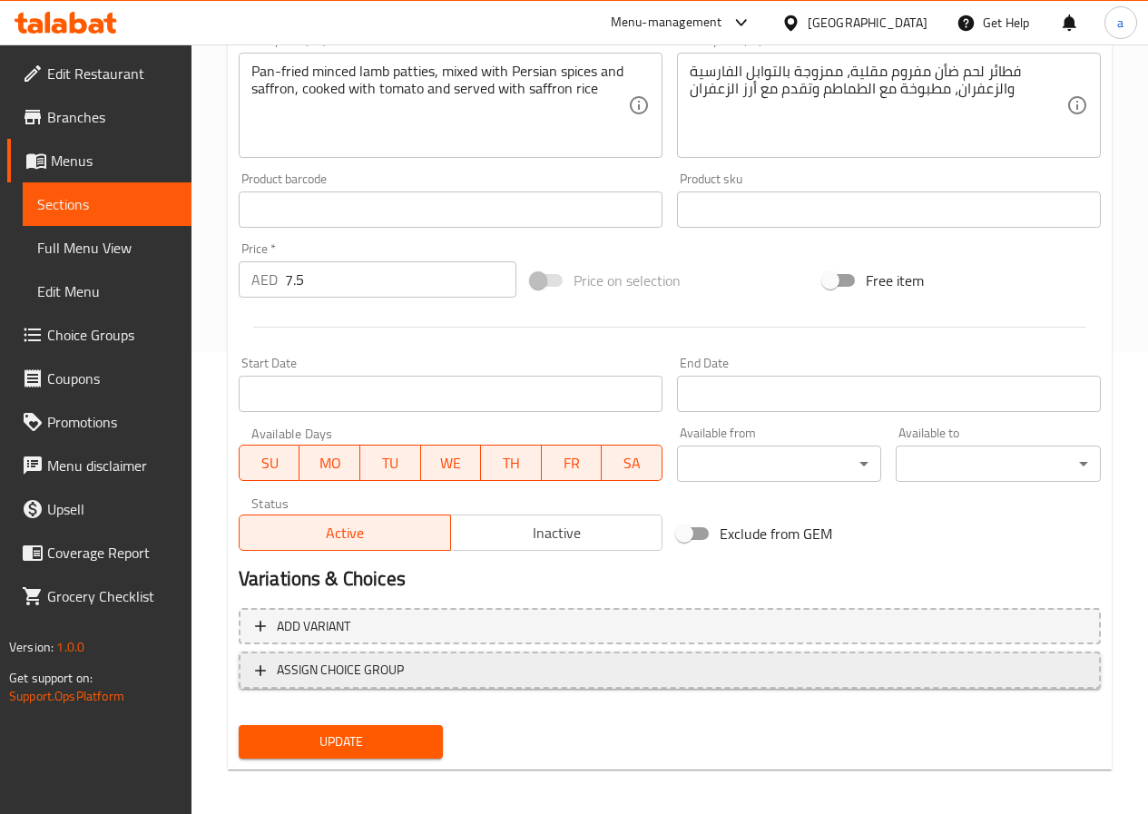
scroll to position [468, 0]
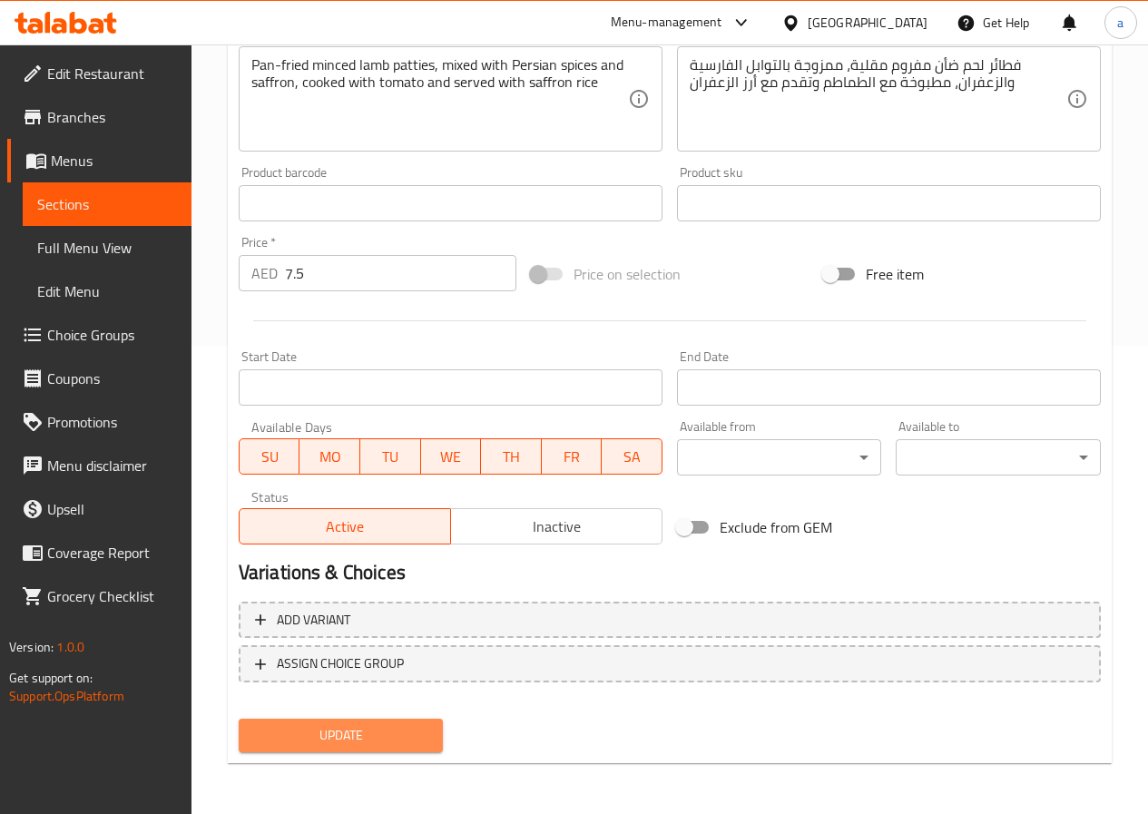
click at [328, 729] on span "Update" at bounding box center [341, 735] width 176 height 23
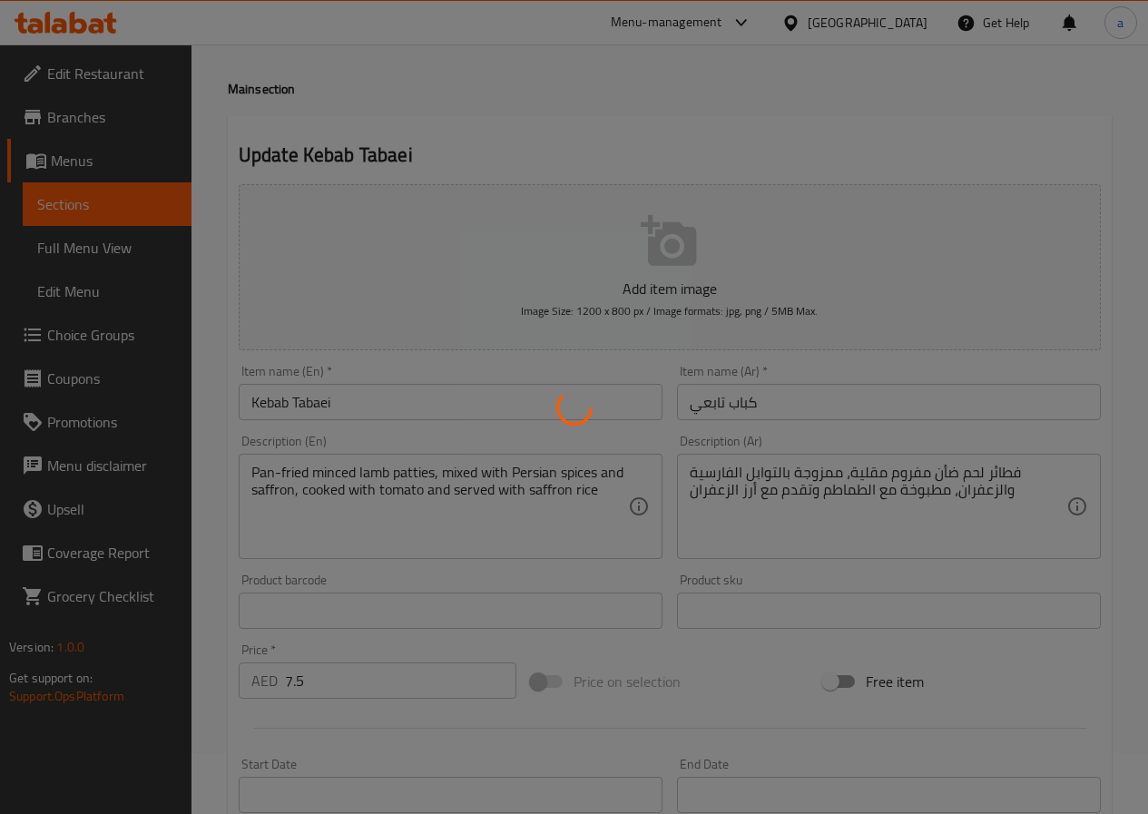
scroll to position [0, 0]
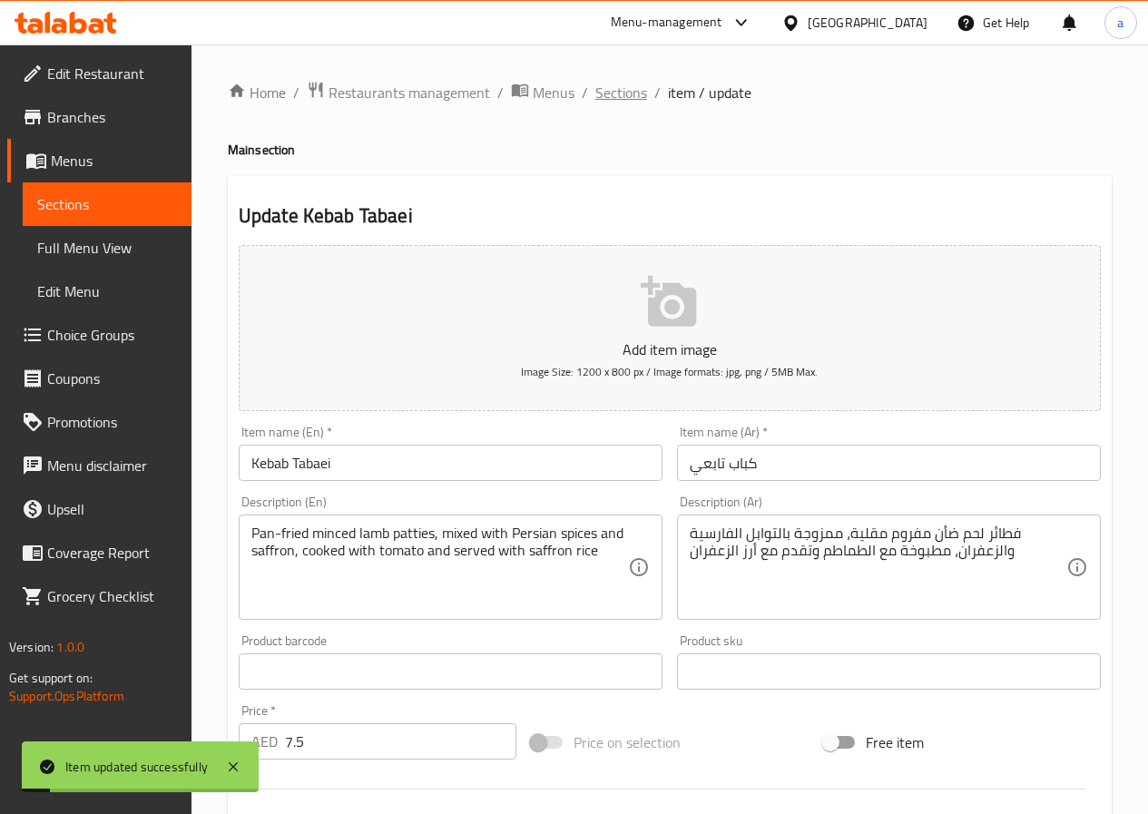
click at [628, 88] on span "Sections" at bounding box center [621, 93] width 52 height 22
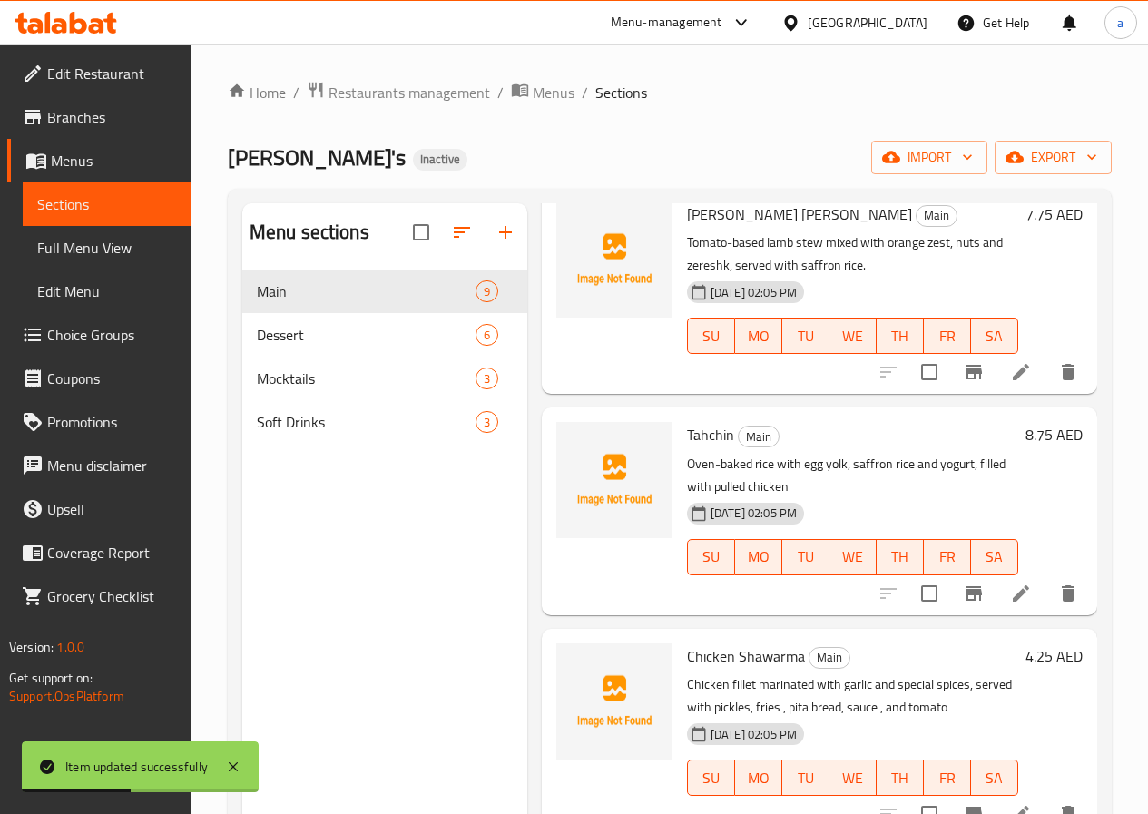
scroll to position [726, 0]
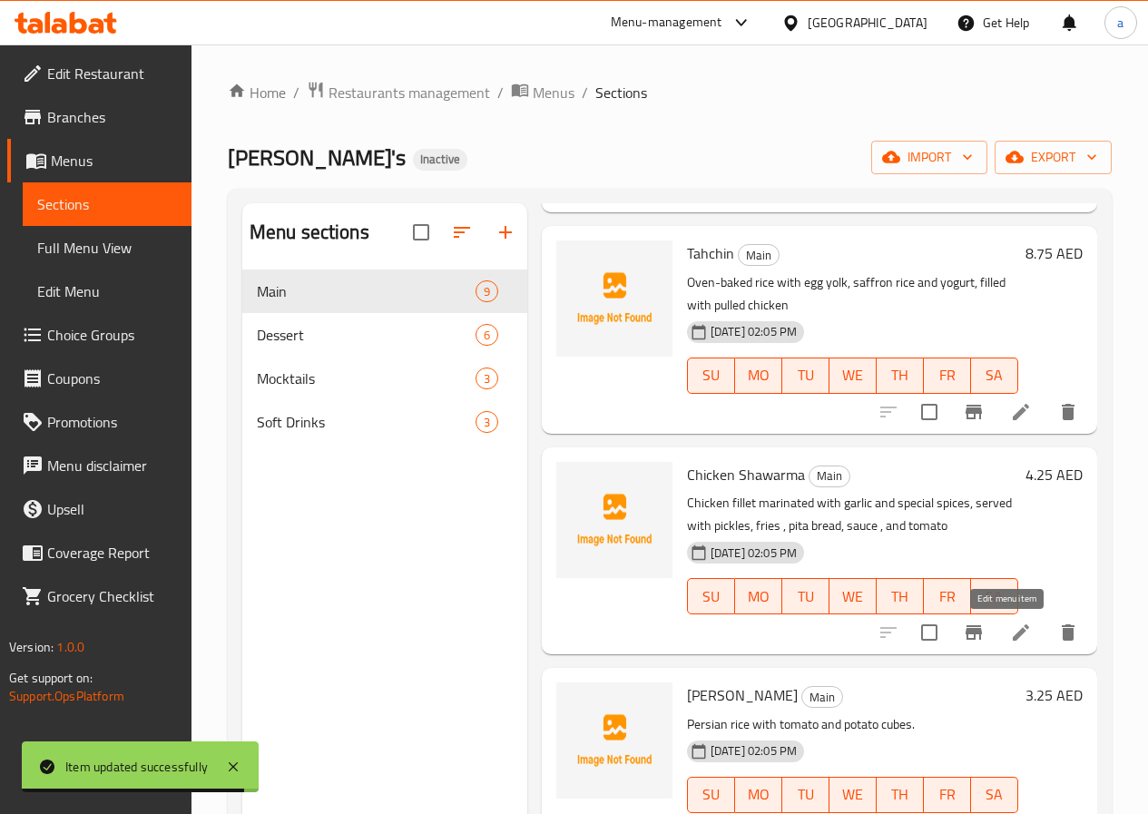
click at [1010, 631] on icon at bounding box center [1021, 633] width 22 height 22
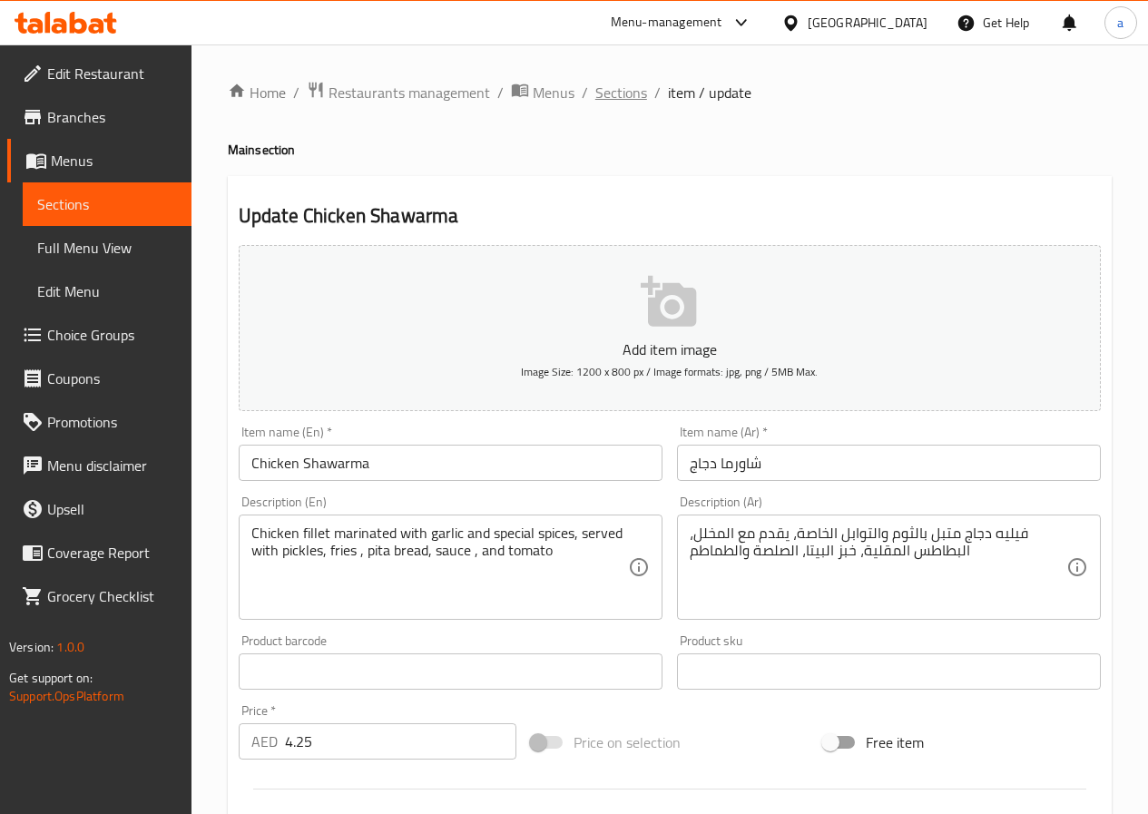
click at [613, 100] on span "Sections" at bounding box center [621, 93] width 52 height 22
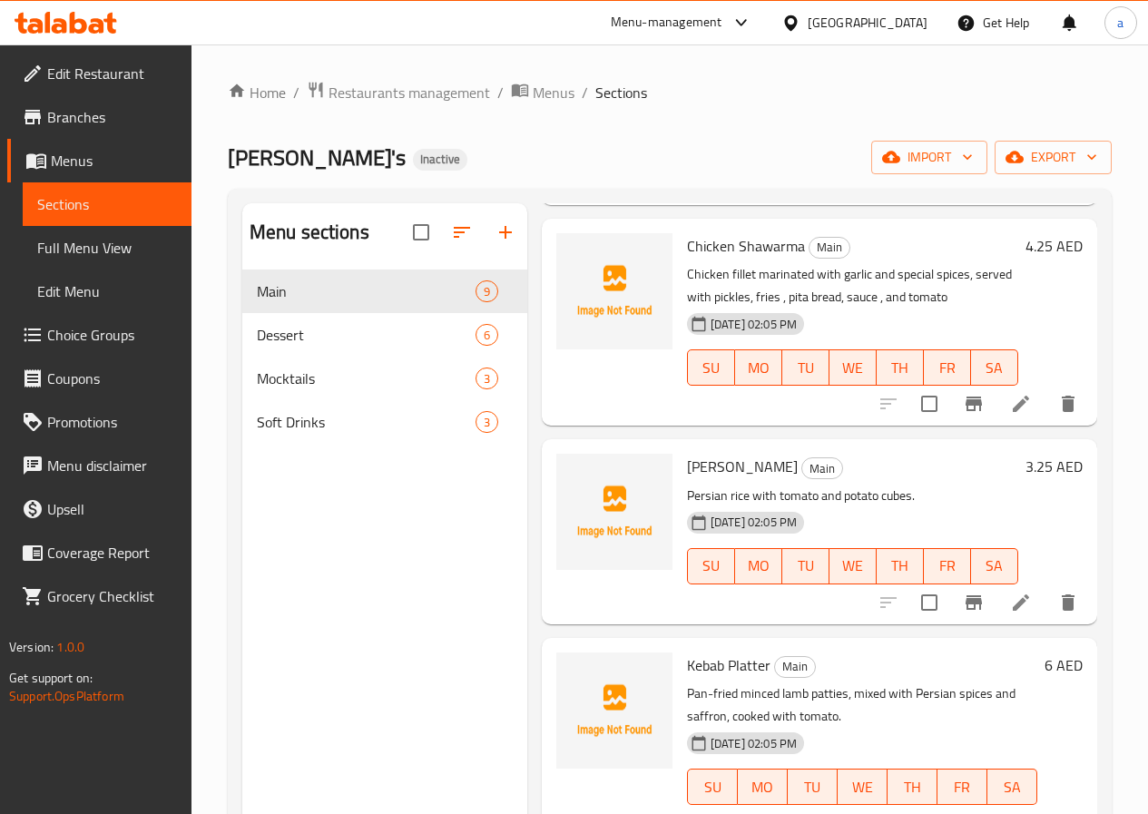
scroll to position [952, 0]
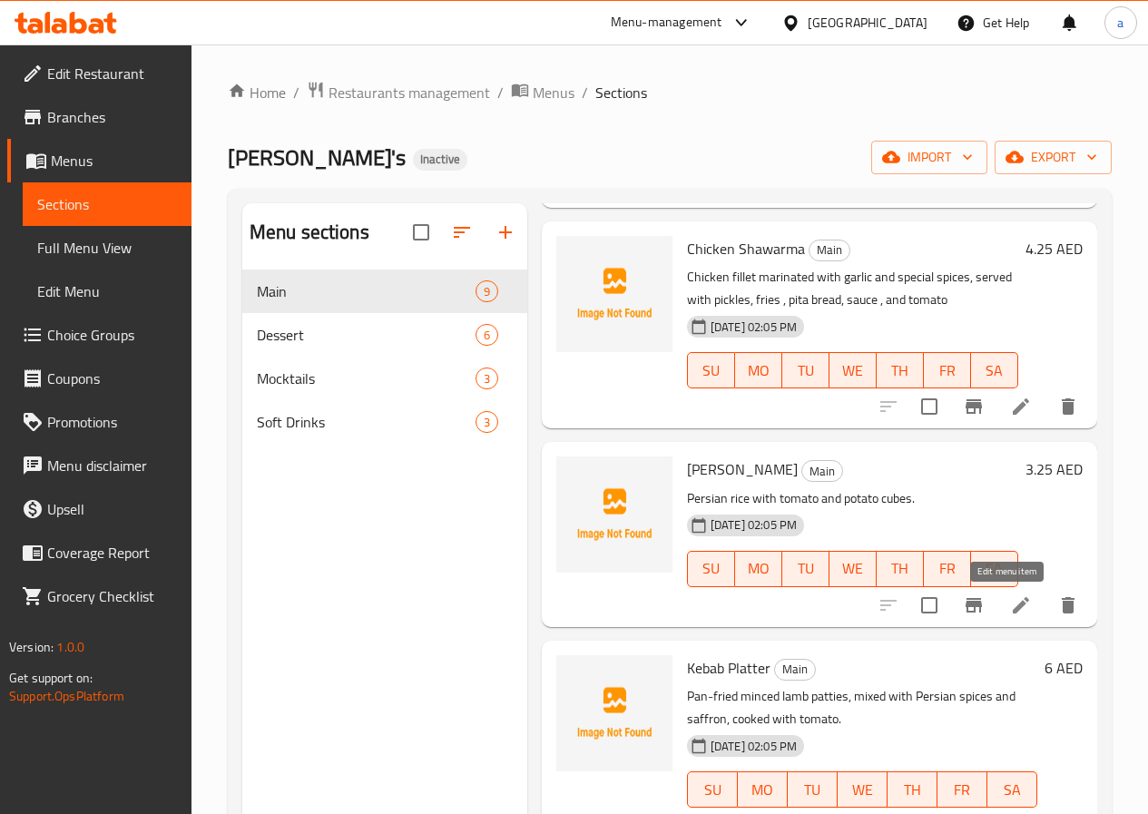
click at [1013, 607] on icon at bounding box center [1021, 605] width 16 height 16
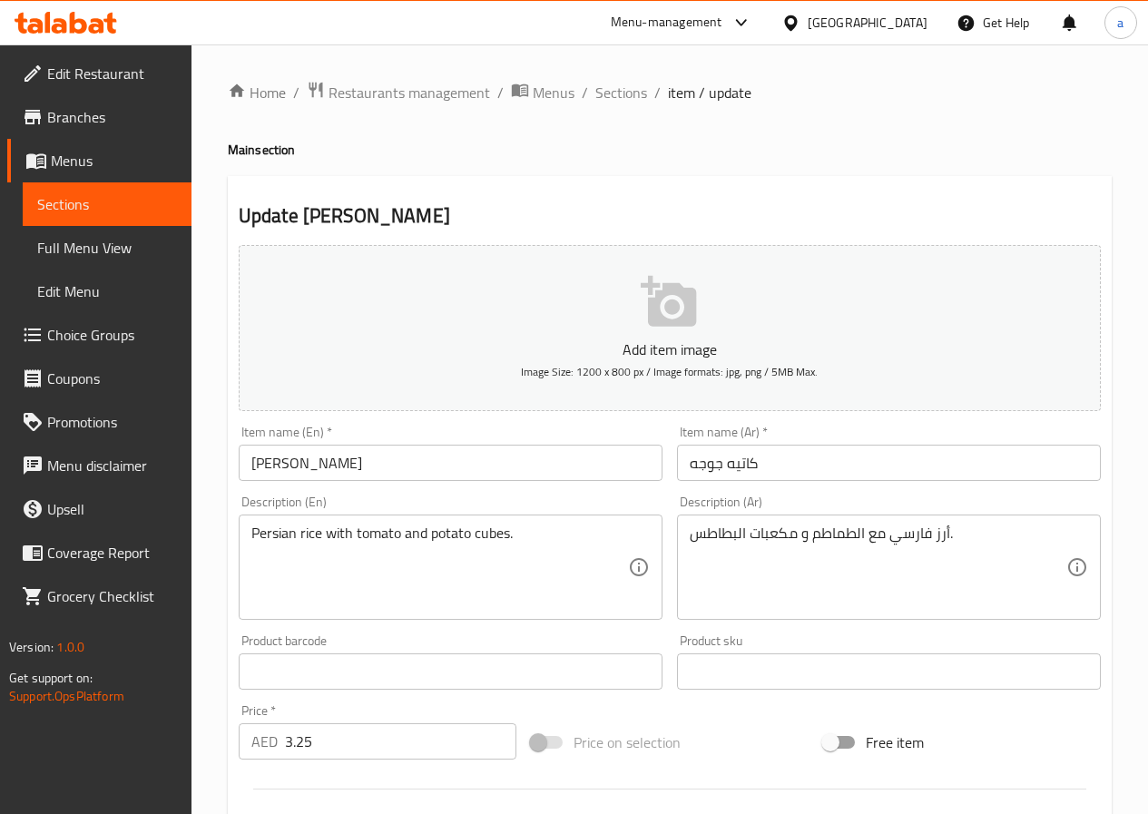
click at [383, 468] on input "[PERSON_NAME]" at bounding box center [451, 463] width 424 height 36
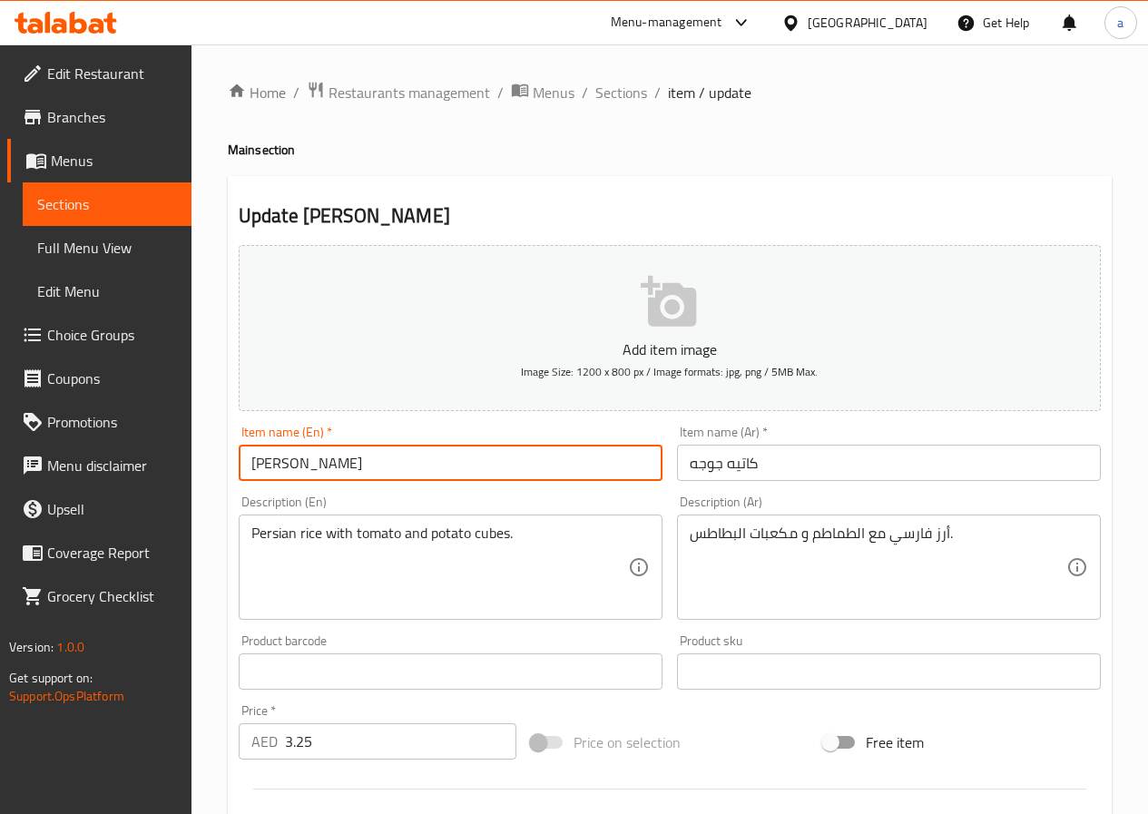
click at [383, 468] on input "[PERSON_NAME]" at bounding box center [451, 463] width 424 height 36
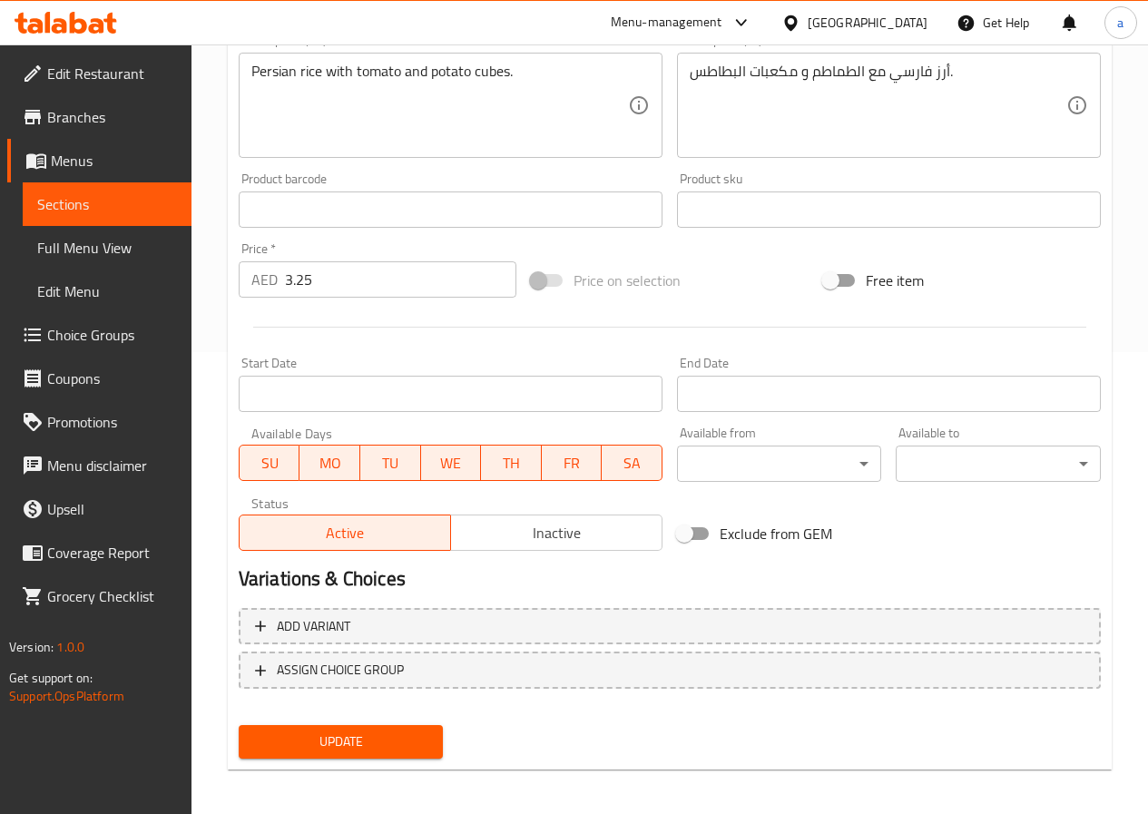
scroll to position [468, 0]
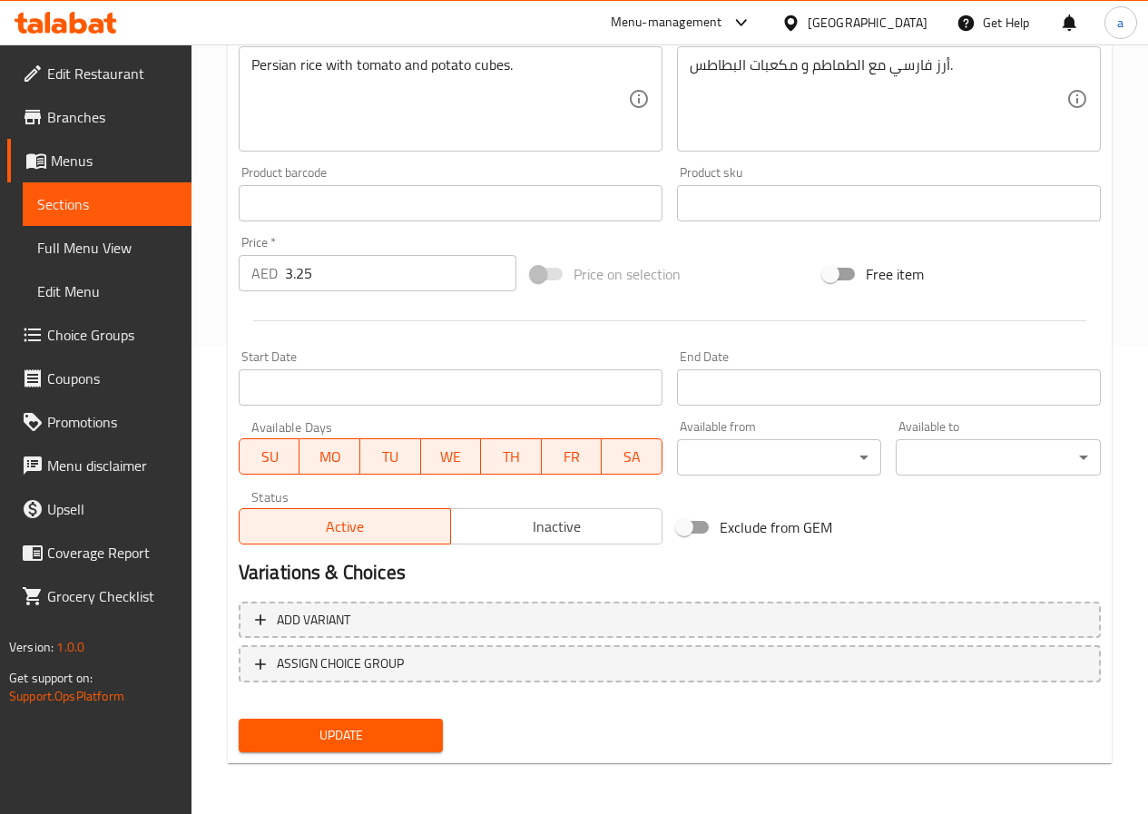
drag, startPoint x: 330, startPoint y: 738, endPoint x: 352, endPoint y: 726, distance: 24.8
click at [331, 737] on span "Update" at bounding box center [341, 735] width 176 height 23
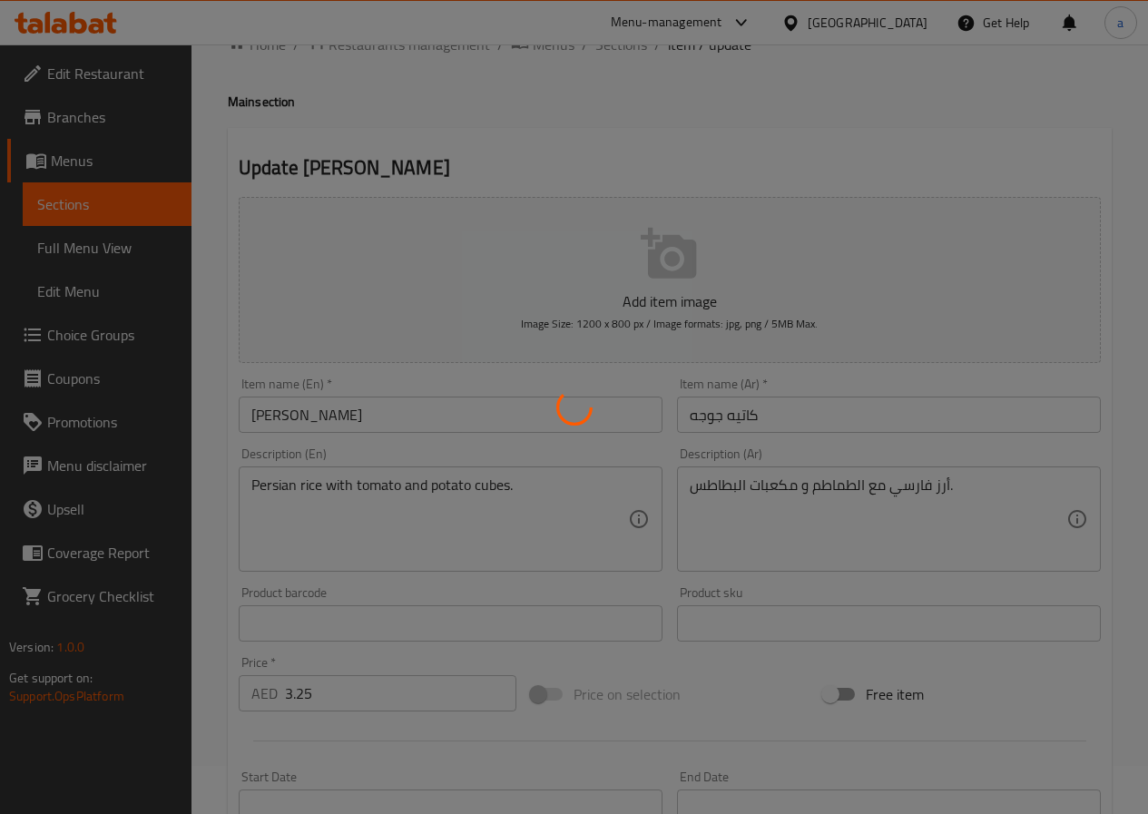
scroll to position [0, 0]
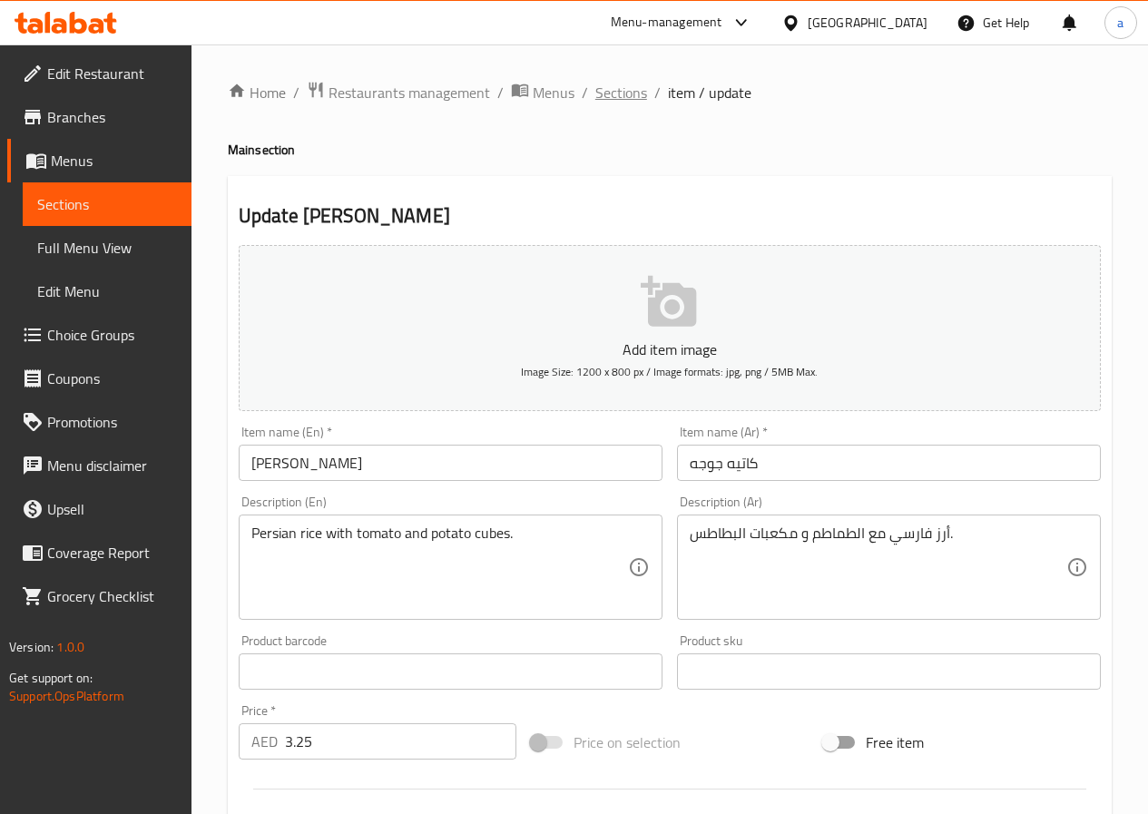
click at [625, 92] on span "Sections" at bounding box center [621, 93] width 52 height 22
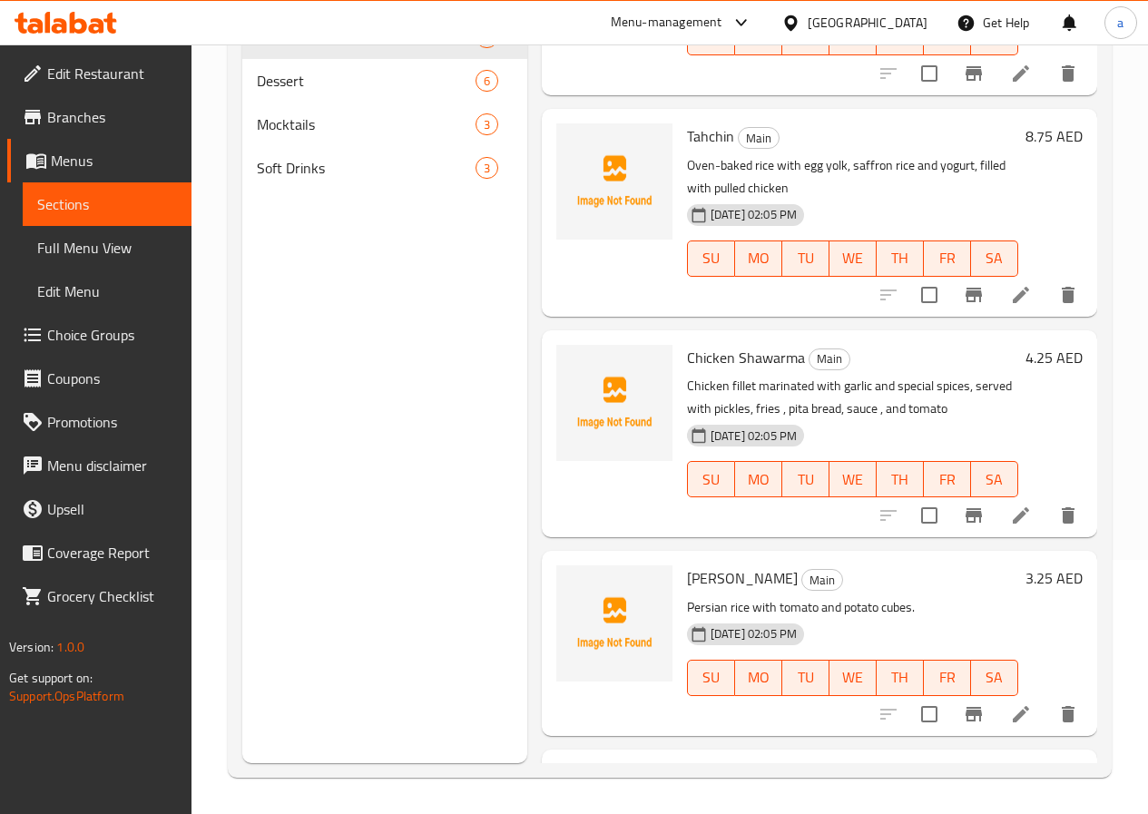
scroll to position [317, 0]
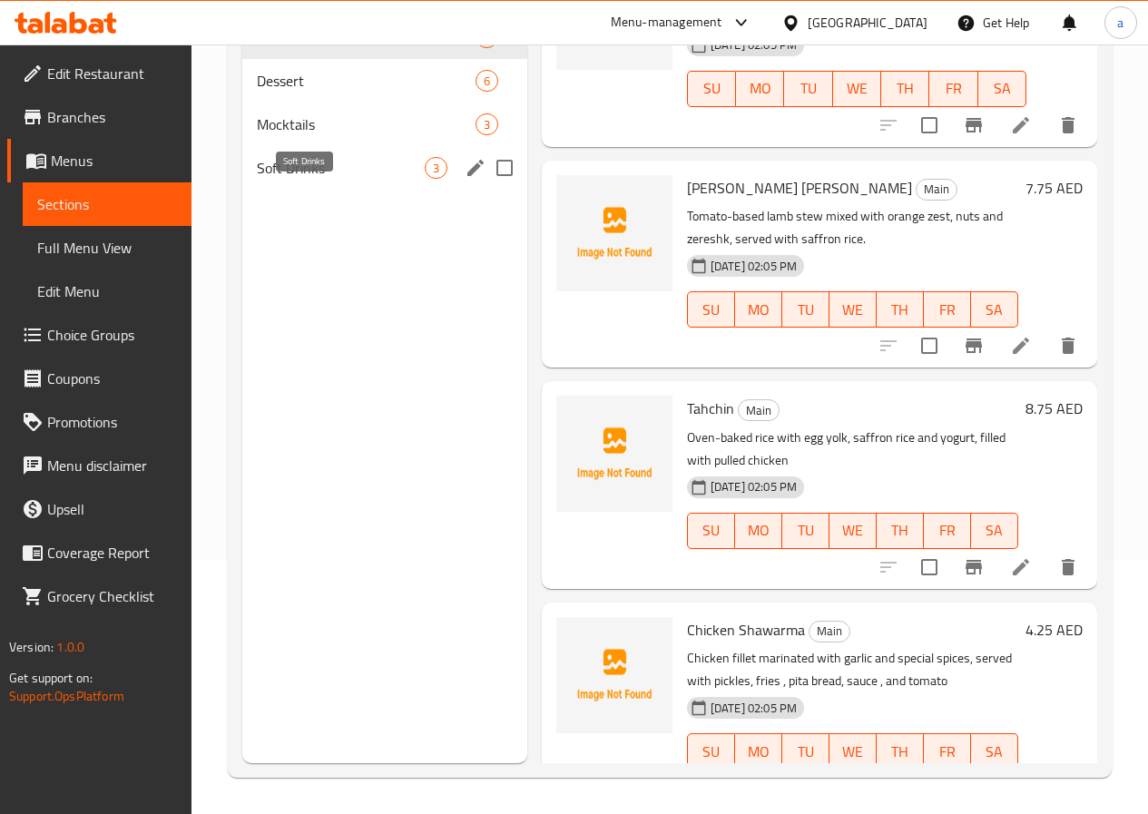
click at [338, 179] on span "Soft Drinks" at bounding box center [341, 168] width 168 height 22
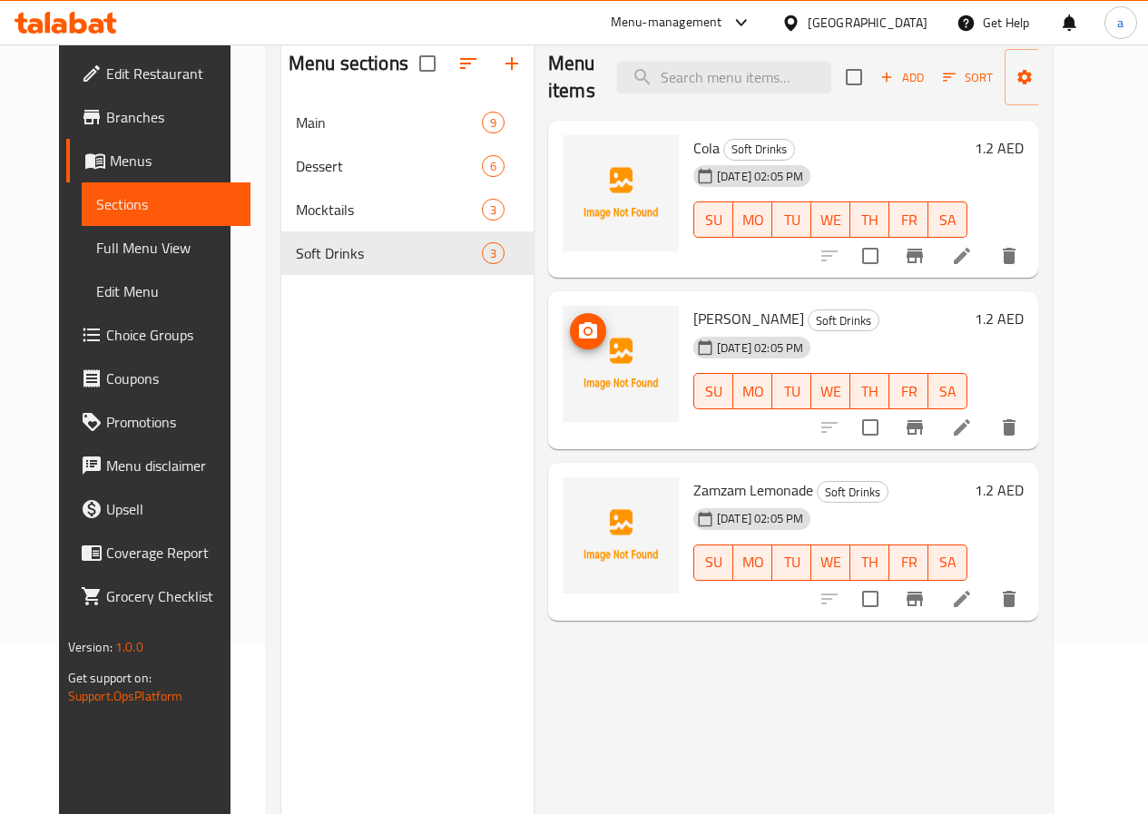
scroll to position [73, 0]
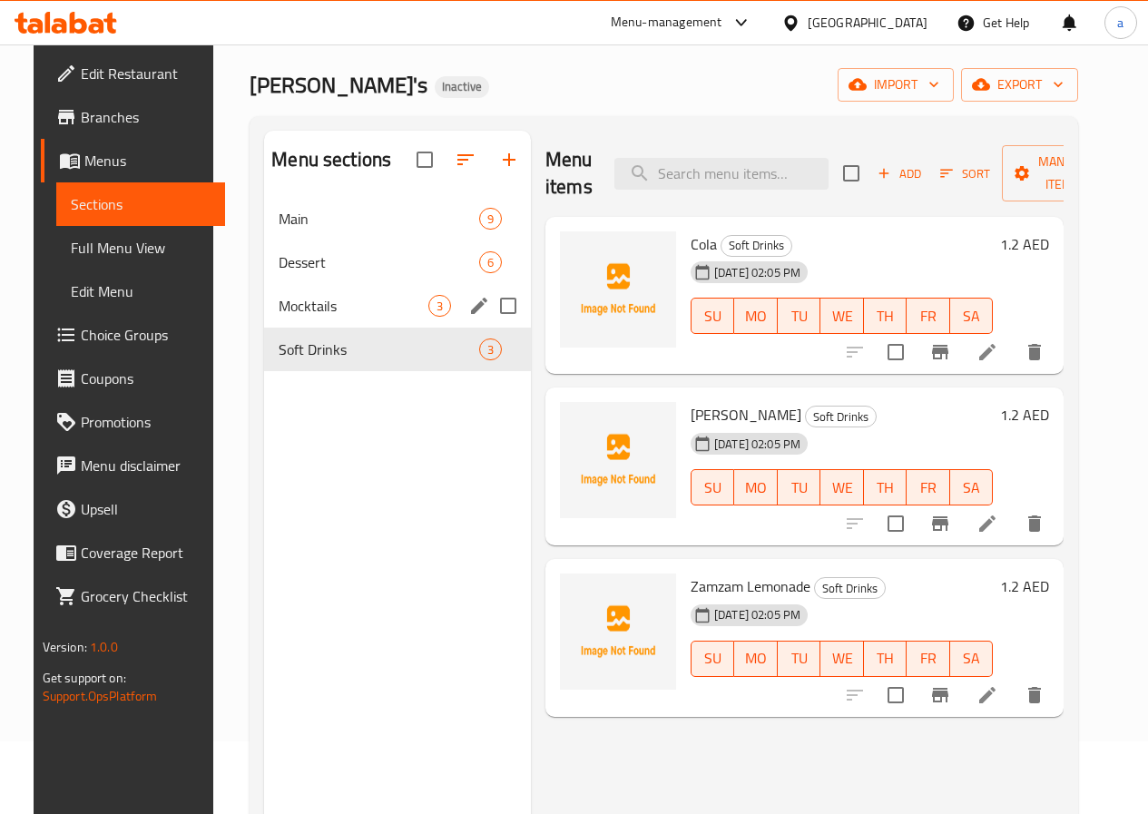
click at [323, 317] on span "Mocktails" at bounding box center [354, 306] width 150 height 22
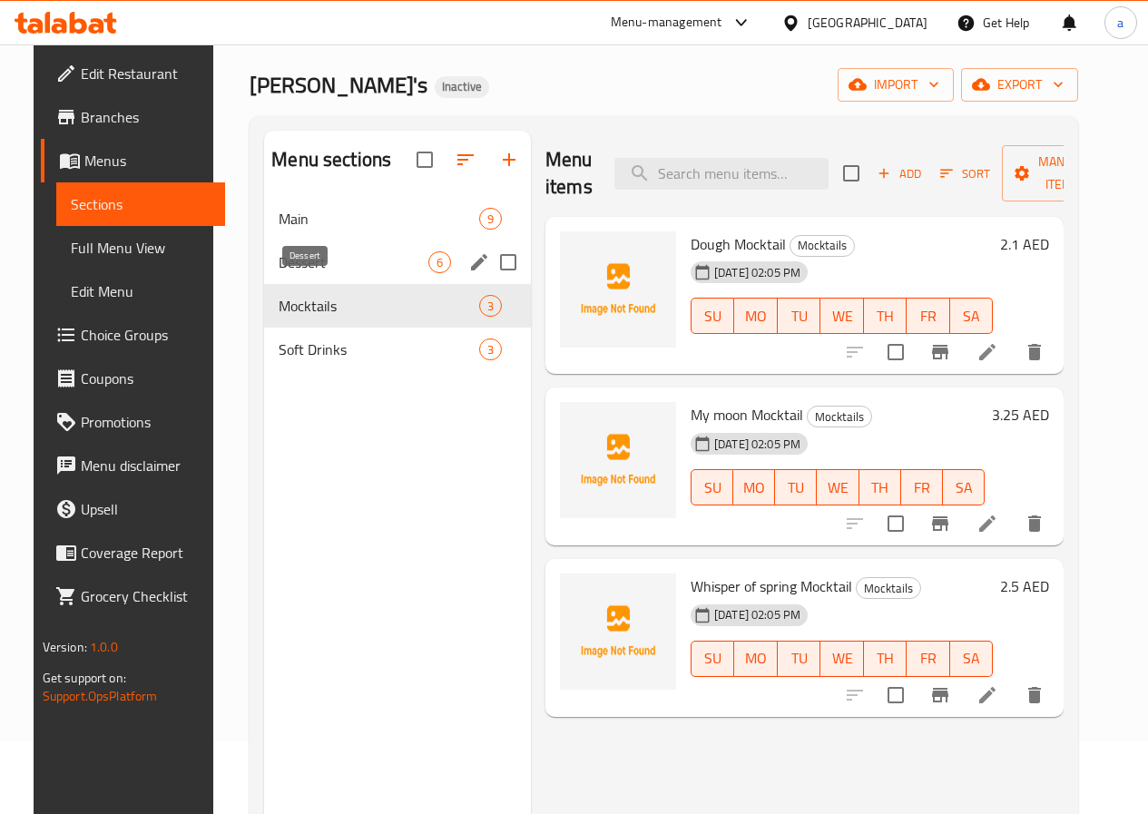
click at [308, 273] on span "Dessert" at bounding box center [354, 262] width 150 height 22
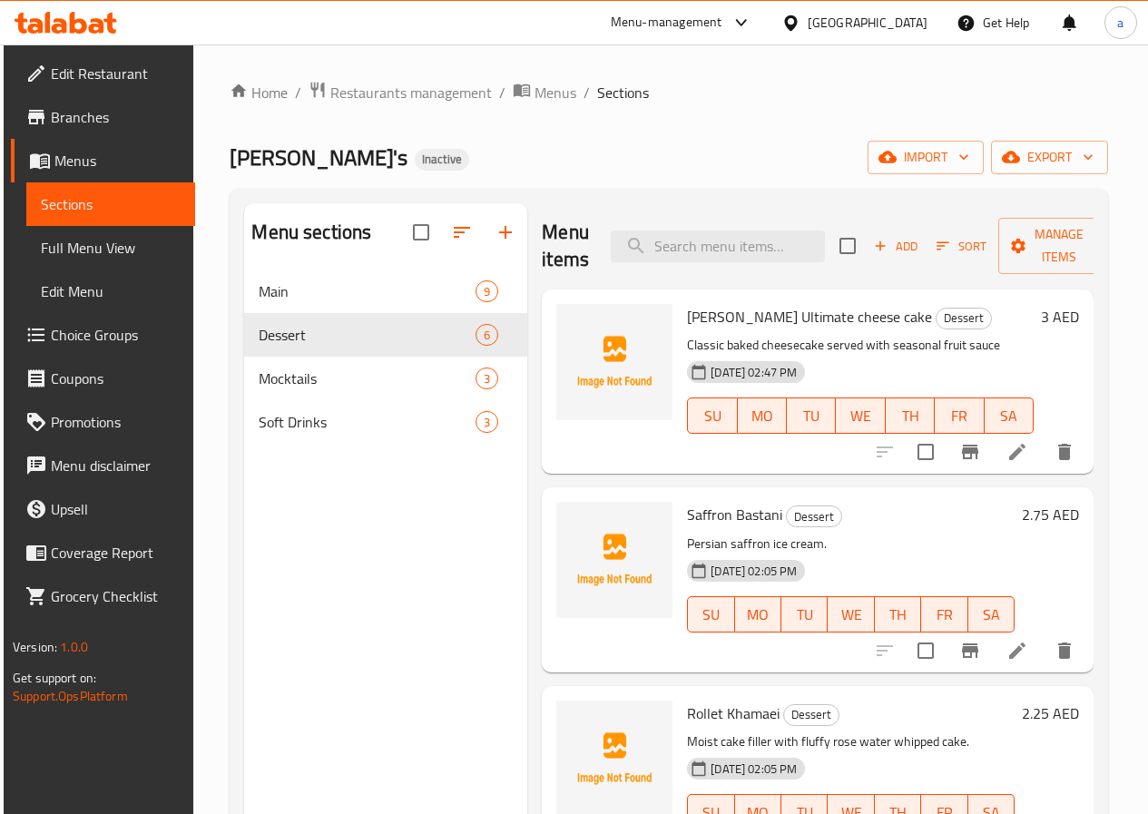
click at [1016, 450] on icon at bounding box center [1017, 452] width 22 height 22
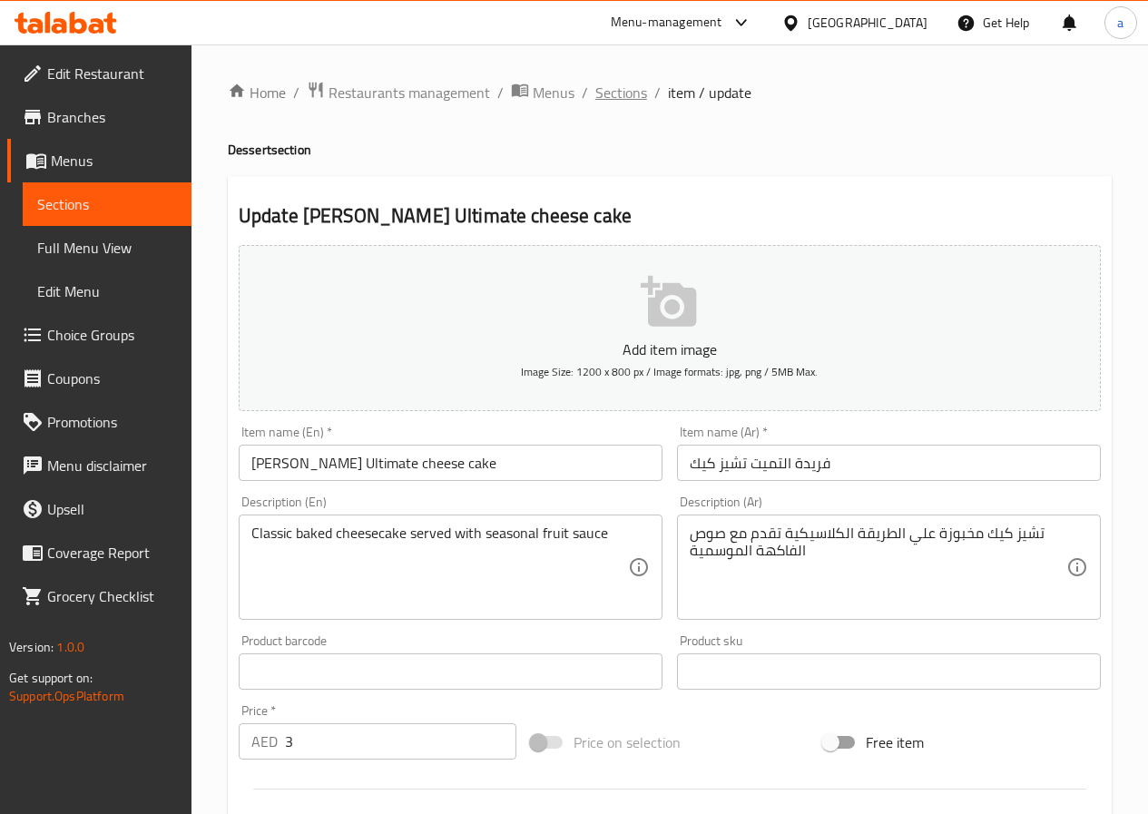
click at [622, 96] on span "Sections" at bounding box center [621, 93] width 52 height 22
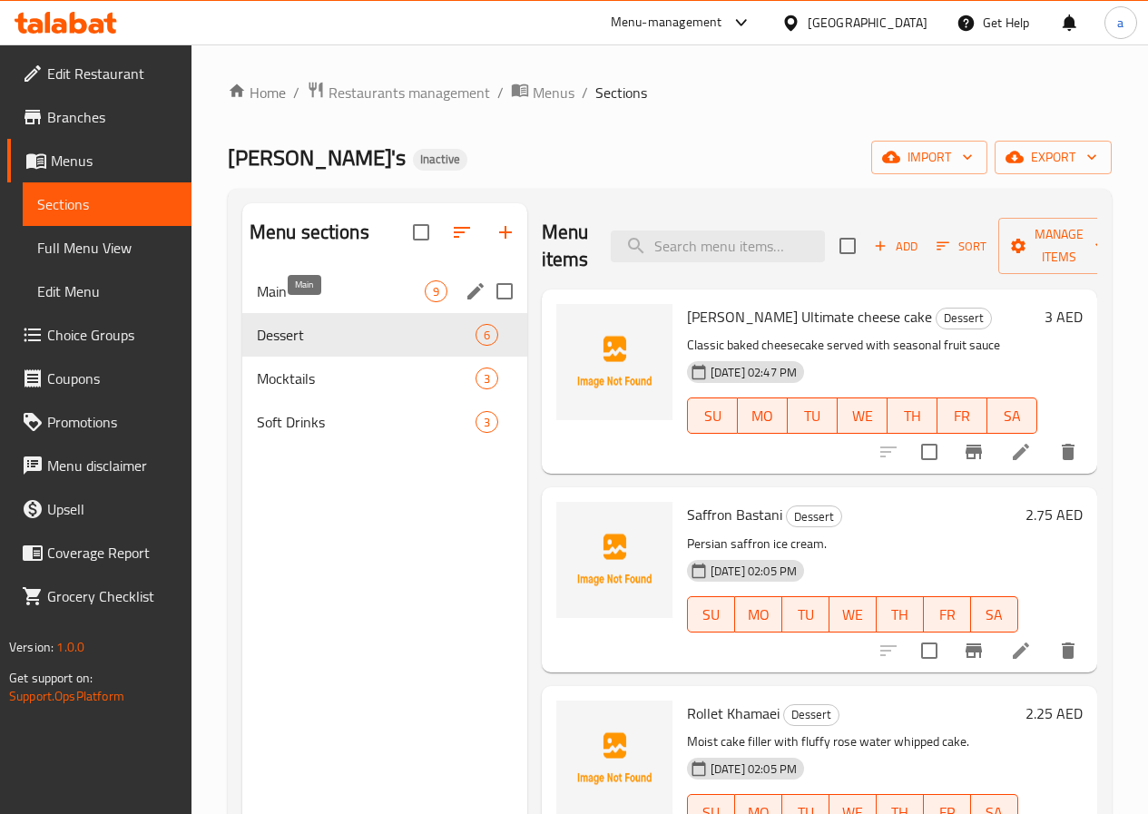
click at [325, 302] on span "Main" at bounding box center [341, 291] width 168 height 22
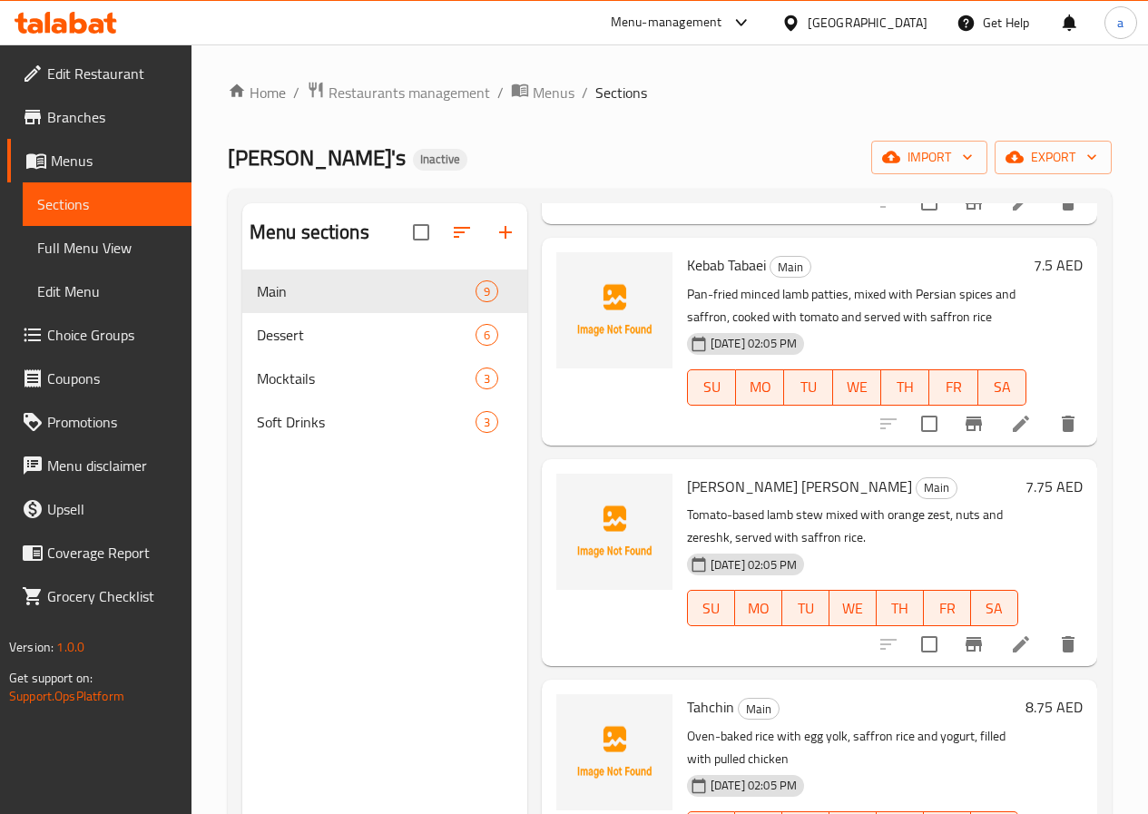
scroll to position [454, 0]
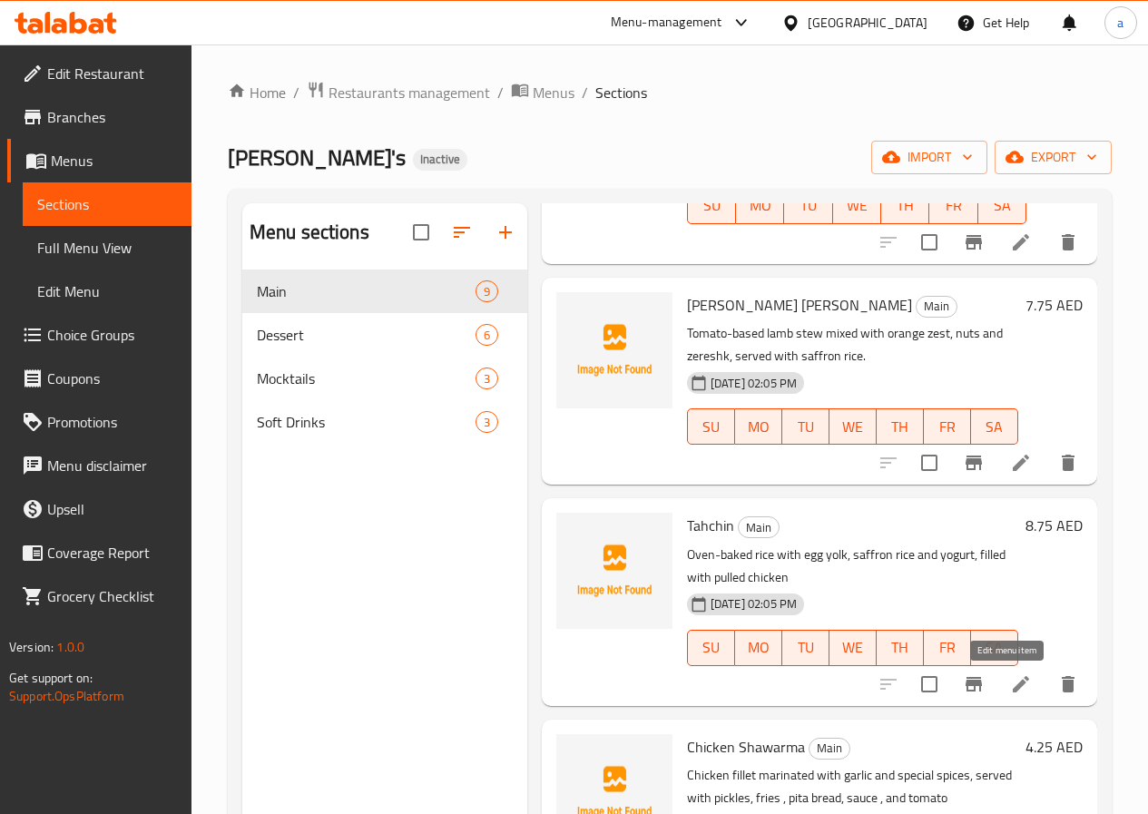
click at [1010, 681] on icon at bounding box center [1021, 684] width 22 height 22
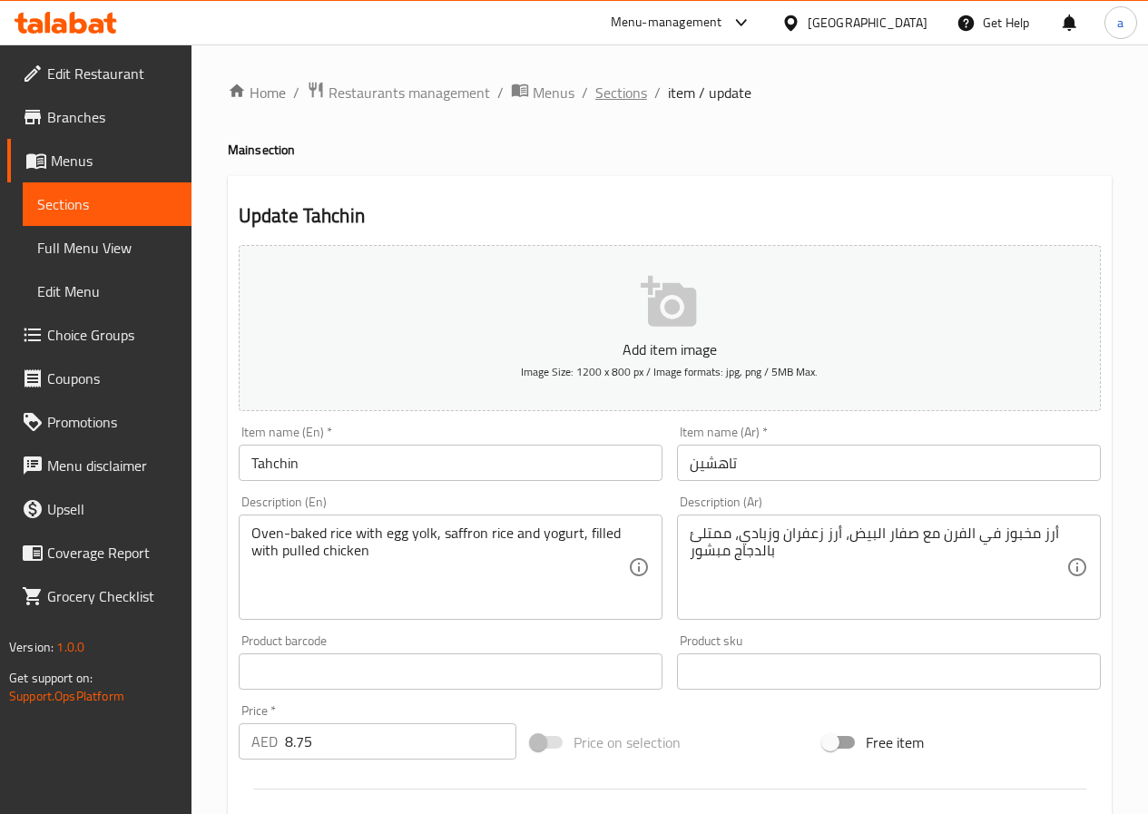
click at [628, 96] on span "Sections" at bounding box center [621, 93] width 52 height 22
